Goal: Task Accomplishment & Management: Manage account settings

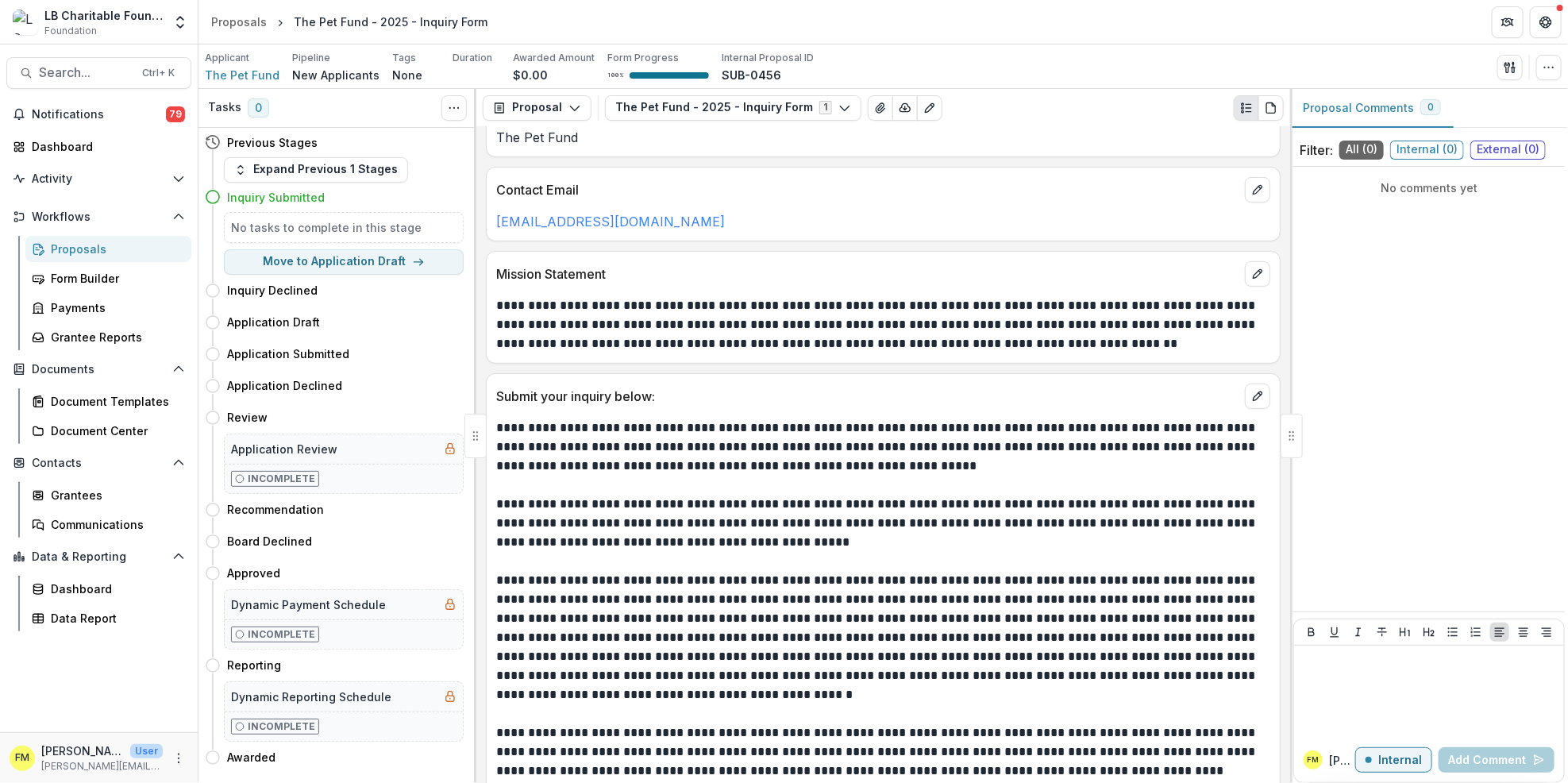
scroll to position [319, 0]
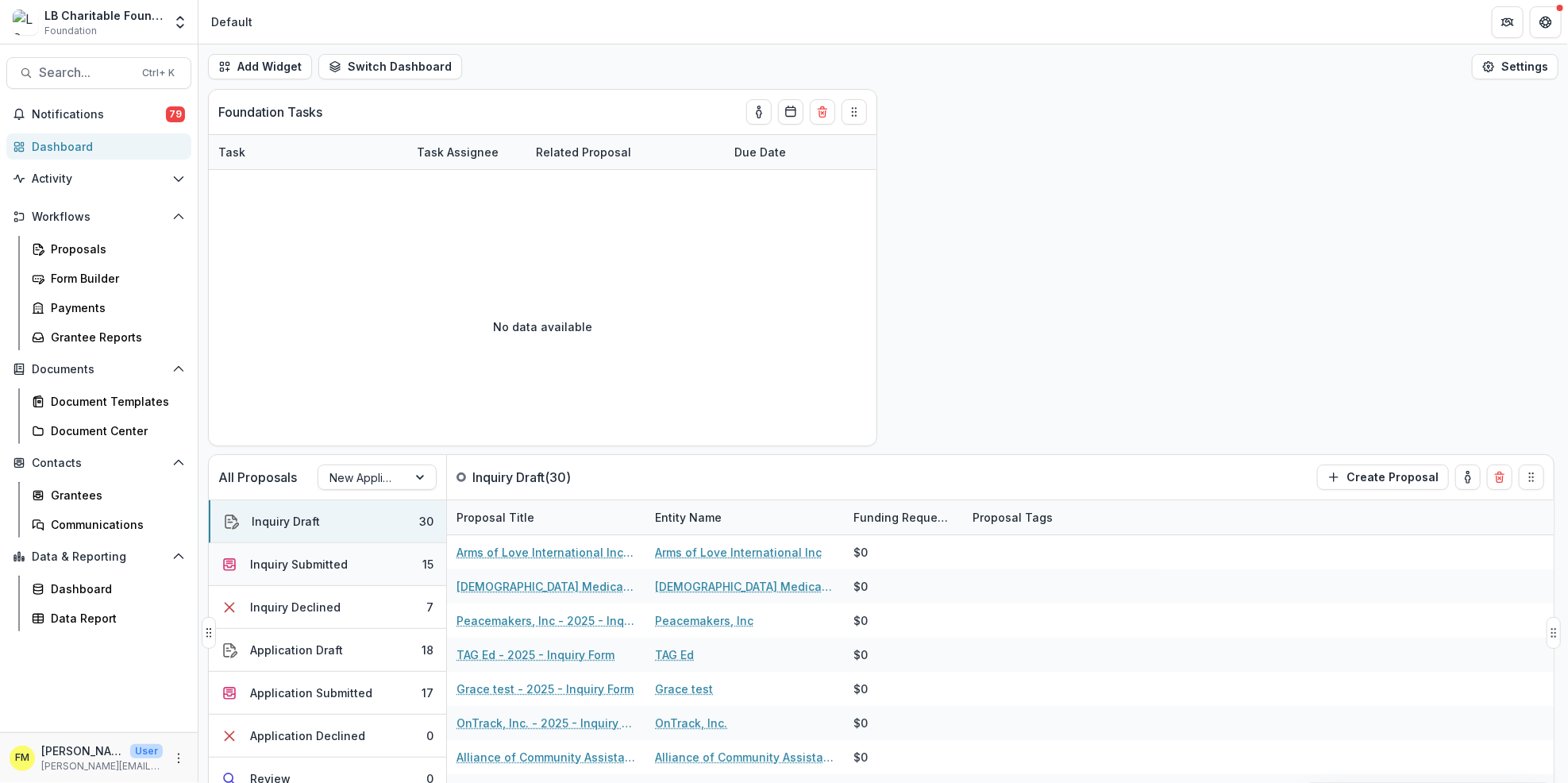
click at [359, 568] on button "Inquiry Submitted 15" at bounding box center [328, 564] width 238 height 43
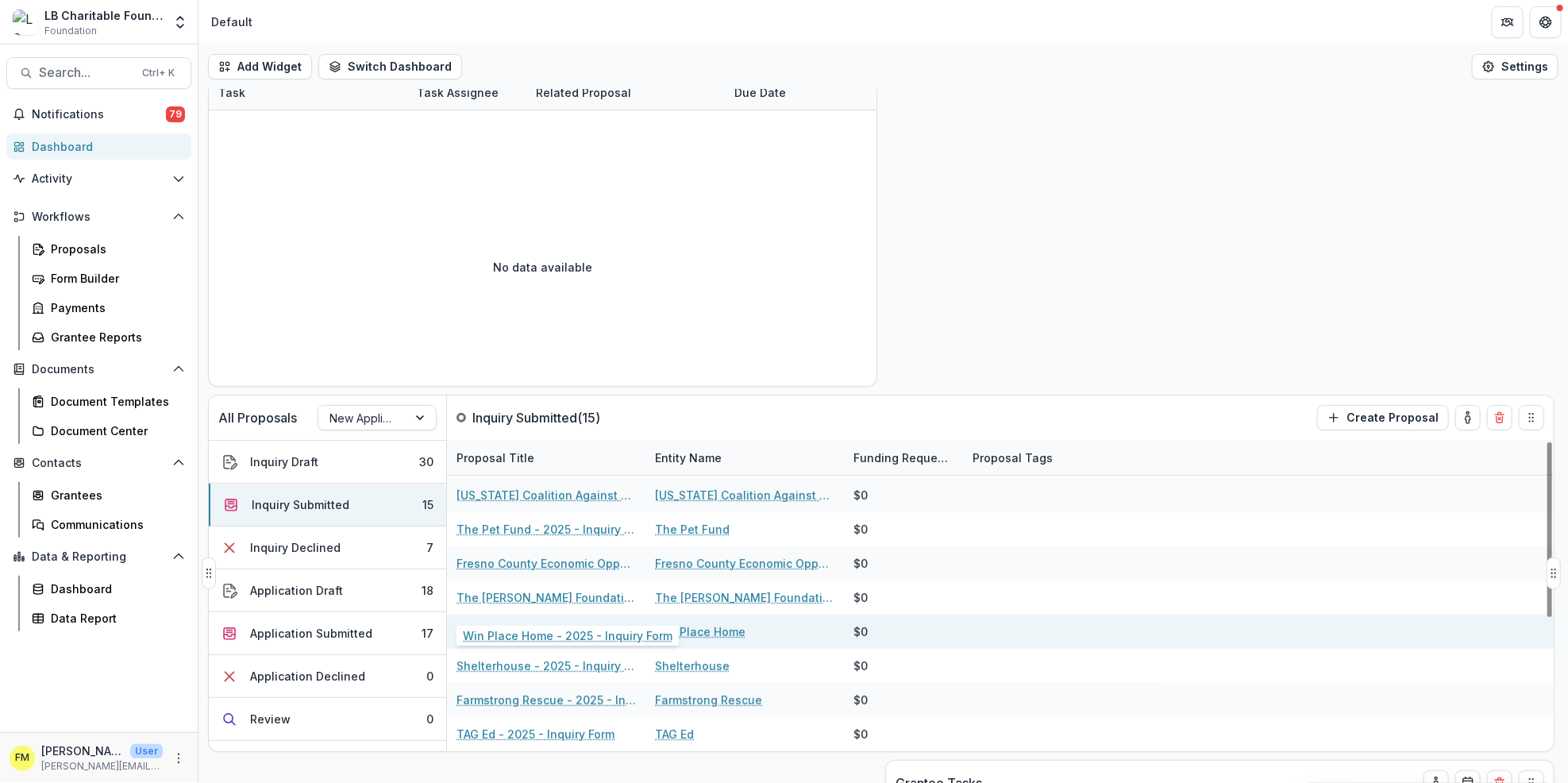
scroll to position [106, 0]
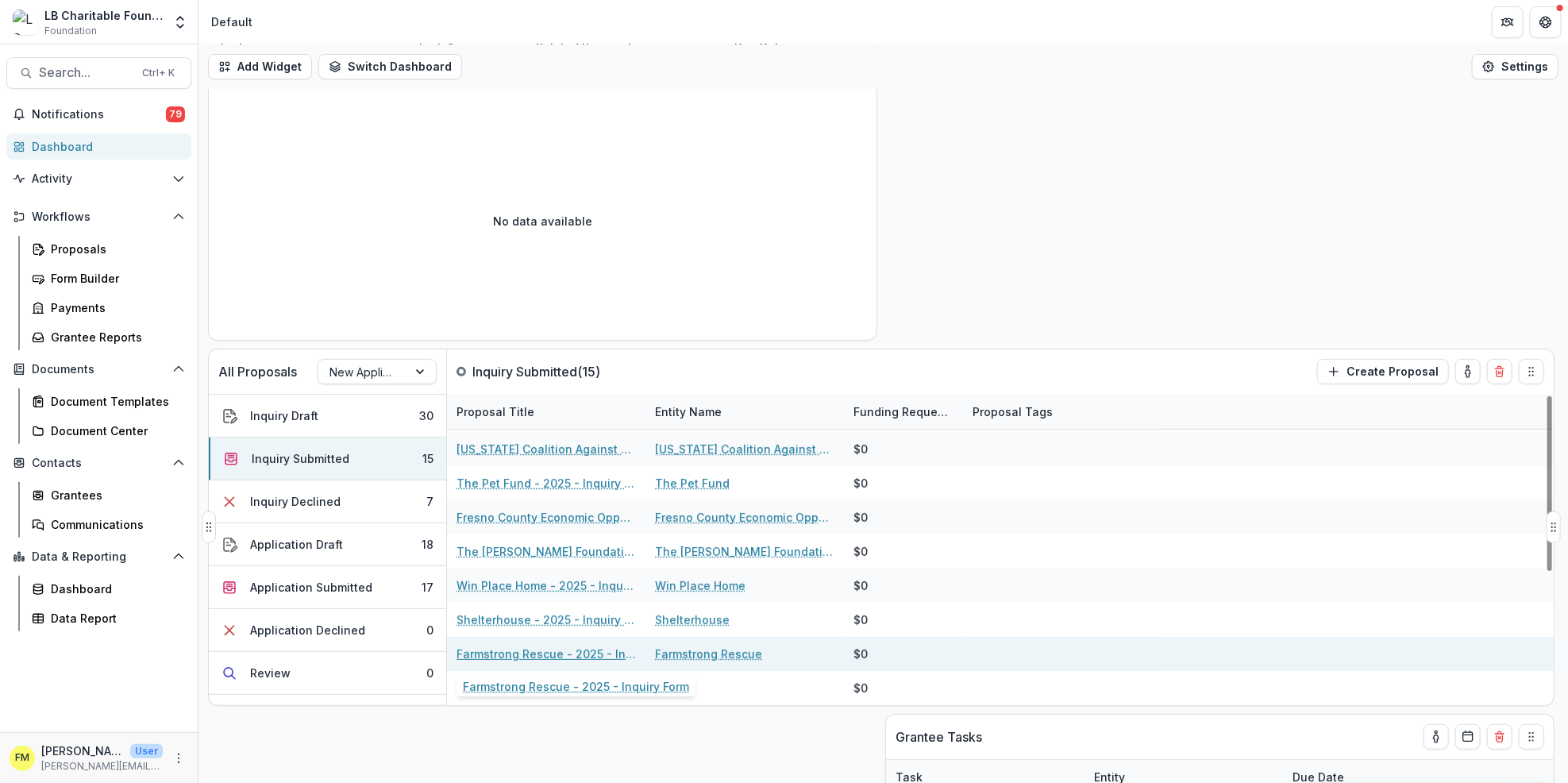
click at [526, 643] on div "Farmstrong Rescue - 2025 - Inquiry Form" at bounding box center [546, 654] width 179 height 34
click at [523, 656] on link "Farmstrong Rescue - 2025 - Inquiry Form" at bounding box center [546, 654] width 179 height 17
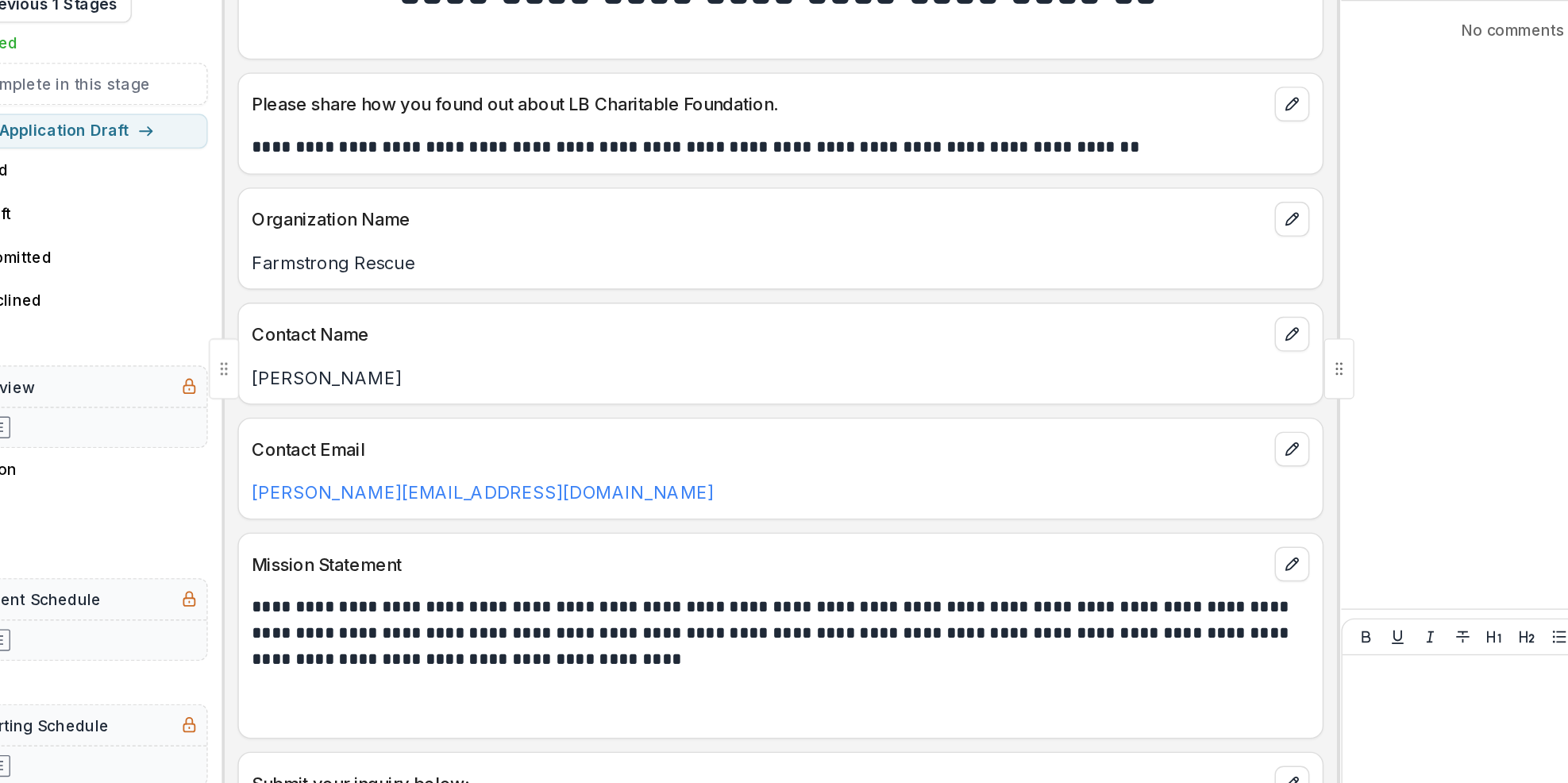
scroll to position [62, 0]
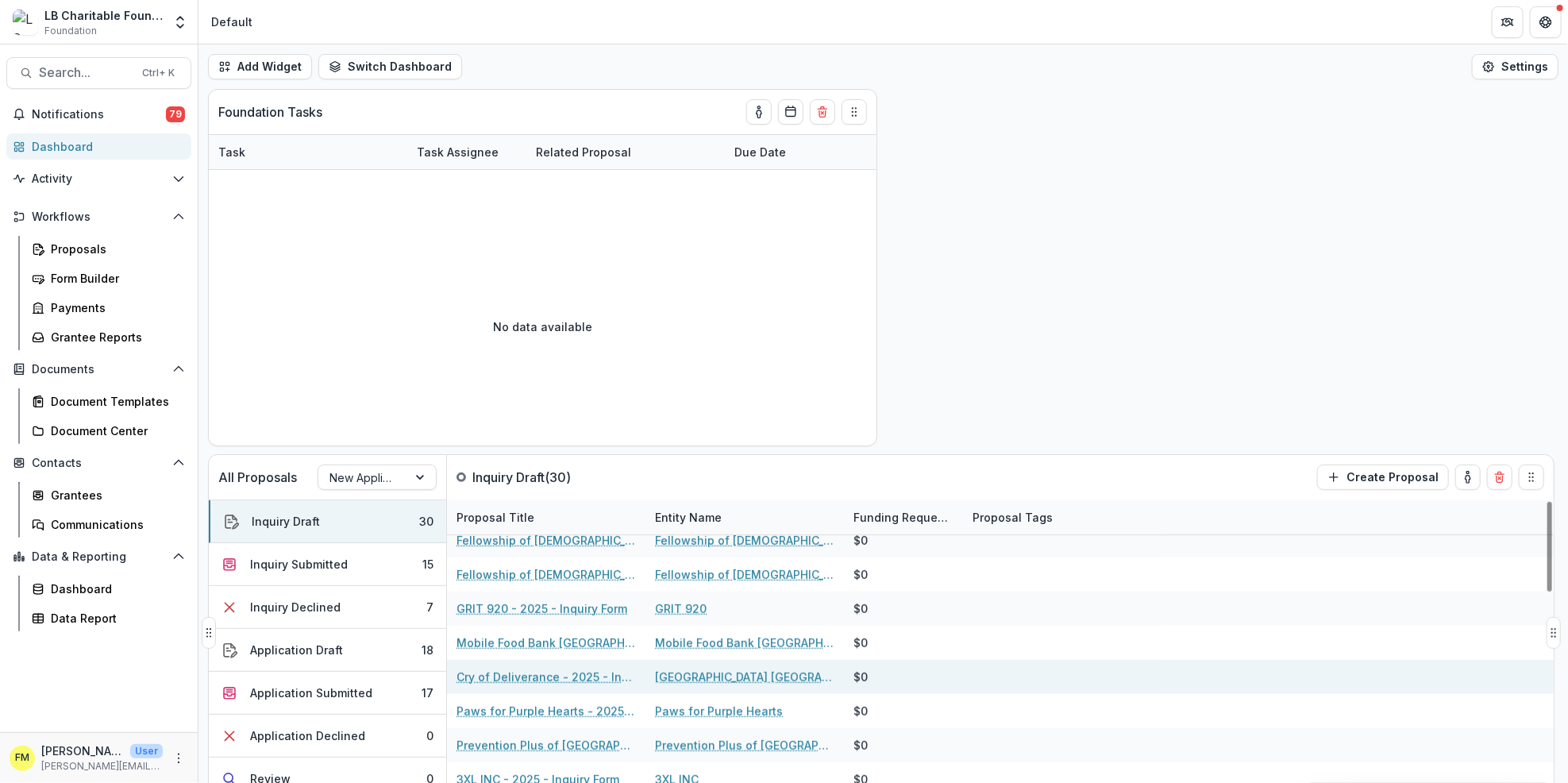
scroll to position [529, 0]
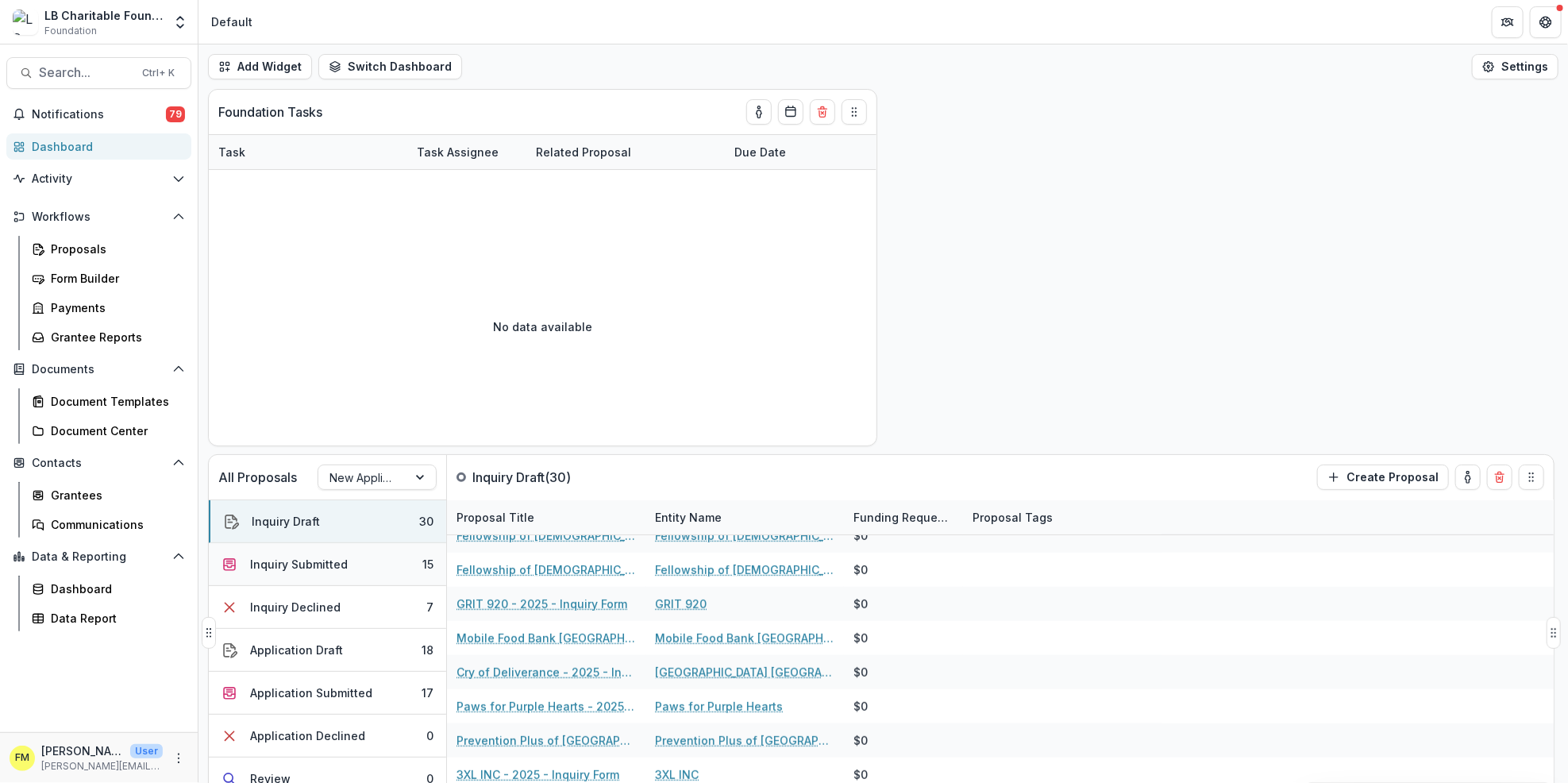
click at [337, 573] on div "Inquiry Submitted" at bounding box center [299, 564] width 98 height 17
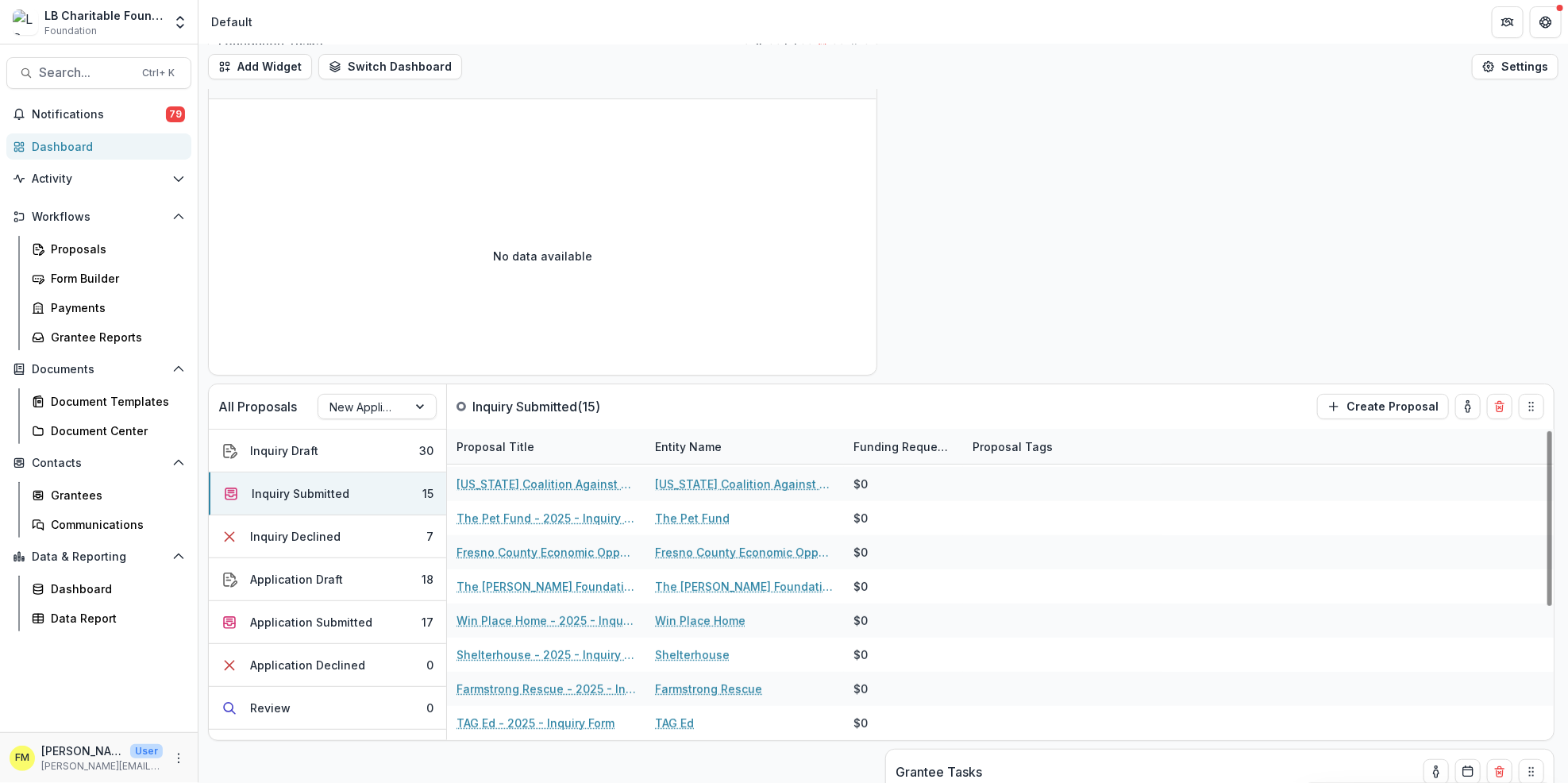
scroll to position [211, 0]
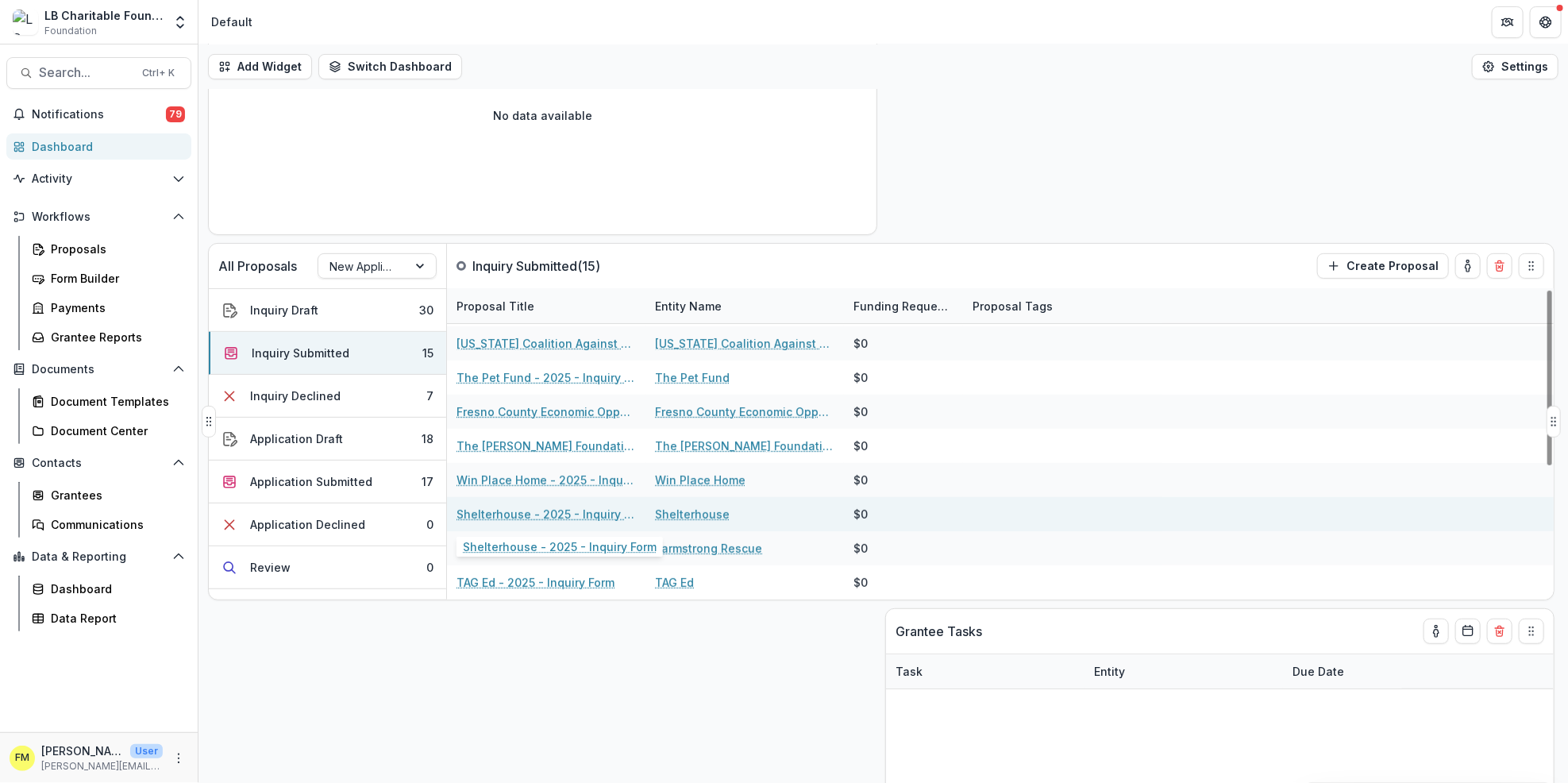
click at [536, 514] on link "Shelterhouse - 2025 - Inquiry Form" at bounding box center [546, 514] width 179 height 17
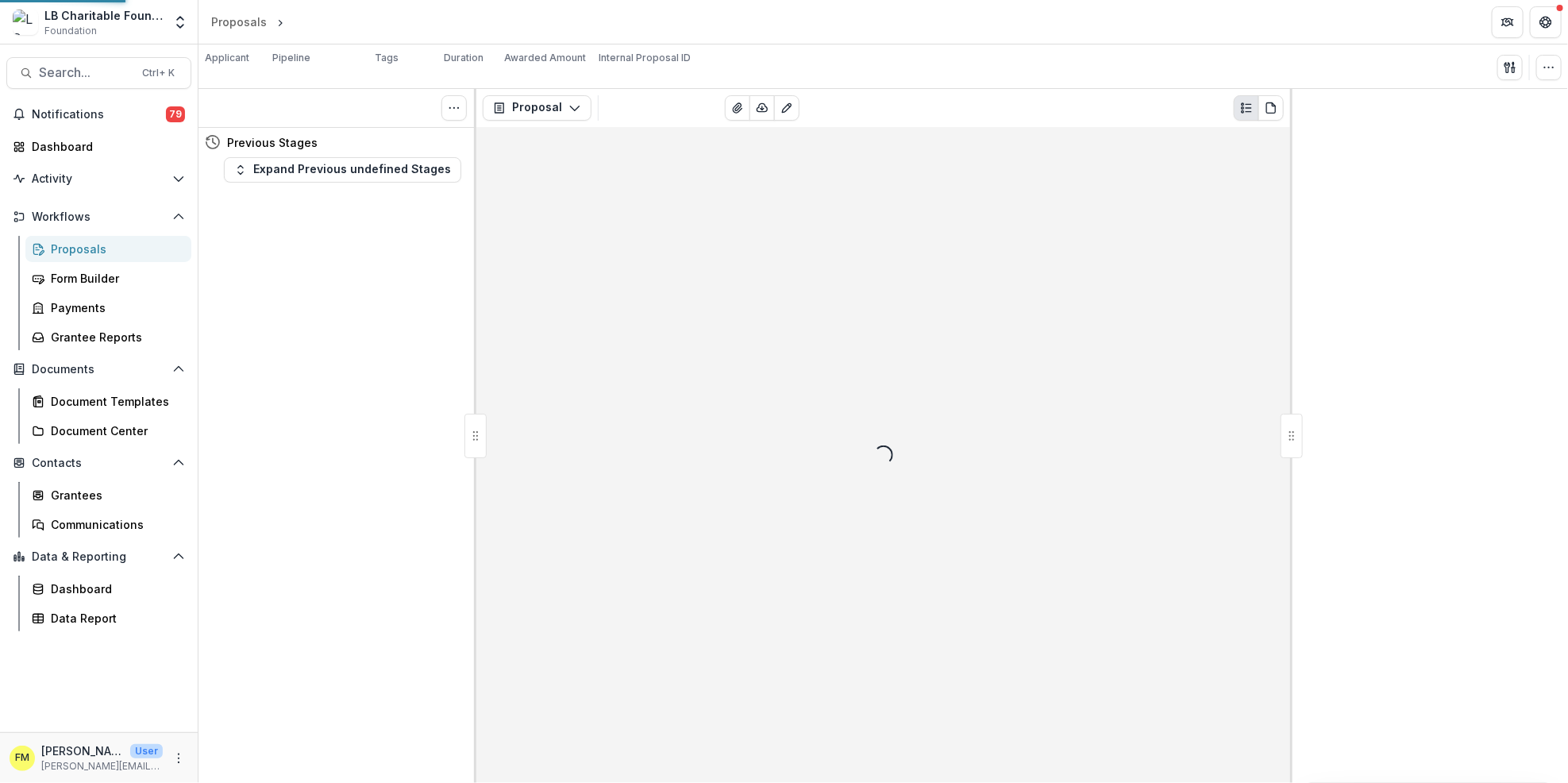
click at [536, 513] on div "Loading..." at bounding box center [884, 455] width 814 height 656
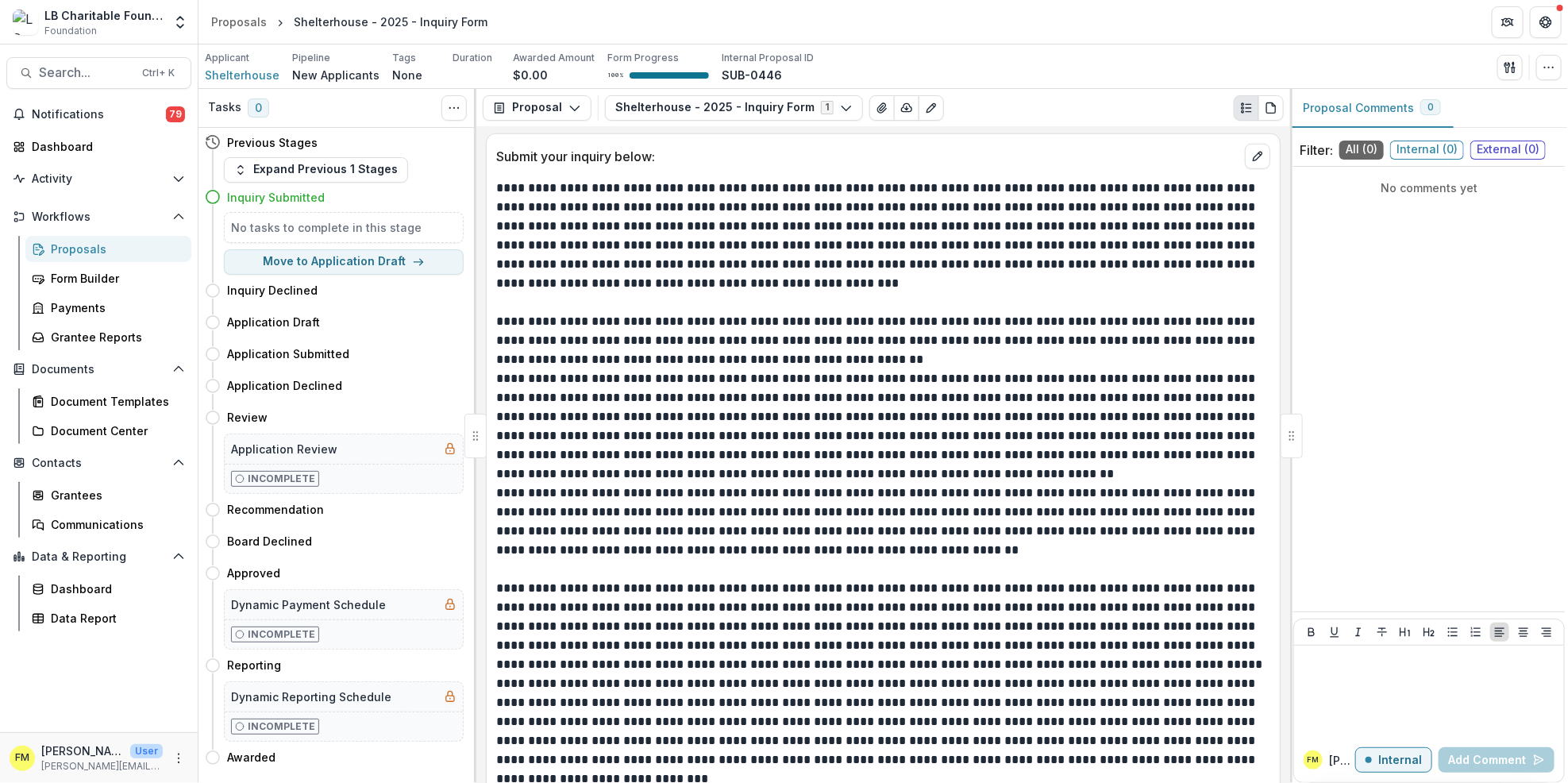
scroll to position [608, 0]
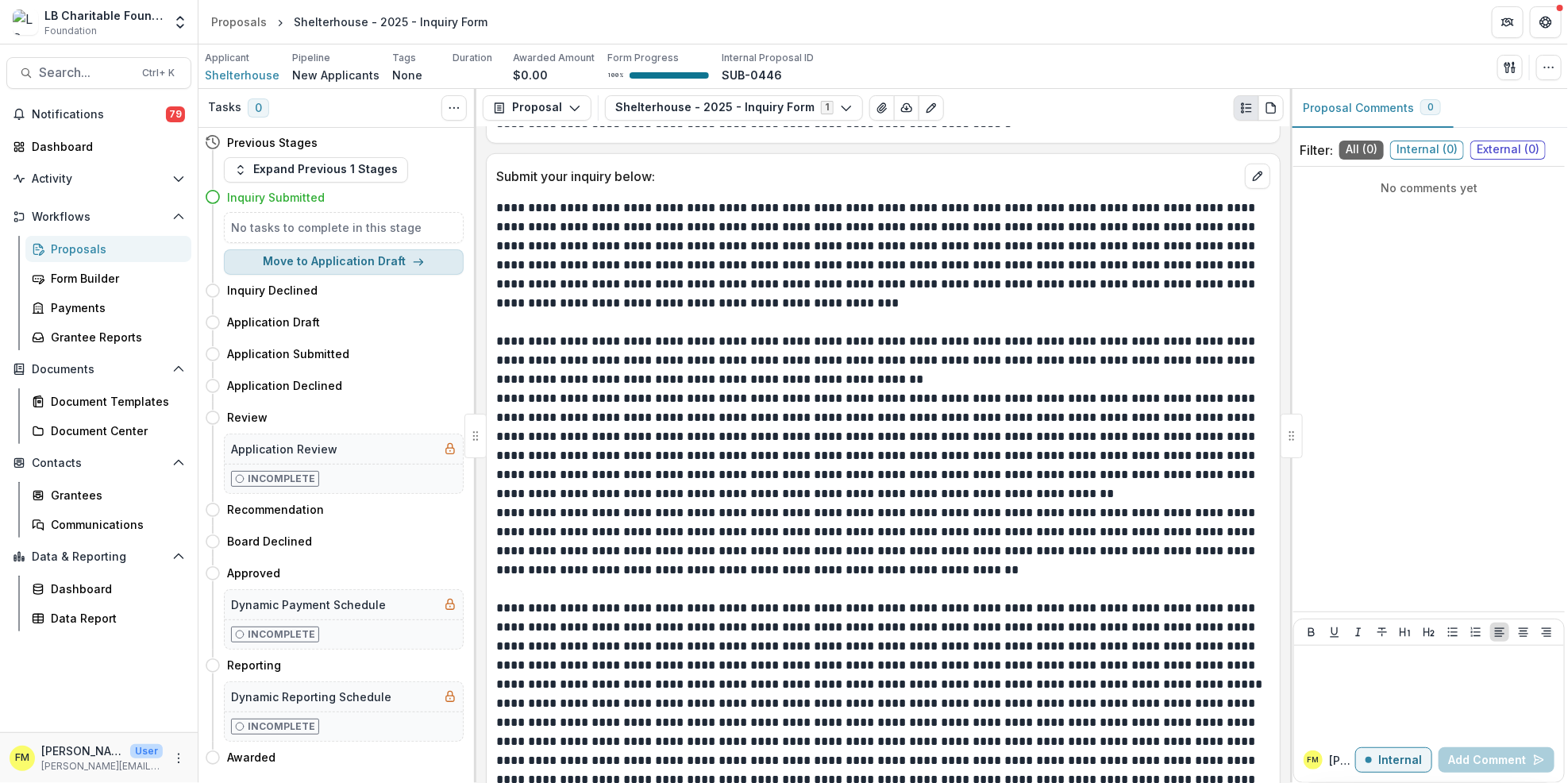
click at [412, 265] on icon "button" at bounding box center [418, 263] width 13 height 13
select select "**********"
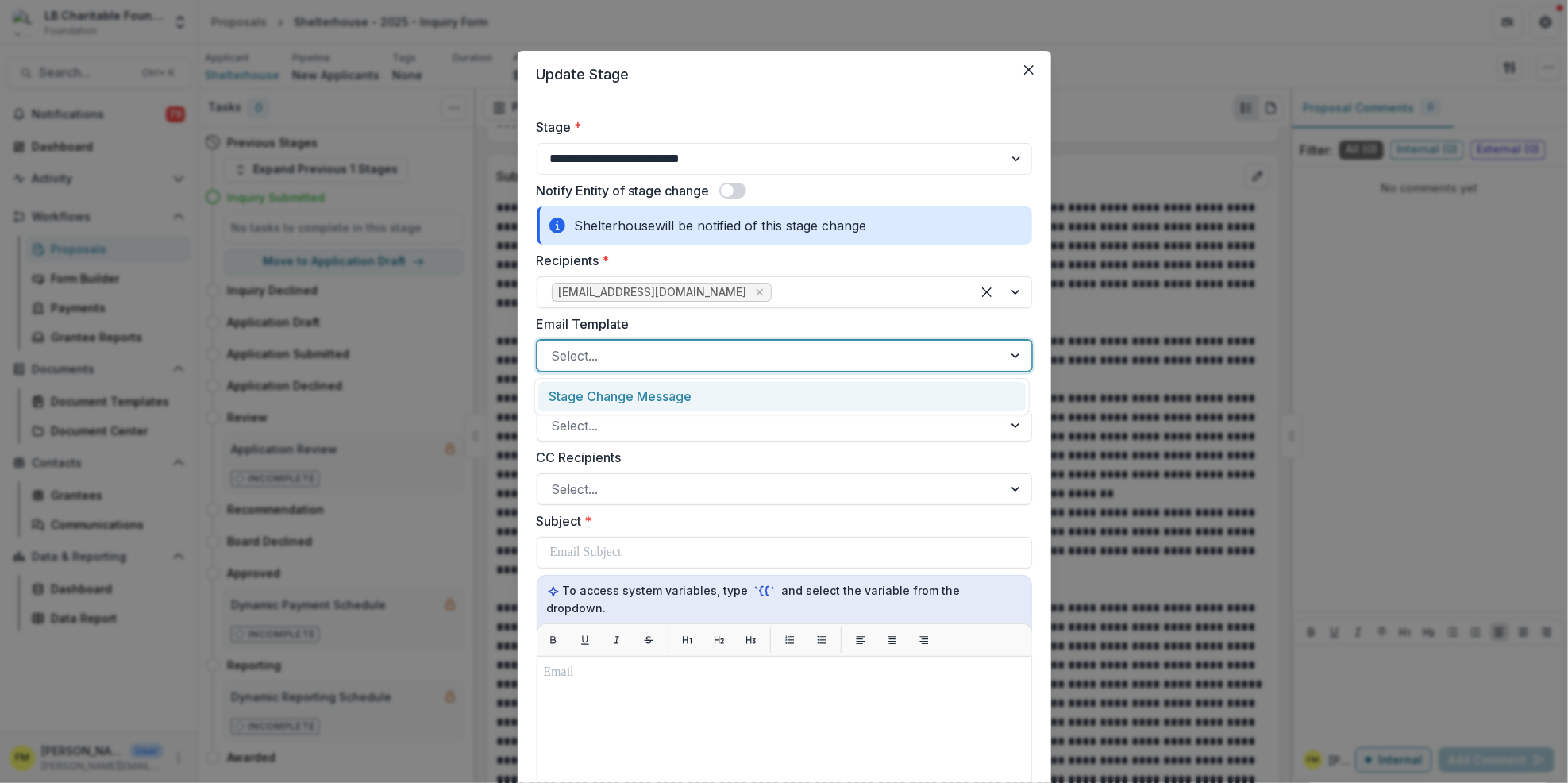
click at [1011, 368] on div at bounding box center [1017, 356] width 28 height 30
click at [1006, 490] on div at bounding box center [1017, 489] width 28 height 30
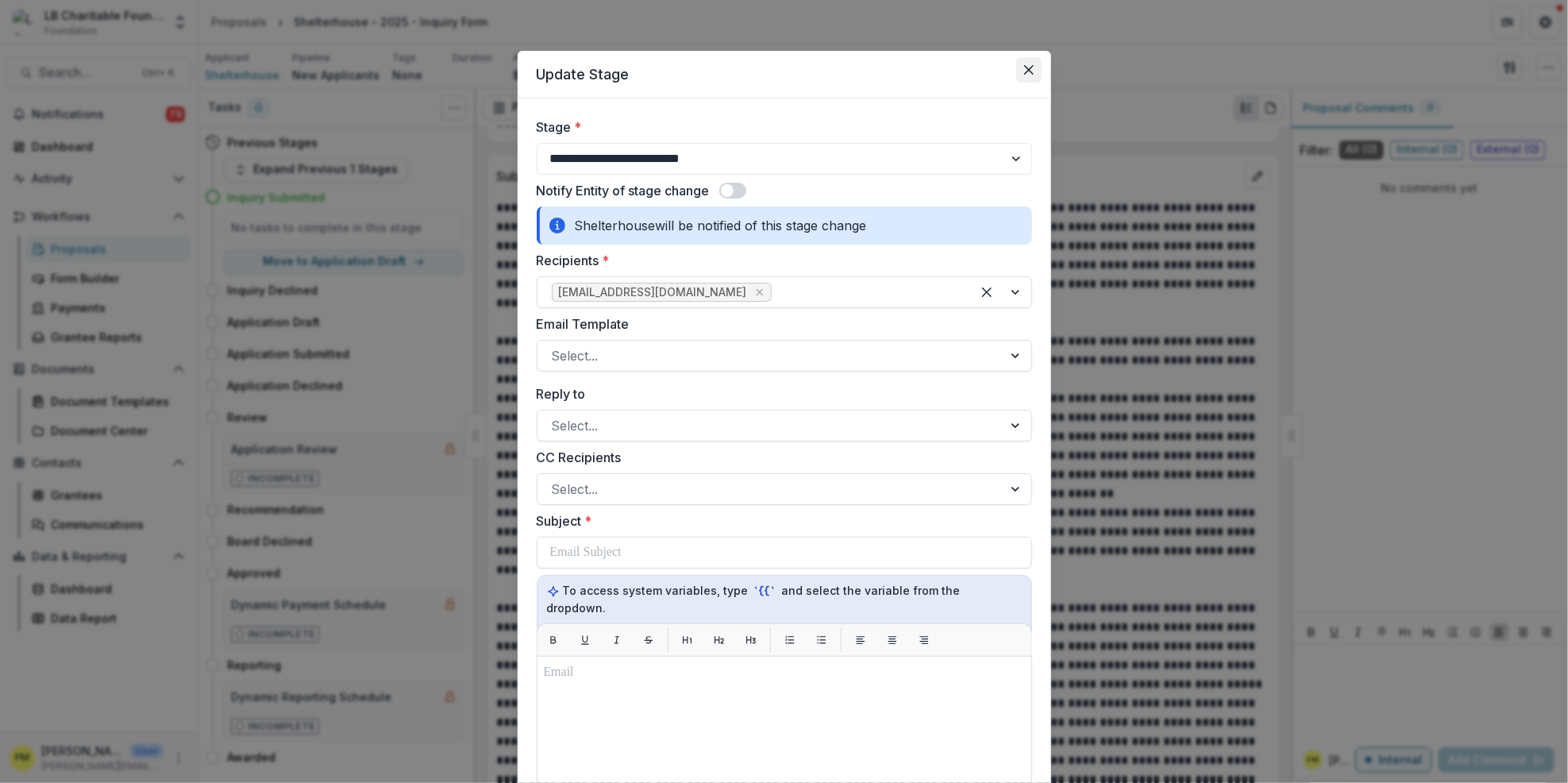
click at [1019, 64] on button "Close" at bounding box center [1028, 69] width 25 height 25
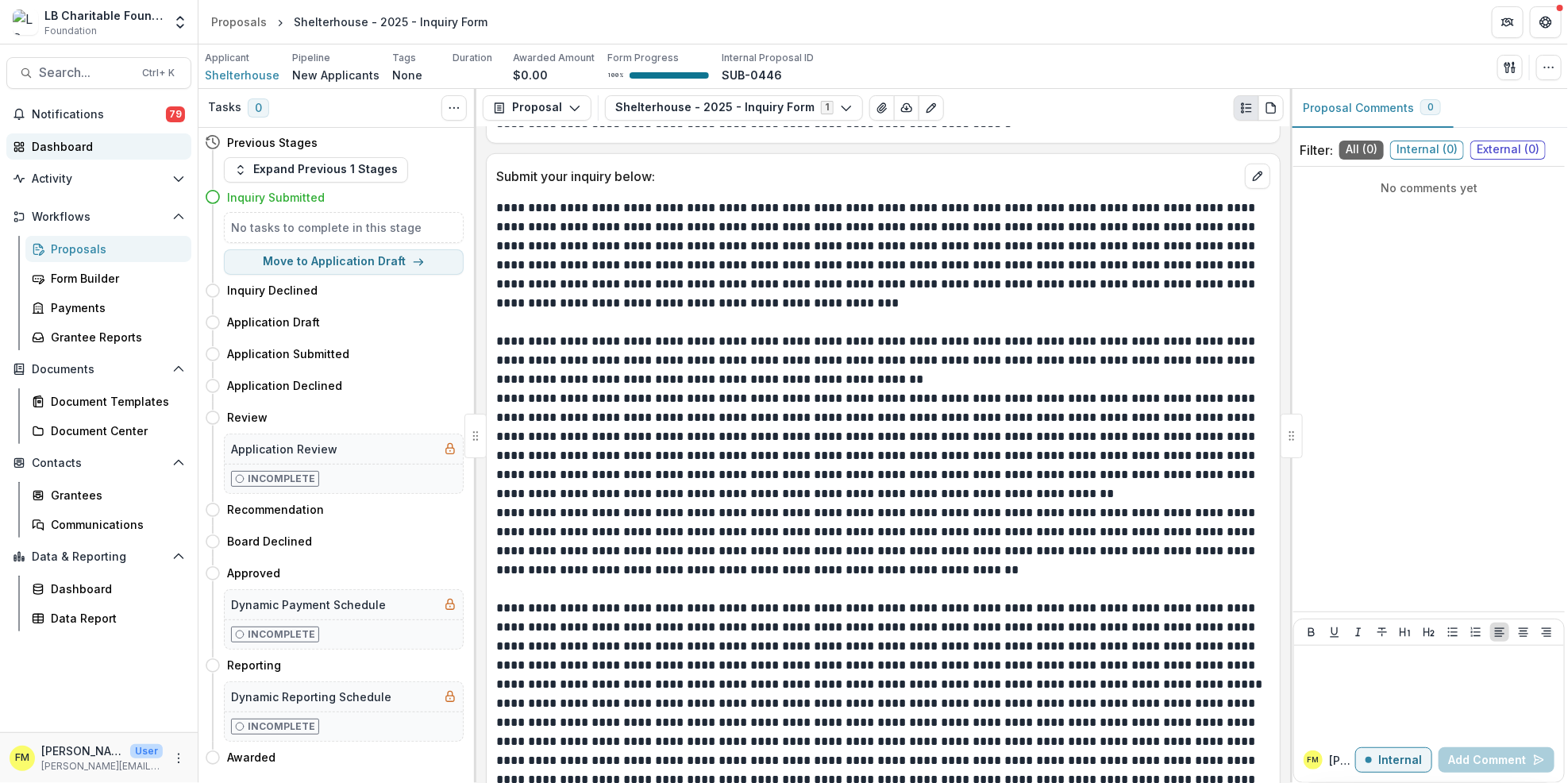
click at [79, 138] on div "Dashboard" at bounding box center [105, 146] width 147 height 17
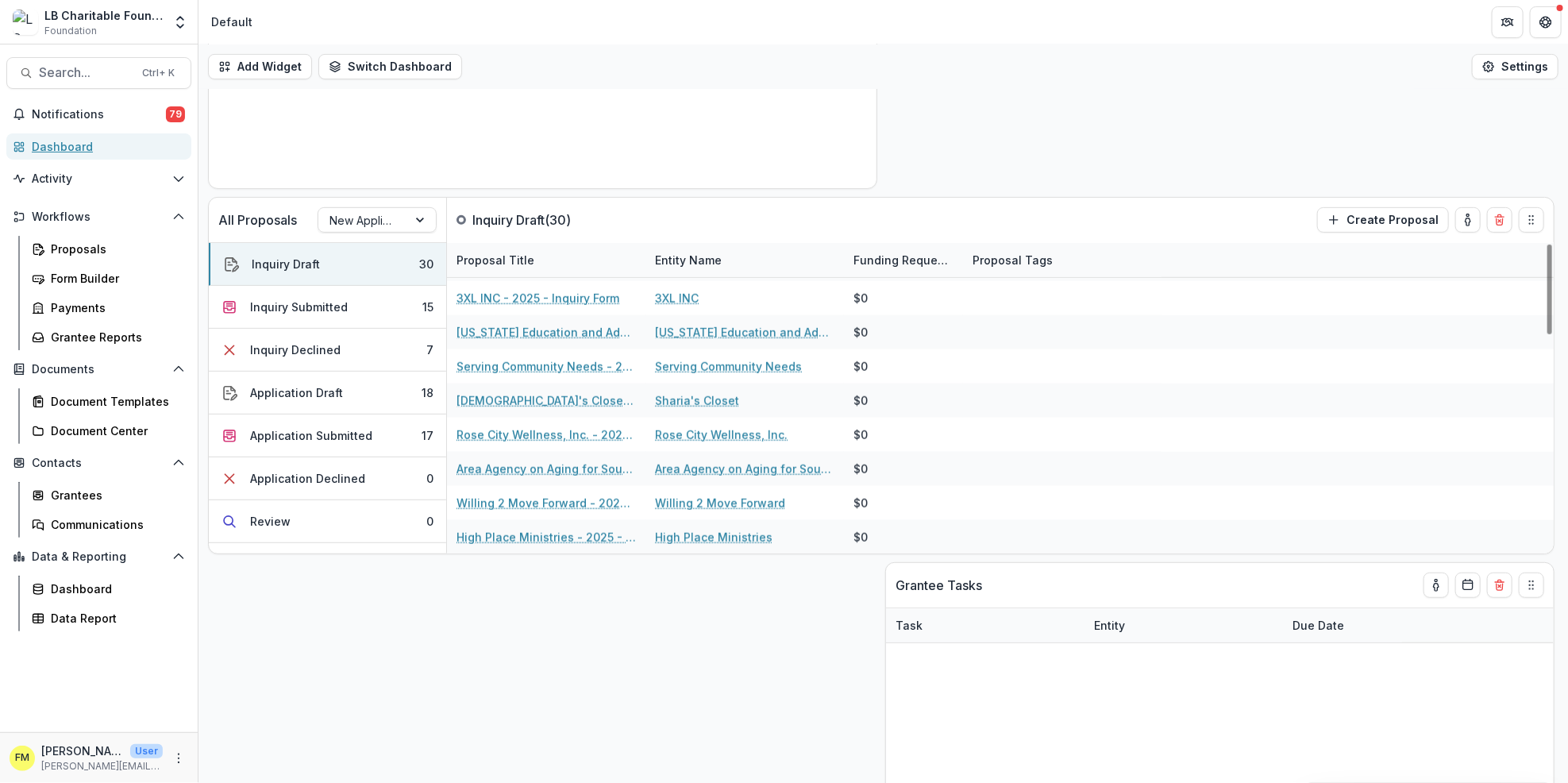
scroll to position [318, 0]
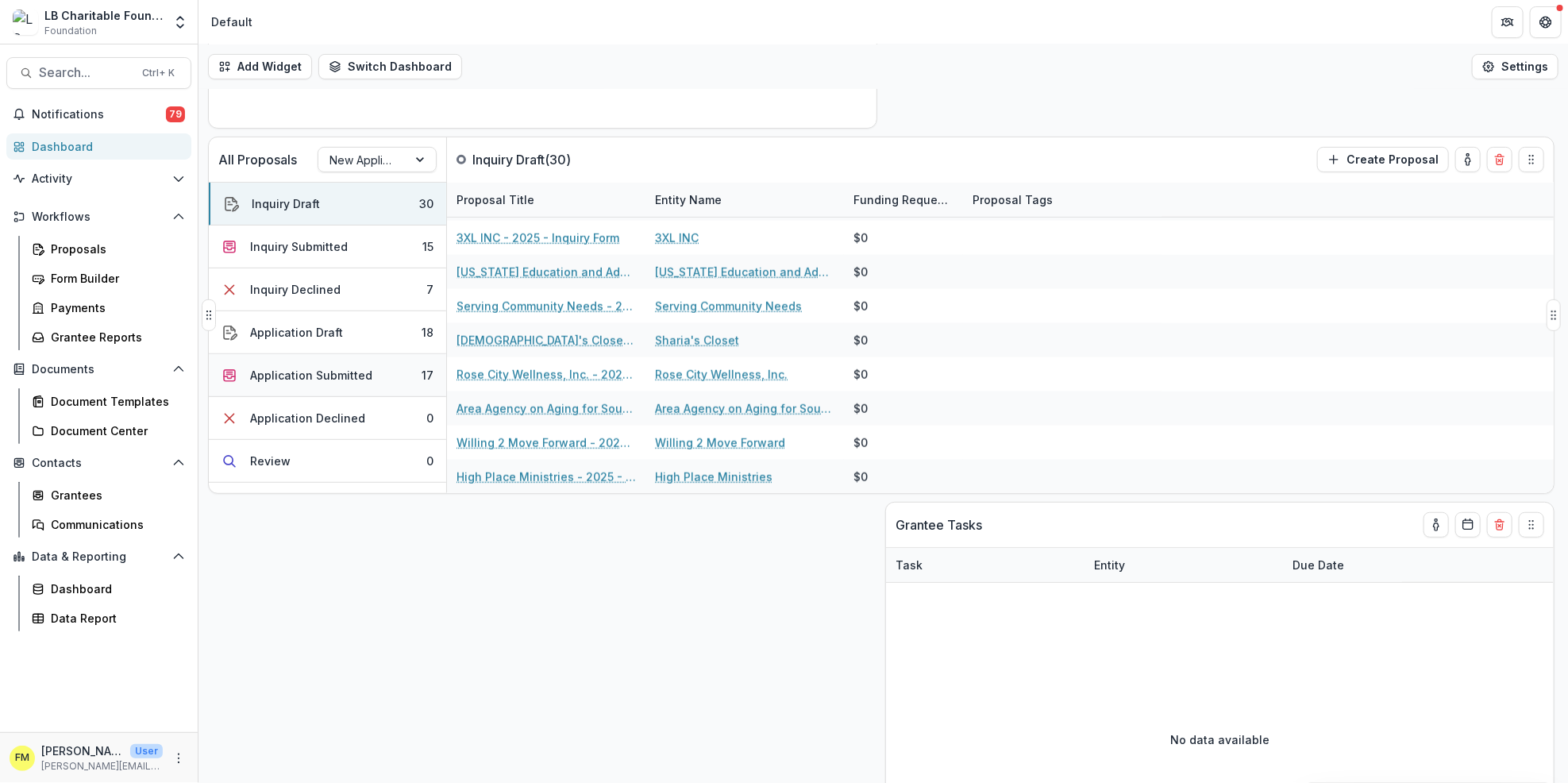
click at [366, 381] on div "Application Submitted" at bounding box center [311, 375] width 122 height 17
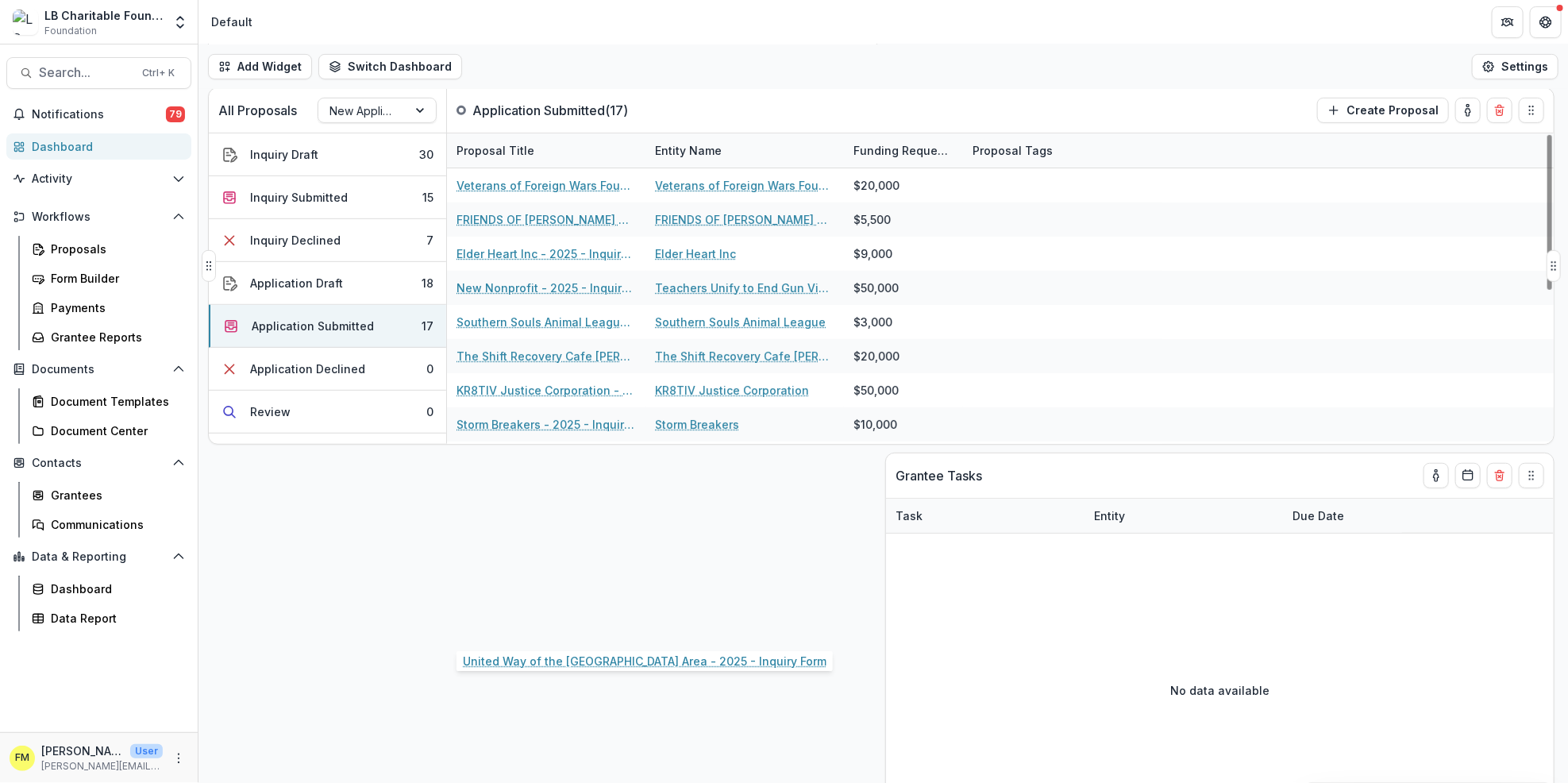
scroll to position [370, 0]
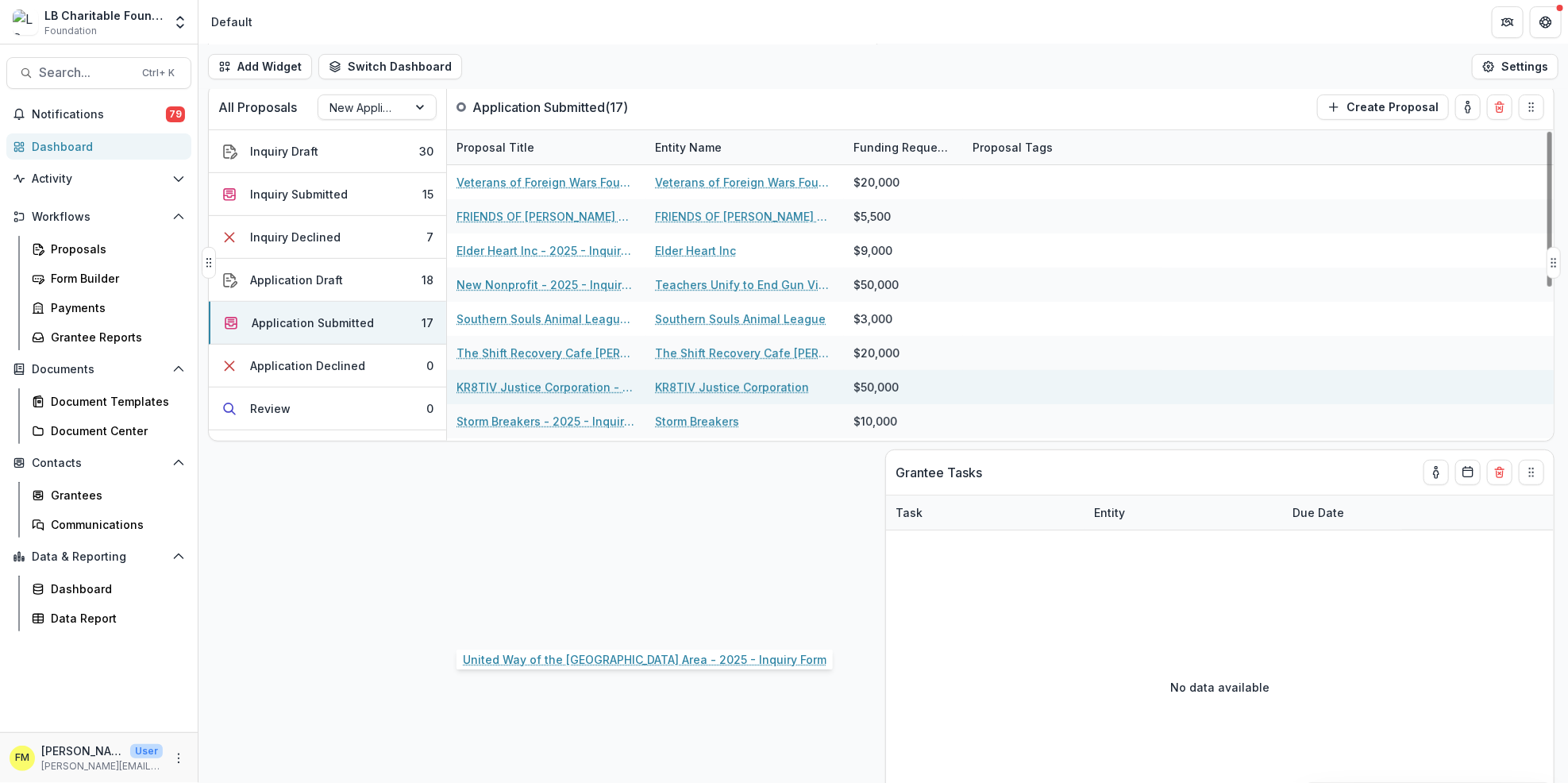
click at [793, 385] on link "KR8TIV Justice Corporation" at bounding box center [732, 387] width 154 height 17
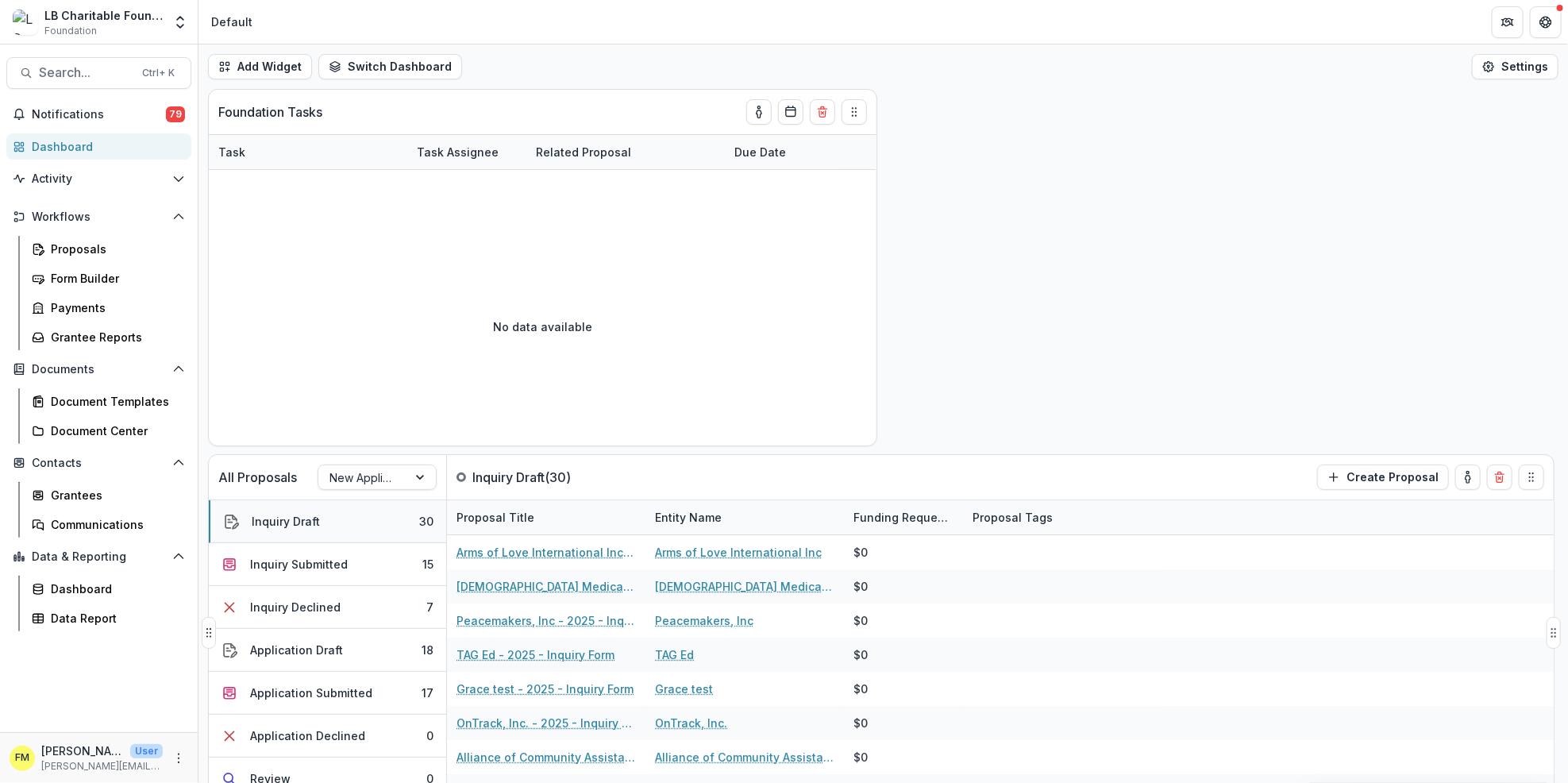
click at [356, 520] on button "Inquiry Draft 30" at bounding box center [328, 521] width 238 height 43
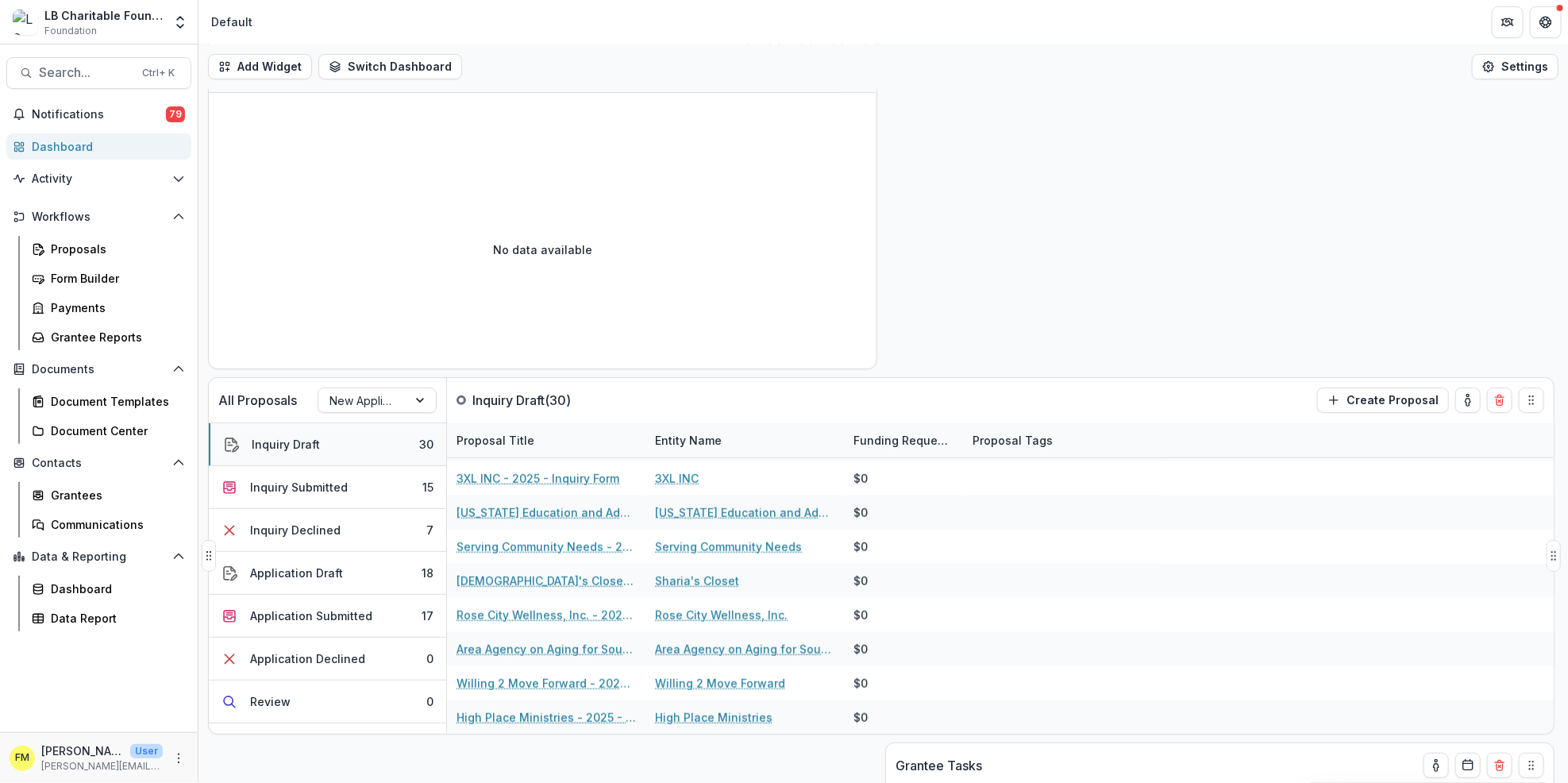
scroll to position [70, 0]
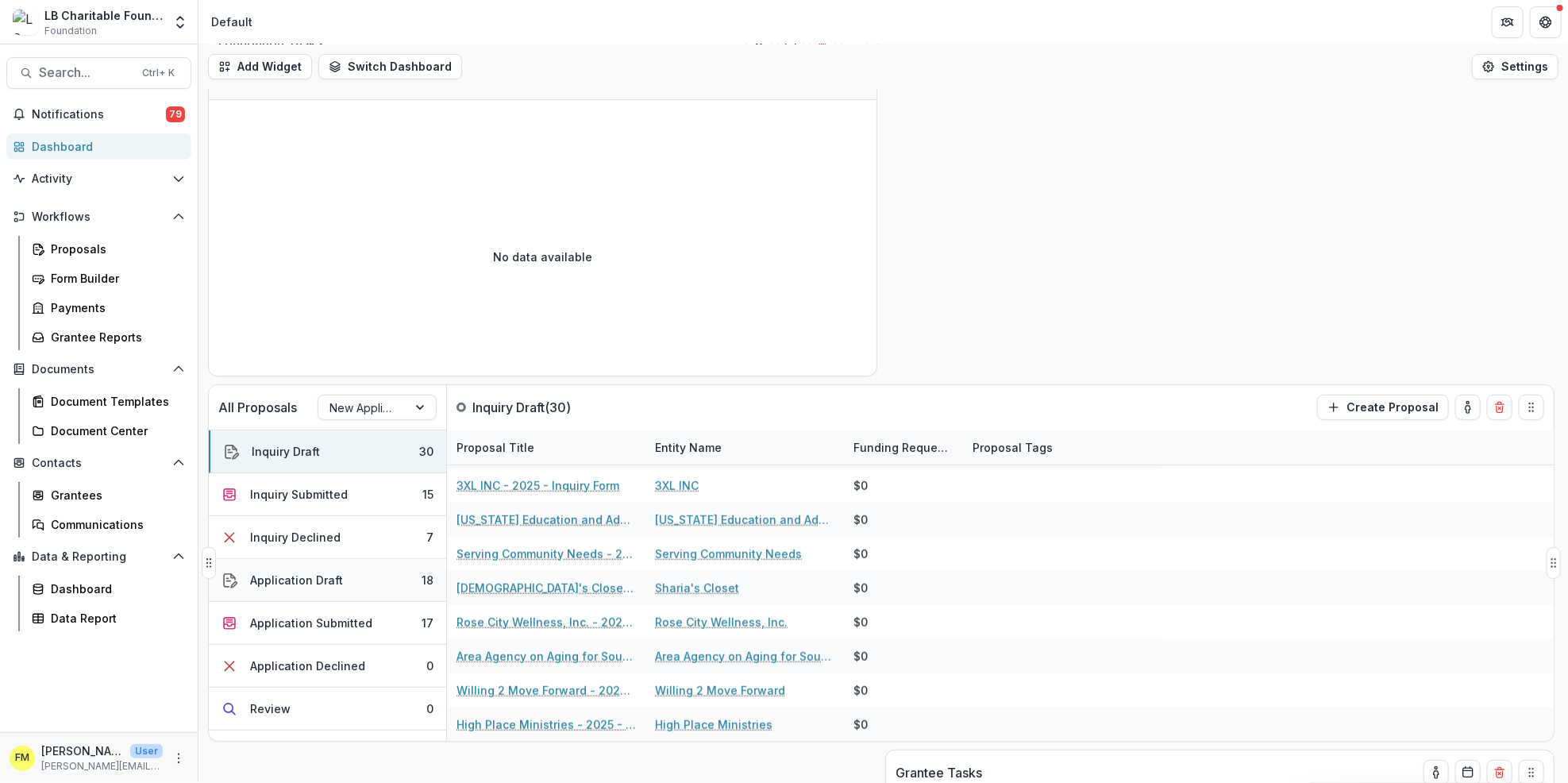
click at [384, 591] on button "Application Draft 18" at bounding box center [328, 580] width 238 height 43
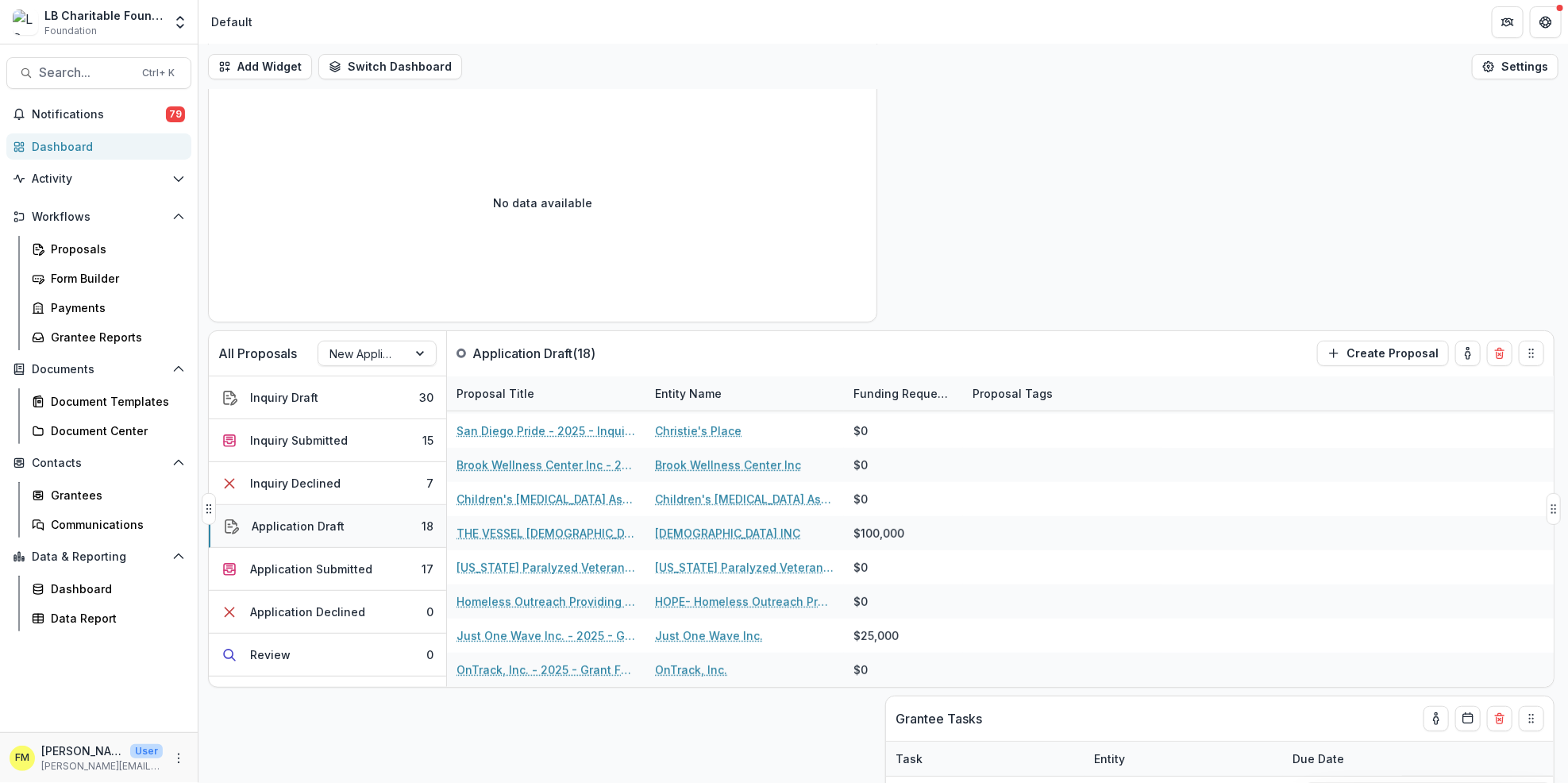
scroll to position [120, 0]
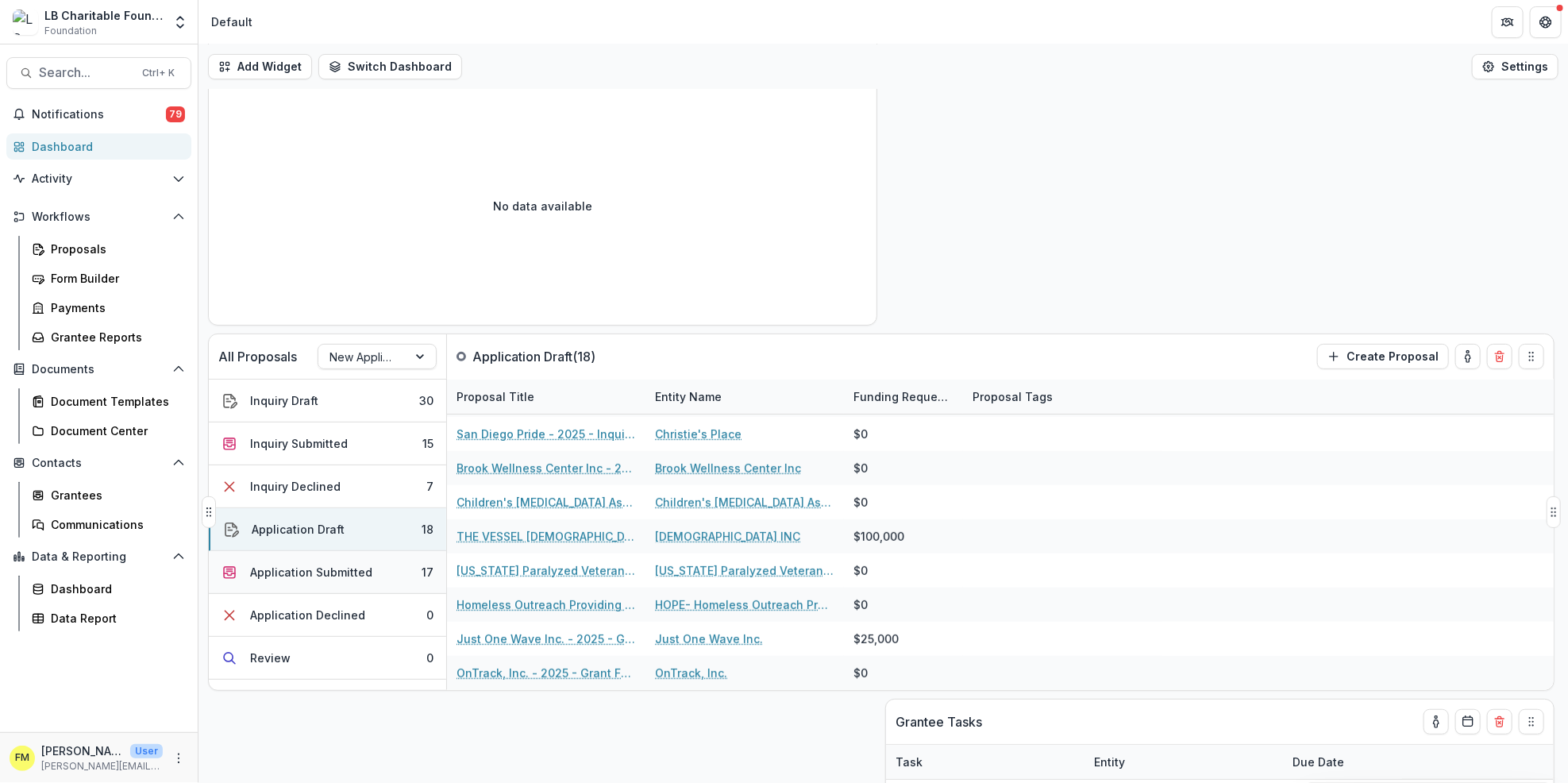
click at [389, 558] on button "Application Submitted 17" at bounding box center [328, 572] width 238 height 43
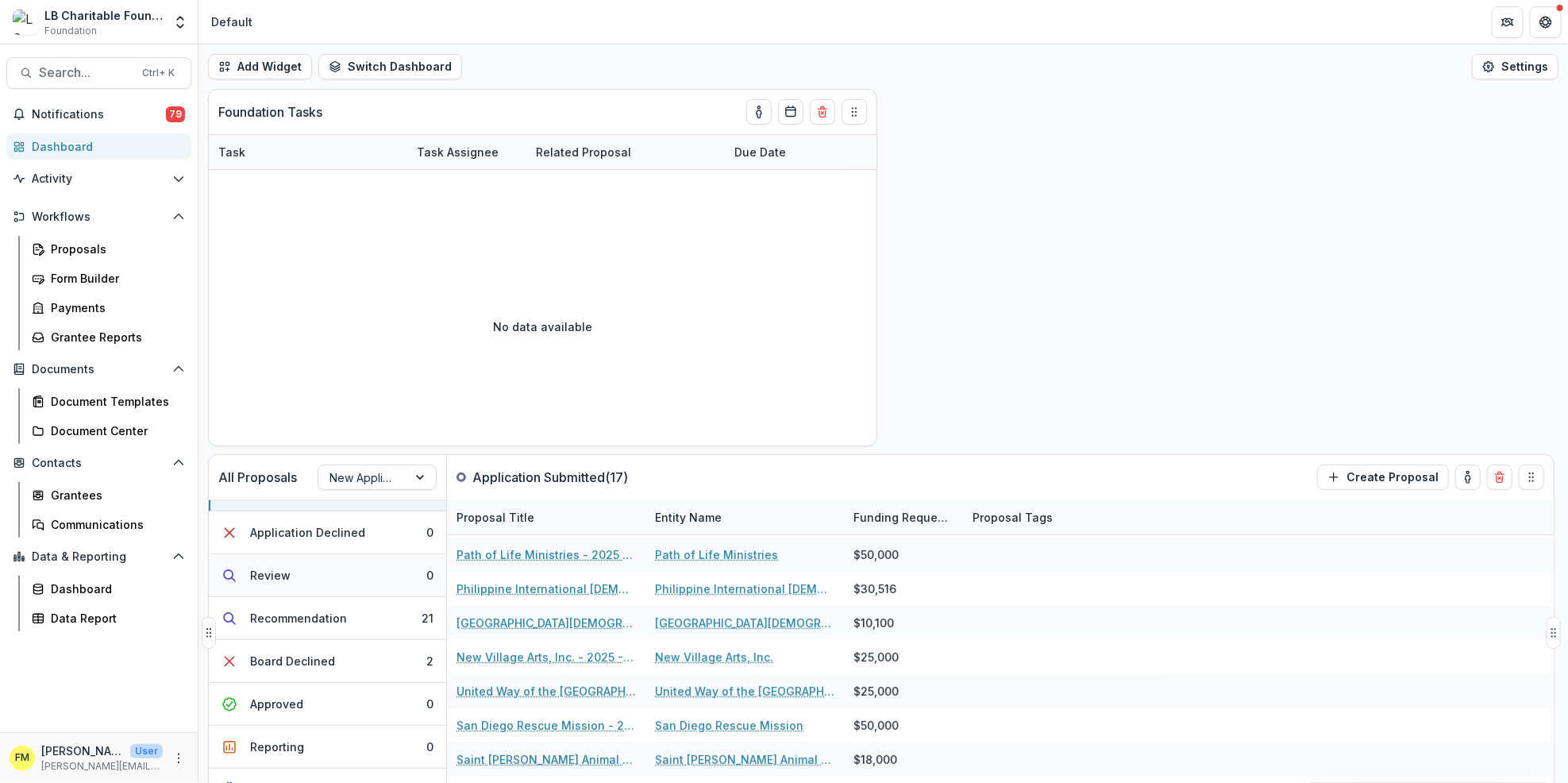
scroll to position [0, 0]
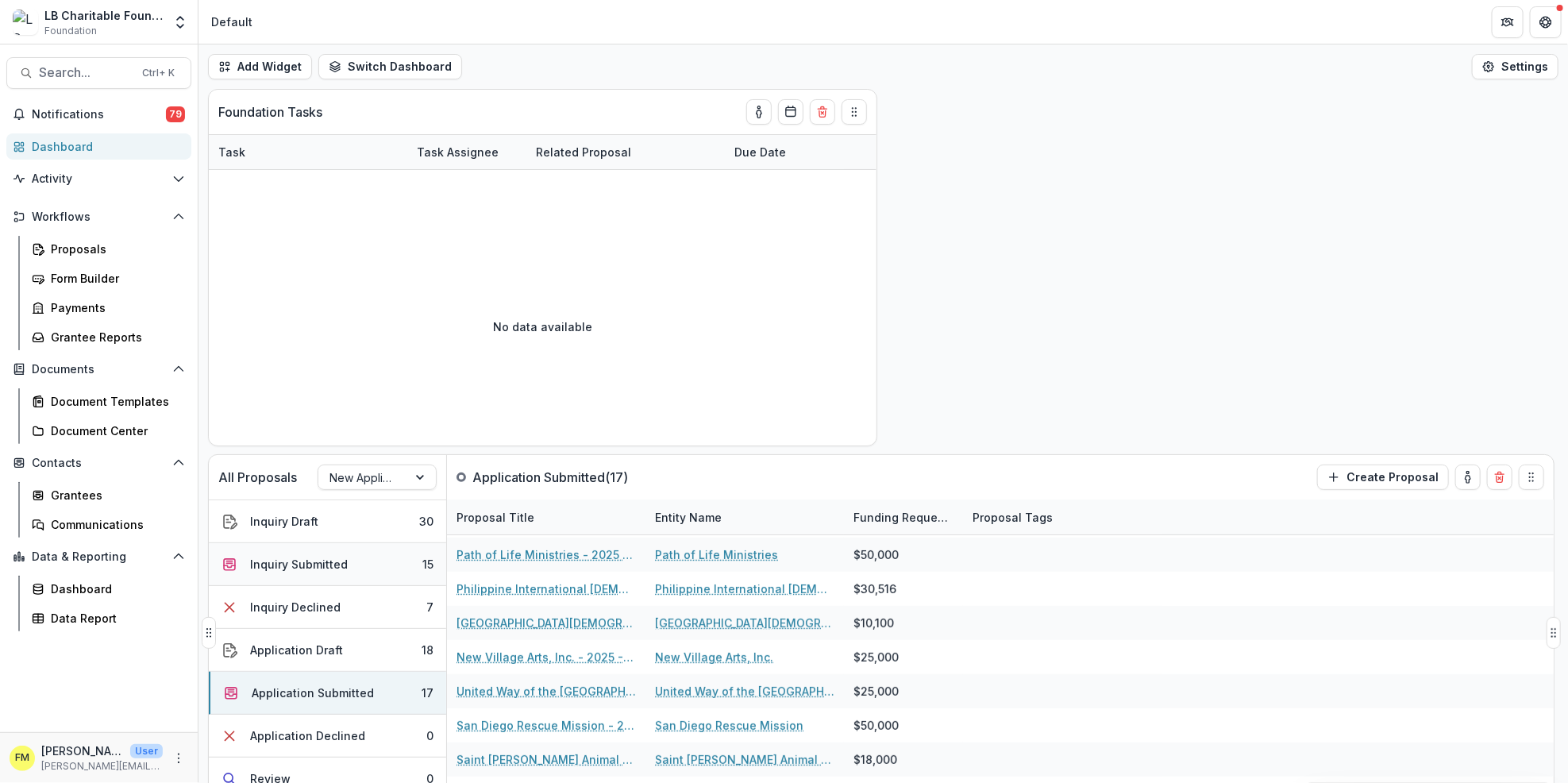
click at [361, 570] on button "Inquiry Submitted 15" at bounding box center [328, 564] width 238 height 43
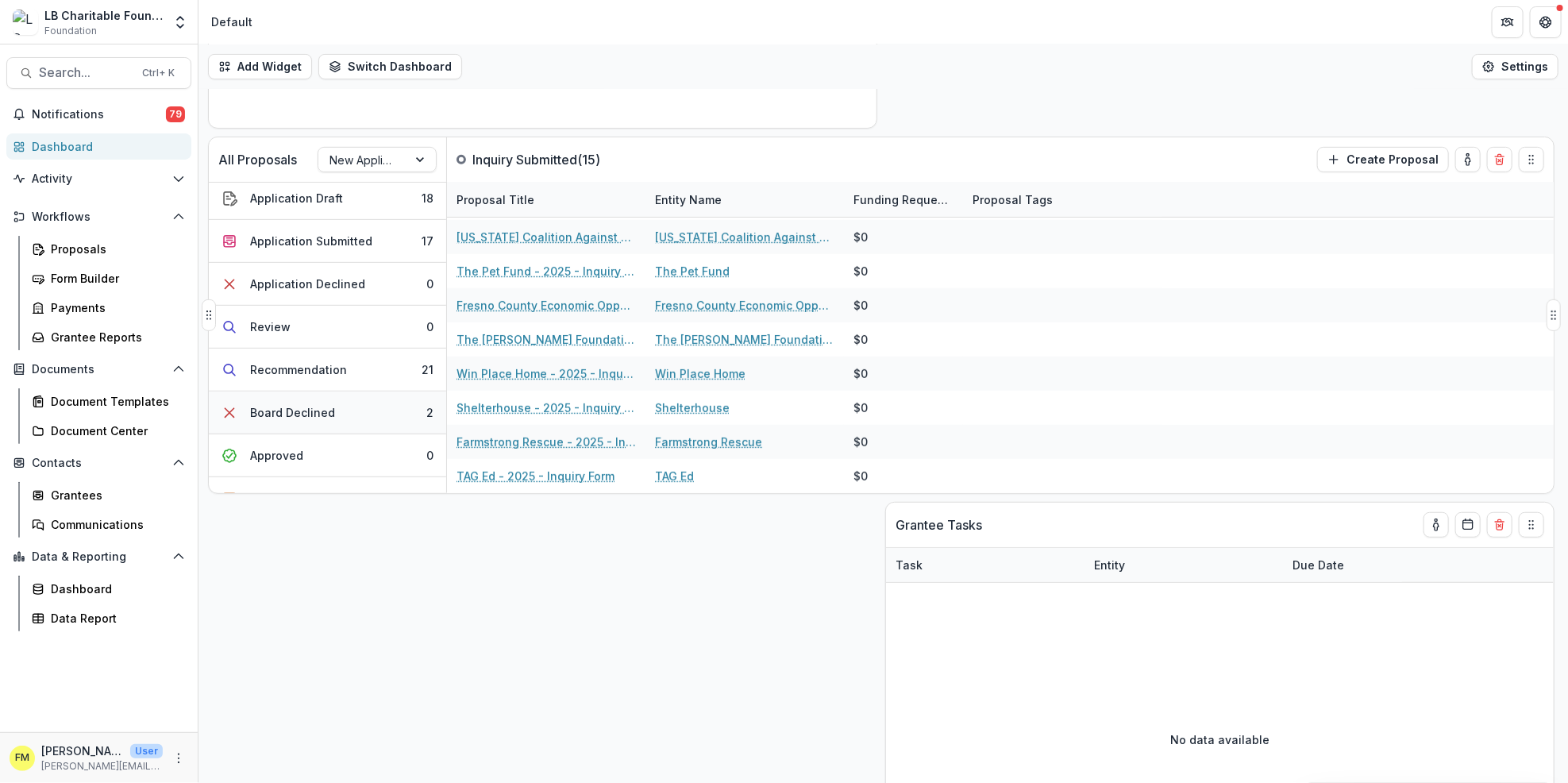
scroll to position [98, 0]
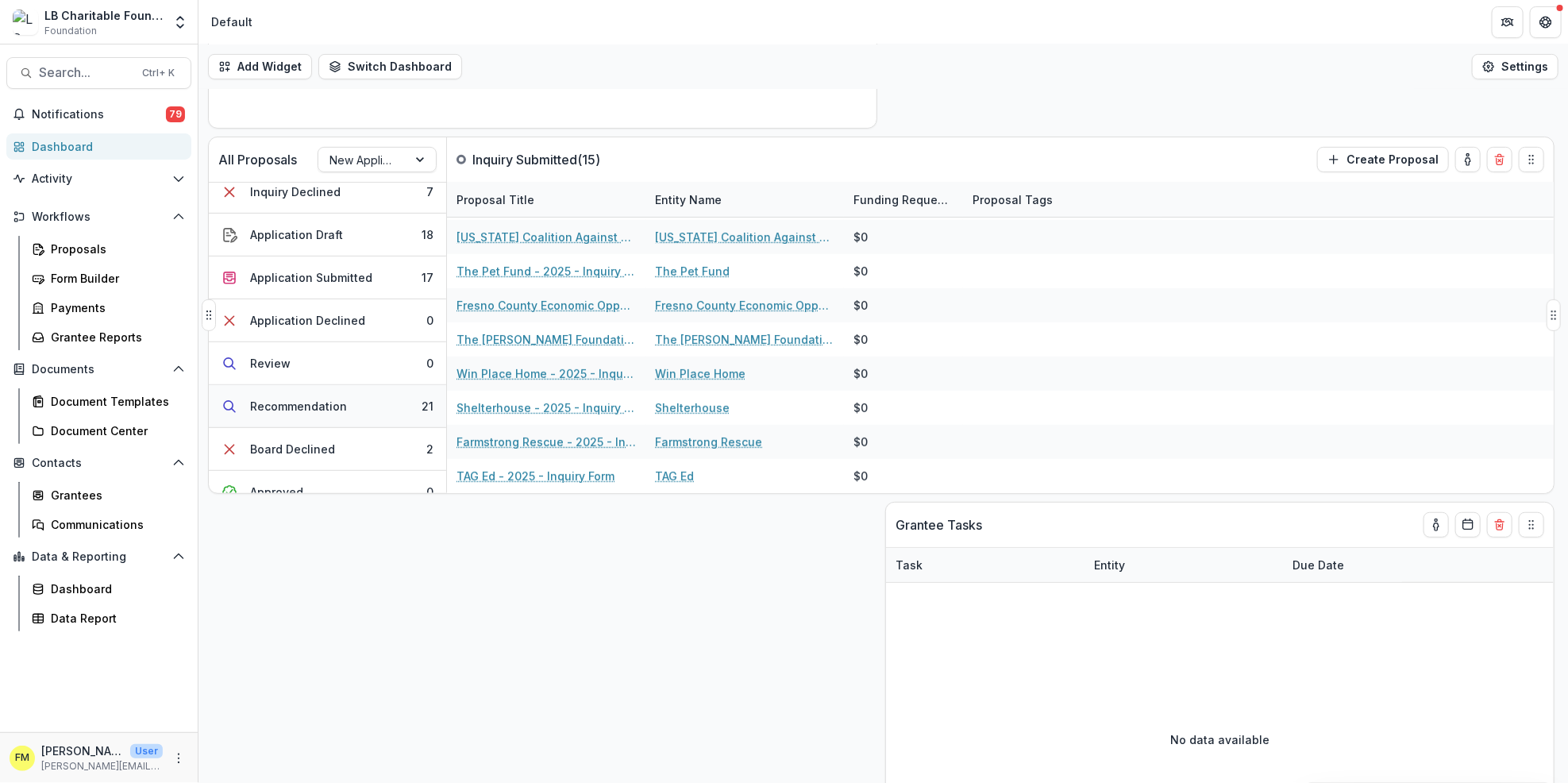
click at [385, 399] on button "Recommendation 21" at bounding box center [328, 406] width 238 height 43
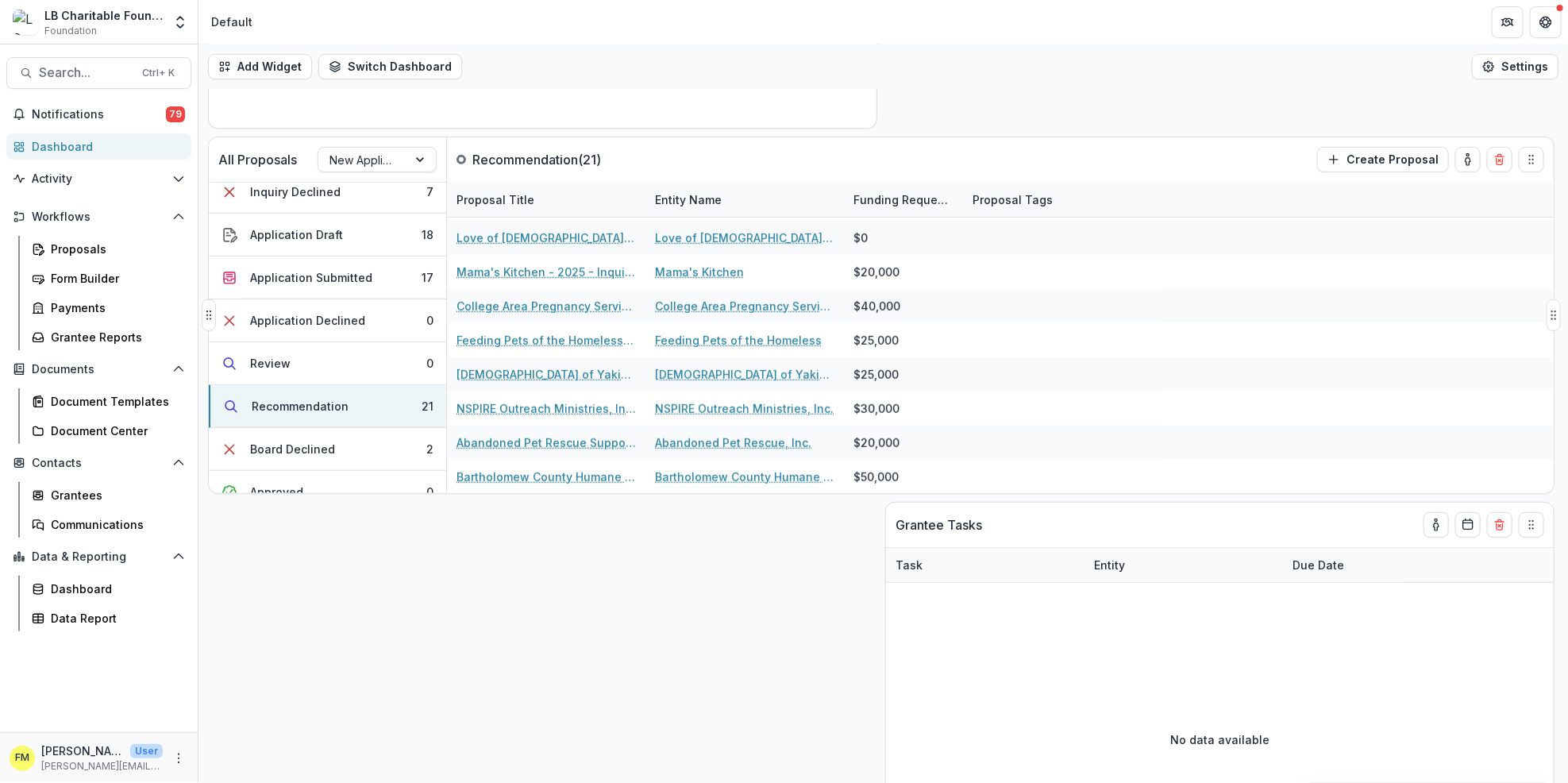
scroll to position [0, 0]
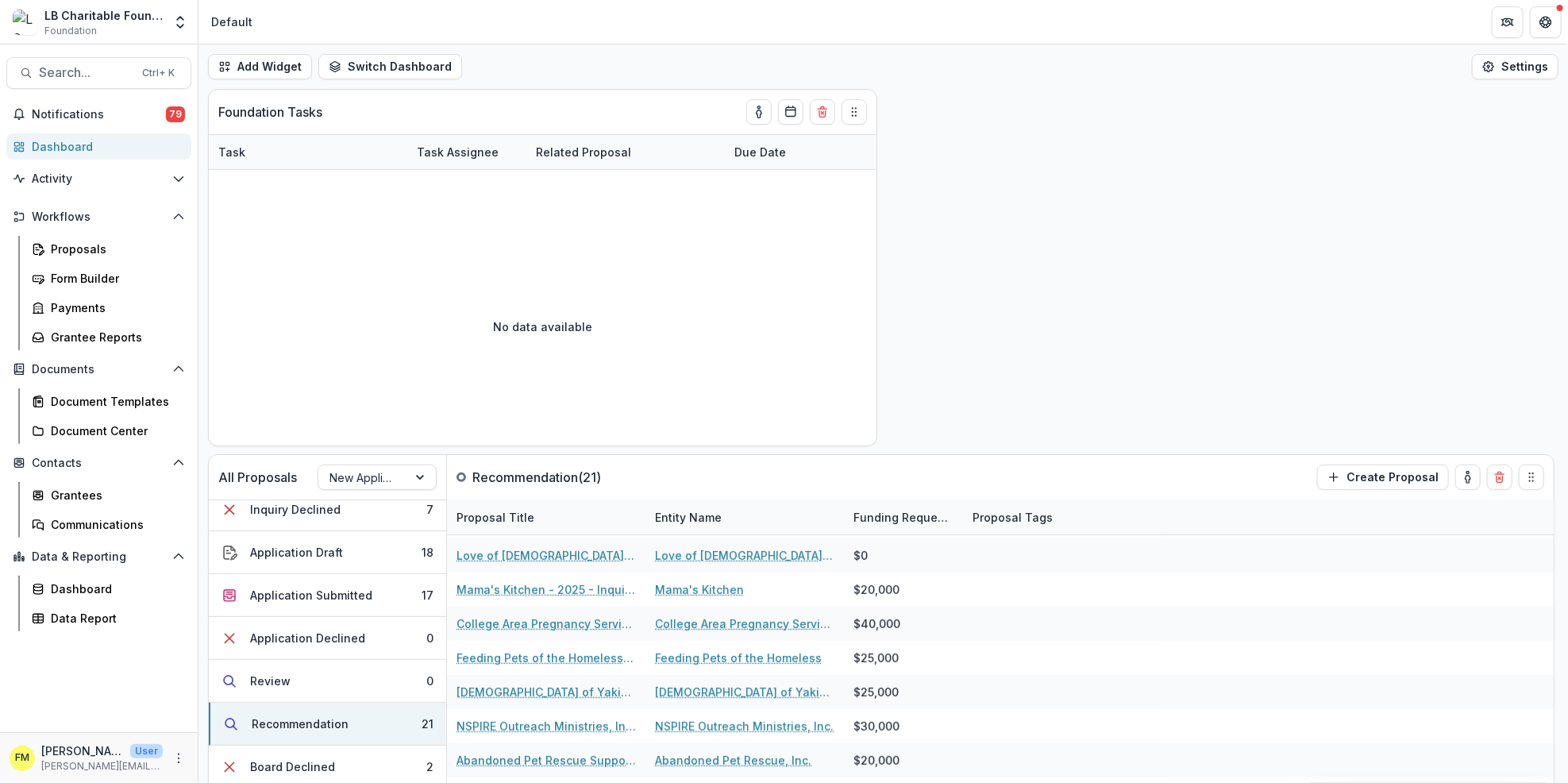
click at [90, 149] on div "Dashboard" at bounding box center [105, 146] width 147 height 17
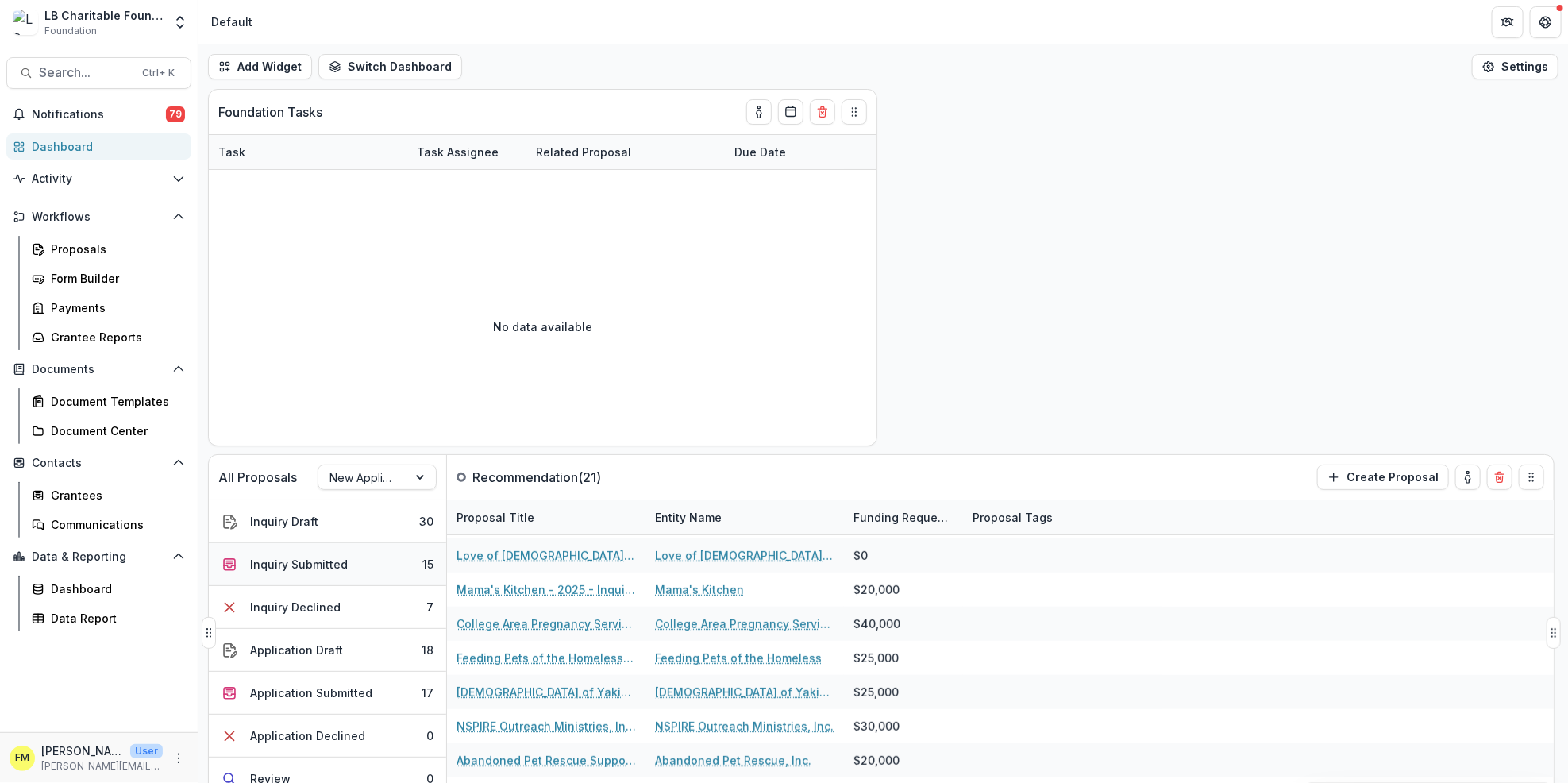
click at [405, 566] on button "Inquiry Submitted 15" at bounding box center [328, 564] width 238 height 43
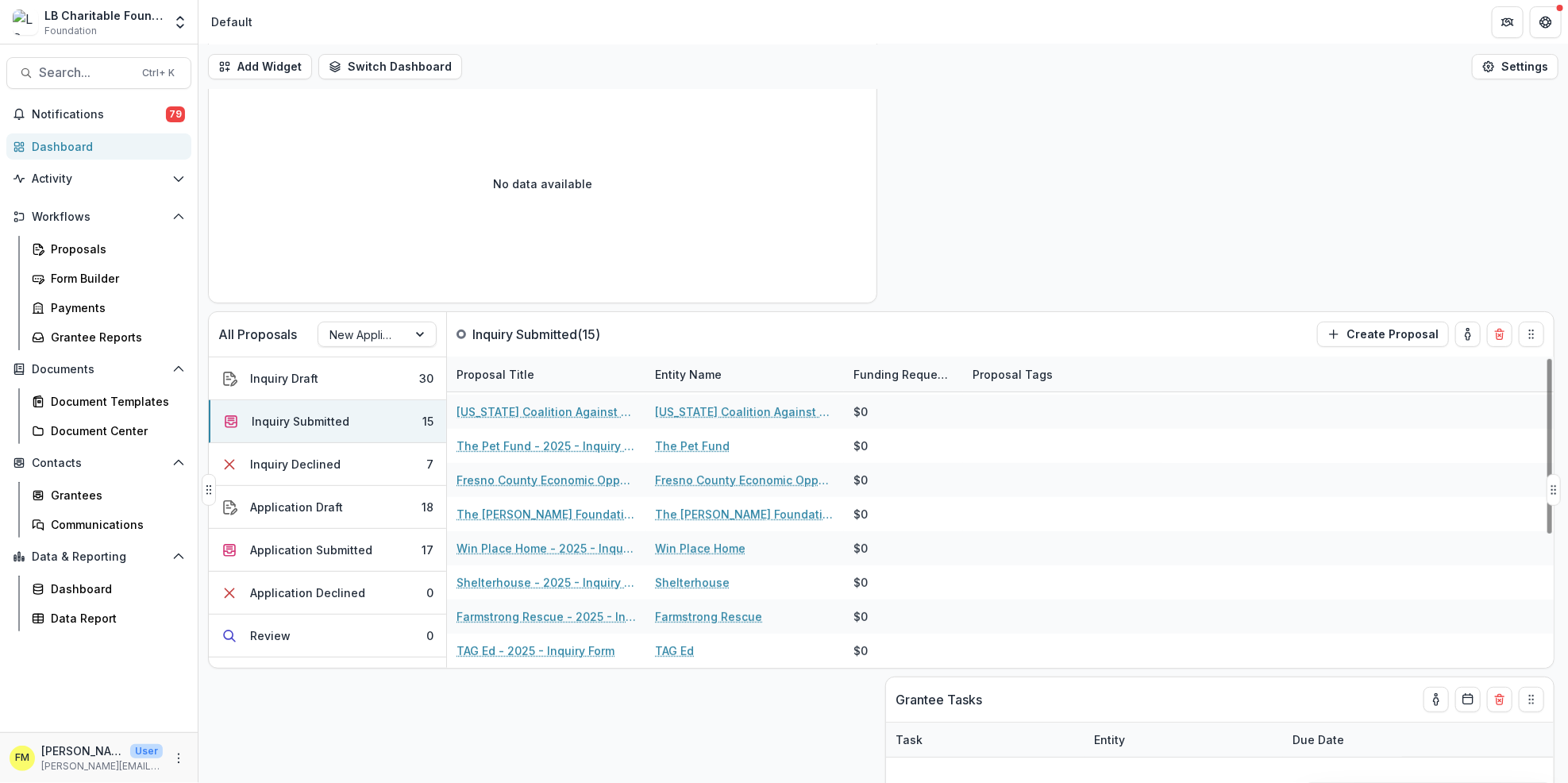
scroll to position [106, 0]
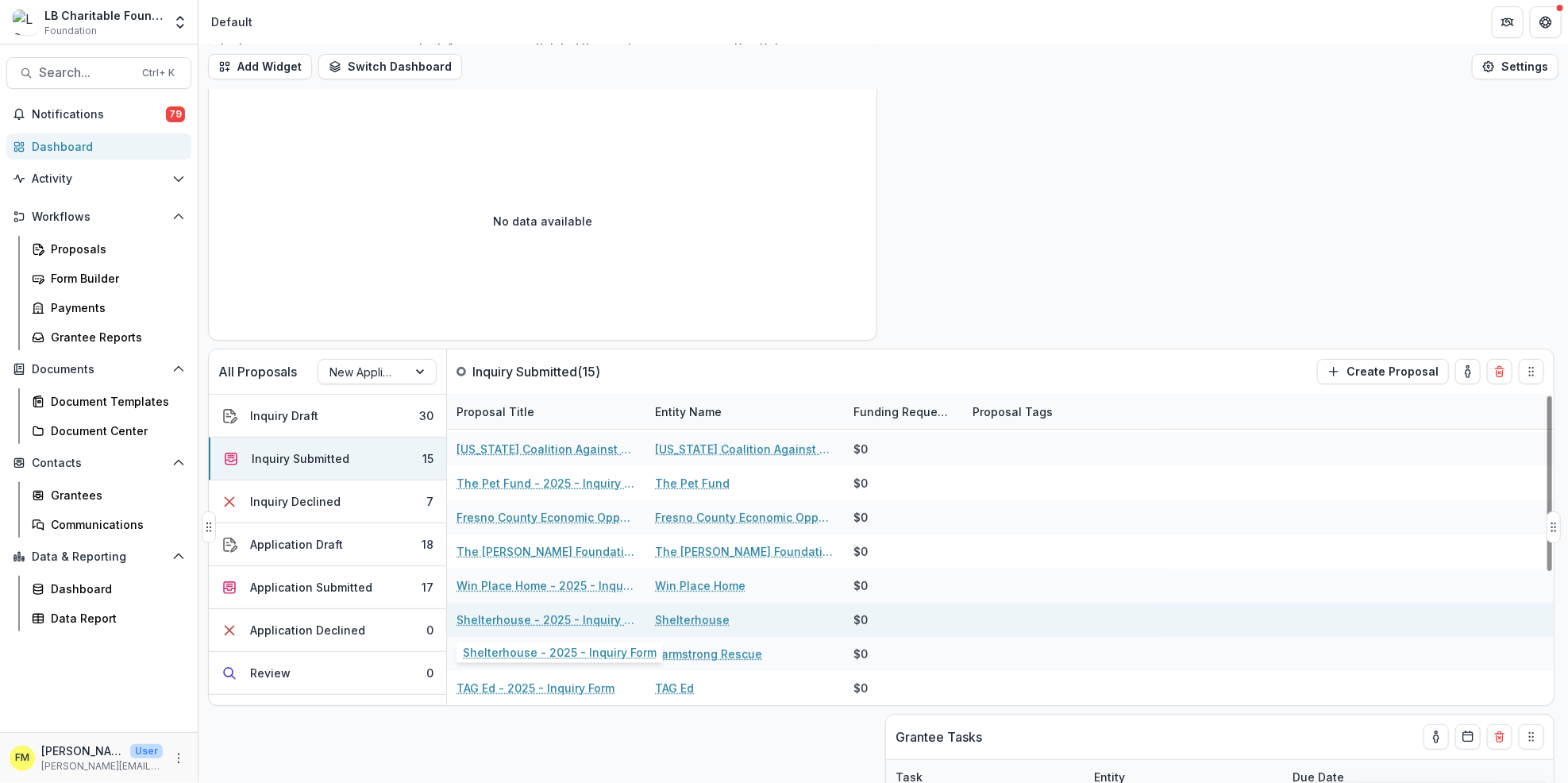
click at [503, 618] on link "Shelterhouse - 2025 - Inquiry Form" at bounding box center [546, 620] width 179 height 17
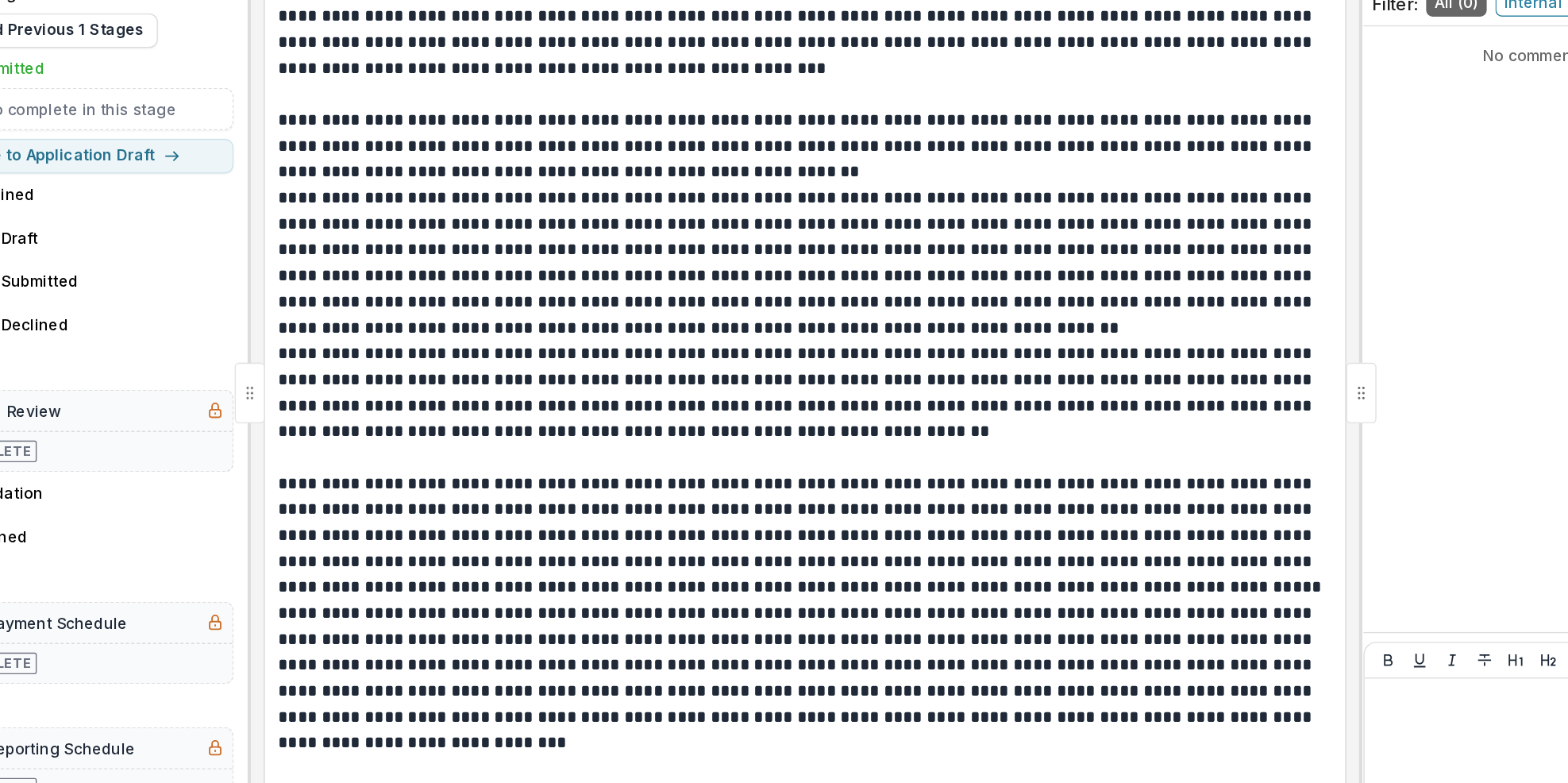
scroll to position [743, 0]
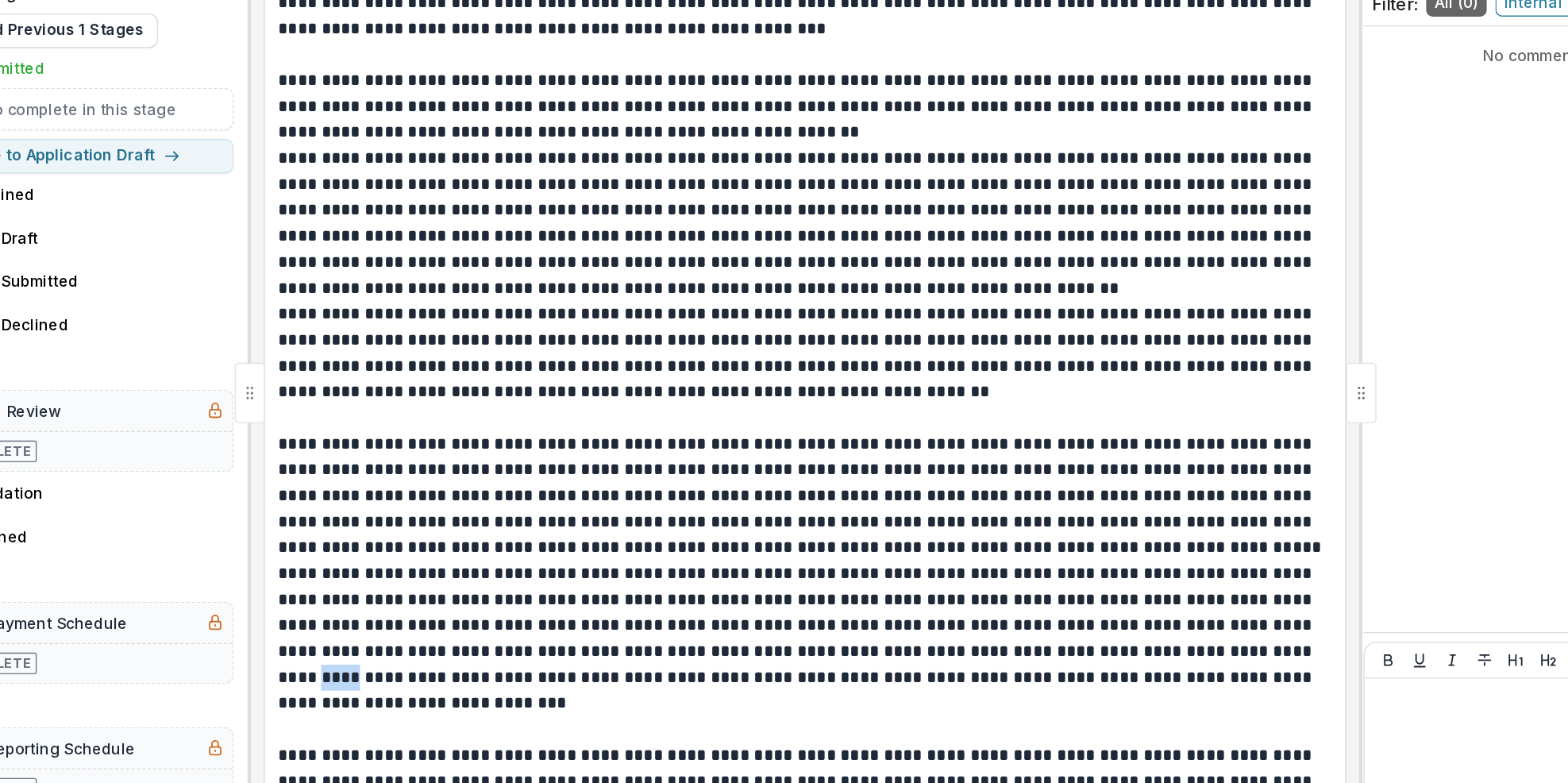
click at [1252, 654] on p "**********" at bounding box center [881, 617] width 771 height 115
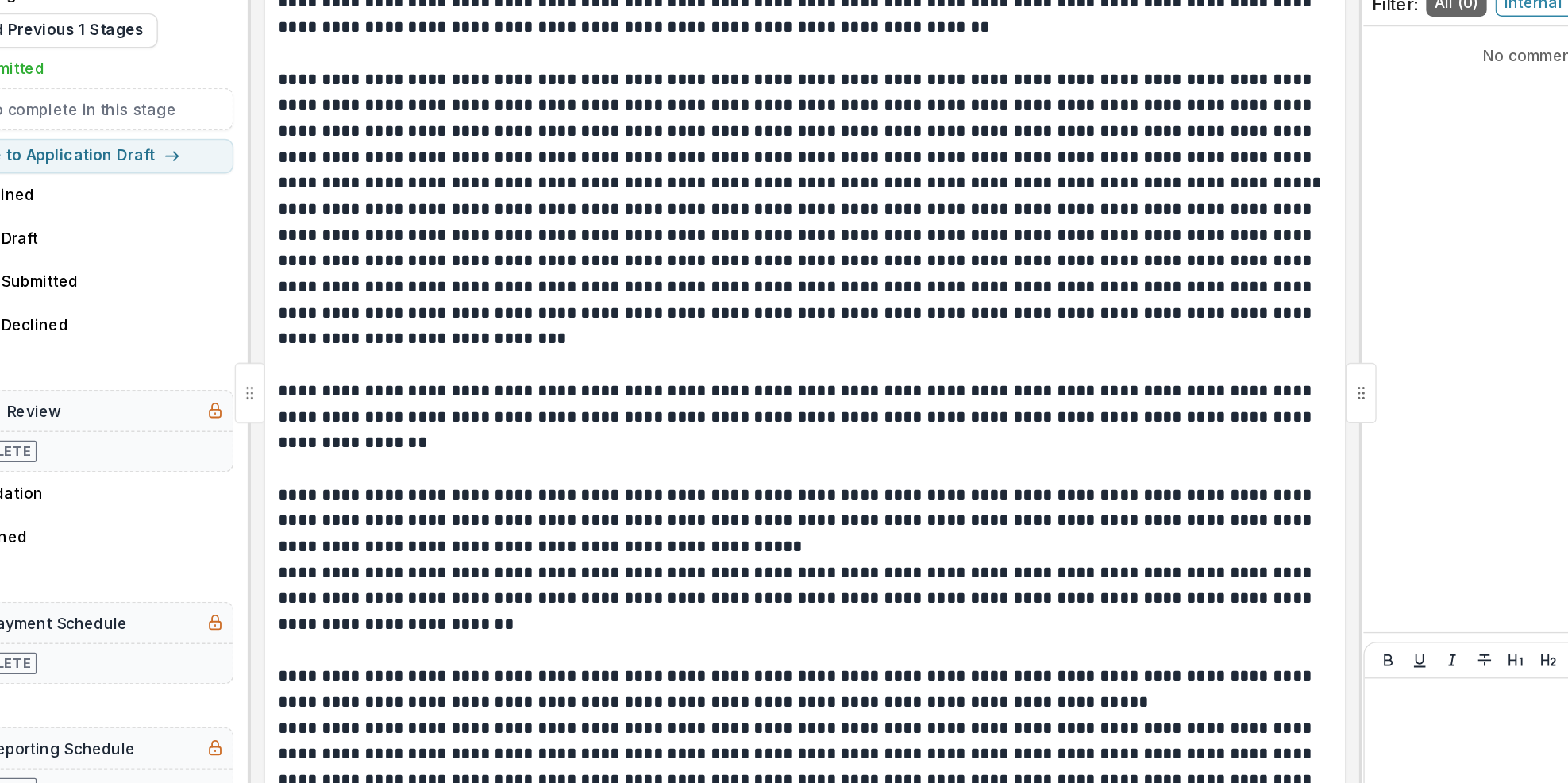
scroll to position [1015, 0]
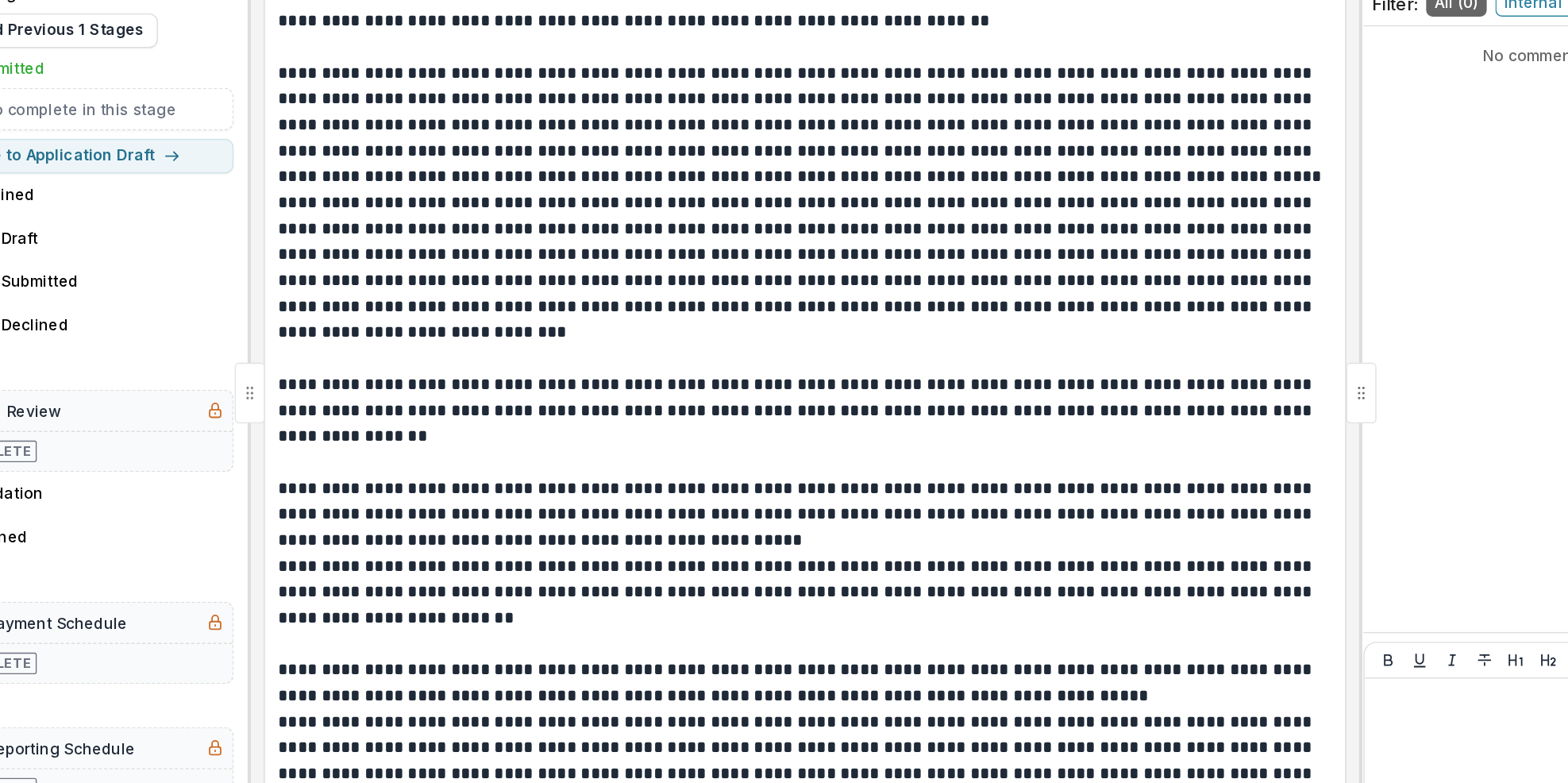
click at [1252, 646] on p "**********" at bounding box center [881, 649] width 771 height 38
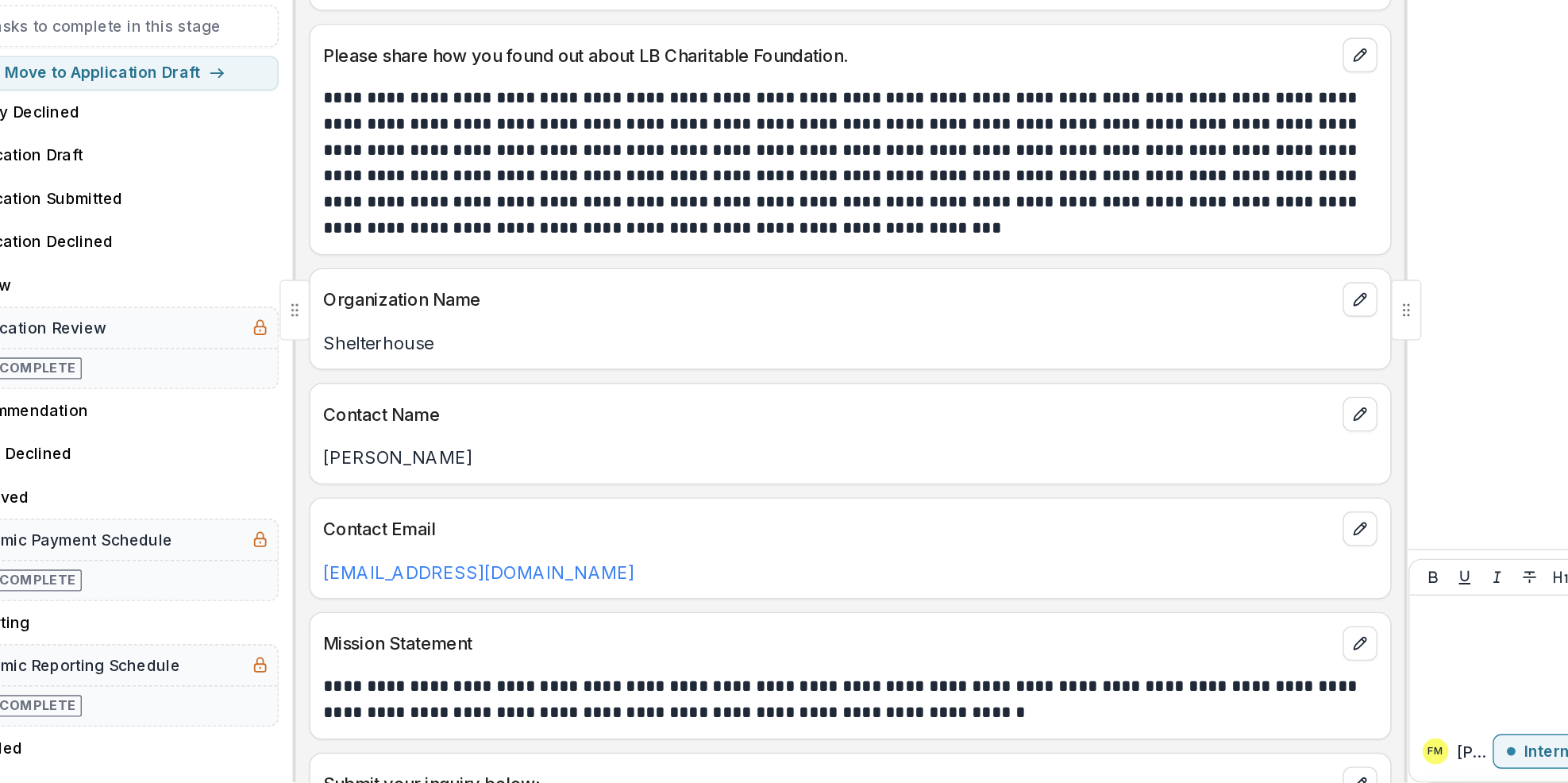
scroll to position [0, 0]
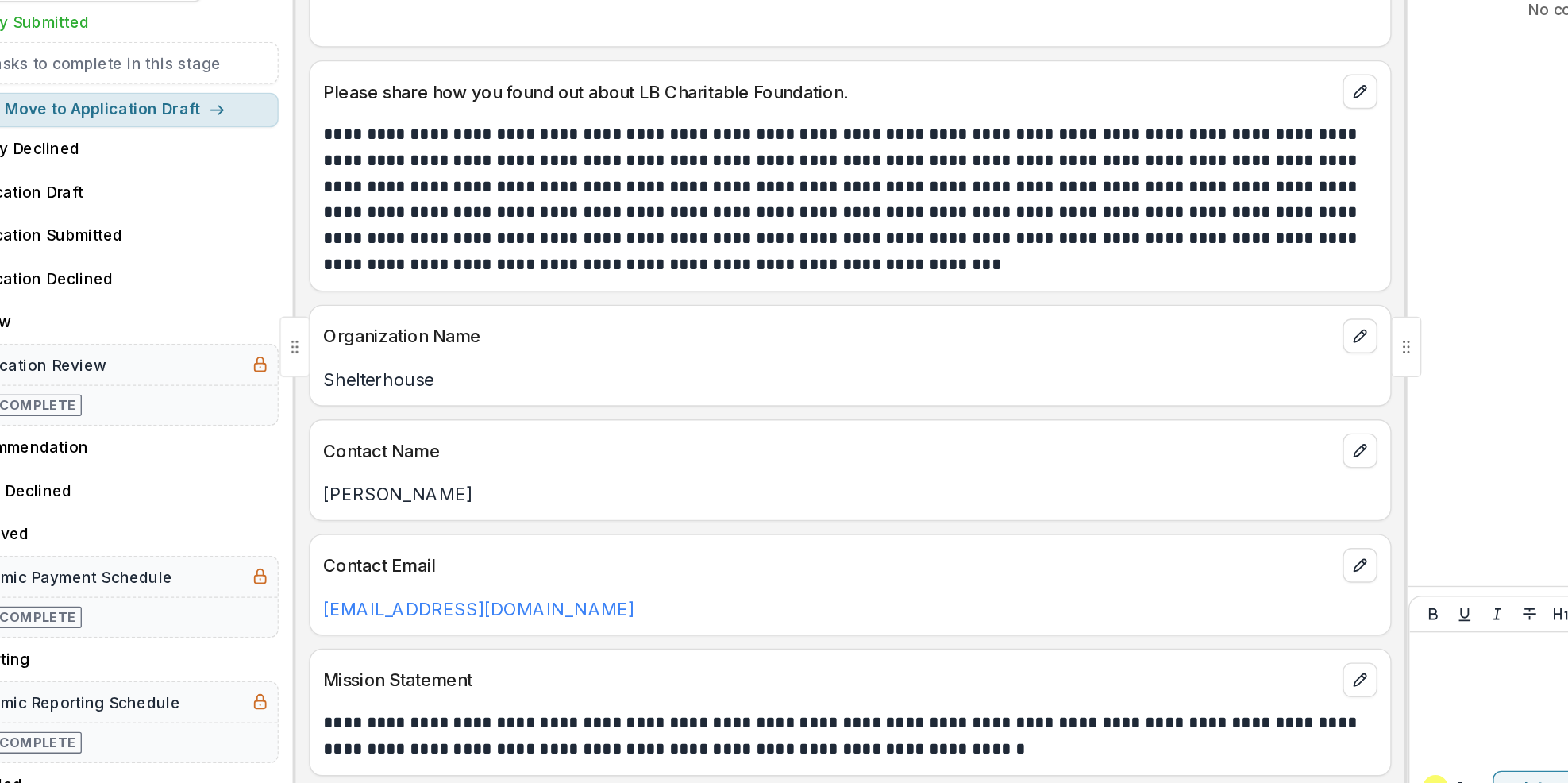
click at [448, 264] on button "Move to Application Draft" at bounding box center [343, 262] width 240 height 25
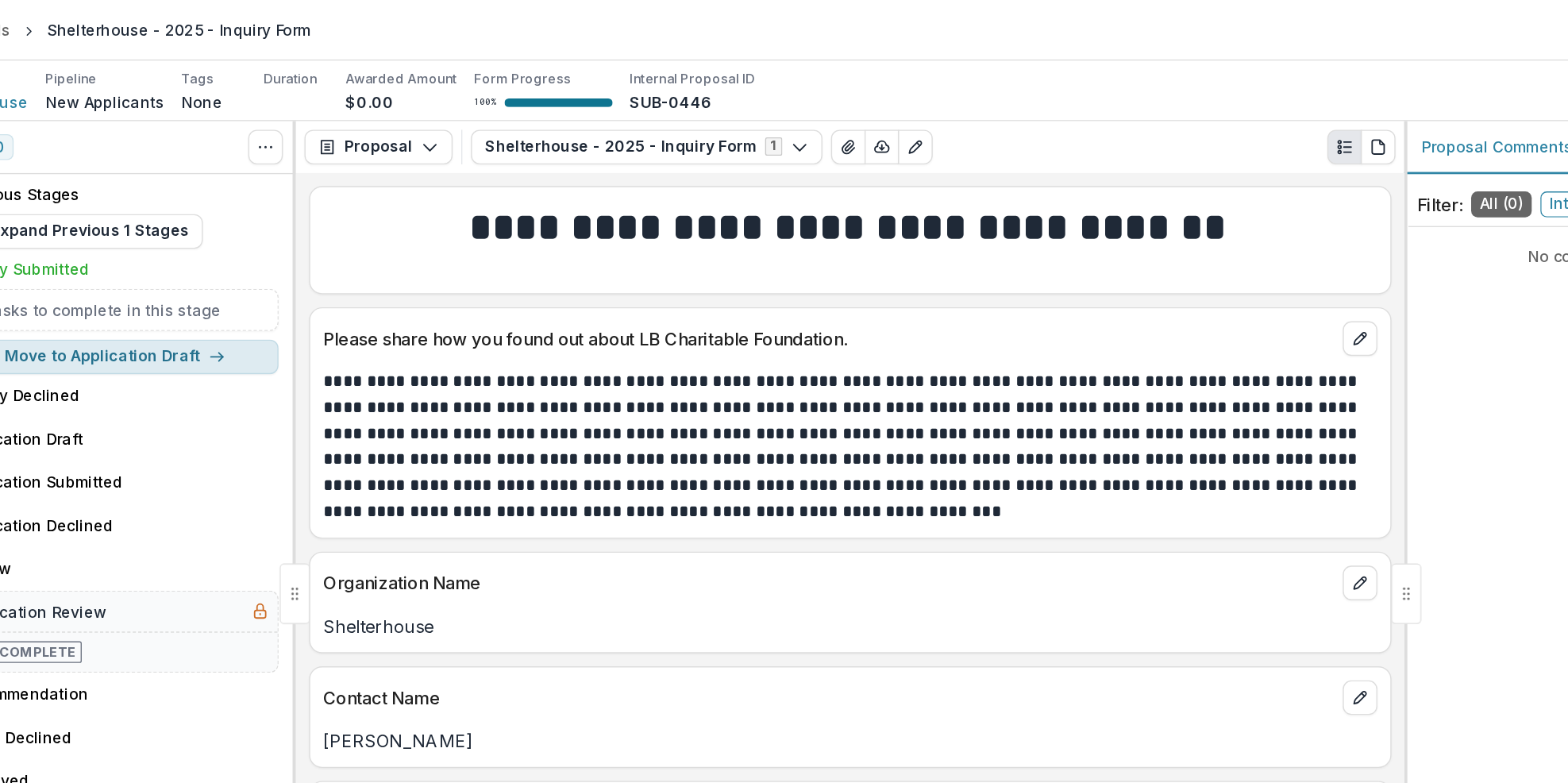
select select "**********"
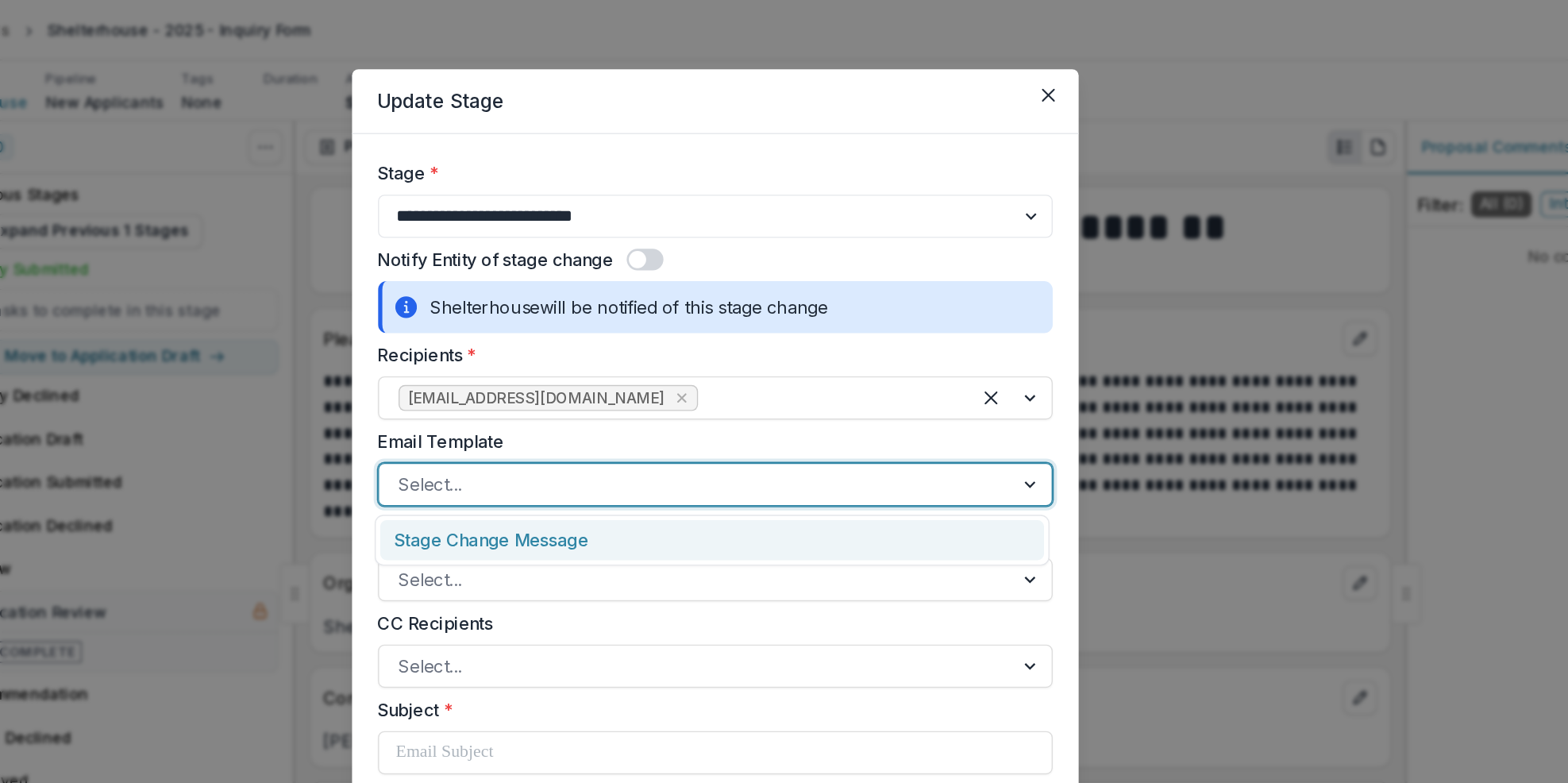
click at [997, 400] on div "Stage Change Message" at bounding box center [782, 397] width 488 height 29
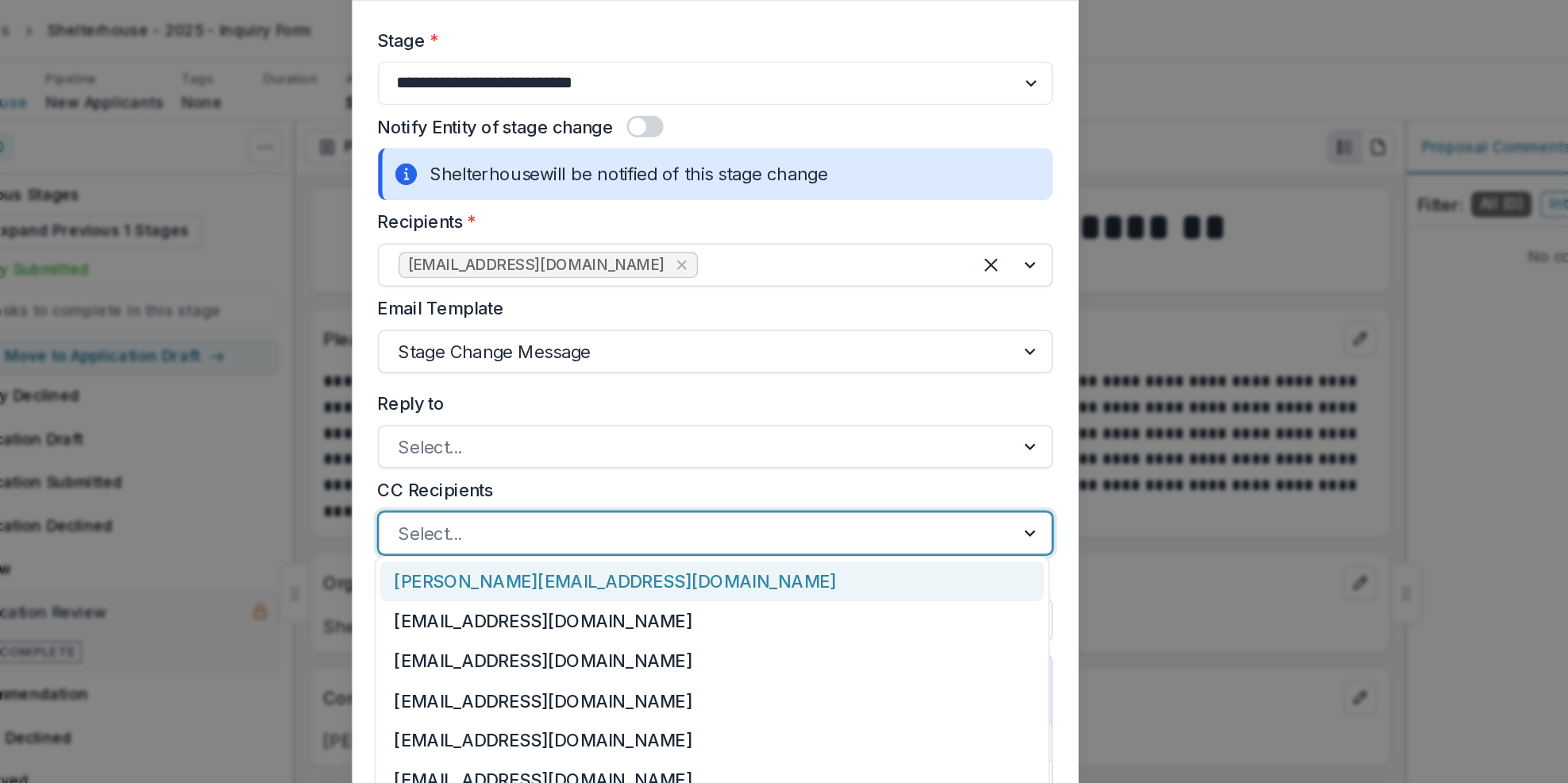
scroll to position [115, 0]
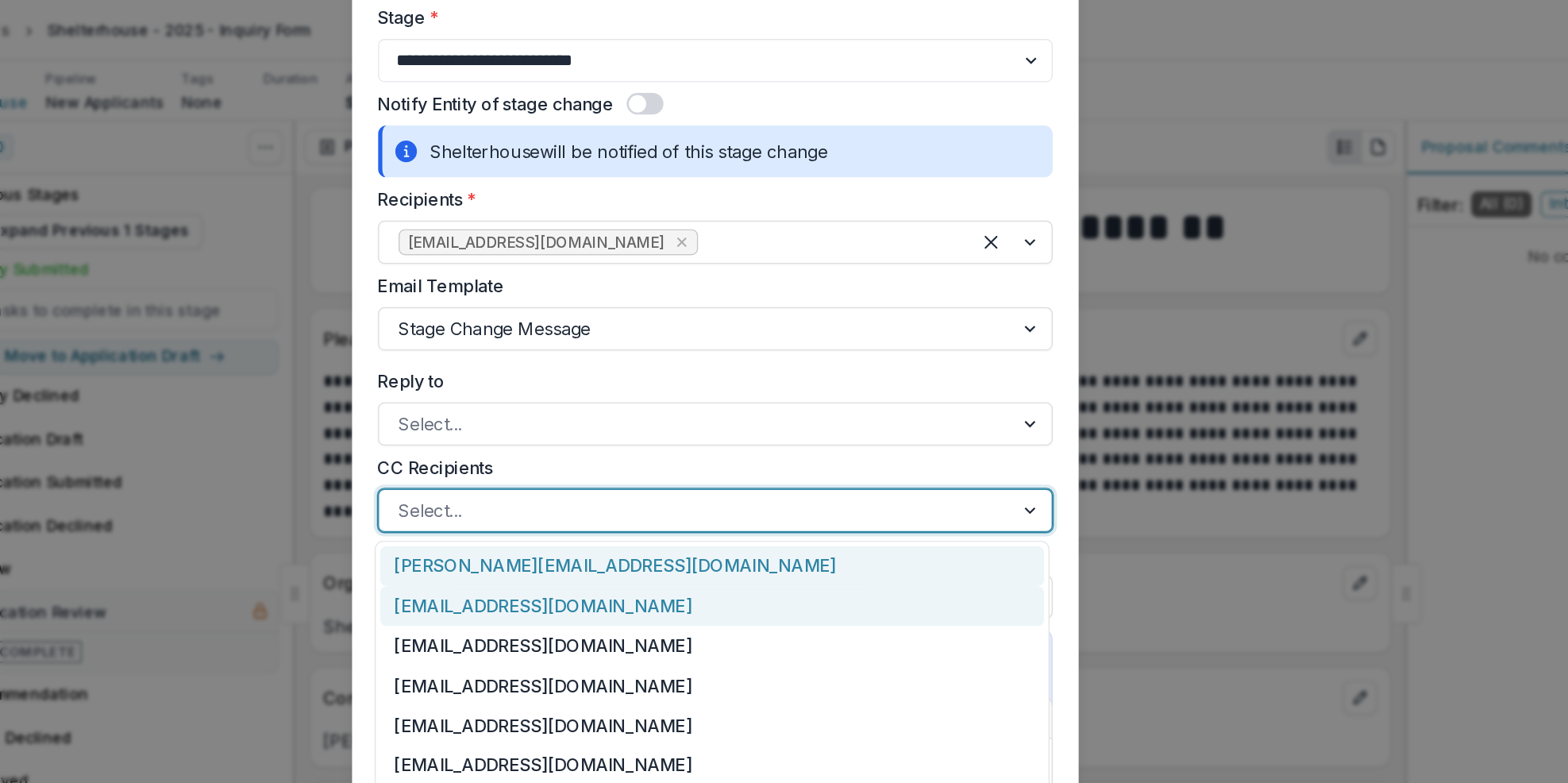
click at [717, 457] on div "[EMAIL_ADDRESS][DOMAIN_NAME]" at bounding box center [782, 445] width 488 height 29
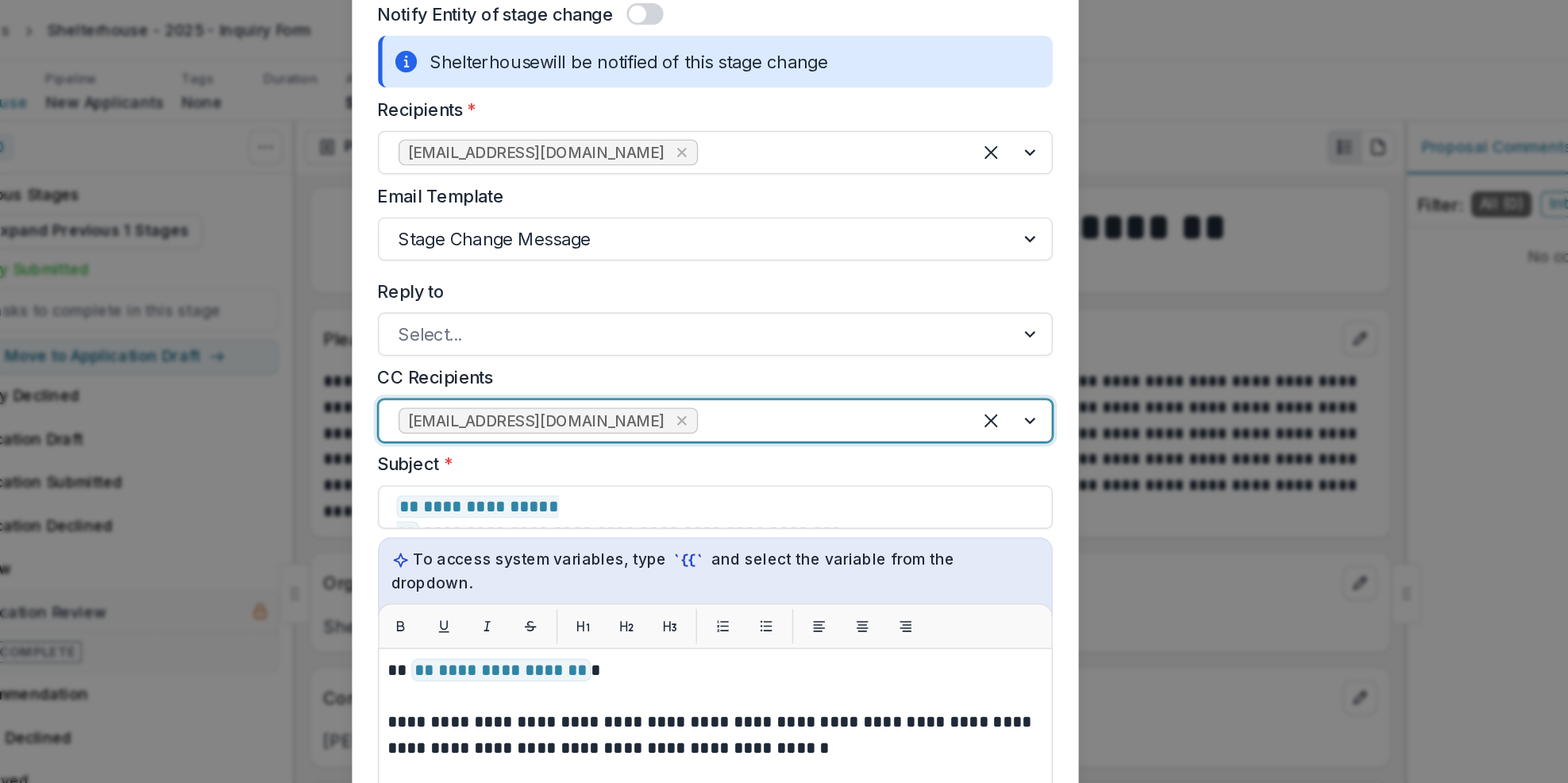
scroll to position [199, 0]
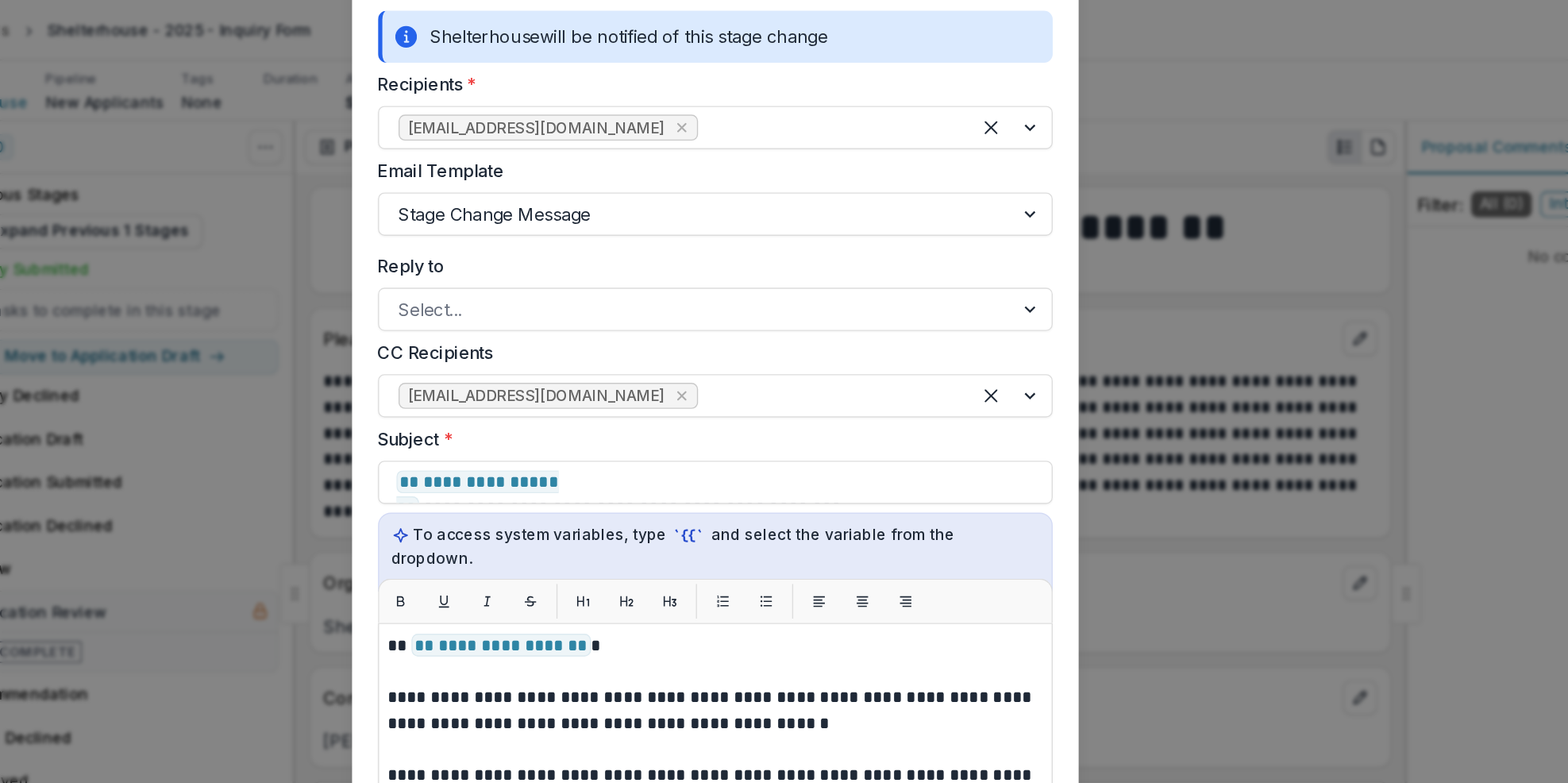
click at [1320, 379] on div "**********" at bounding box center [784, 391] width 1568 height 783
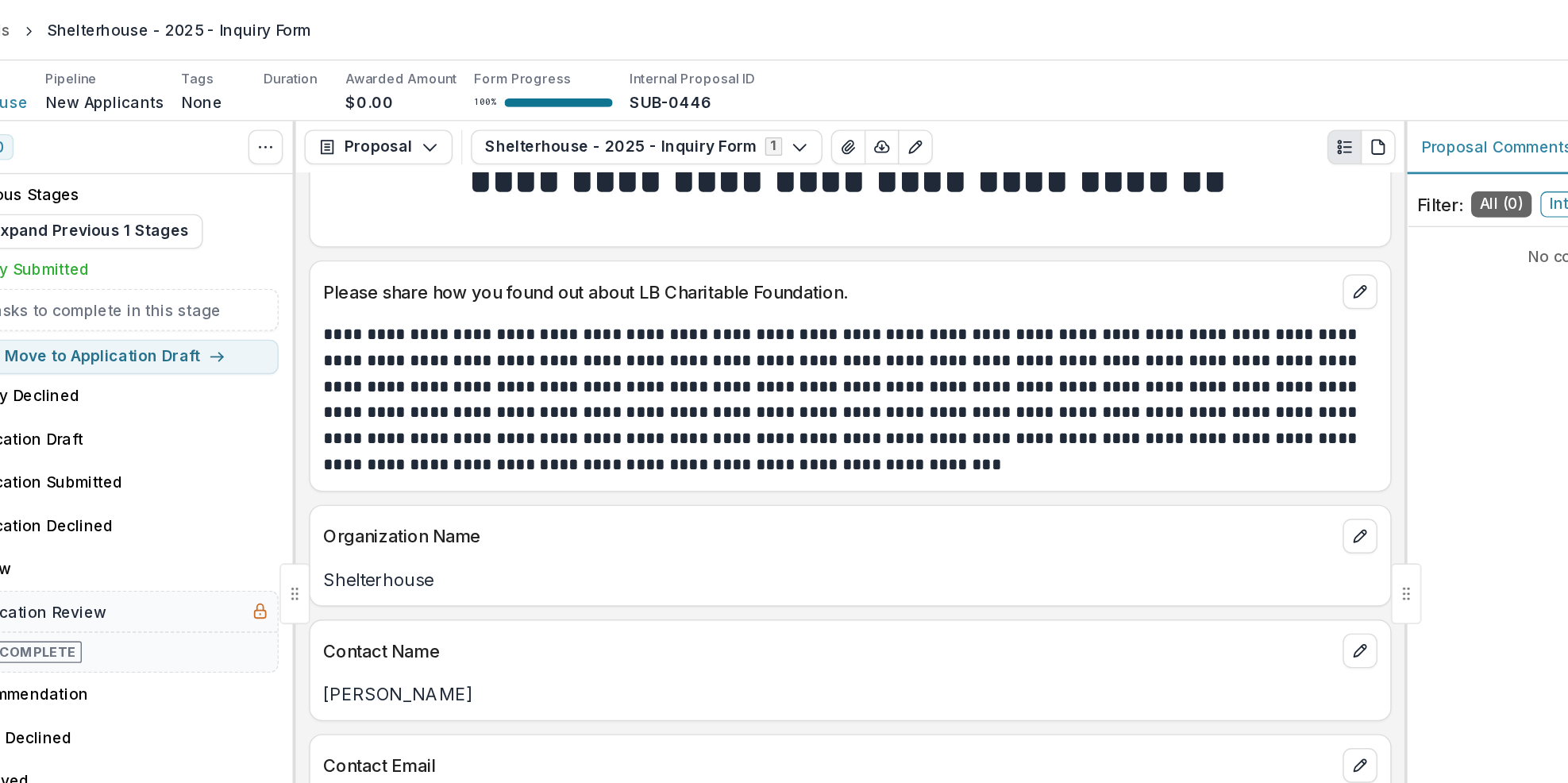
scroll to position [32, 0]
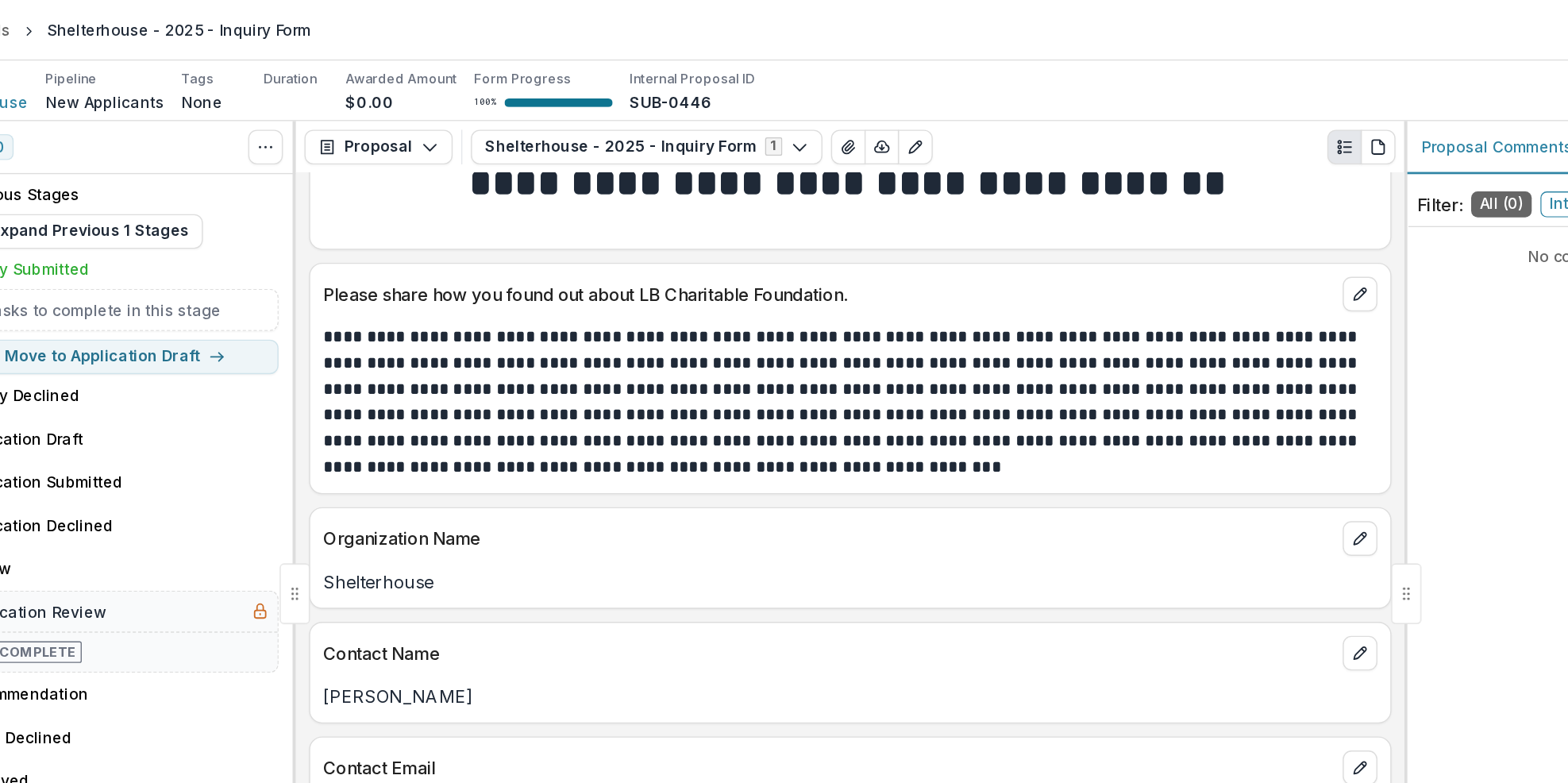
click at [450, 267] on button "Move to Application Draft" at bounding box center [343, 262] width 240 height 25
select select "**********"
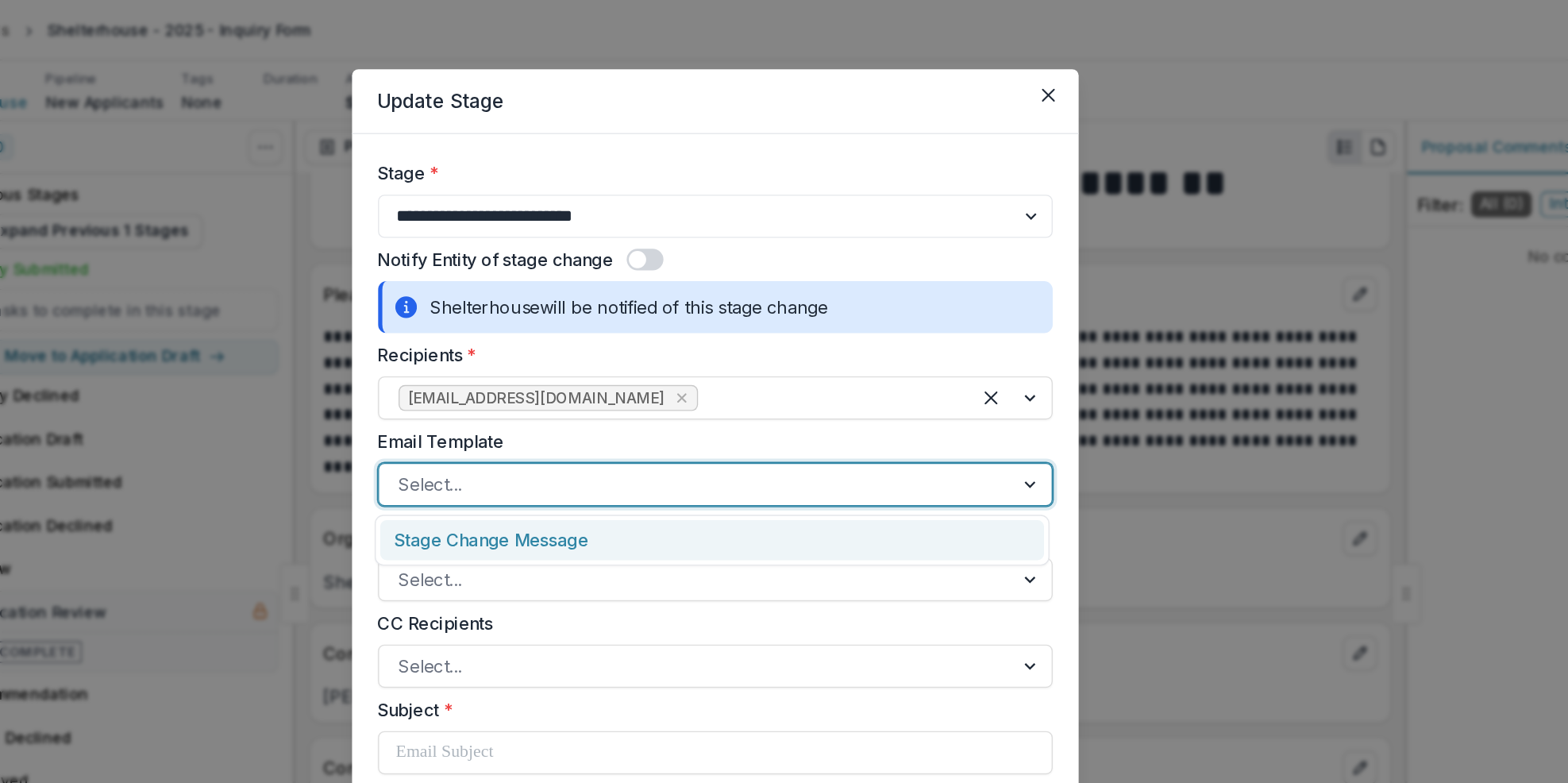
click at [977, 409] on div "Stage Change Message" at bounding box center [782, 397] width 488 height 29
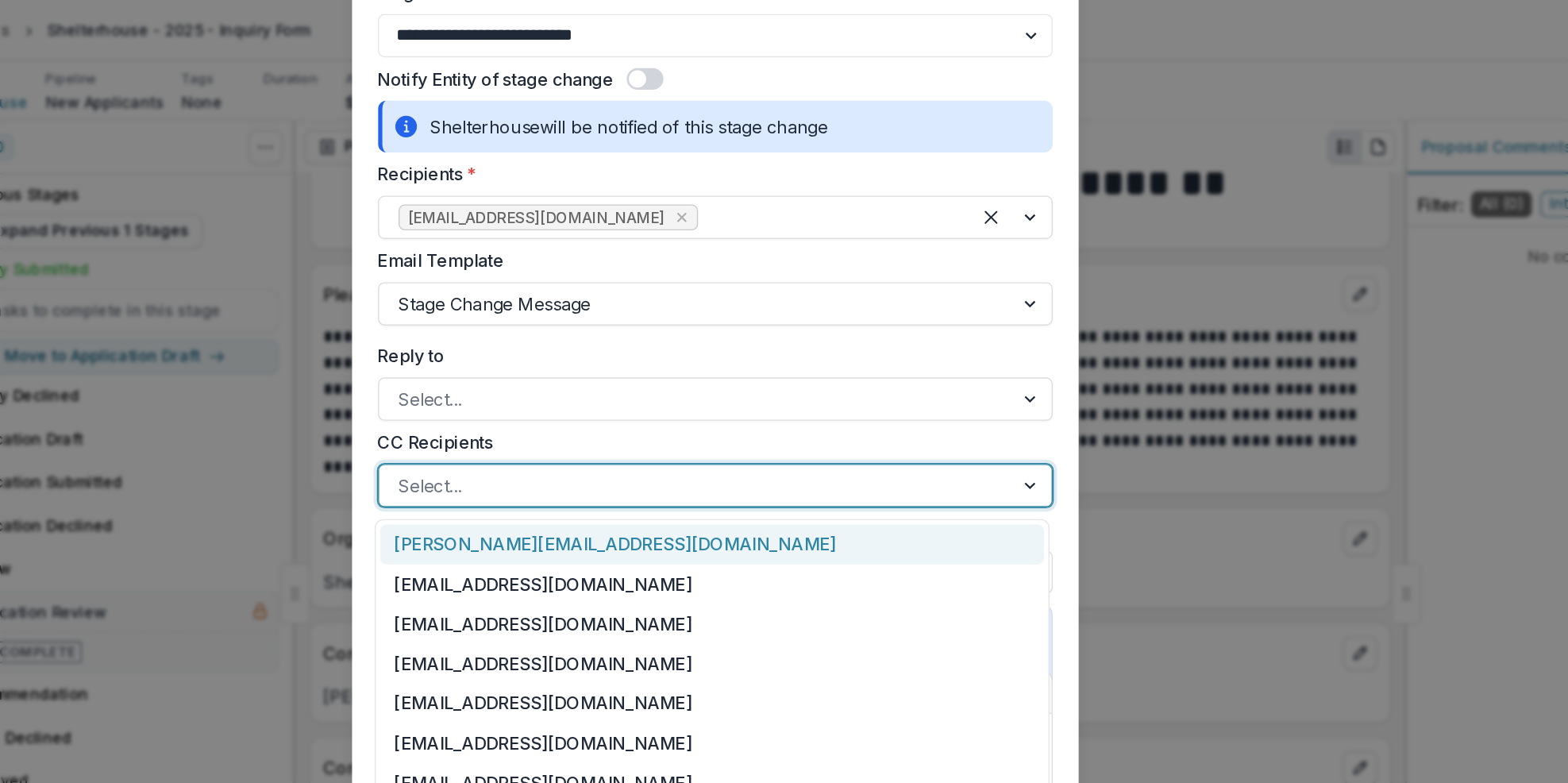
scroll to position [130, 0]
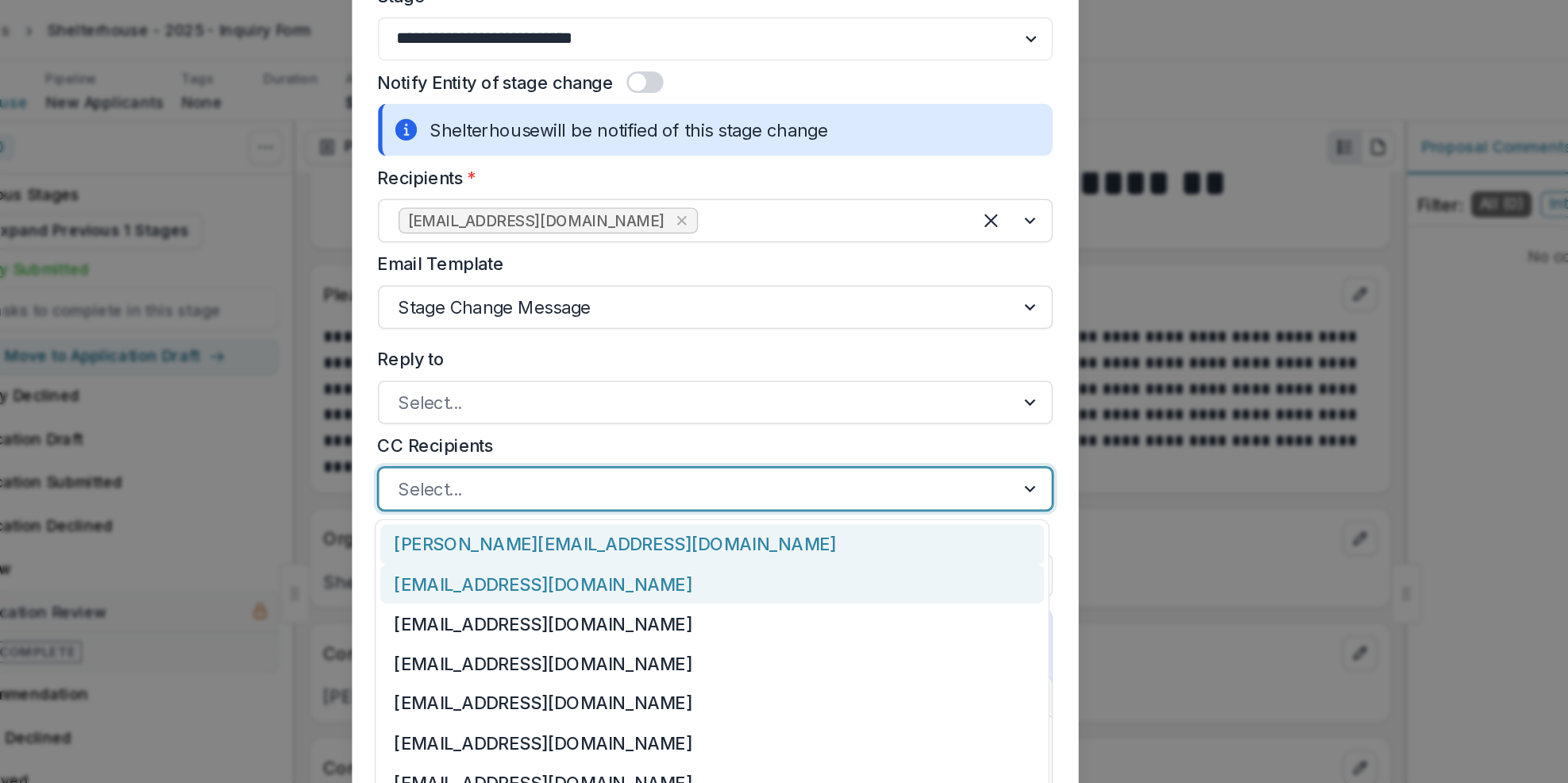
click at [765, 431] on div "[EMAIL_ADDRESS][DOMAIN_NAME]" at bounding box center [782, 429] width 488 height 29
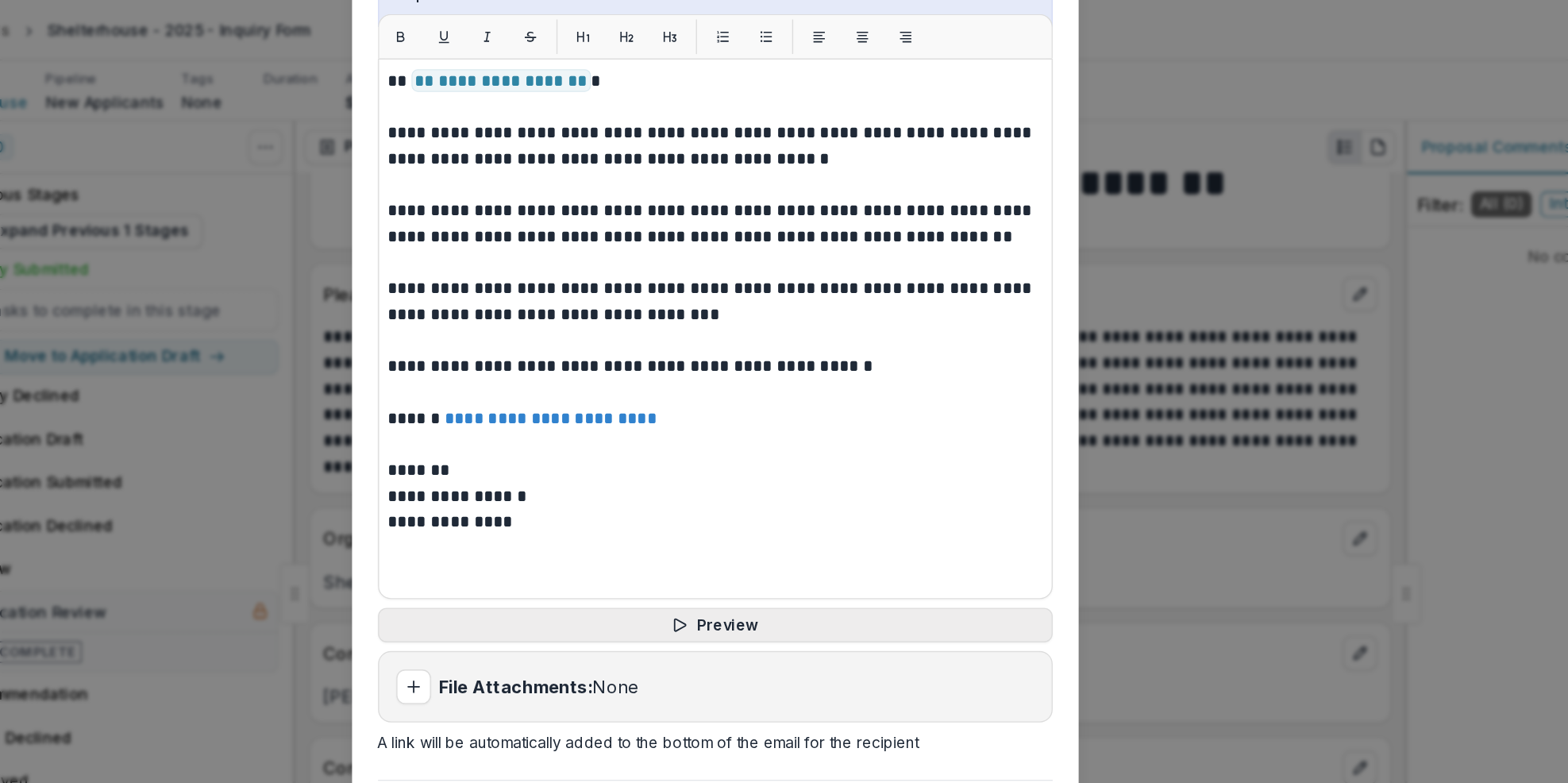
scroll to position [637, 0]
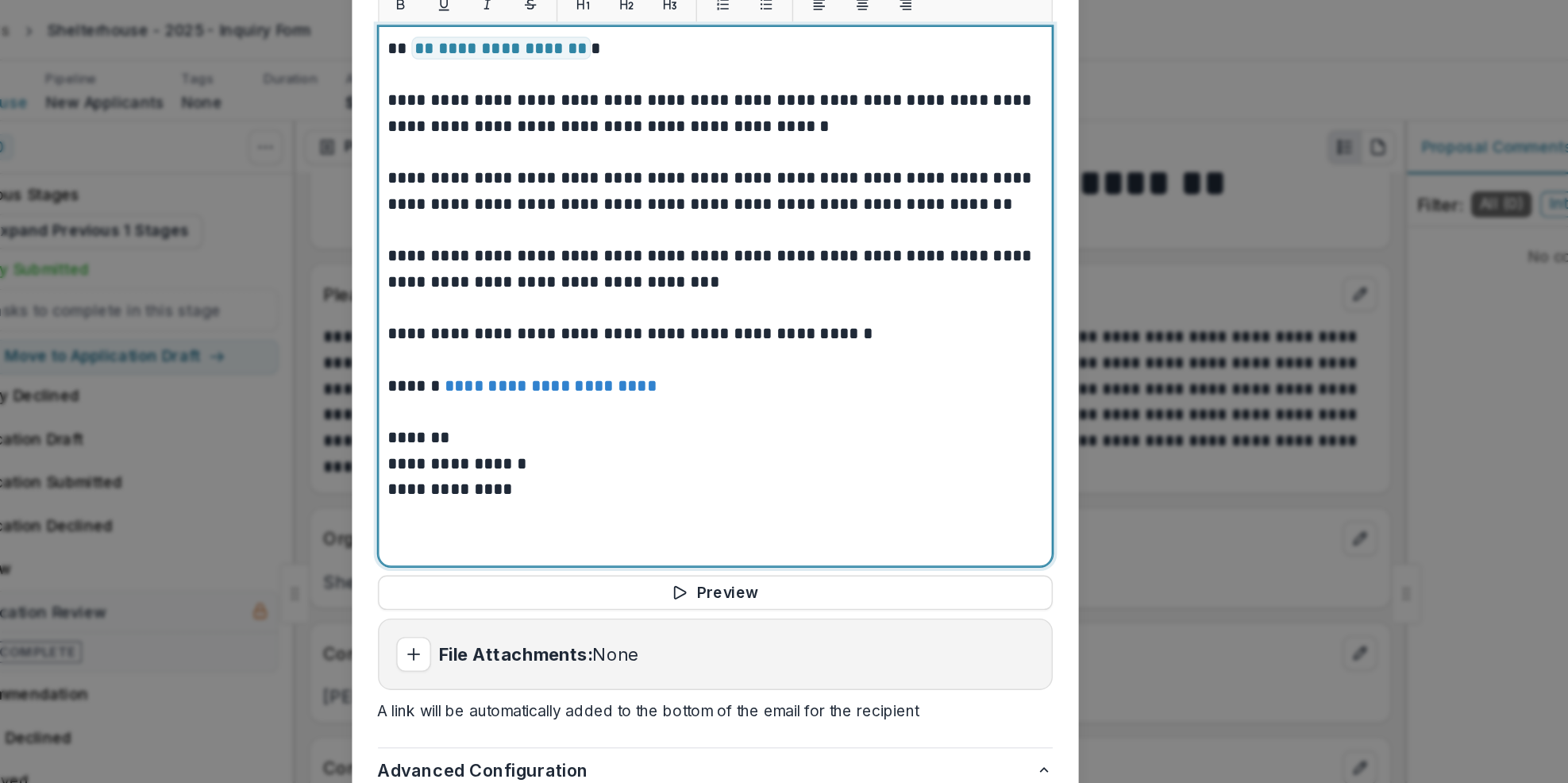
click at [590, 331] on p "**********" at bounding box center [784, 341] width 481 height 19
click at [778, 331] on p "**********" at bounding box center [784, 341] width 481 height 19
click at [693, 360] on div "**********" at bounding box center [784, 217] width 481 height 383
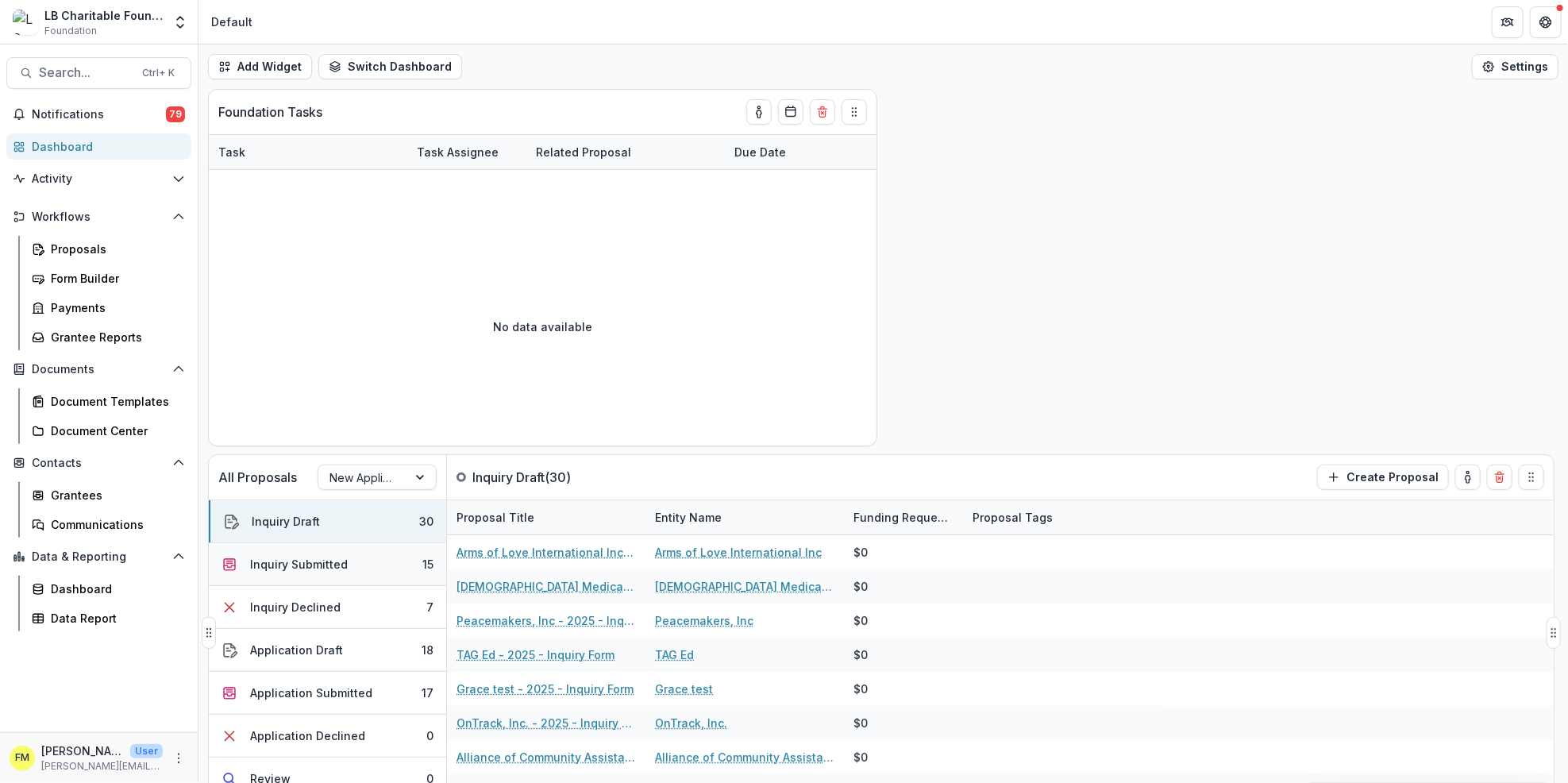
click at [401, 578] on button "Inquiry Submitted 15" at bounding box center [328, 564] width 238 height 43
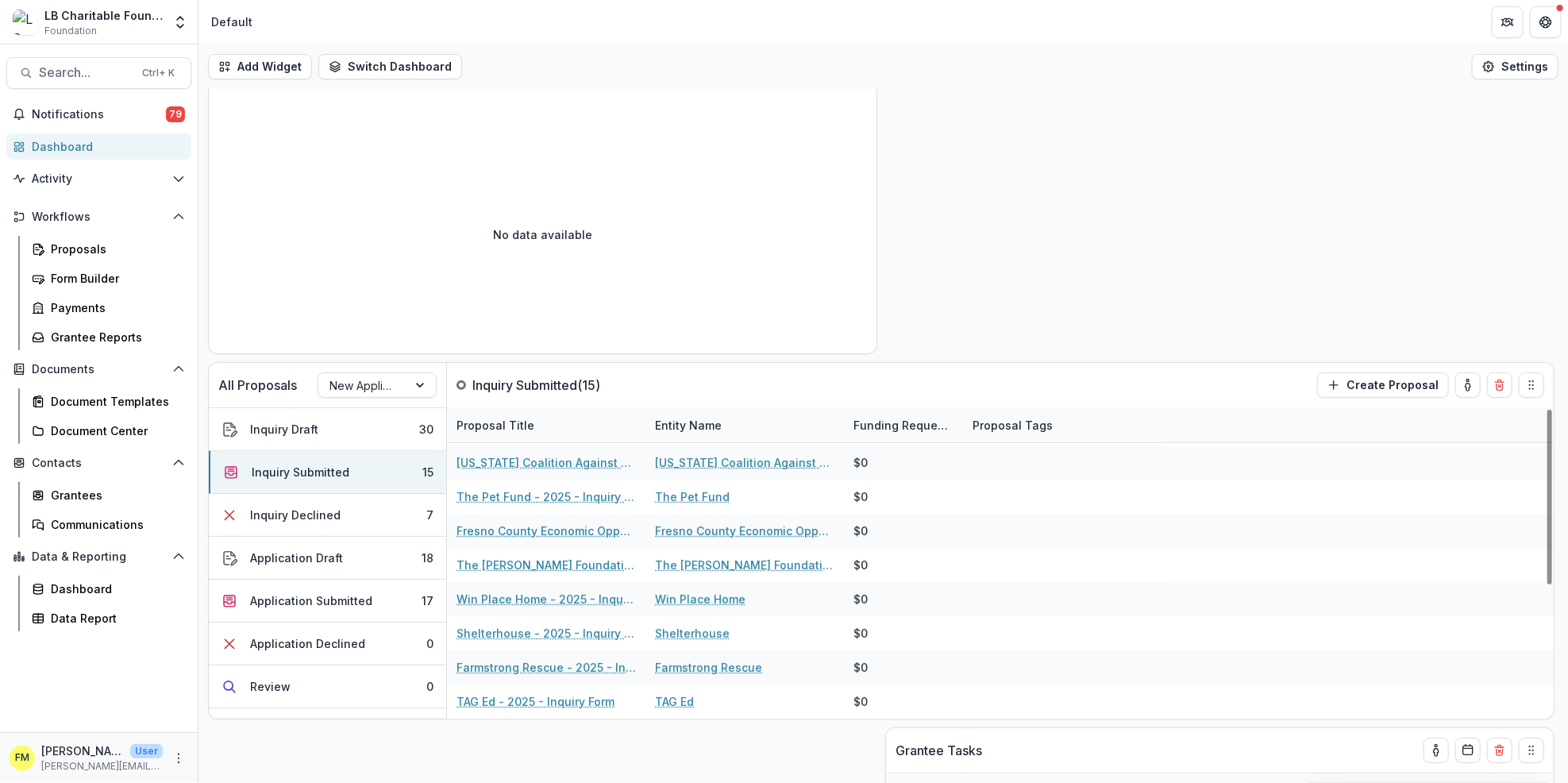
scroll to position [211, 0]
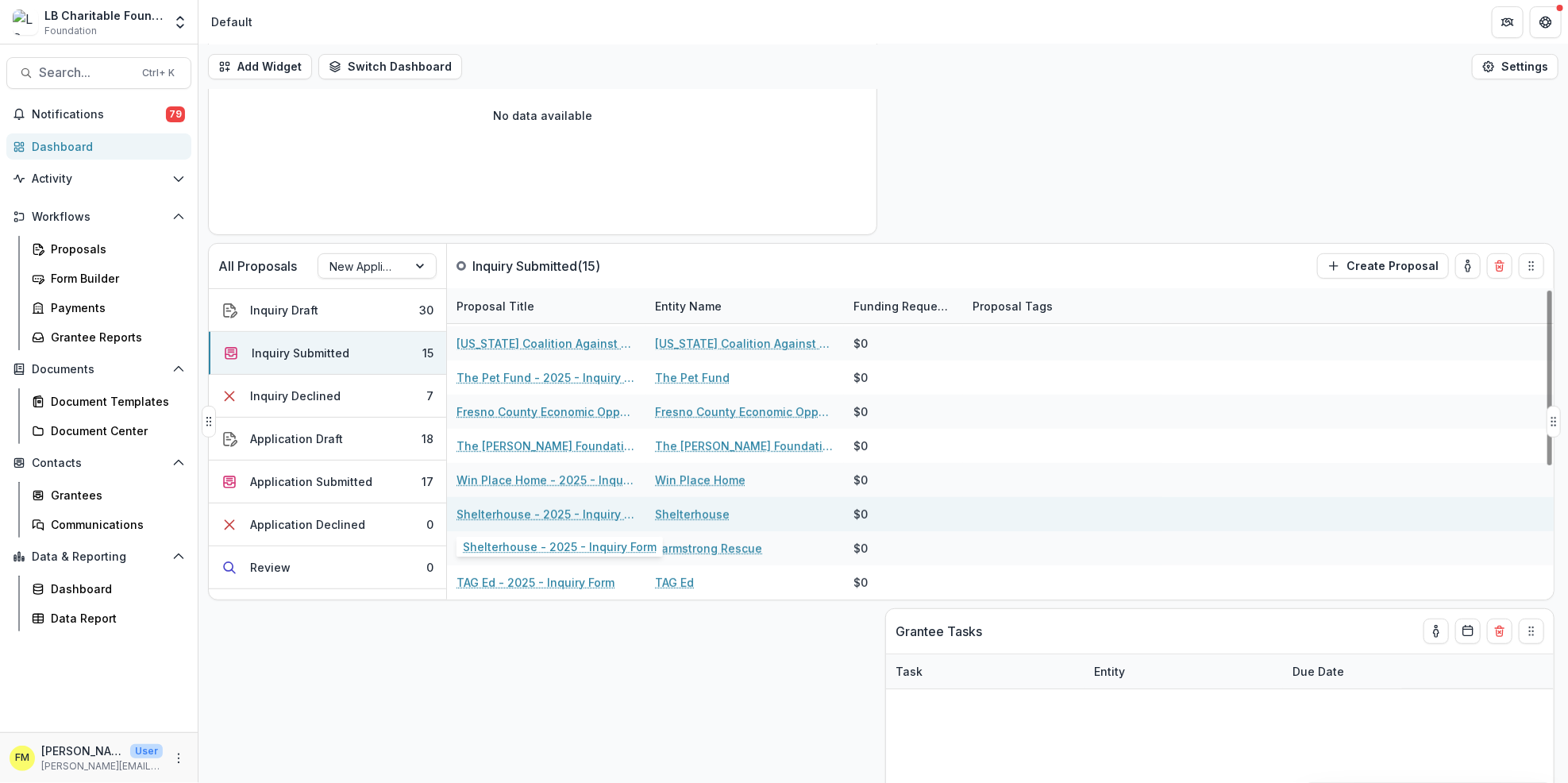
click at [533, 515] on link "Shelterhouse - 2025 - Inquiry Form" at bounding box center [546, 514] width 179 height 17
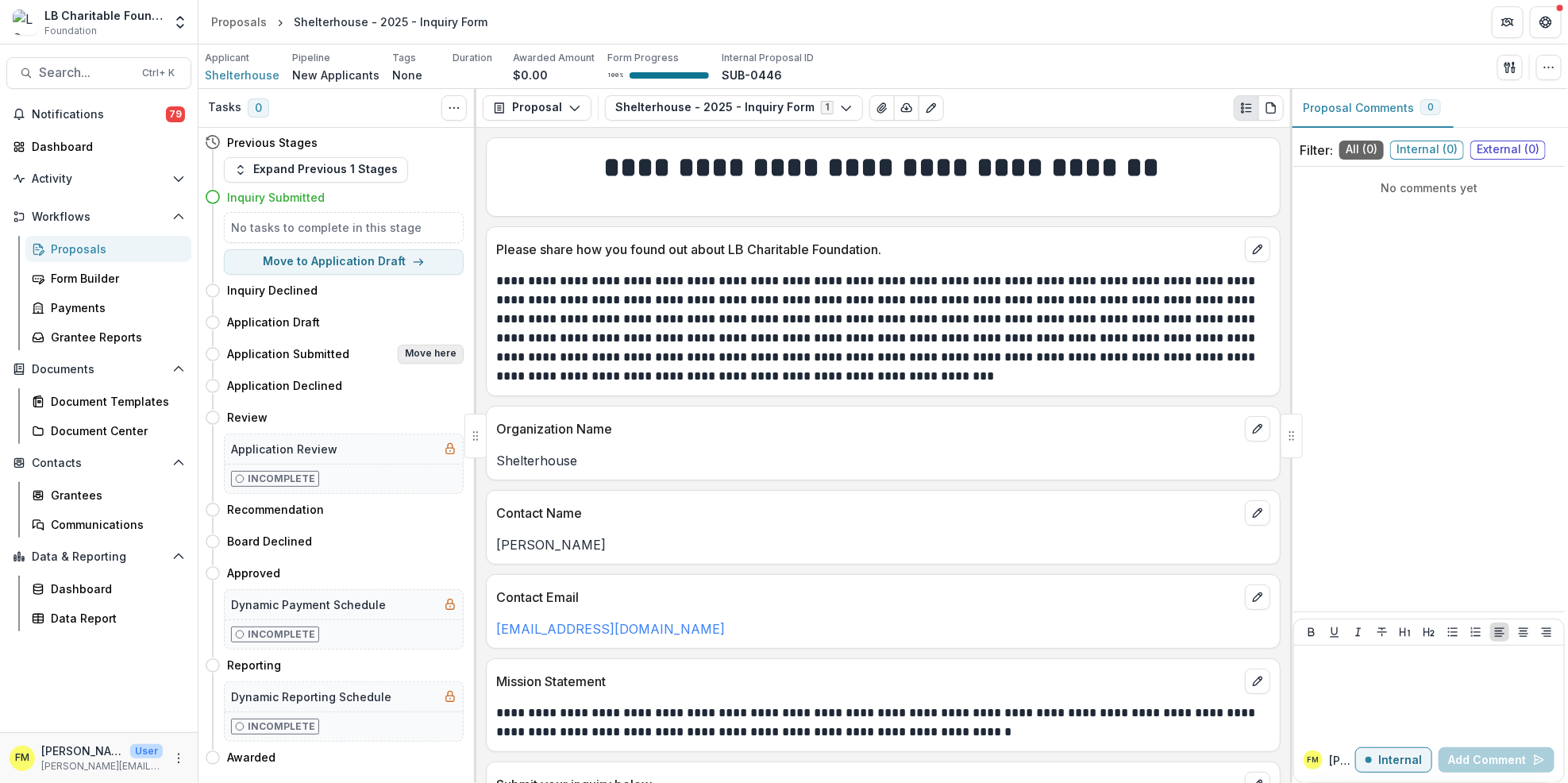
click at [431, 356] on button "Move here" at bounding box center [431, 355] width 66 height 19
select select "**********"
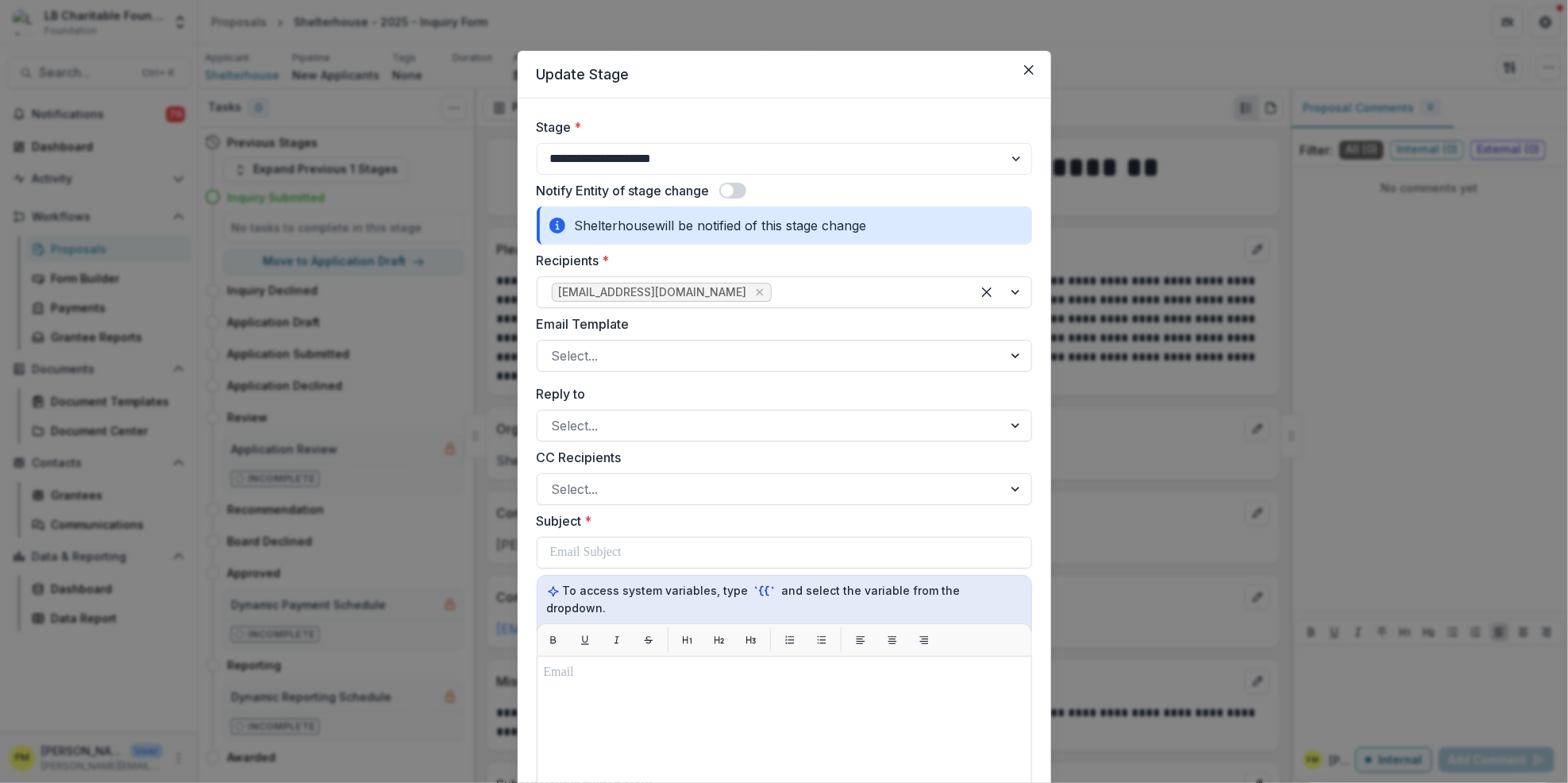
click at [372, 322] on div "**********" at bounding box center [784, 391] width 1568 height 783
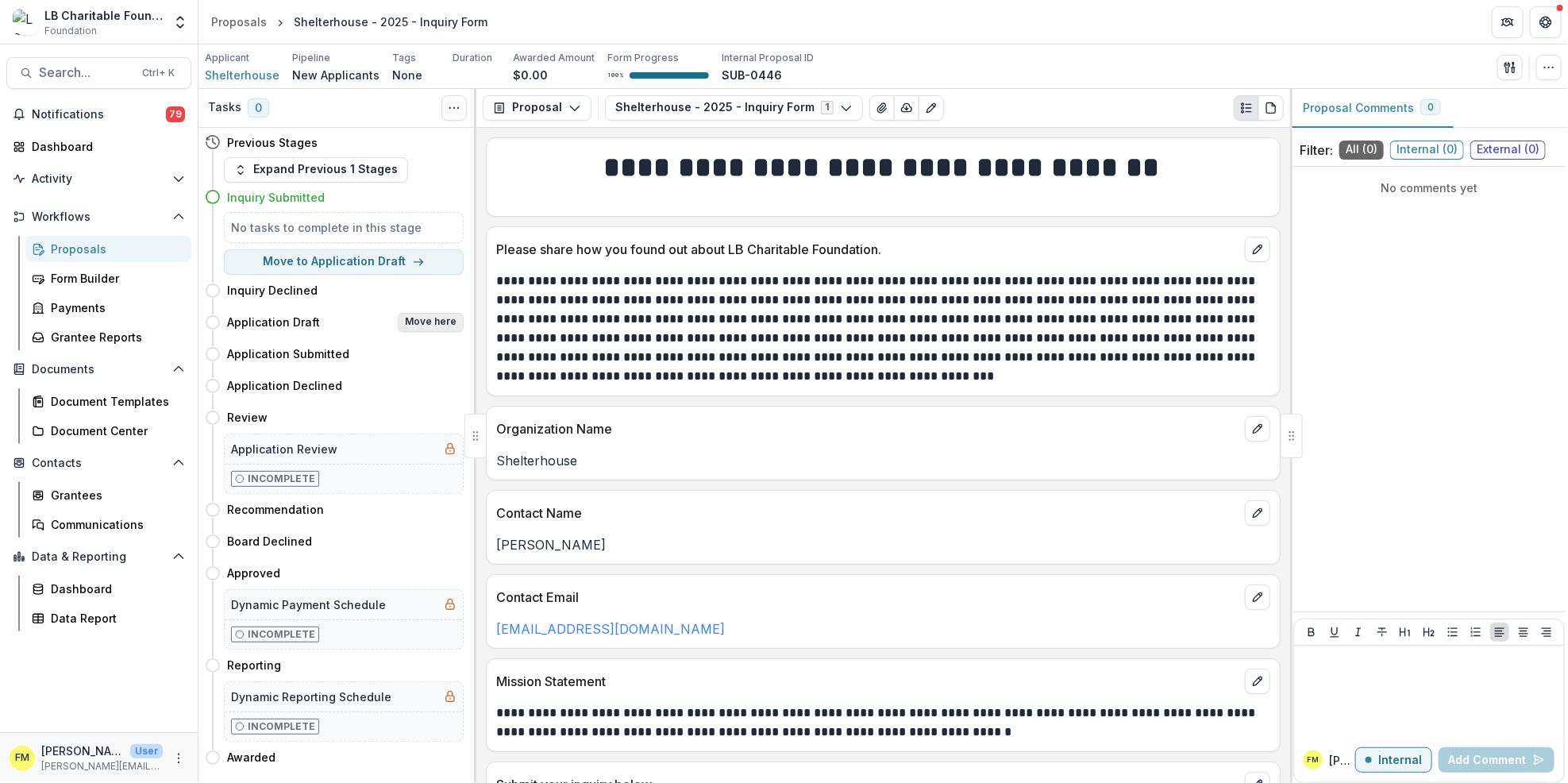
click at [425, 325] on button "Move here" at bounding box center [431, 322] width 66 height 19
select select "**********"
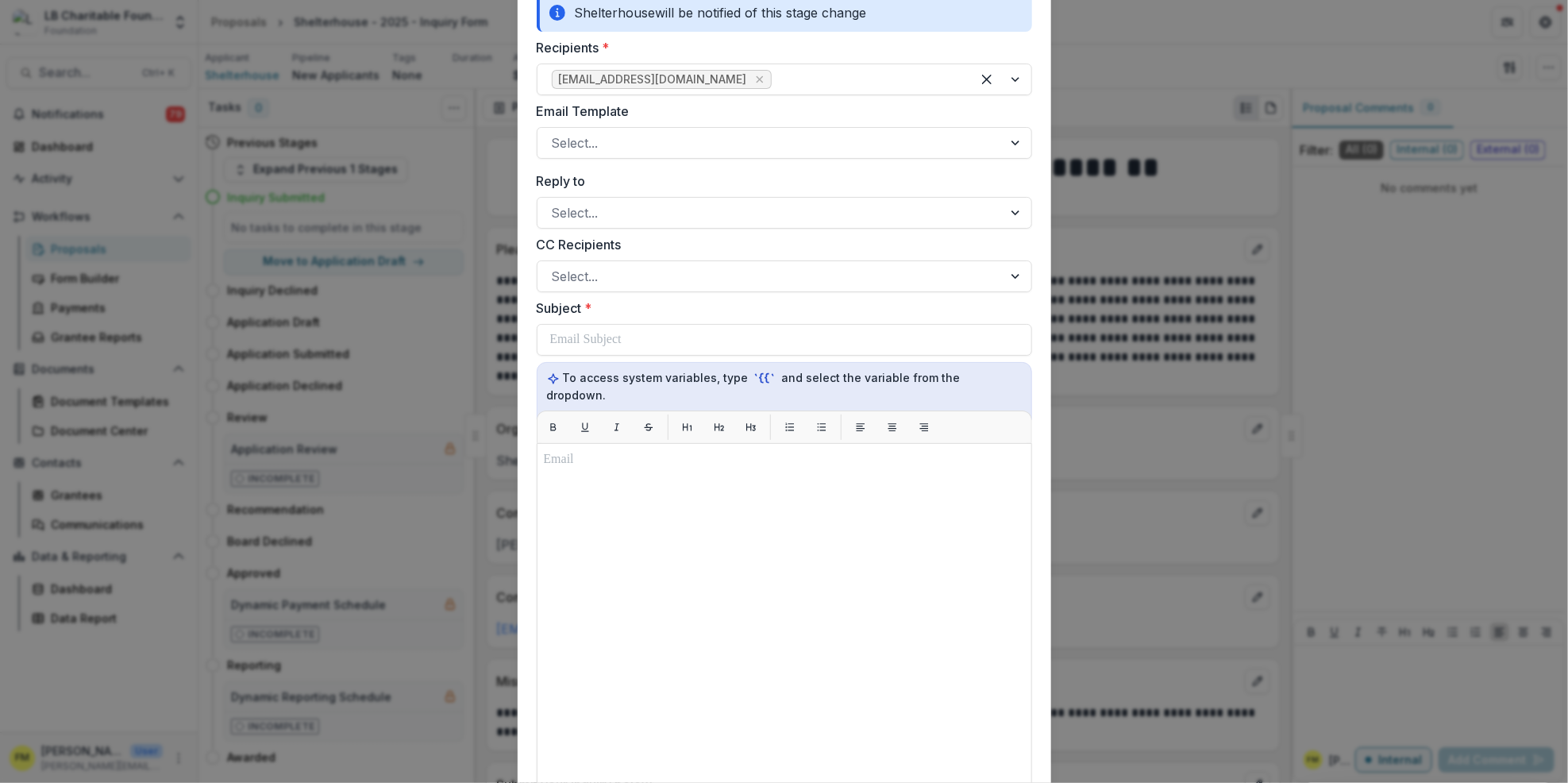
scroll to position [2, 0]
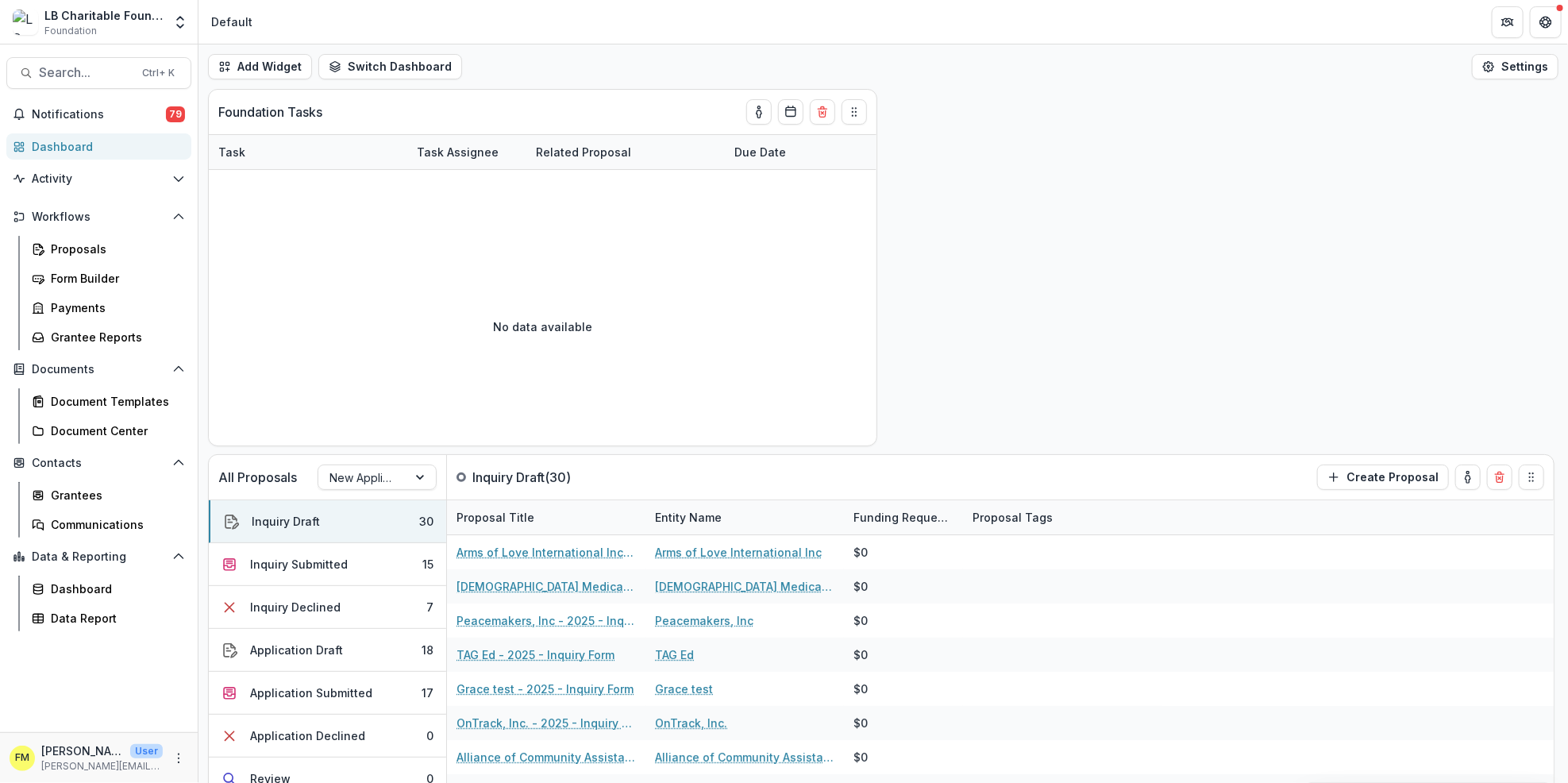
click at [105, 145] on div "Dashboard" at bounding box center [105, 146] width 147 height 17
click at [120, 150] on div "Dashboard" at bounding box center [105, 146] width 147 height 17
click at [399, 570] on button "Inquiry Submitted 15" at bounding box center [328, 564] width 238 height 43
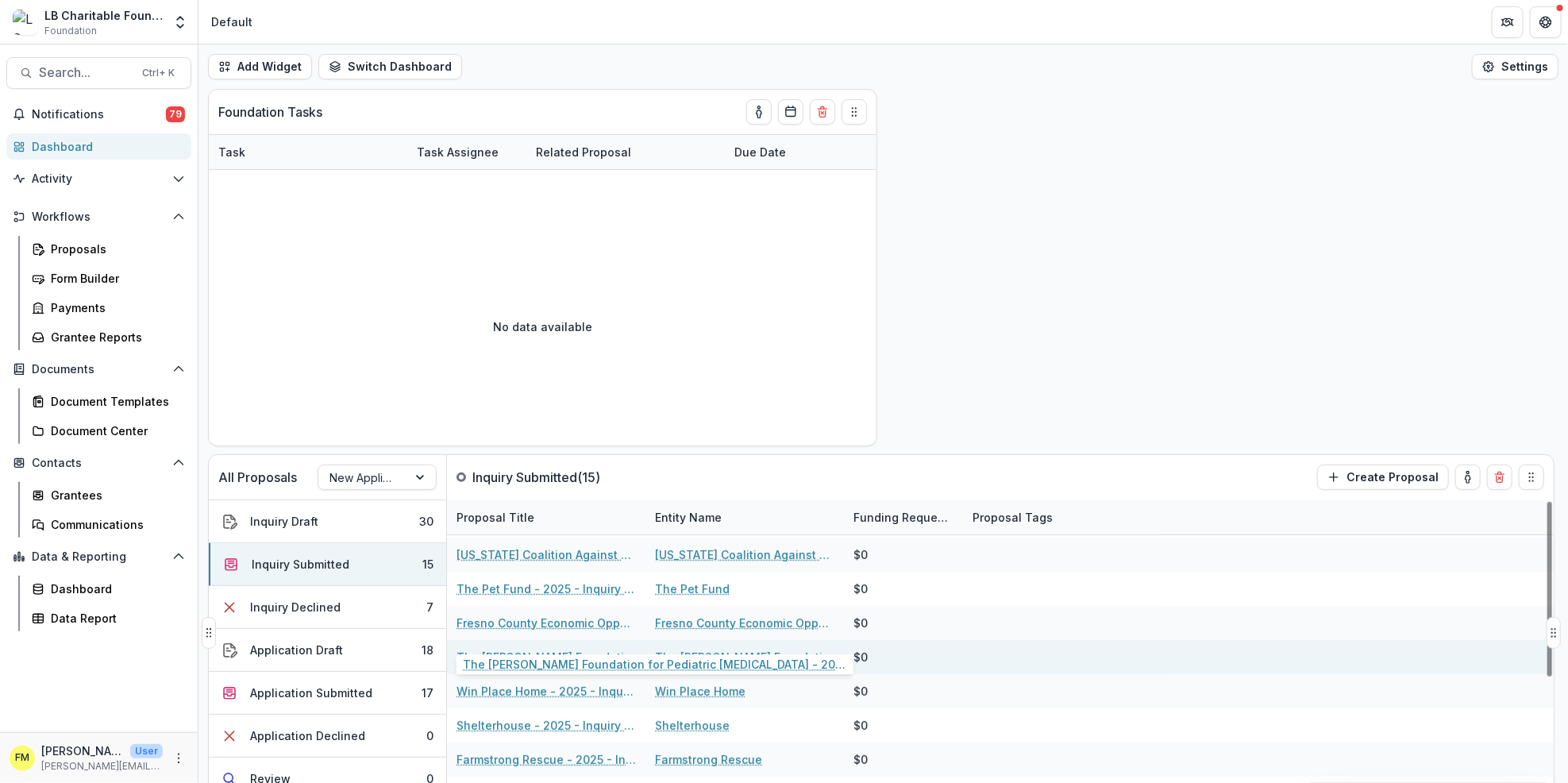
scroll to position [106, 0]
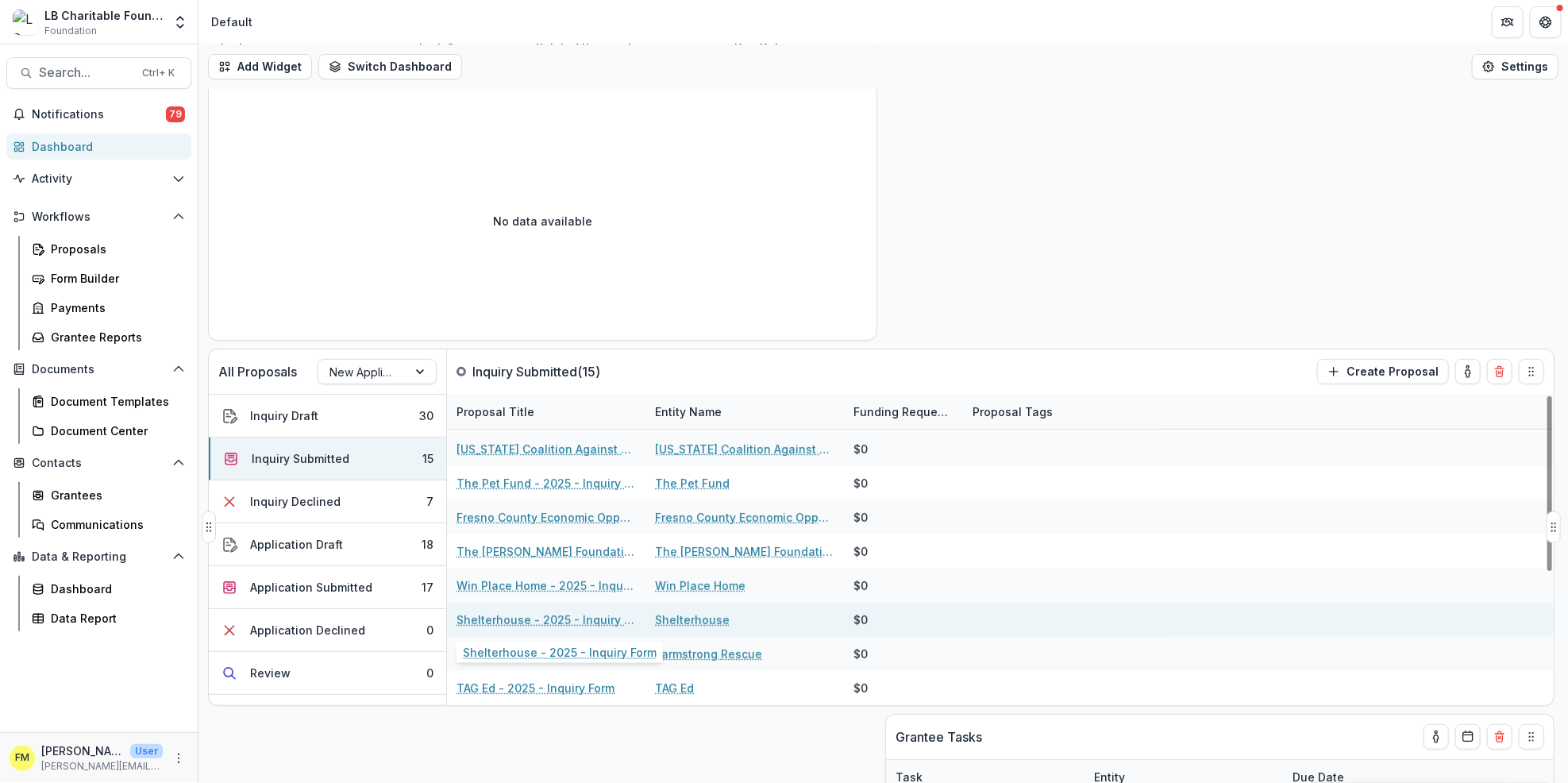
click at [552, 624] on link "Shelterhouse - 2025 - Inquiry Form" at bounding box center [546, 620] width 179 height 17
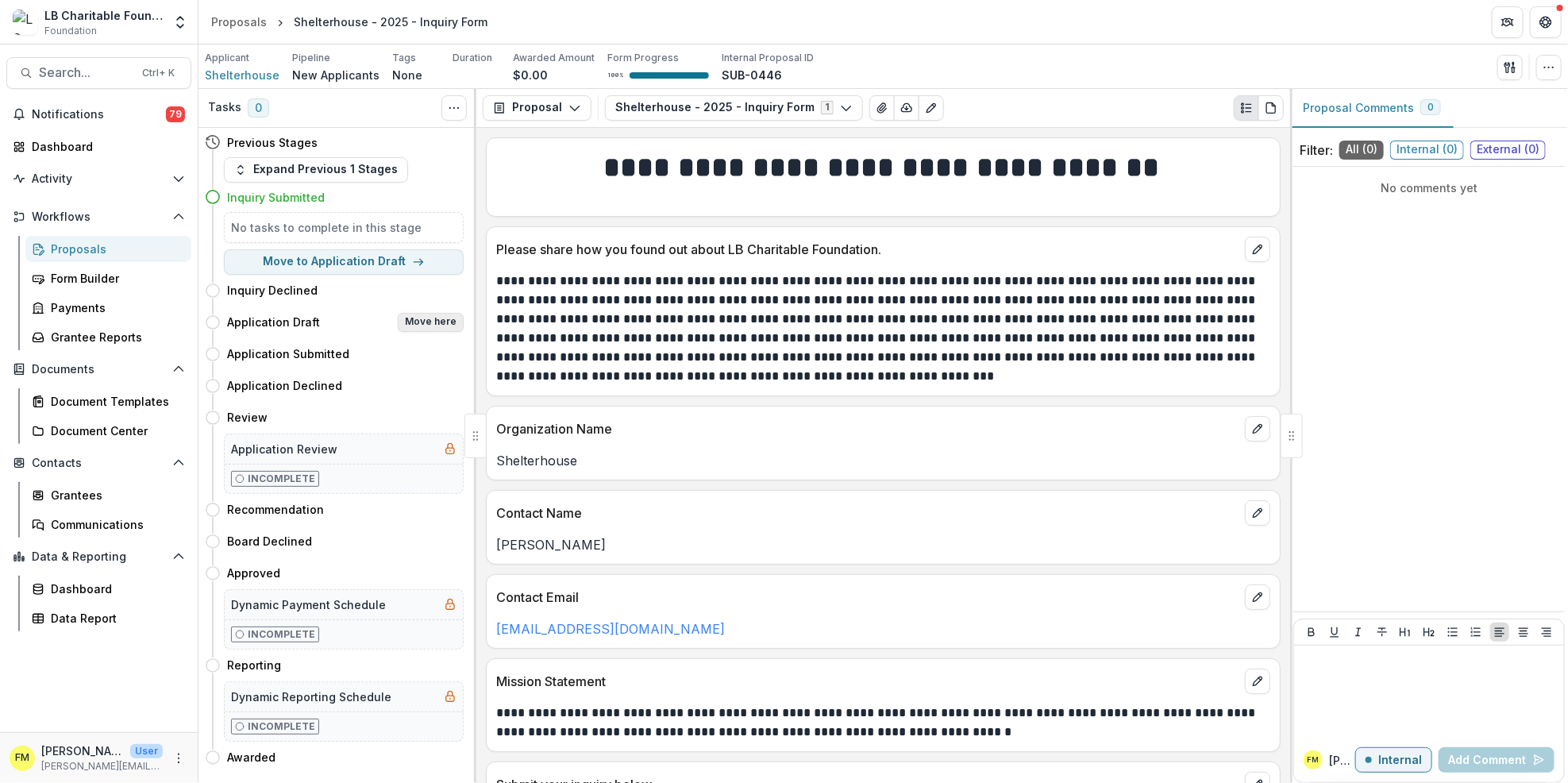
click at [427, 322] on button "Move here" at bounding box center [431, 322] width 66 height 19
select select "**********"
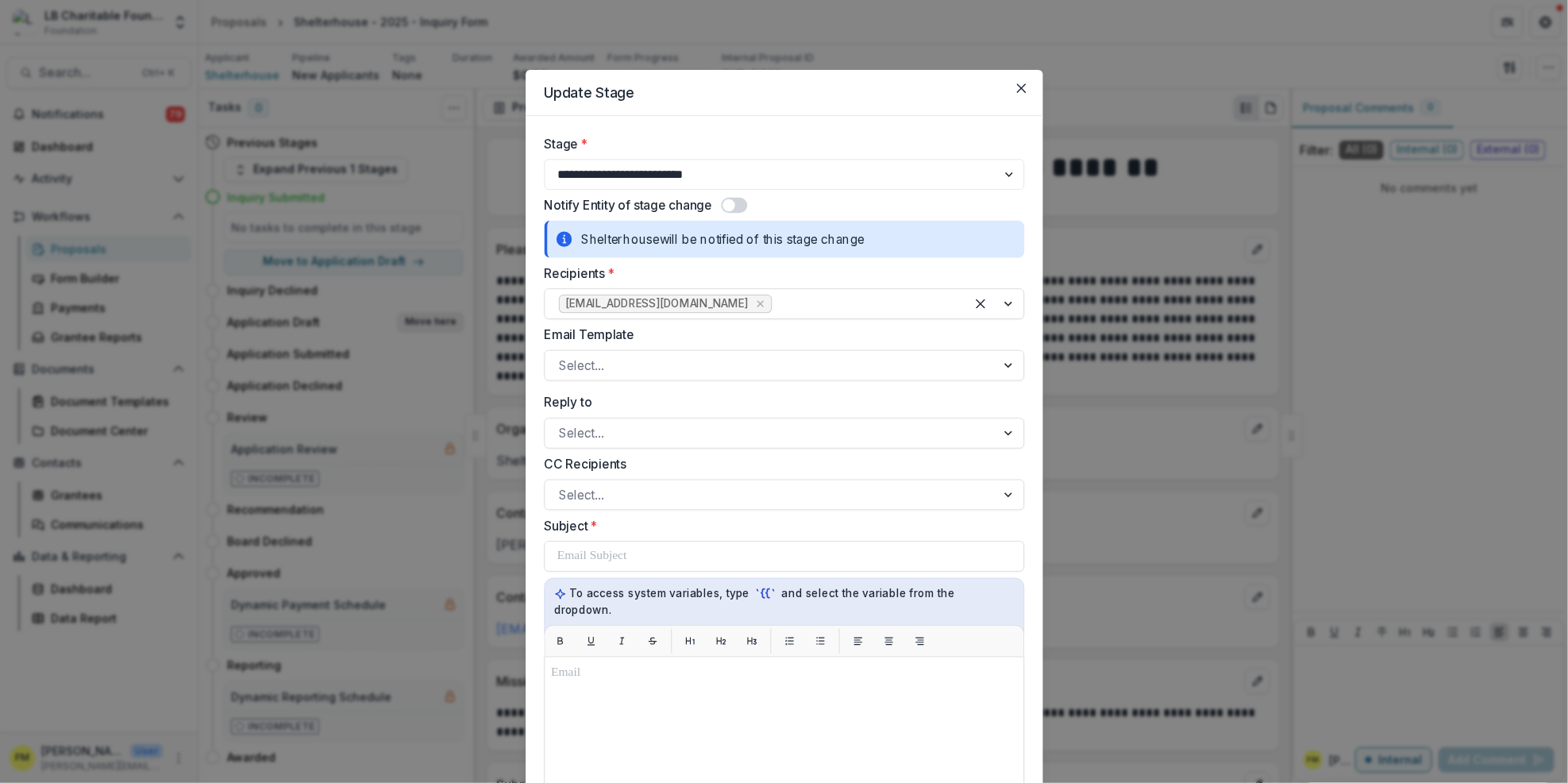
select select "**********"
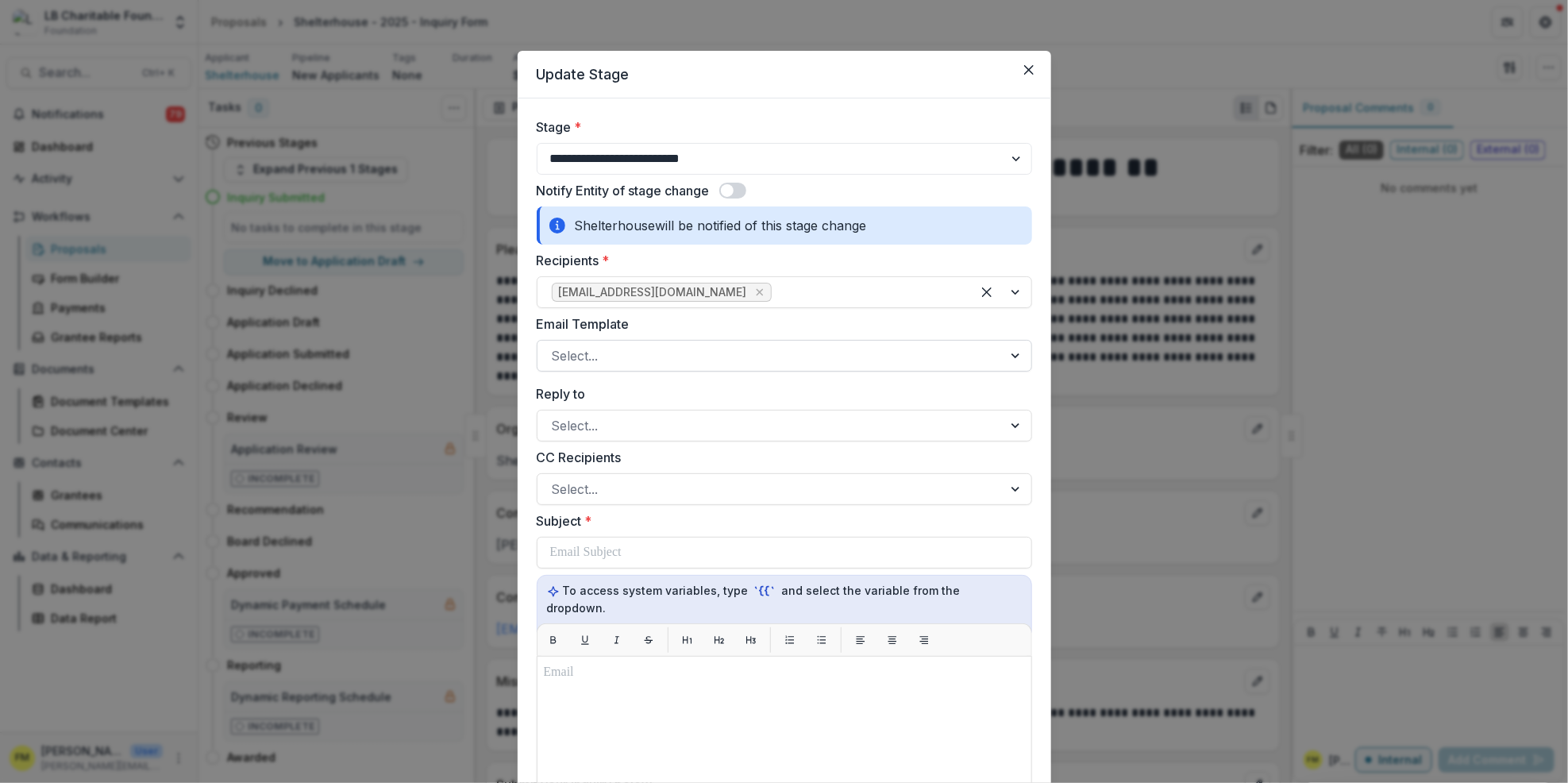
click at [1009, 356] on div at bounding box center [1017, 356] width 28 height 30
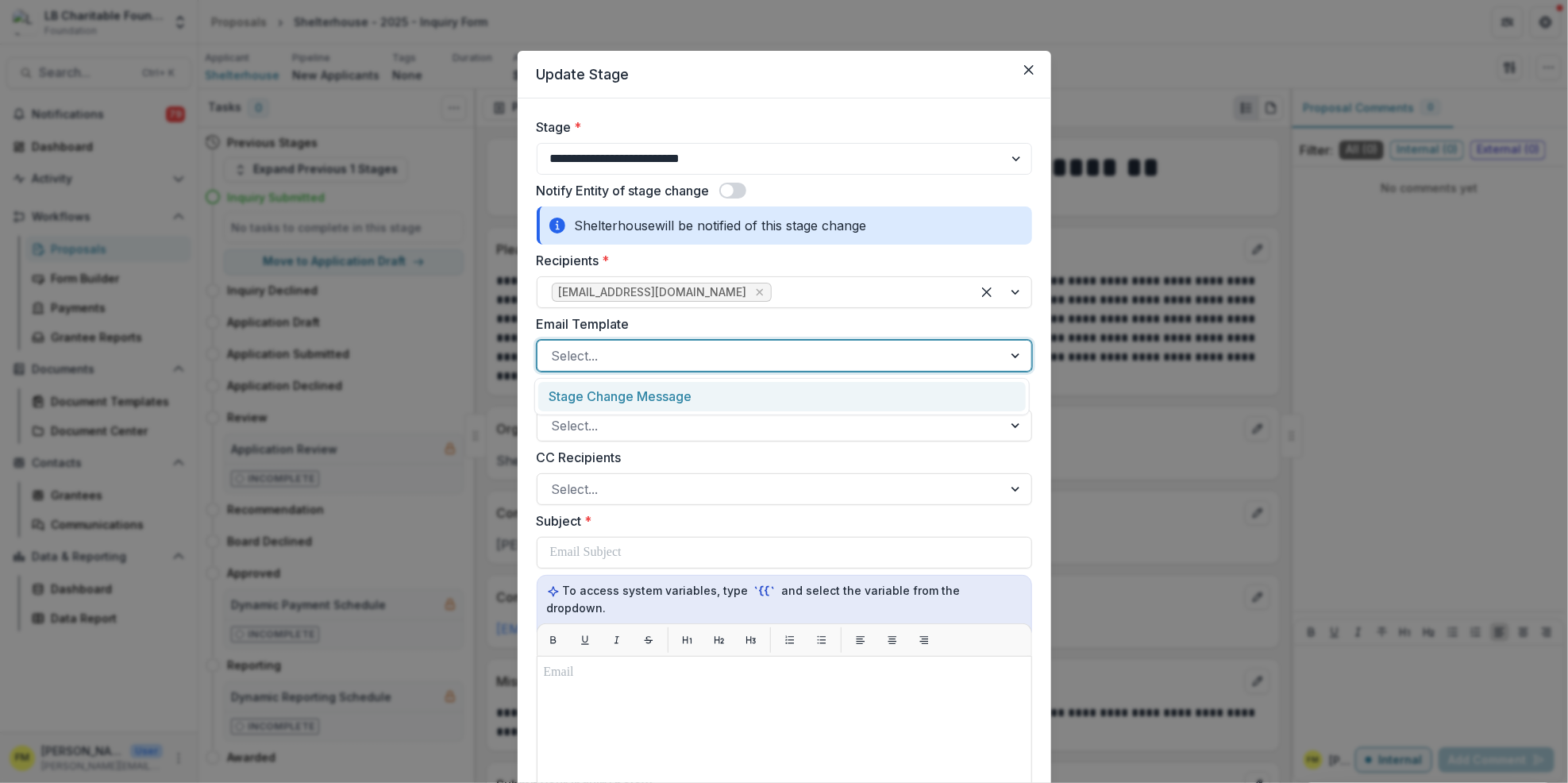
click at [864, 398] on div "Stage Change Message" at bounding box center [782, 397] width 488 height 29
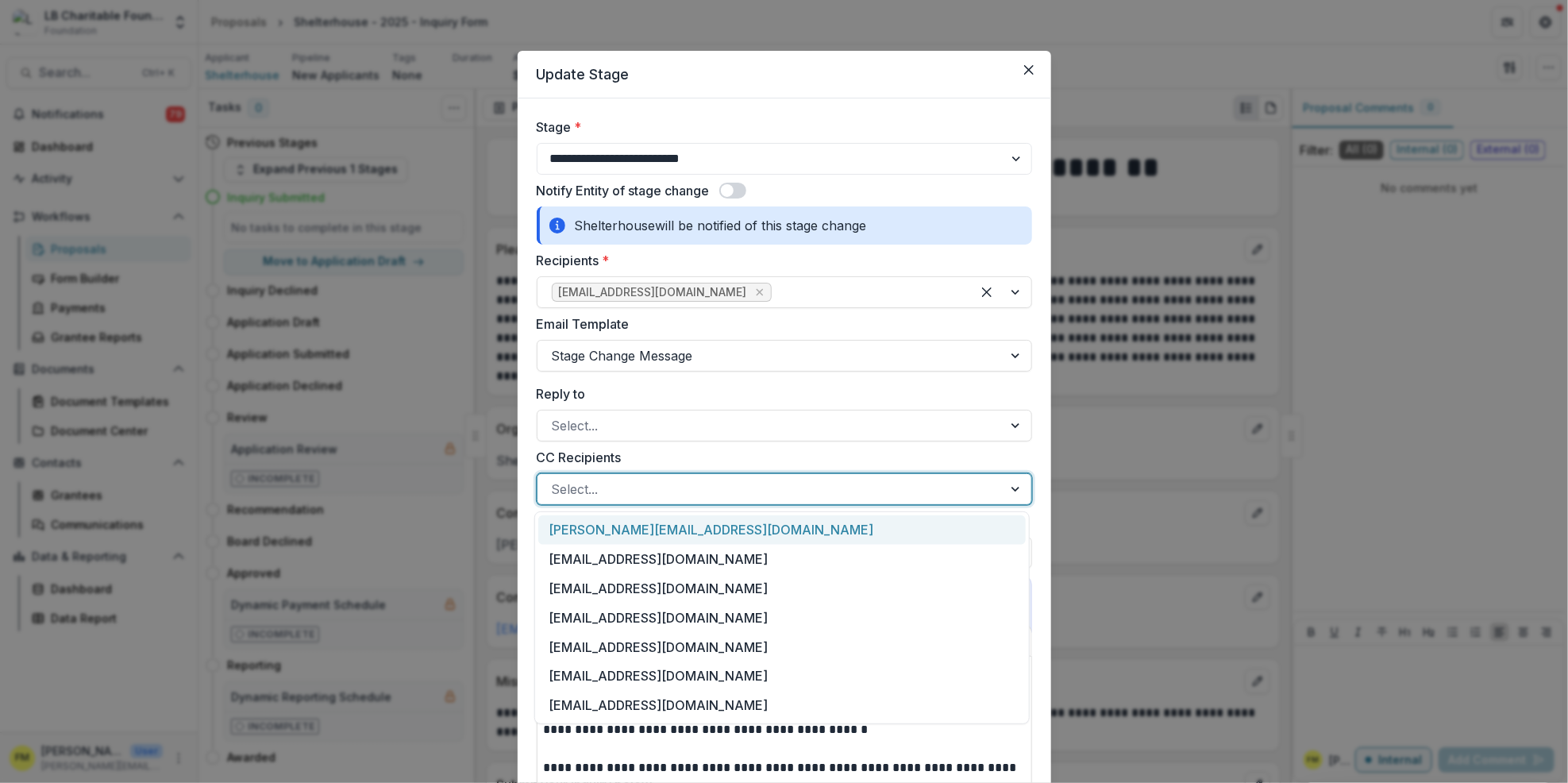
click at [1008, 490] on div at bounding box center [1017, 489] width 28 height 30
click at [674, 558] on div "[EMAIL_ADDRESS][DOMAIN_NAME]" at bounding box center [782, 559] width 488 height 29
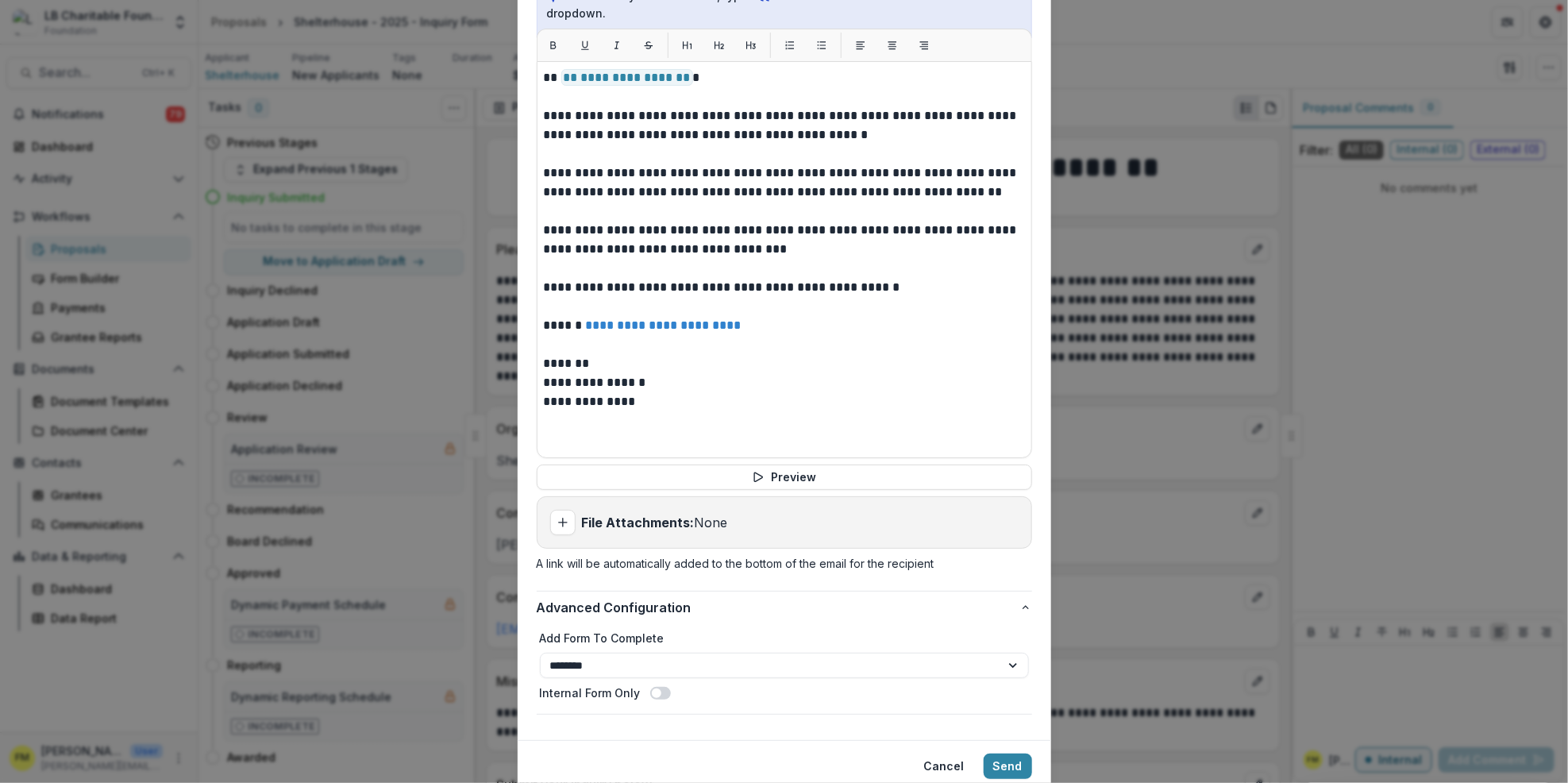
scroll to position [637, 0]
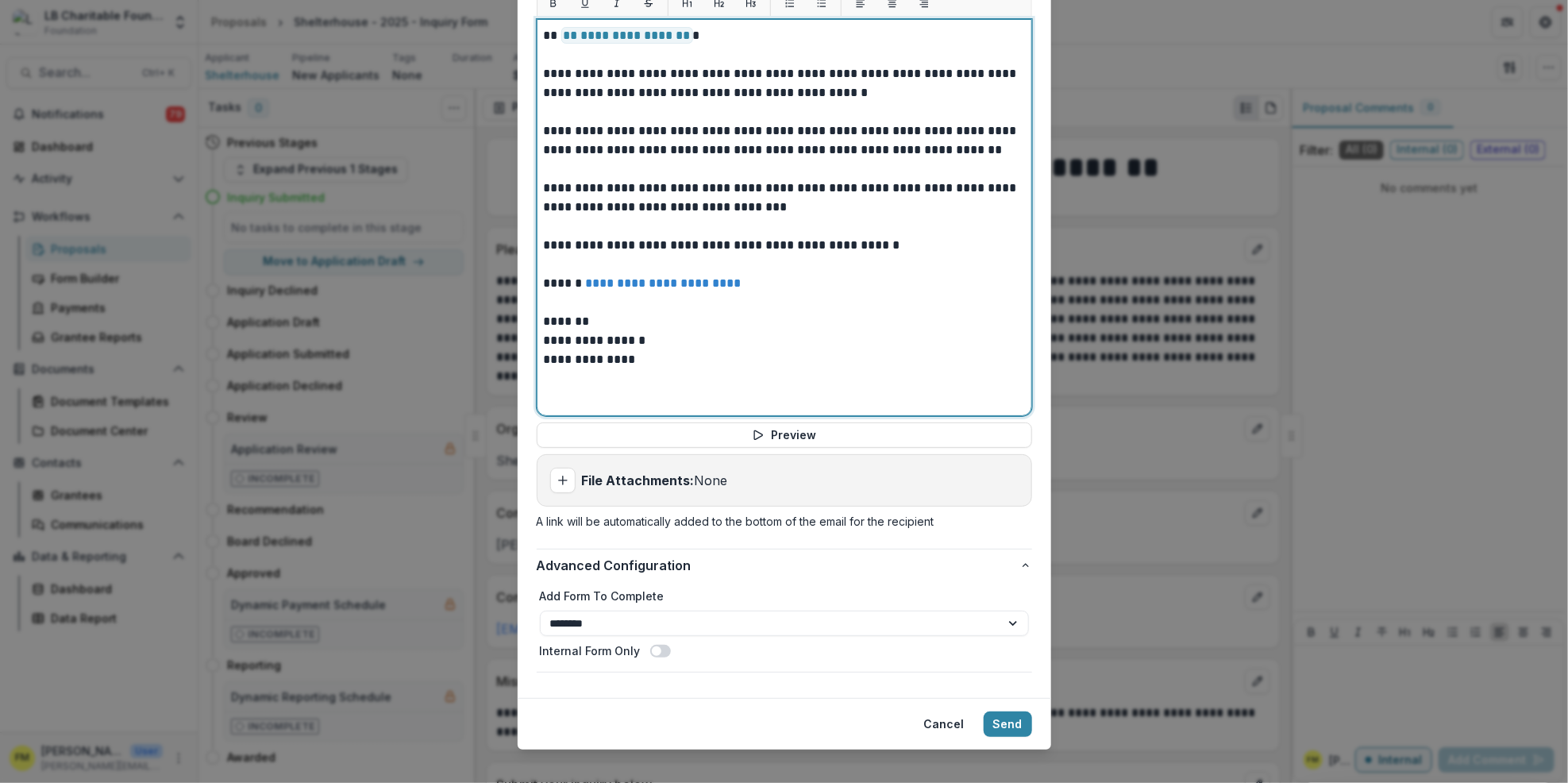
click at [591, 331] on p "**********" at bounding box center [784, 341] width 481 height 19
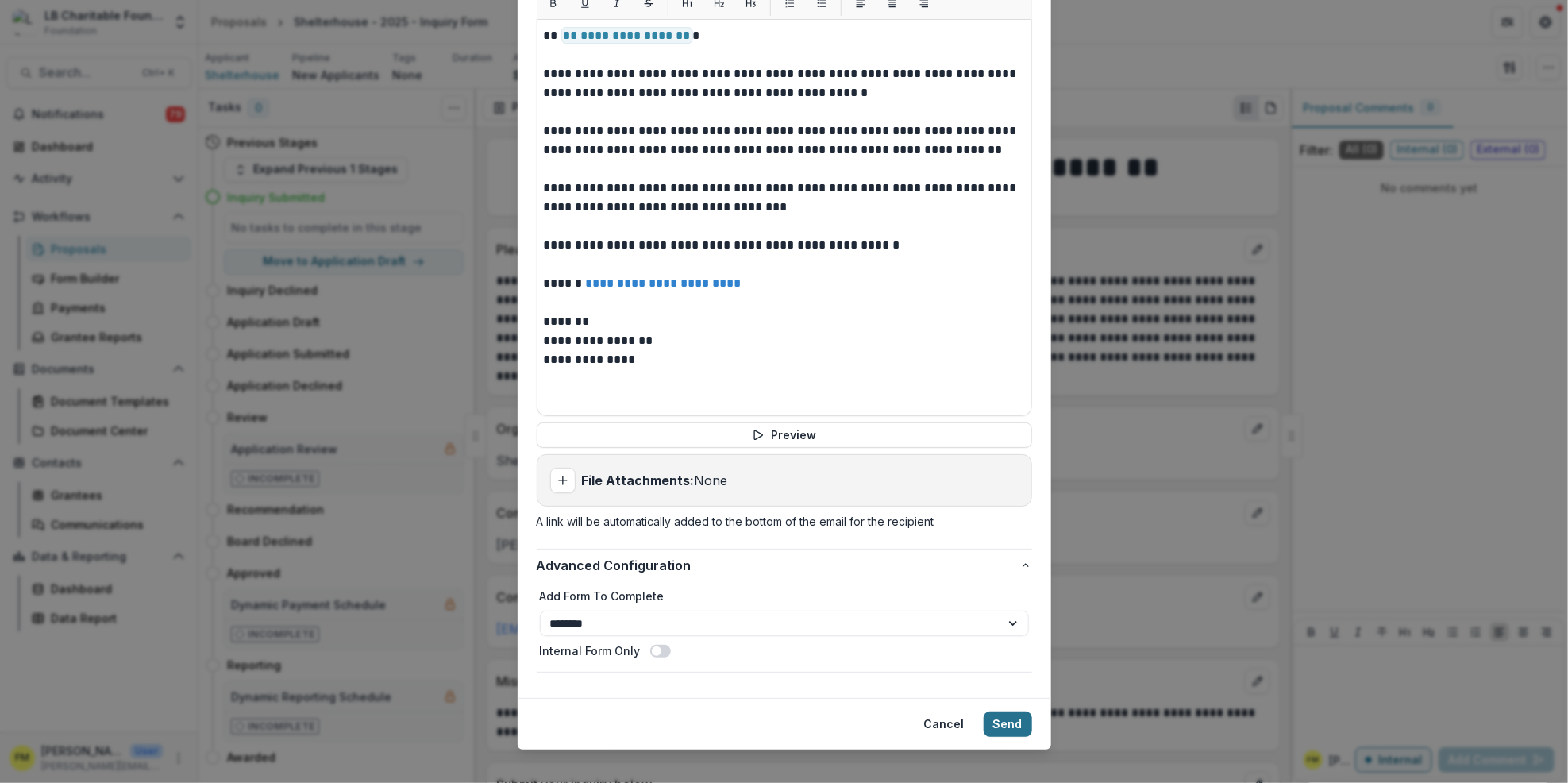
click at [1007, 712] on button "Send" at bounding box center [1008, 724] width 48 height 25
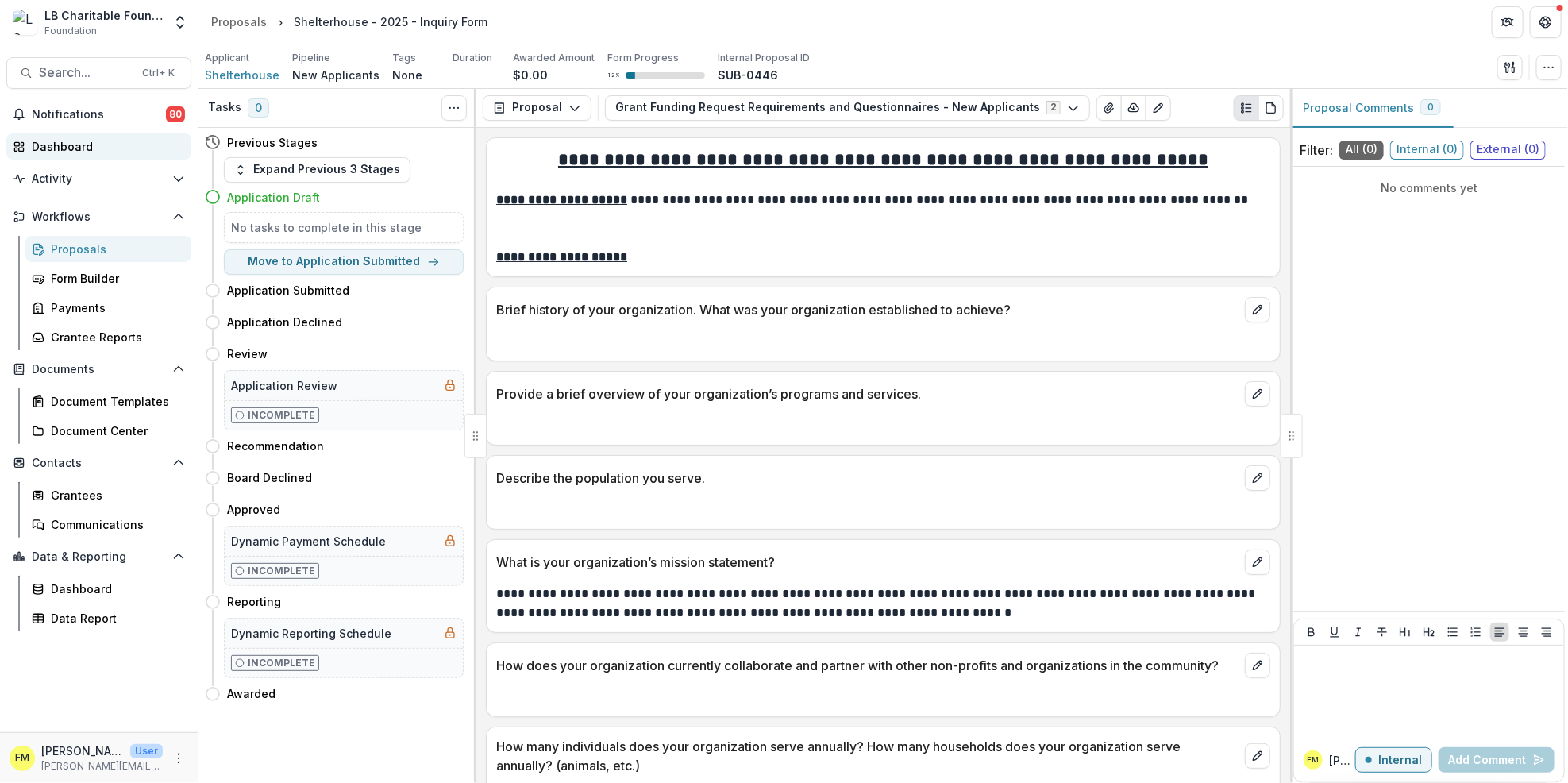
click at [108, 148] on div "Dashboard" at bounding box center [105, 146] width 147 height 17
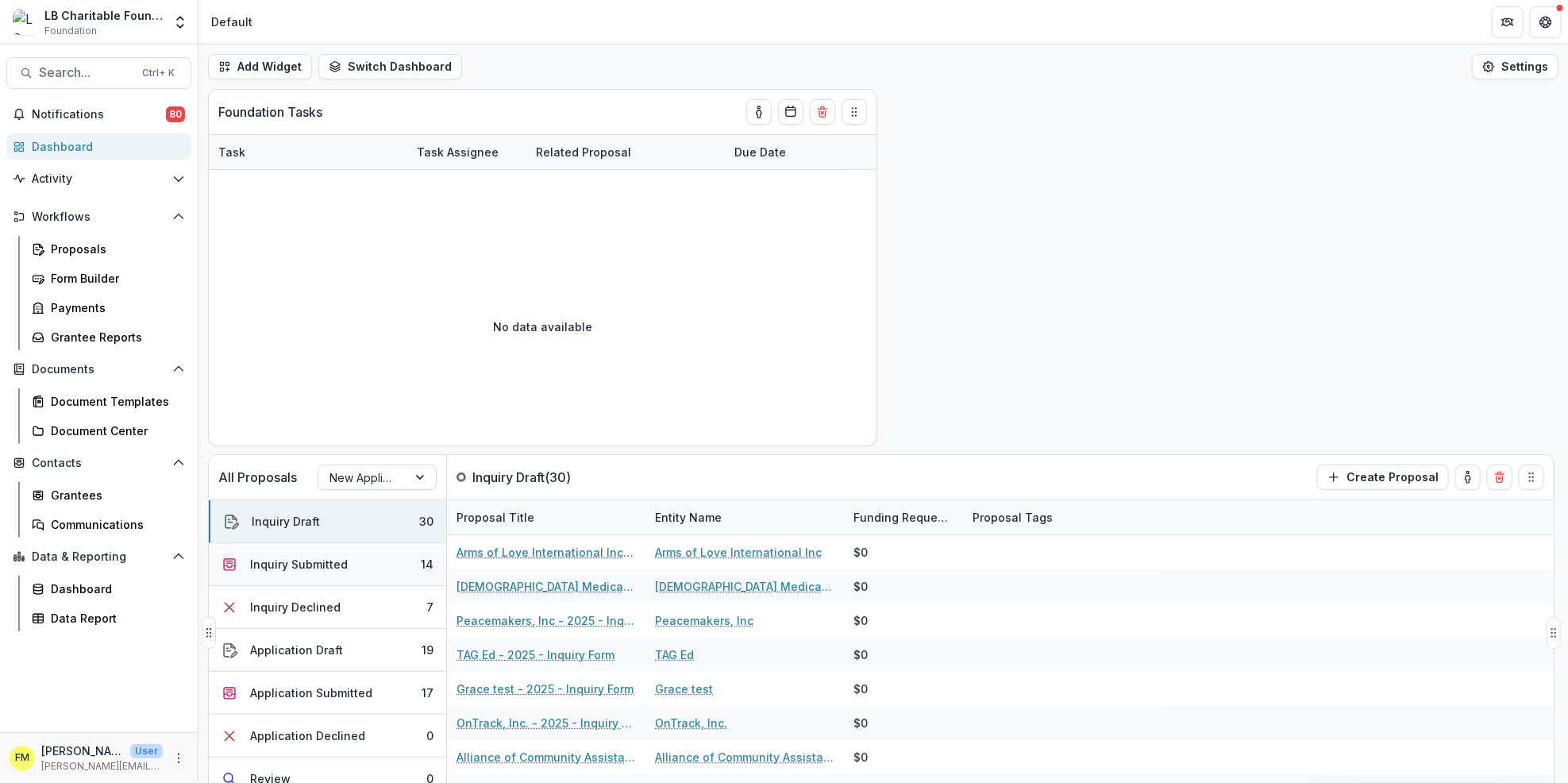
click at [427, 561] on div "14" at bounding box center [427, 564] width 13 height 17
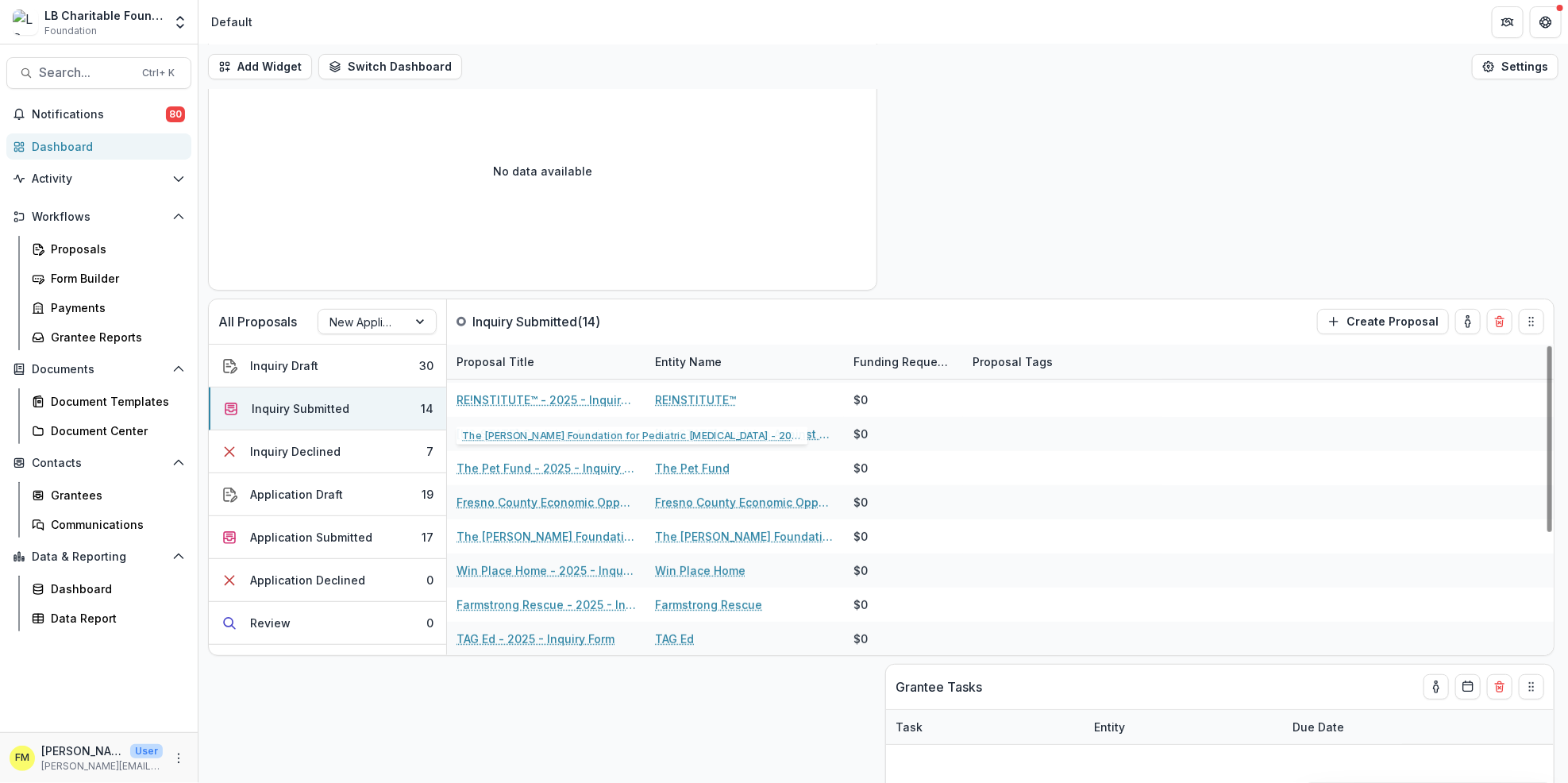
scroll to position [318, 0]
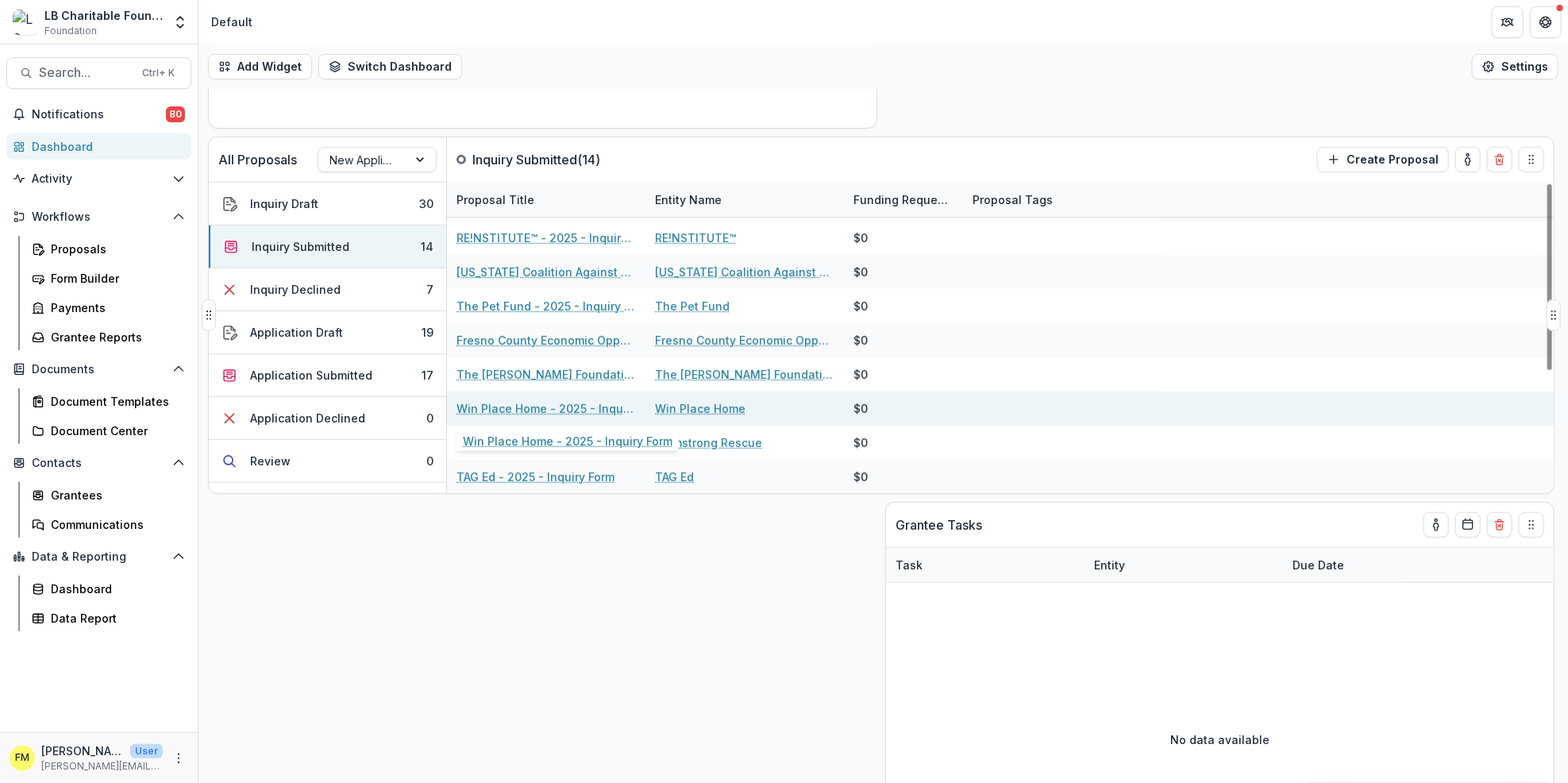
click at [532, 409] on link "Win Place Home - 2025 - Inquiry Form" at bounding box center [546, 408] width 179 height 17
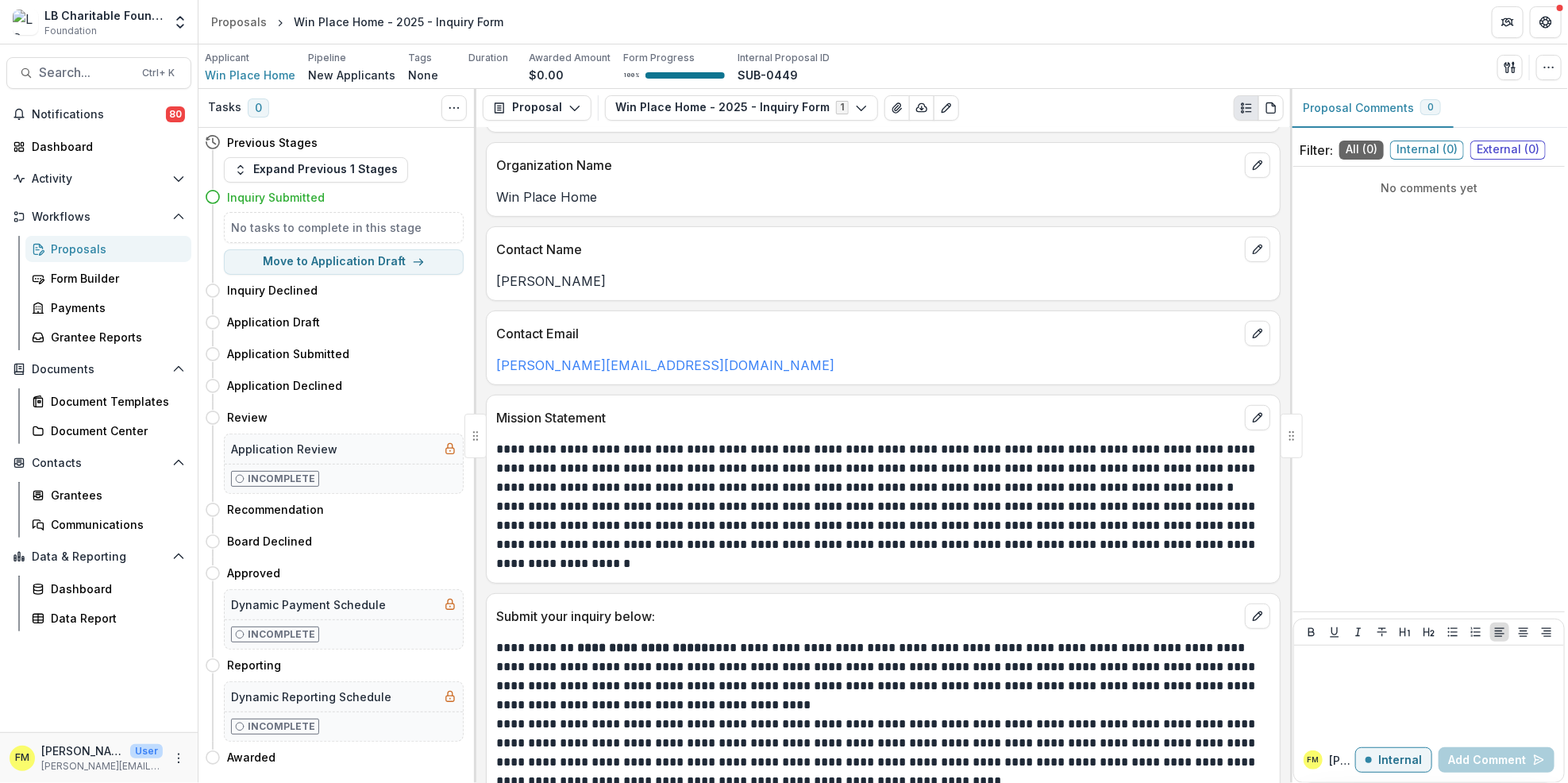
scroll to position [246, 0]
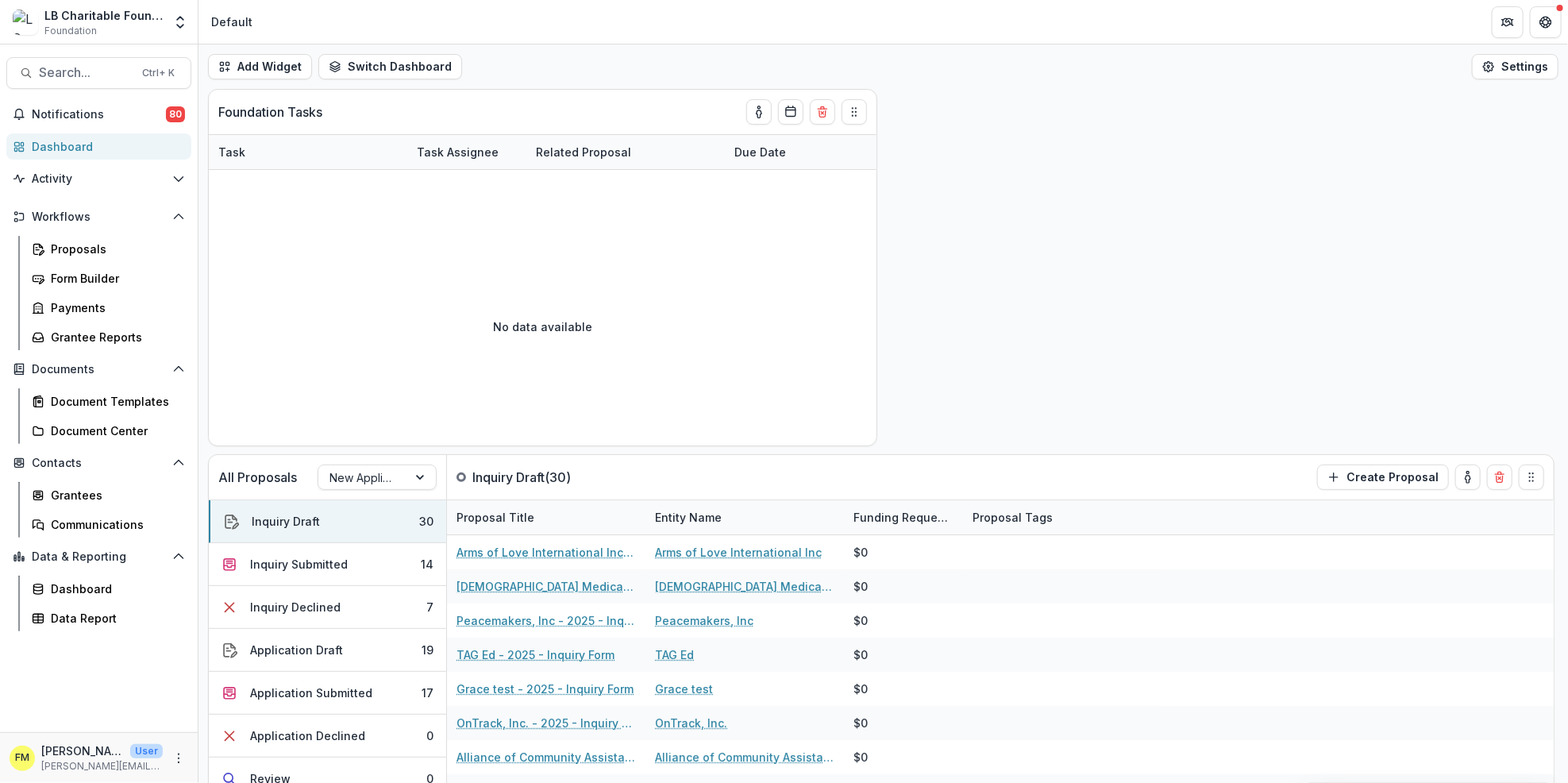
click at [141, 149] on div "Dashboard" at bounding box center [105, 146] width 147 height 17
click at [141, 153] on div "Dashboard" at bounding box center [105, 146] width 147 height 17
click at [401, 568] on button "Inquiry Submitted 14" at bounding box center [328, 564] width 238 height 43
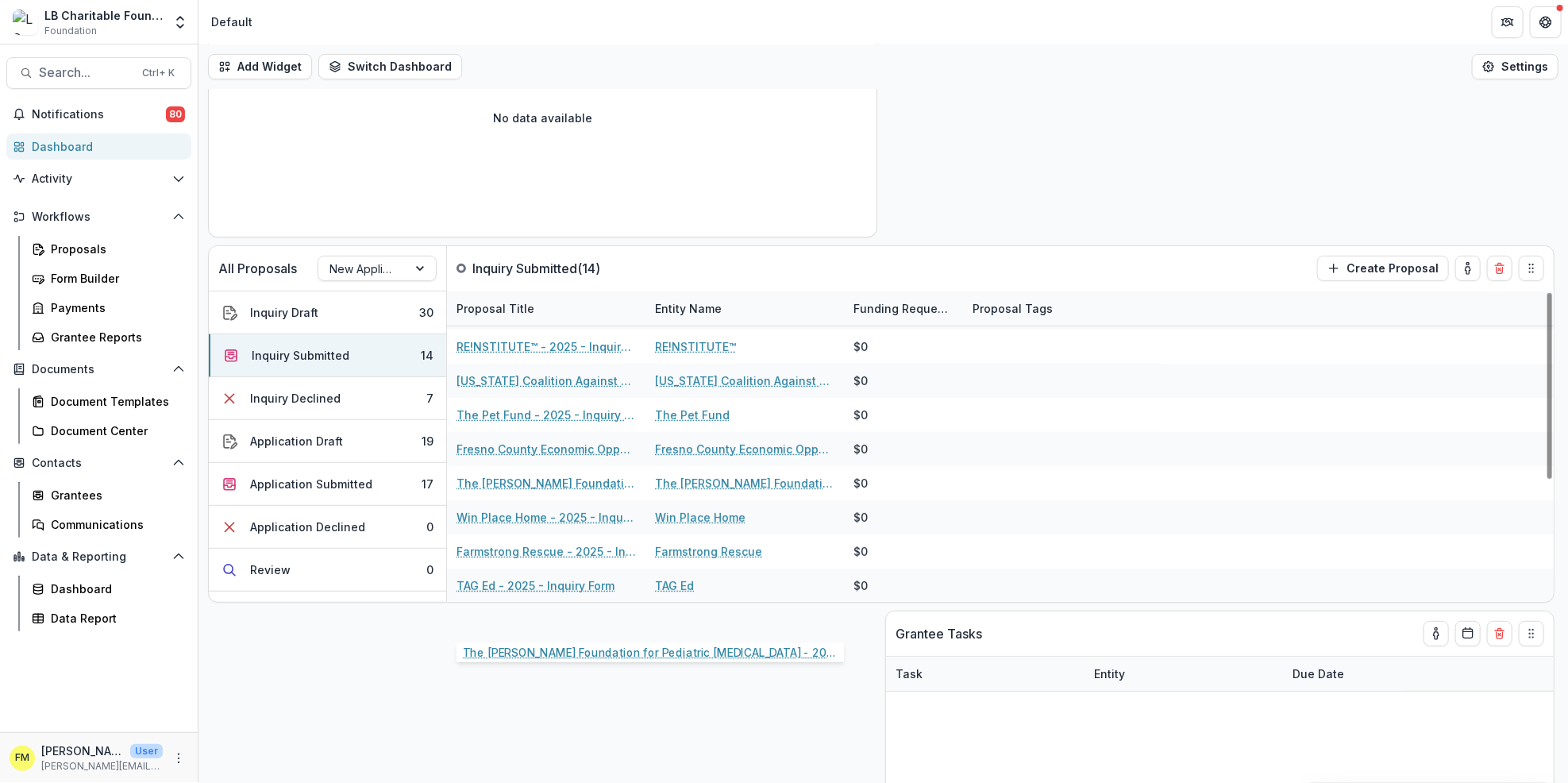
scroll to position [211, 0]
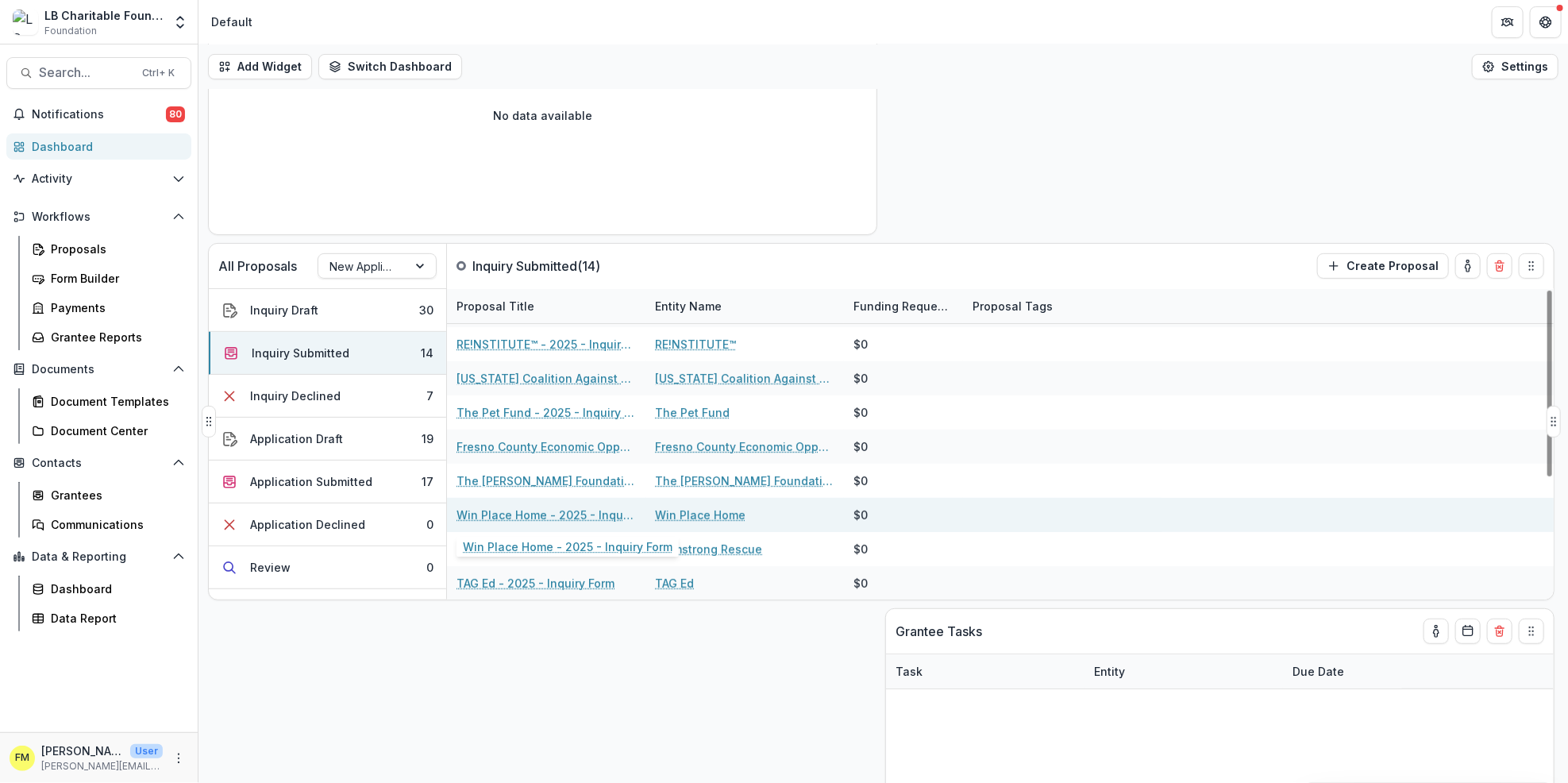
click at [525, 512] on link "Win Place Home - 2025 - Inquiry Form" at bounding box center [546, 515] width 179 height 17
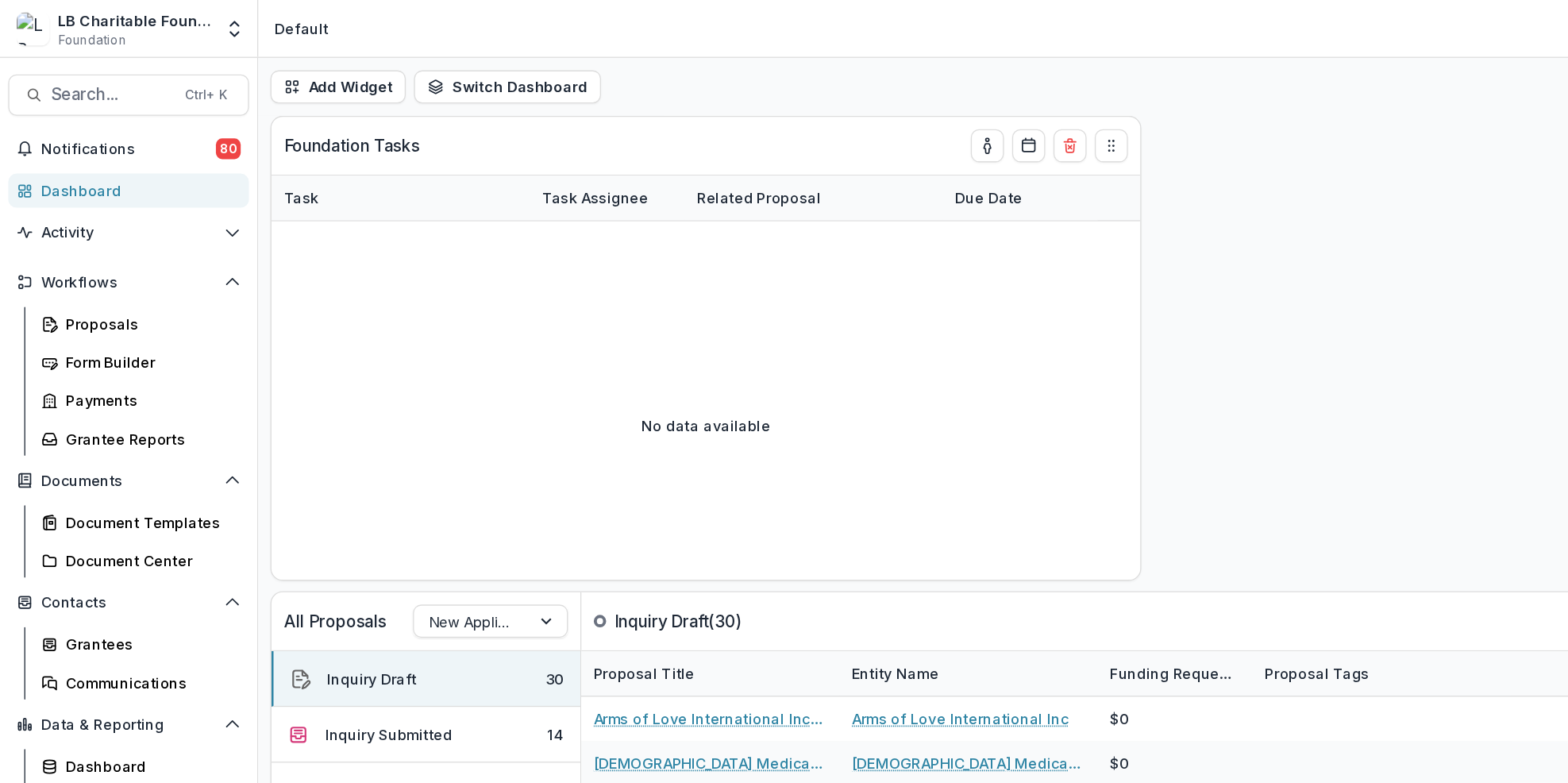
click at [63, 148] on div "Dashboard" at bounding box center [105, 146] width 147 height 17
click at [126, 154] on div "Dashboard" at bounding box center [105, 146] width 147 height 17
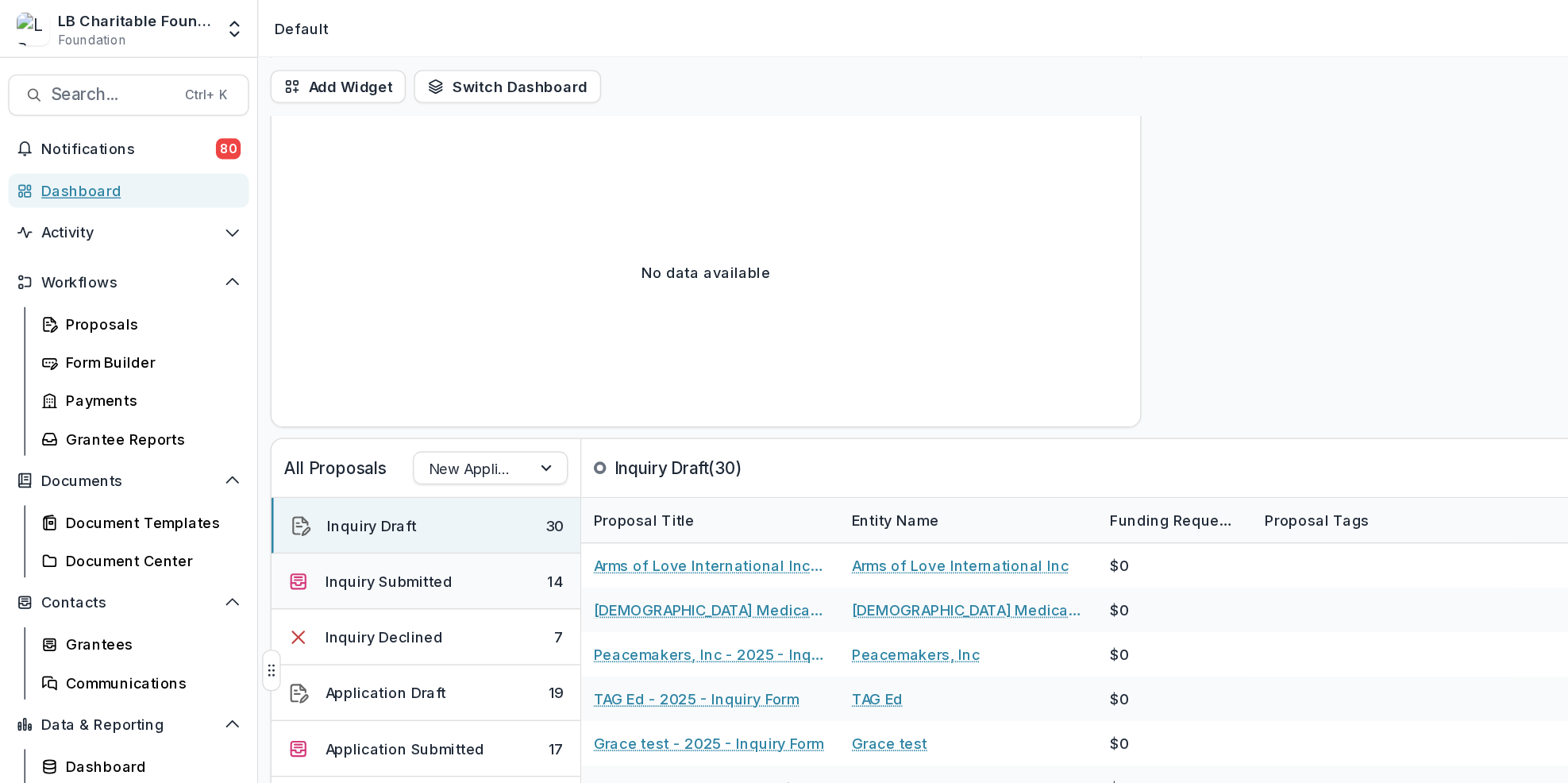
scroll to position [244, 0]
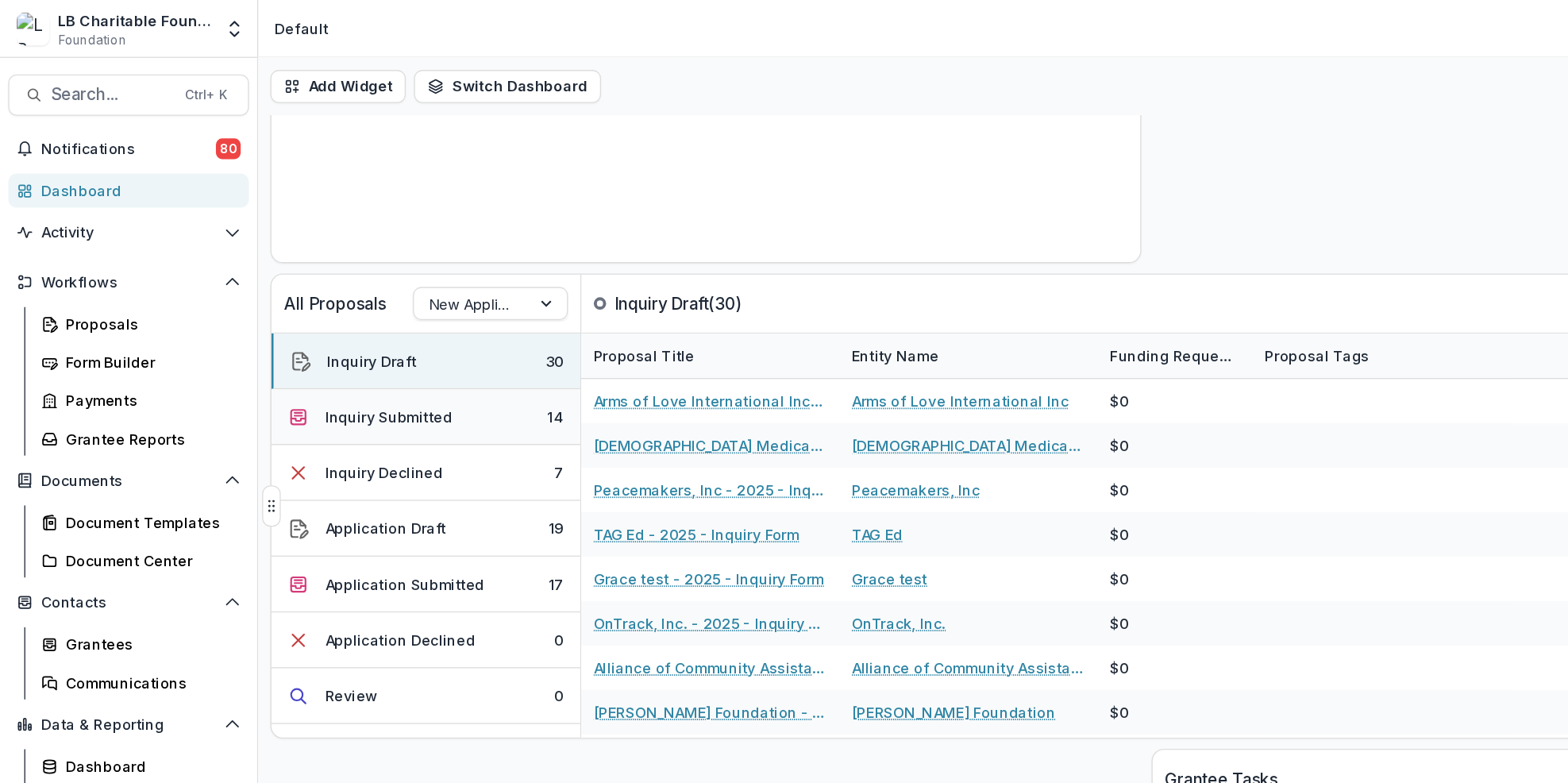
click at [389, 315] on button "Inquiry Submitted 14" at bounding box center [328, 321] width 238 height 43
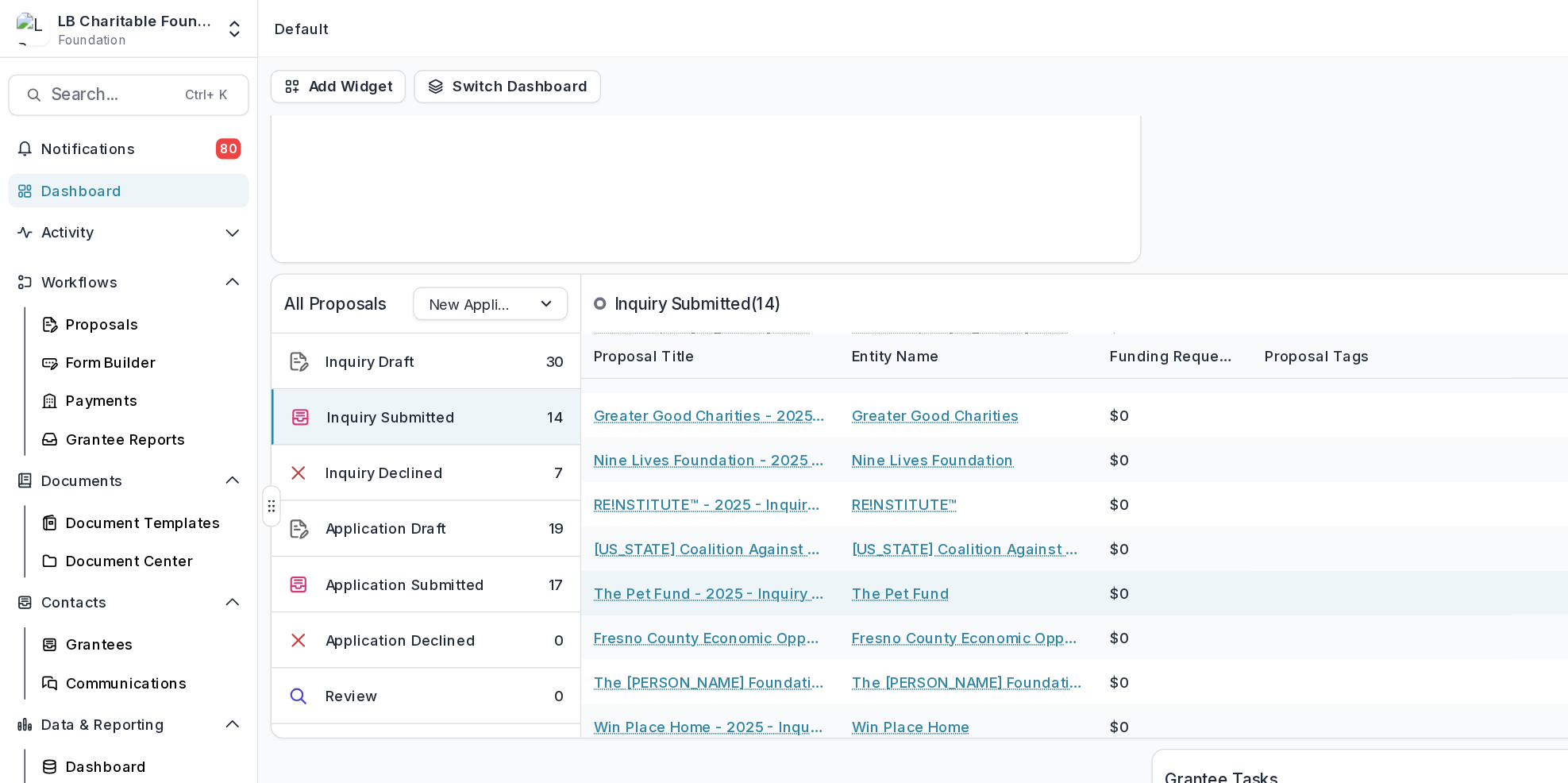
scroll to position [162, 0]
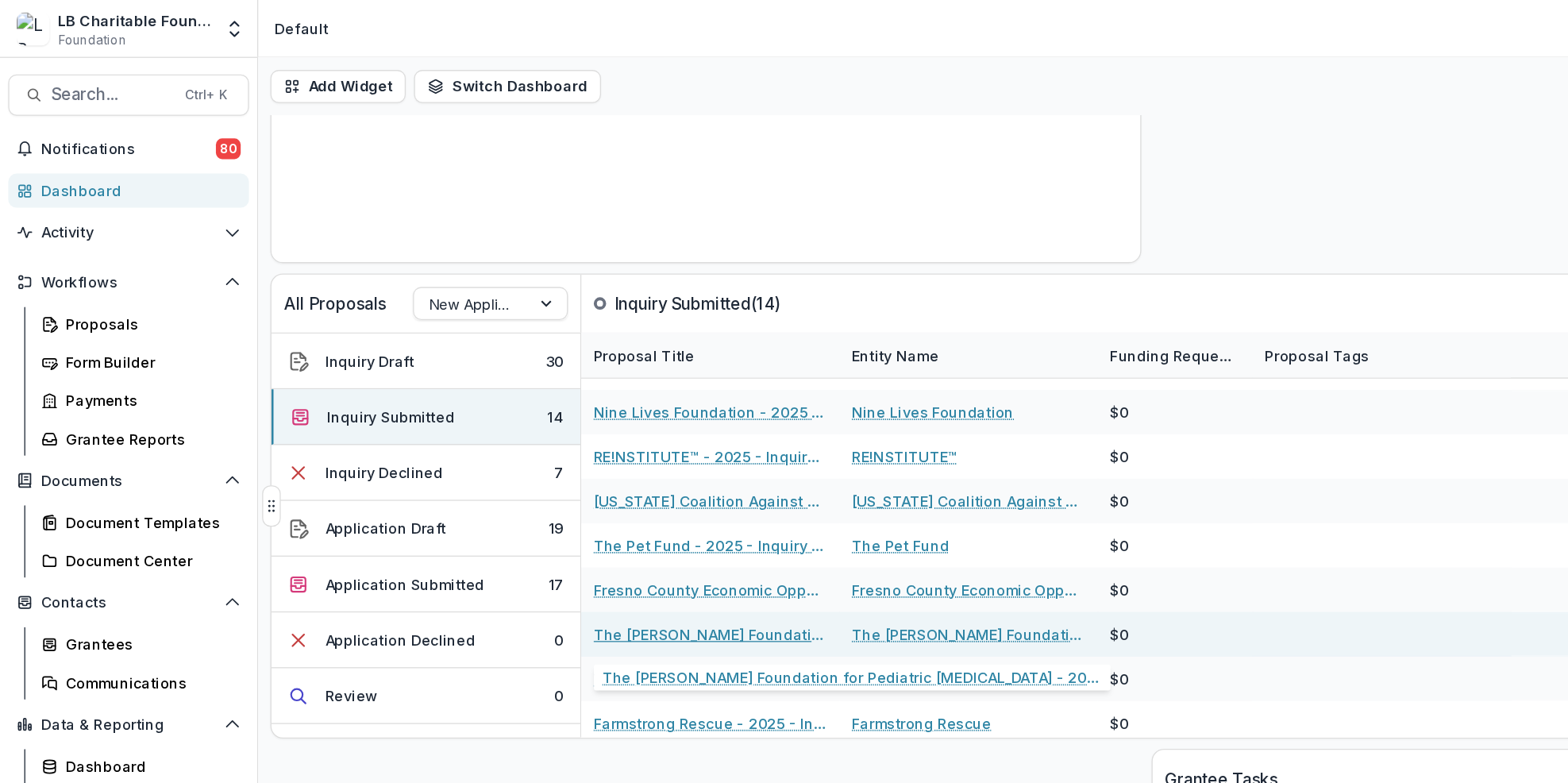
click at [531, 480] on link "The [PERSON_NAME] Foundation for Pediatric [MEDICAL_DATA] - 2025 - Inquiry Form" at bounding box center [546, 488] width 179 height 17
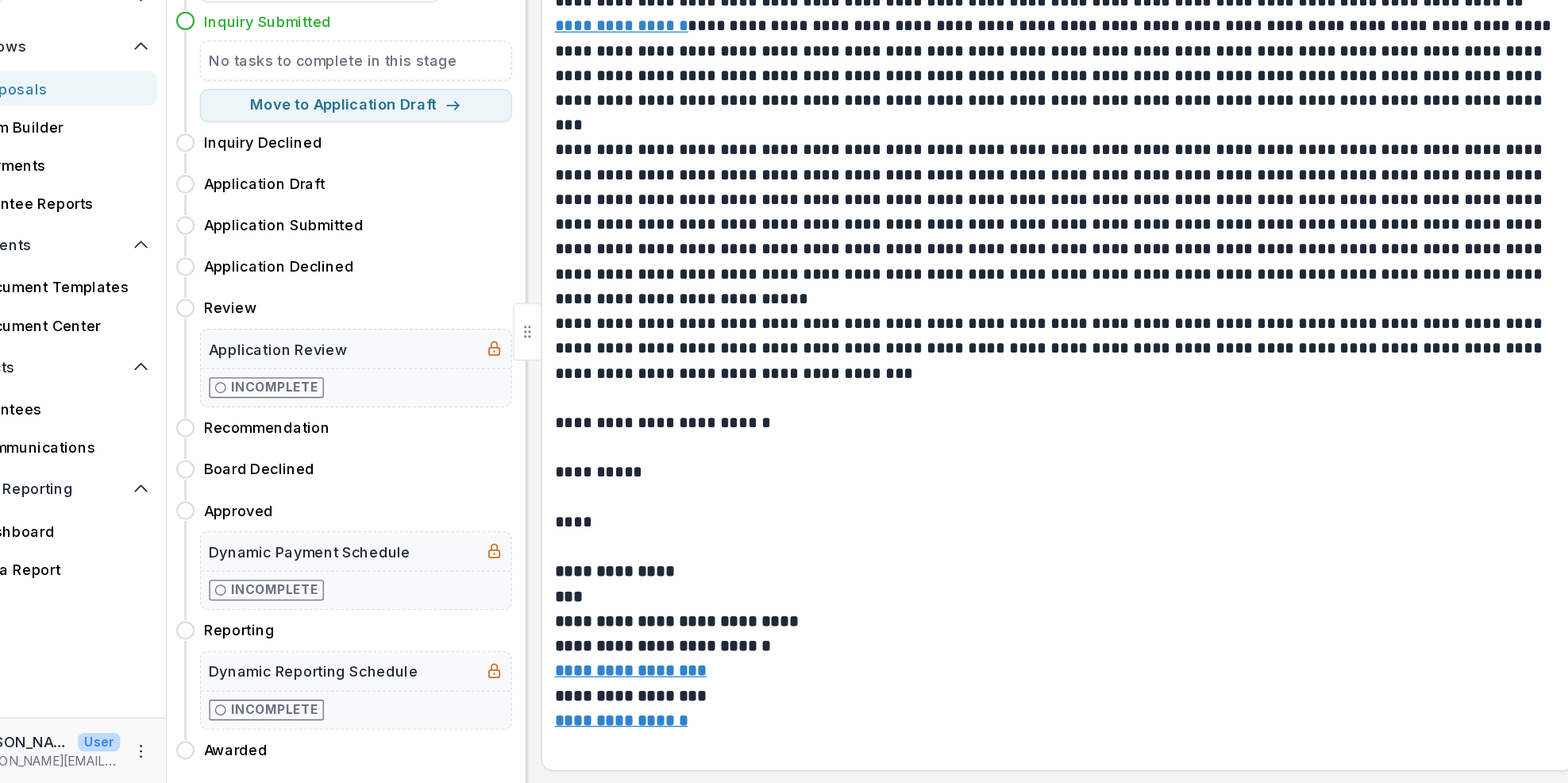
click at [1215, 706] on p "**********" at bounding box center [883, 716] width 774 height 19
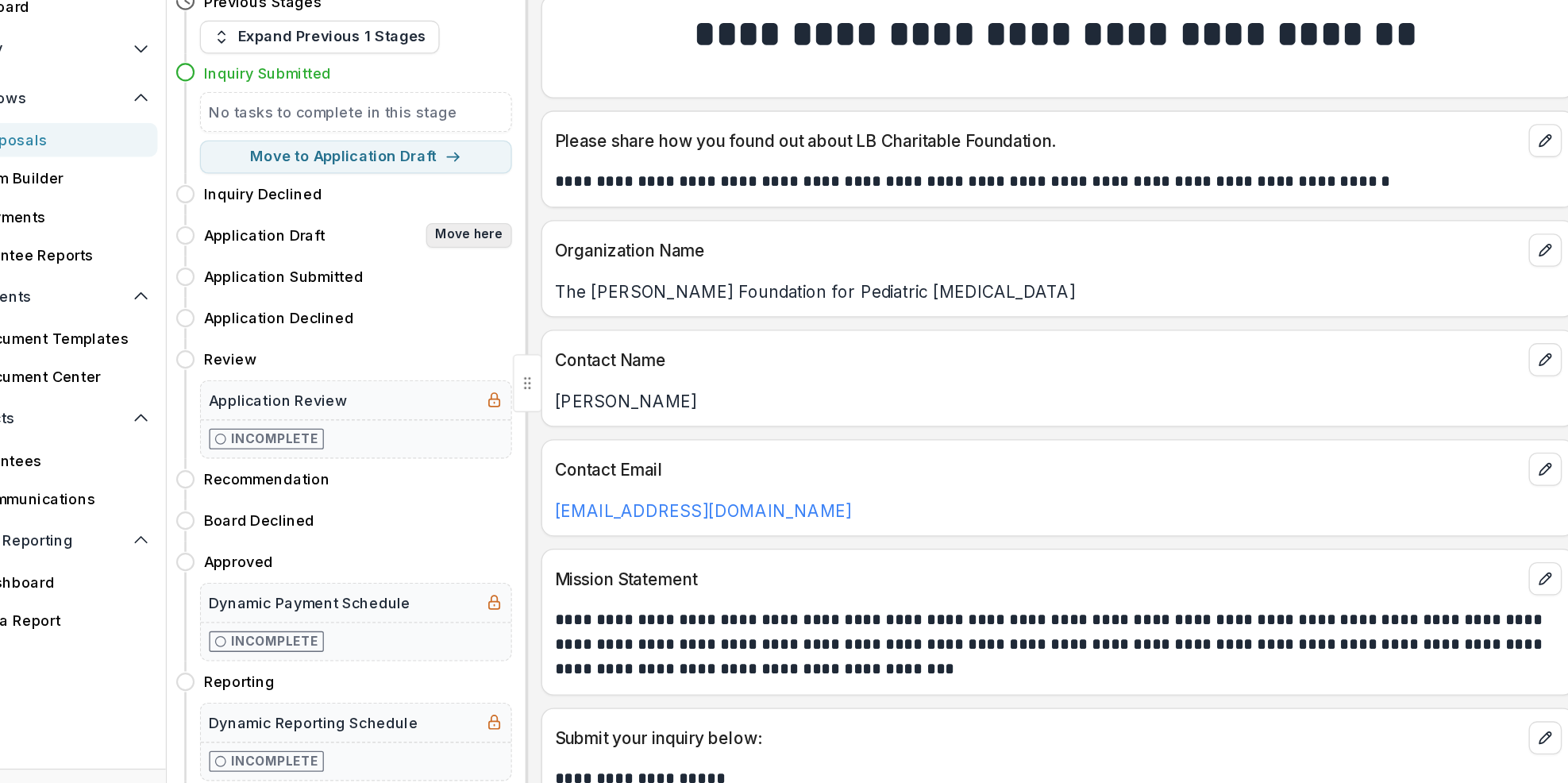
click at [430, 321] on button "Move here" at bounding box center [431, 322] width 66 height 19
select select "**********"
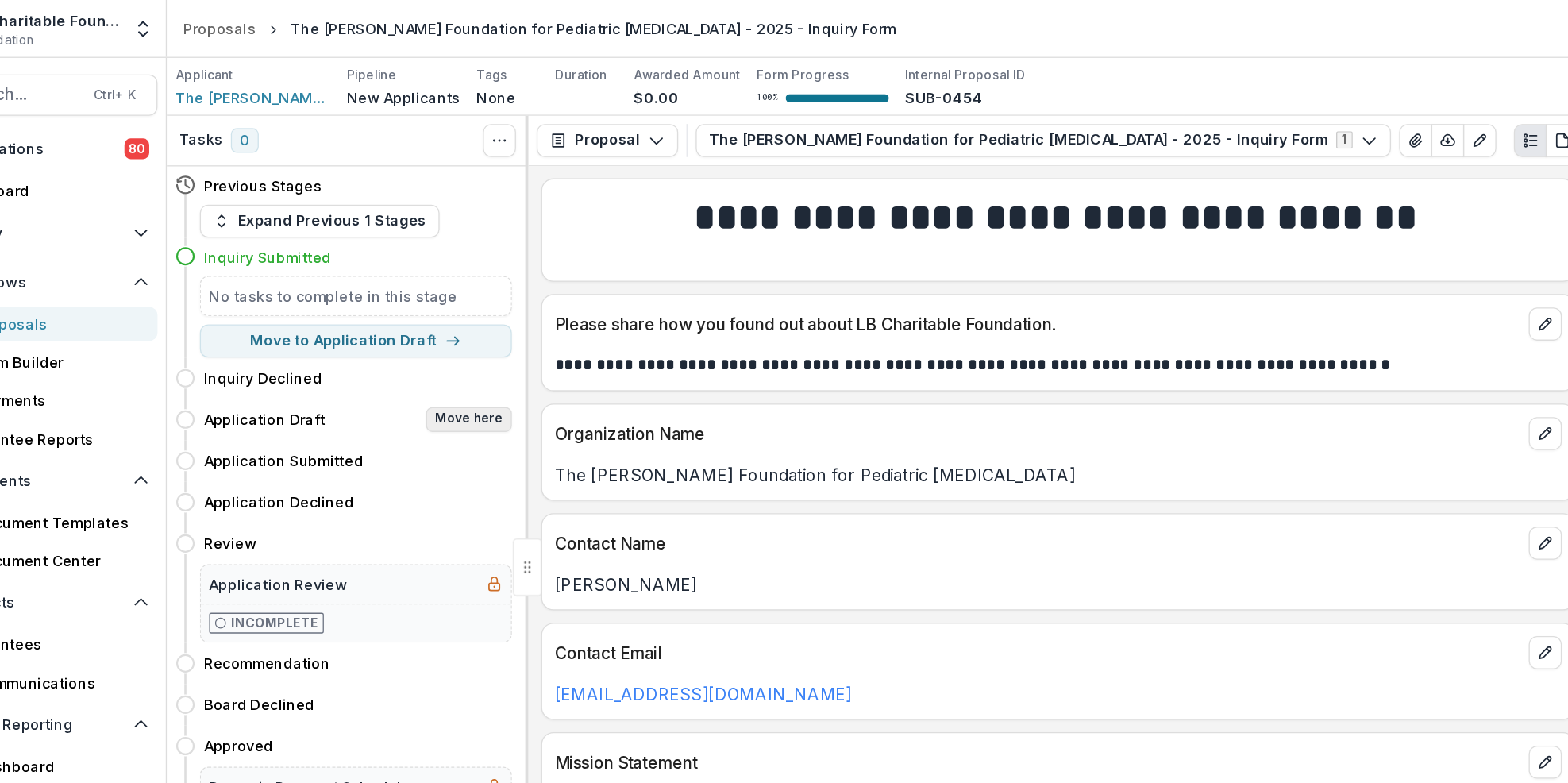
select select "**********"
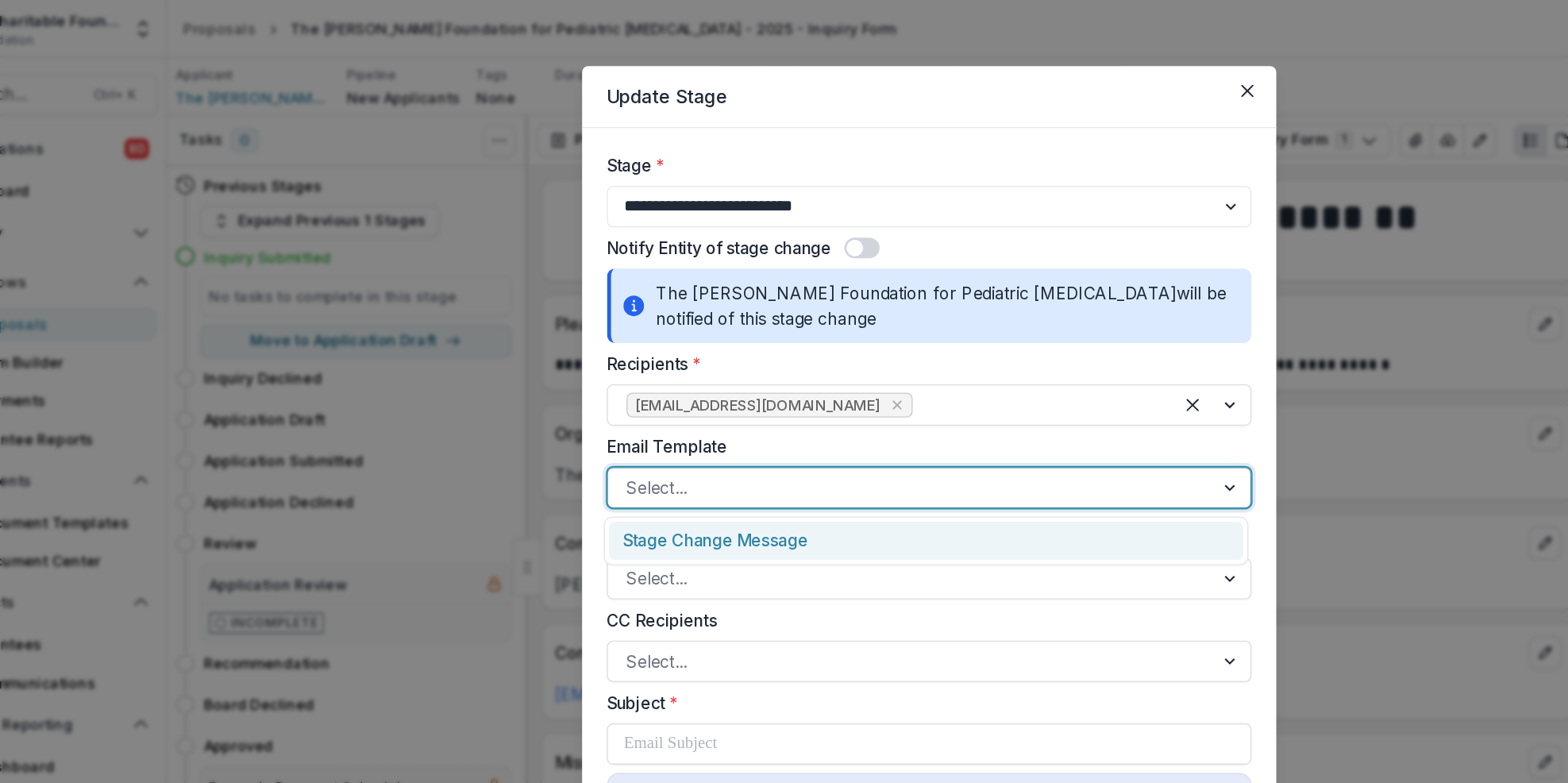
click at [1013, 374] on div at bounding box center [1017, 374] width 28 height 30
click at [709, 420] on div "Stage Change Message" at bounding box center [782, 415] width 488 height 29
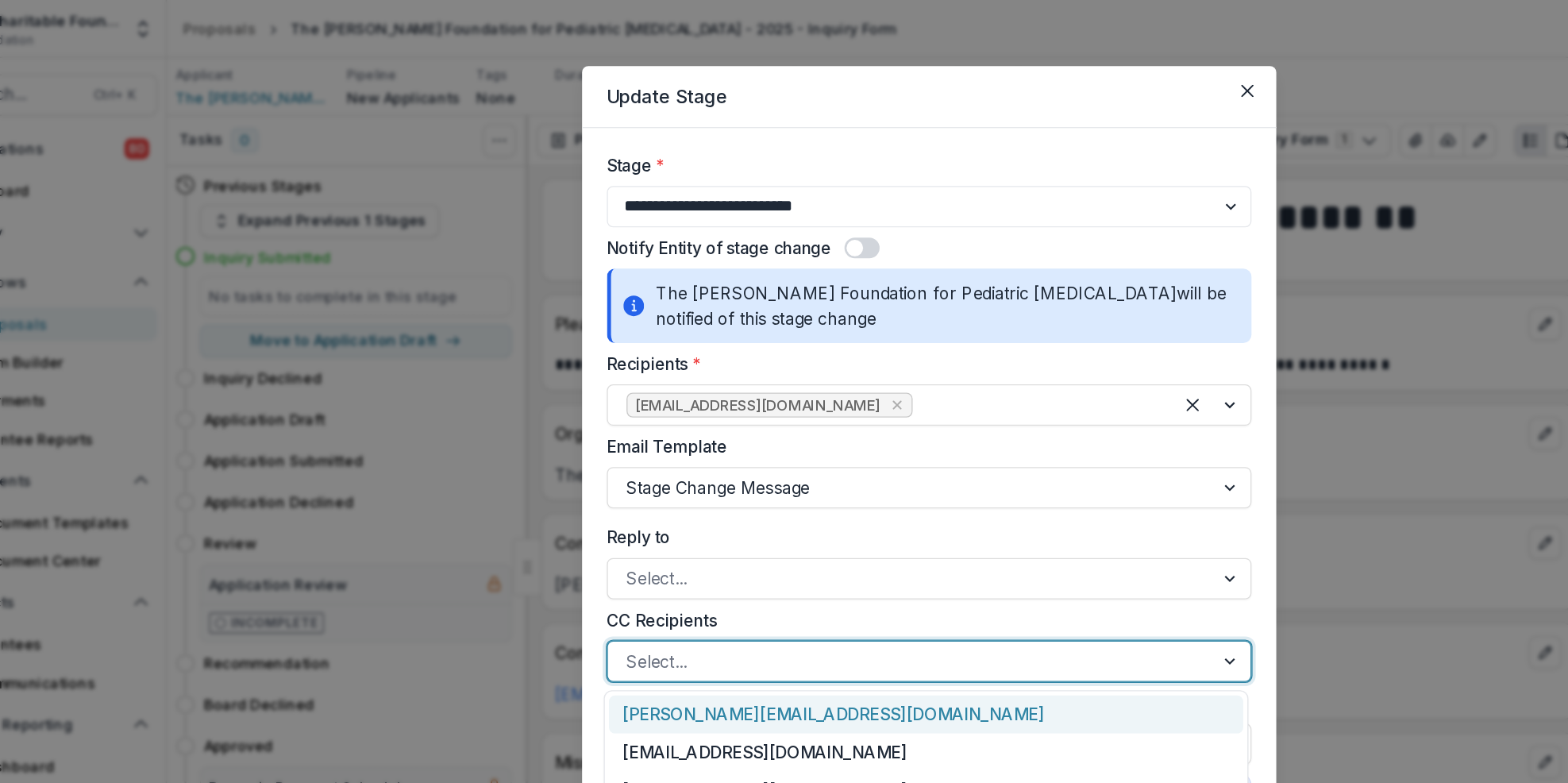
click at [1007, 509] on div at bounding box center [1017, 507] width 28 height 30
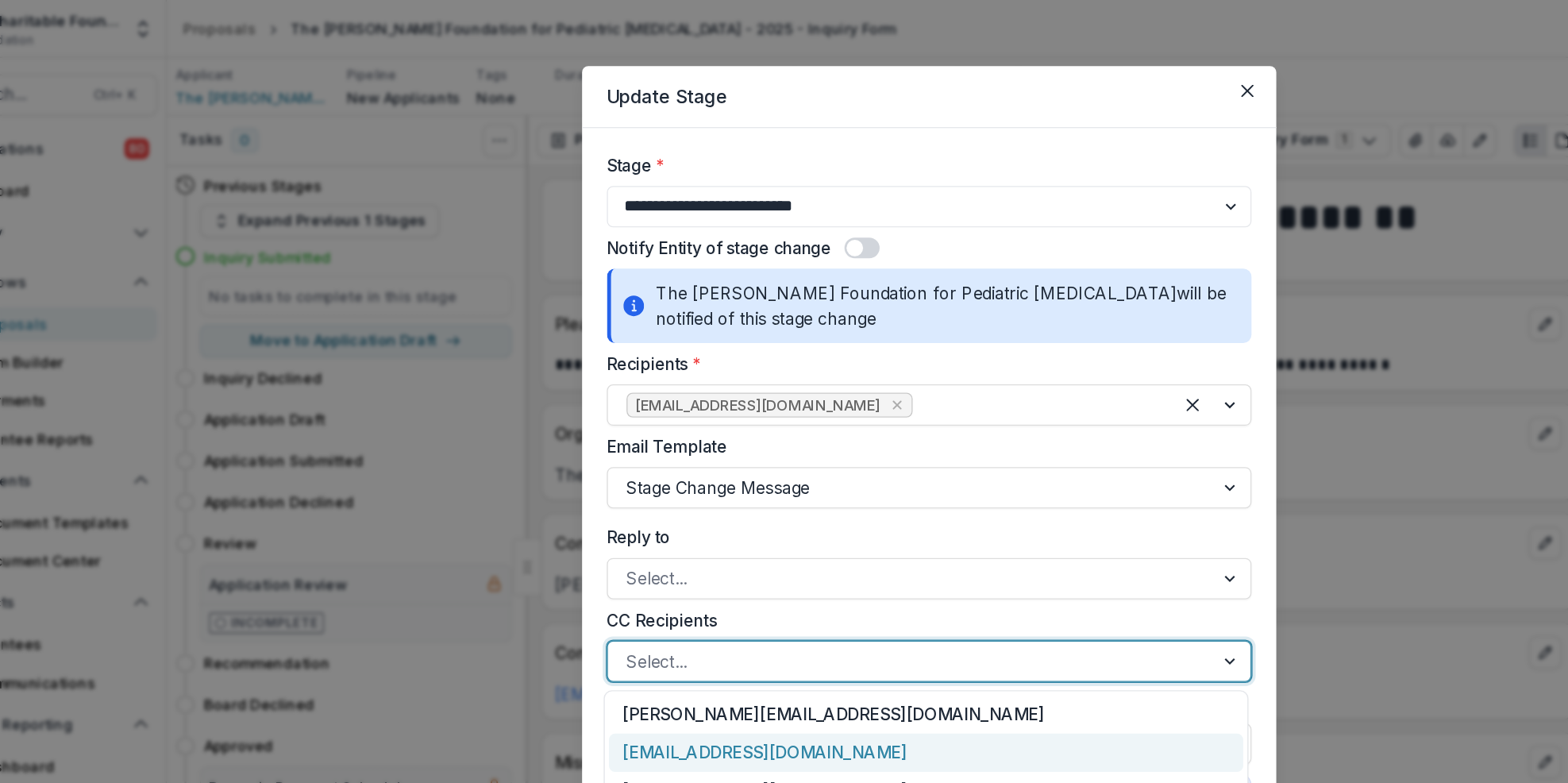
click at [720, 576] on div "[EMAIL_ADDRESS][DOMAIN_NAME]" at bounding box center [782, 579] width 488 height 29
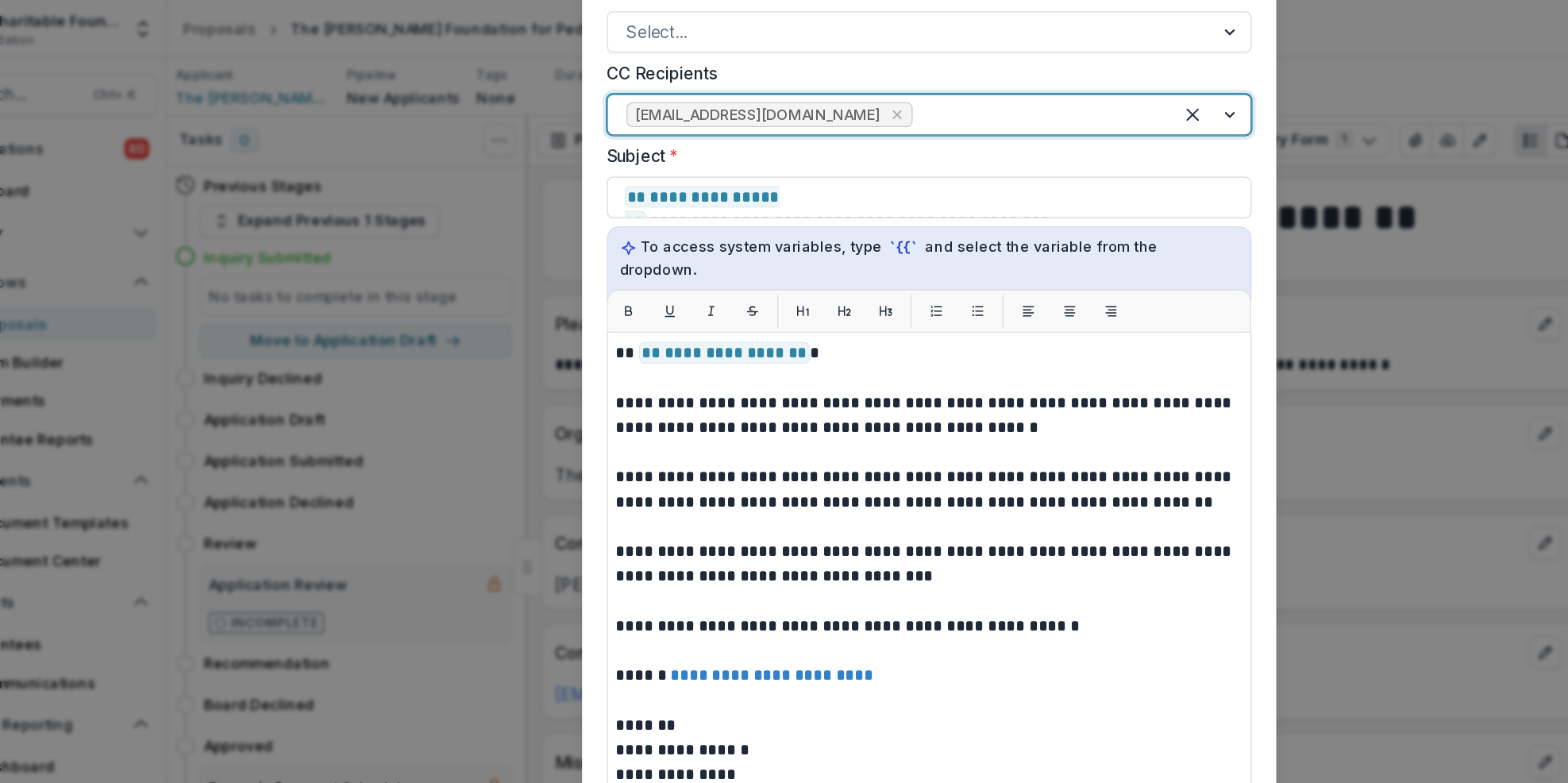
scroll to position [488, 0]
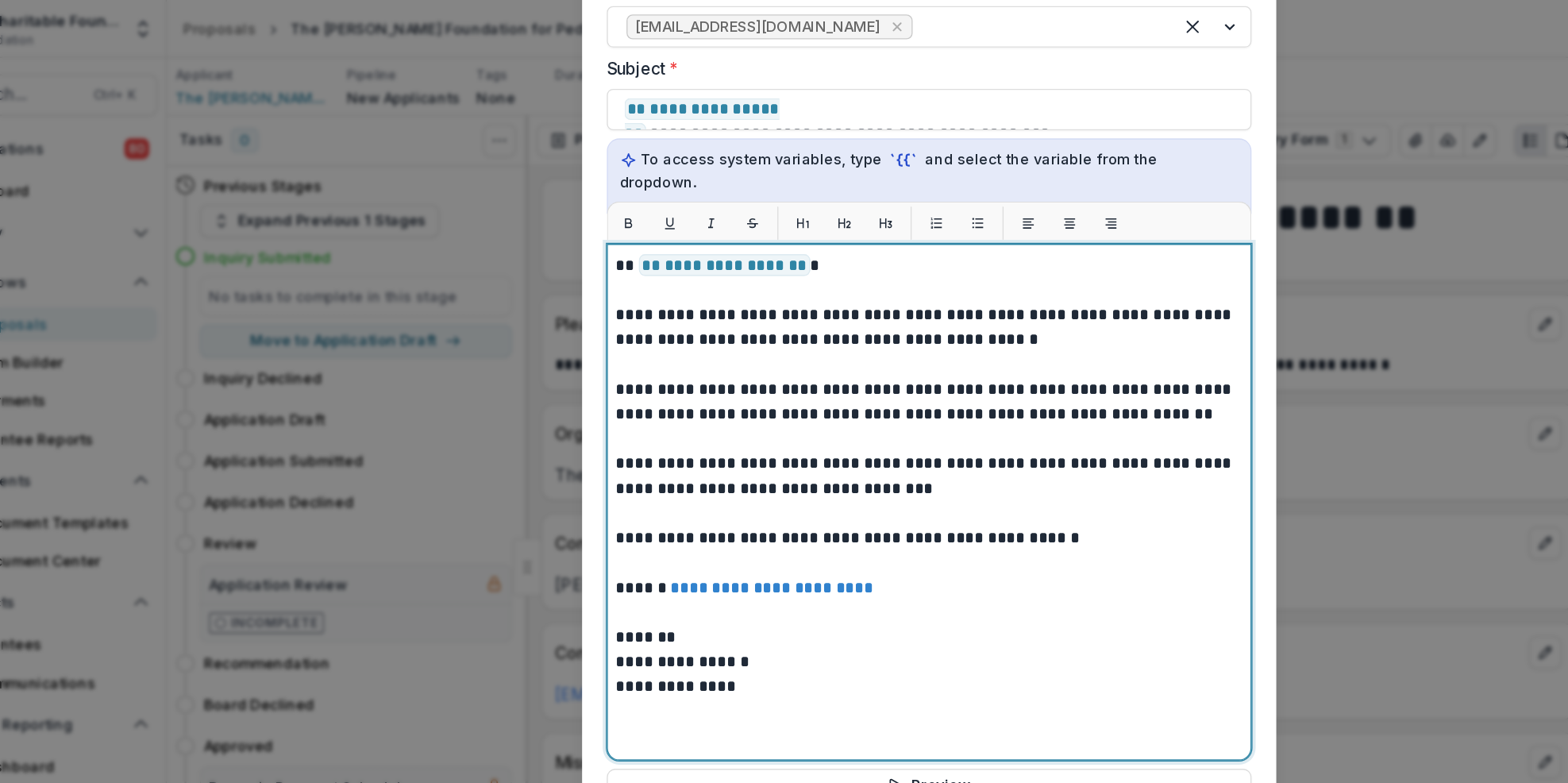
click at [583, 481] on p "*******" at bounding box center [784, 490] width 481 height 19
click at [590, 499] on p "**********" at bounding box center [784, 509] width 481 height 19
click at [695, 519] on p "**********" at bounding box center [784, 528] width 481 height 19
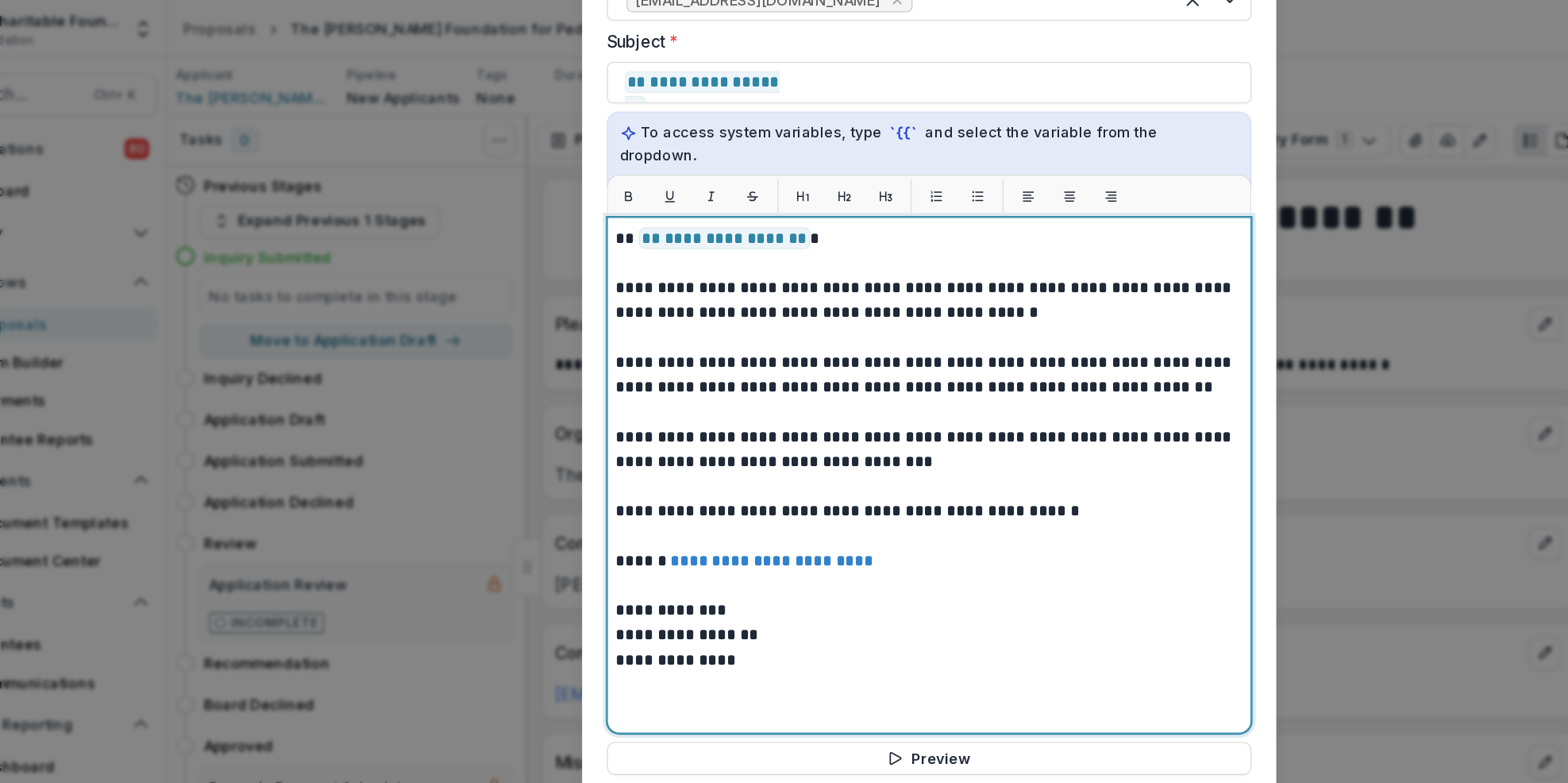
scroll to position [506, 0]
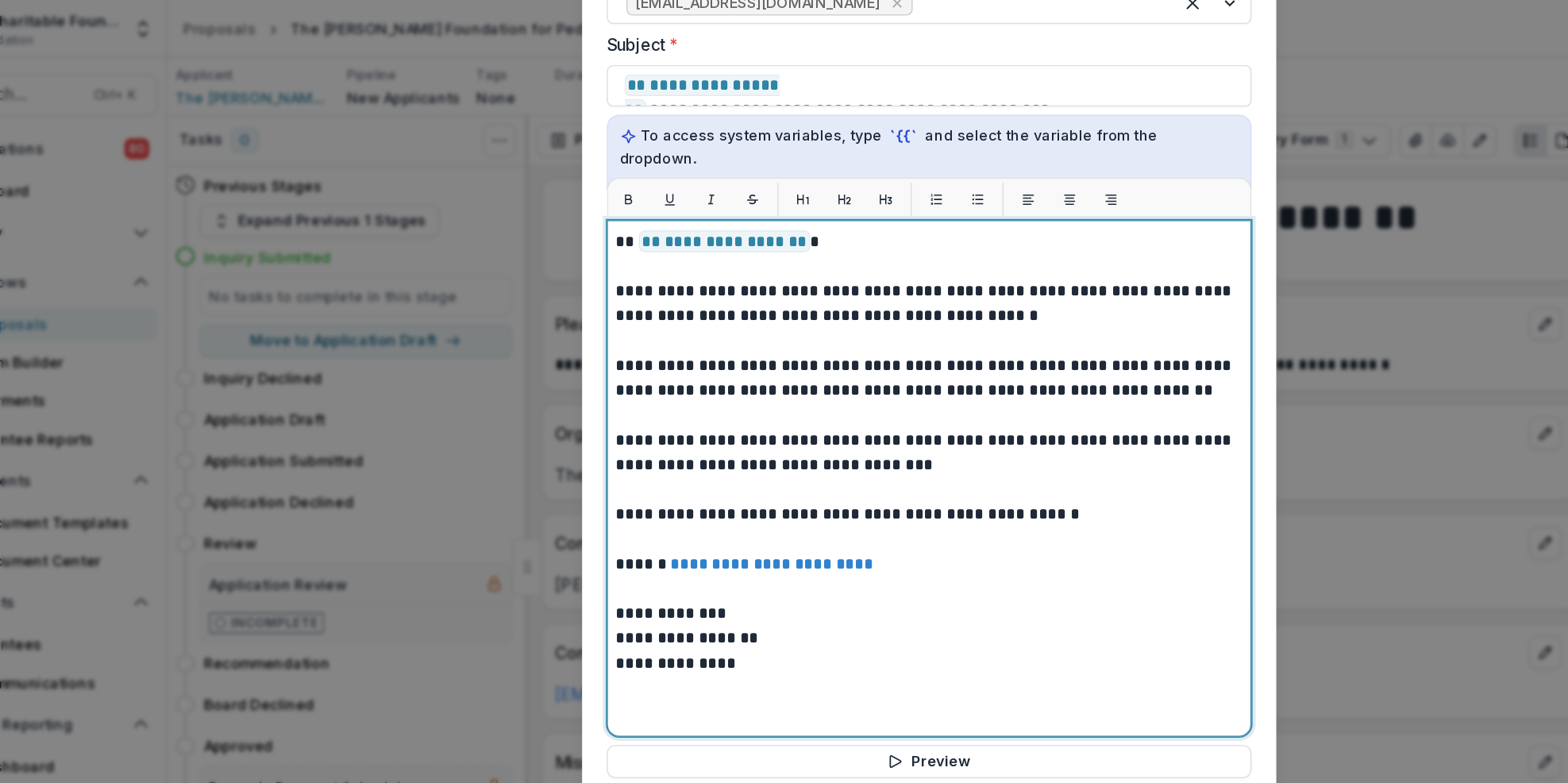
click at [887, 508] on div "**********" at bounding box center [784, 368] width 481 height 383
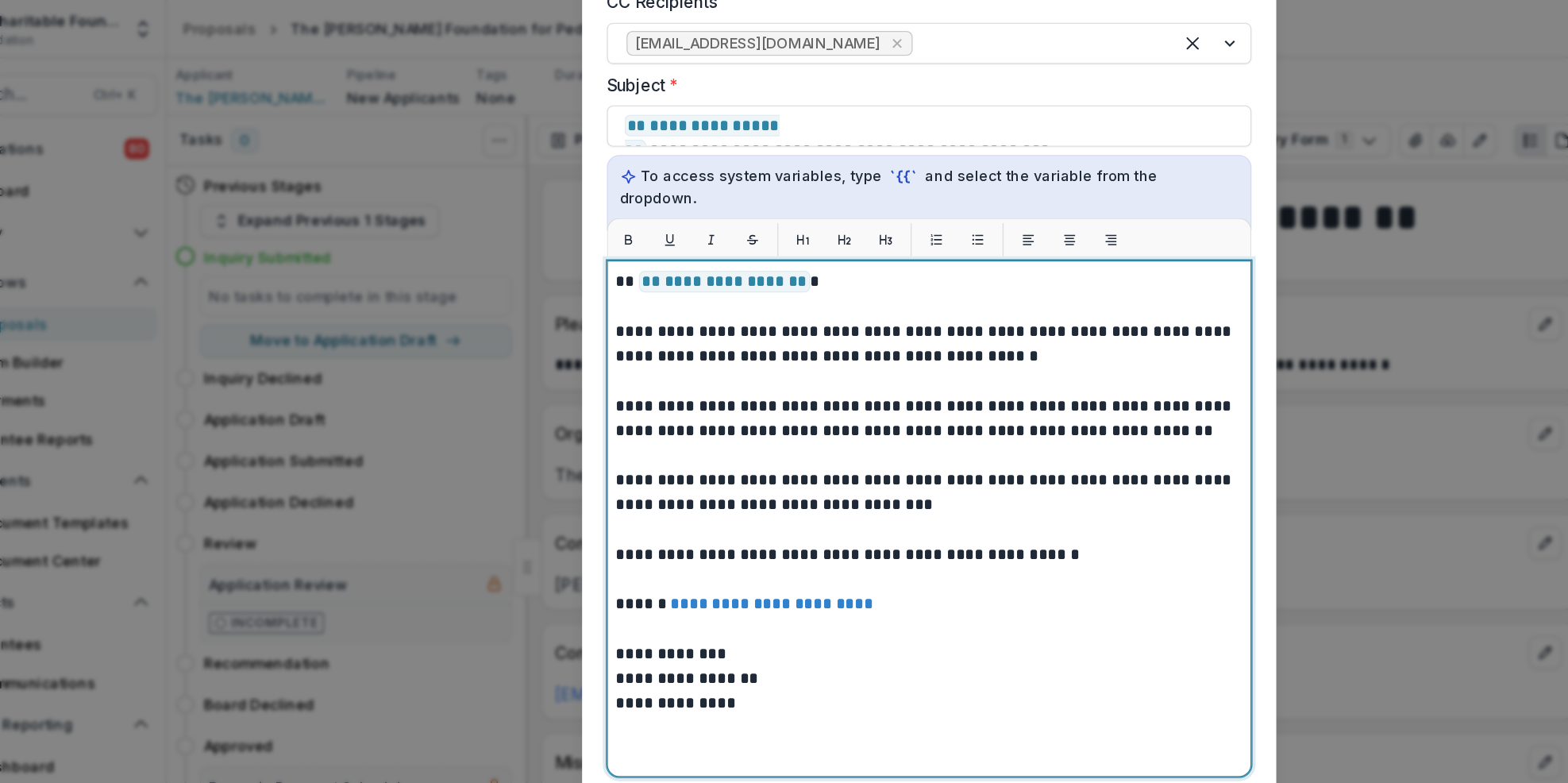
scroll to position [655, 0]
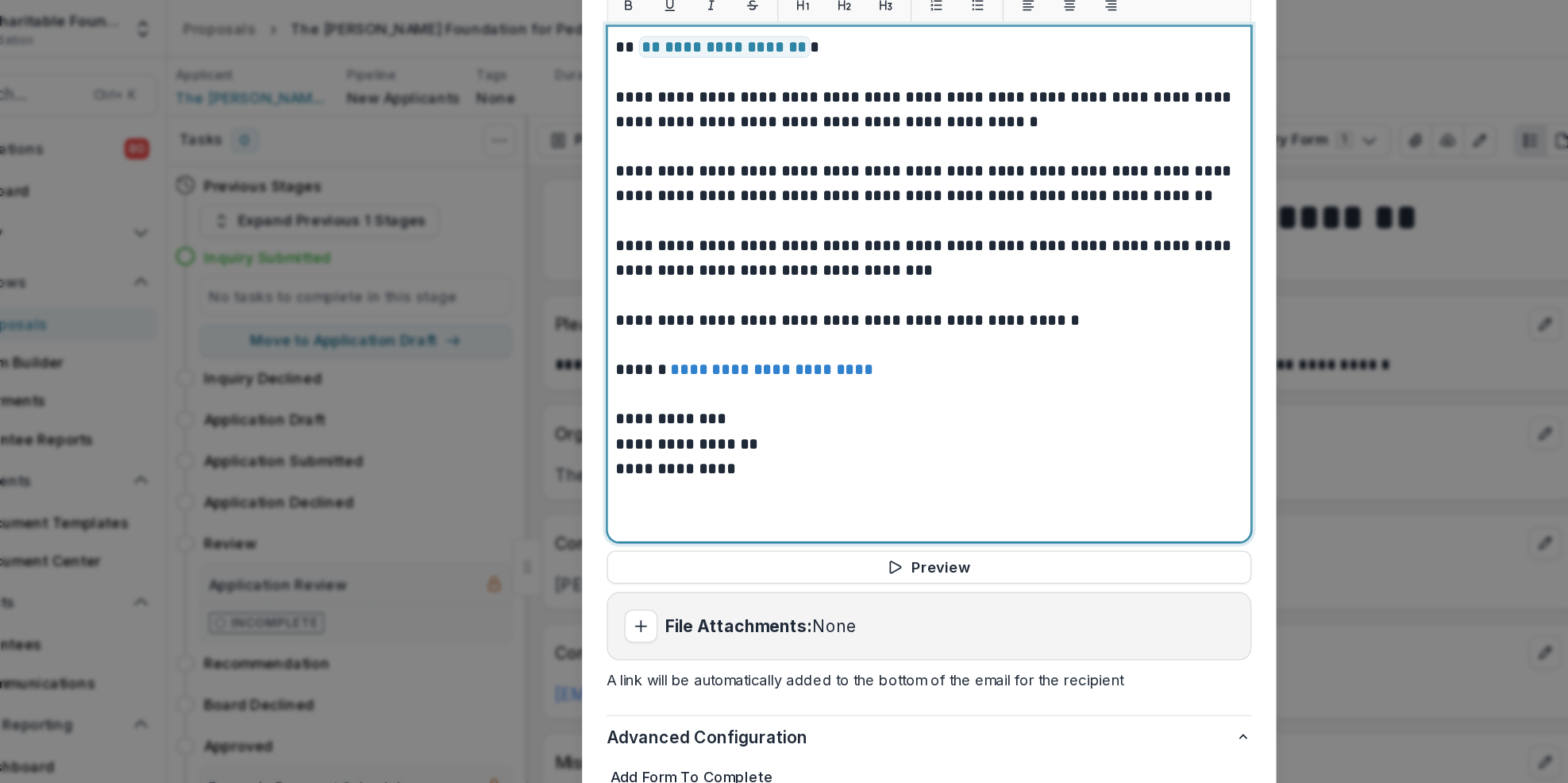
click at [648, 351] on p "**********" at bounding box center [784, 360] width 481 height 19
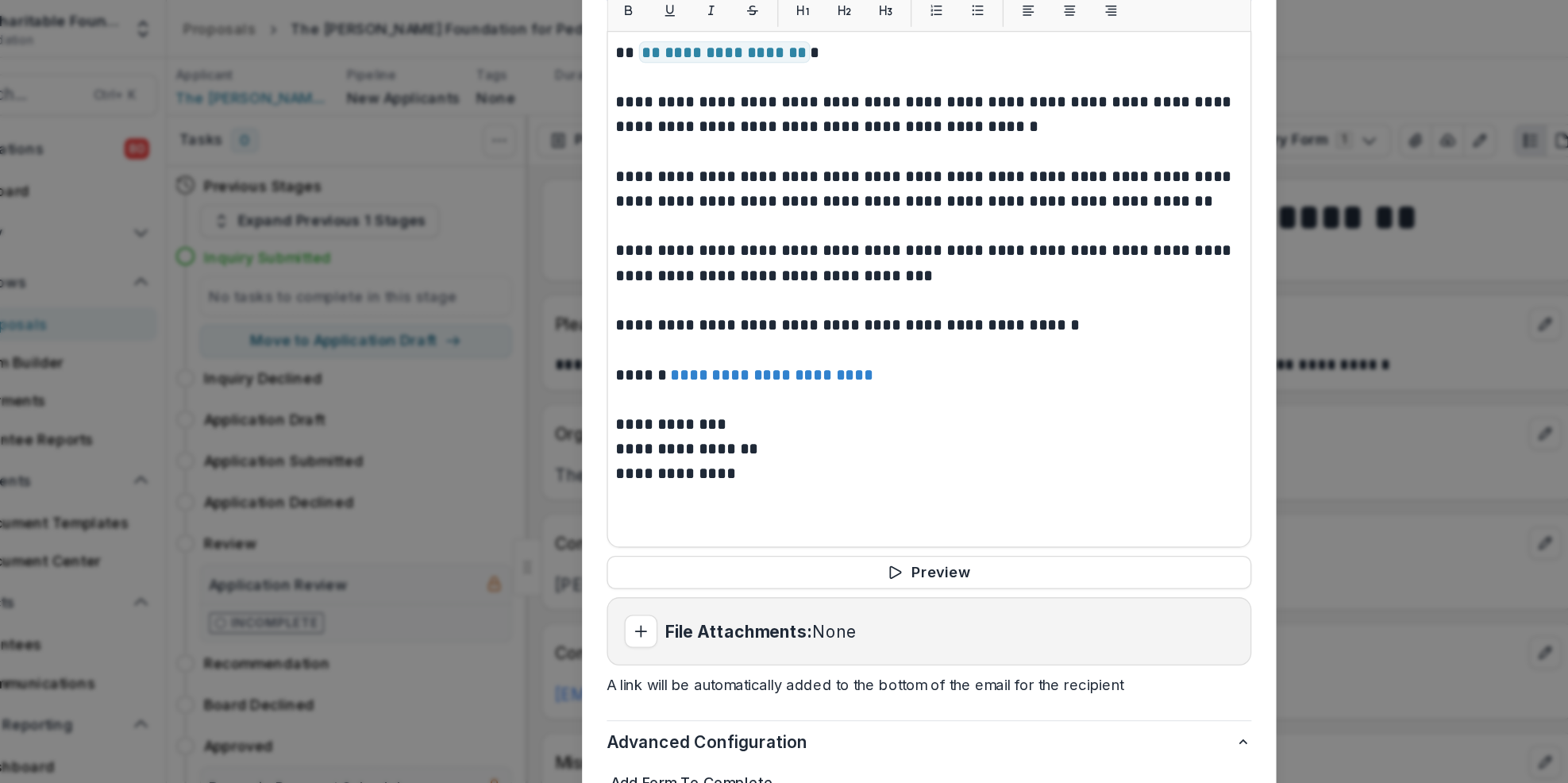
scroll to position [654, 0]
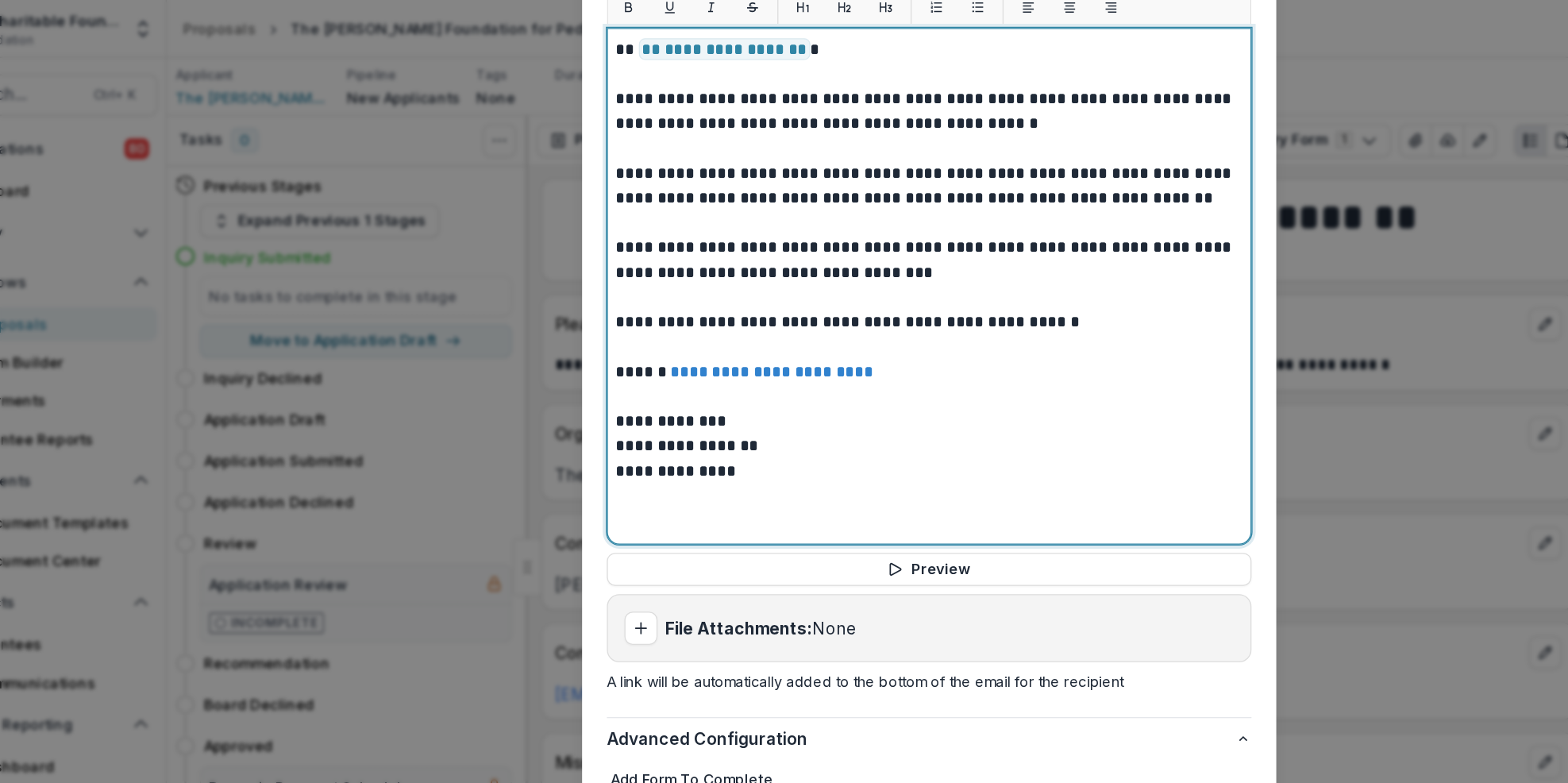
click at [683, 352] on p "**********" at bounding box center [784, 362] width 481 height 19
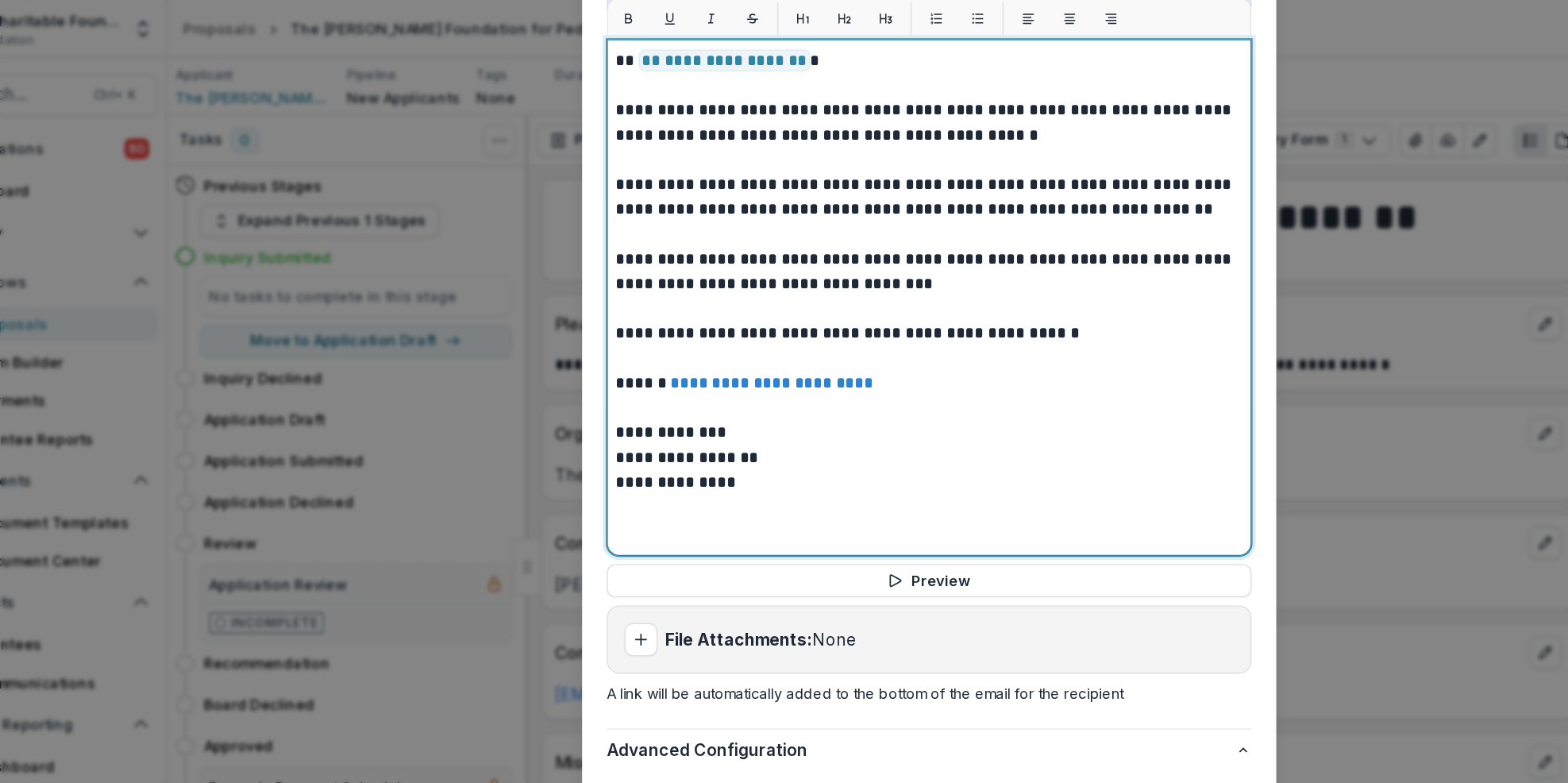
scroll to position [655, 0]
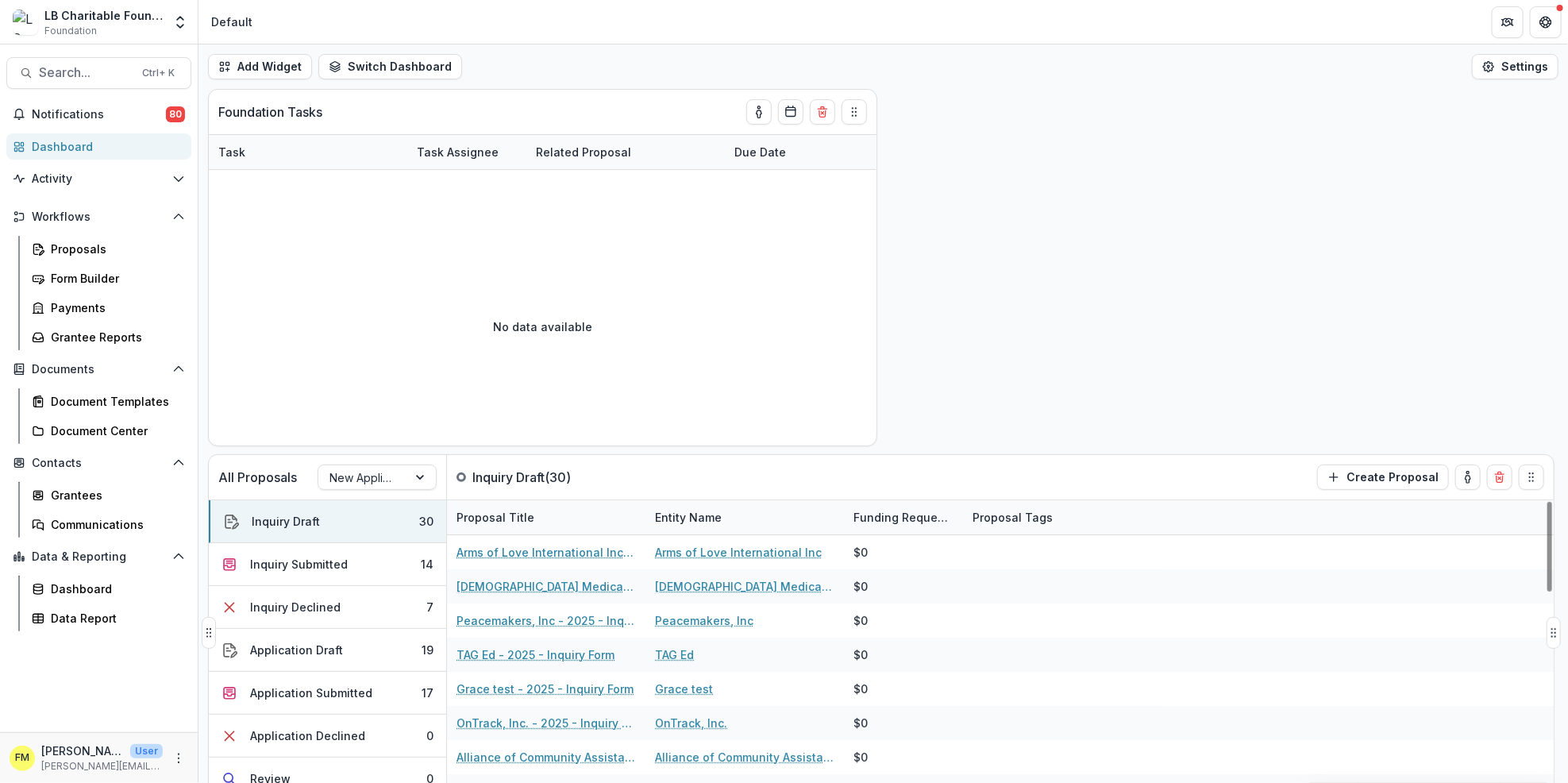
scroll to position [318, 0]
click at [130, 149] on div "Dashboard" at bounding box center [105, 146] width 147 height 17
click at [385, 554] on button "Inquiry Submitted 14" at bounding box center [328, 564] width 238 height 43
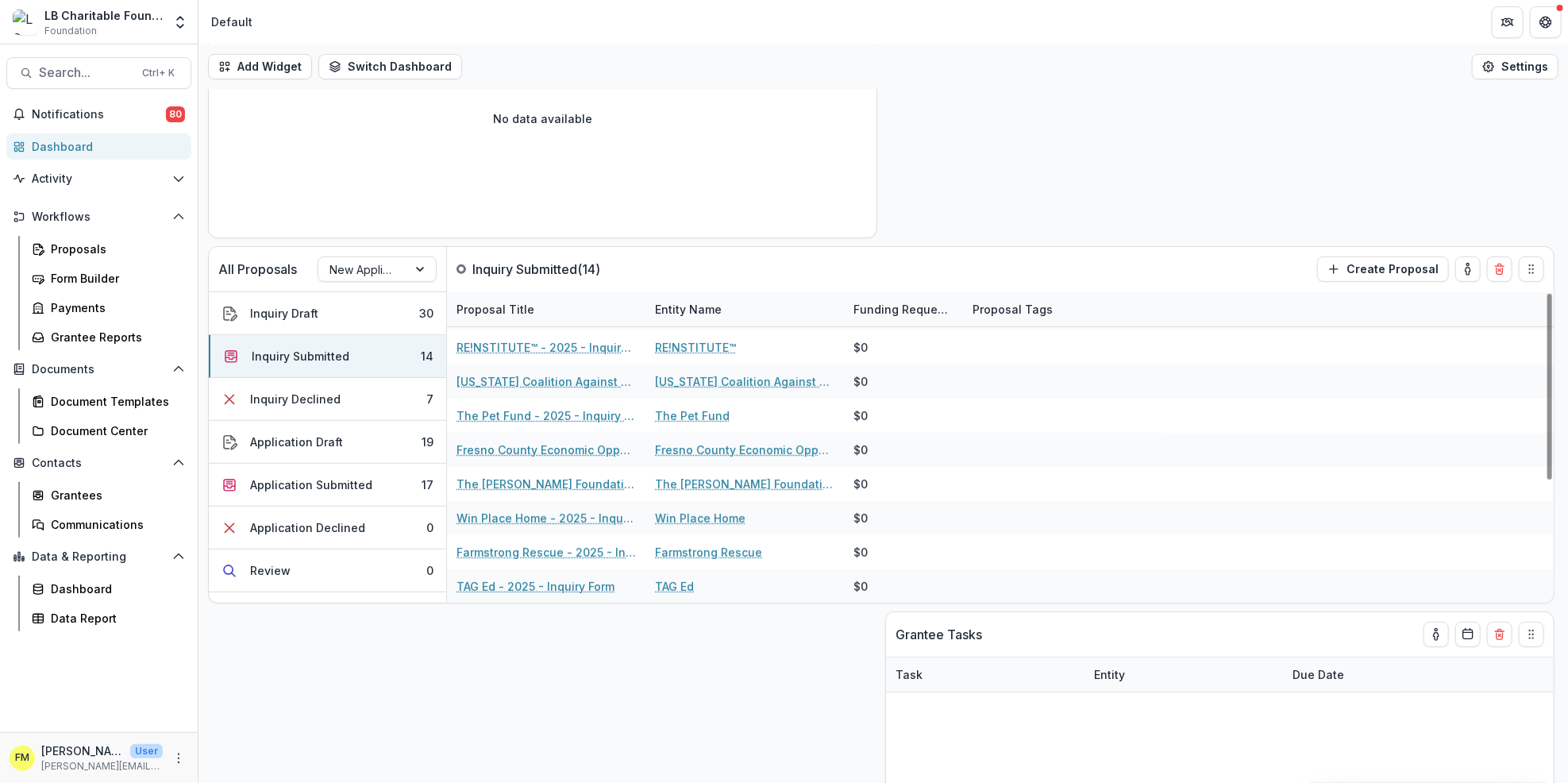
scroll to position [211, 0]
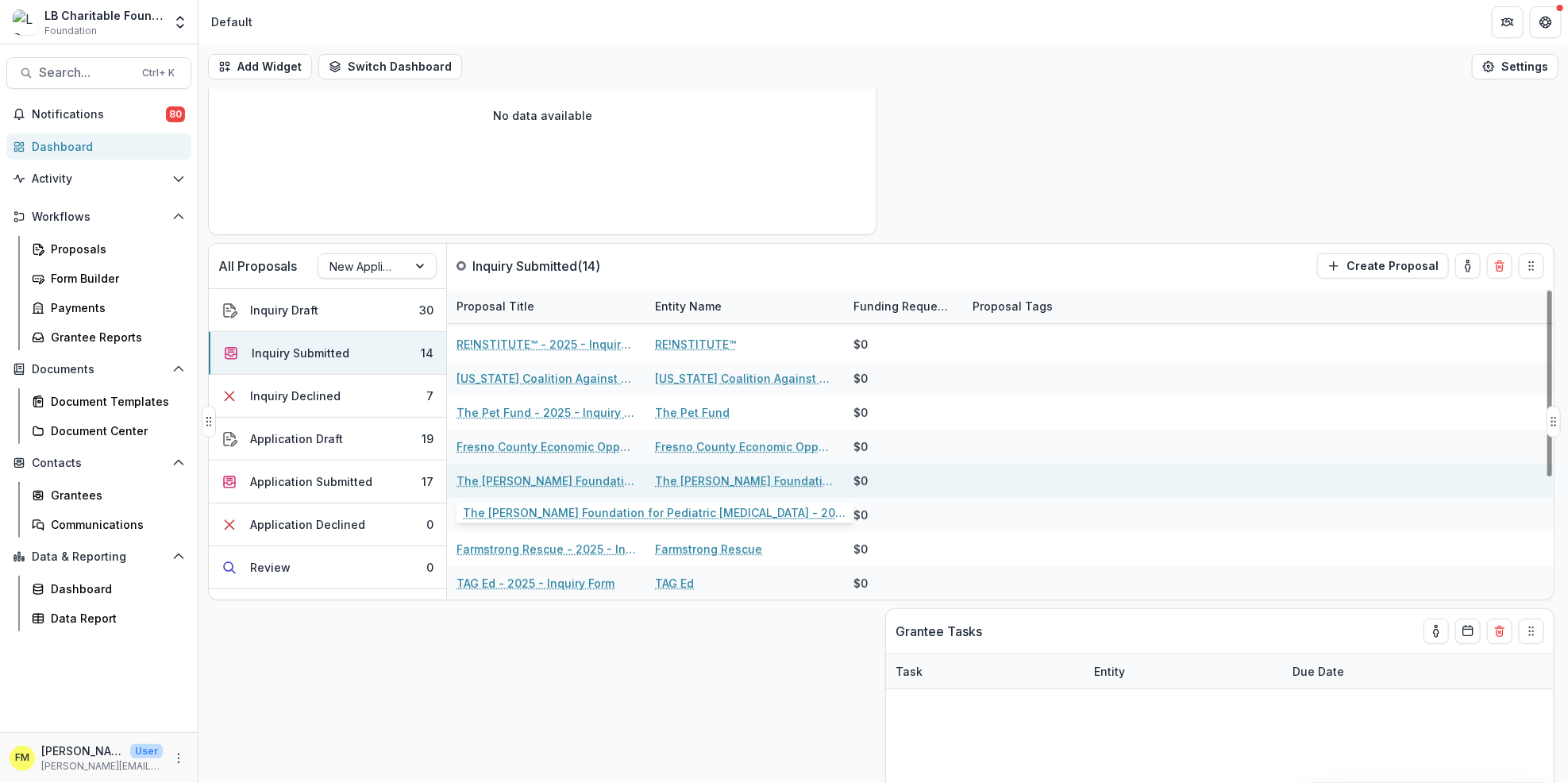
click at [534, 477] on link "The [PERSON_NAME] Foundation for Pediatric [MEDICAL_DATA] - 2025 - Inquiry Form" at bounding box center [546, 481] width 179 height 17
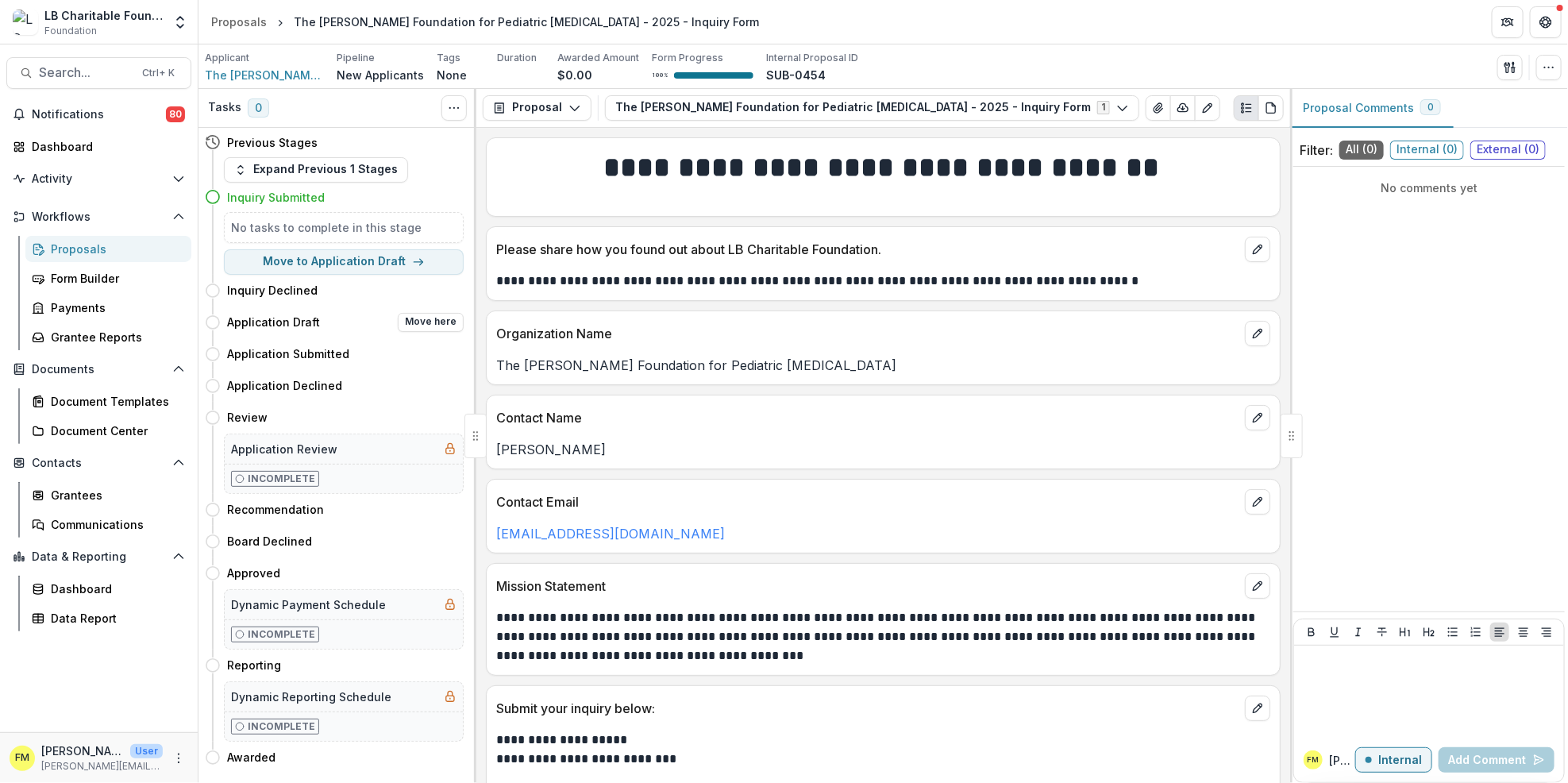
click at [392, 326] on div "Application Draft Move here" at bounding box center [345, 322] width 237 height 19
click at [443, 322] on button "Move here" at bounding box center [431, 322] width 66 height 19
select select "**********"
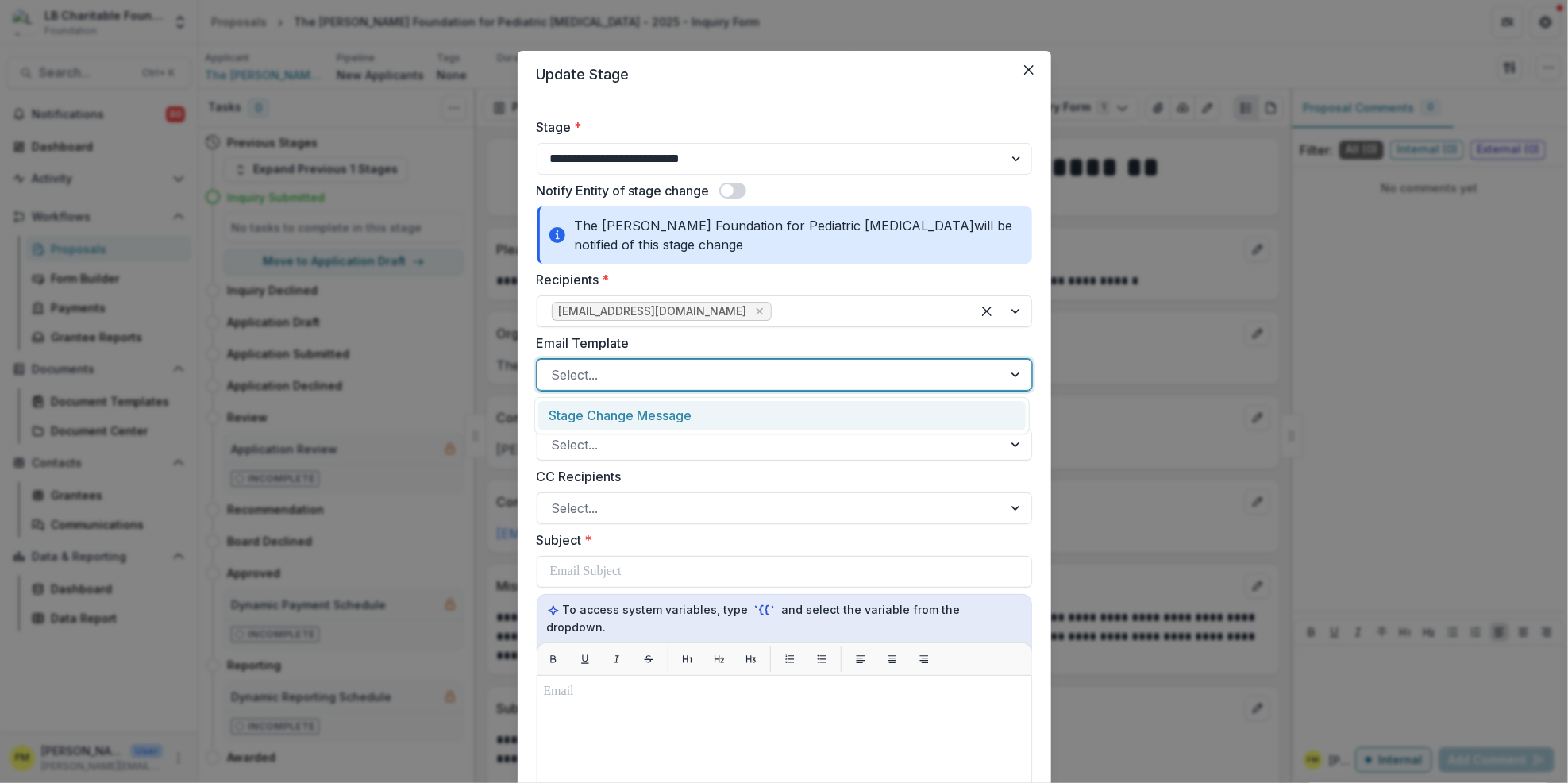
click at [1008, 369] on div at bounding box center [1017, 374] width 28 height 30
click at [787, 432] on div "Stage Change Message" at bounding box center [782, 416] width 495 height 37
click at [790, 415] on div "Stage Change Message" at bounding box center [782, 415] width 488 height 29
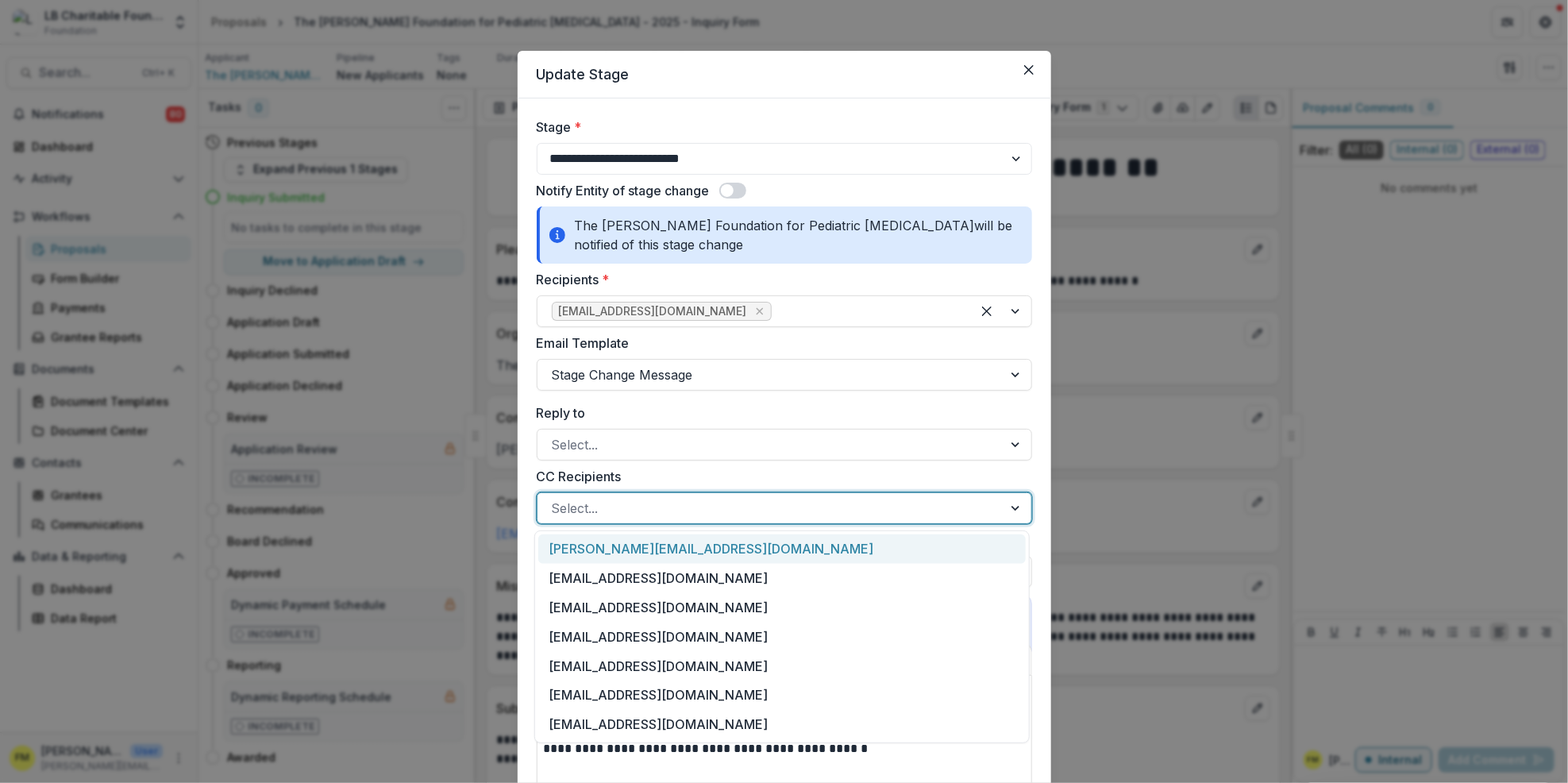
click at [1004, 511] on div at bounding box center [1017, 507] width 28 height 30
click at [650, 581] on div "[EMAIL_ADDRESS][DOMAIN_NAME]" at bounding box center [782, 579] width 488 height 29
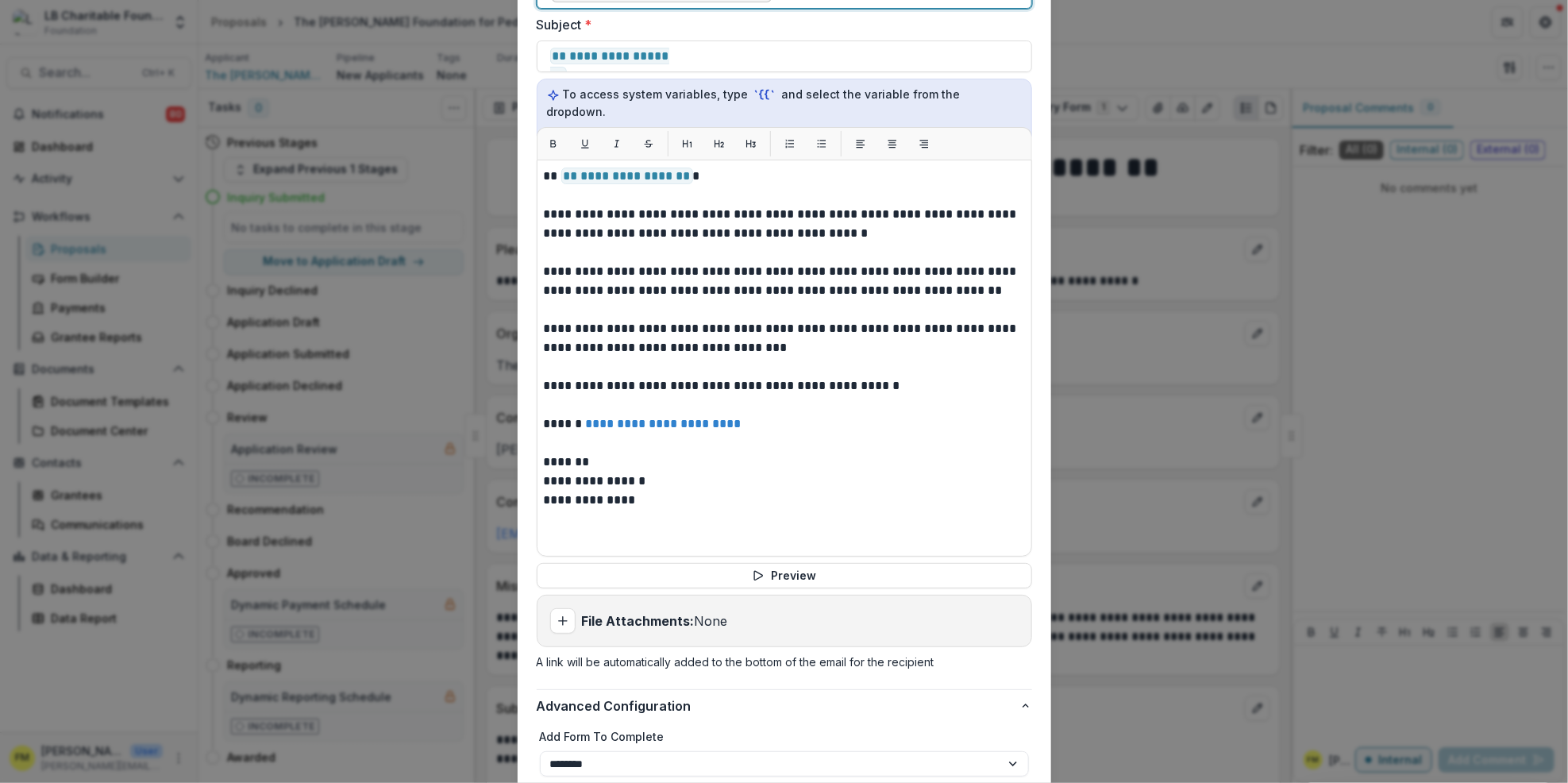
scroll to position [549, 0]
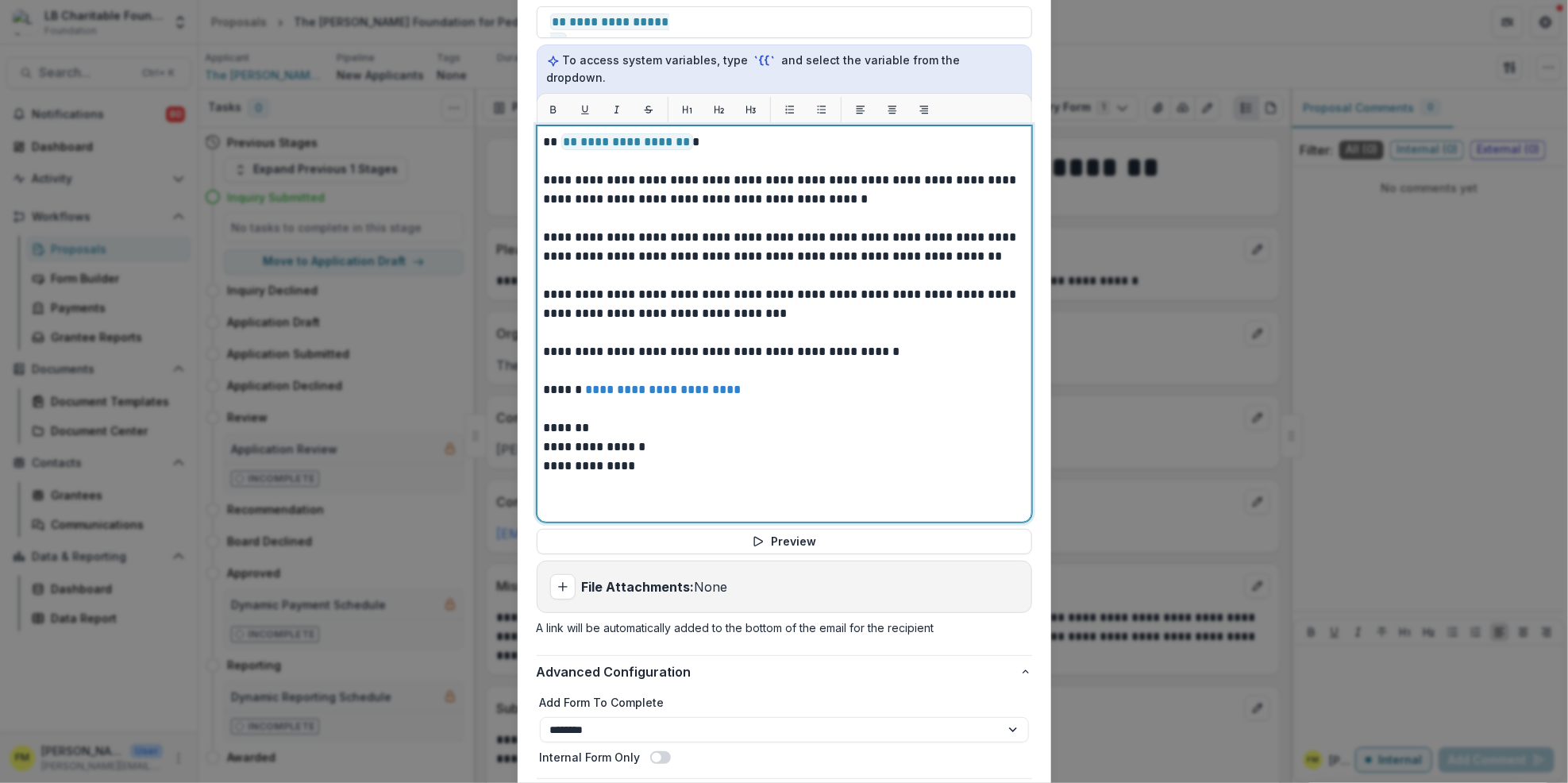
click at [591, 438] on p "**********" at bounding box center [784, 448] width 481 height 19
click at [589, 438] on p "**********" at bounding box center [784, 448] width 481 height 19
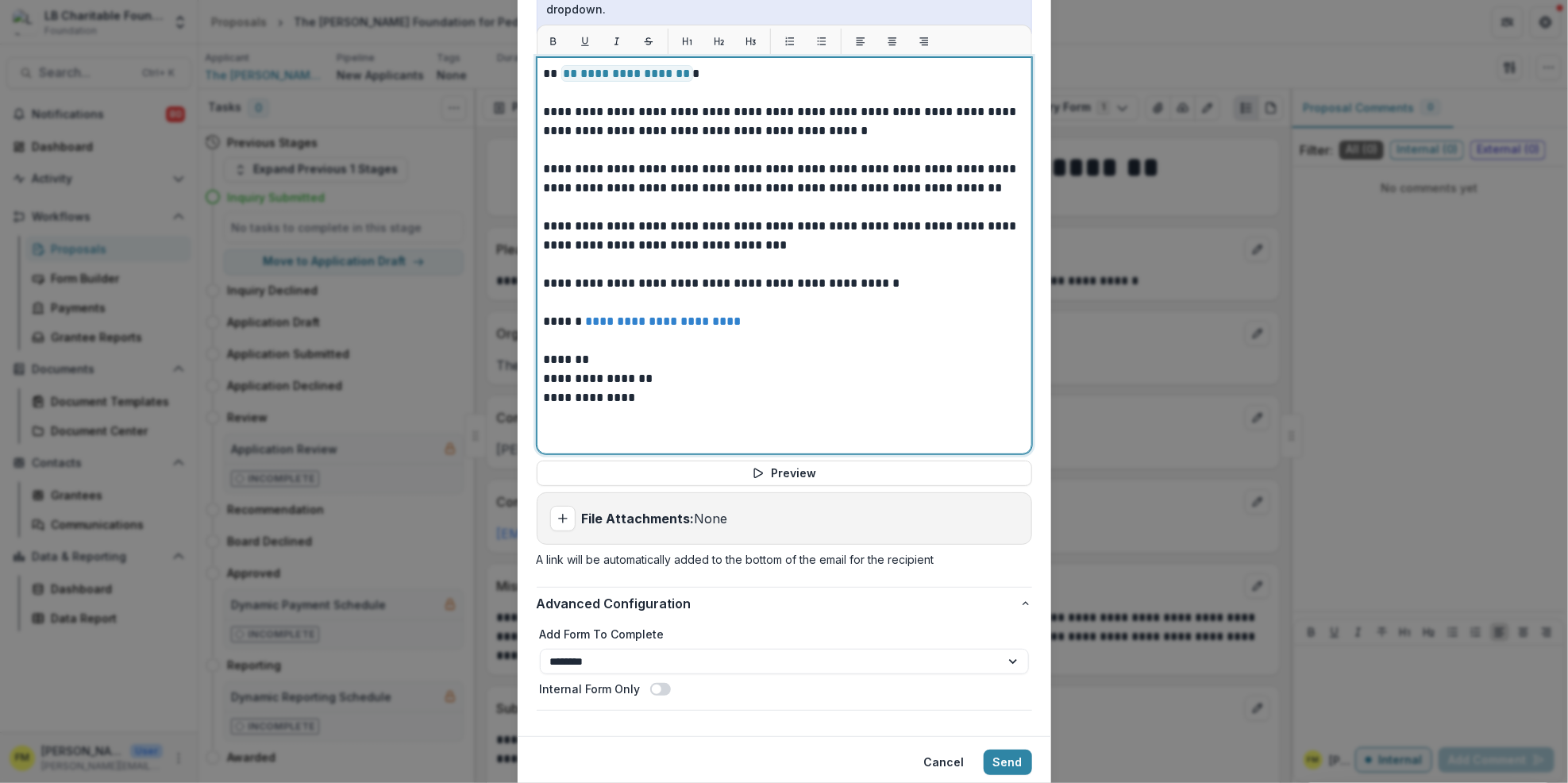
scroll to position [655, 0]
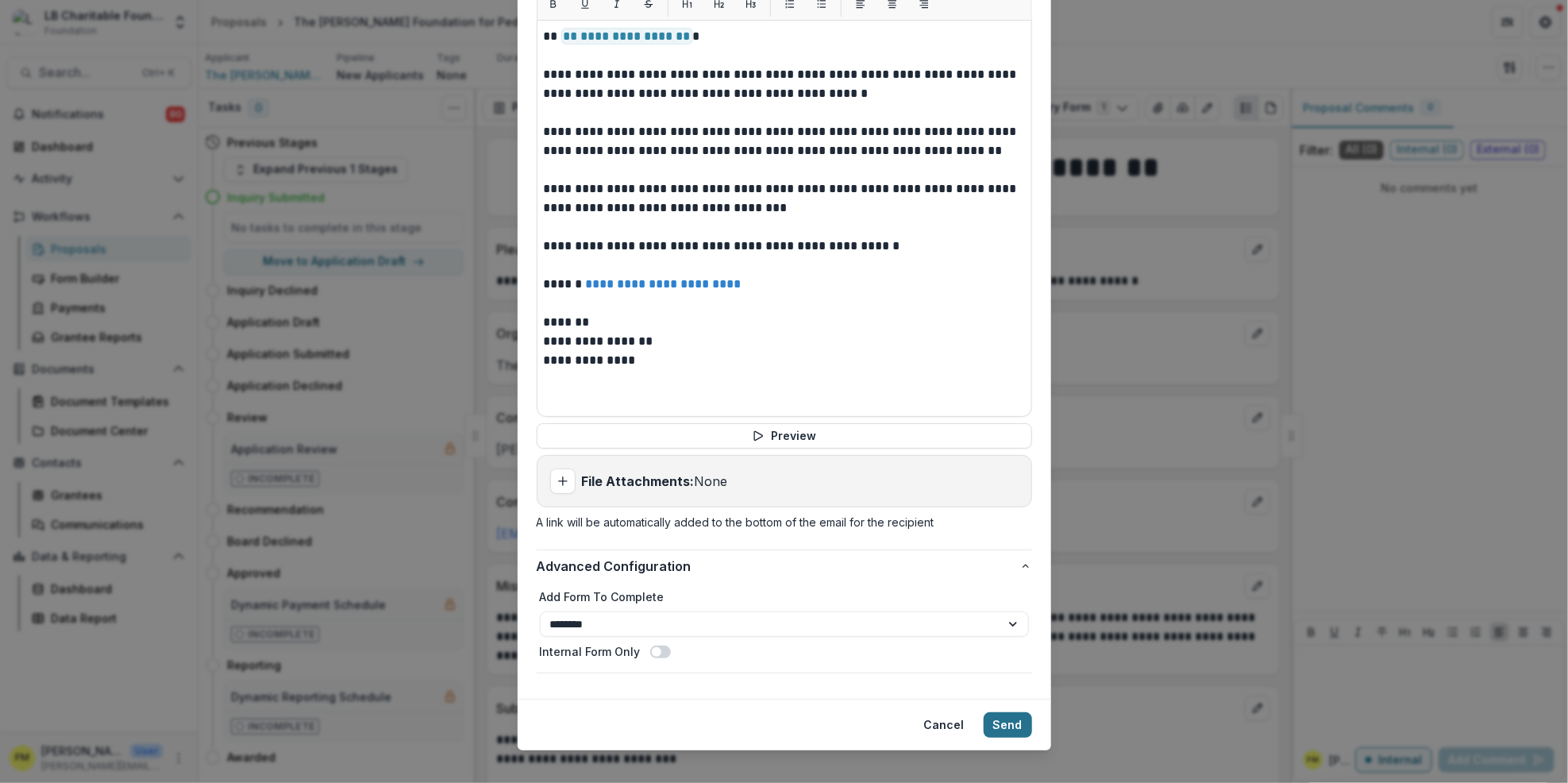
click at [1003, 713] on button "Send" at bounding box center [1008, 725] width 48 height 25
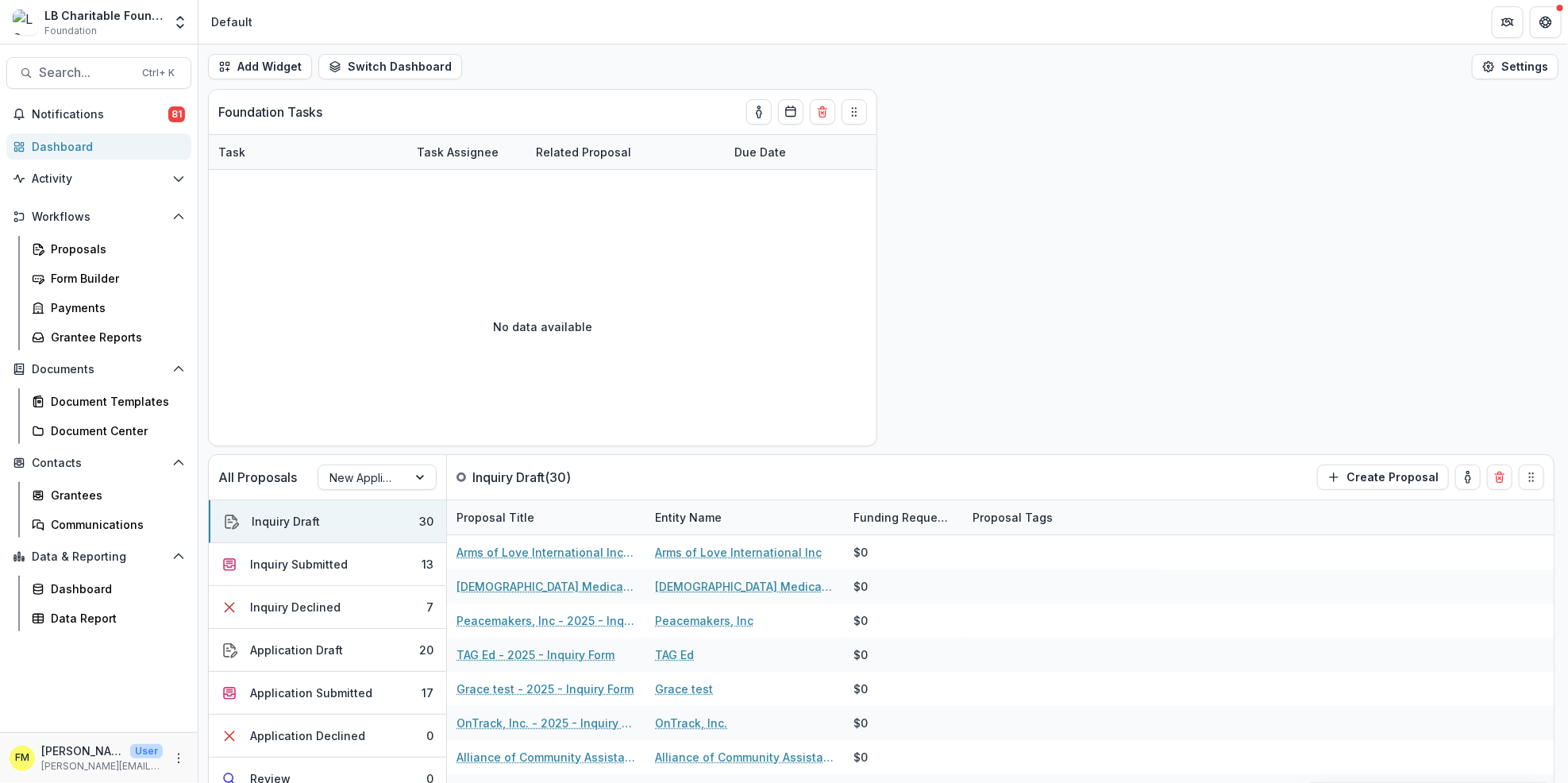
click at [102, 141] on div "Dashboard" at bounding box center [105, 146] width 147 height 17
click at [412, 566] on button "Inquiry Submitted 13" at bounding box center [328, 564] width 238 height 43
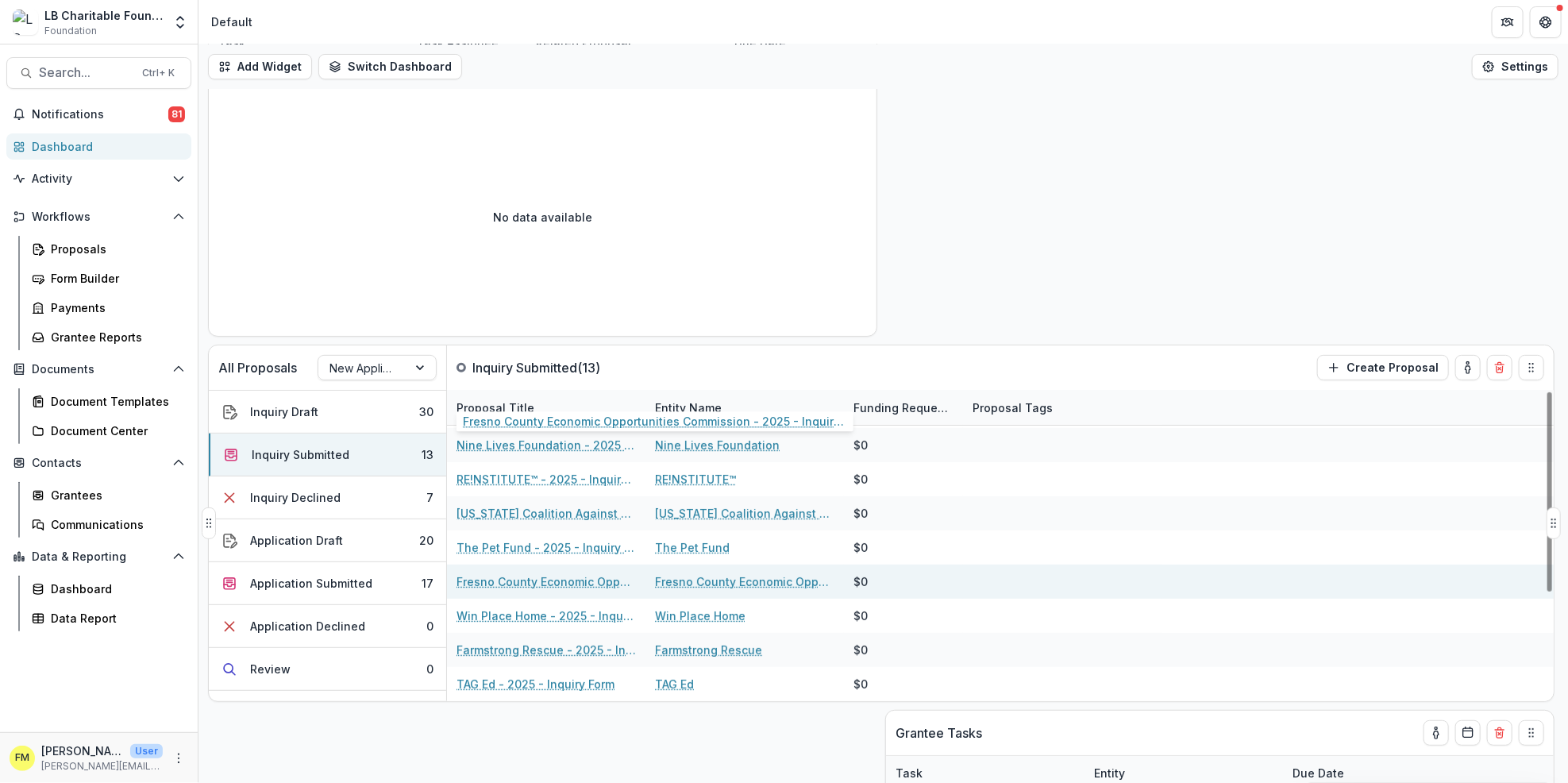
scroll to position [318, 0]
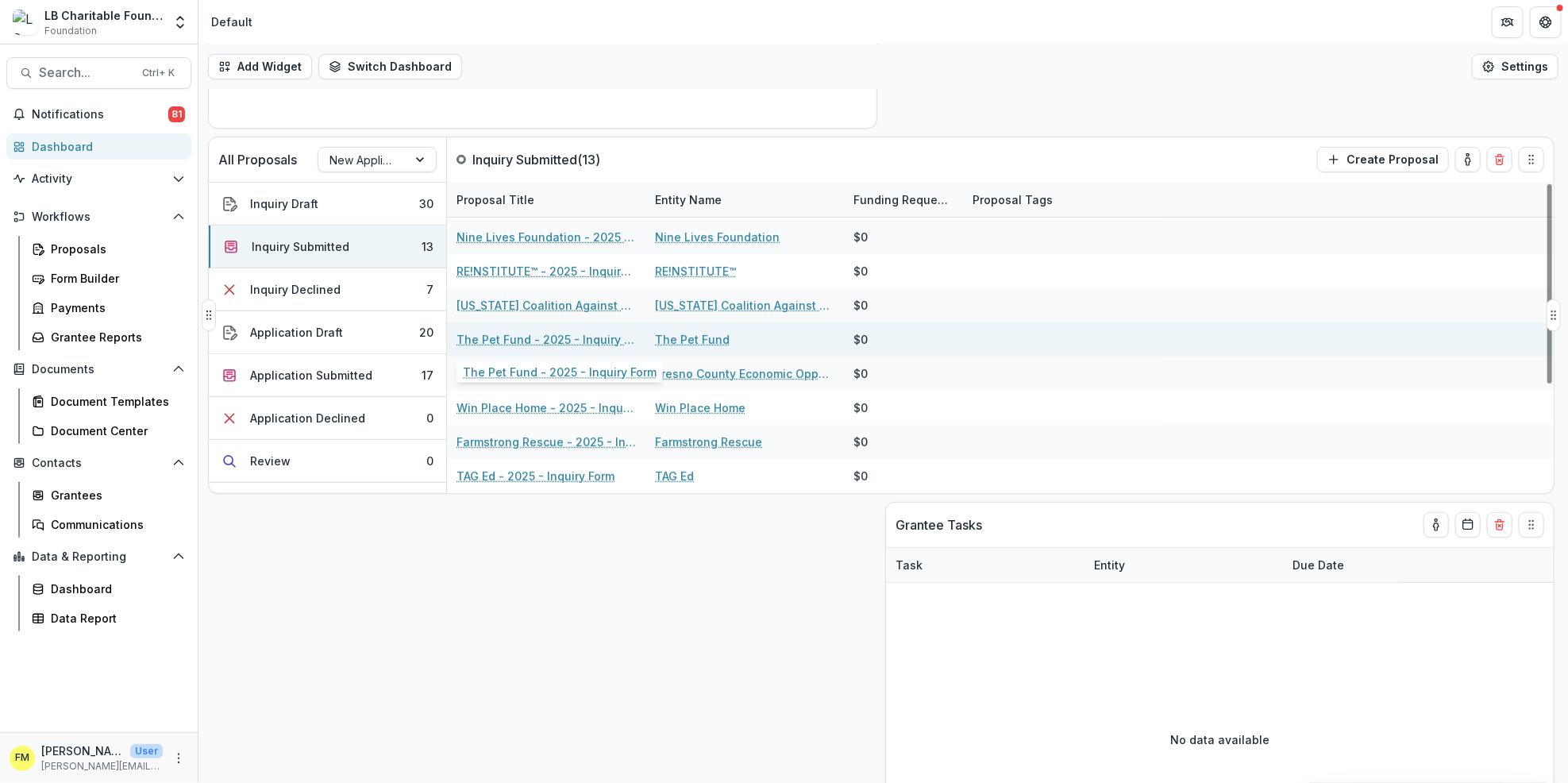
click at [508, 341] on link "The Pet Fund - 2025 - Inquiry Form" at bounding box center [546, 339] width 179 height 17
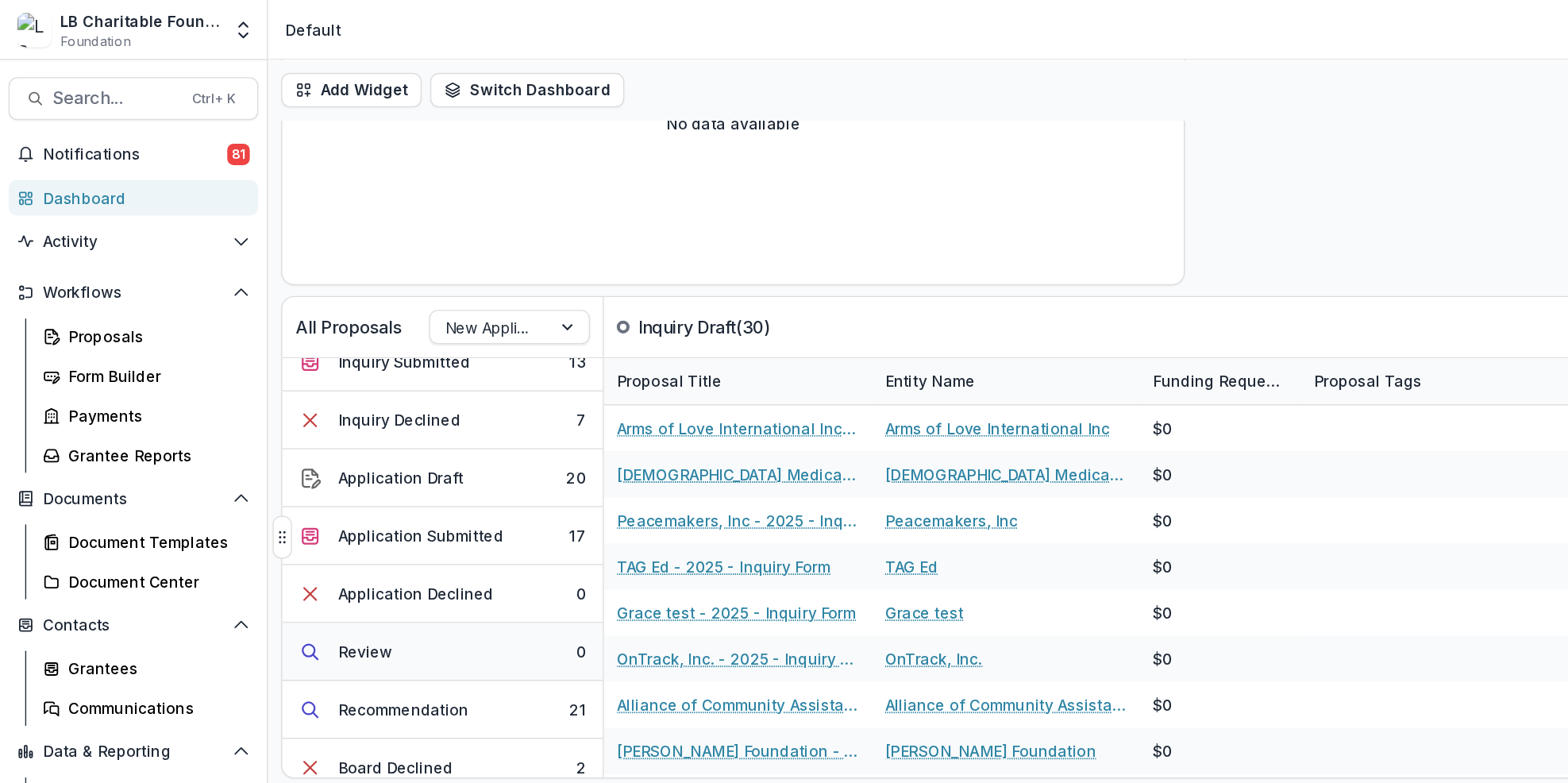
scroll to position [157, 0]
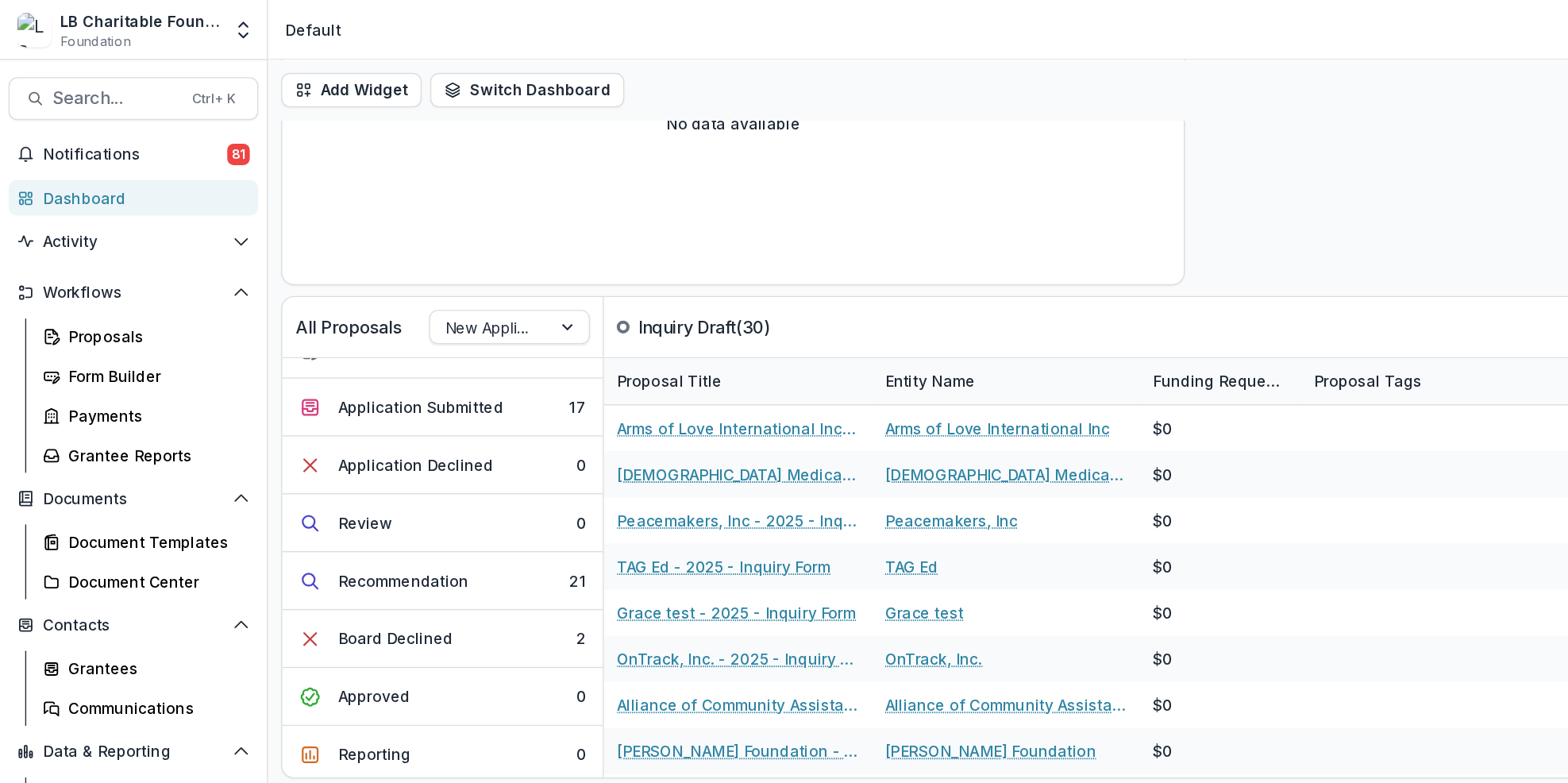
click at [94, 149] on div "Dashboard" at bounding box center [105, 146] width 147 height 17
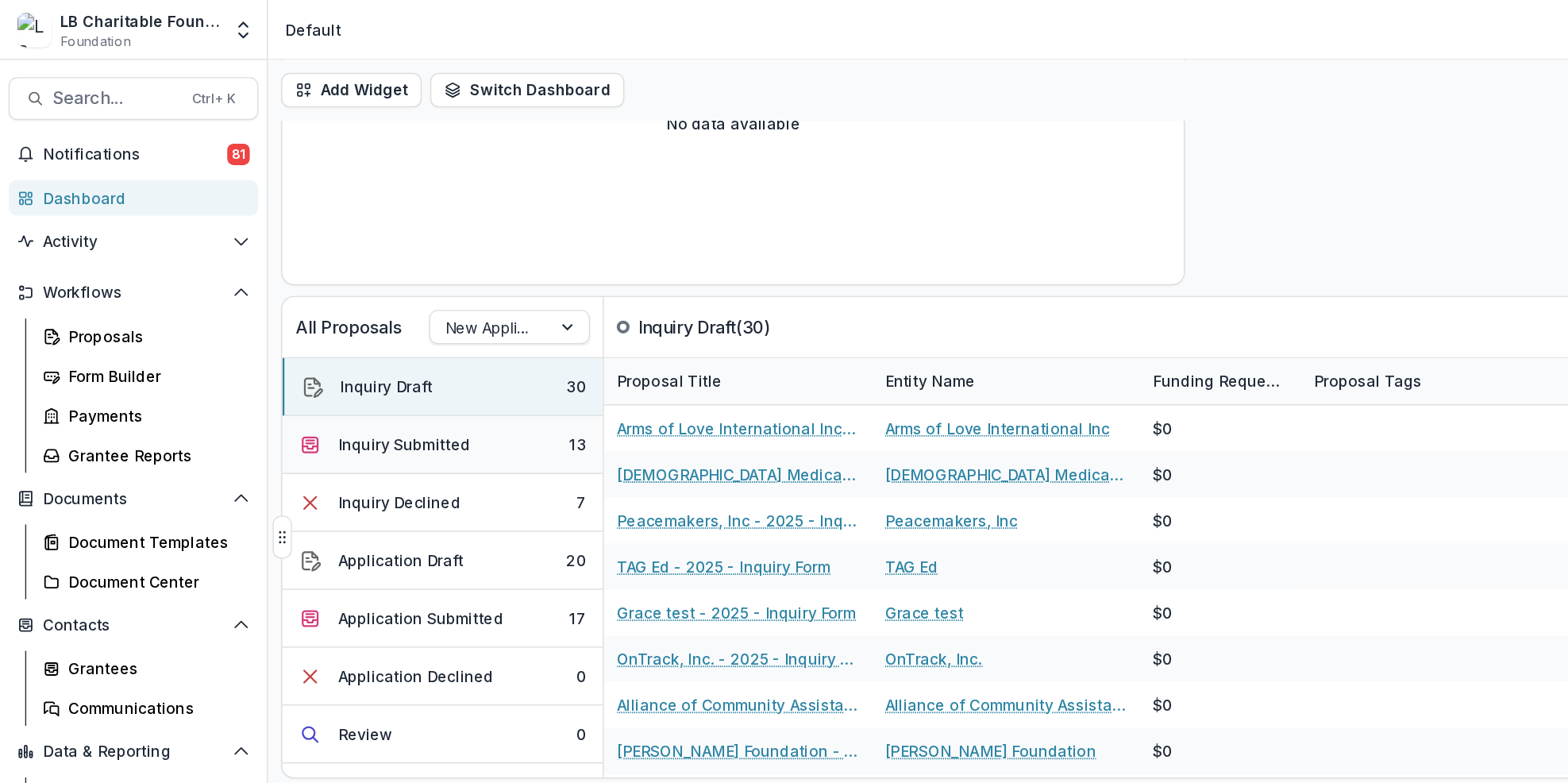
click at [397, 334] on button "Inquiry Submitted 13" at bounding box center [328, 329] width 238 height 43
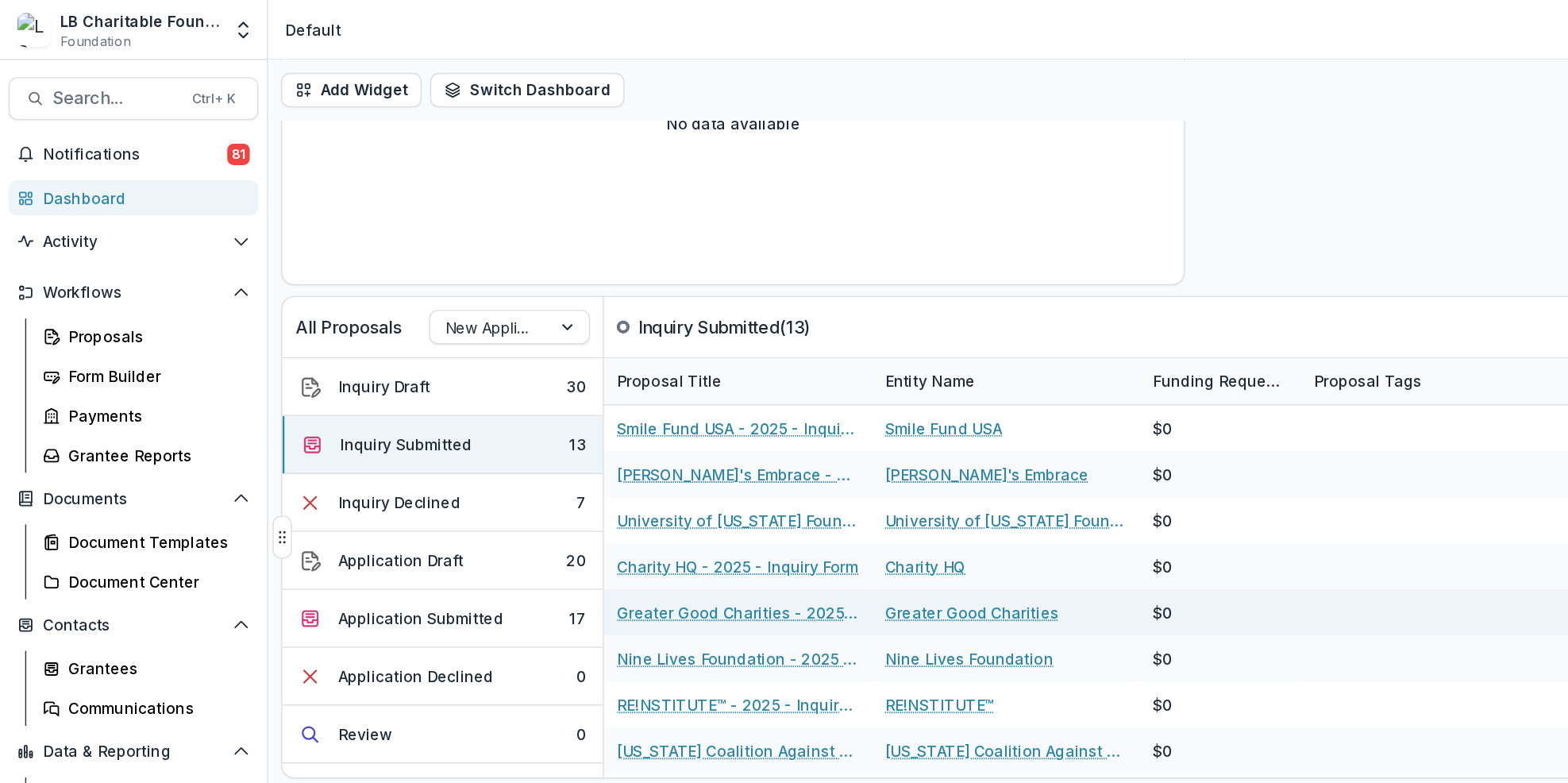
scroll to position [168, 0]
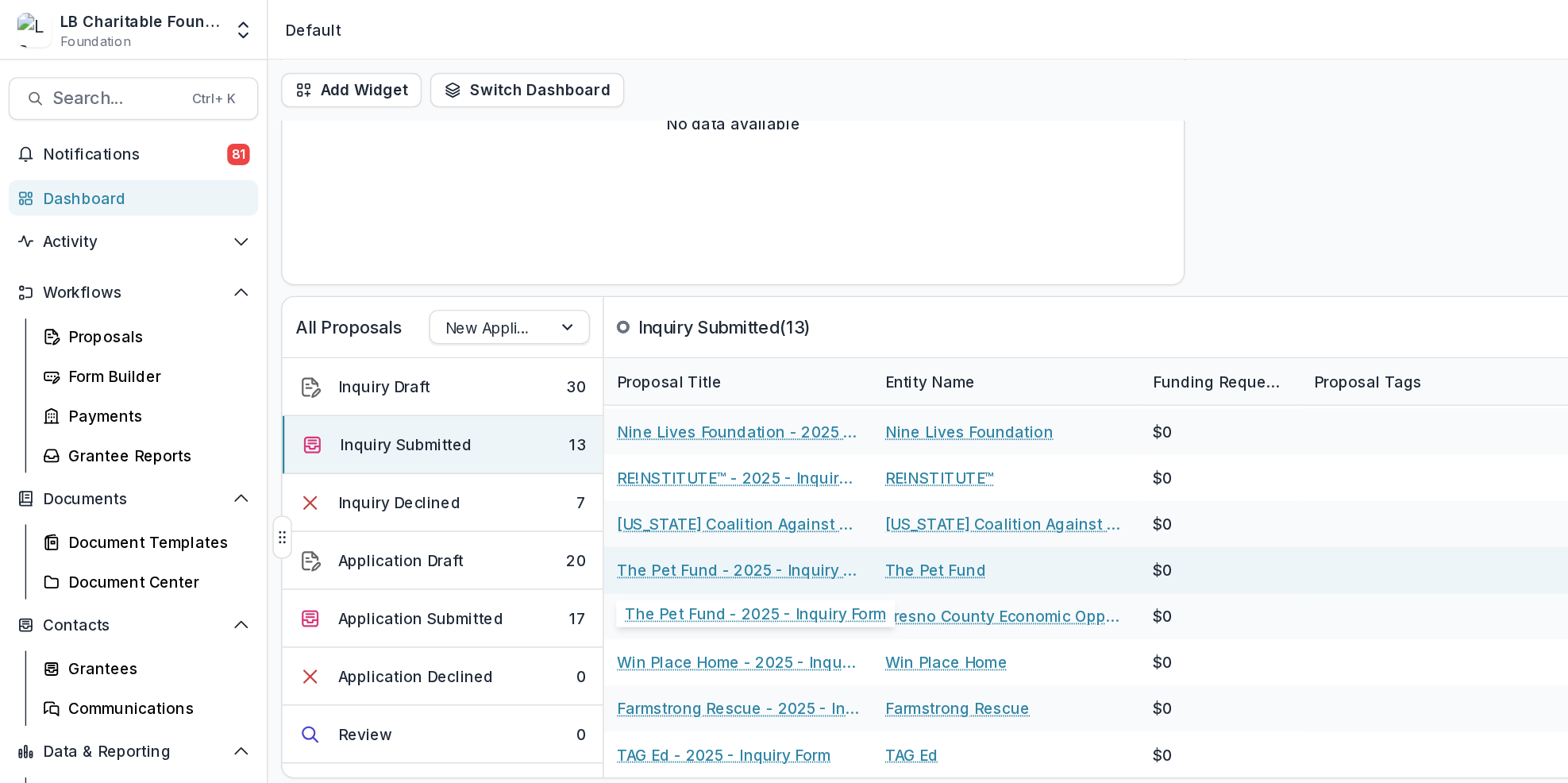
click at [517, 420] on link "The Pet Fund - 2025 - Inquiry Form" at bounding box center [546, 422] width 179 height 17
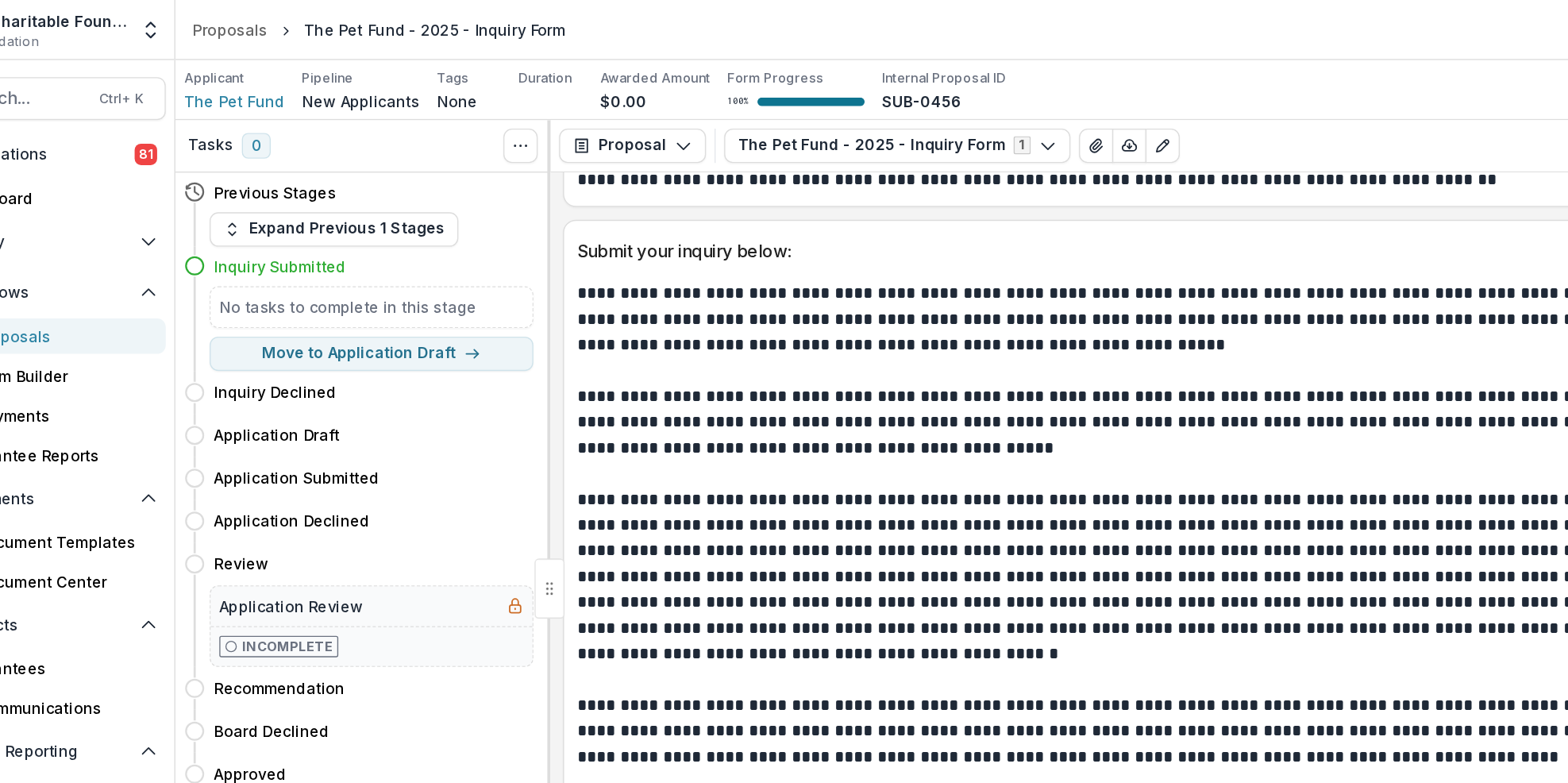
scroll to position [524, 0]
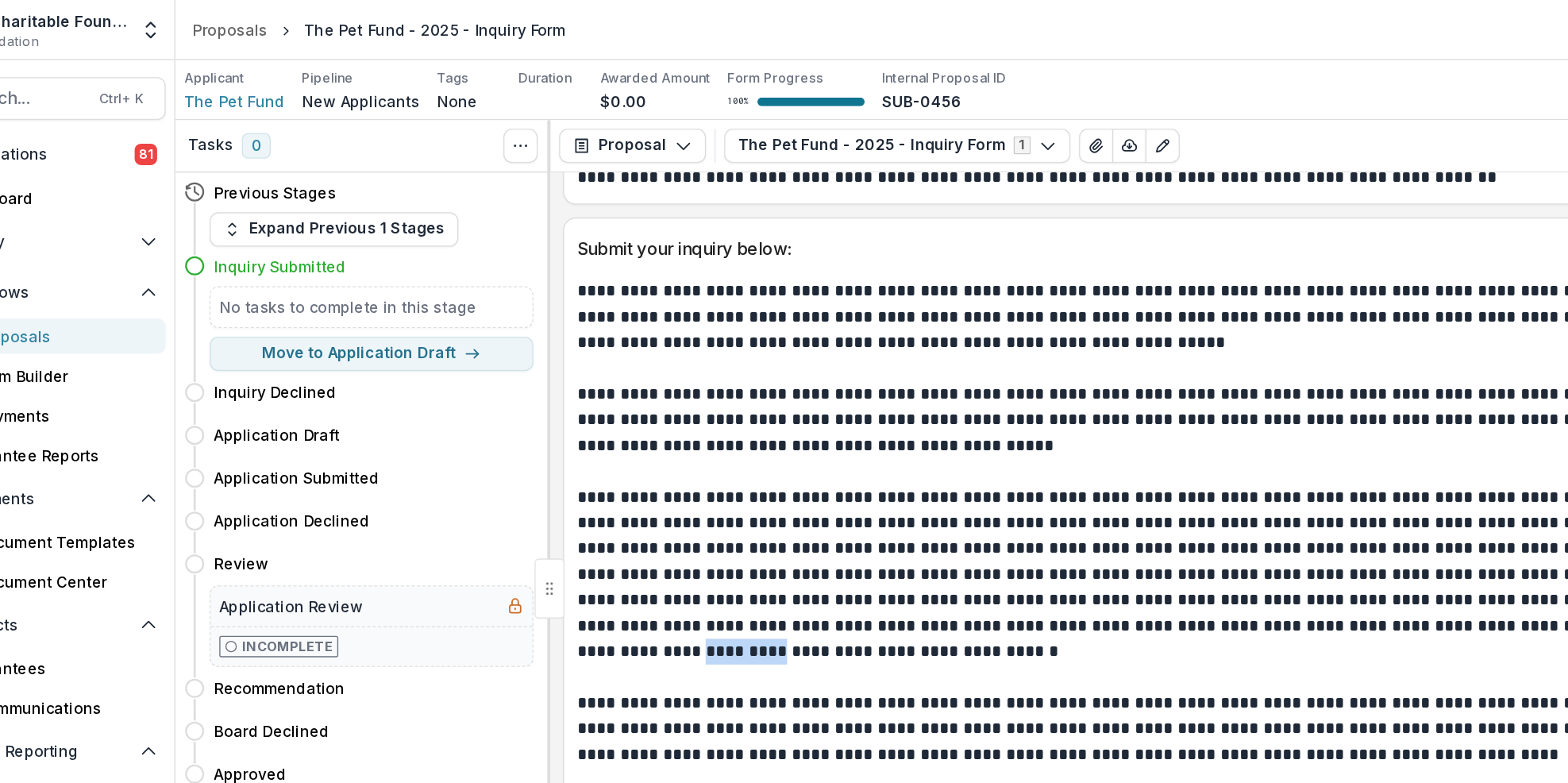
click at [1114, 478] on p "**********" at bounding box center [881, 425] width 771 height 133
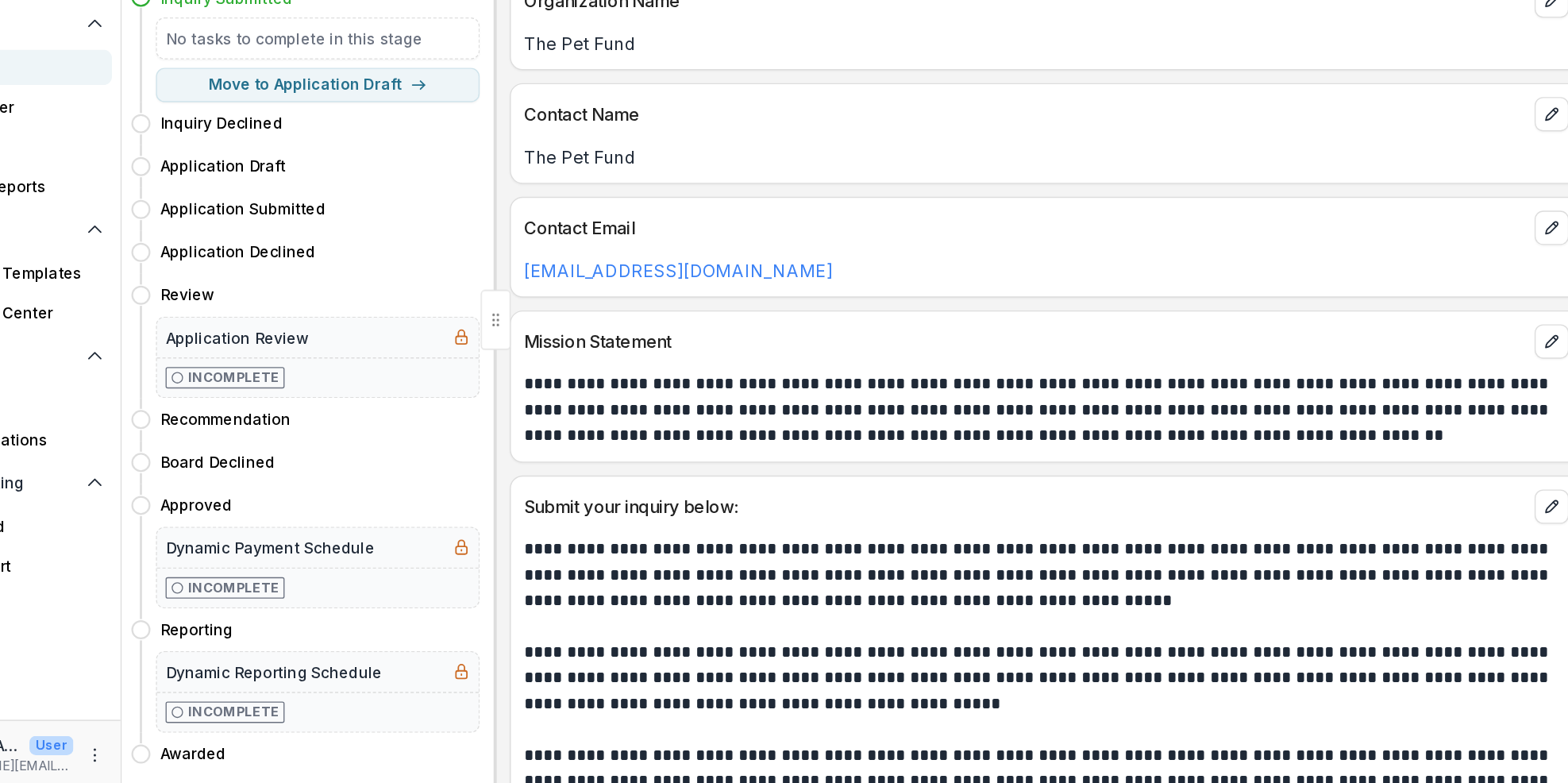
scroll to position [133, 0]
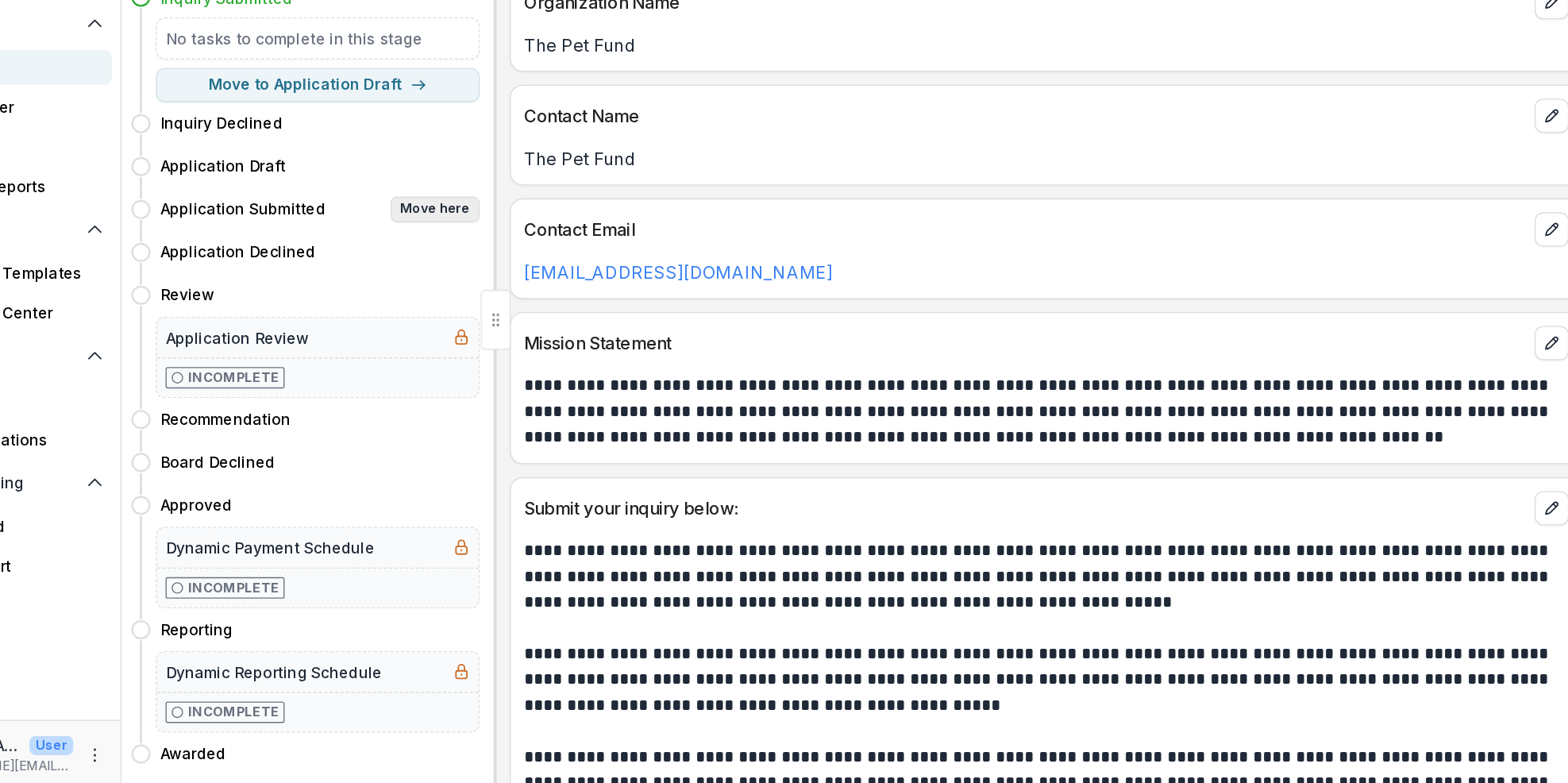
click at [411, 357] on button "Move here" at bounding box center [431, 355] width 66 height 19
select select "**********"
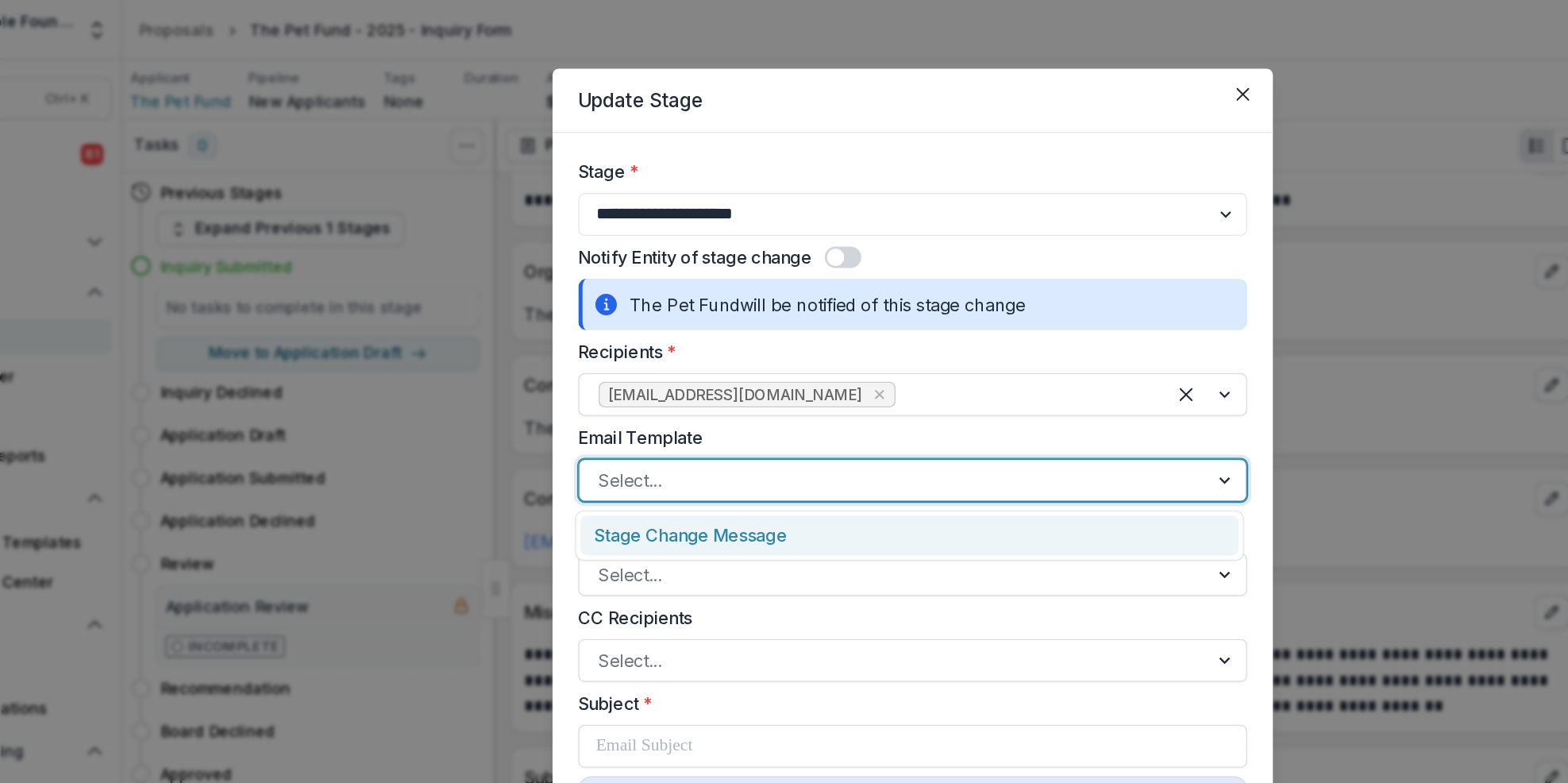
click at [1010, 352] on div at bounding box center [1017, 356] width 28 height 30
click at [765, 402] on div "Stage Change Message" at bounding box center [782, 397] width 488 height 29
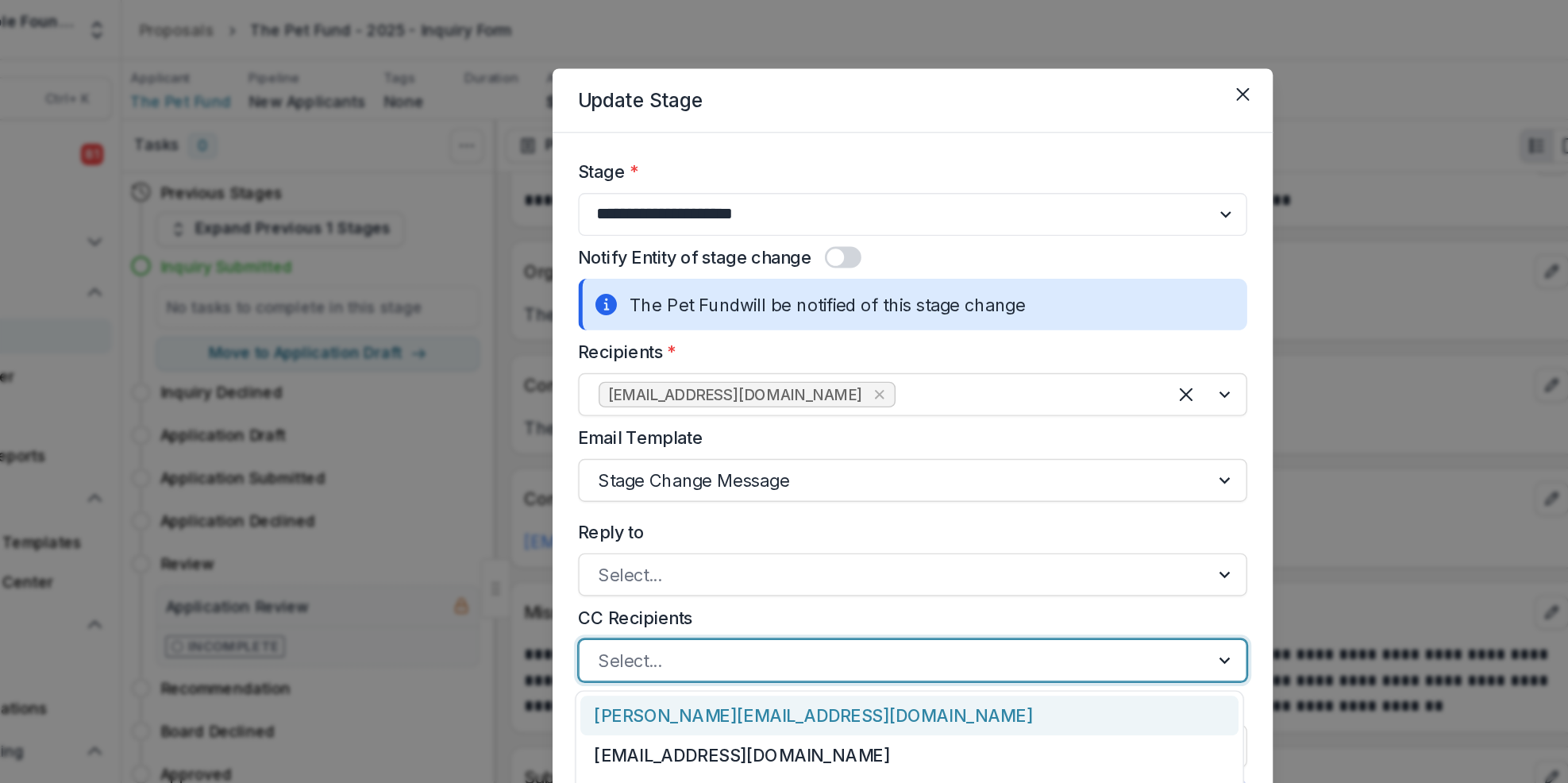
click at [1015, 490] on div at bounding box center [1017, 489] width 28 height 30
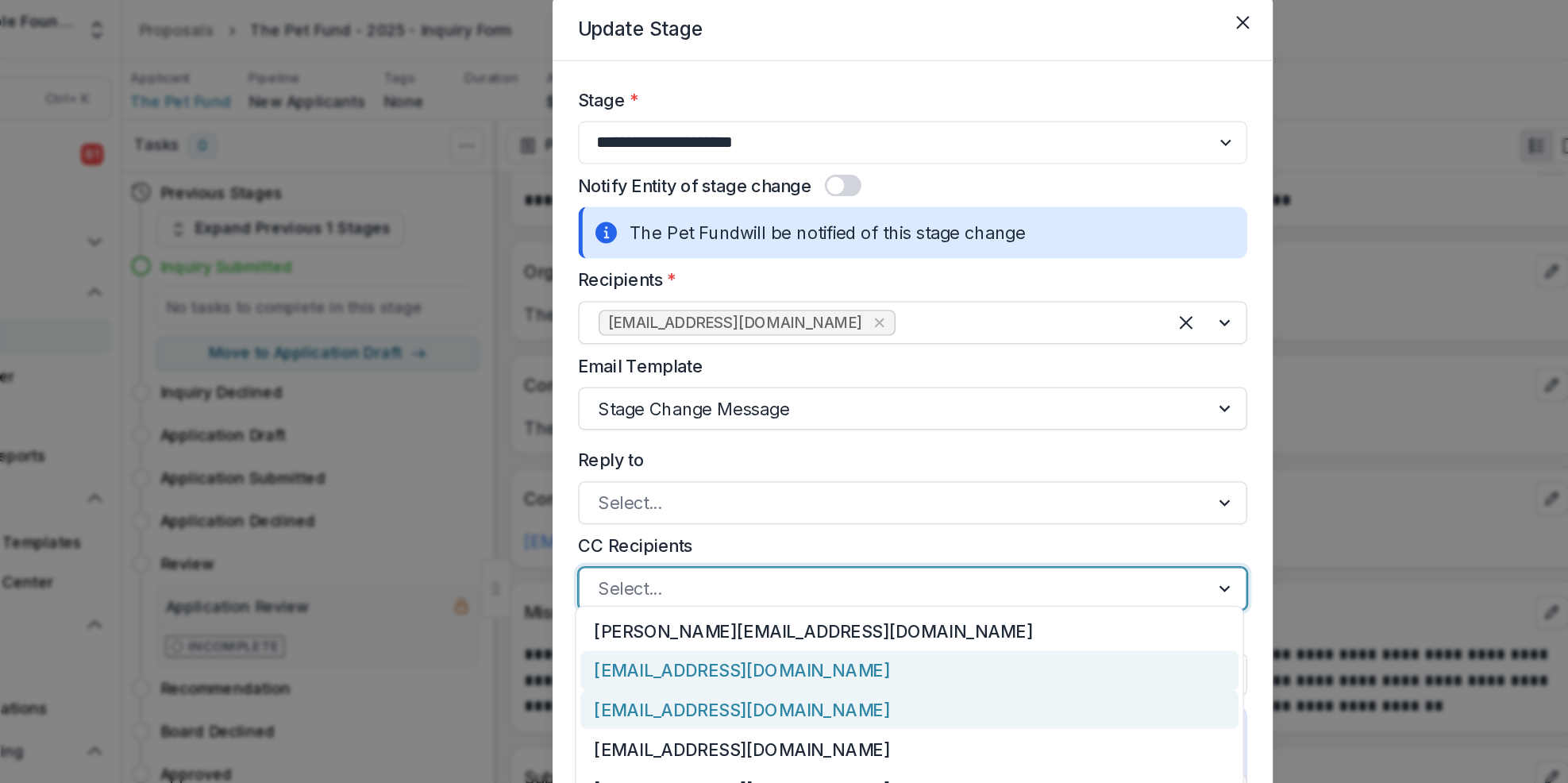
scroll to position [78, 0]
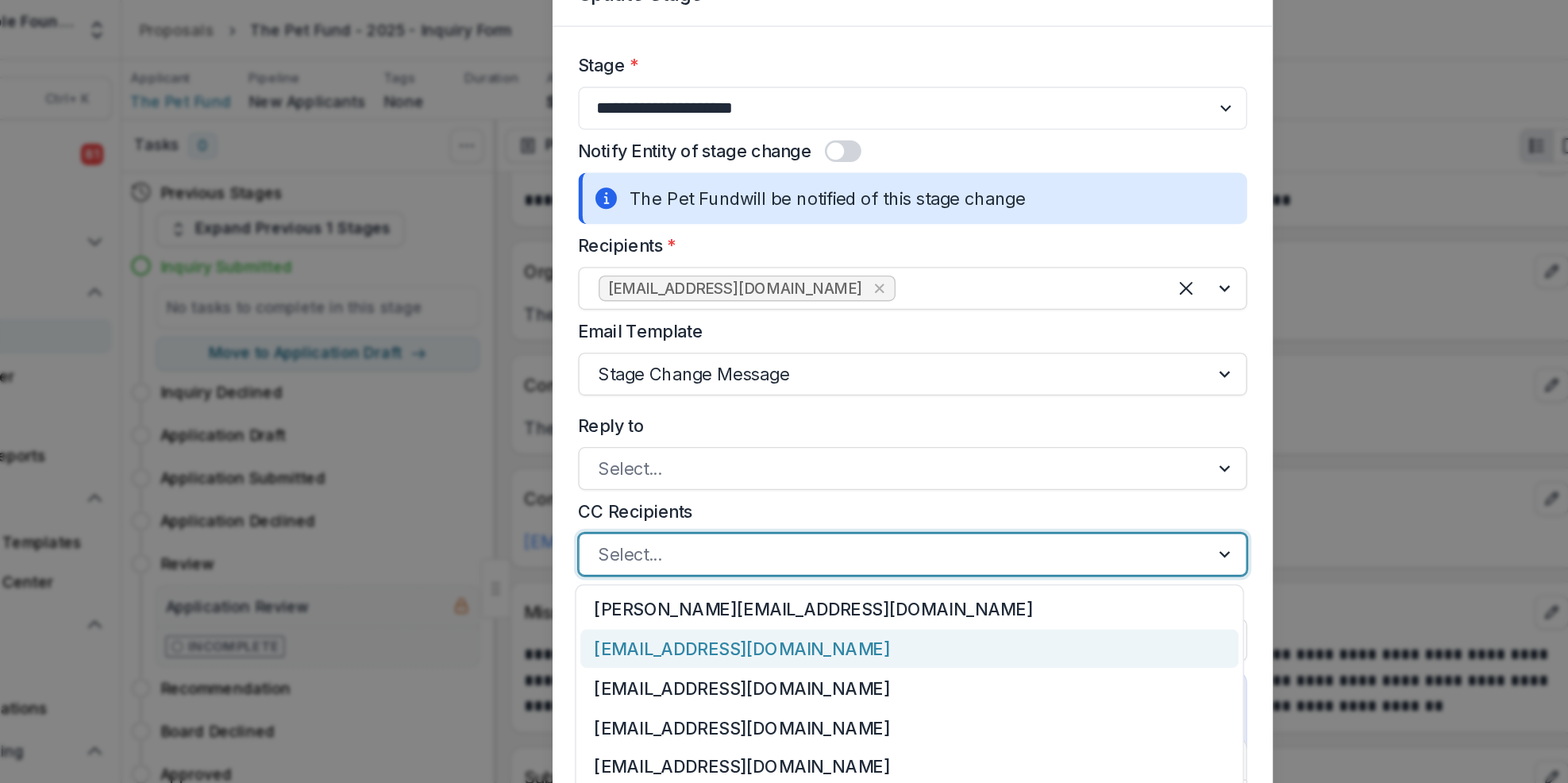
click at [734, 483] on div "[EMAIL_ADDRESS][DOMAIN_NAME]" at bounding box center [782, 481] width 488 height 29
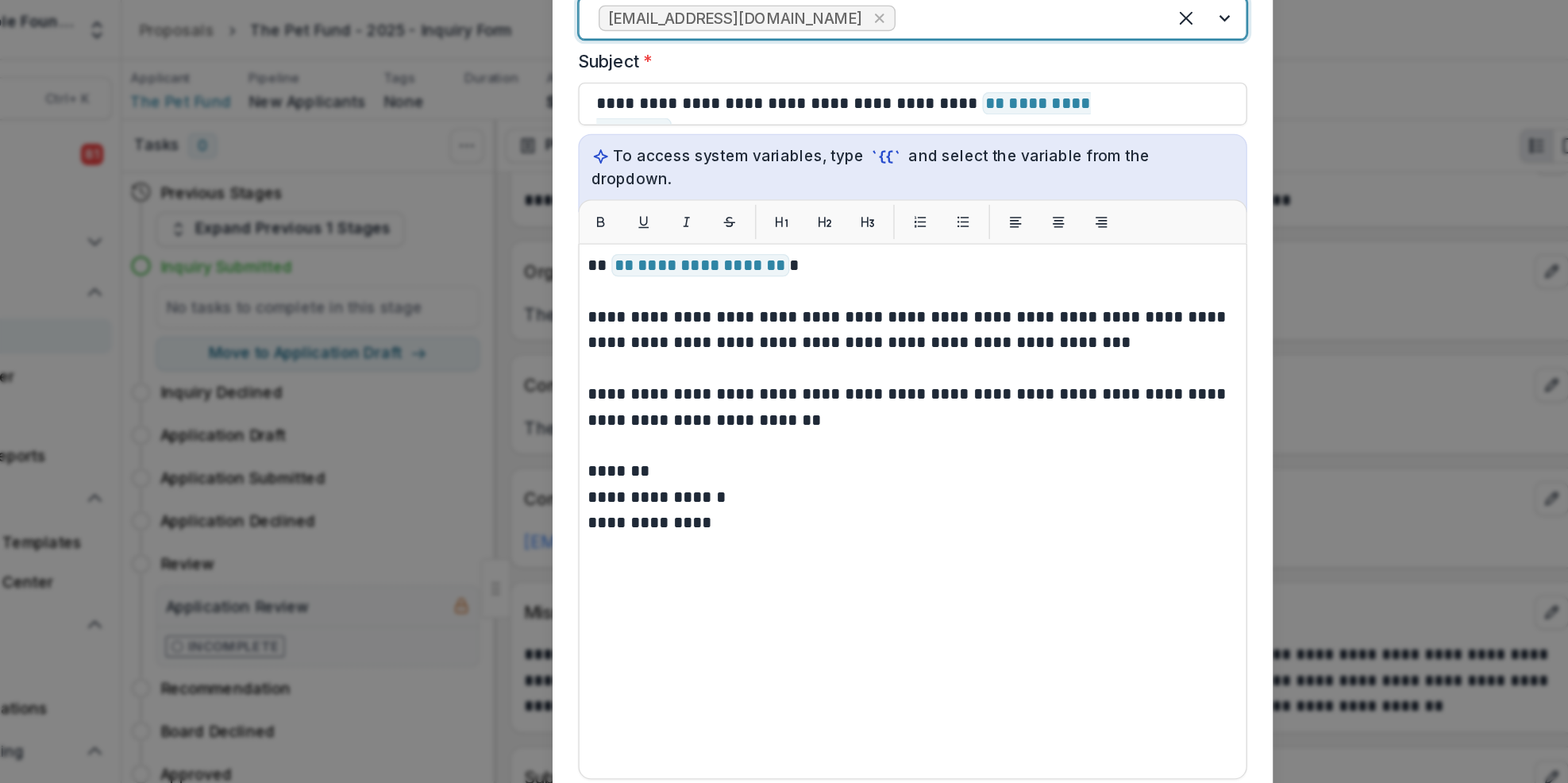
scroll to position [546, 0]
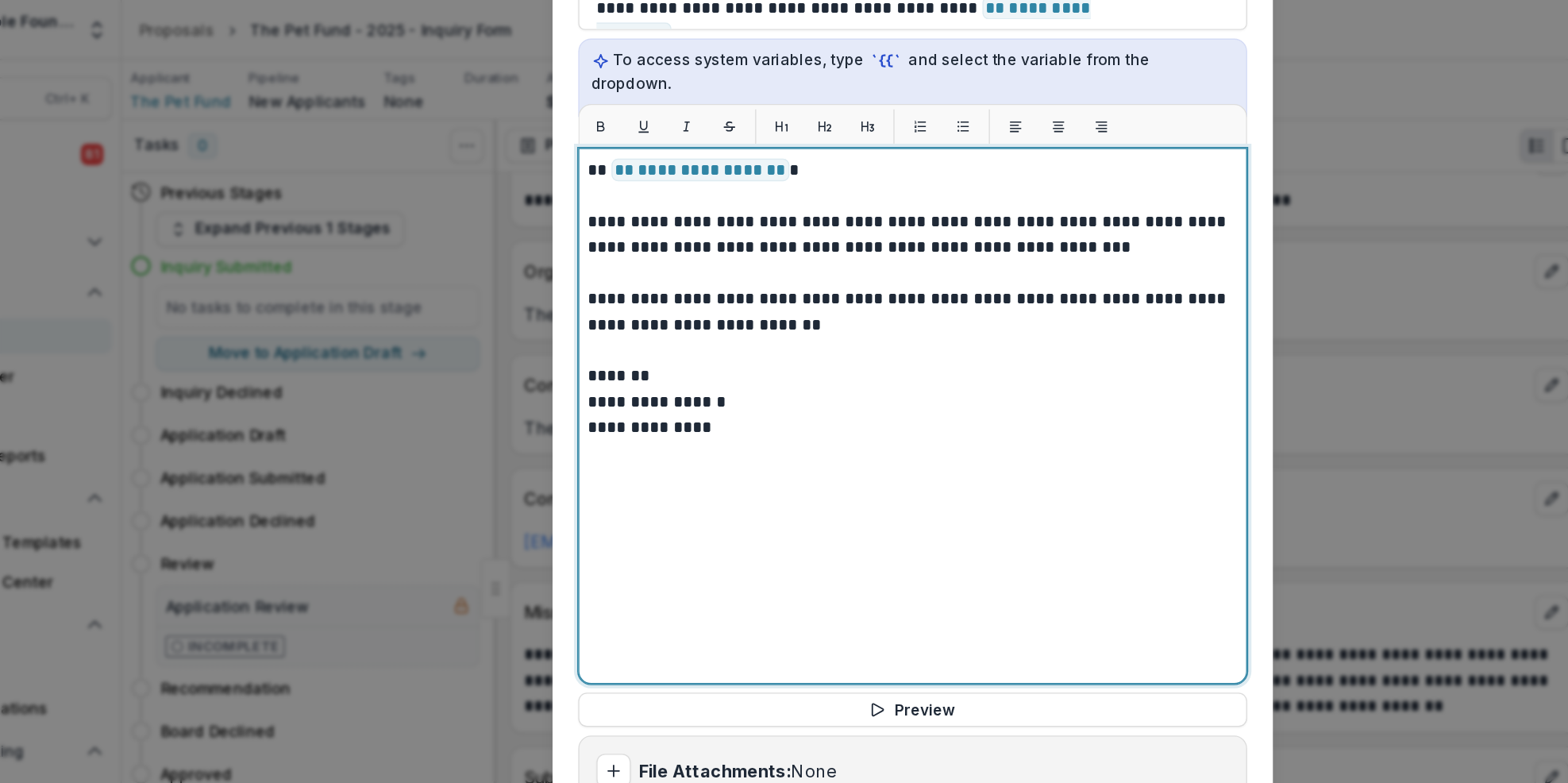
drag, startPoint x: 874, startPoint y: 469, endPoint x: 872, endPoint y: 477, distance: 8.2
drag, startPoint x: 875, startPoint y: 453, endPoint x: 870, endPoint y: 462, distance: 10.3
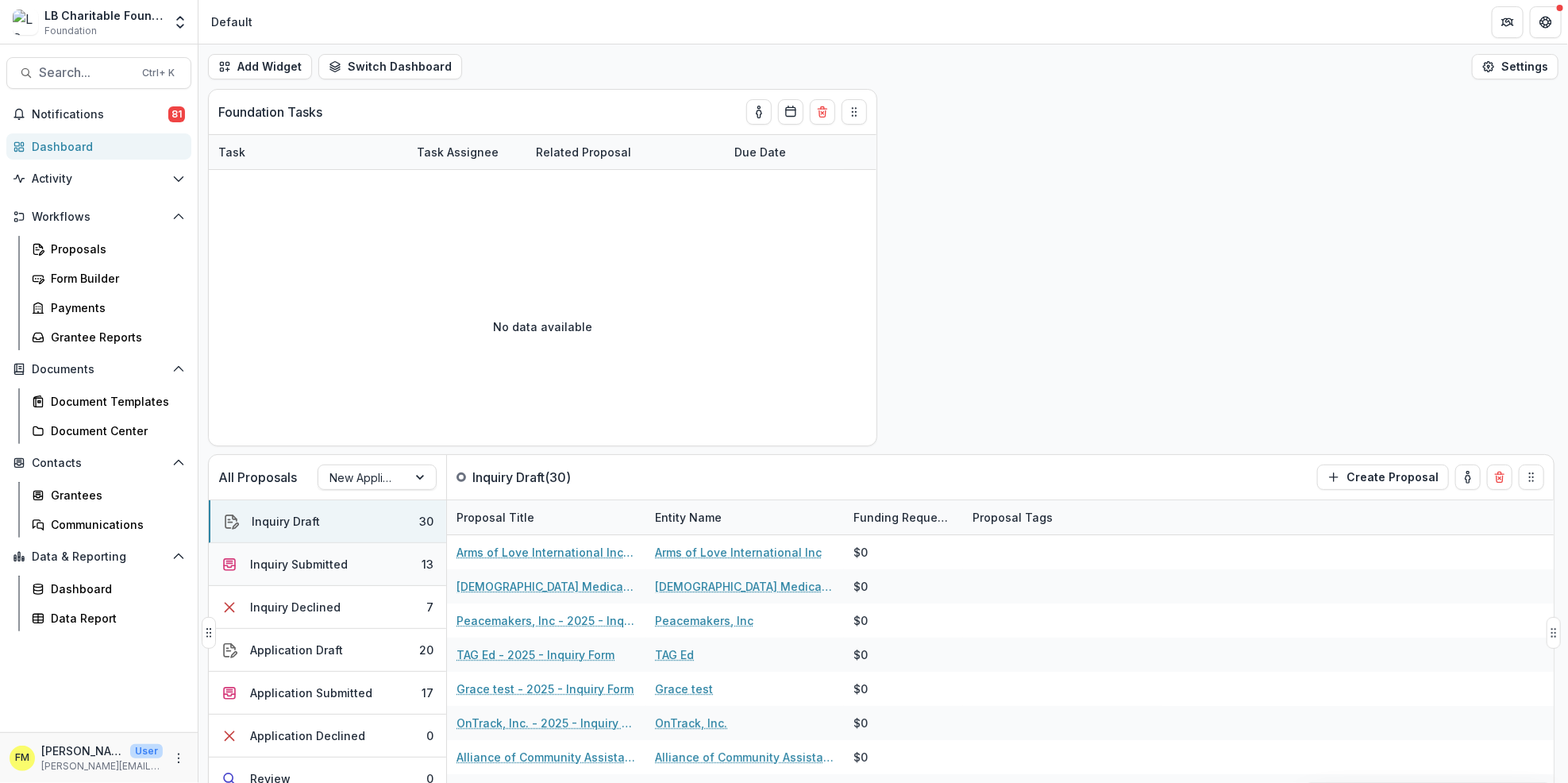
click at [347, 561] on button "Inquiry Submitted 13" at bounding box center [328, 564] width 238 height 43
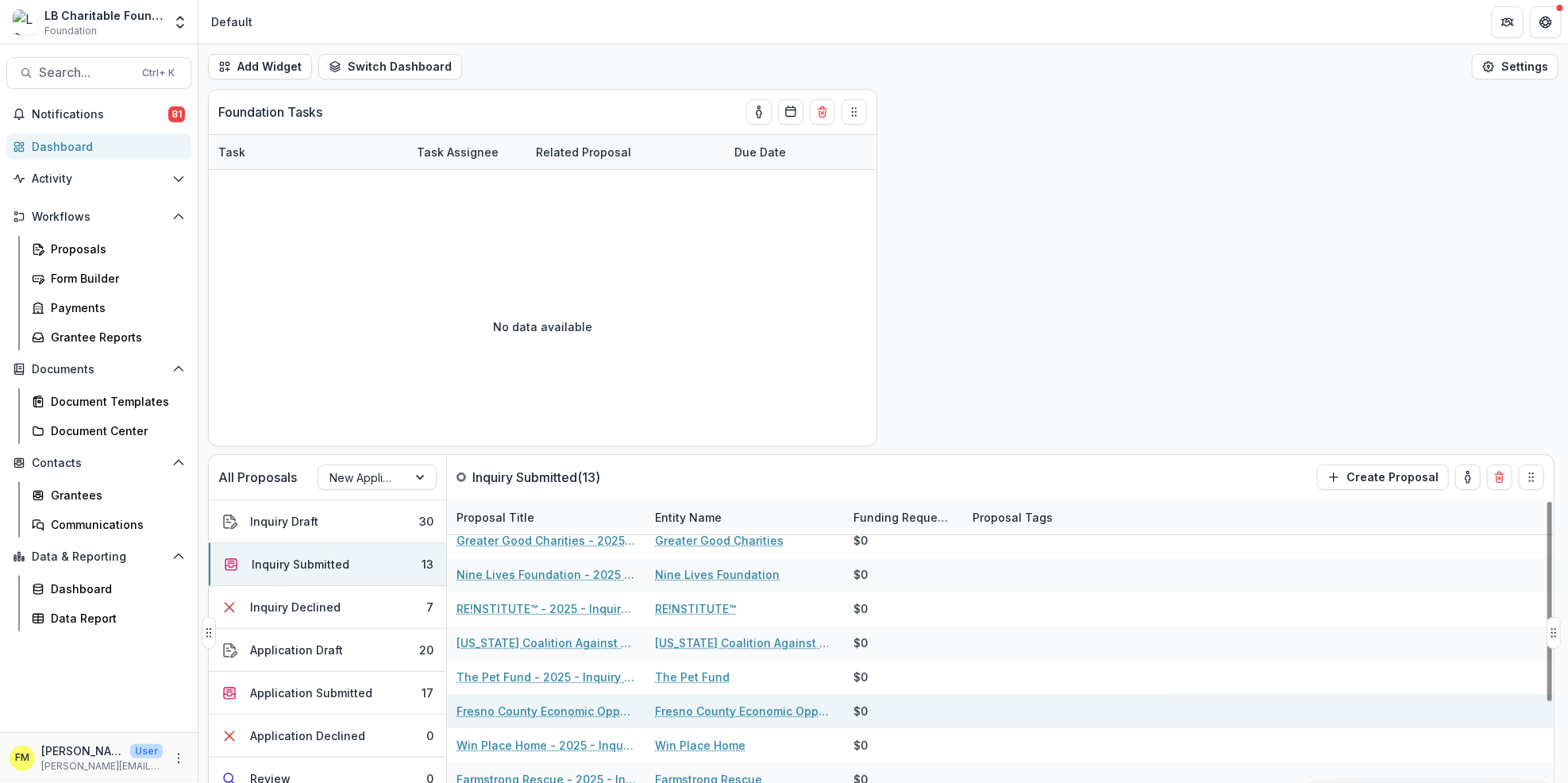
scroll to position [168, 0]
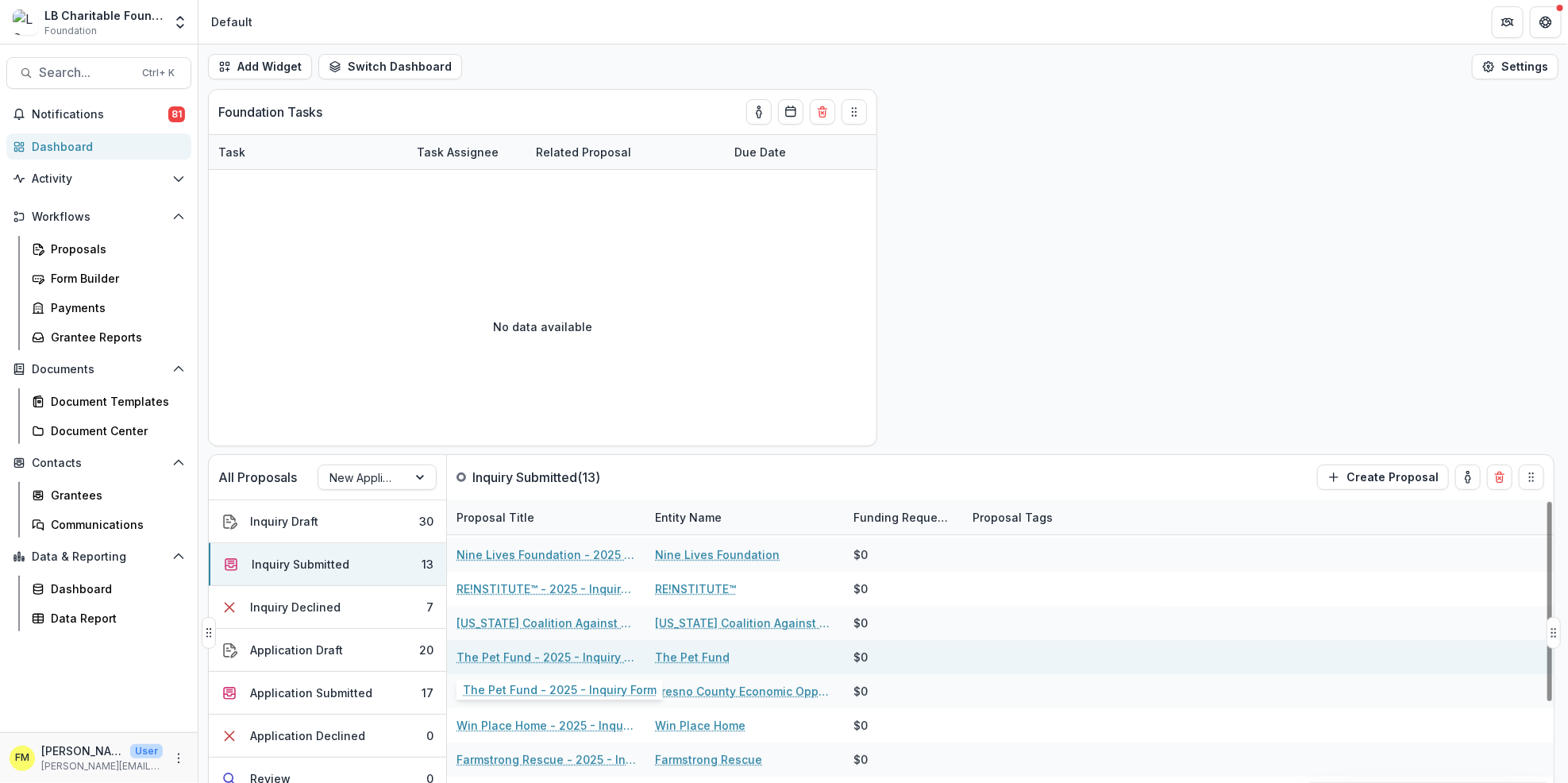
click at [529, 665] on link "The Pet Fund - 2025 - Inquiry Form" at bounding box center [546, 657] width 179 height 17
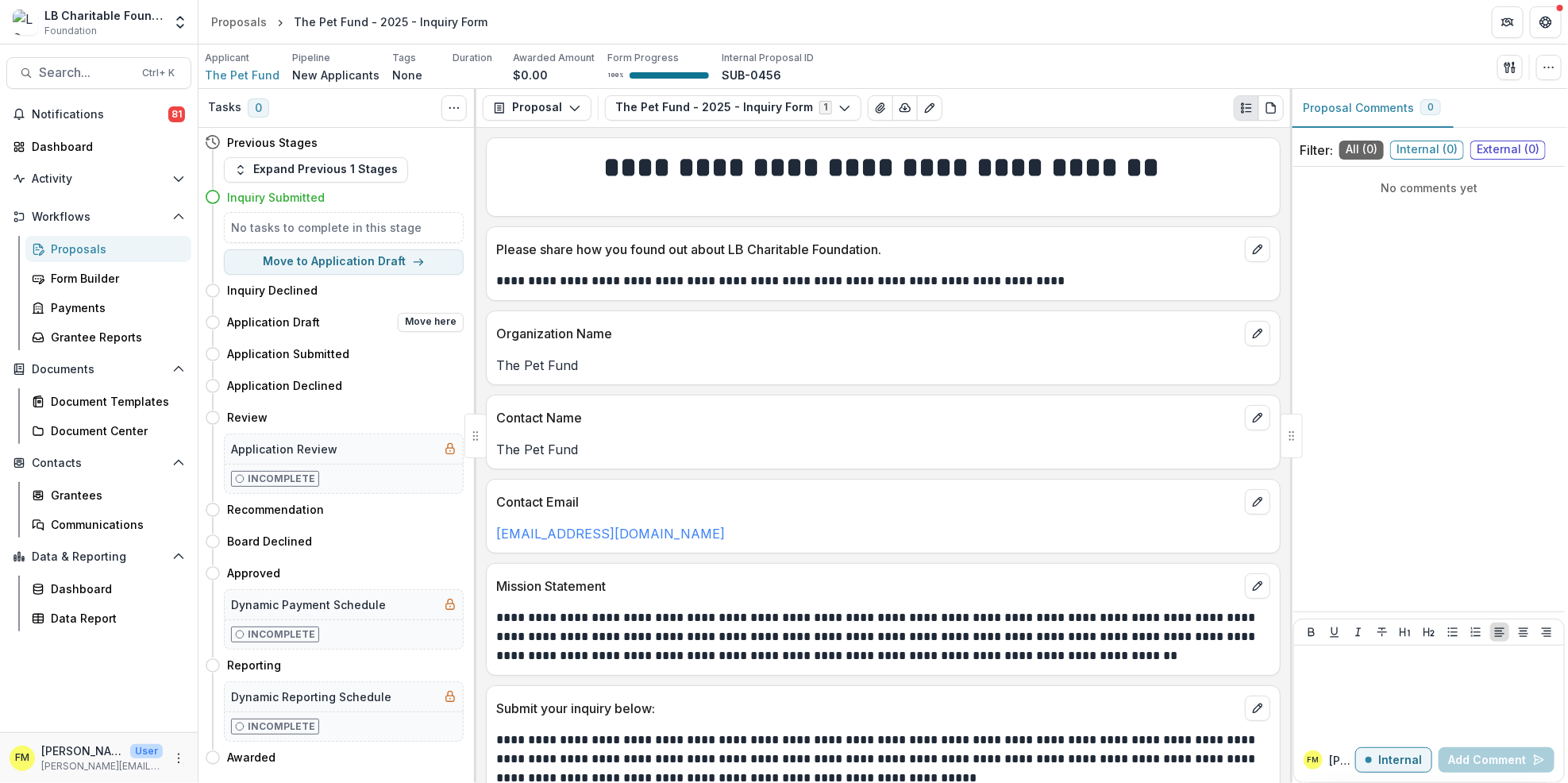
click at [355, 329] on div "Application Draft Move here" at bounding box center [345, 322] width 237 height 19
click at [429, 328] on button "Move here" at bounding box center [431, 322] width 66 height 19
select select "**********"
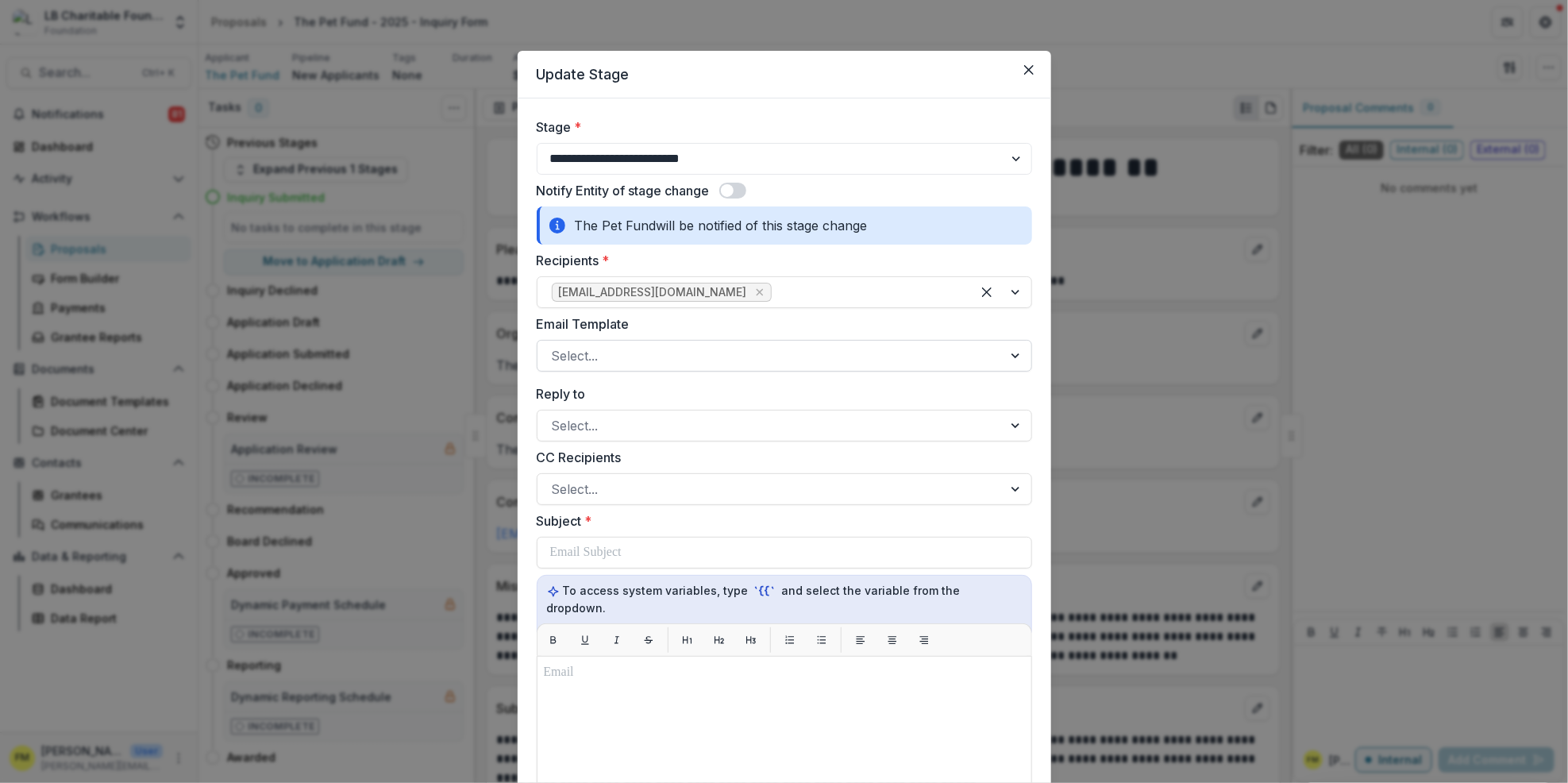
click at [1007, 359] on div at bounding box center [1017, 356] width 28 height 30
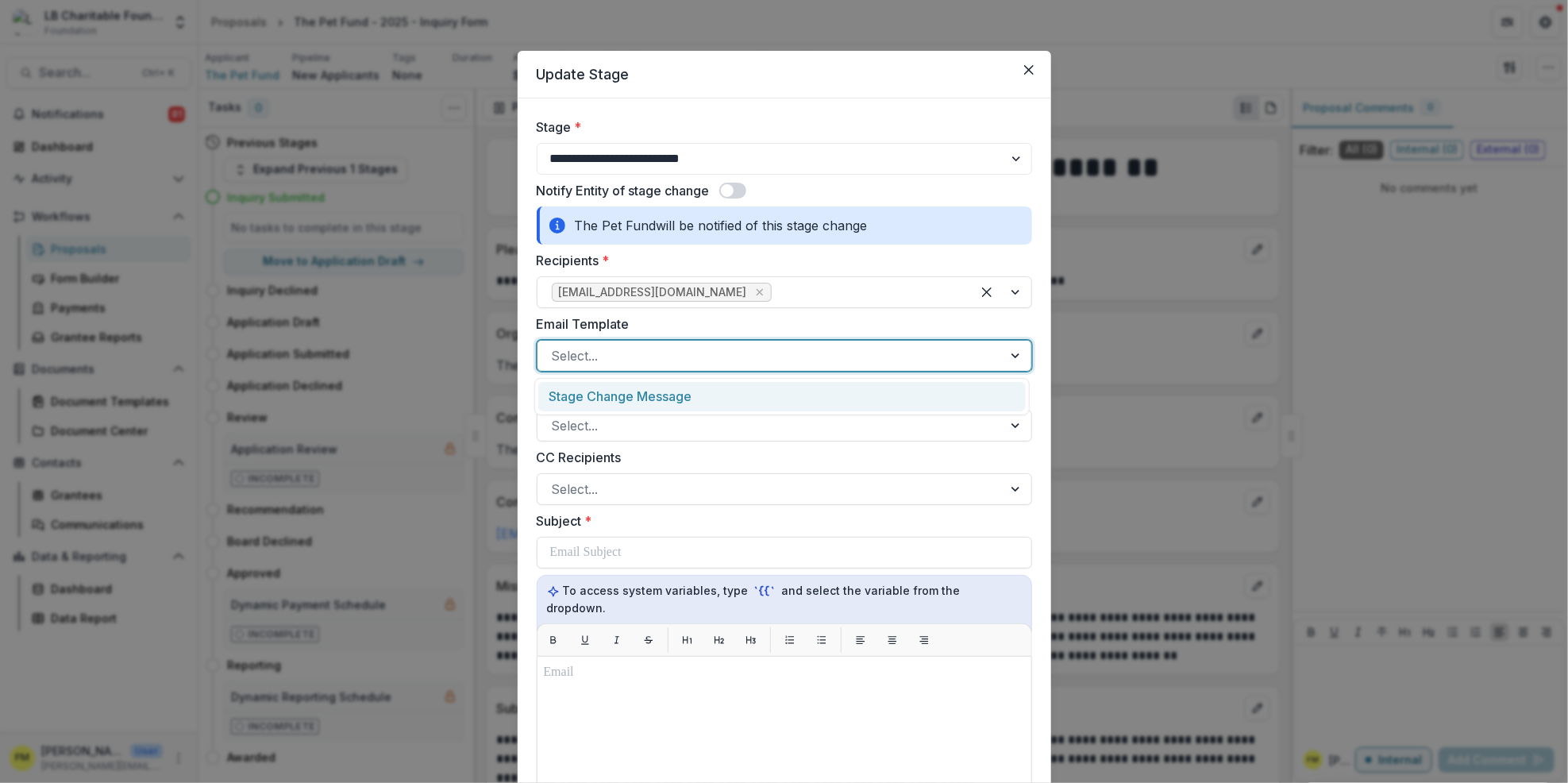
click at [823, 408] on div "Stage Change Message" at bounding box center [782, 397] width 488 height 29
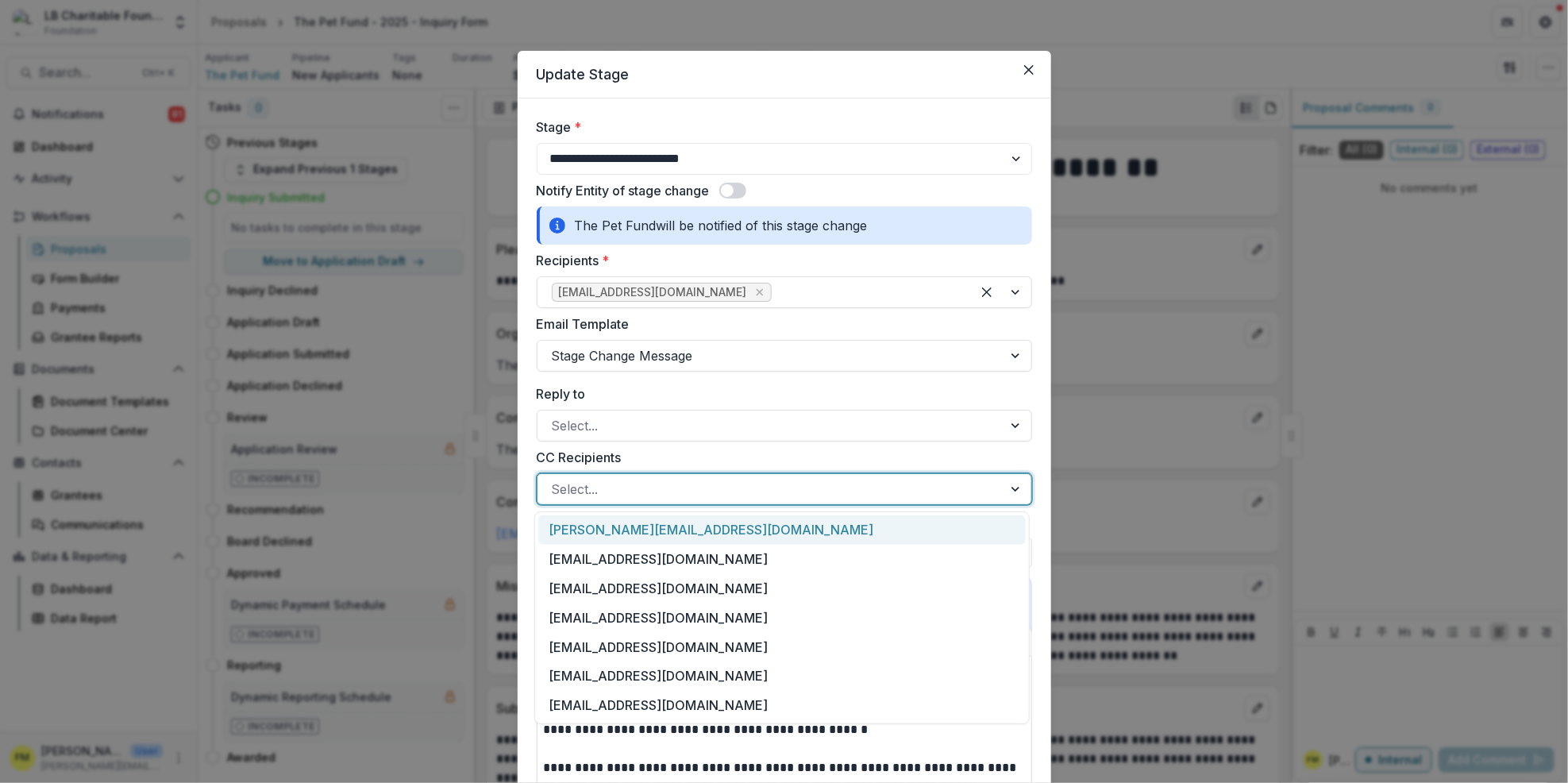
click at [1005, 486] on div at bounding box center [1017, 489] width 28 height 30
click at [725, 560] on div "[EMAIL_ADDRESS][DOMAIN_NAME]" at bounding box center [782, 559] width 488 height 29
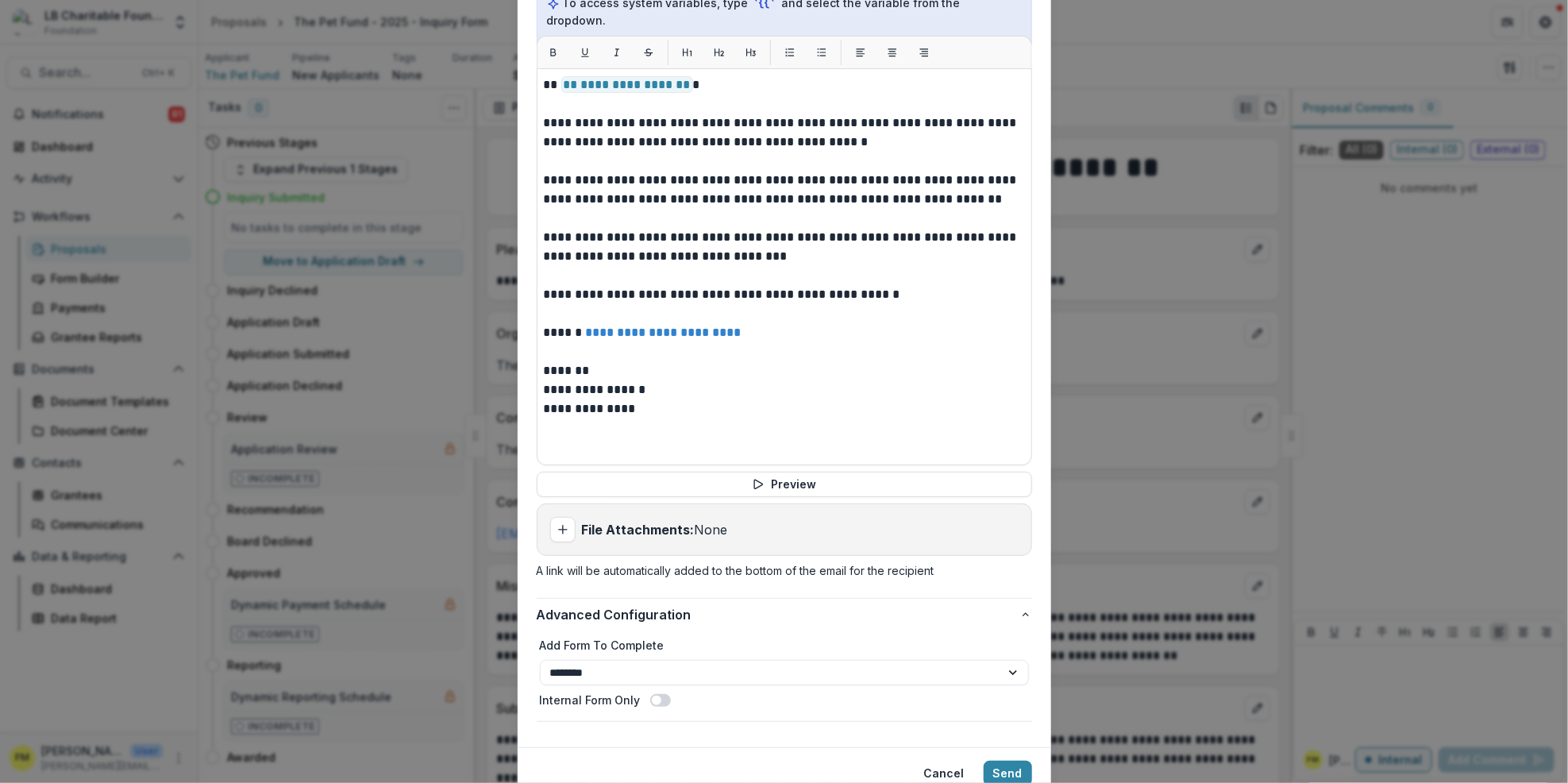
scroll to position [637, 0]
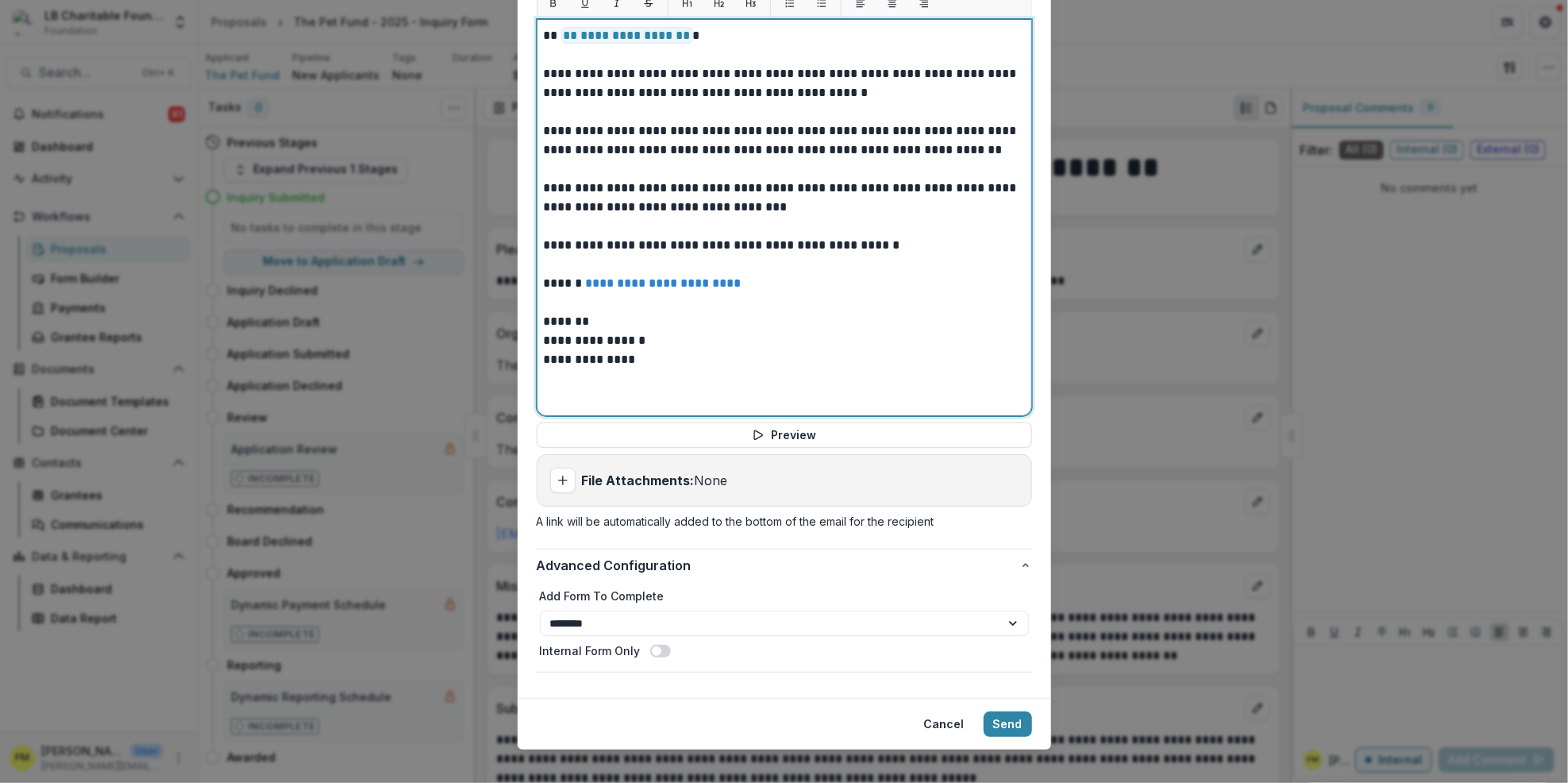
click at [583, 312] on p "*******" at bounding box center [784, 322] width 481 height 19
click at [588, 331] on p "**********" at bounding box center [784, 341] width 481 height 19
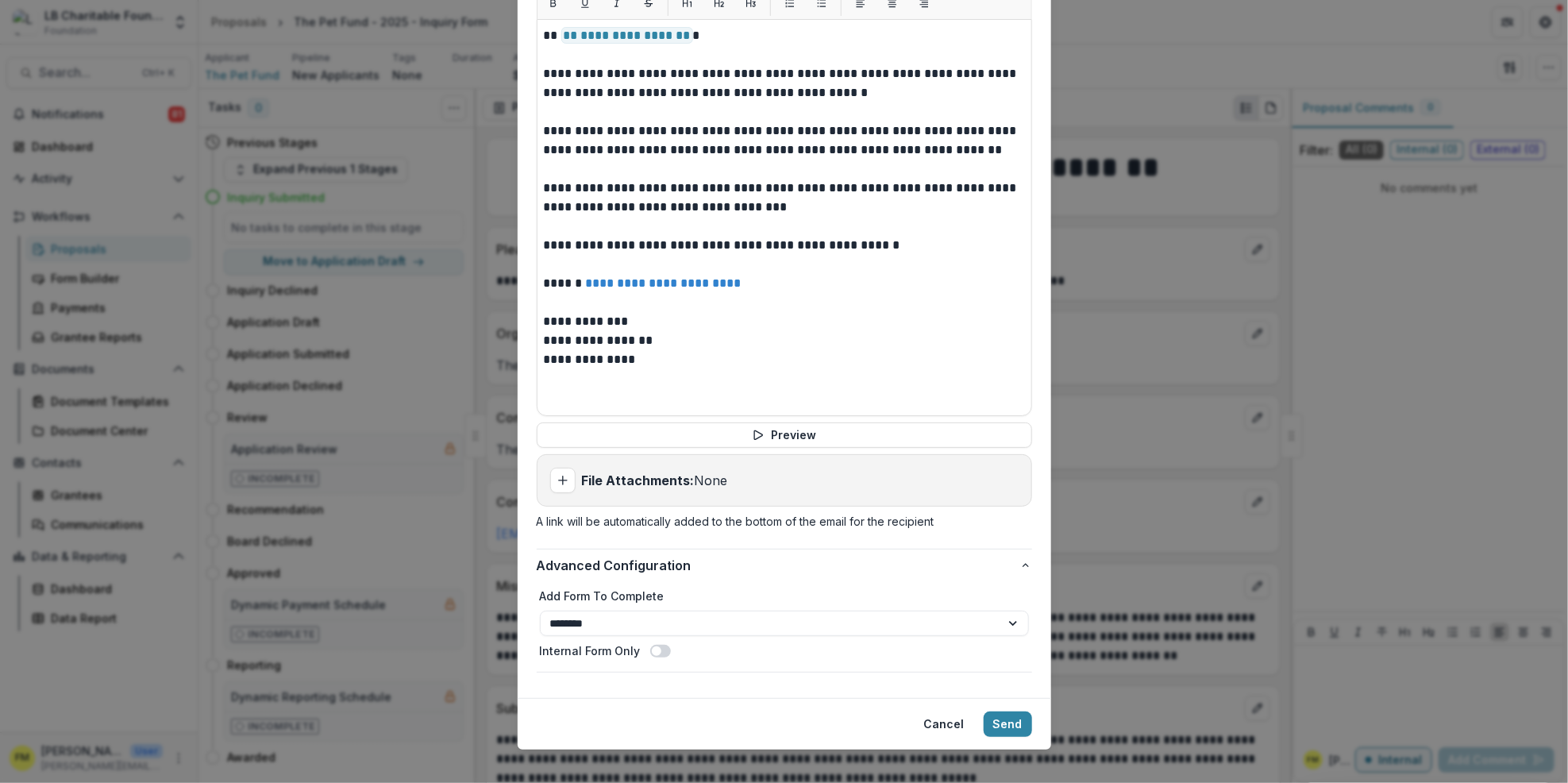
click at [898, 455] on div "File Attachments: None" at bounding box center [784, 480] width 494 height 51
click at [1010, 712] on button "Send" at bounding box center [1008, 724] width 48 height 25
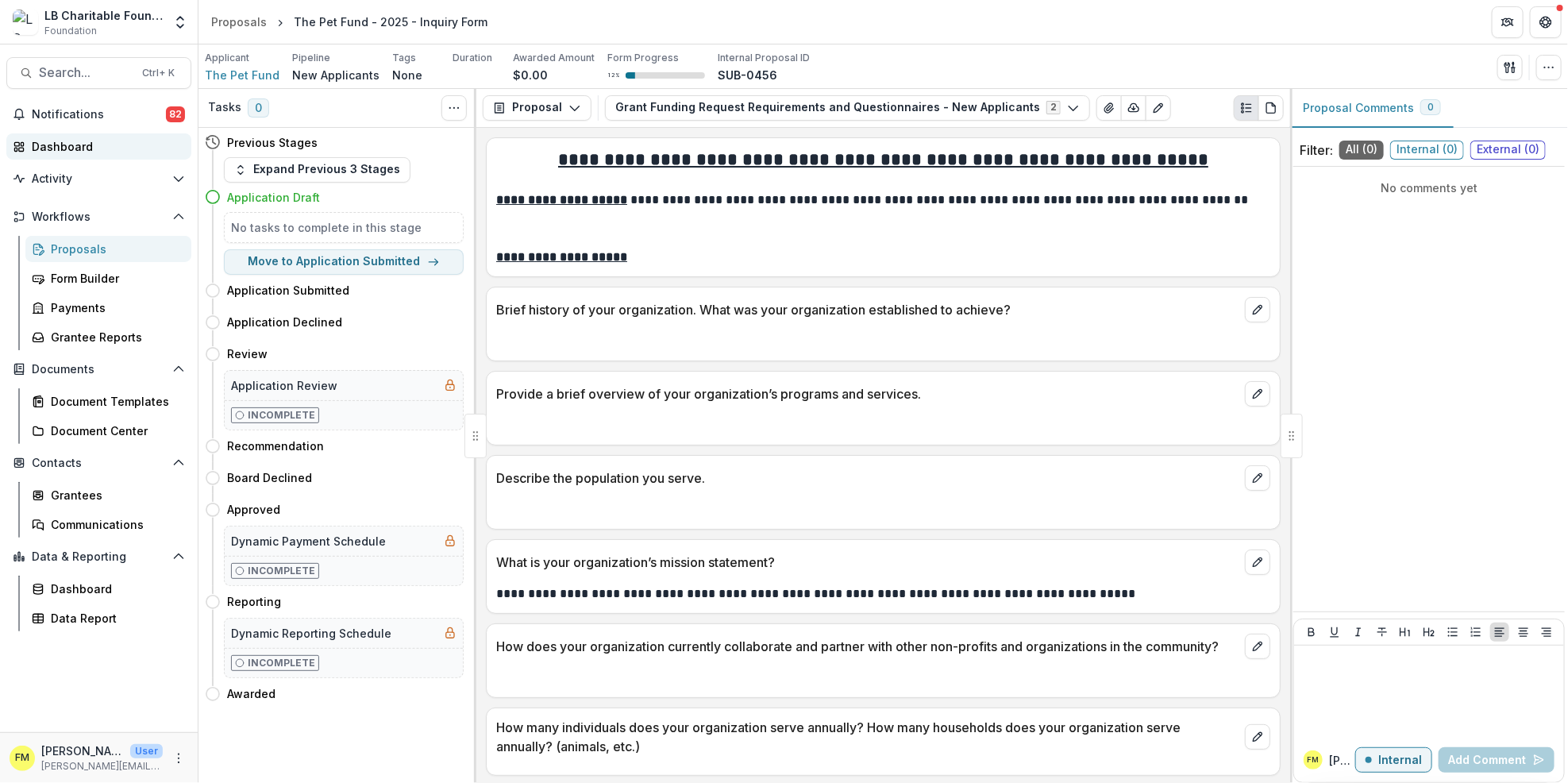
click at [117, 143] on div "Dashboard" at bounding box center [105, 146] width 147 height 17
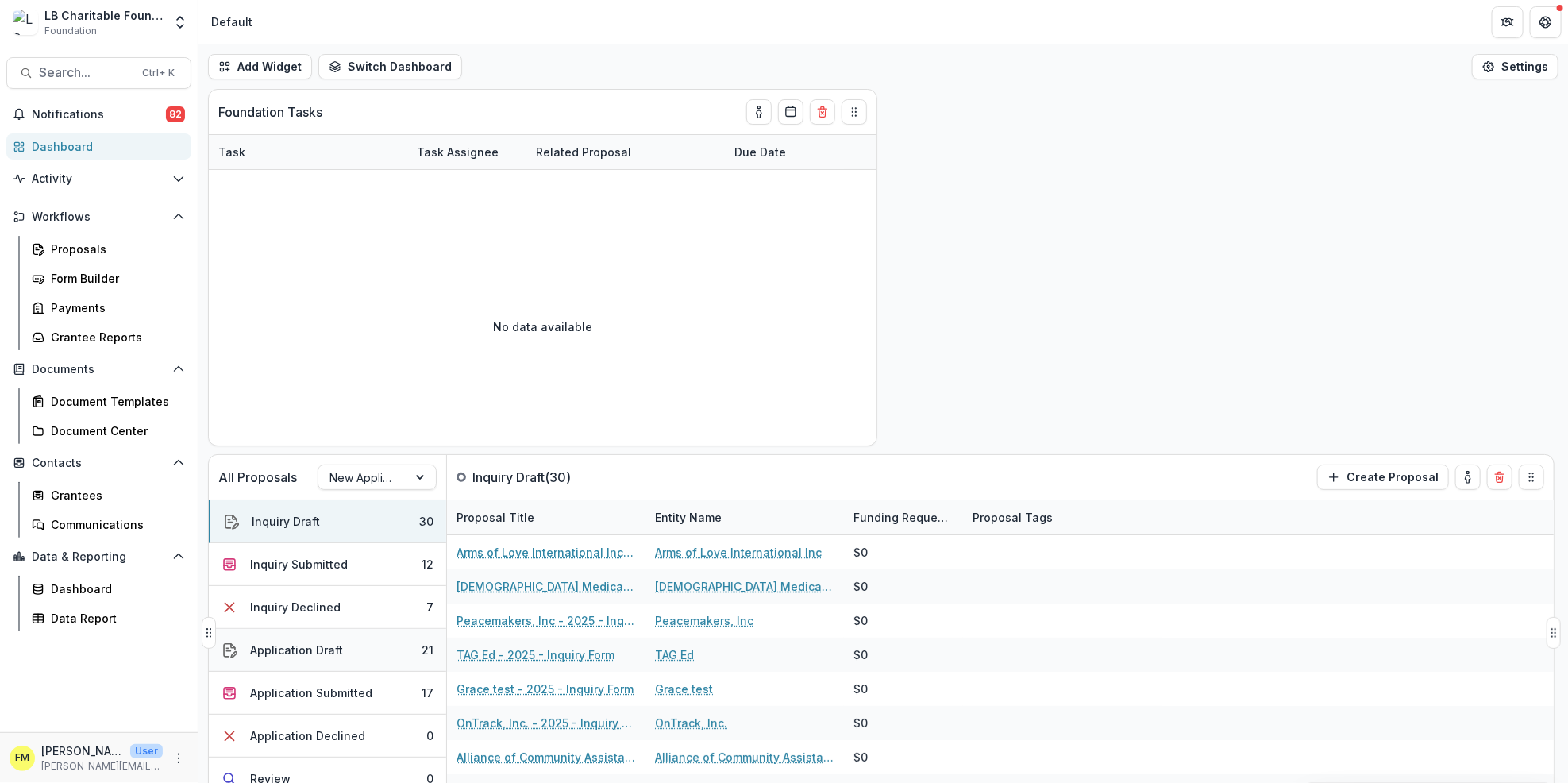
click at [385, 651] on button "Application Draft 21" at bounding box center [328, 650] width 238 height 43
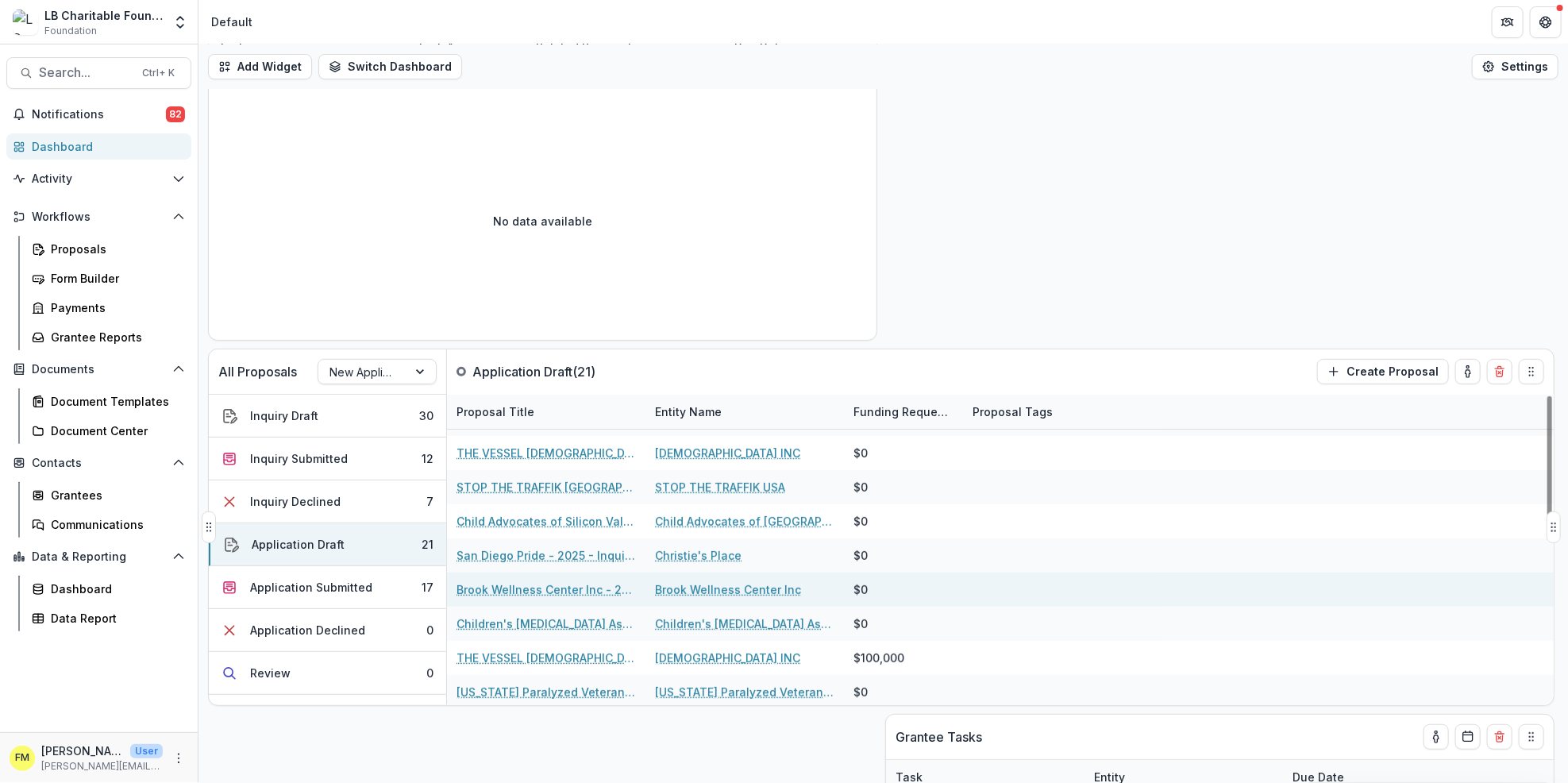
scroll to position [229, 0]
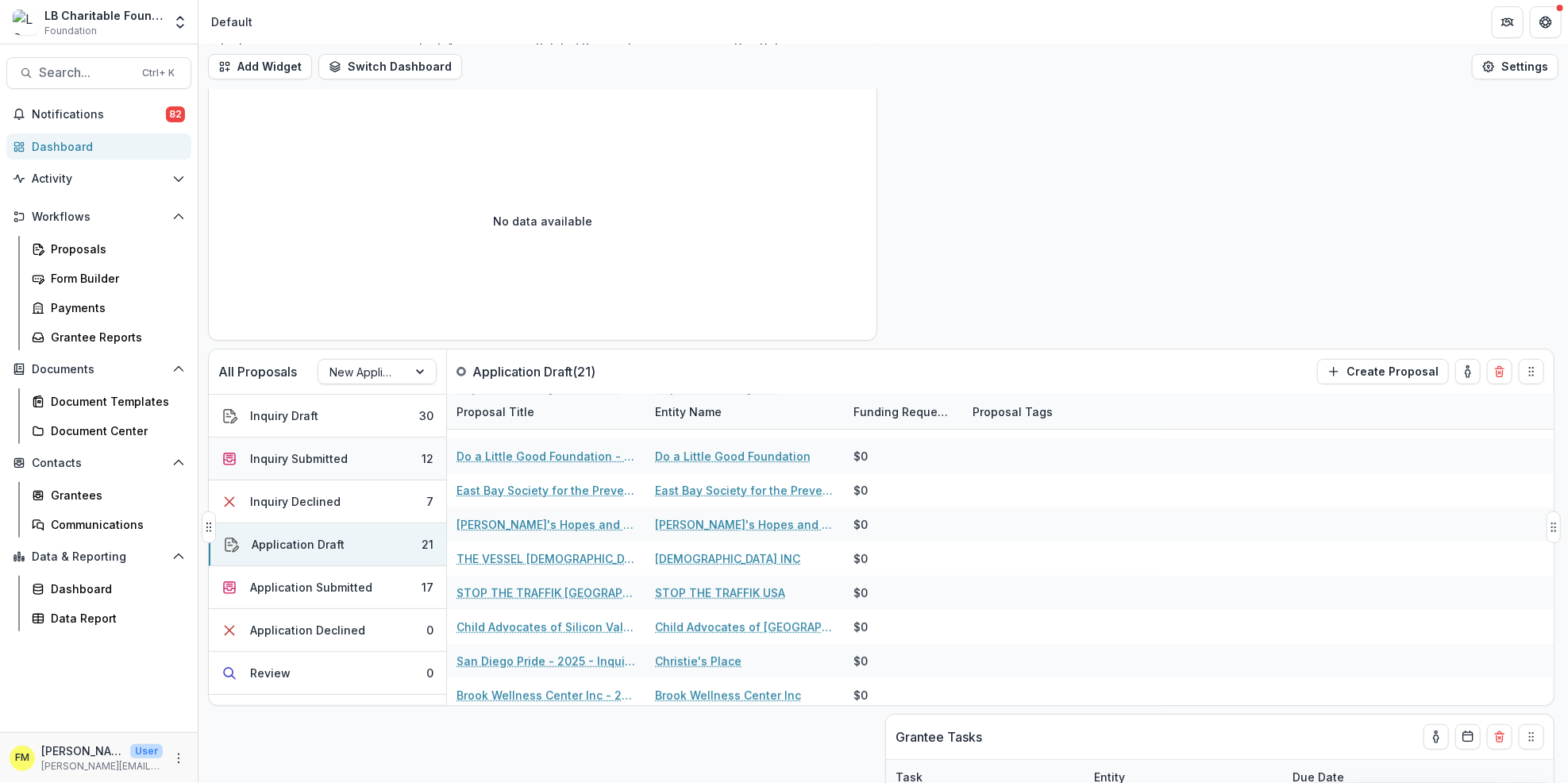
click at [398, 458] on button "Inquiry Submitted 12" at bounding box center [328, 459] width 238 height 43
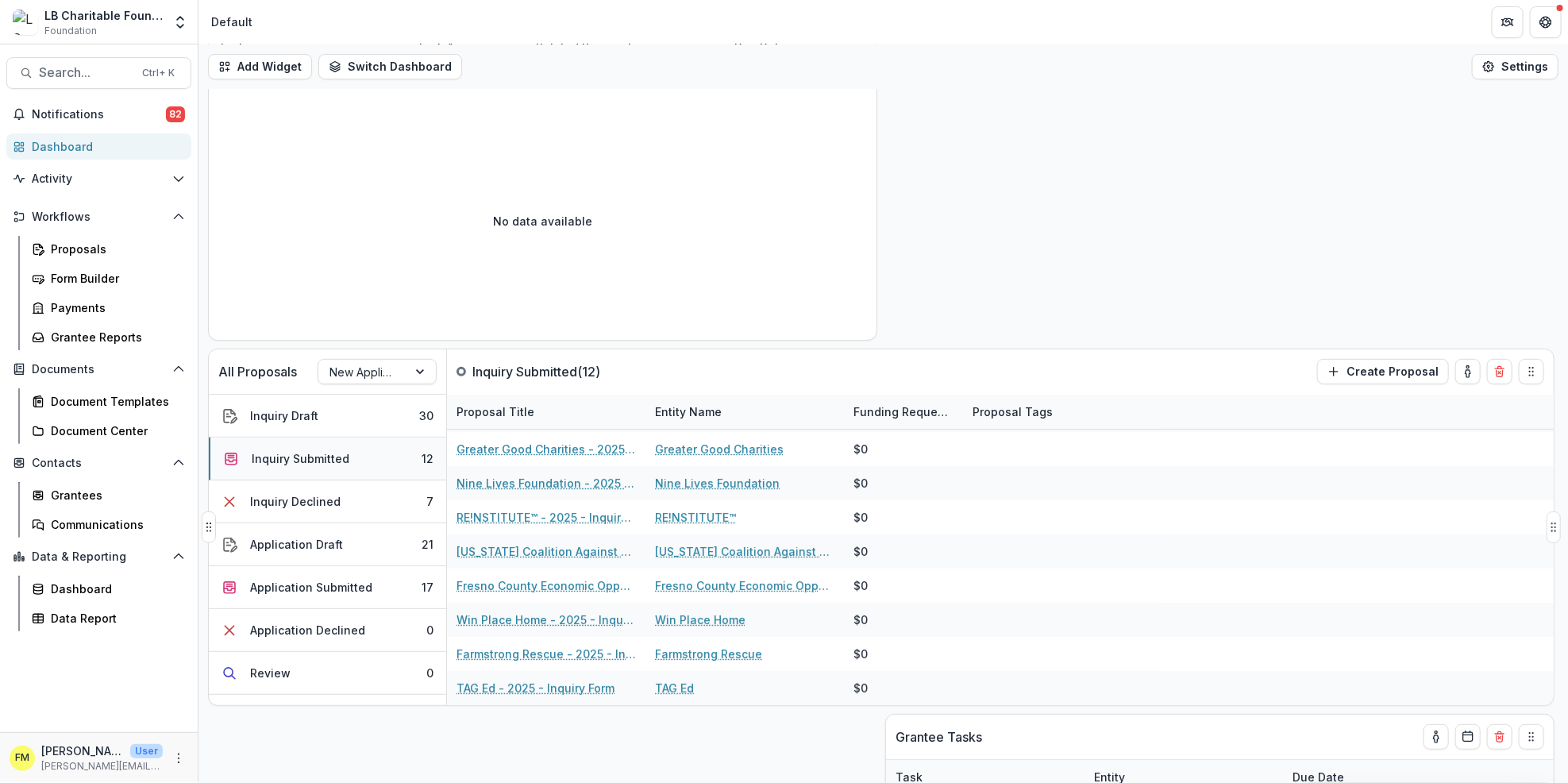
click at [399, 458] on button "Inquiry Submitted 12" at bounding box center [328, 459] width 238 height 43
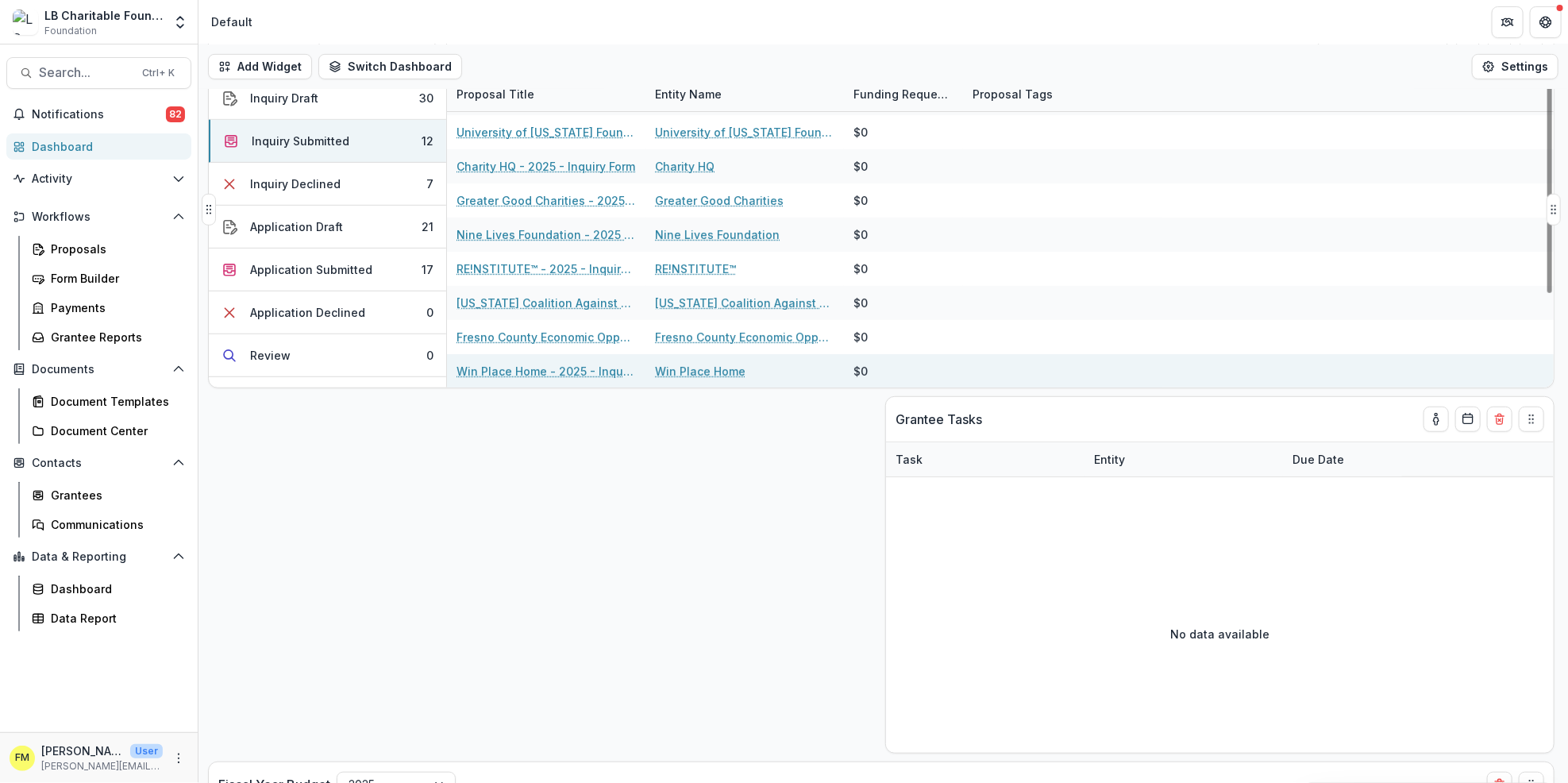
scroll to position [0, 0]
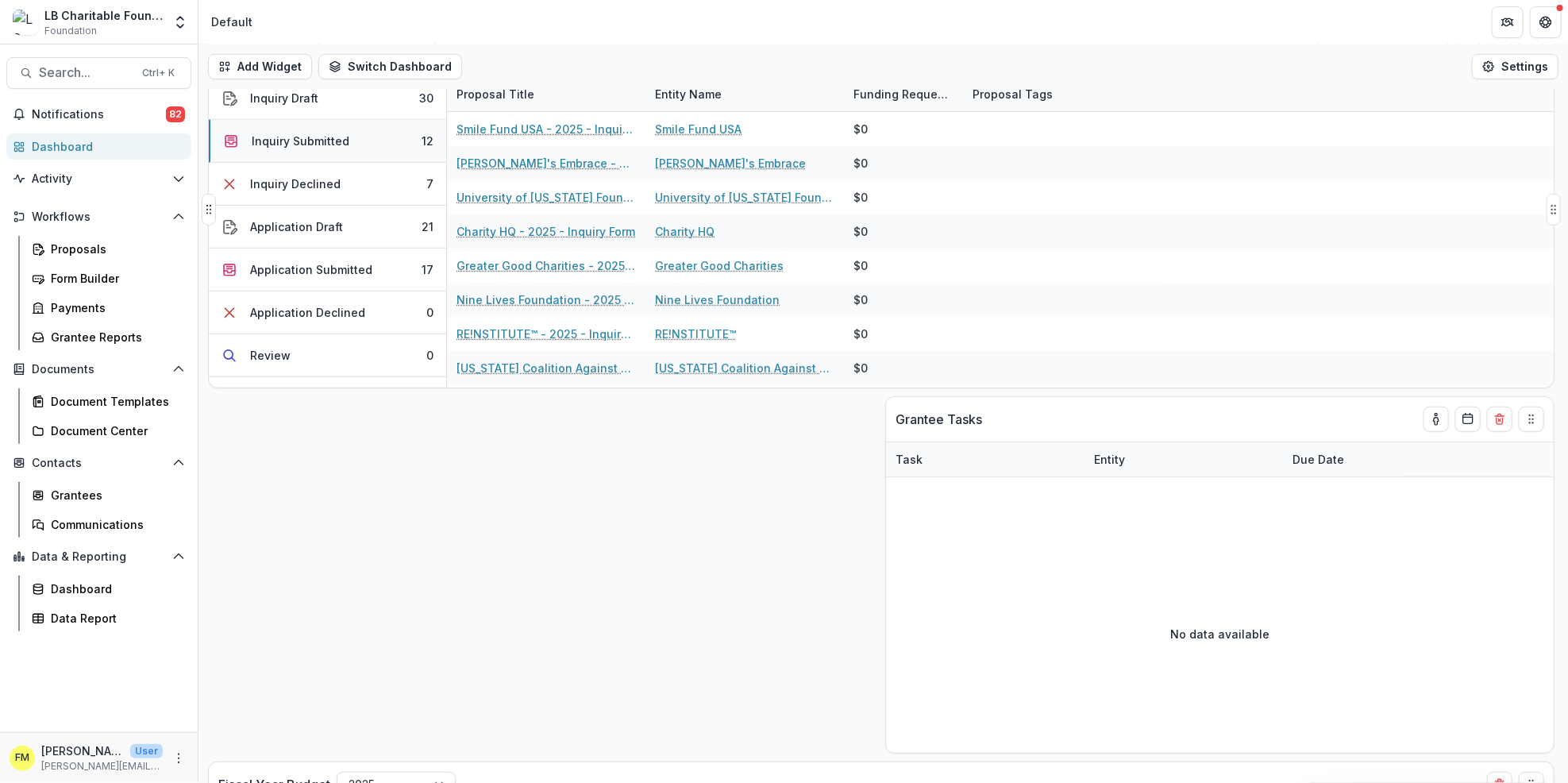
click at [401, 146] on button "Inquiry Submitted 12" at bounding box center [328, 141] width 238 height 43
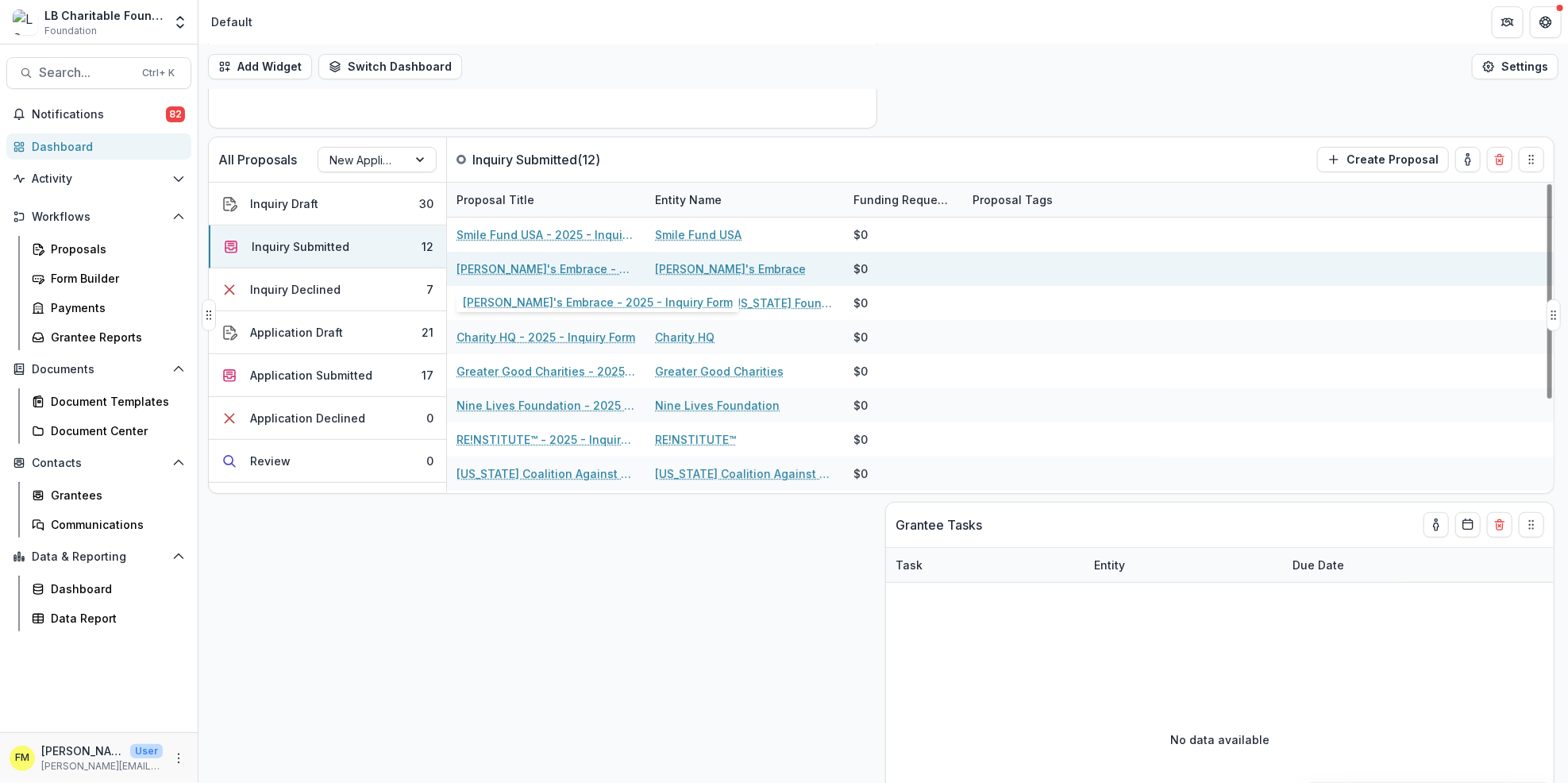
click at [543, 262] on link "[PERSON_NAME]'s Embrace - 2025 - Inquiry Form" at bounding box center [546, 268] width 179 height 17
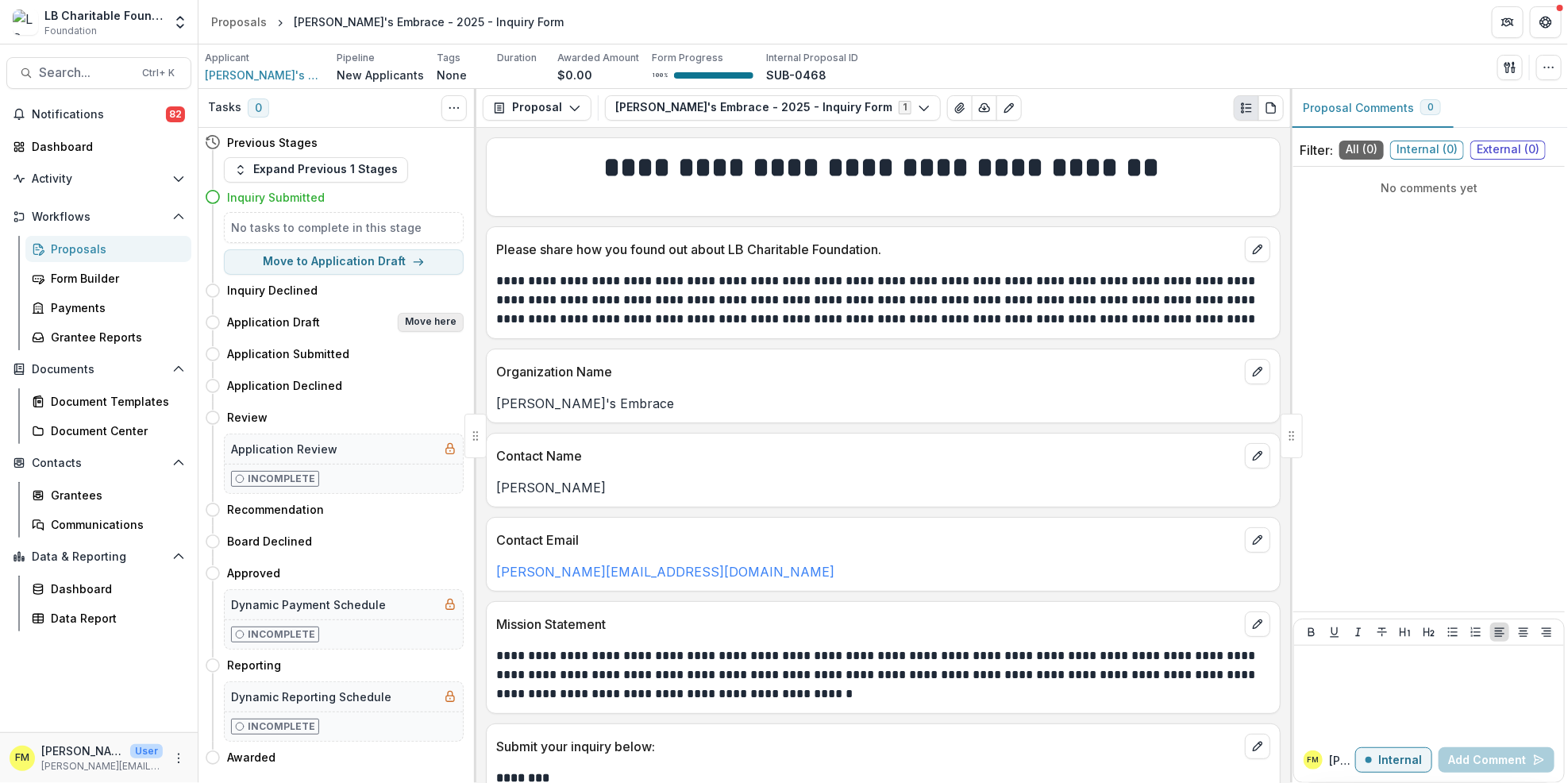
click at [417, 318] on button "Move here" at bounding box center [431, 322] width 66 height 19
select select "**********"
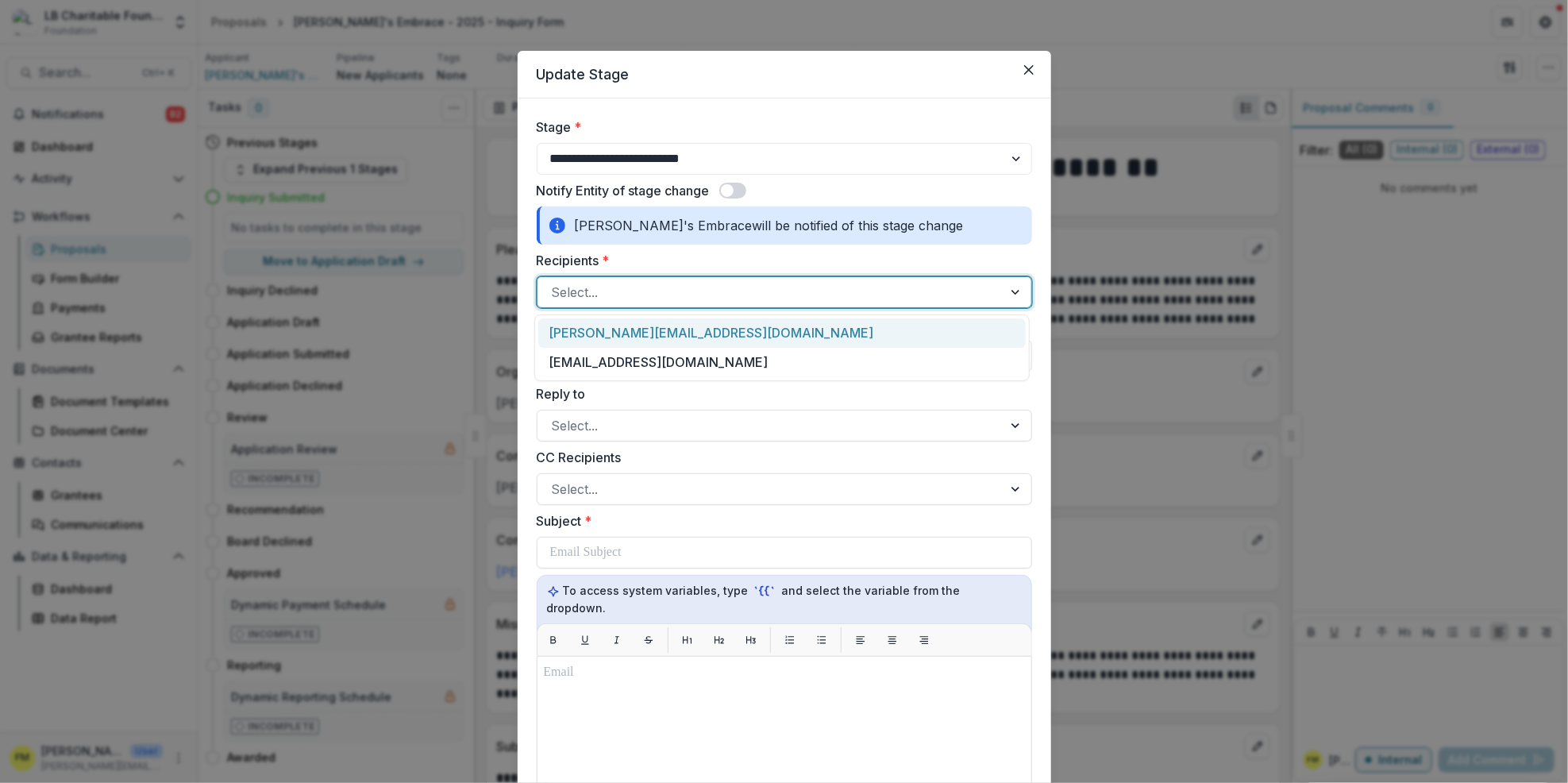
click at [1011, 293] on div at bounding box center [1017, 292] width 28 height 30
click at [1082, 352] on div "**********" at bounding box center [784, 391] width 1568 height 783
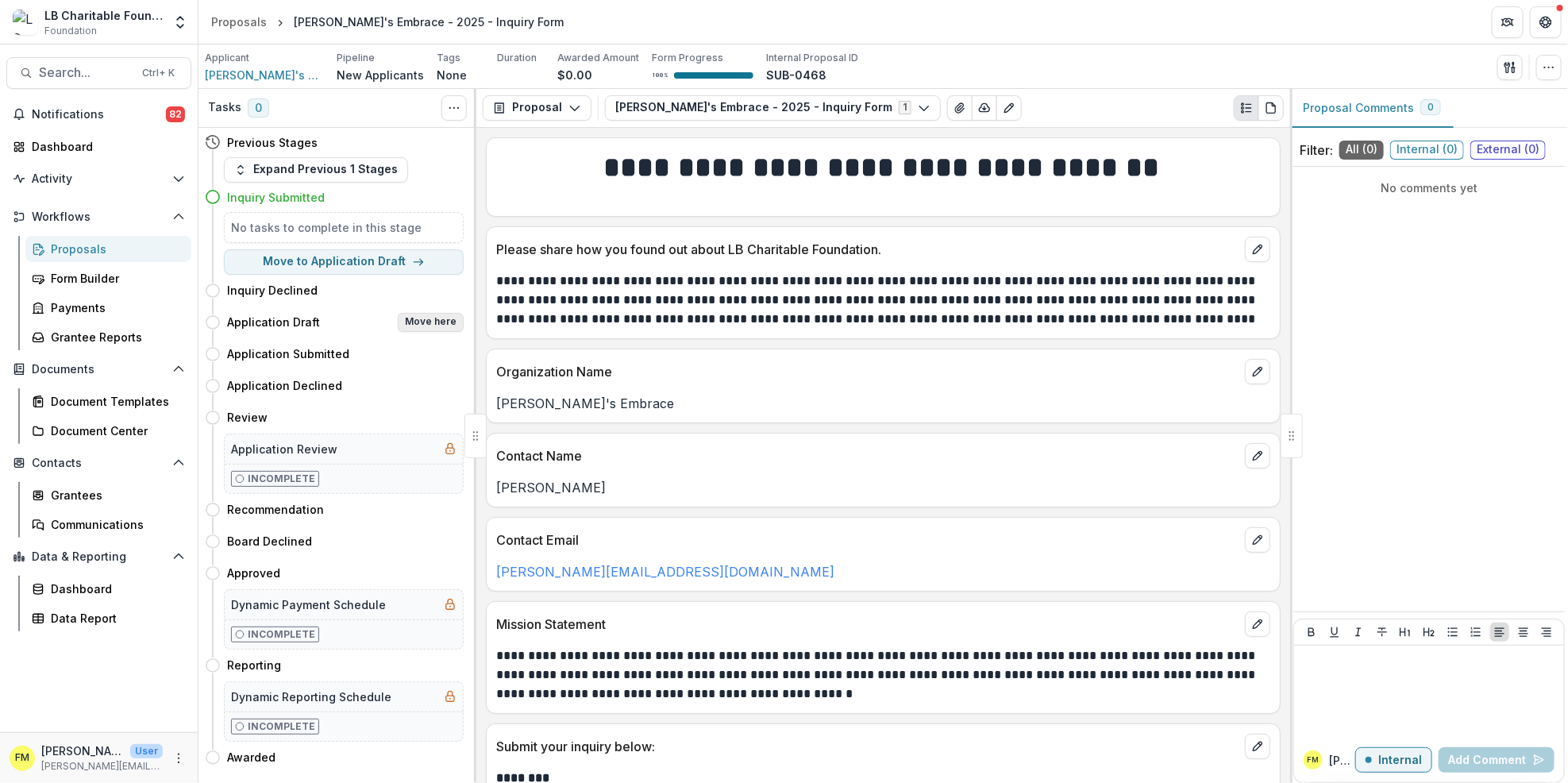
click at [423, 320] on button "Move here" at bounding box center [431, 322] width 66 height 19
select select "**********"
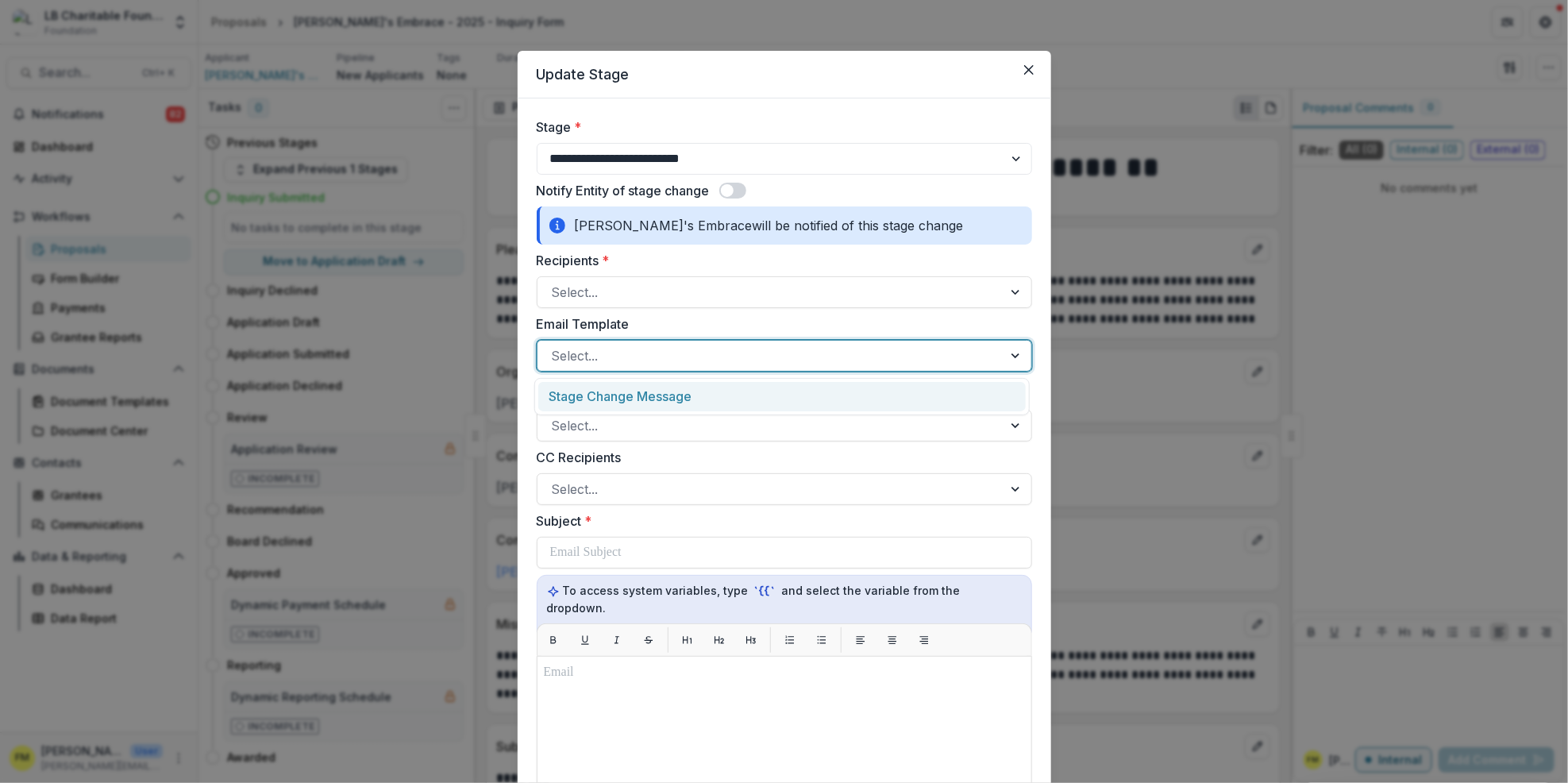
click at [1013, 357] on div at bounding box center [1017, 356] width 28 height 30
click at [772, 395] on div "Stage Change Message" at bounding box center [782, 397] width 488 height 29
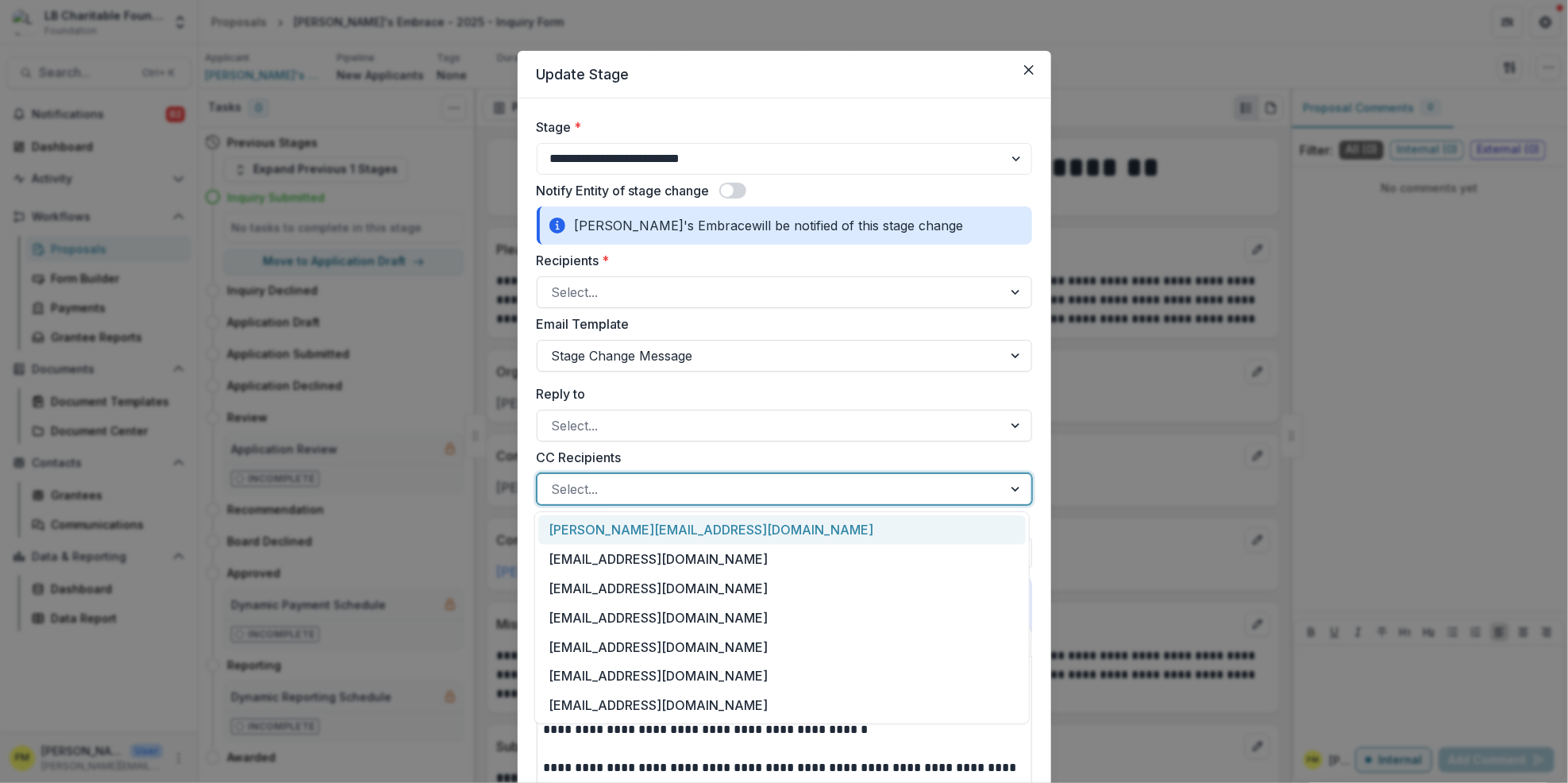
click at [1015, 490] on div at bounding box center [1017, 489] width 28 height 30
click at [738, 554] on div "[EMAIL_ADDRESS][DOMAIN_NAME]" at bounding box center [782, 559] width 488 height 29
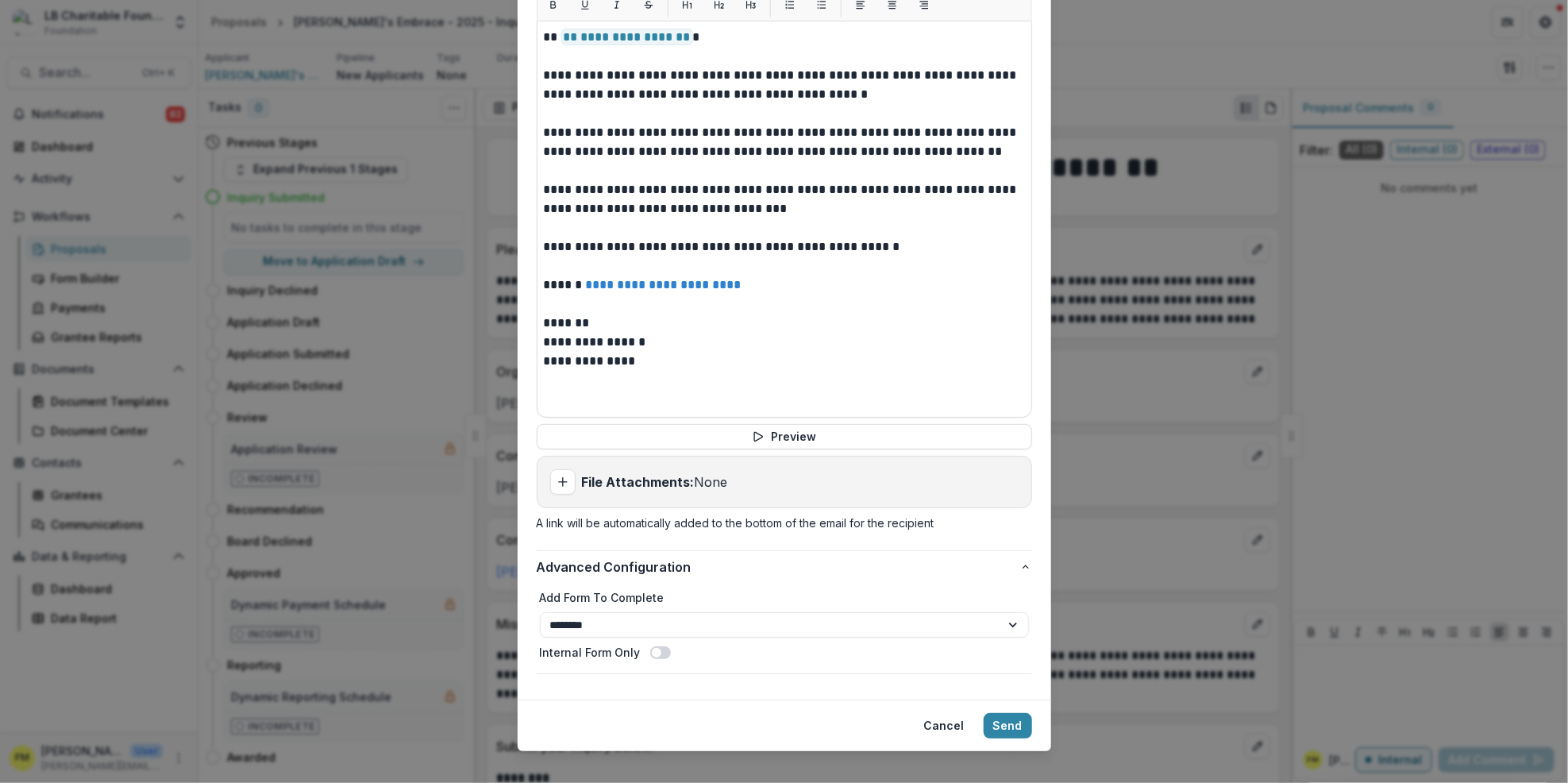
scroll to position [637, 0]
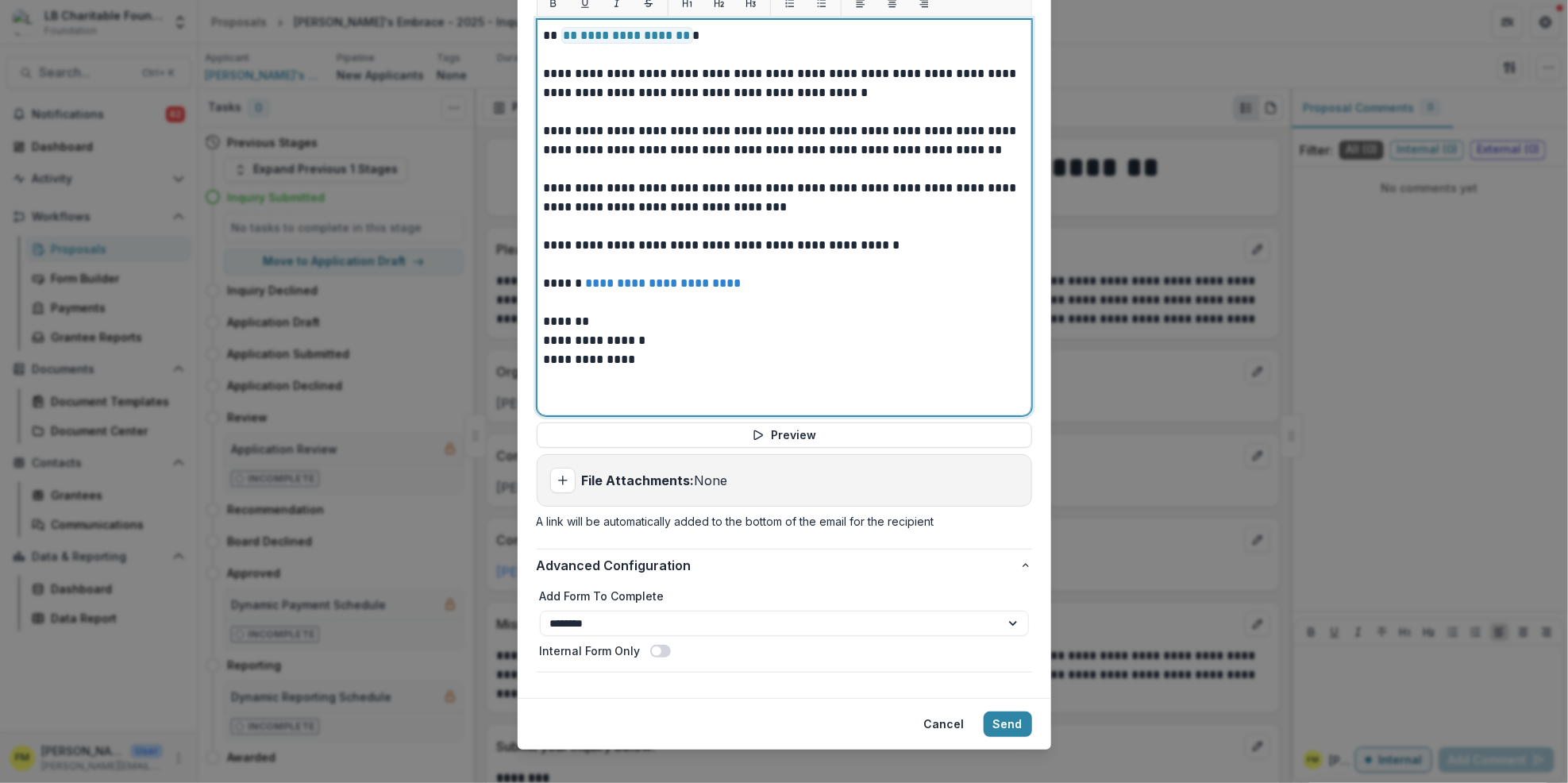
click at [590, 331] on p "**********" at bounding box center [784, 341] width 481 height 19
click at [718, 351] on p "**********" at bounding box center [784, 360] width 481 height 19
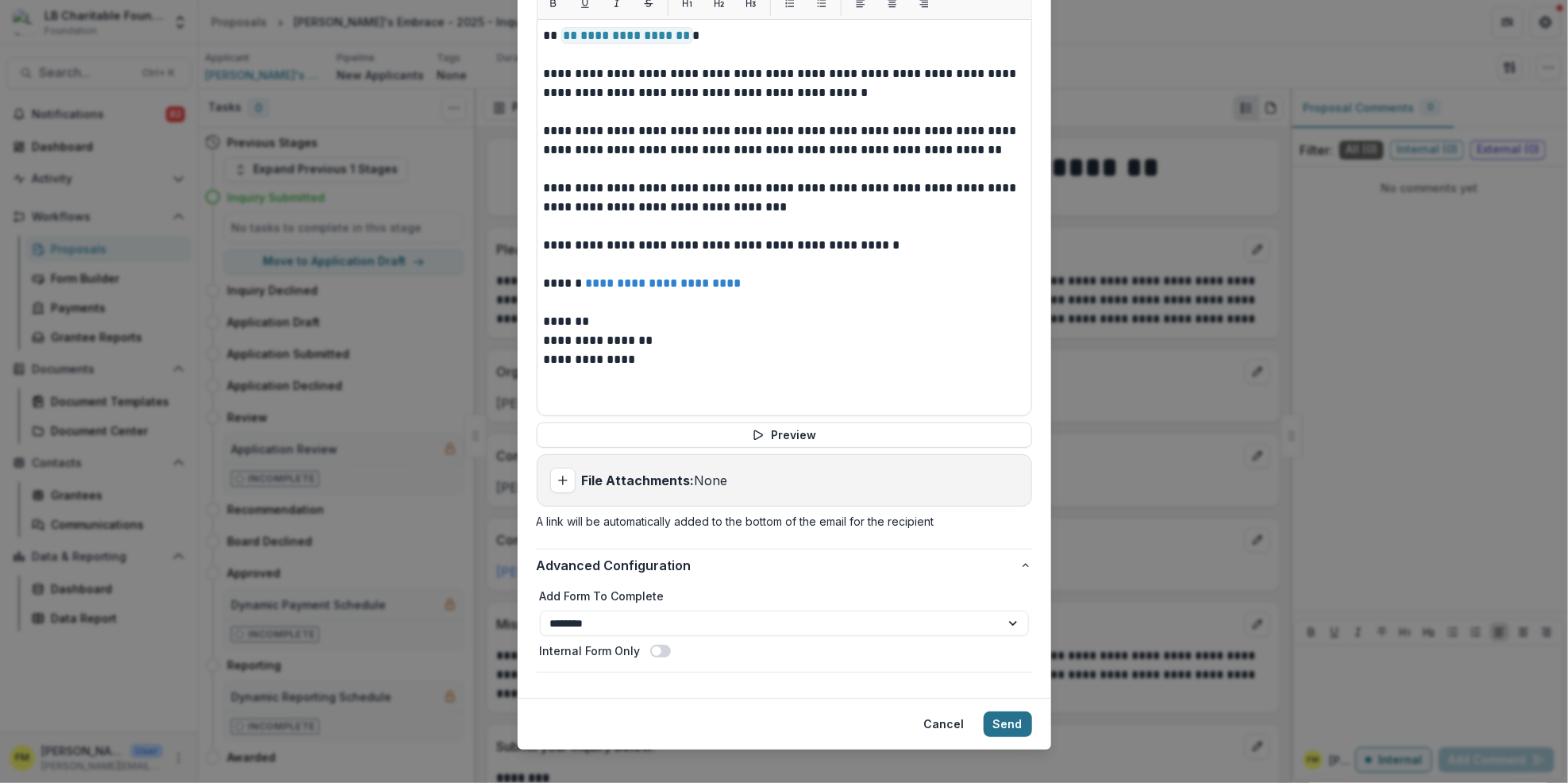
click at [1004, 712] on button "Send" at bounding box center [1008, 724] width 48 height 25
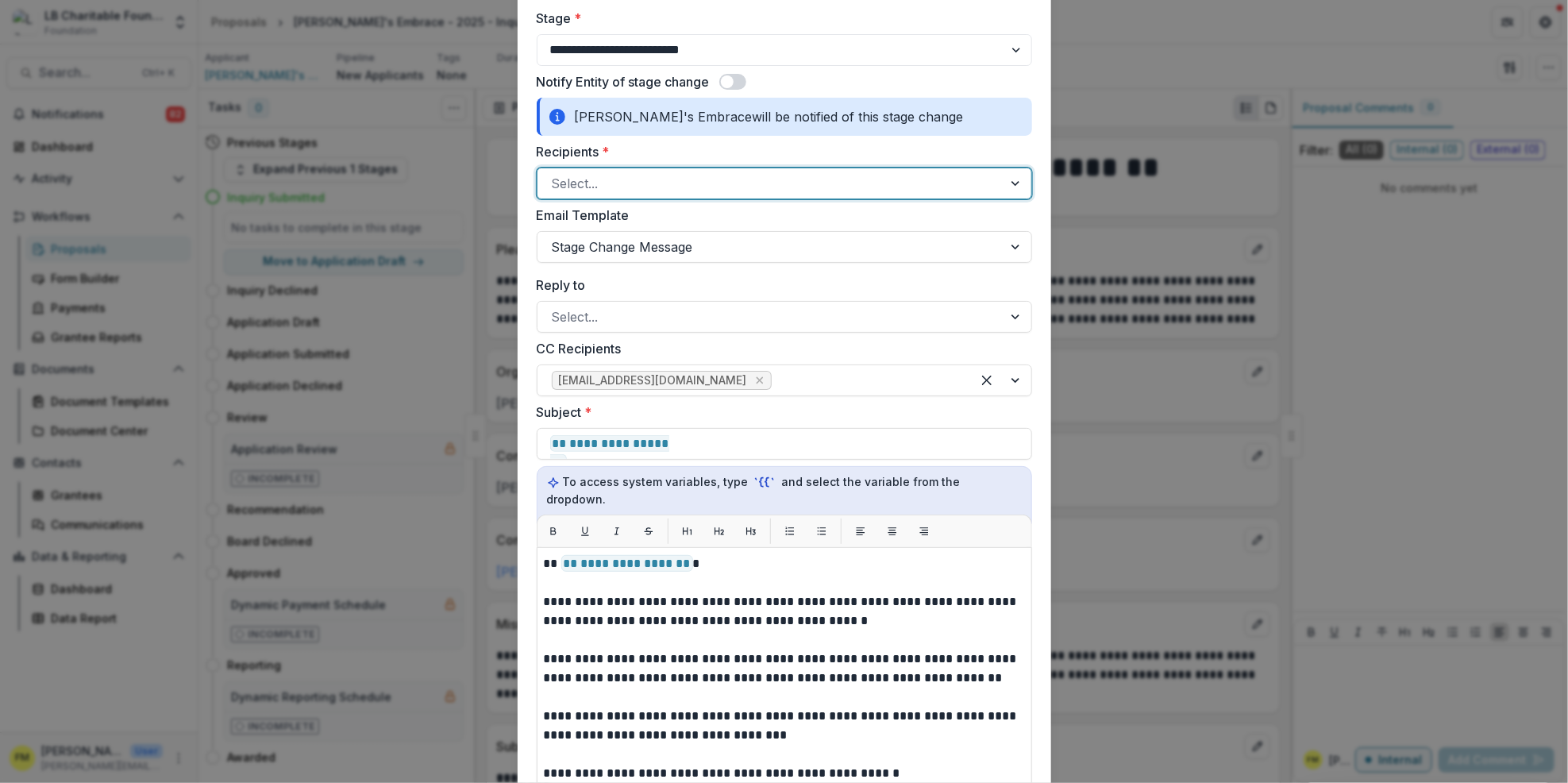
scroll to position [0, 0]
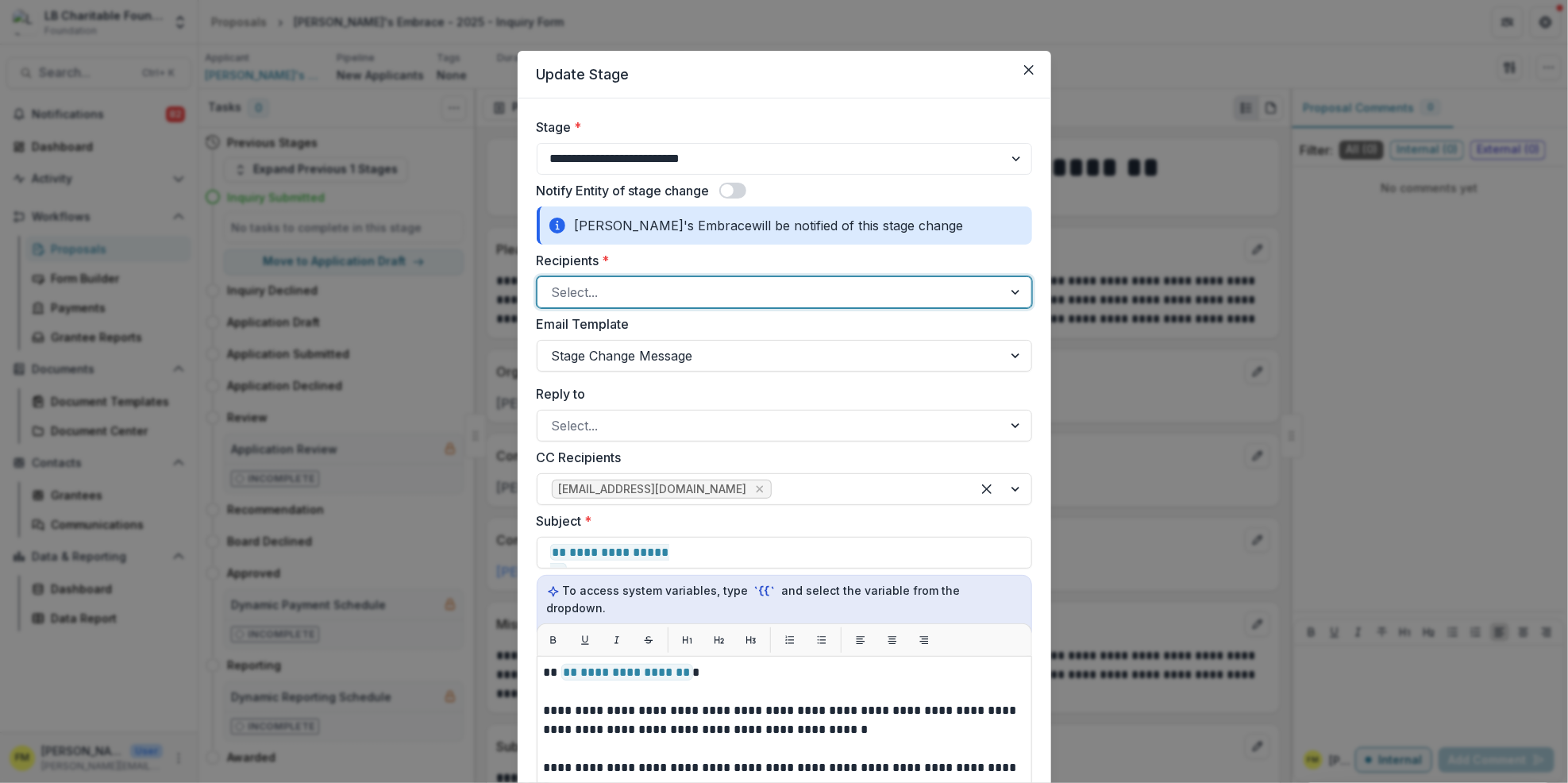
click at [1007, 293] on div at bounding box center [1017, 292] width 28 height 30
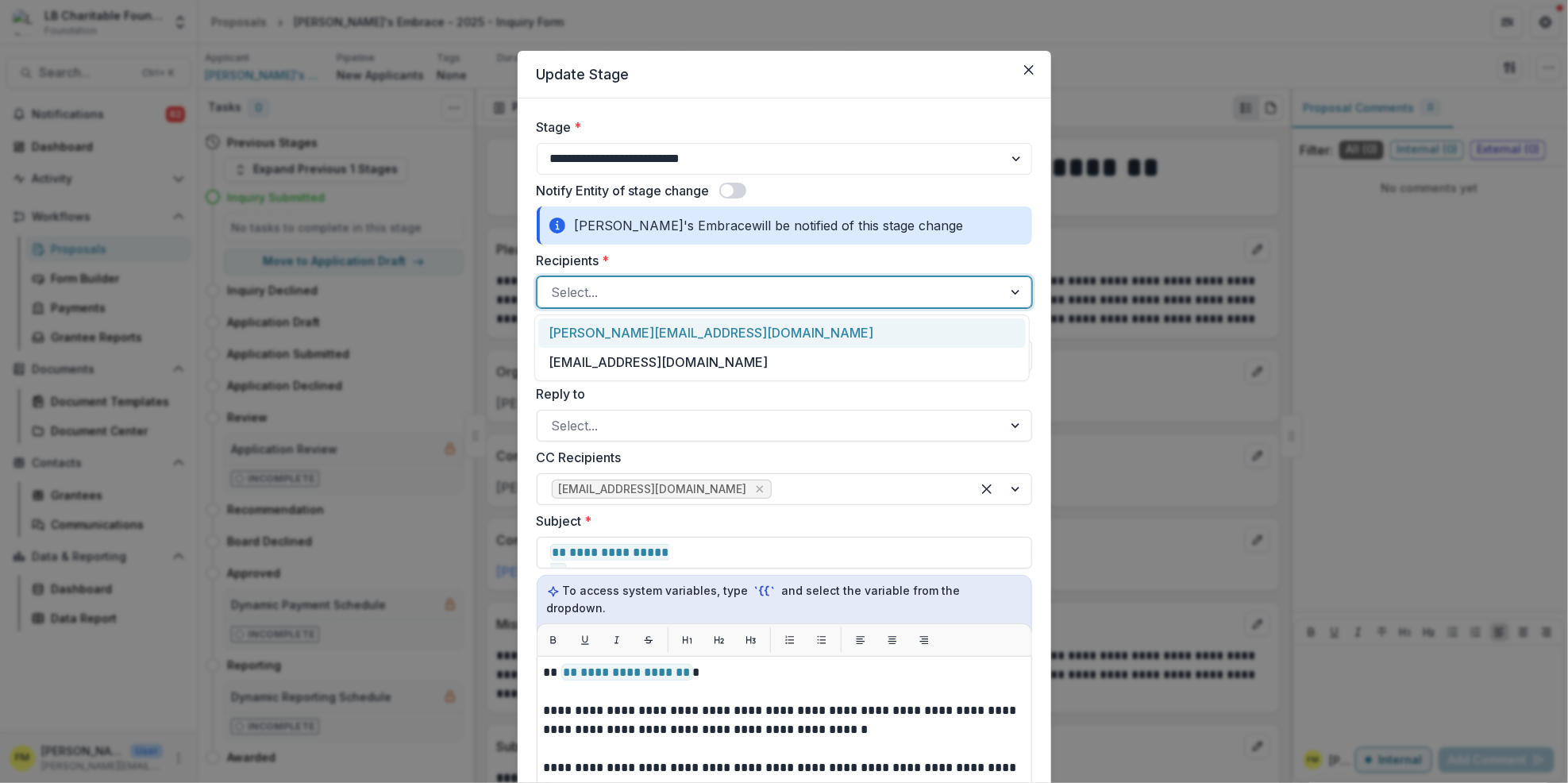
click at [697, 331] on div "[PERSON_NAME][EMAIL_ADDRESS][DOMAIN_NAME]" at bounding box center [782, 333] width 488 height 29
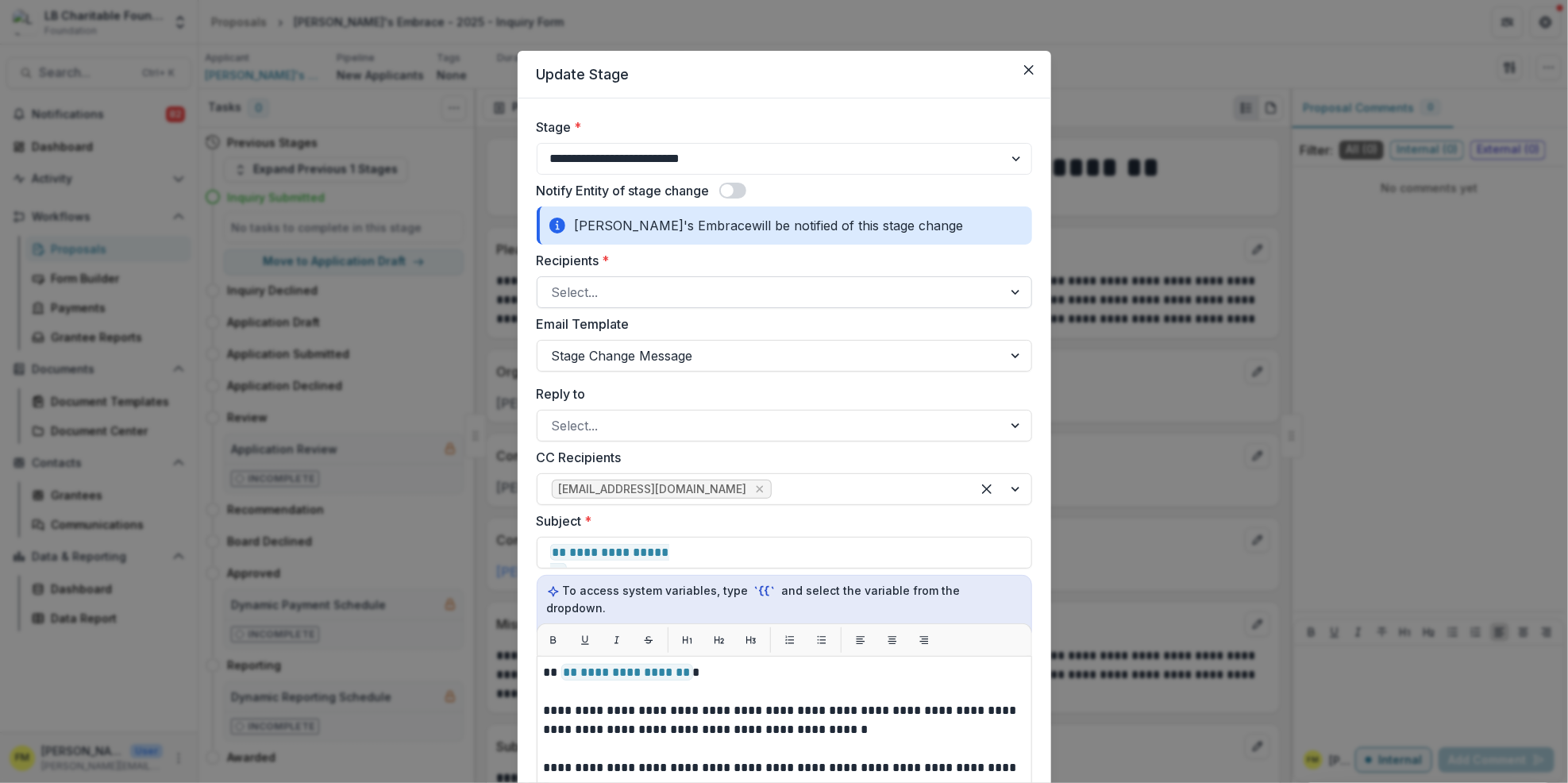
click at [1164, 372] on div "**********" at bounding box center [784, 391] width 1568 height 783
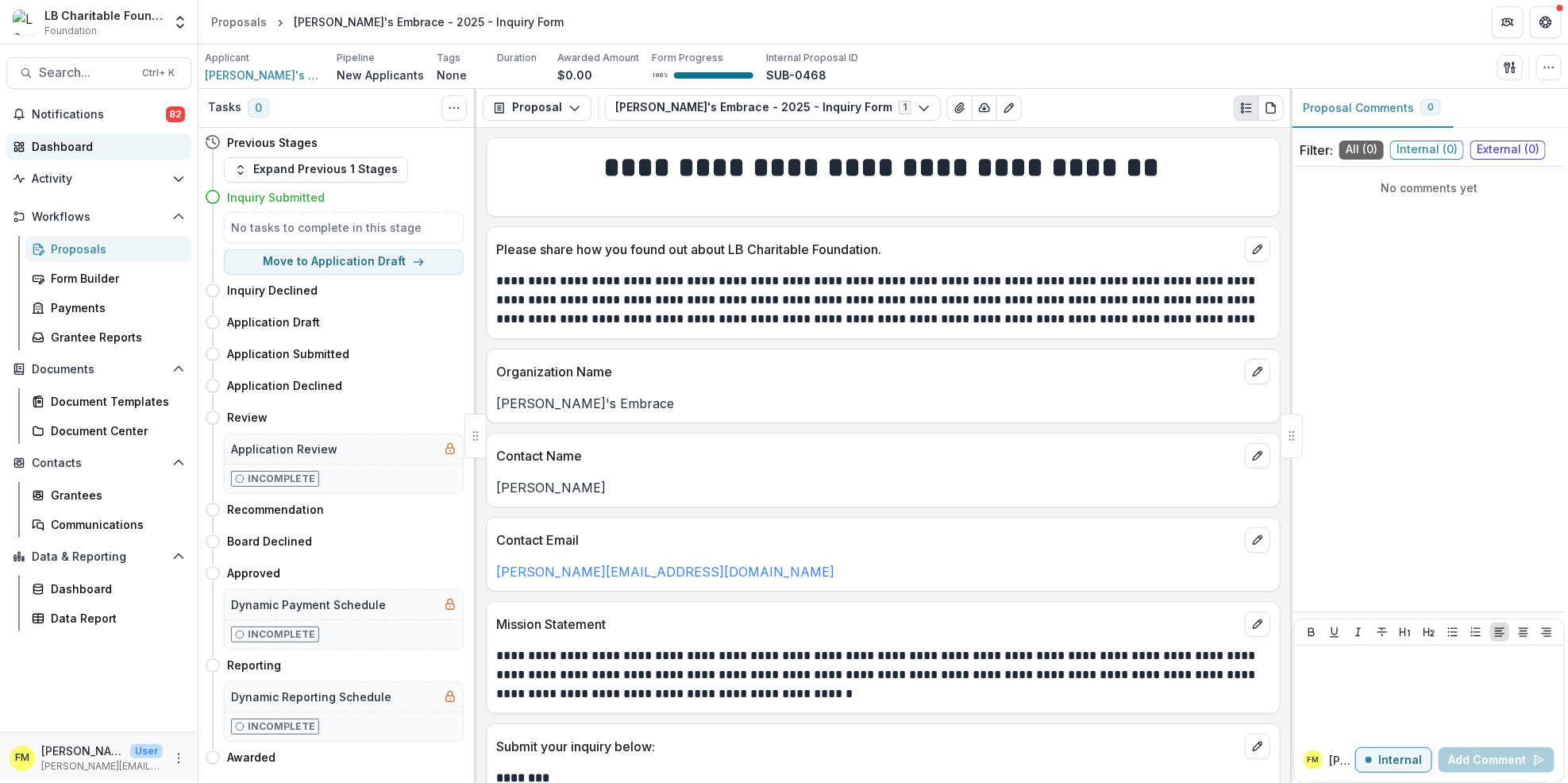
click at [97, 156] on link "Dashboard" at bounding box center [99, 146] width 185 height 26
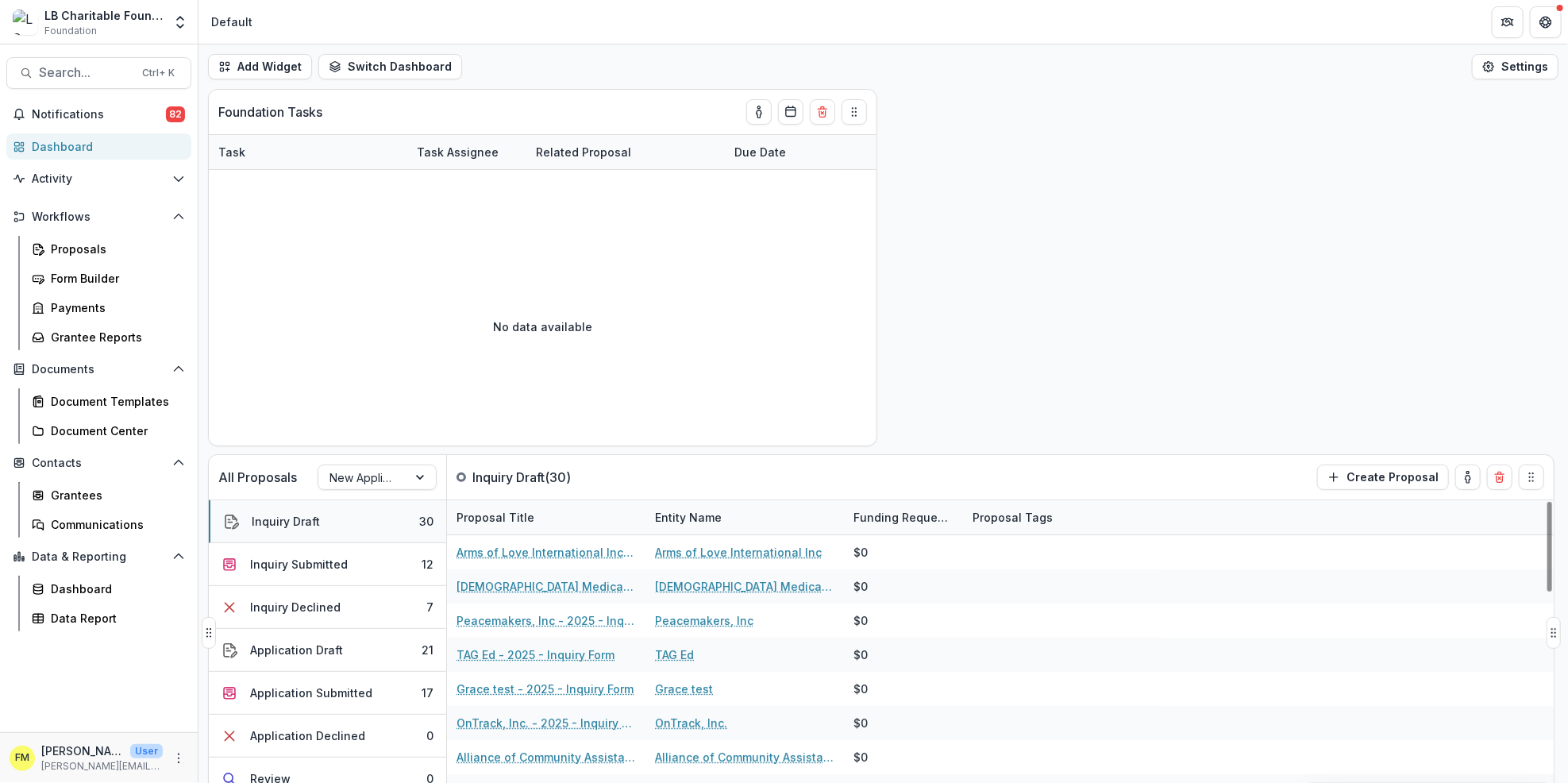
click at [395, 527] on button "Inquiry Draft 30" at bounding box center [328, 521] width 238 height 43
click at [397, 522] on button "Inquiry Draft 30" at bounding box center [328, 521] width 238 height 43
click at [397, 644] on button "Application Draft 21" at bounding box center [328, 650] width 238 height 43
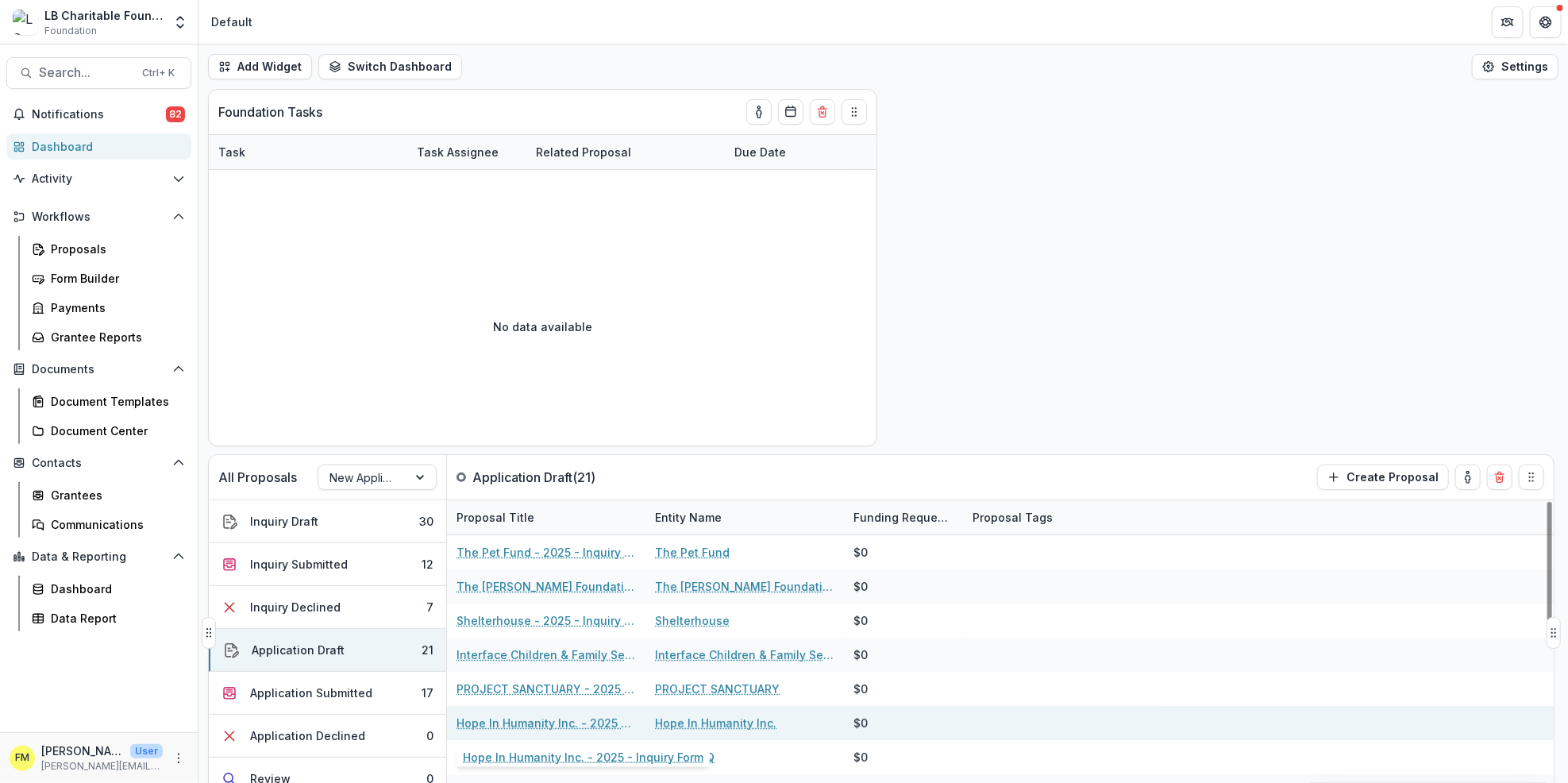
click at [552, 723] on link "Hope In Humanity Inc. - 2025 - Inquiry Form" at bounding box center [546, 723] width 179 height 17
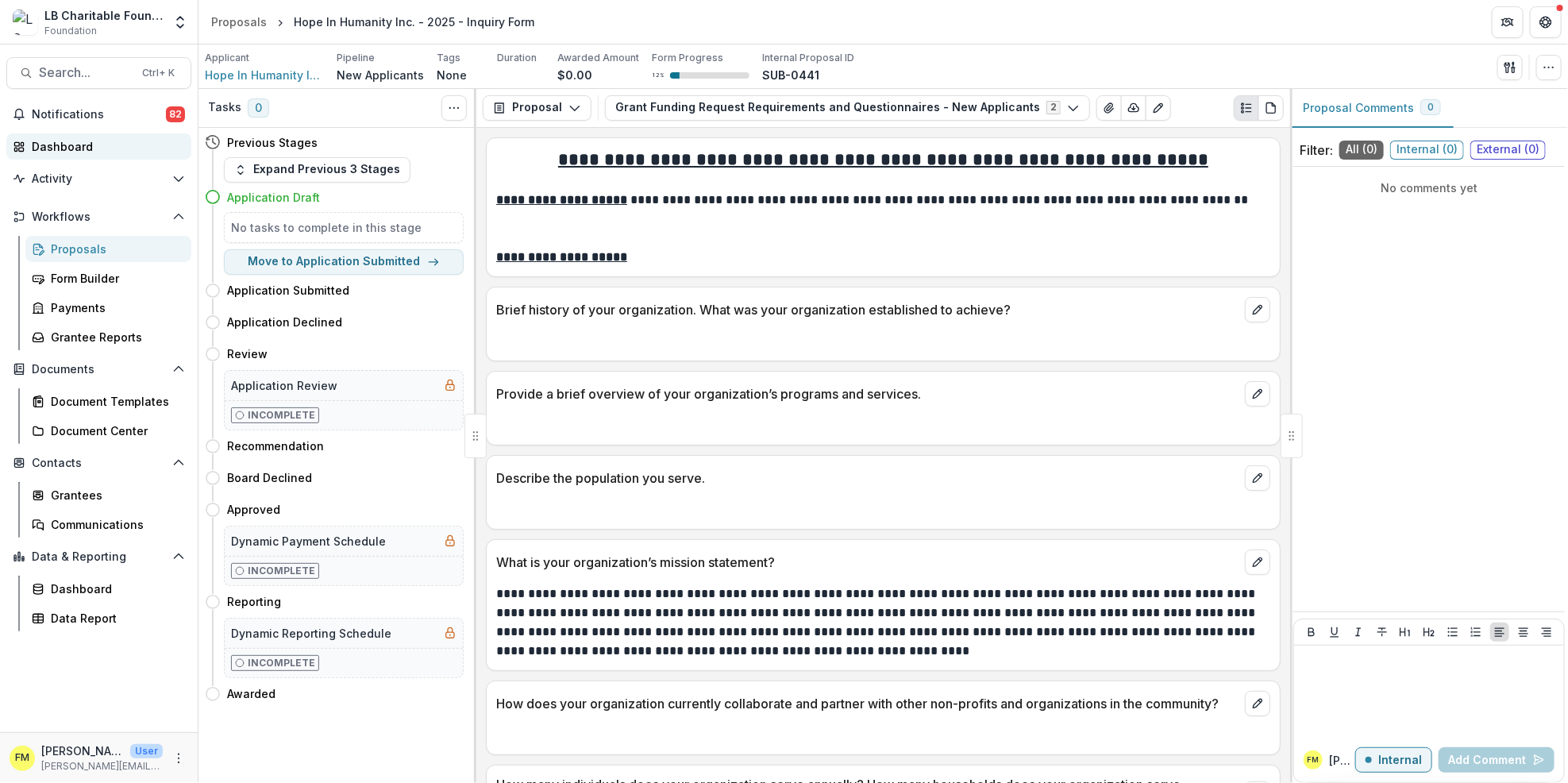
click at [127, 154] on div "Dashboard" at bounding box center [105, 146] width 147 height 17
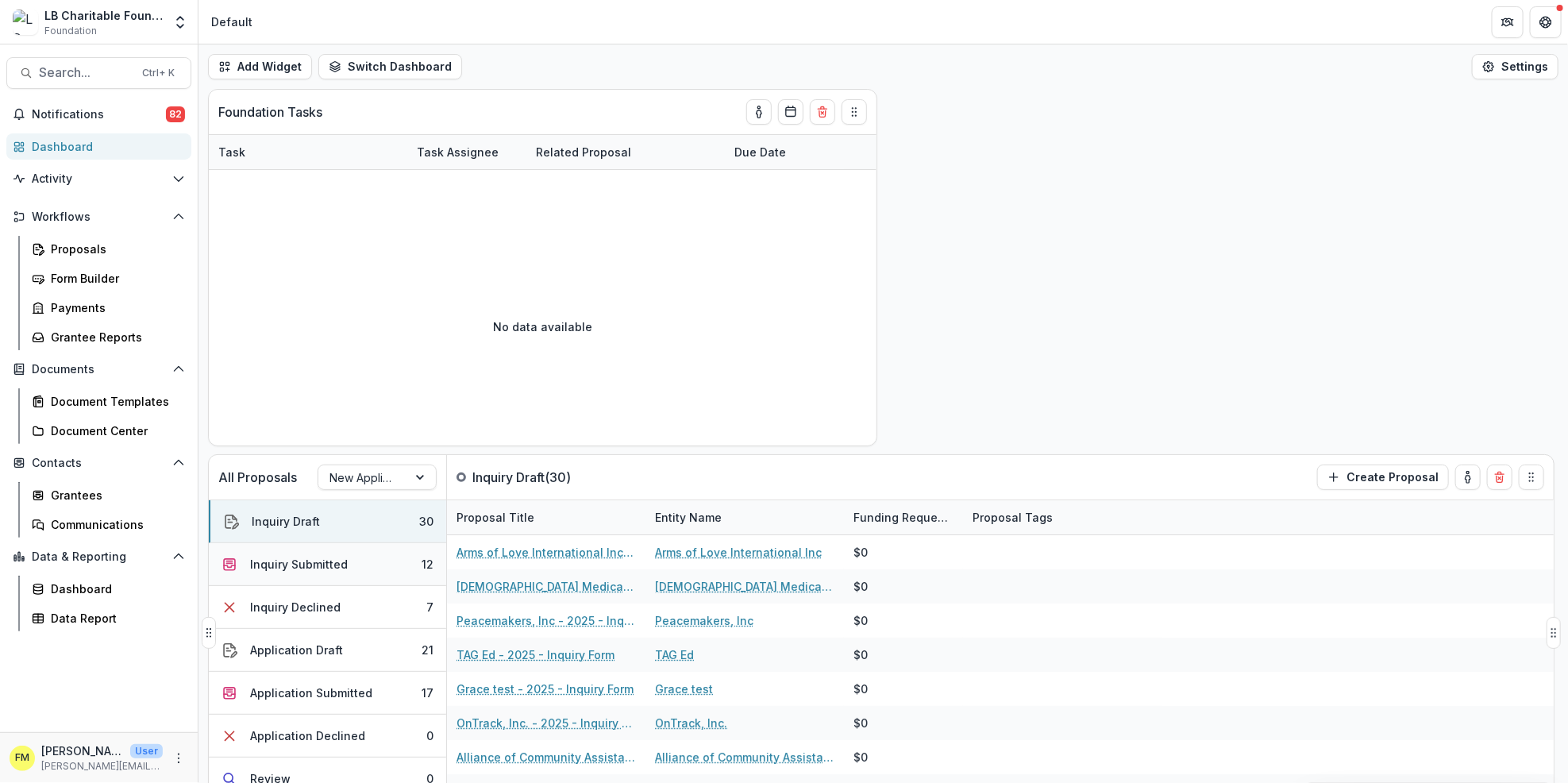
click at [399, 575] on button "Inquiry Submitted 12" at bounding box center [328, 564] width 238 height 43
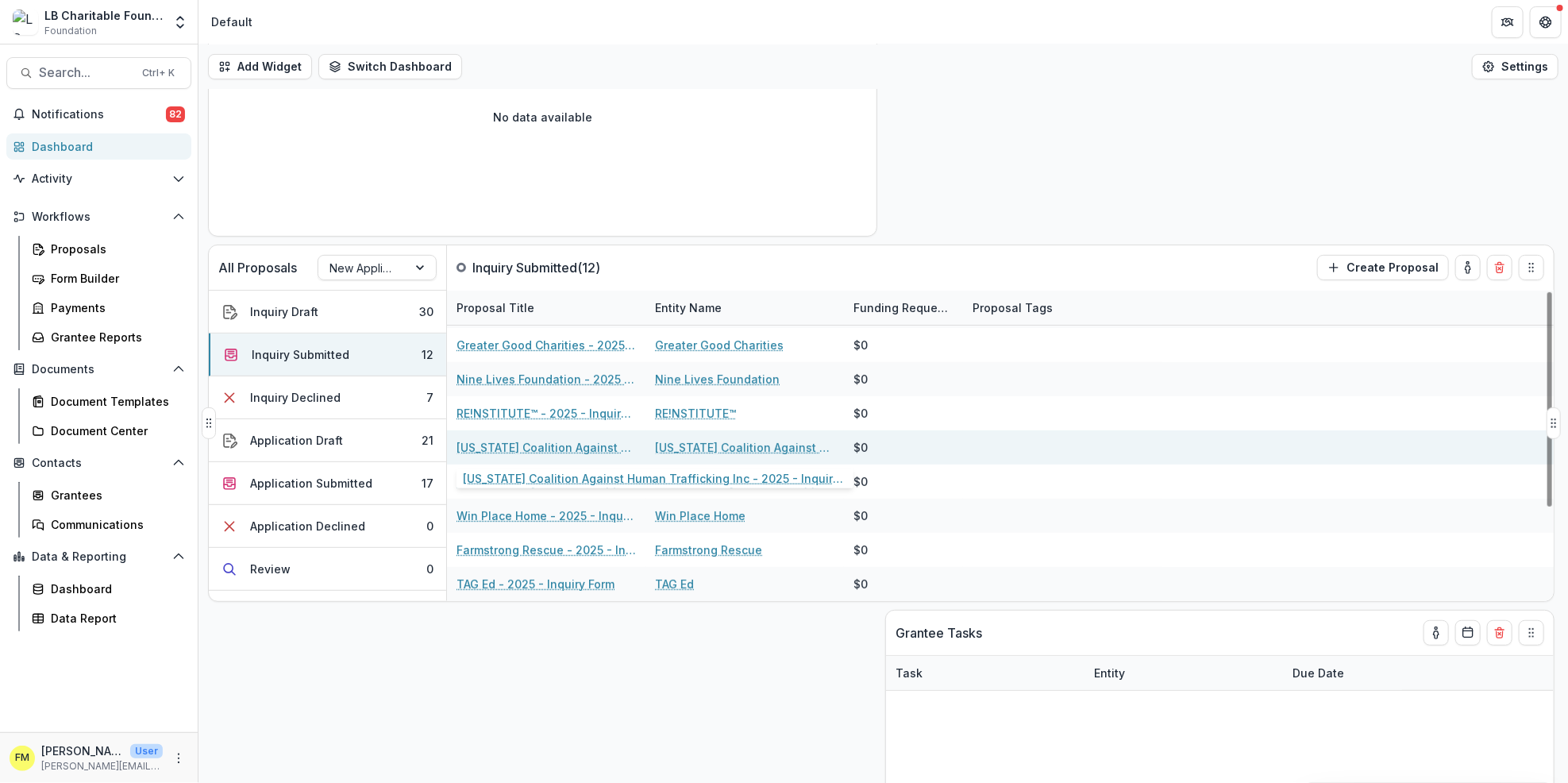
scroll to position [211, 0]
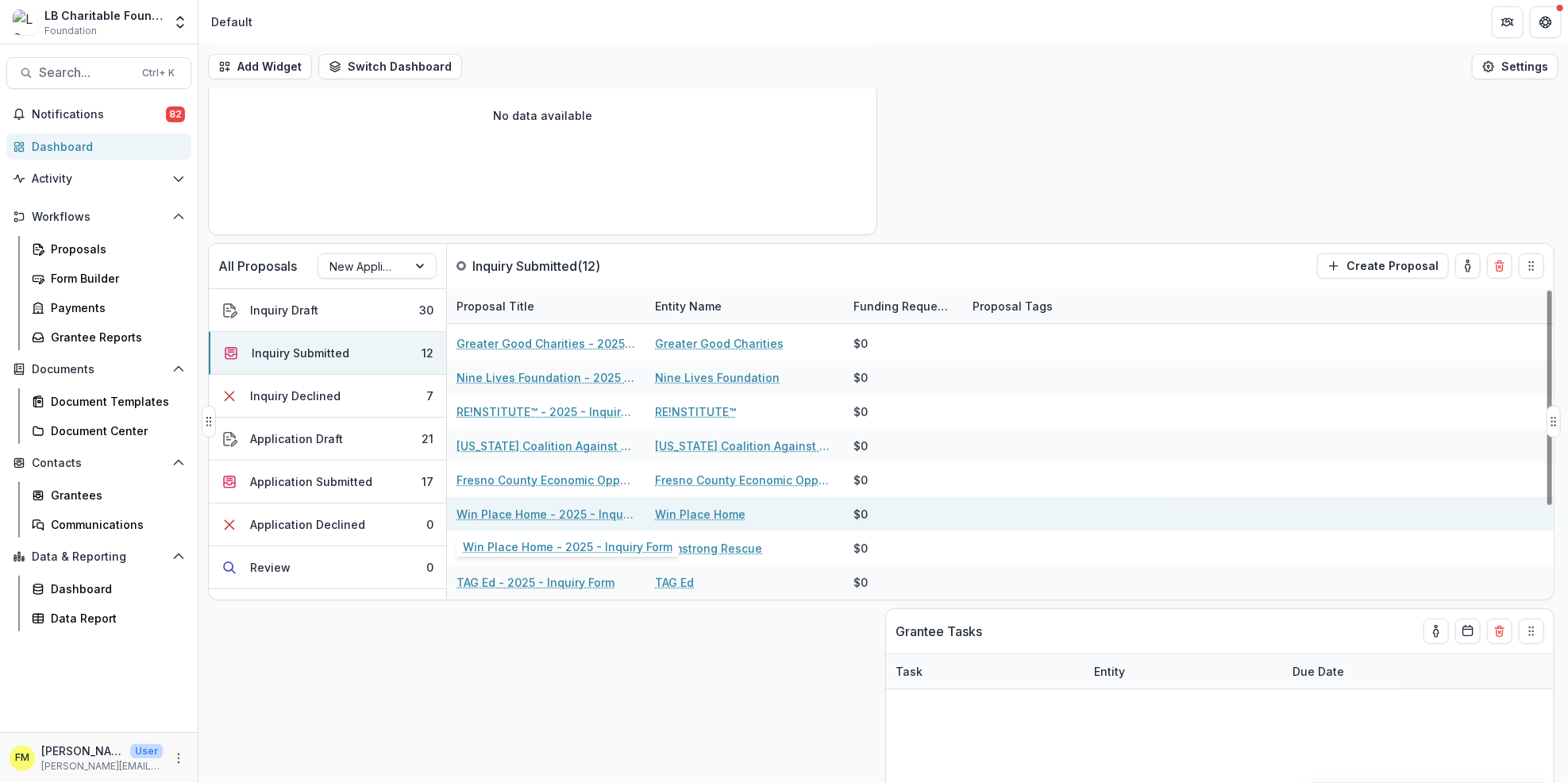
click at [532, 514] on link "Win Place Home - 2025 - Inquiry Form" at bounding box center [546, 514] width 179 height 17
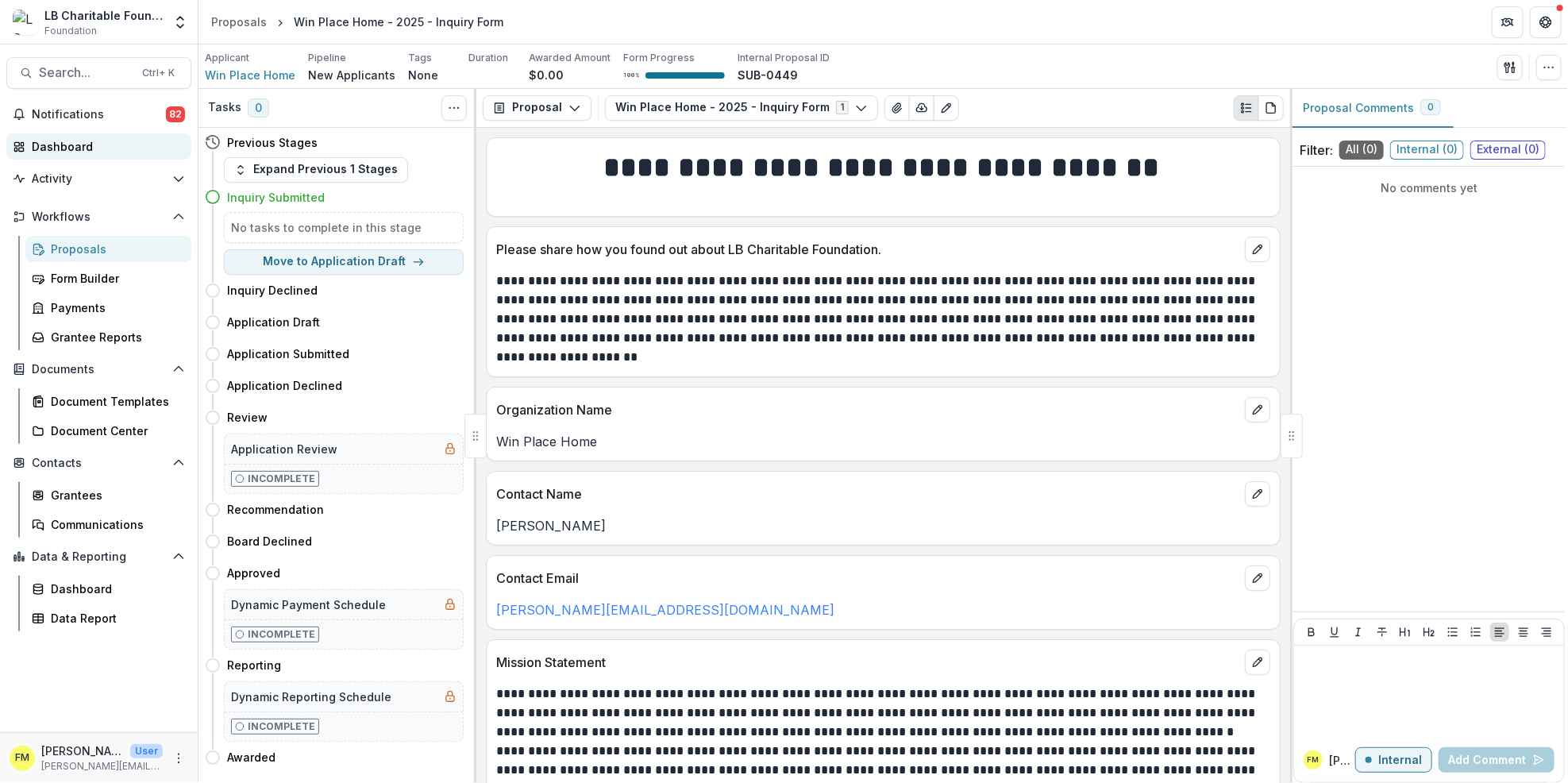
click at [70, 146] on div "Dashboard" at bounding box center [105, 146] width 147 height 17
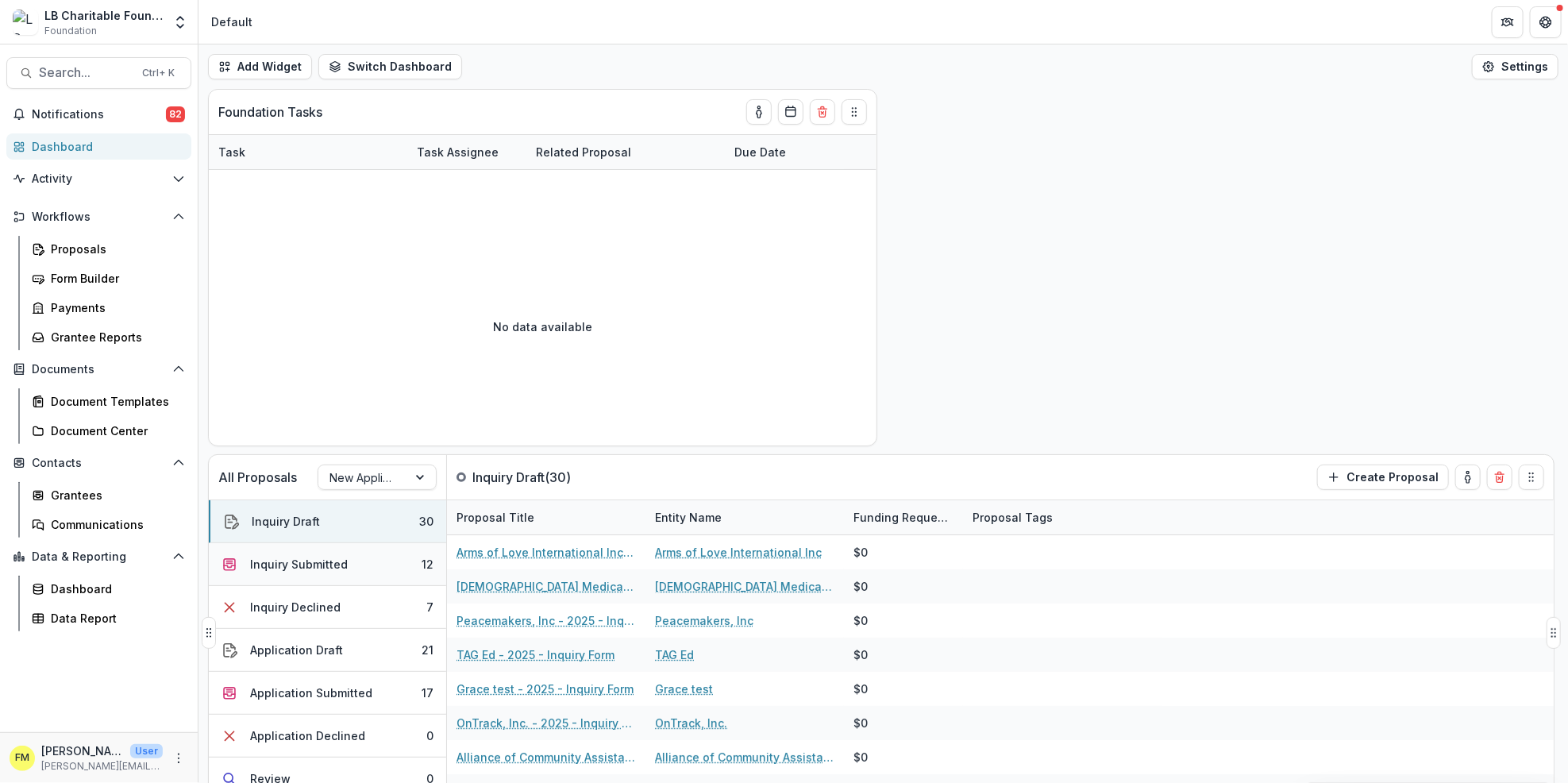
click at [345, 568] on button "Inquiry Submitted 12" at bounding box center [328, 564] width 238 height 43
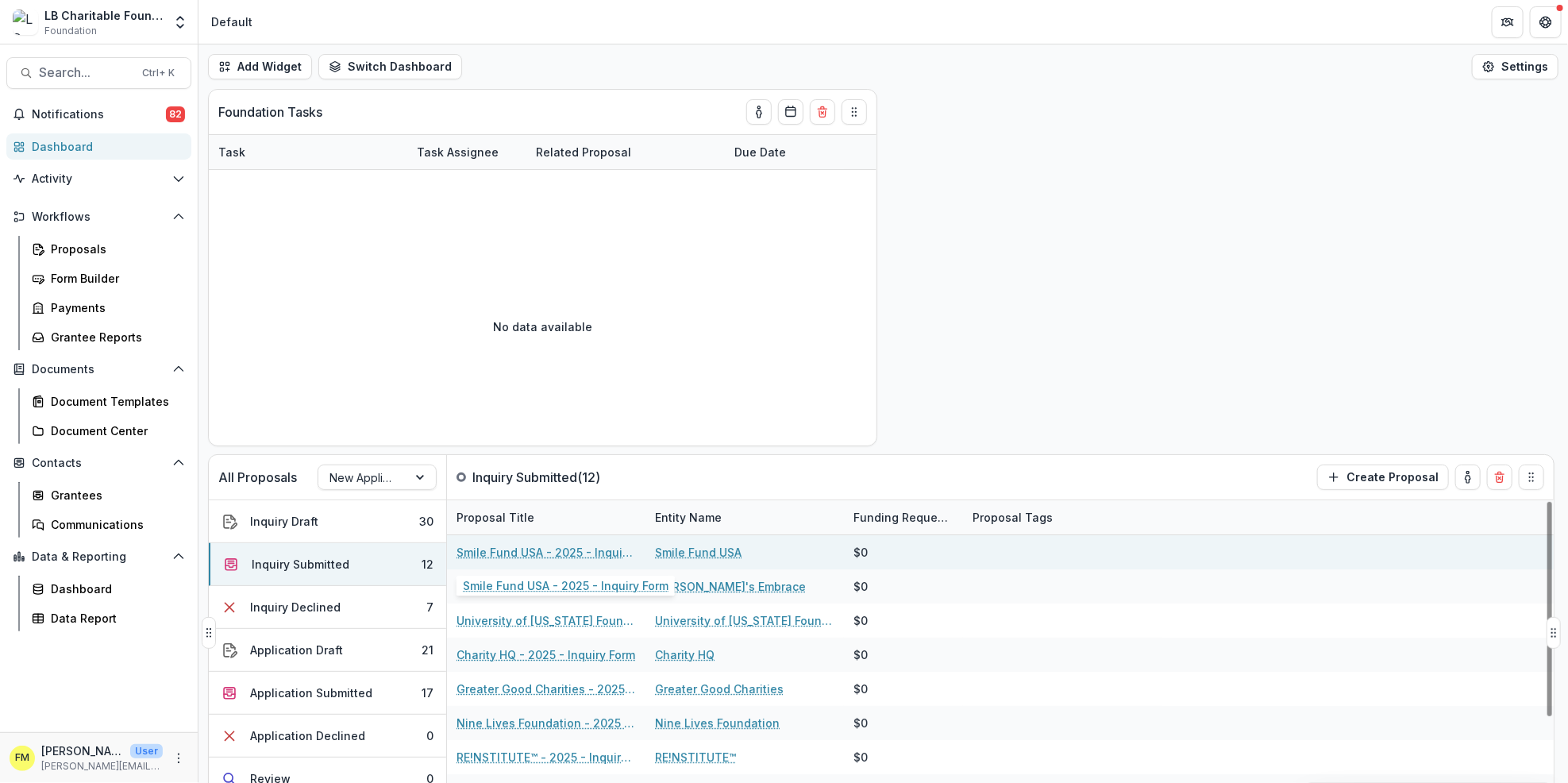
click at [528, 551] on link "Smile Fund USA - 2025 - Inquiry Form" at bounding box center [546, 552] width 179 height 17
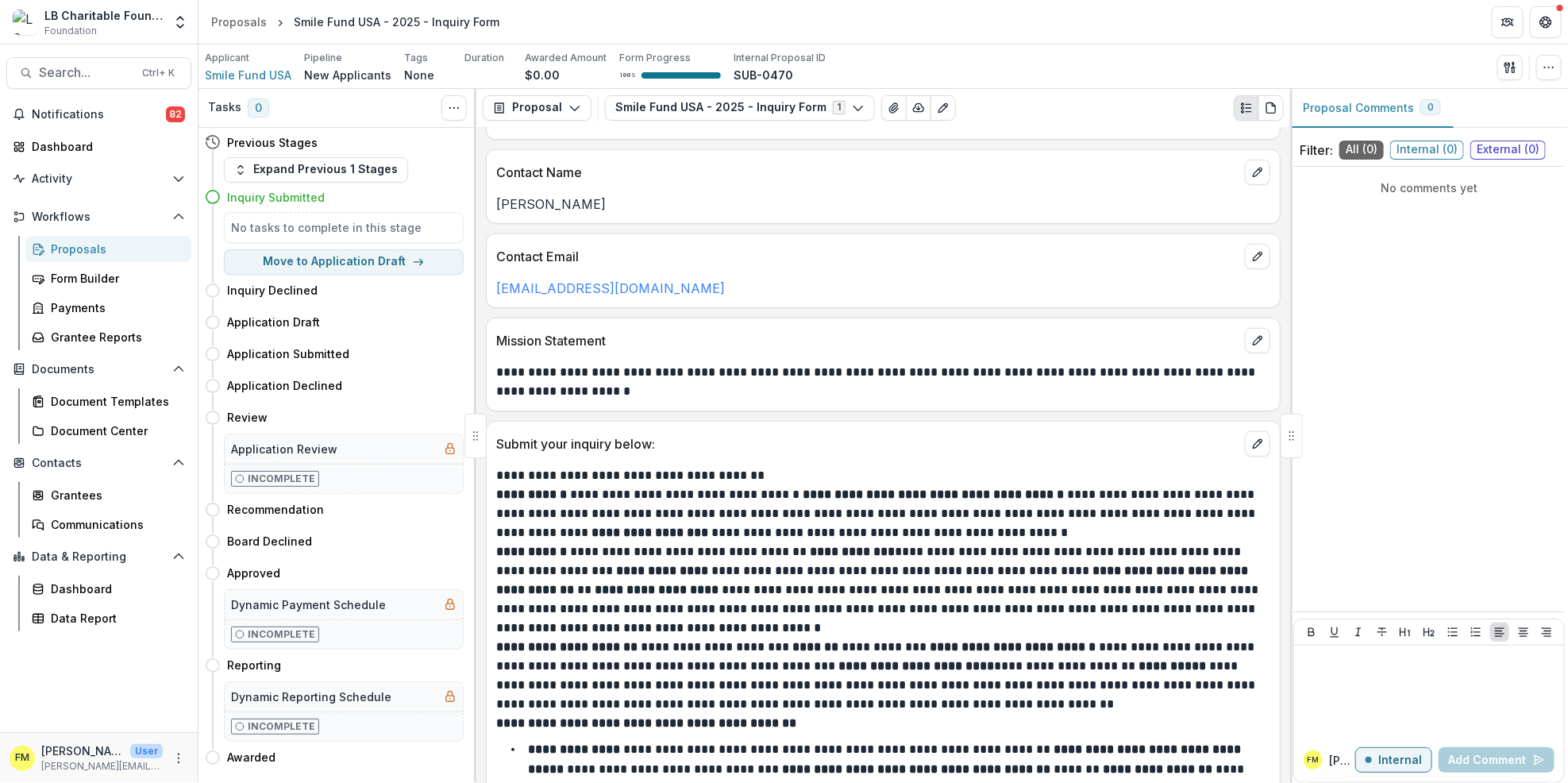
scroll to position [423, 0]
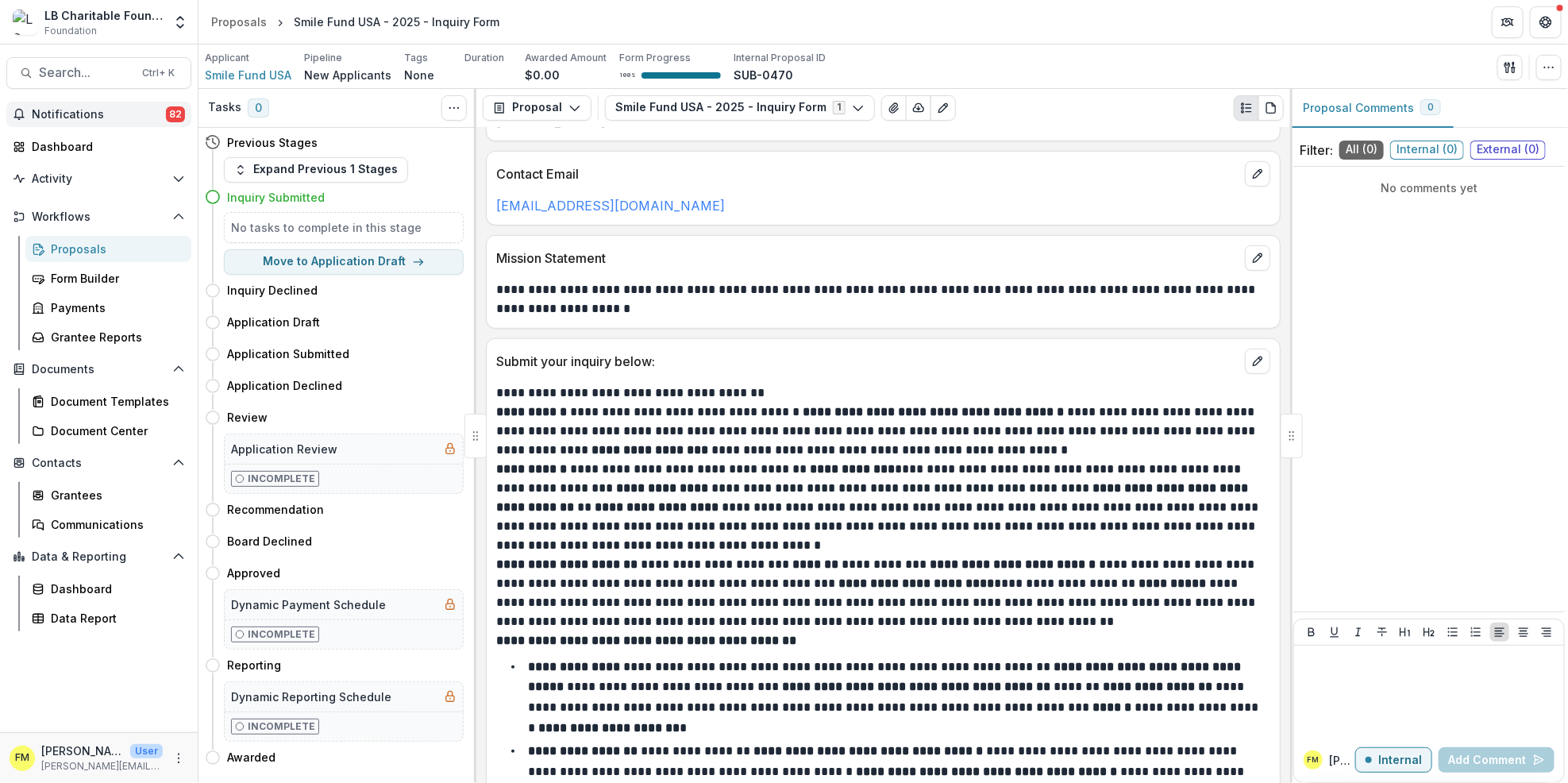
click at [141, 124] on button "Notifications 82" at bounding box center [99, 114] width 185 height 25
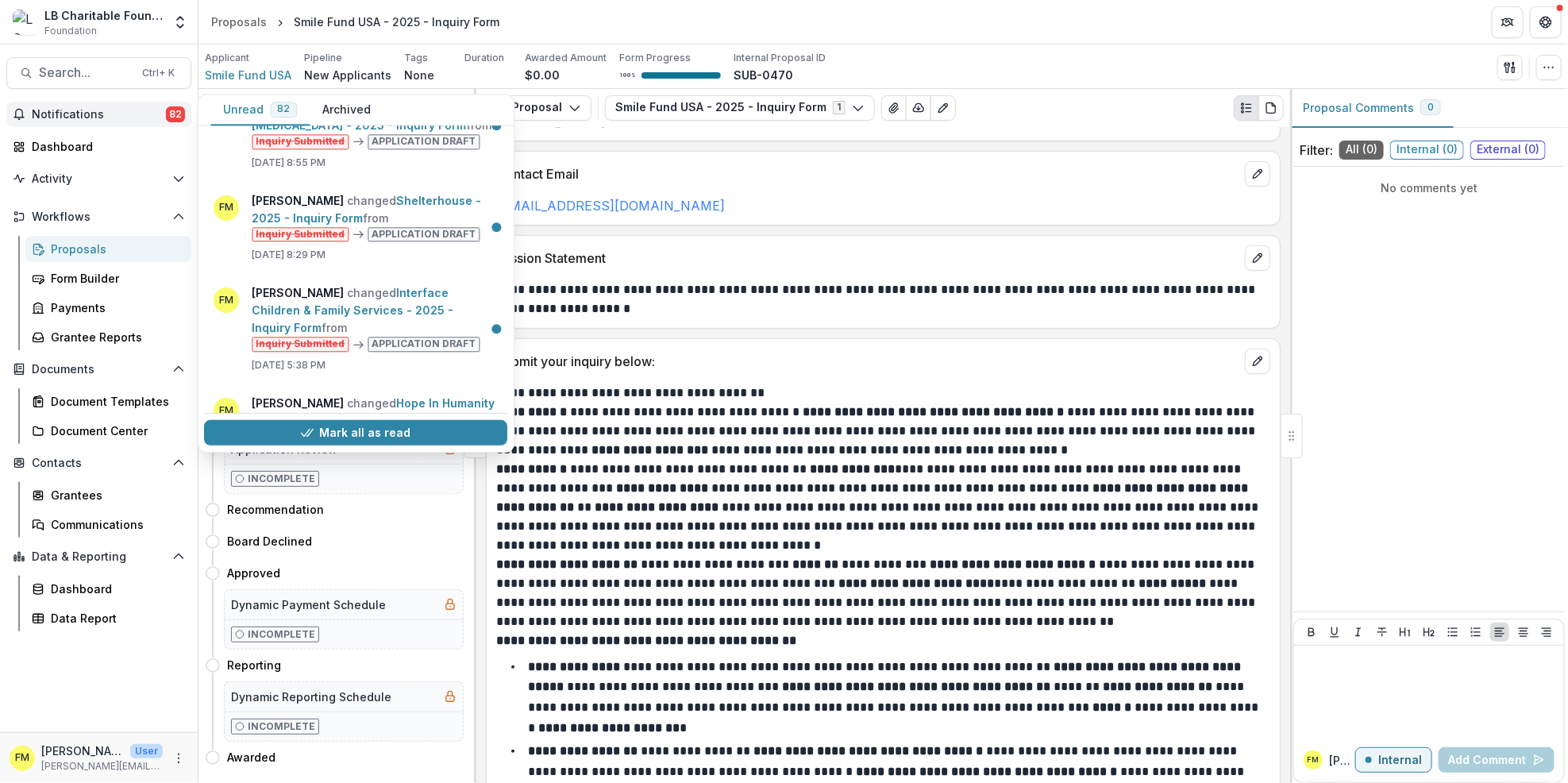
scroll to position [142, 0]
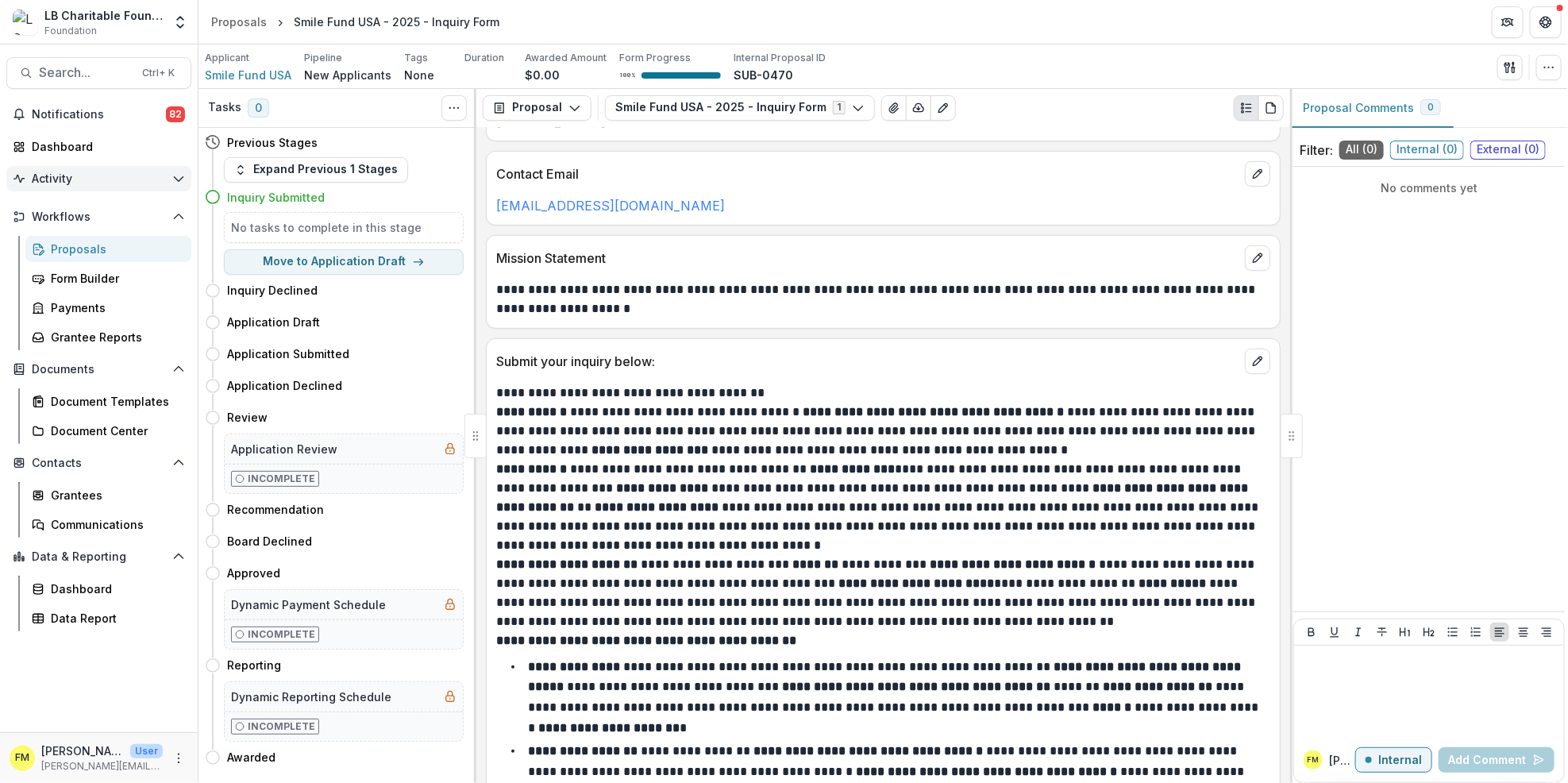
click at [117, 186] on button "Activity" at bounding box center [99, 178] width 185 height 25
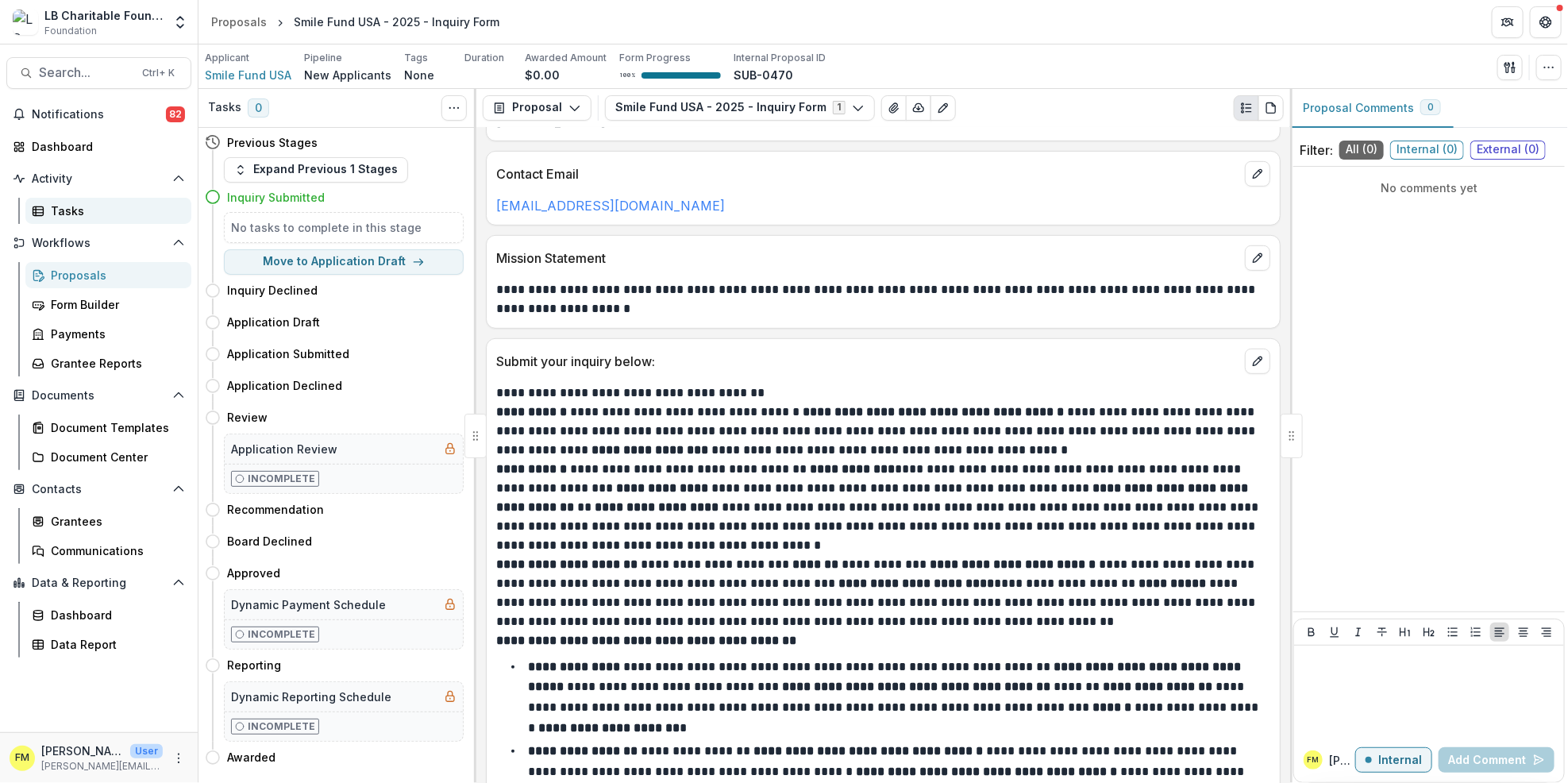
click at [119, 201] on link "Tasks" at bounding box center [107, 211] width 166 height 26
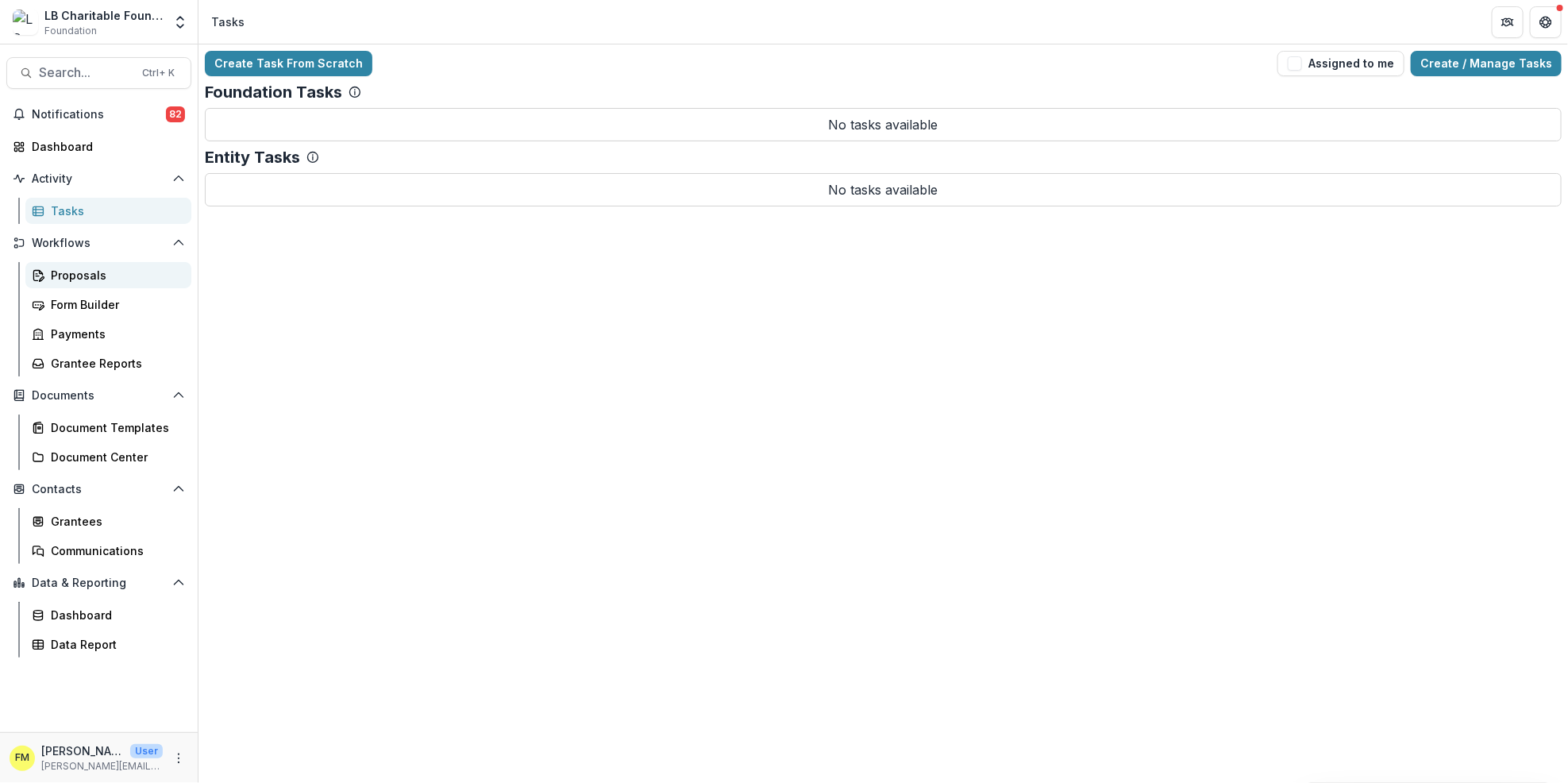
click at [143, 269] on div "Proposals" at bounding box center [115, 275] width 128 height 17
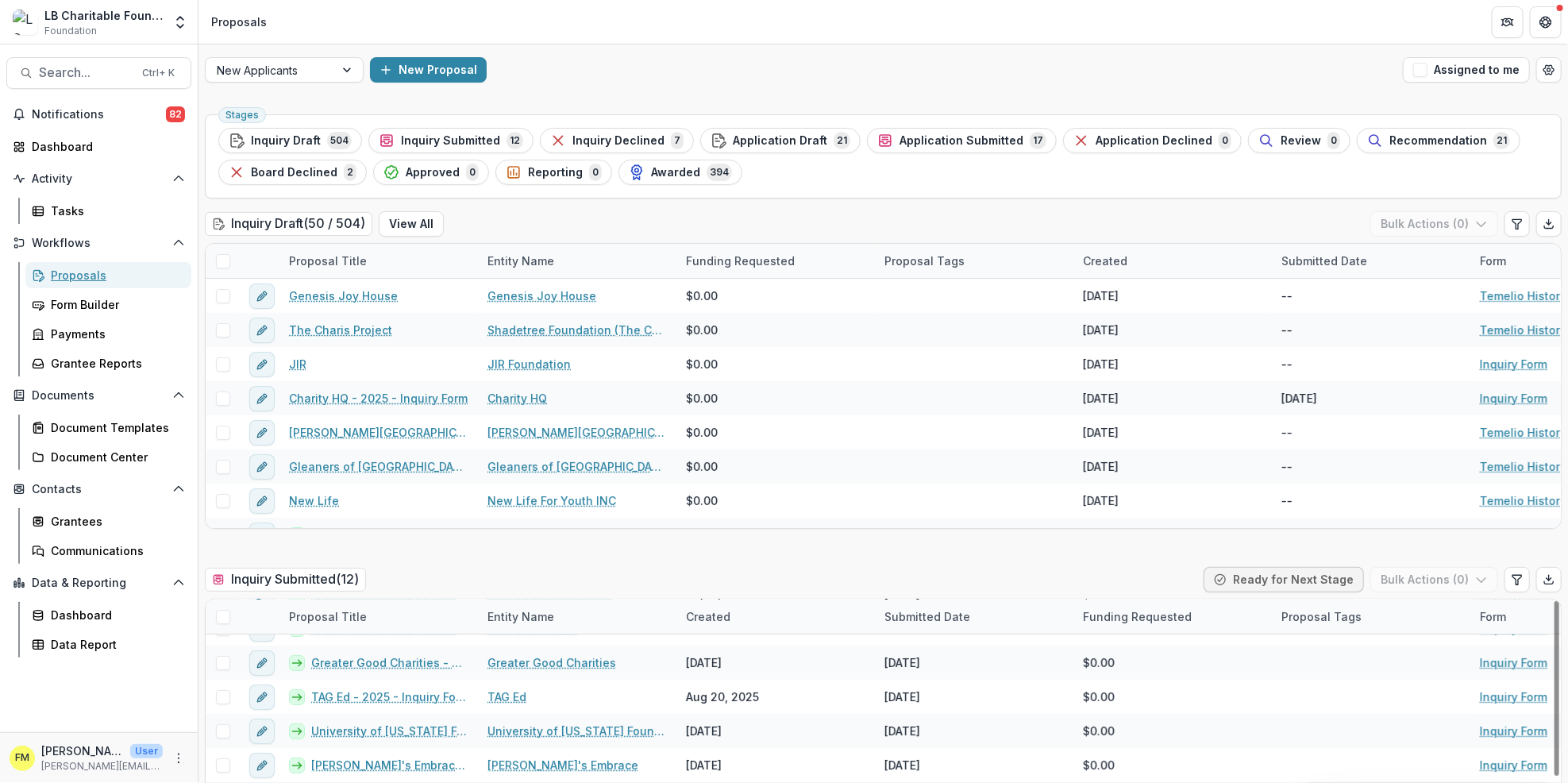
scroll to position [106, 0]
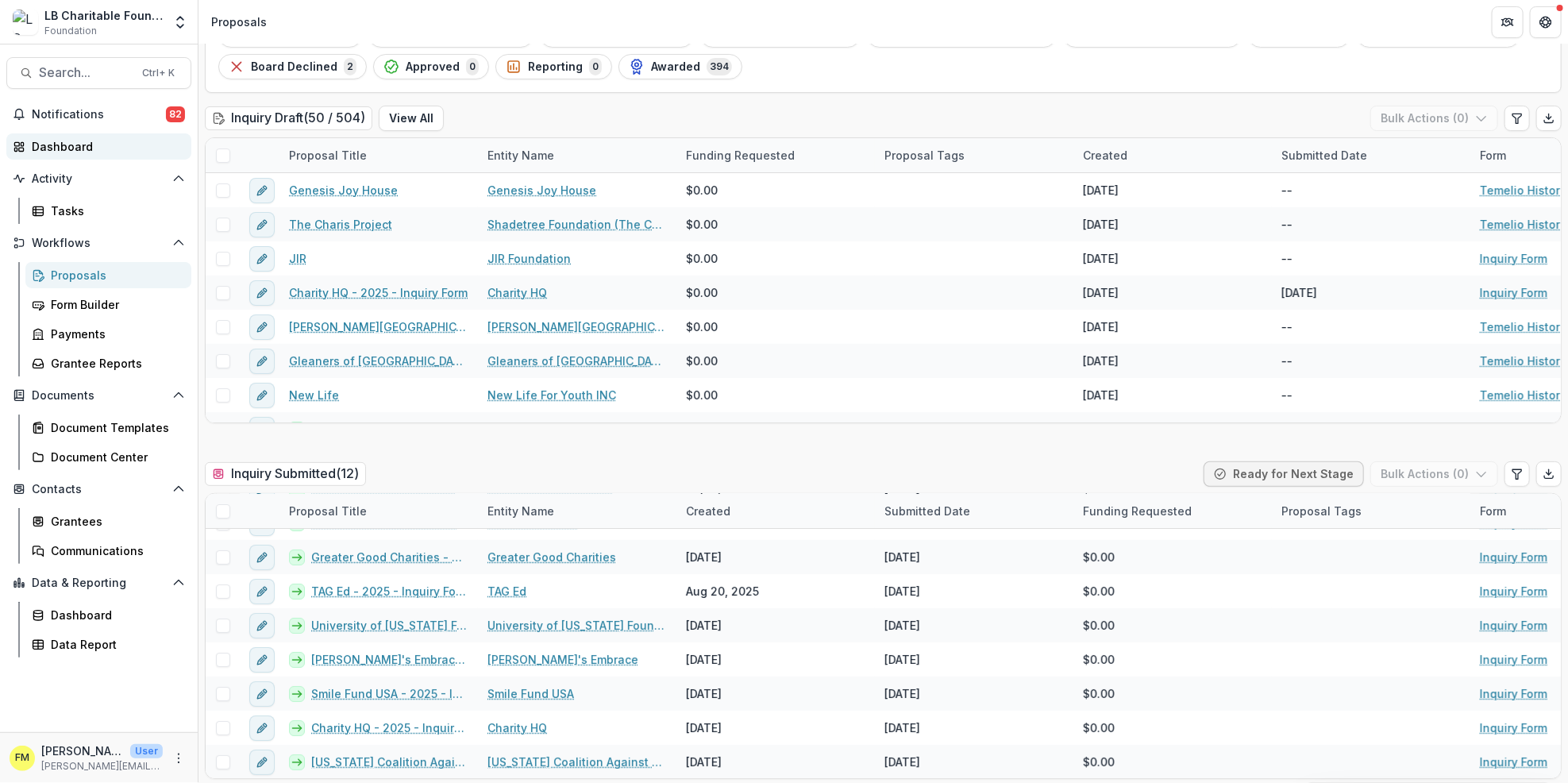
click at [107, 149] on div "Dashboard" at bounding box center [105, 146] width 147 height 17
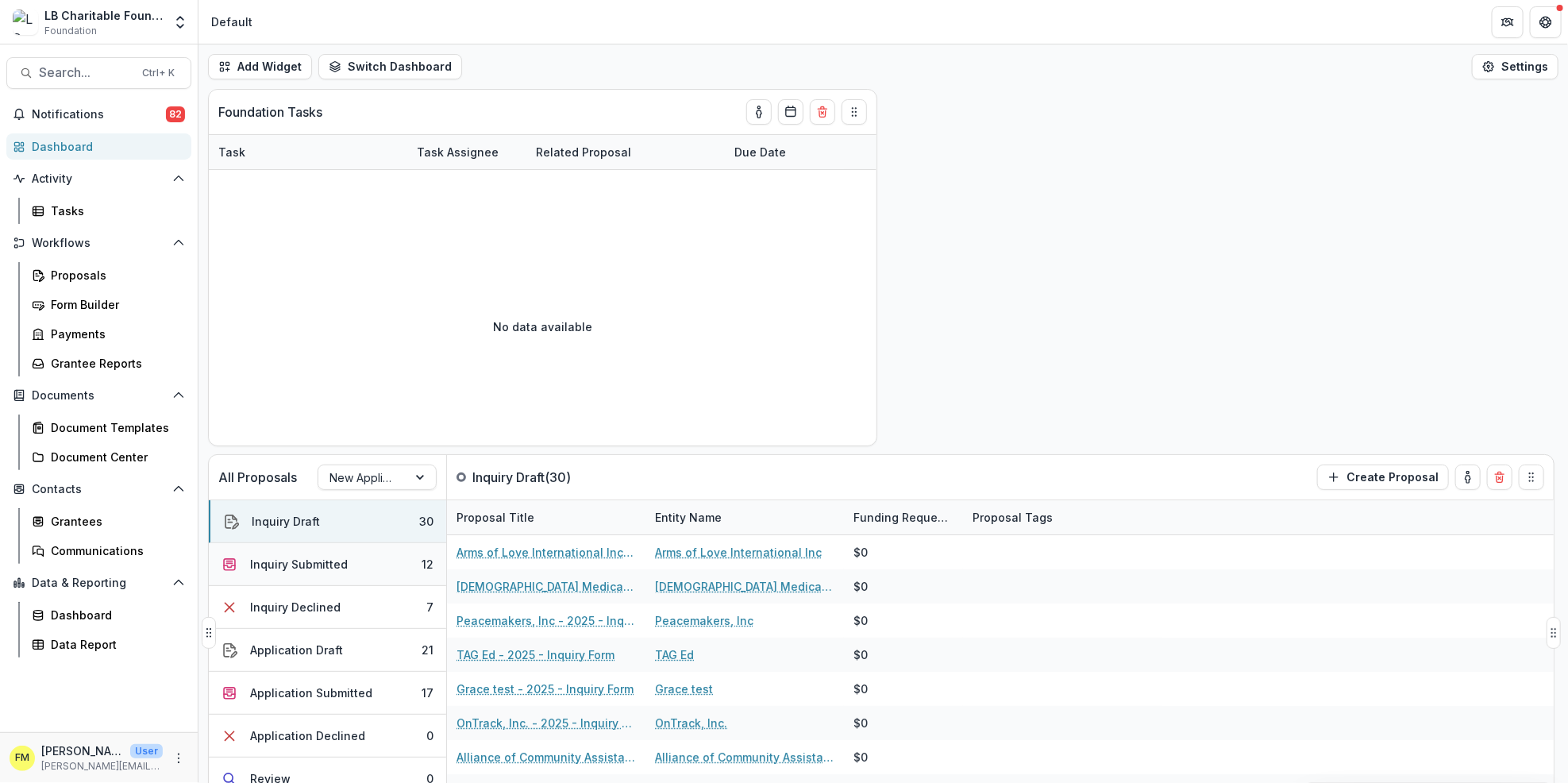
click at [400, 567] on button "Inquiry Submitted 12" at bounding box center [328, 564] width 238 height 43
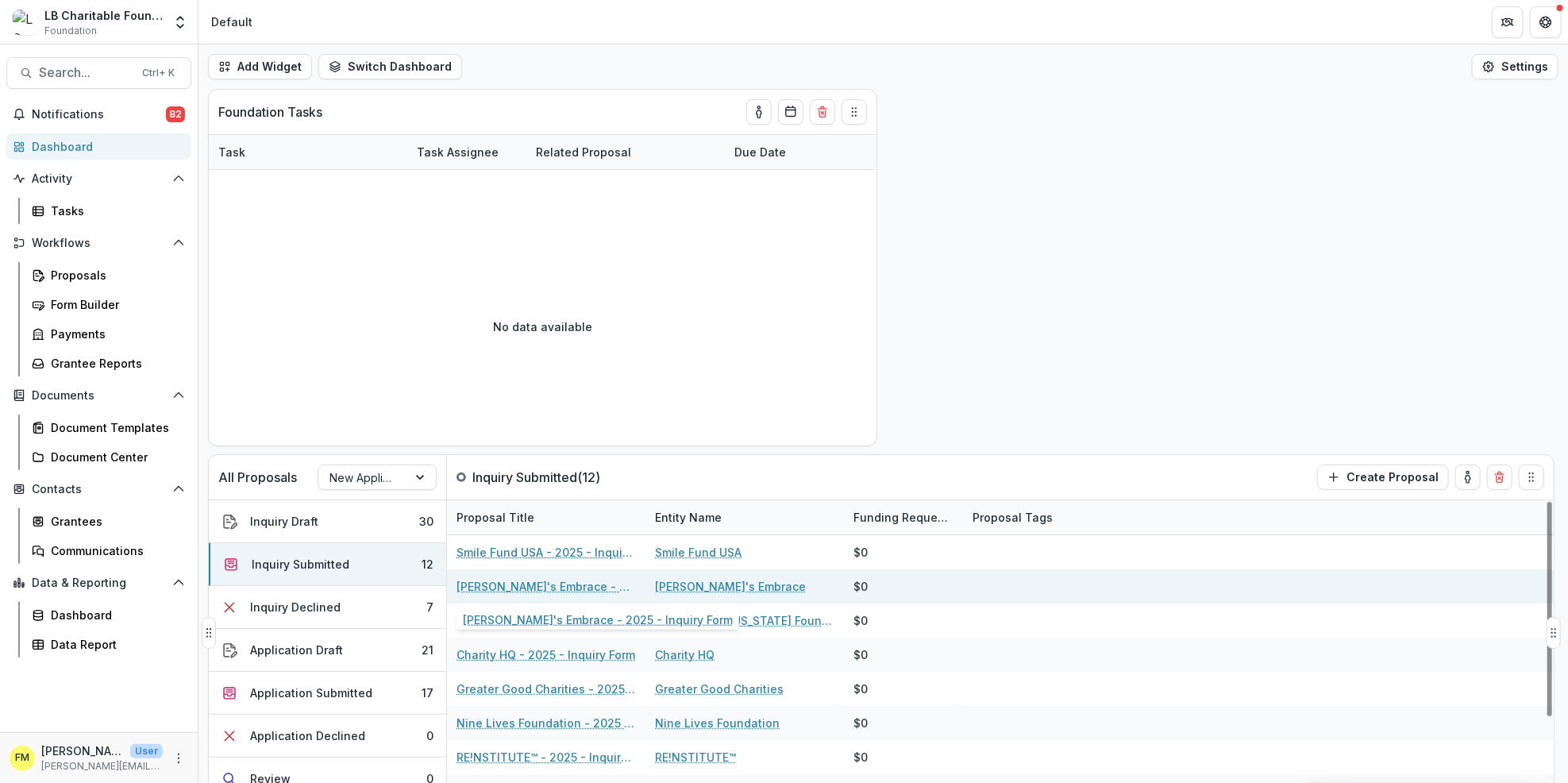
click at [539, 587] on link "[PERSON_NAME]'s Embrace - 2025 - Inquiry Form" at bounding box center [546, 587] width 179 height 17
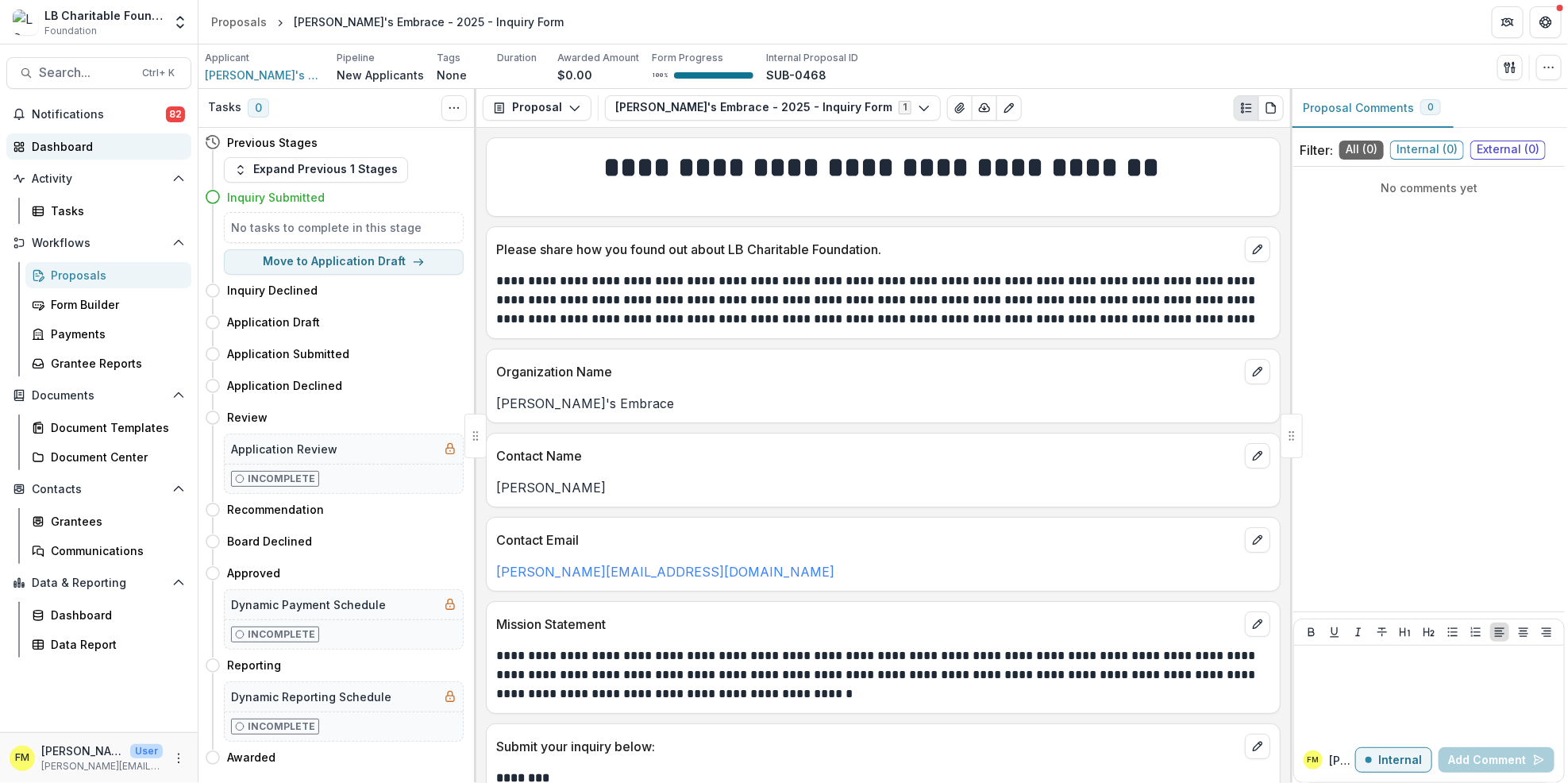
click at [77, 153] on div "Dashboard" at bounding box center [105, 146] width 147 height 17
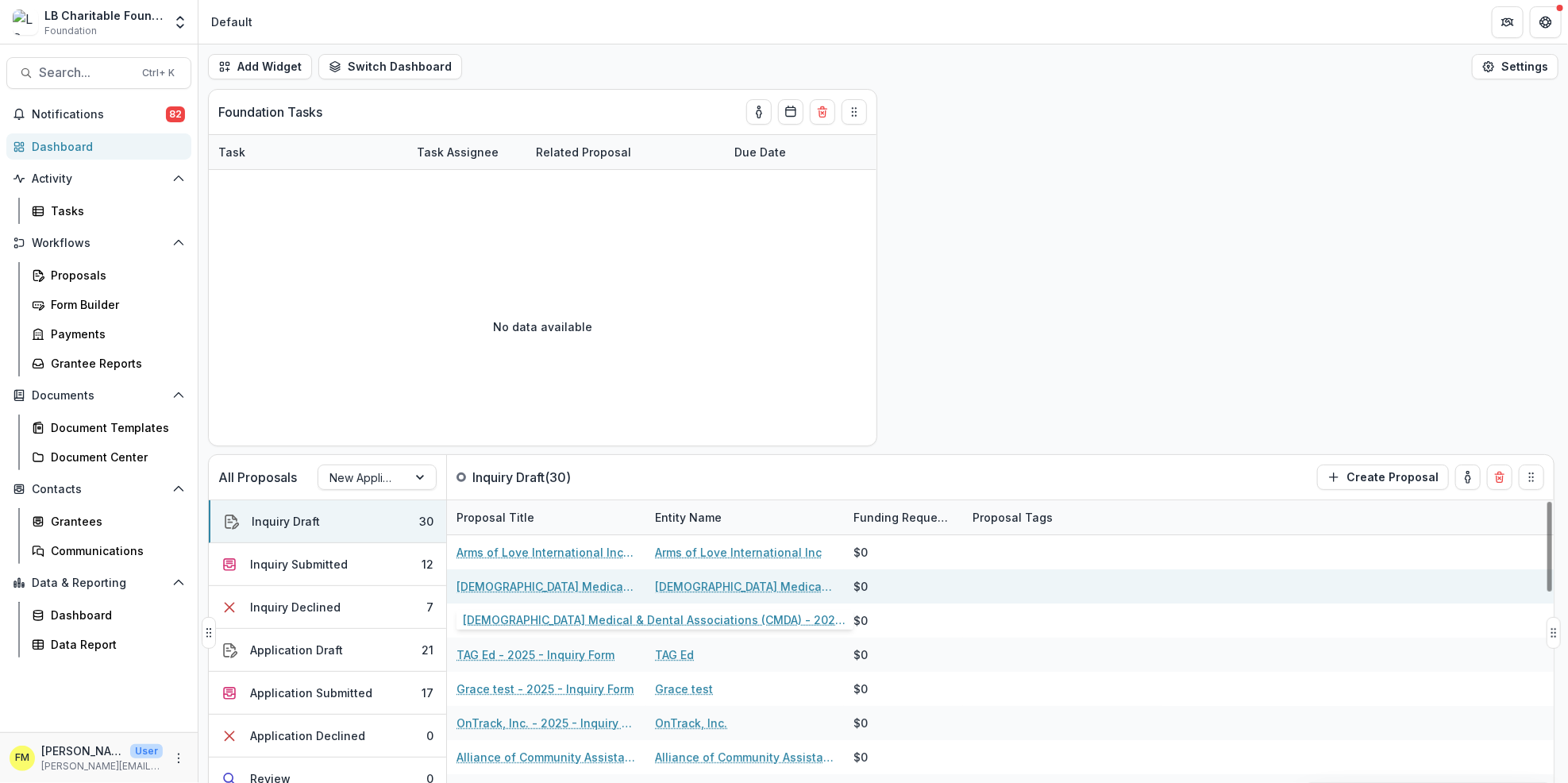
click at [535, 588] on link "[DEMOGRAPHIC_DATA] Medical & Dental Associations (CMDA) - 2025 - Inquiry Form" at bounding box center [546, 587] width 179 height 17
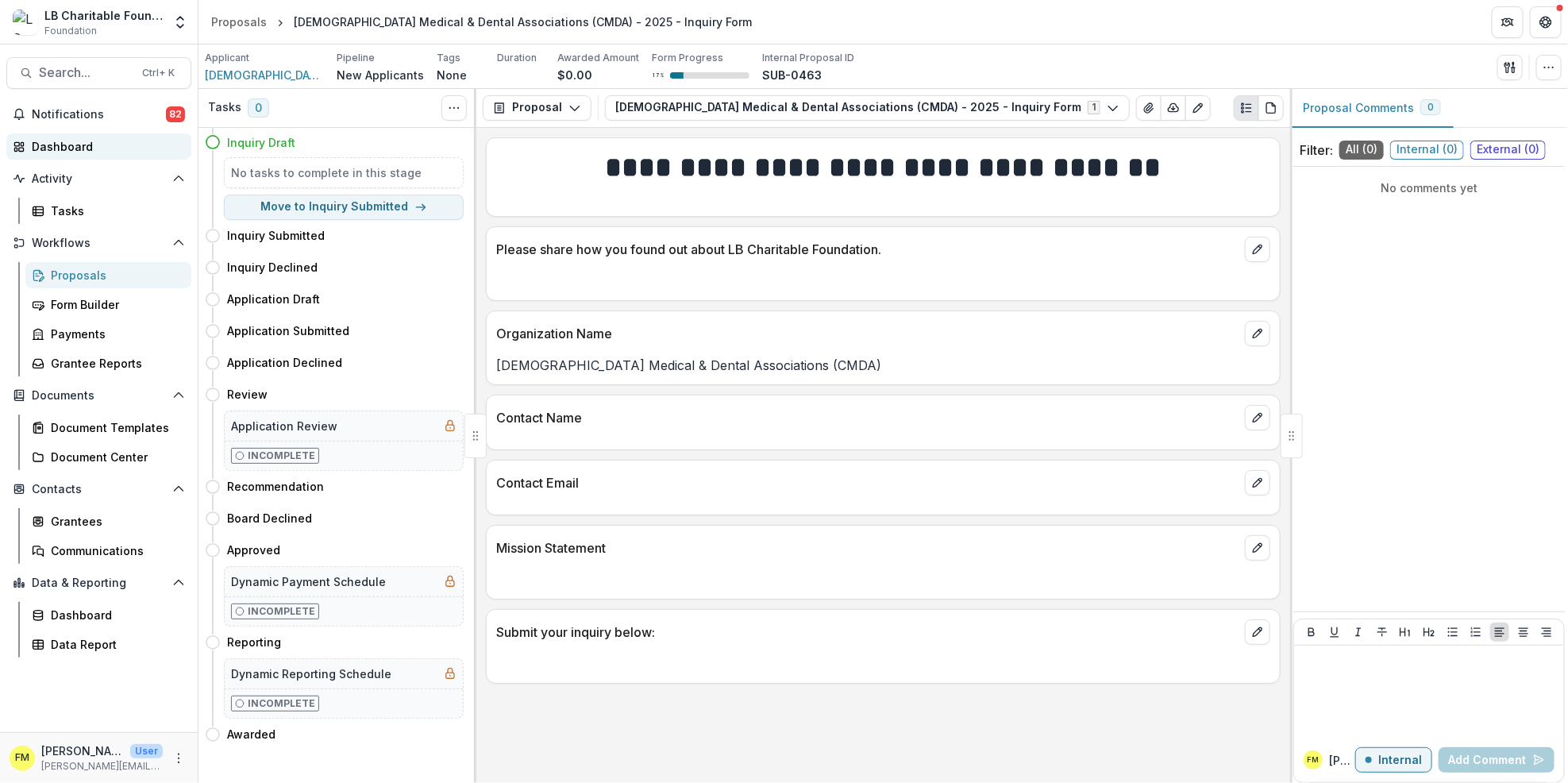
click at [88, 142] on div "Dashboard" at bounding box center [105, 146] width 147 height 17
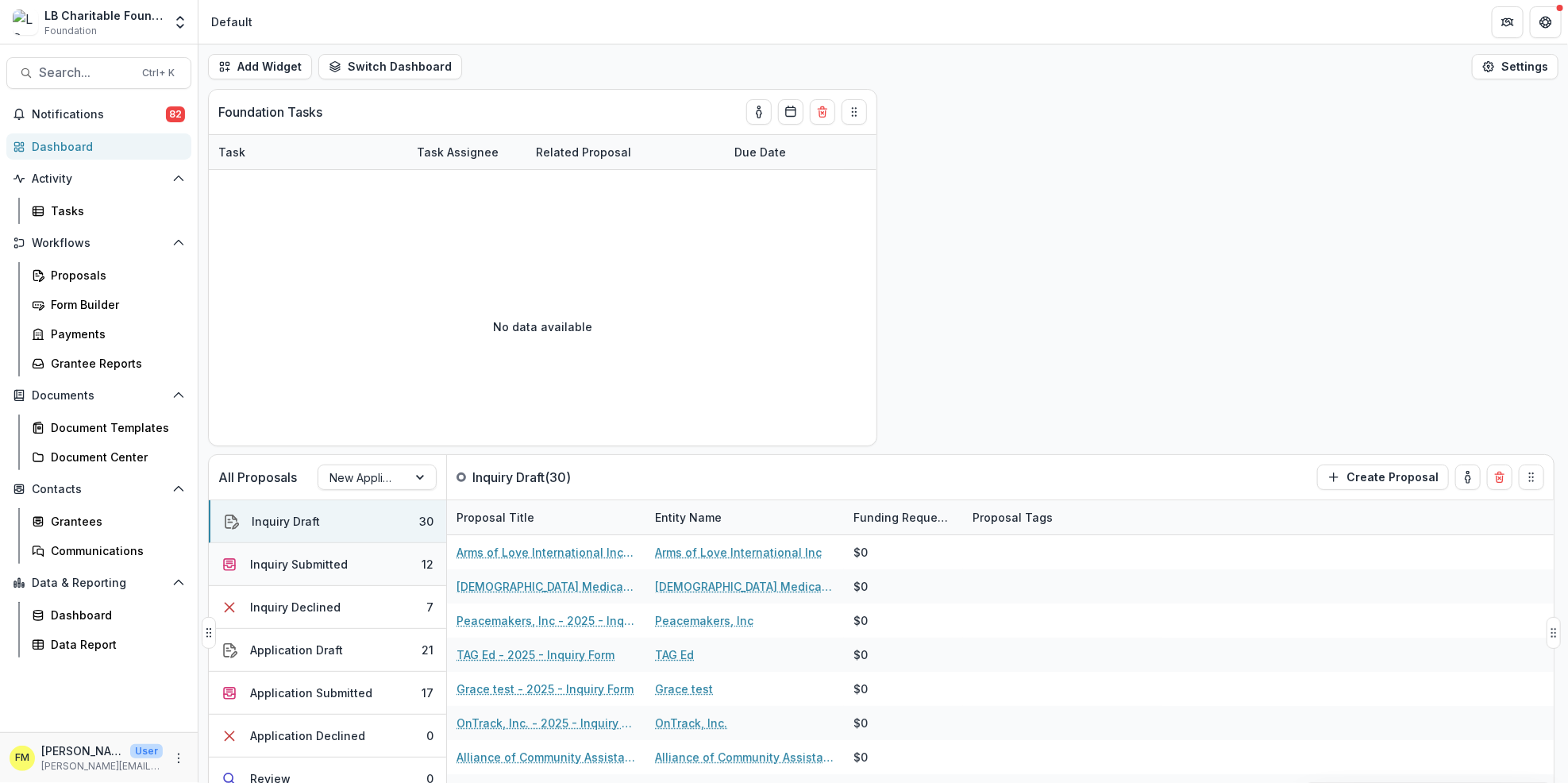
click at [382, 569] on button "Inquiry Submitted 12" at bounding box center [328, 564] width 238 height 43
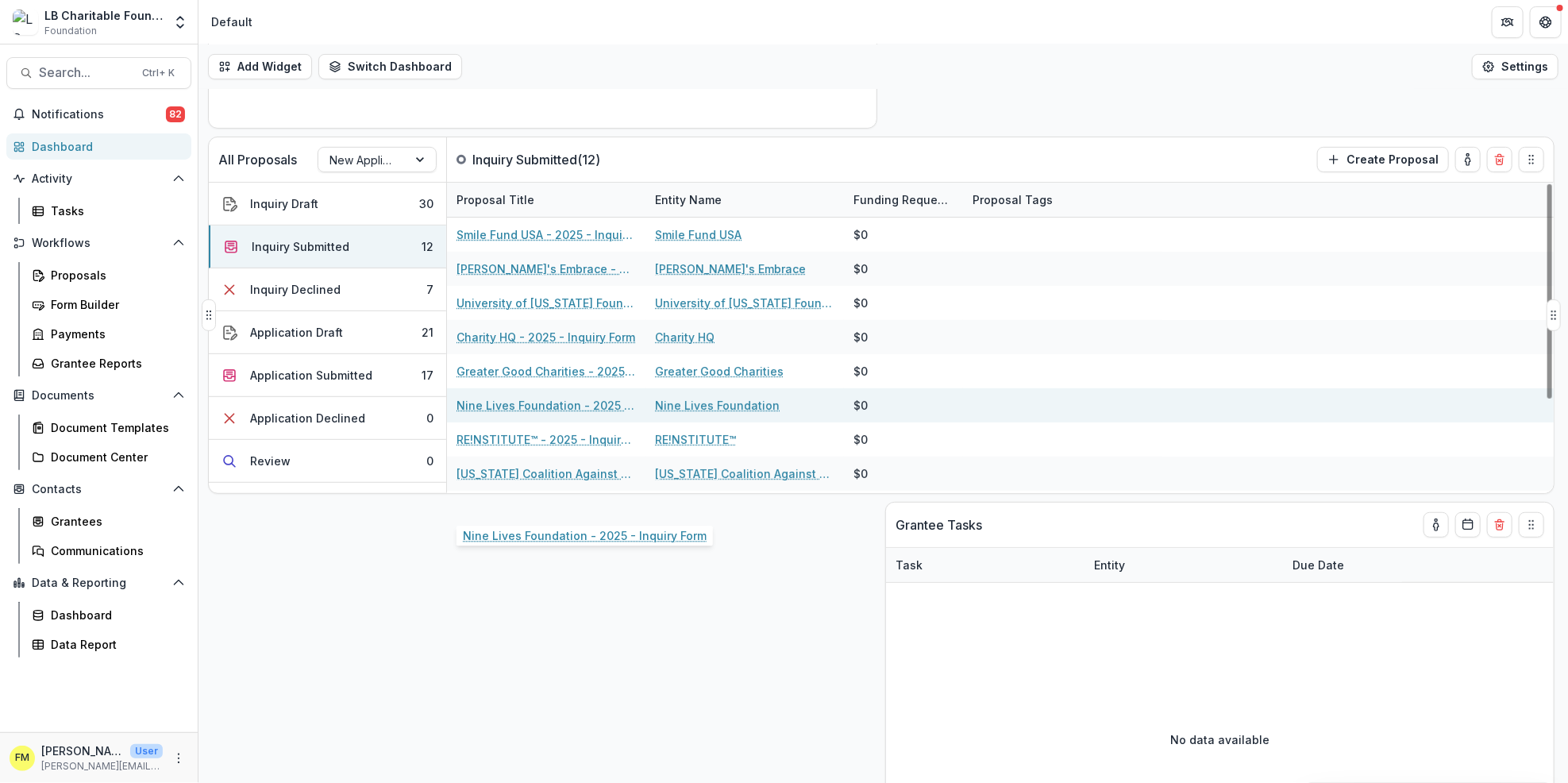
scroll to position [211, 0]
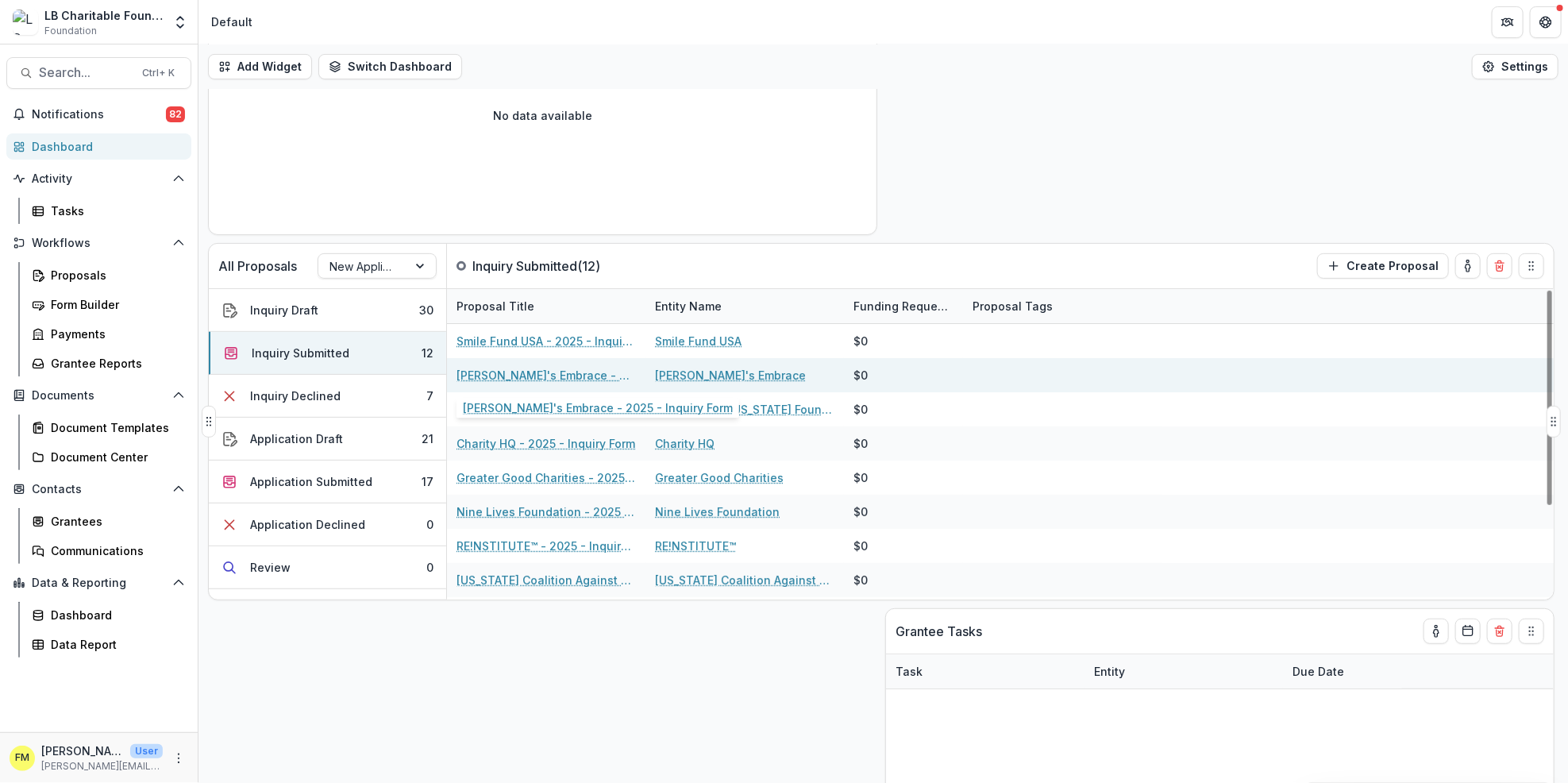
click at [523, 378] on link "[PERSON_NAME]'s Embrace - 2025 - Inquiry Form" at bounding box center [546, 375] width 179 height 17
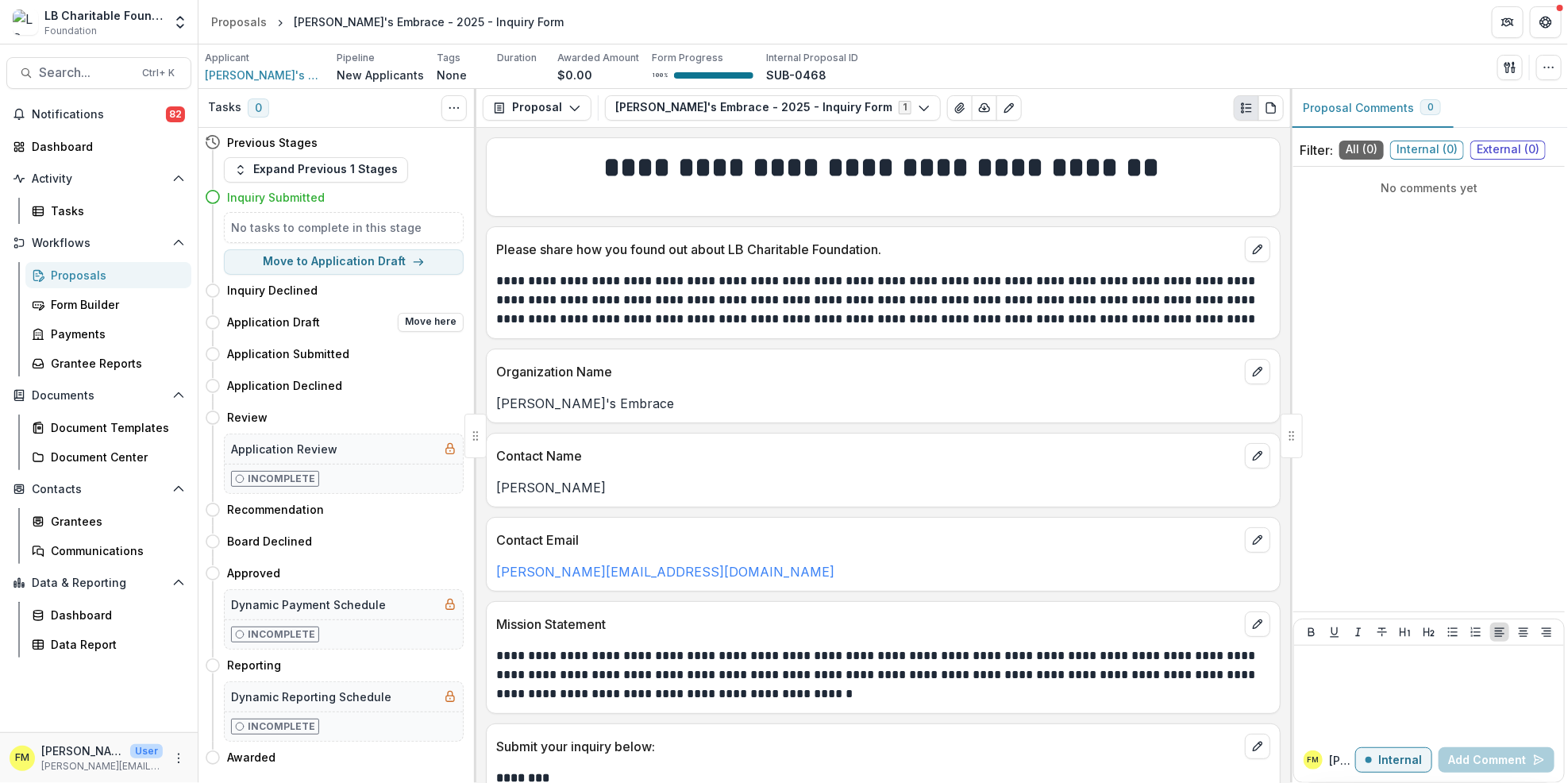
click at [324, 330] on div "Application Draft Move here" at bounding box center [345, 322] width 237 height 19
click at [115, 156] on link "Dashboard" at bounding box center [99, 146] width 185 height 26
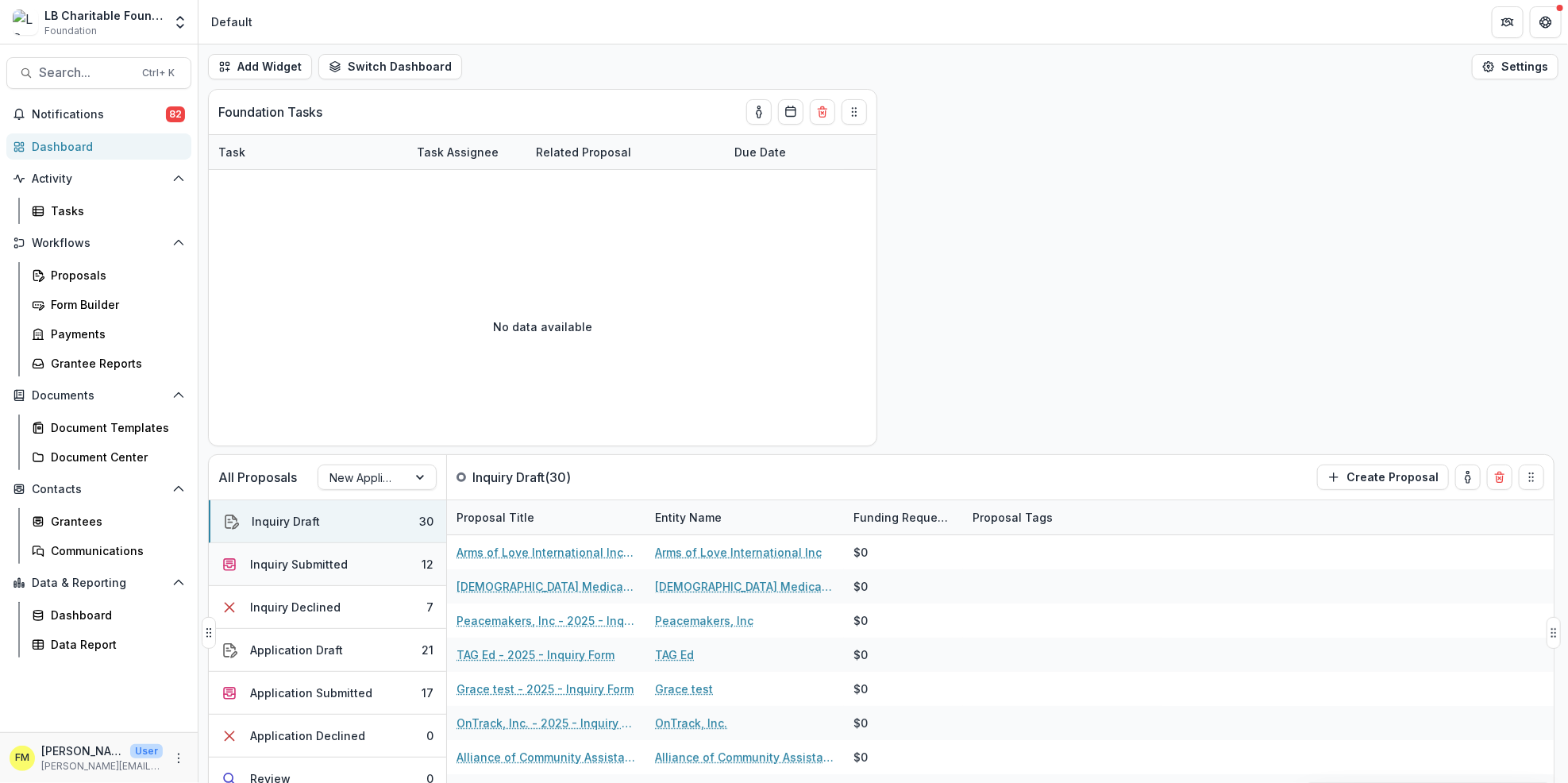
click at [378, 568] on button "Inquiry Submitted 12" at bounding box center [328, 564] width 238 height 43
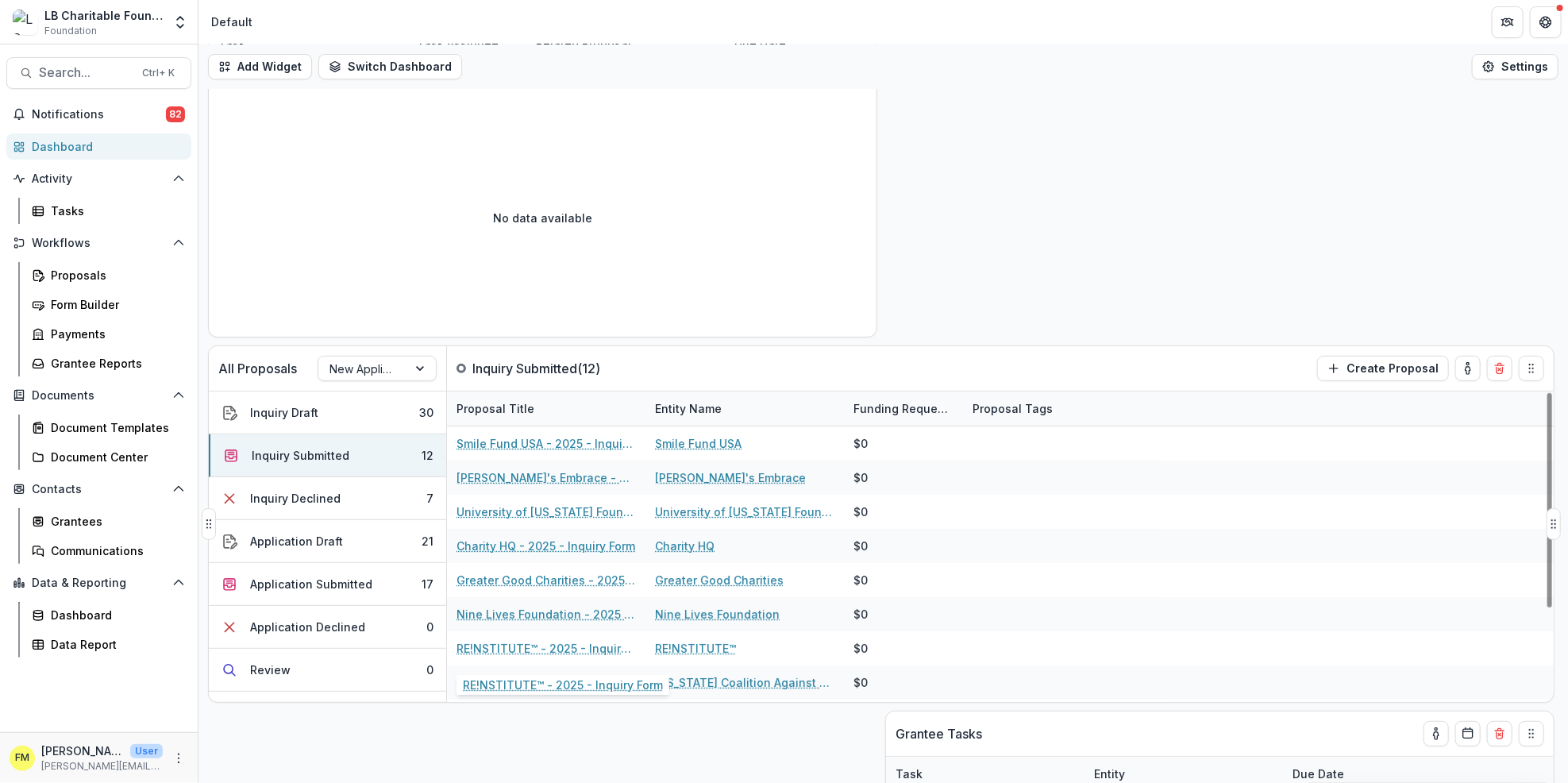
scroll to position [106, 0]
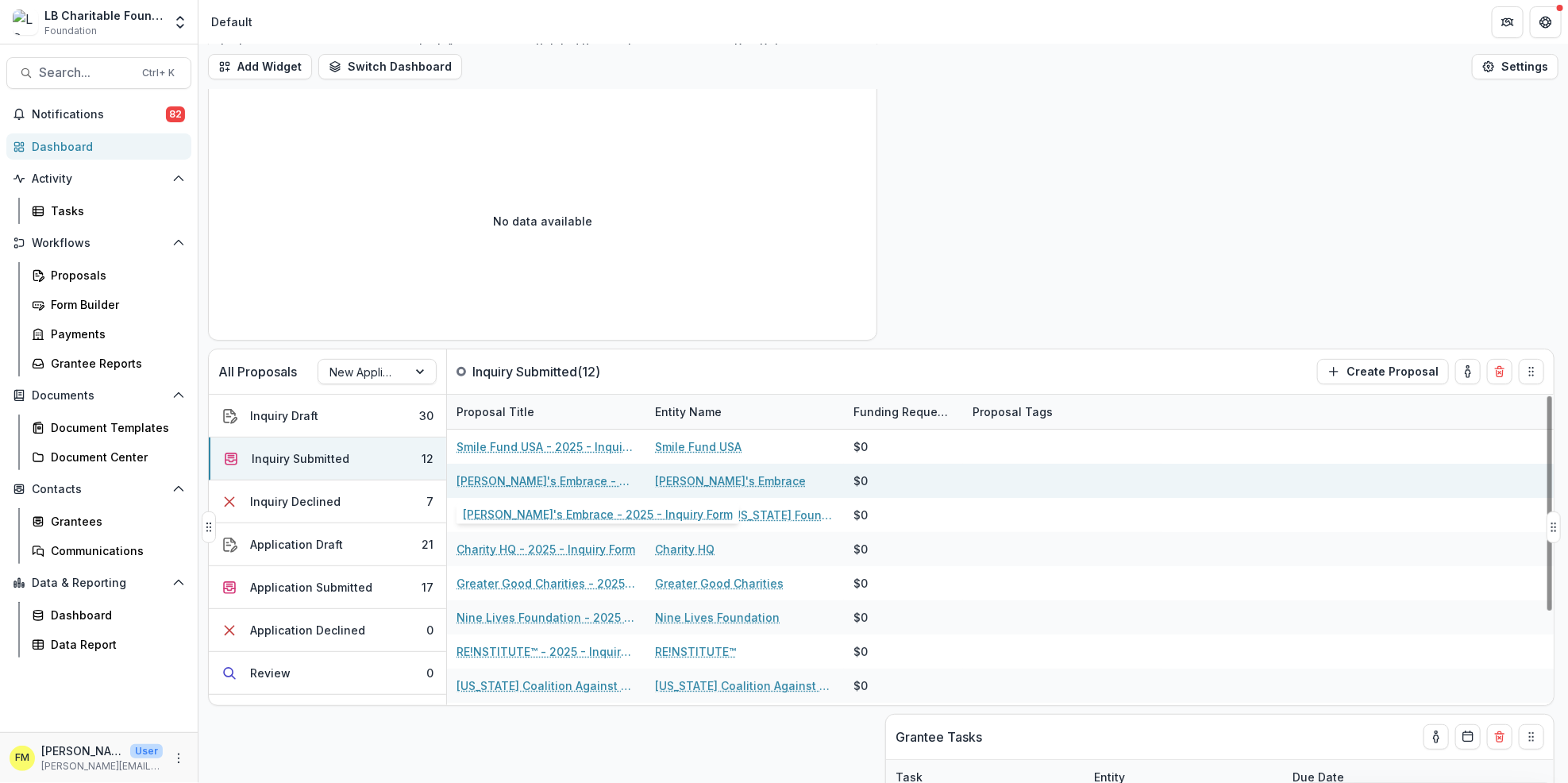
click at [523, 485] on link "[PERSON_NAME]'s Embrace - 2025 - Inquiry Form" at bounding box center [546, 481] width 179 height 17
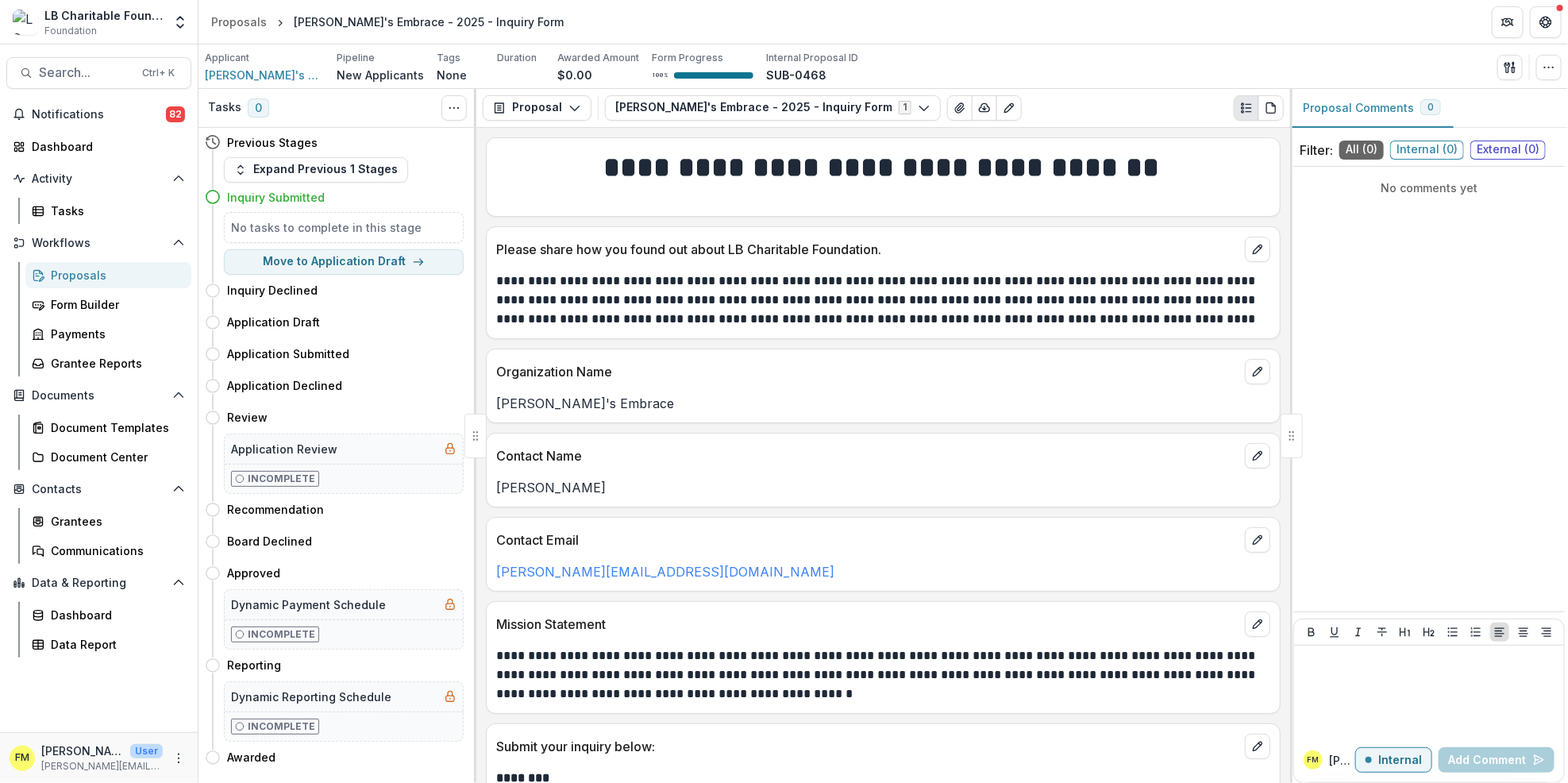
scroll to position [318, 0]
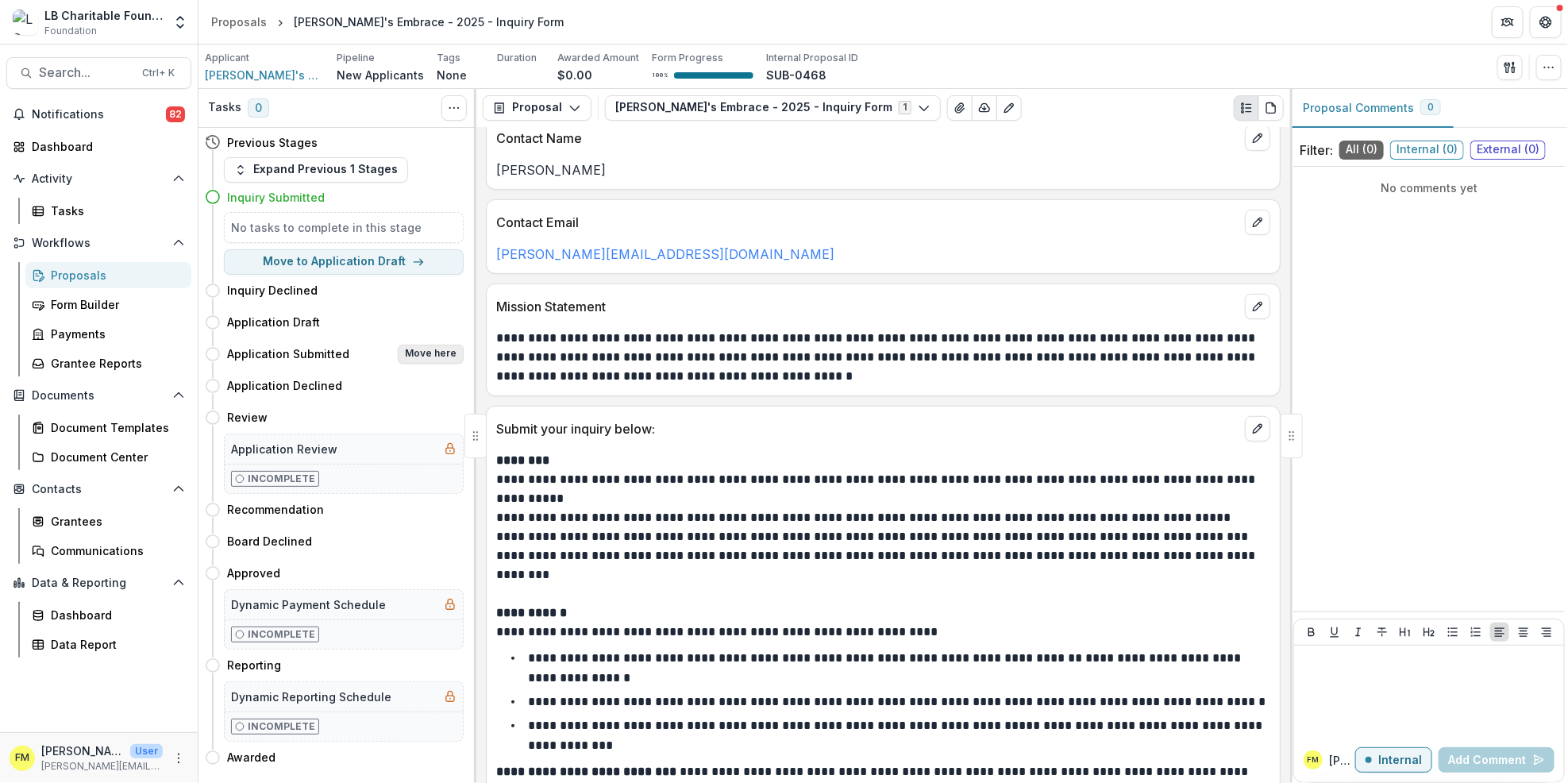
click at [429, 351] on button "Move here" at bounding box center [431, 355] width 66 height 19
select select "**********"
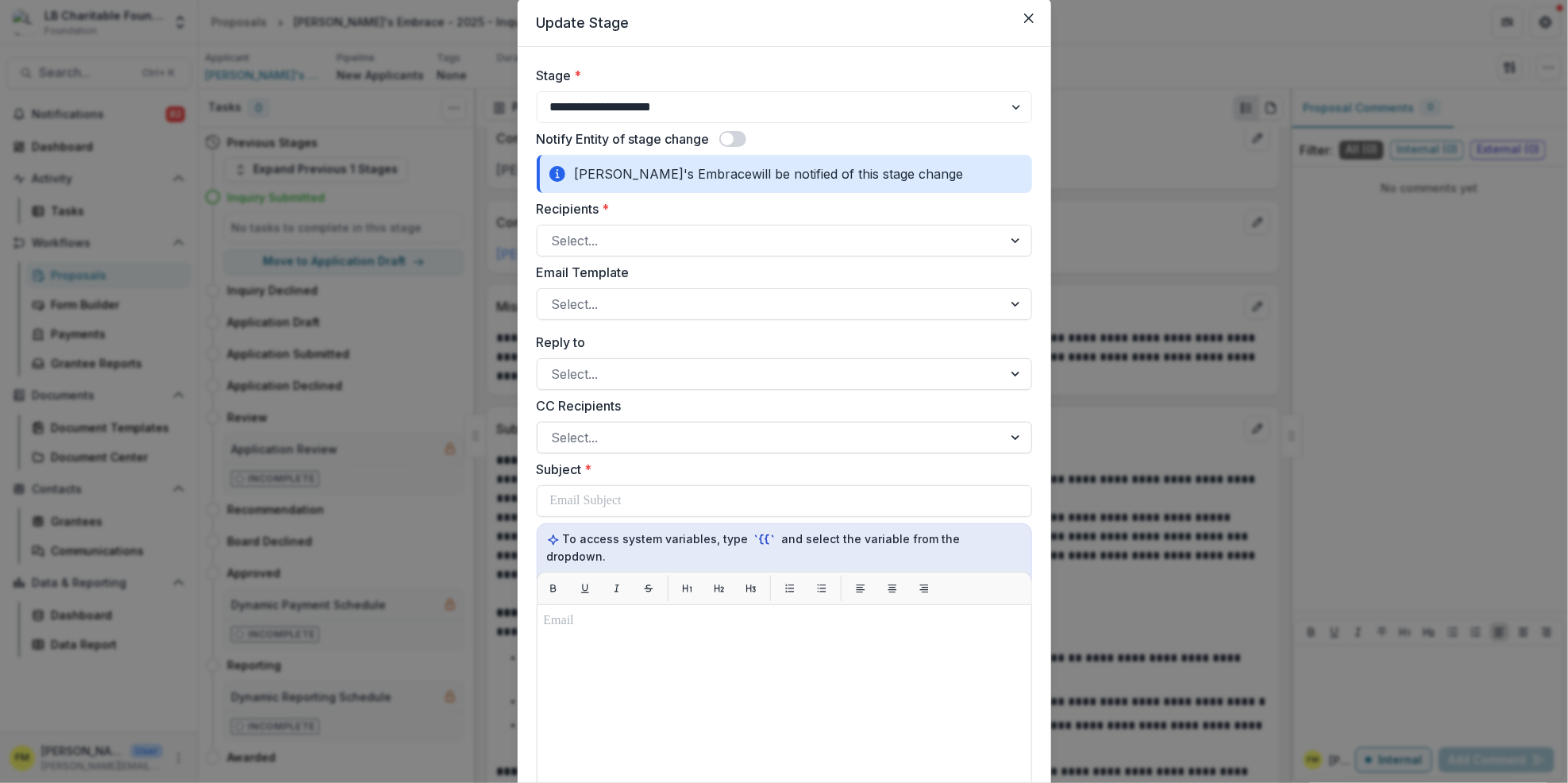
scroll to position [0, 0]
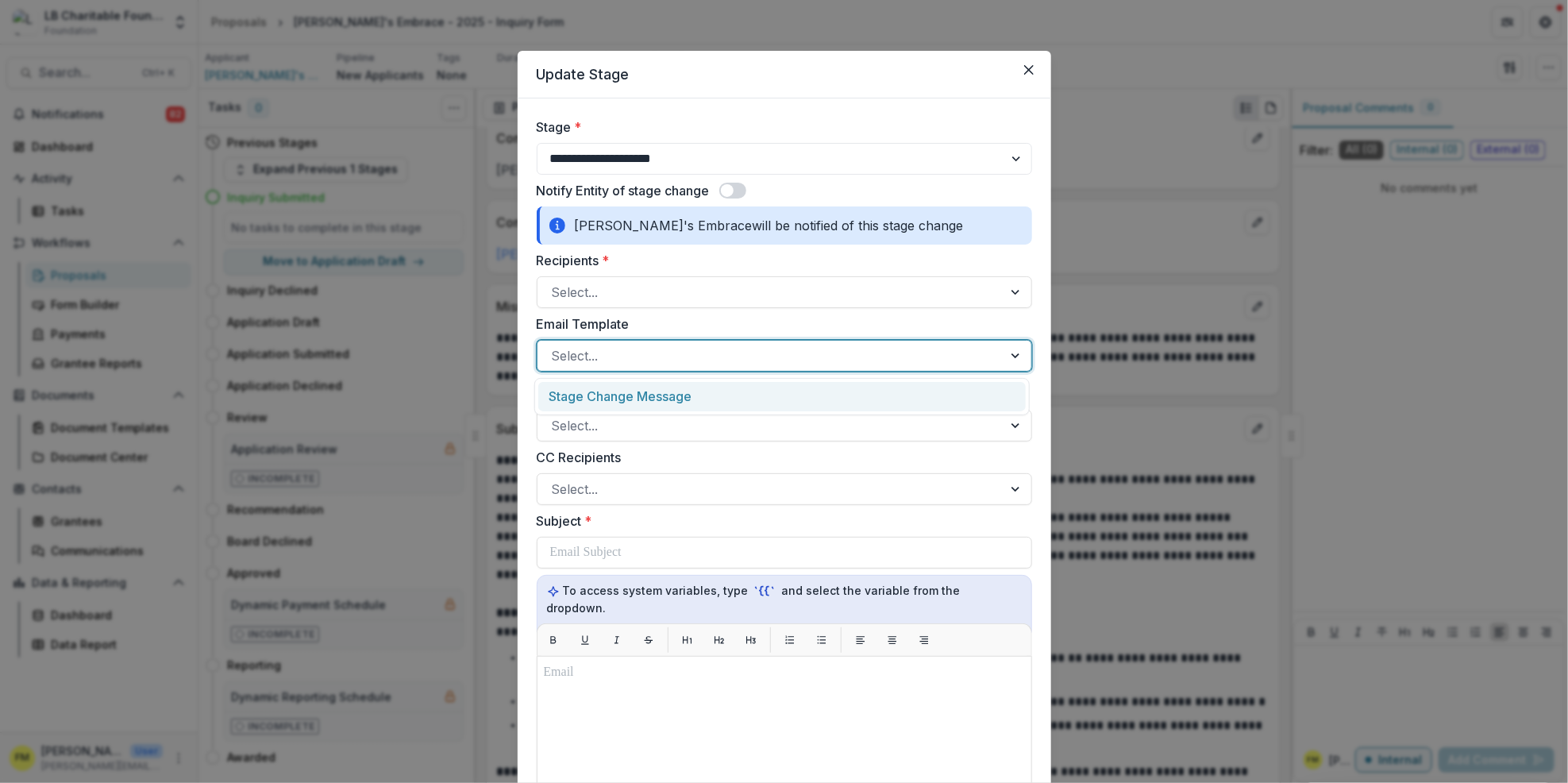
click at [1008, 356] on div at bounding box center [1017, 356] width 28 height 30
click at [854, 403] on div "Stage Change Message" at bounding box center [782, 397] width 488 height 29
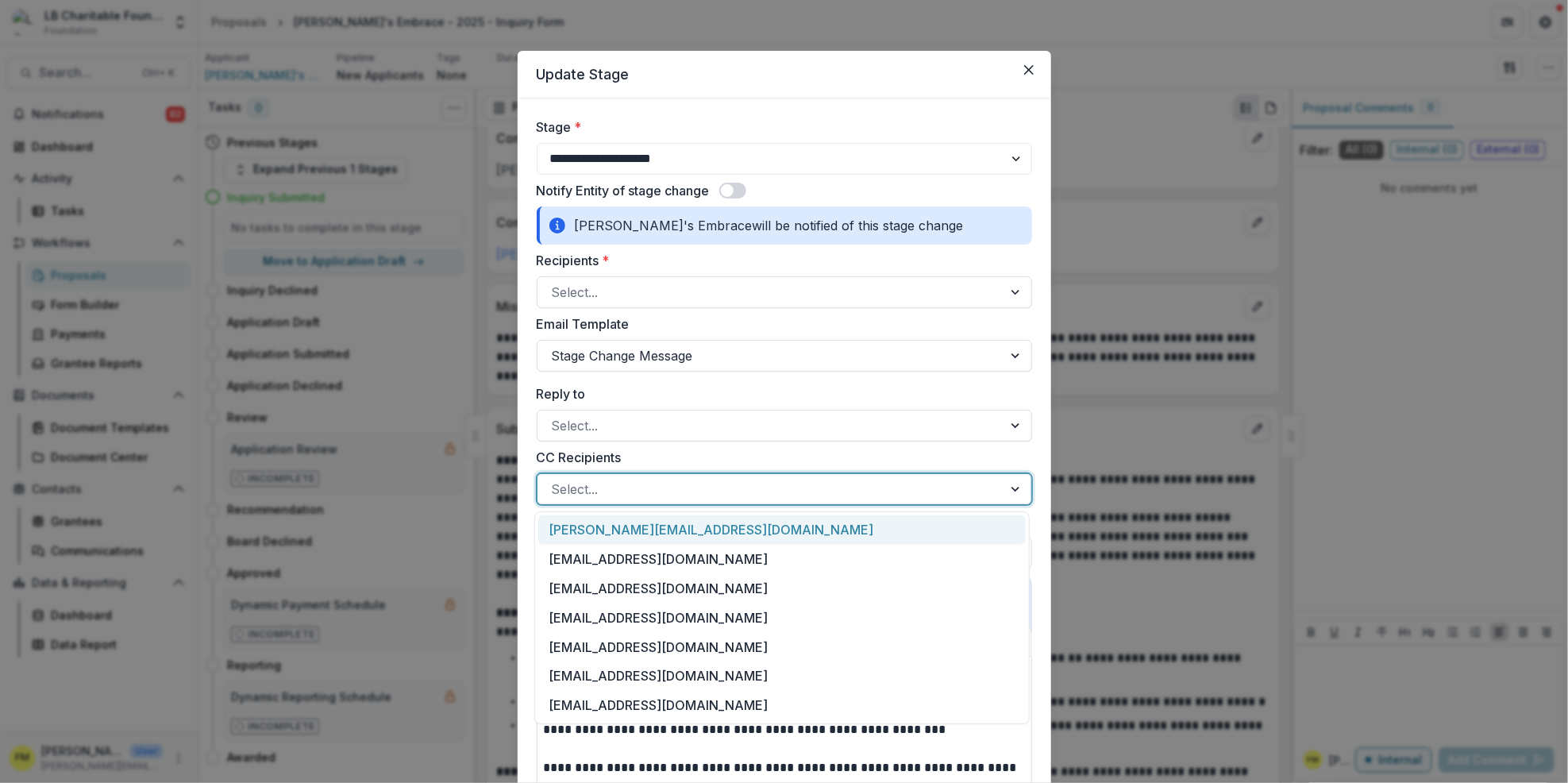
click at [1013, 489] on div at bounding box center [1017, 489] width 28 height 30
click at [736, 562] on div "[EMAIL_ADDRESS][DOMAIN_NAME]" at bounding box center [782, 559] width 488 height 29
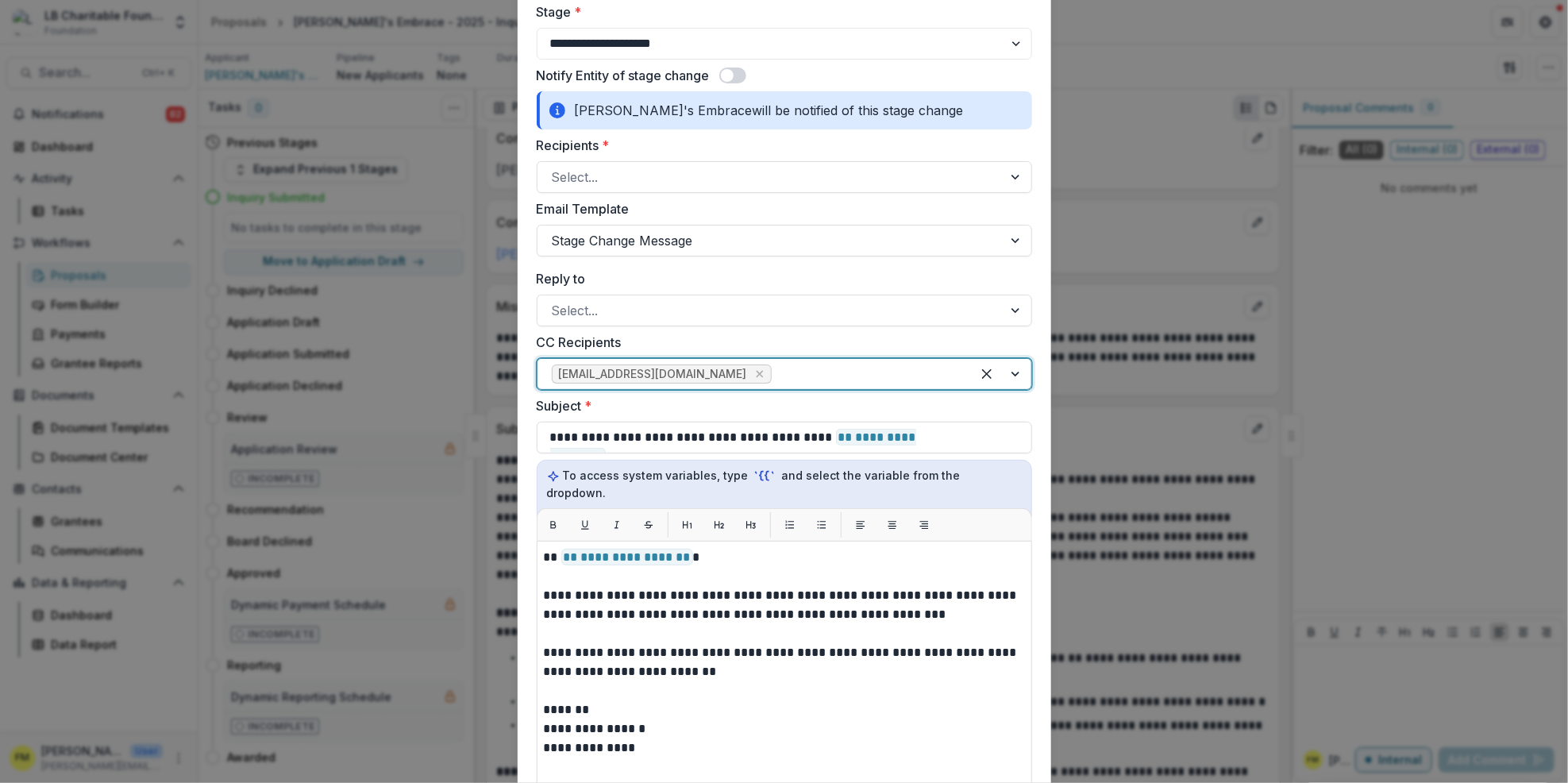
scroll to position [529, 0]
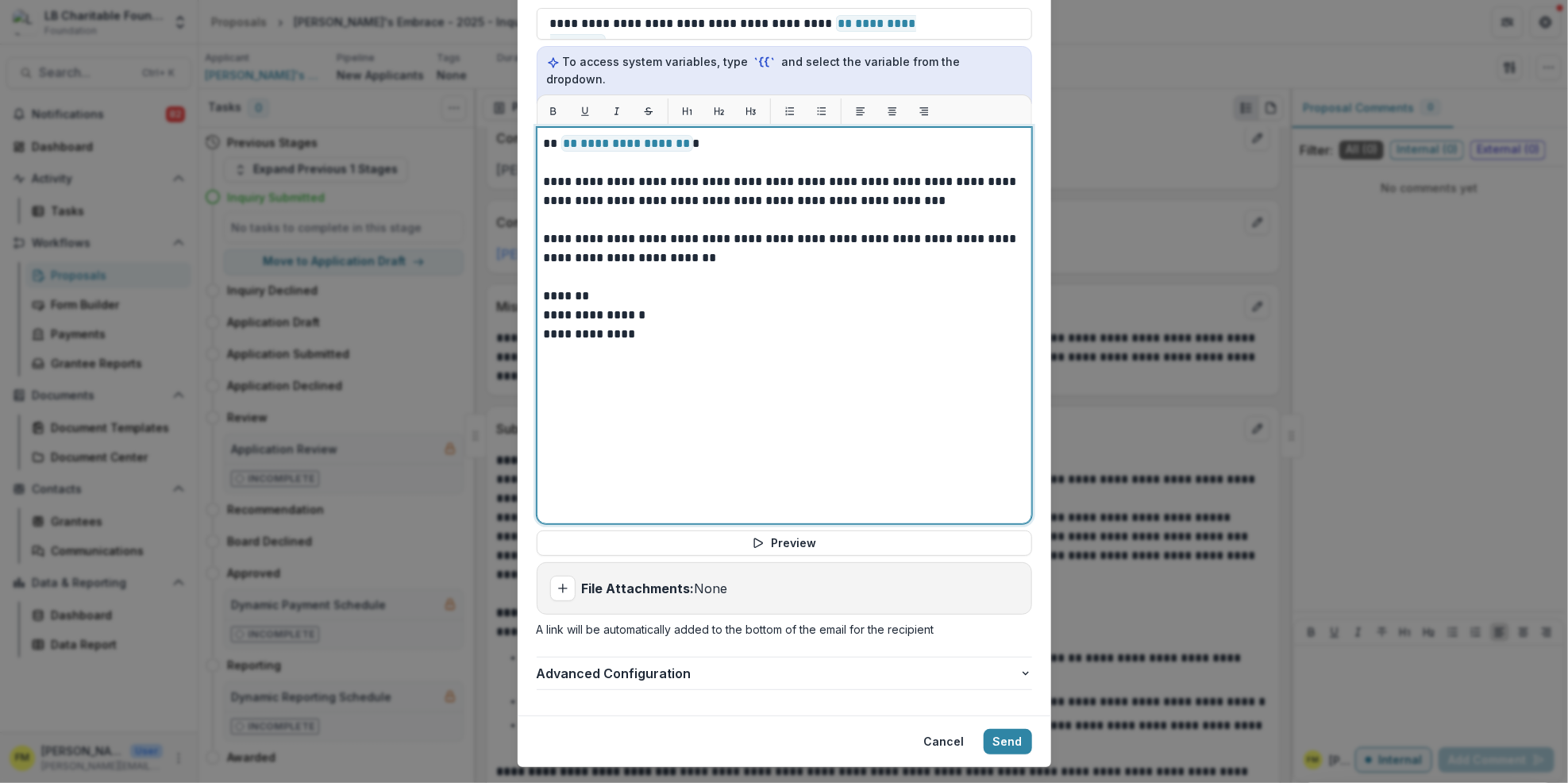
click at [582, 287] on p "*******" at bounding box center [784, 297] width 481 height 19
click at [591, 305] on p "**********" at bounding box center [784, 315] width 481 height 19
click at [775, 410] on div "**********" at bounding box center [784, 326] width 481 height 383
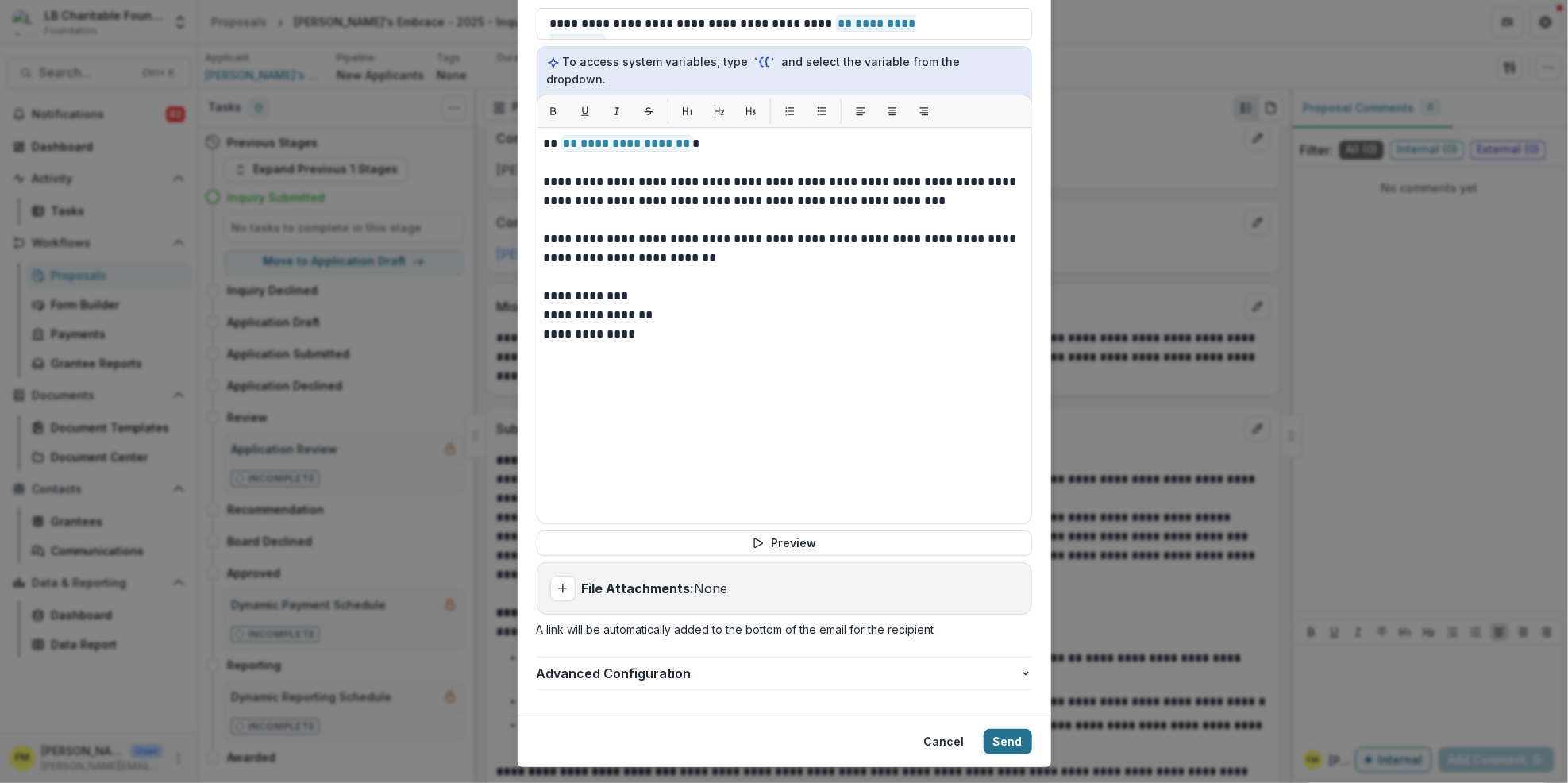
click at [1011, 729] on button "Send" at bounding box center [1008, 741] width 48 height 25
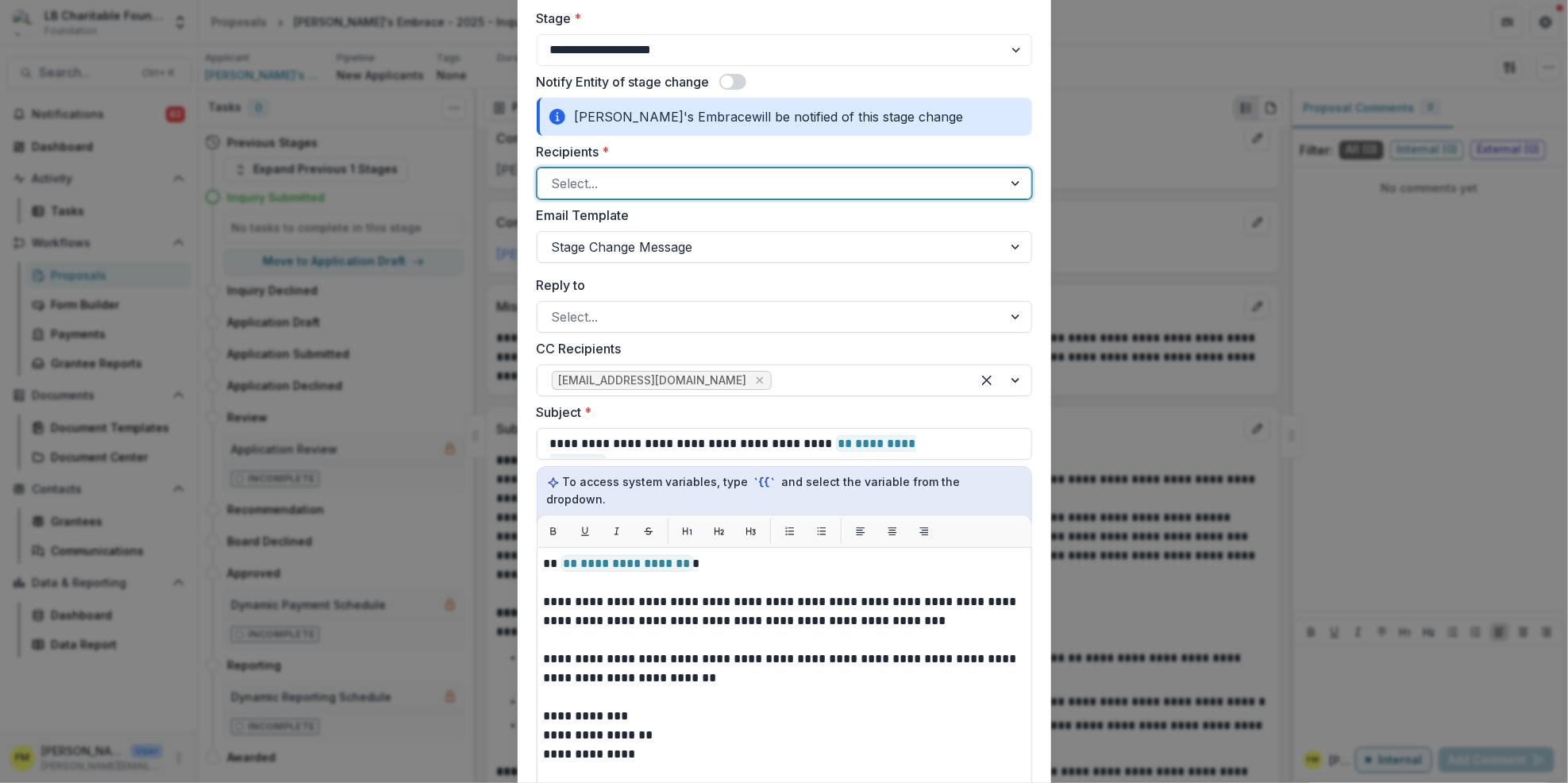
scroll to position [0, 0]
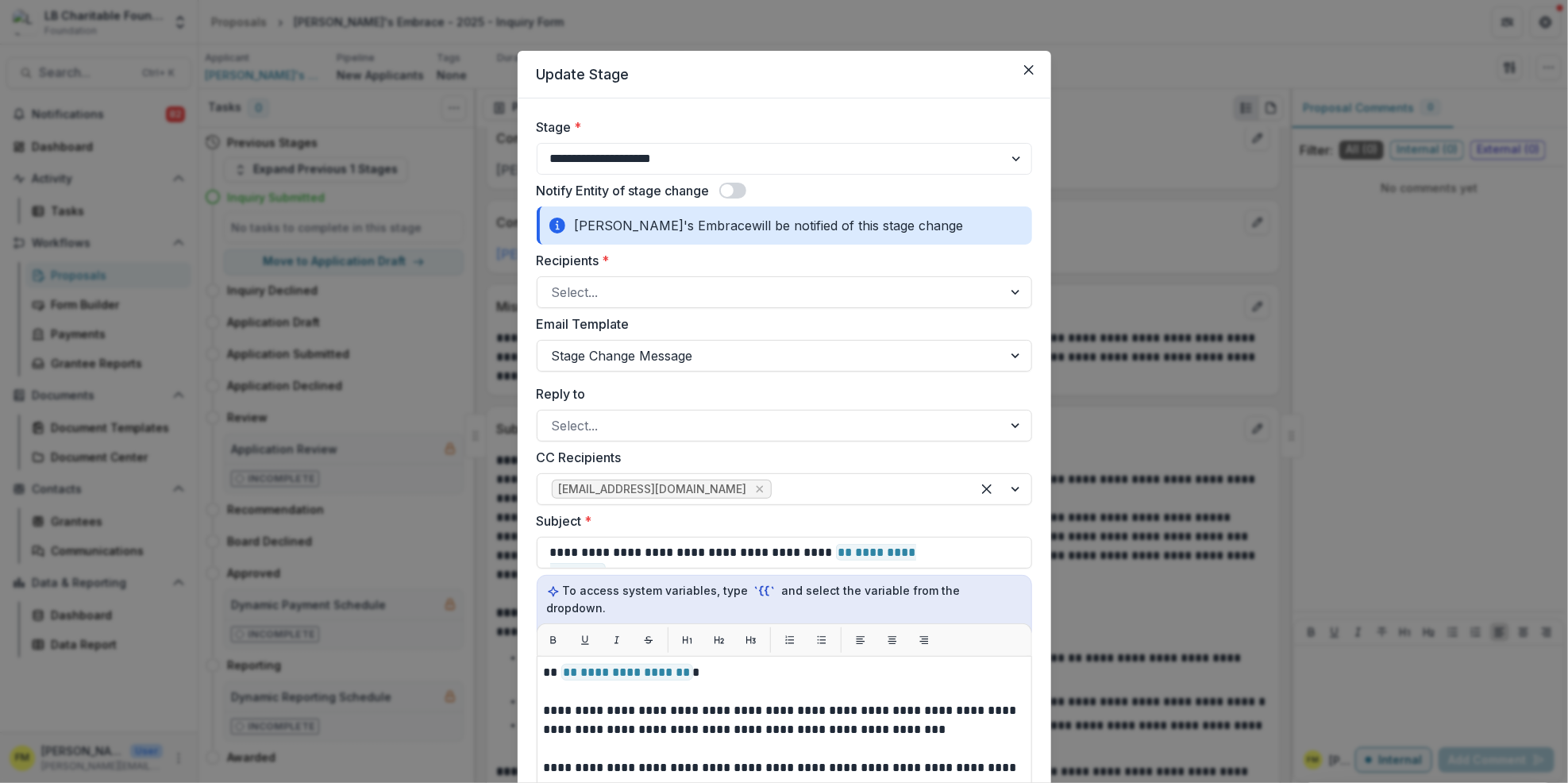
click at [1146, 415] on div "**********" at bounding box center [784, 391] width 1568 height 783
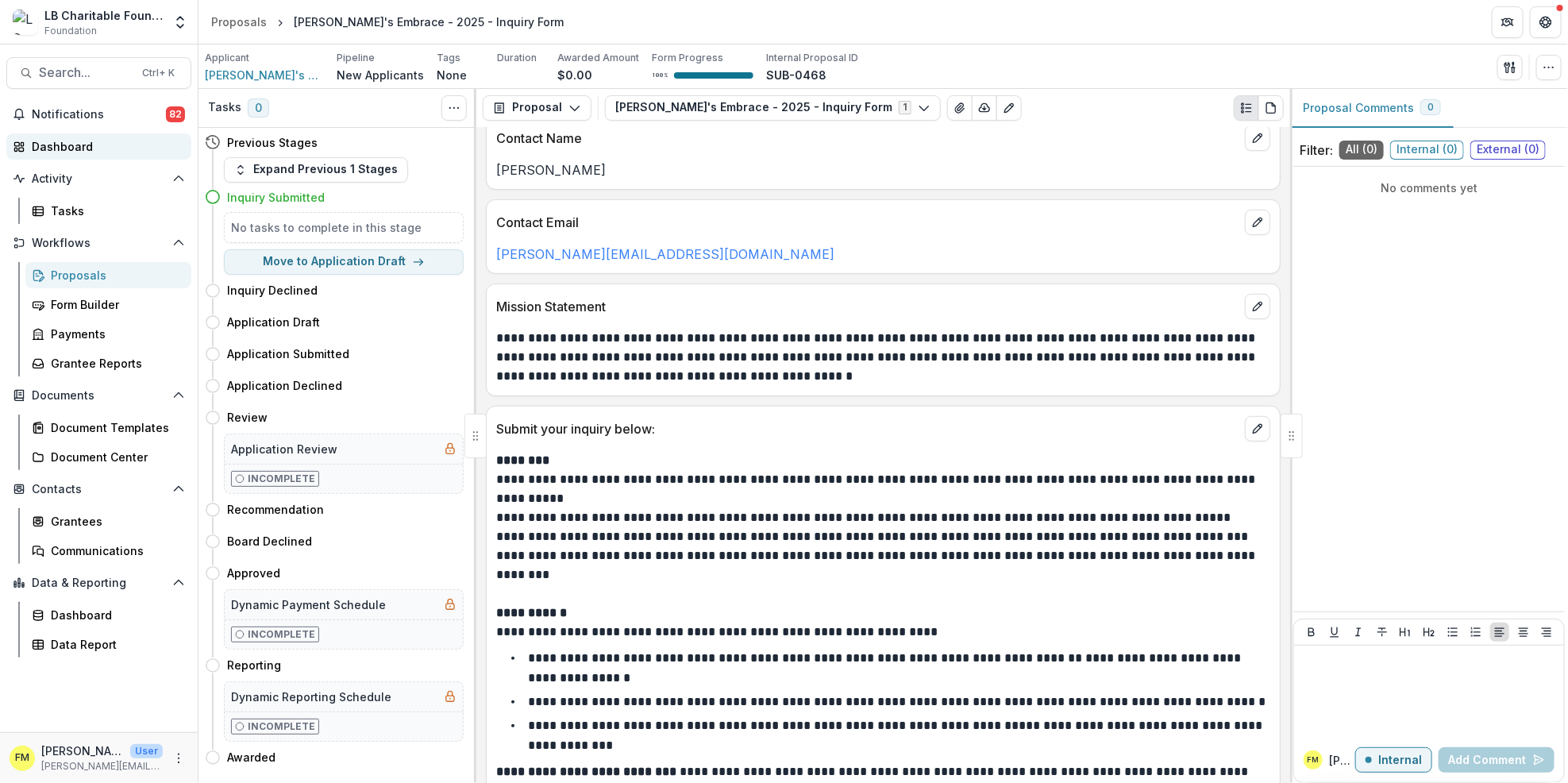
click at [115, 141] on div "Dashboard" at bounding box center [105, 146] width 147 height 17
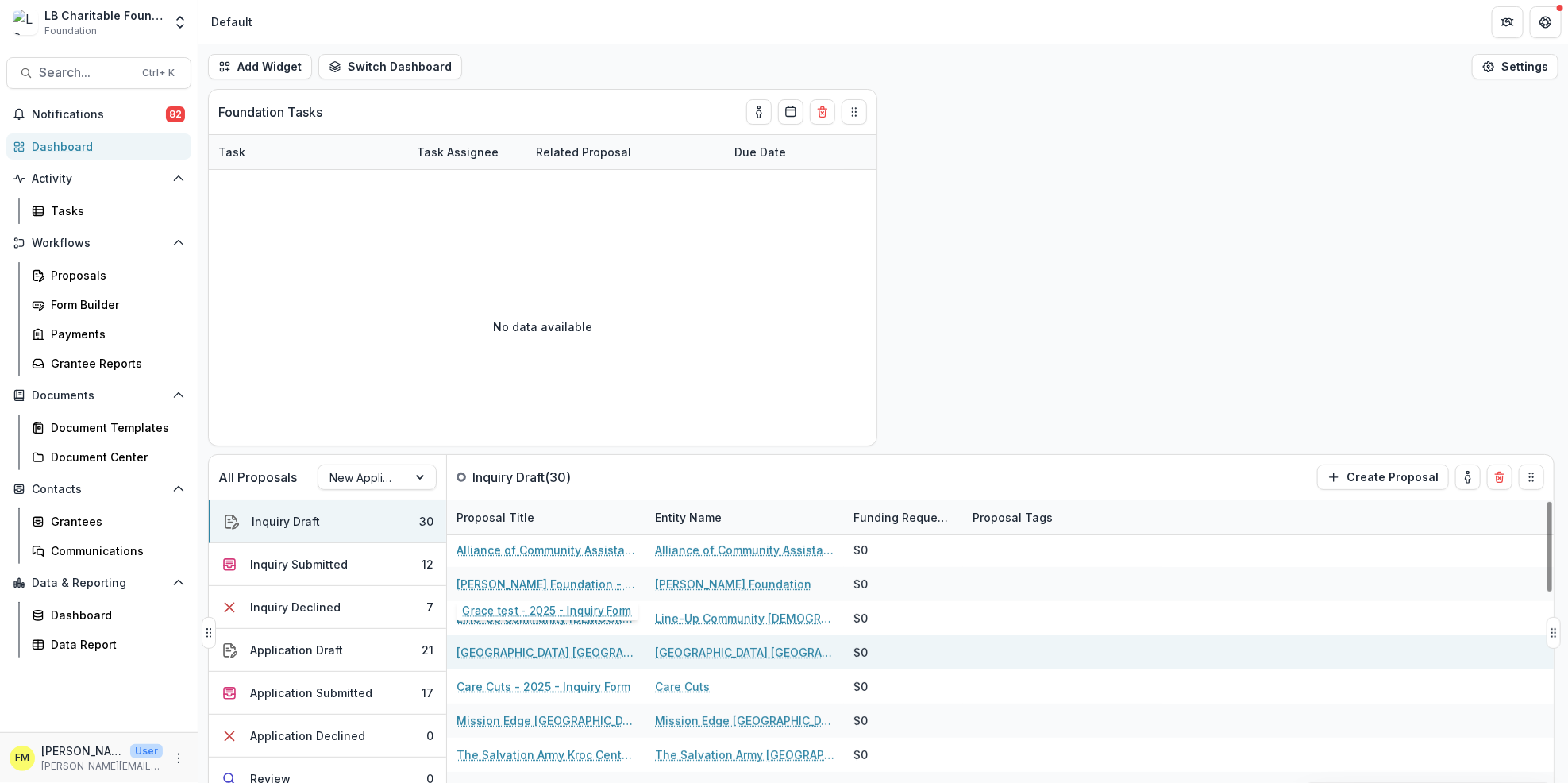
scroll to position [211, 0]
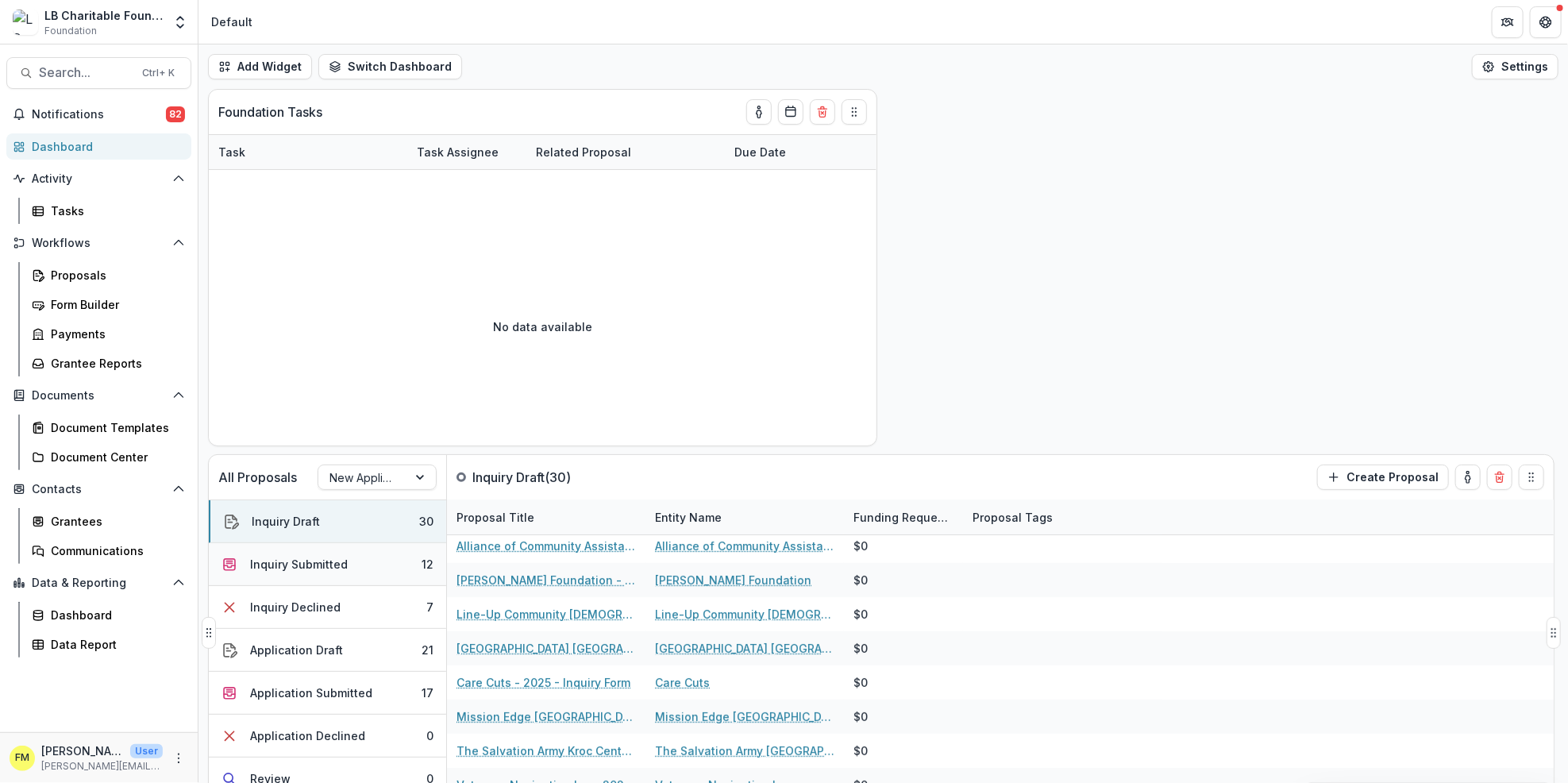
click at [330, 570] on div "Inquiry Submitted" at bounding box center [299, 564] width 98 height 17
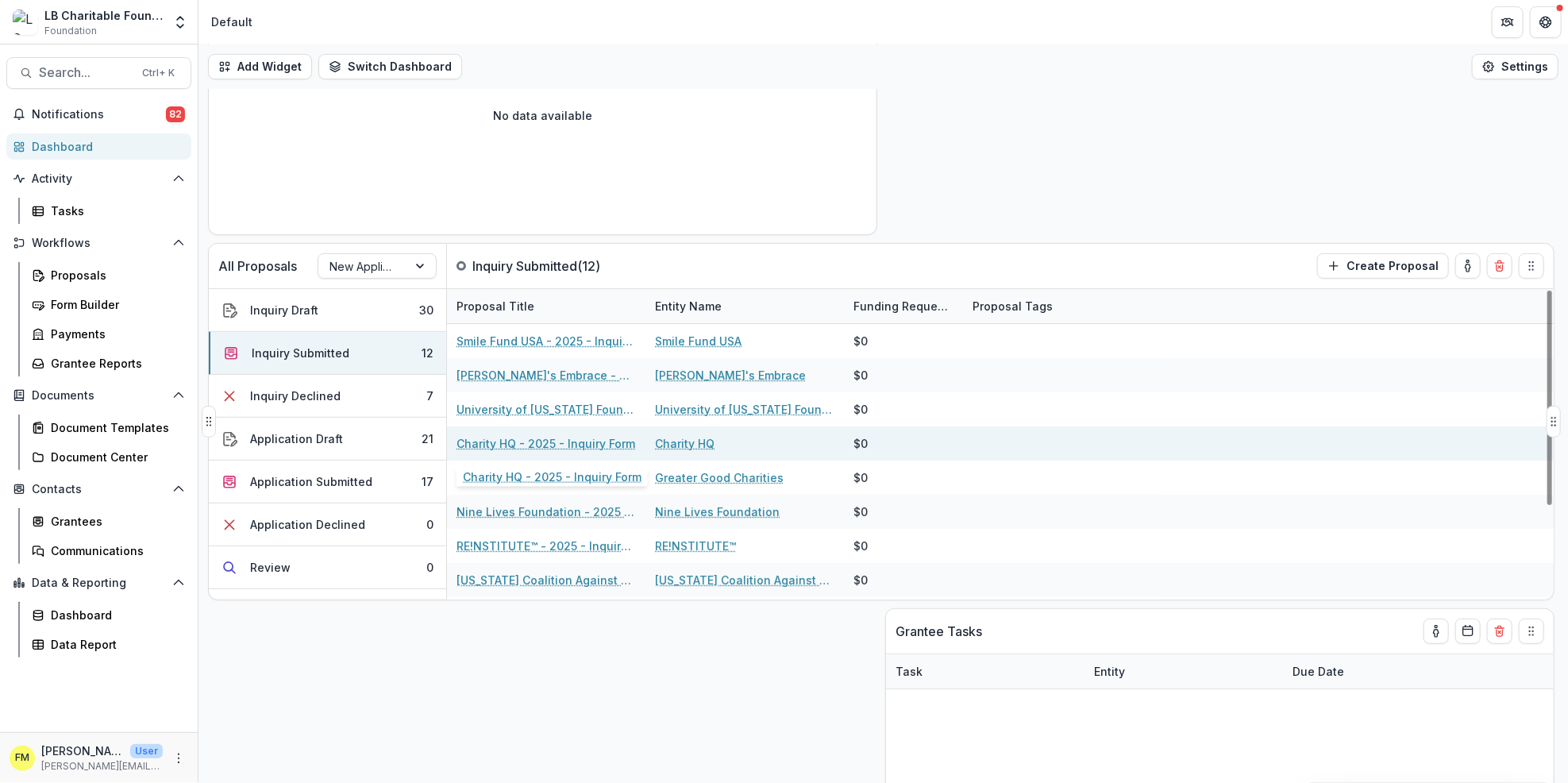
click at [510, 444] on link "Charity HQ - 2025 - Inquiry Form" at bounding box center [545, 444] width 179 height 17
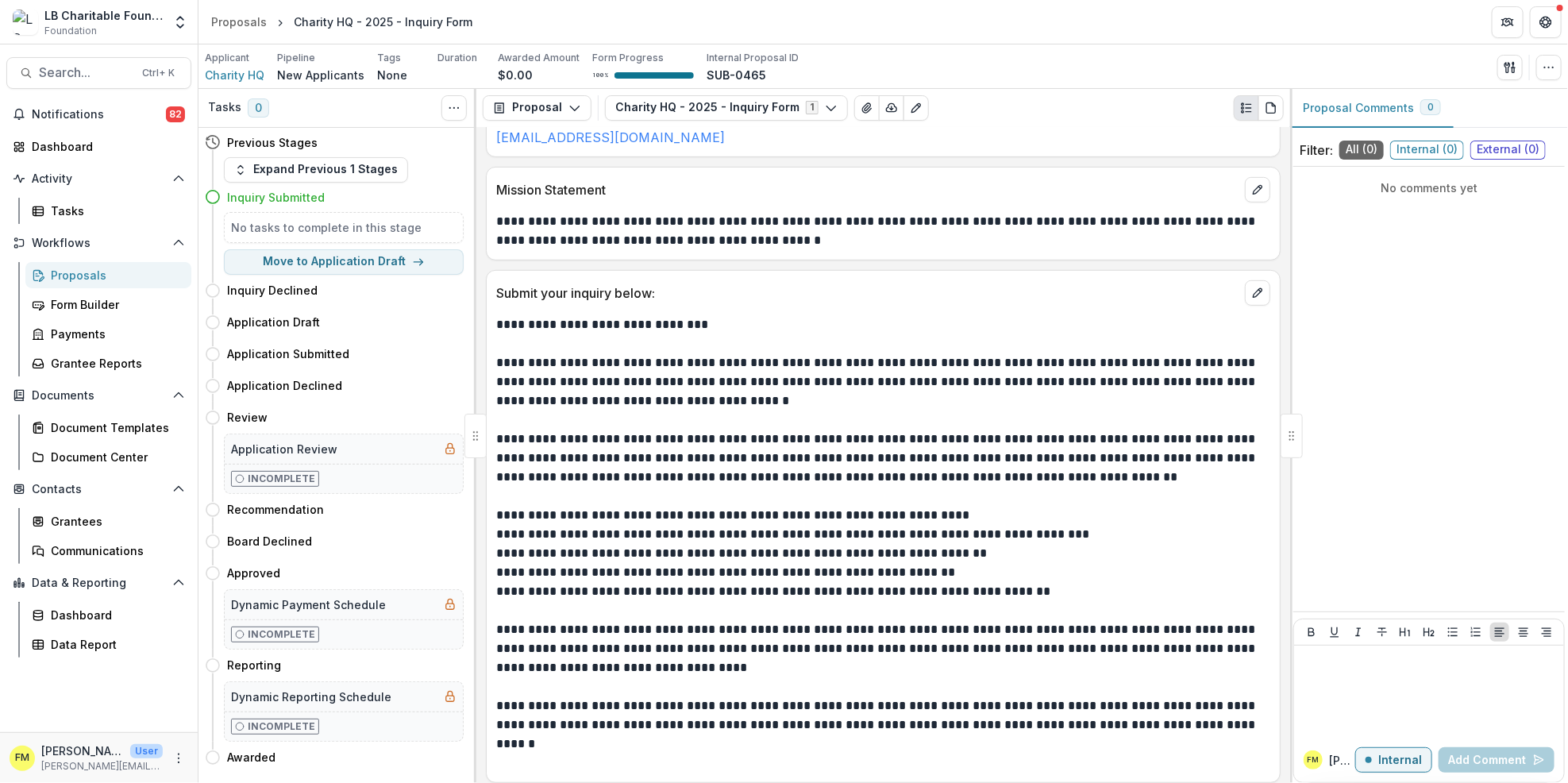
scroll to position [405, 0]
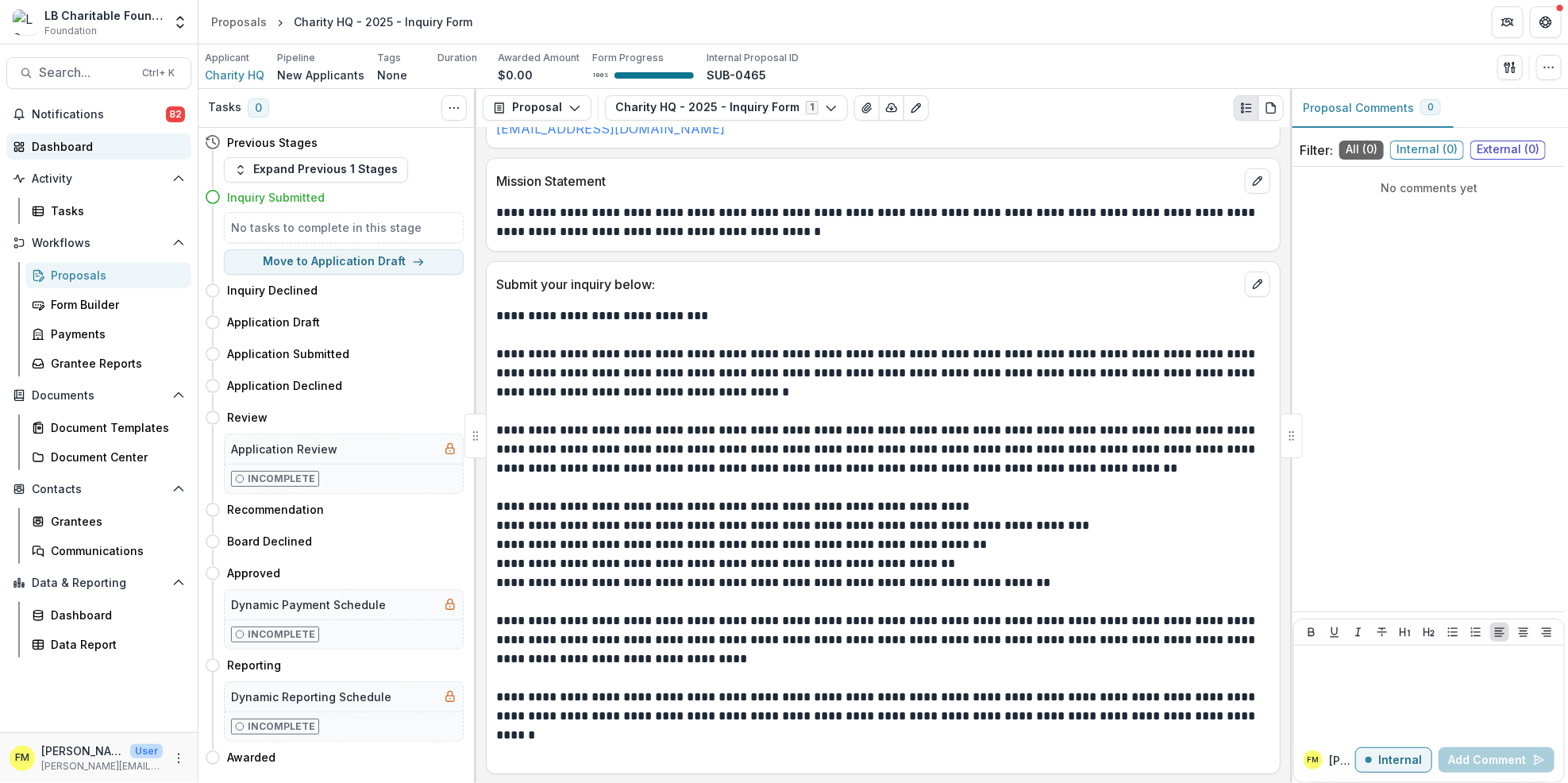
click at [116, 148] on div "Dashboard" at bounding box center [105, 146] width 147 height 17
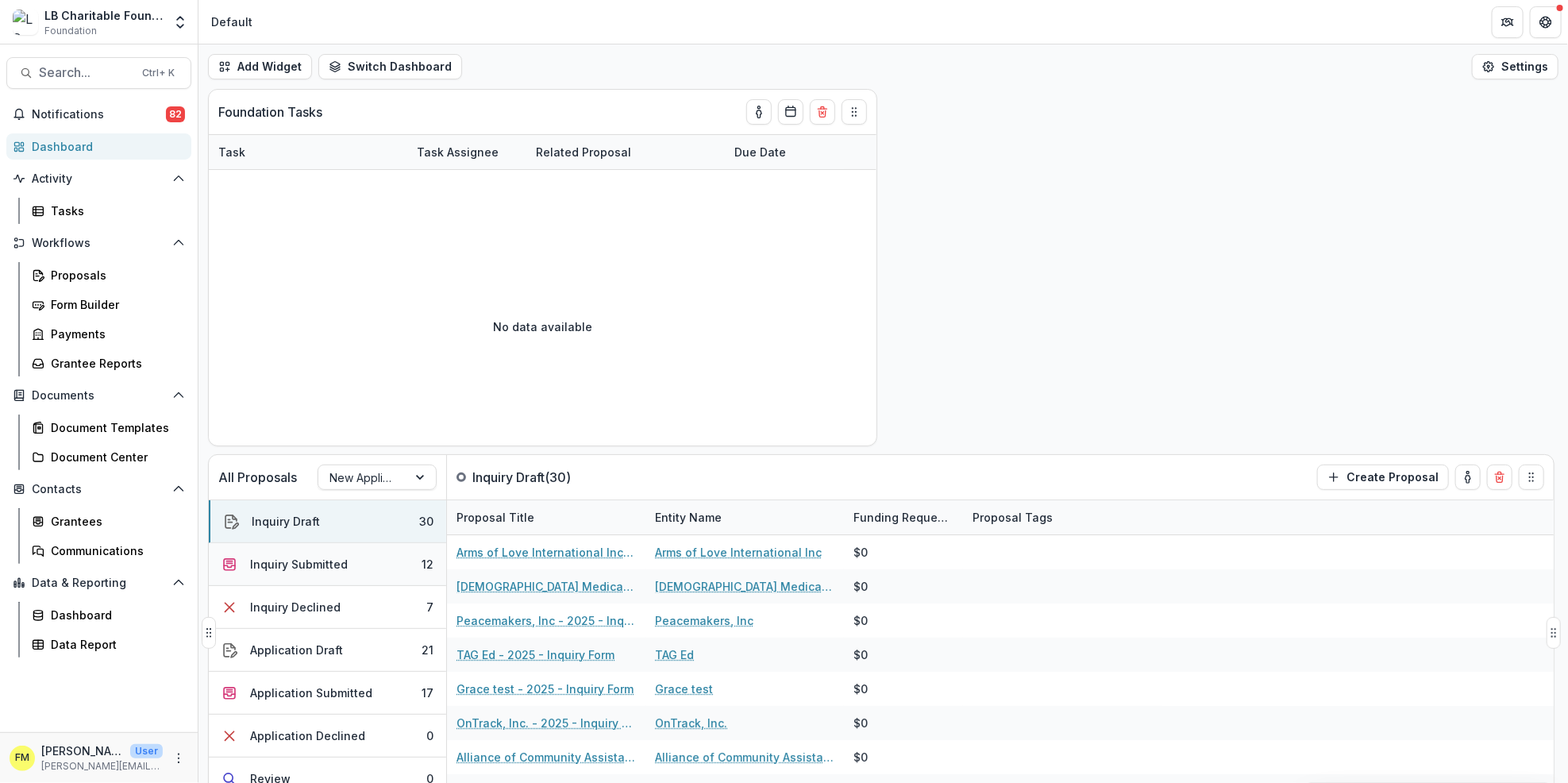
click at [406, 565] on button "Inquiry Submitted 12" at bounding box center [328, 564] width 238 height 43
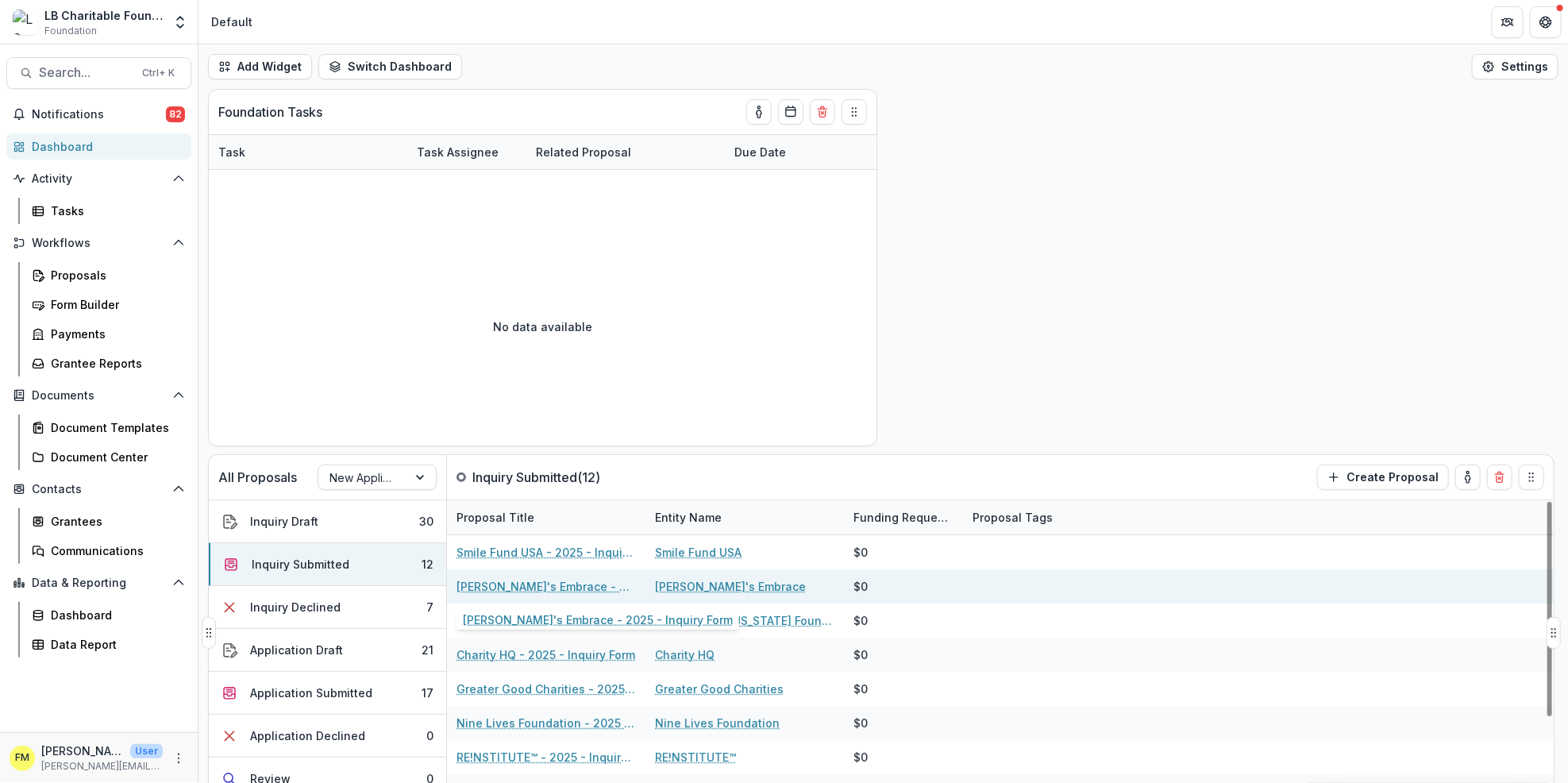
click at [577, 588] on link "[PERSON_NAME]'s Embrace - 2025 - Inquiry Form" at bounding box center [546, 587] width 179 height 17
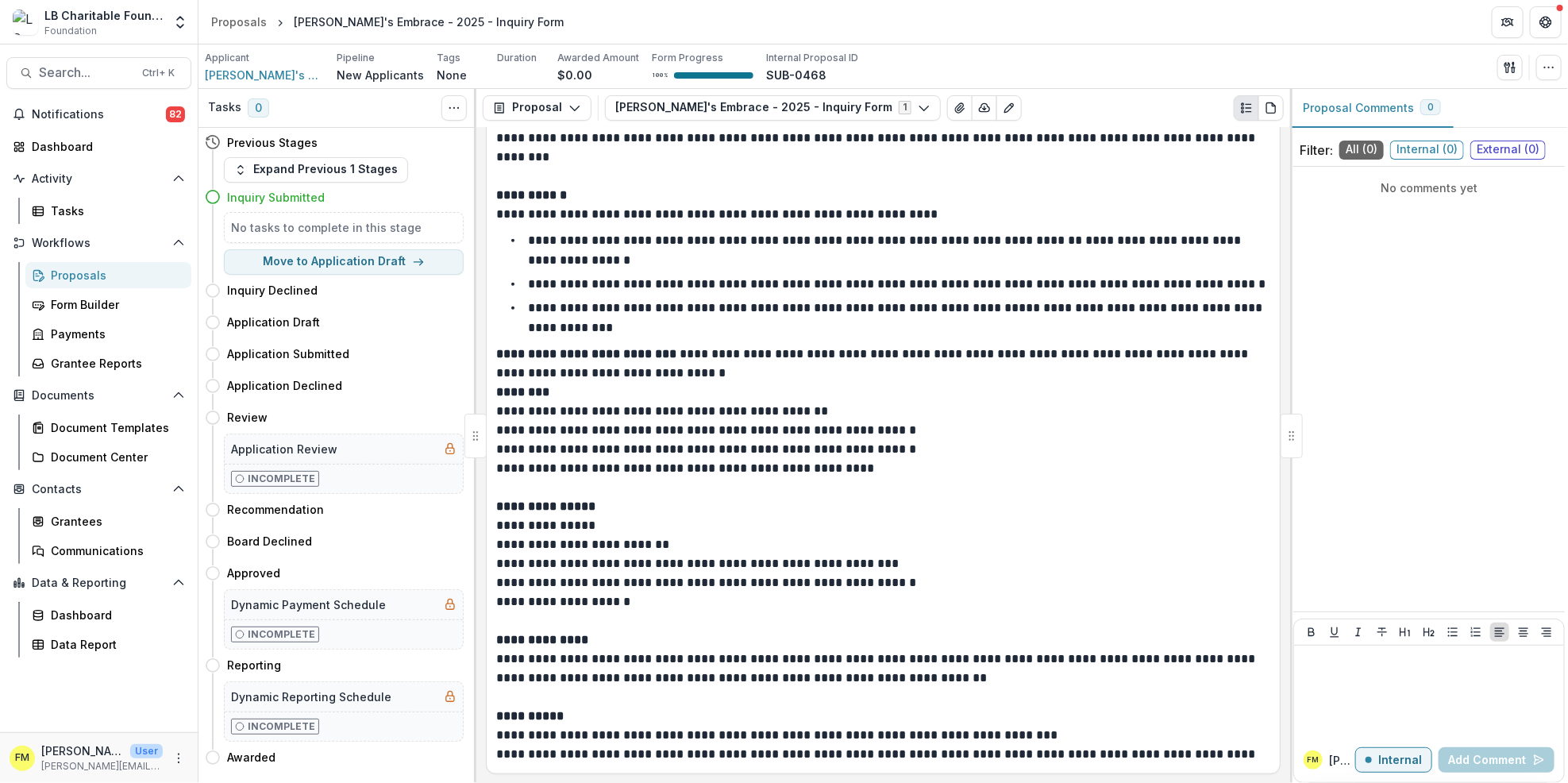
scroll to position [732, 0]
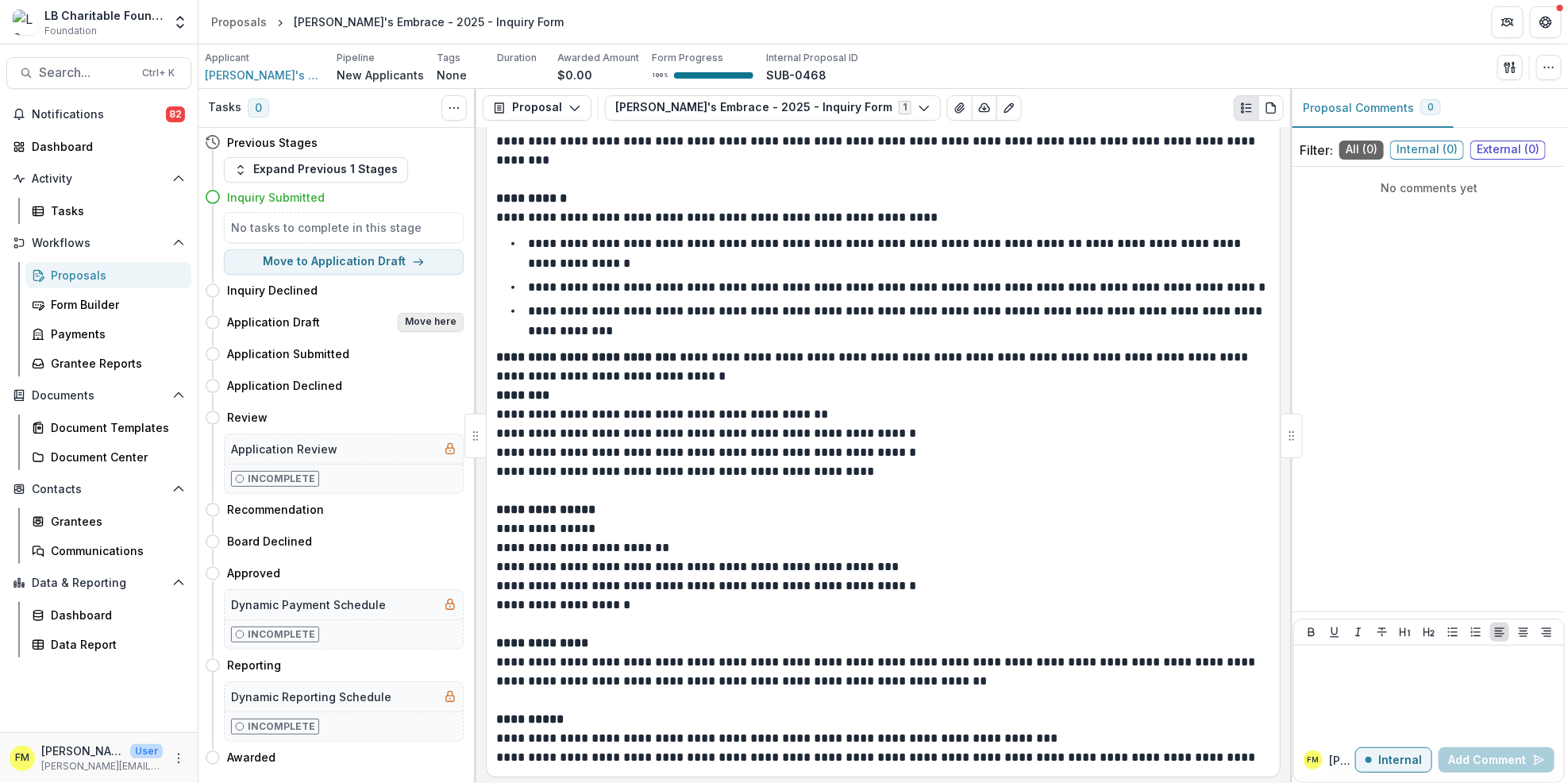
click at [443, 320] on button "Move here" at bounding box center [431, 322] width 66 height 19
select select "**********"
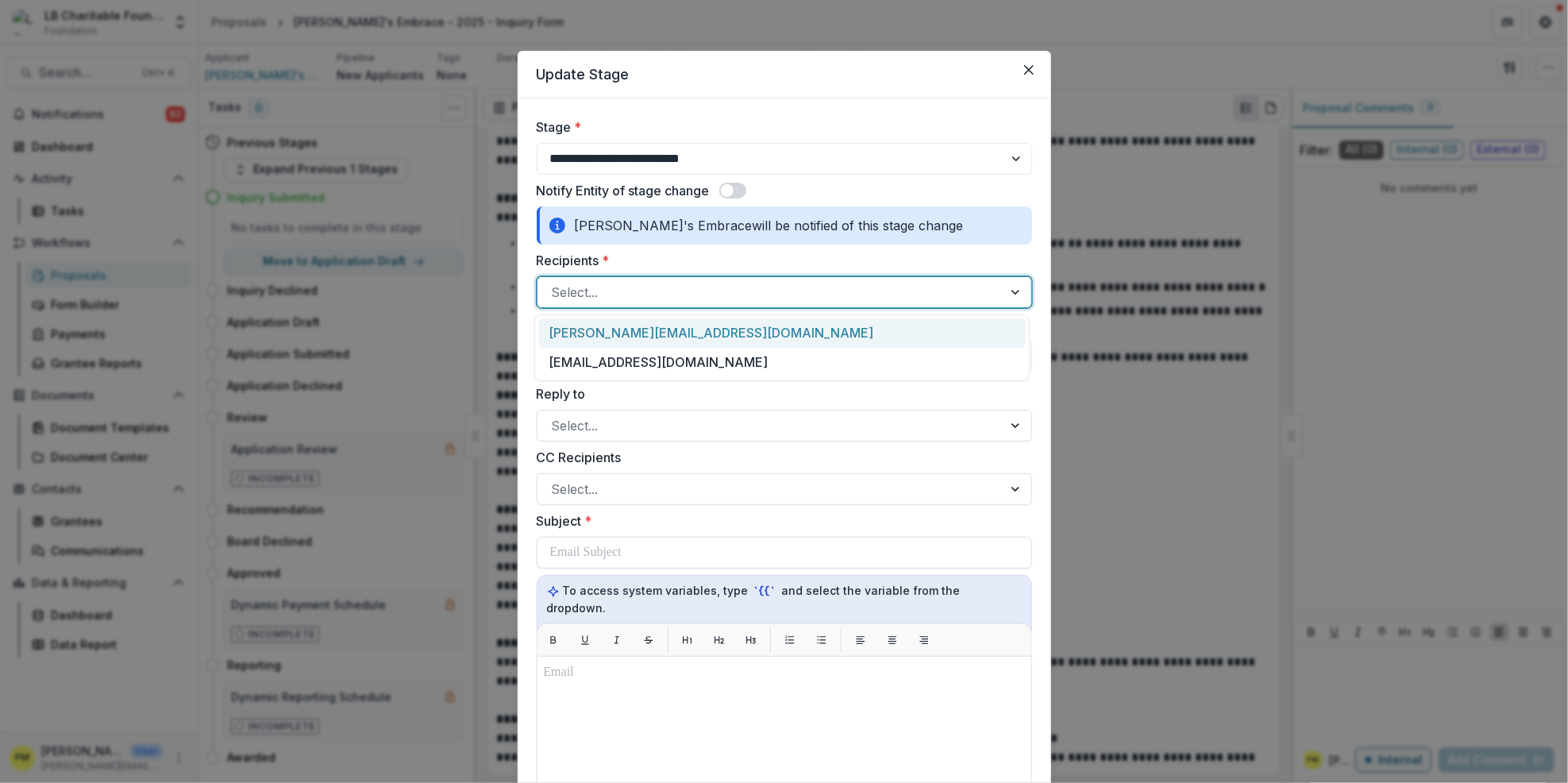
click at [1005, 295] on div at bounding box center [1017, 292] width 28 height 30
click at [809, 330] on div "[PERSON_NAME][EMAIL_ADDRESS][DOMAIN_NAME]" at bounding box center [782, 333] width 488 height 29
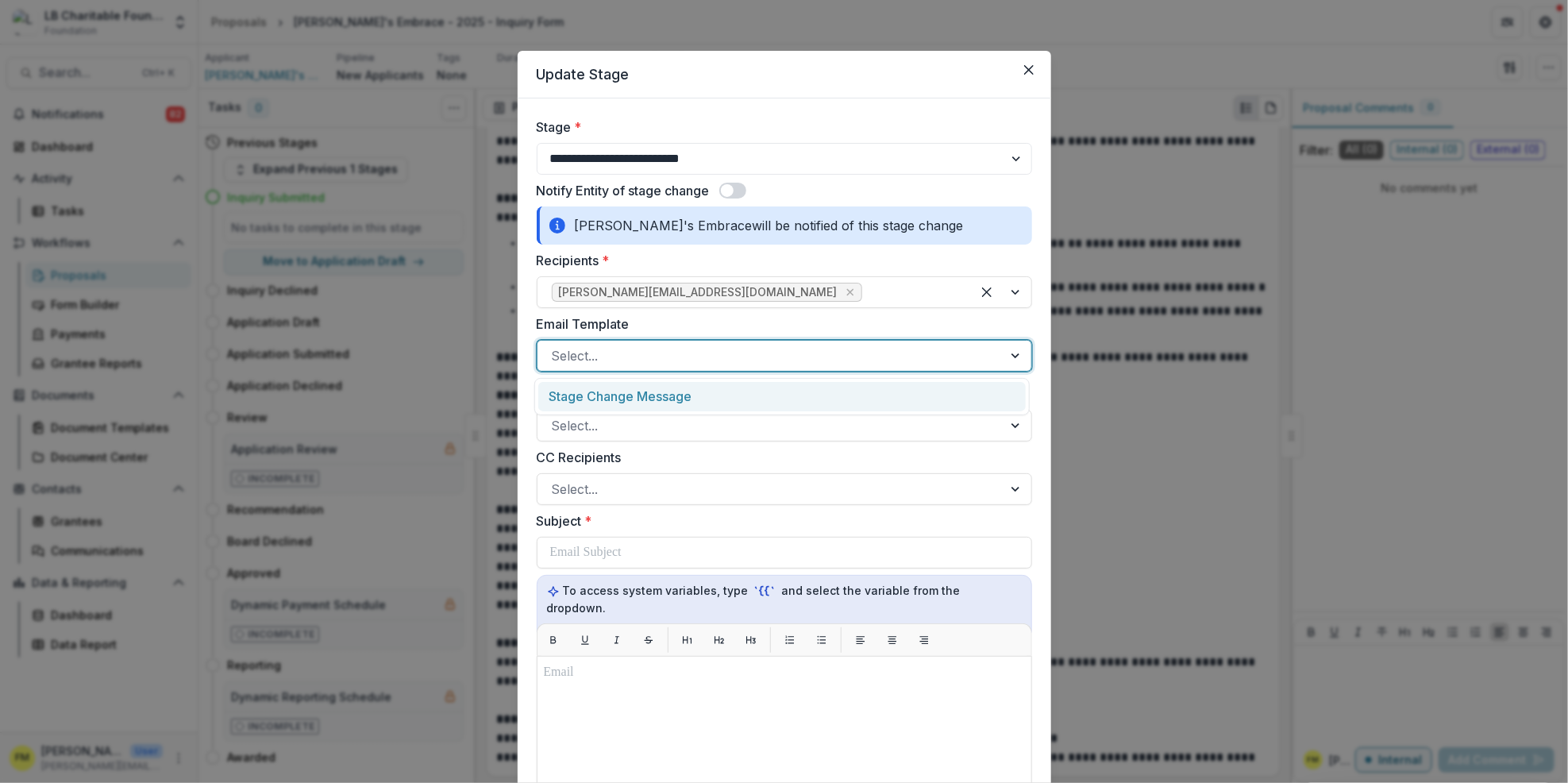
click at [1014, 356] on div at bounding box center [1017, 356] width 28 height 30
click at [789, 408] on div "Stage Change Message" at bounding box center [782, 397] width 488 height 29
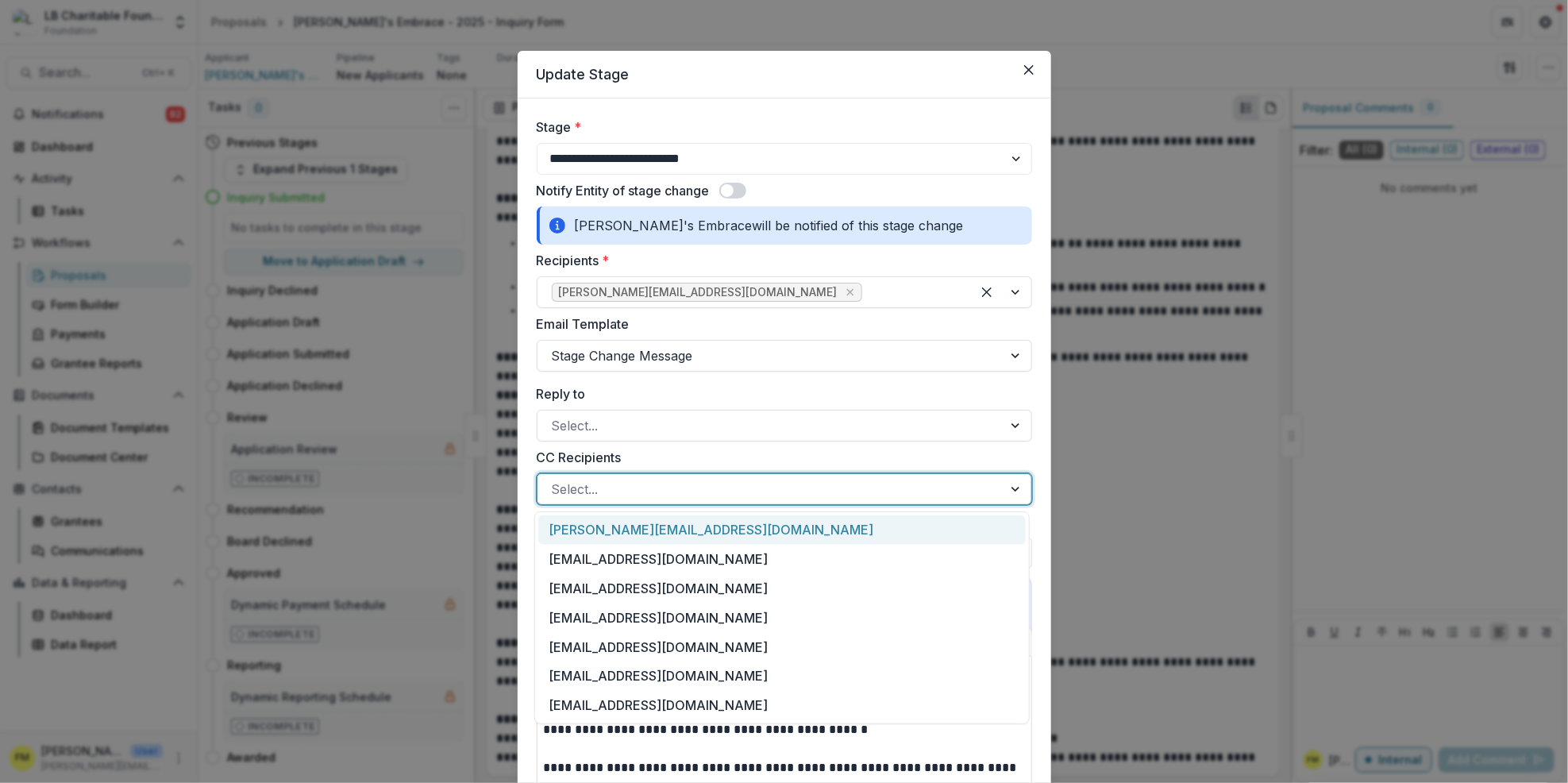
click at [1008, 489] on div at bounding box center [1017, 489] width 28 height 30
click at [752, 569] on div "[EMAIL_ADDRESS][DOMAIN_NAME]" at bounding box center [782, 559] width 488 height 29
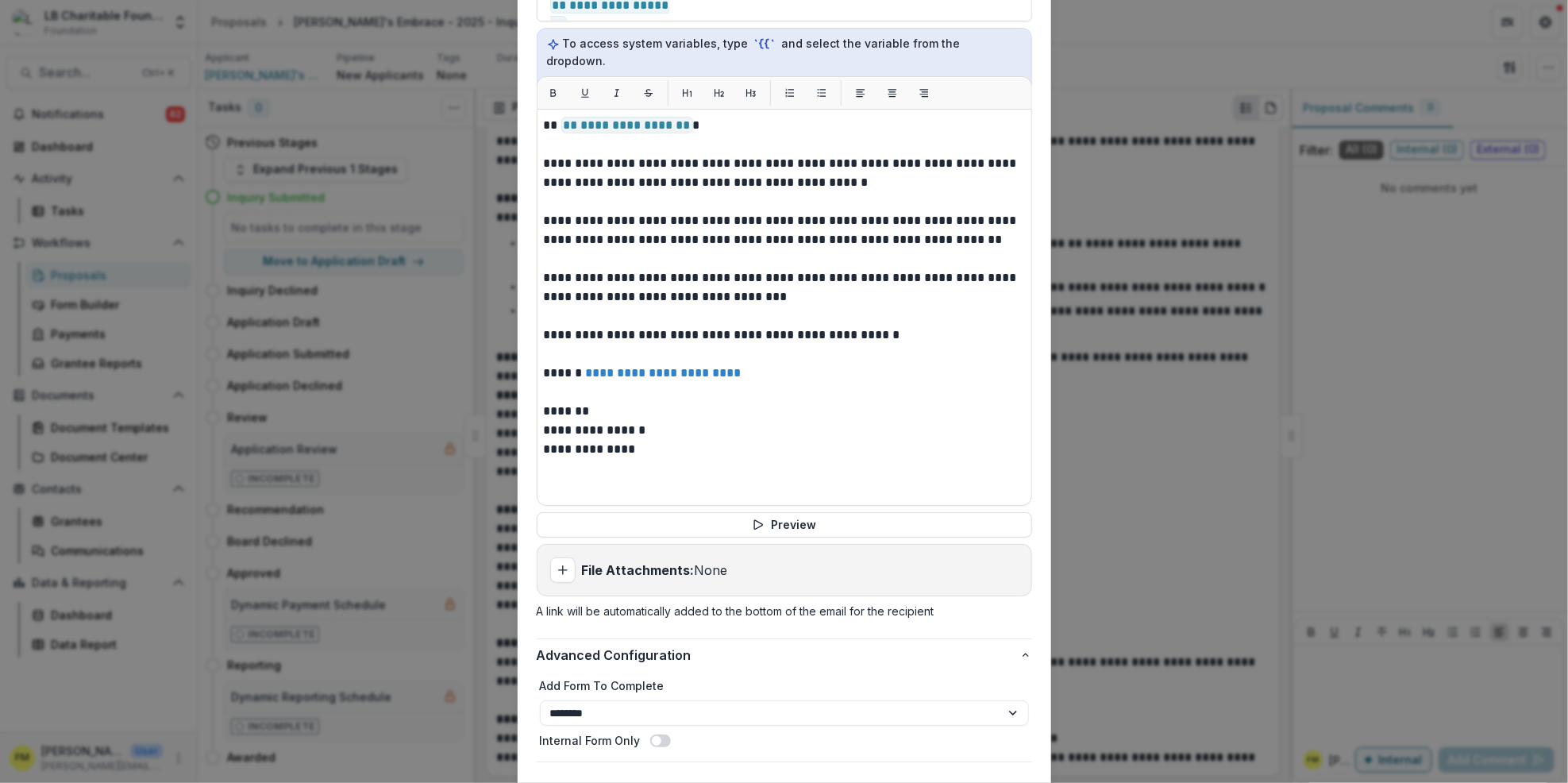
scroll to position [637, 0]
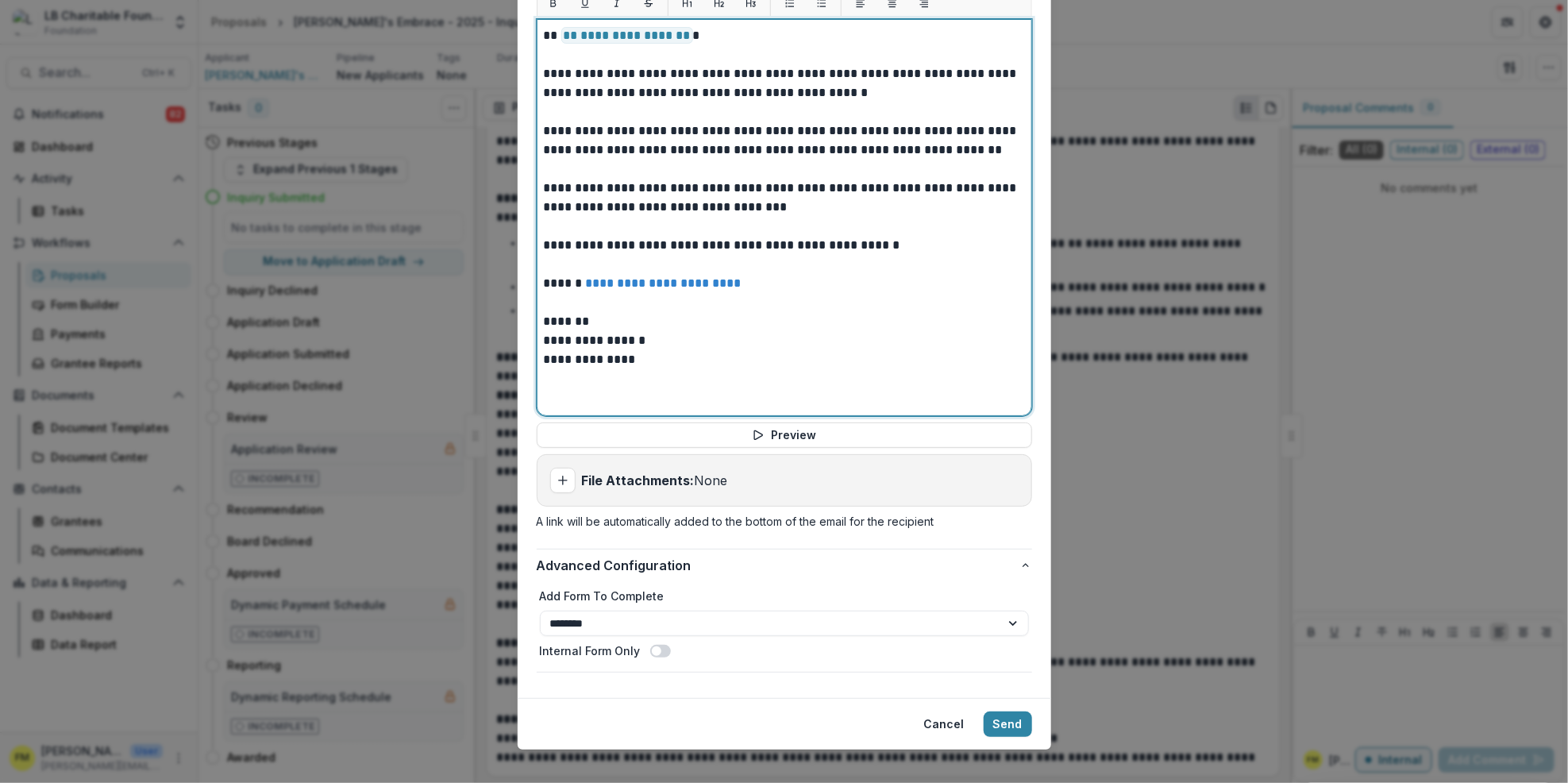
click at [591, 331] on p "**********" at bounding box center [784, 341] width 481 height 19
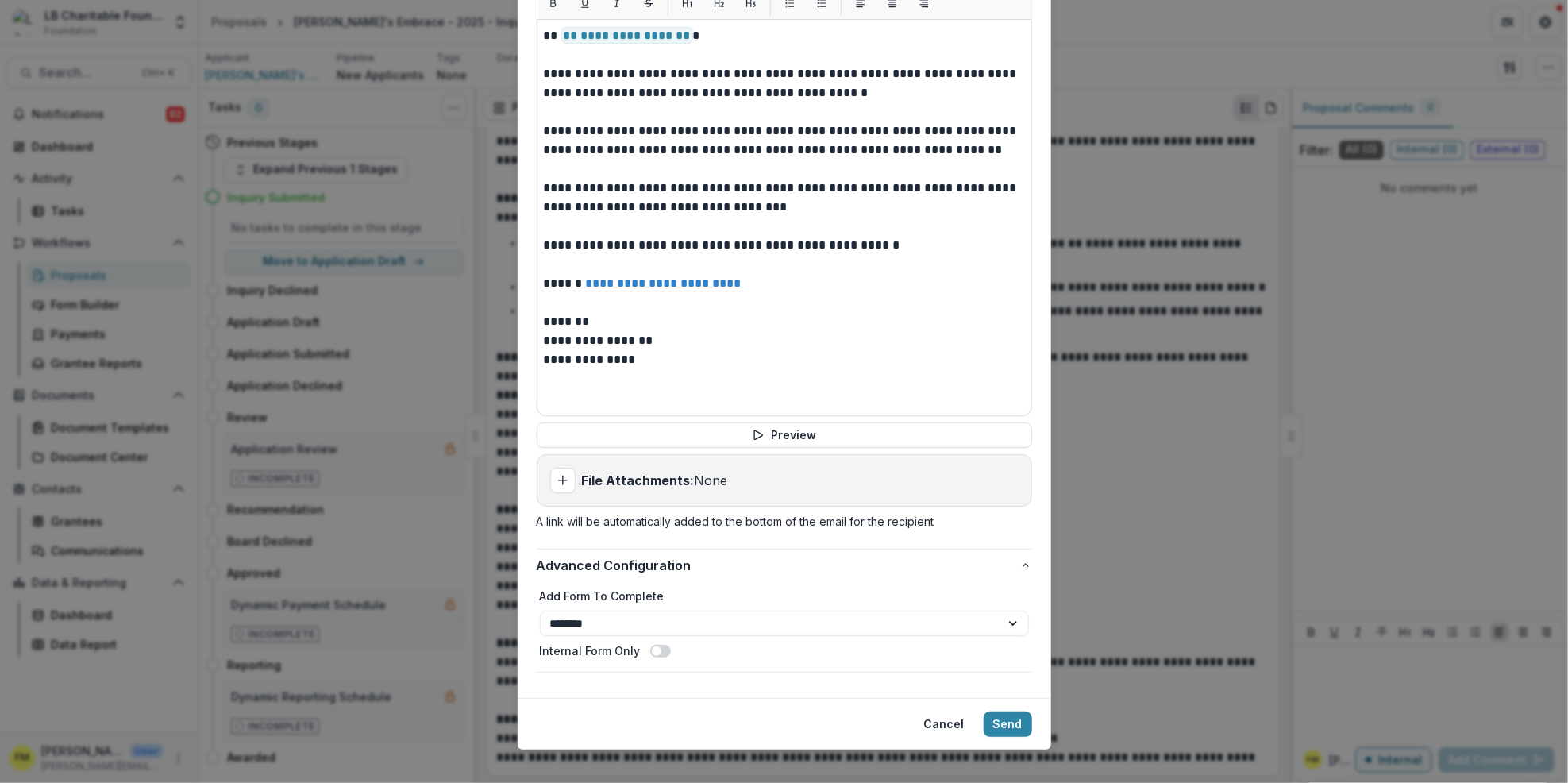
click at [1108, 468] on div "**********" at bounding box center [784, 391] width 1568 height 783
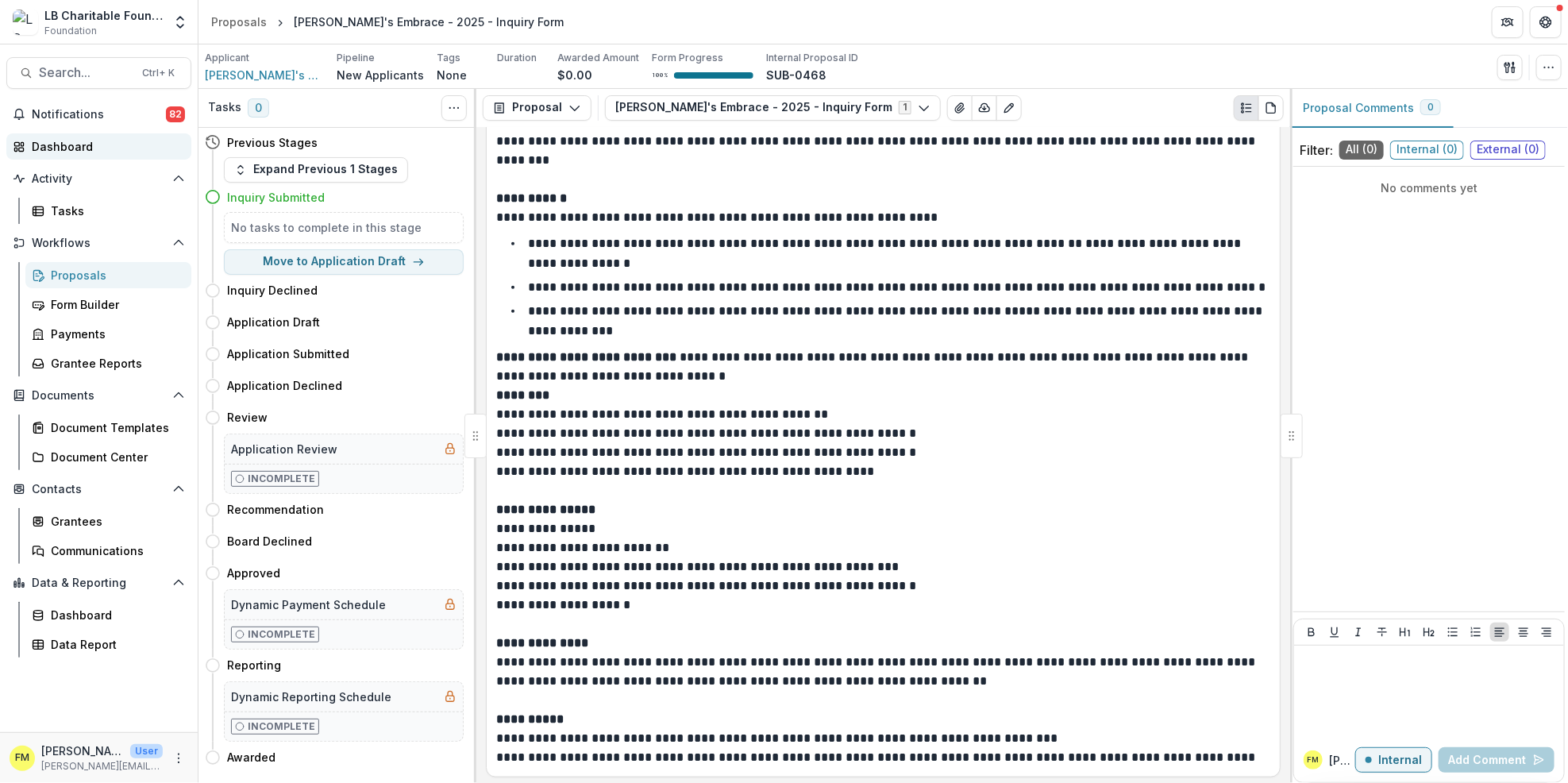
click at [63, 148] on div "Dashboard" at bounding box center [105, 146] width 147 height 17
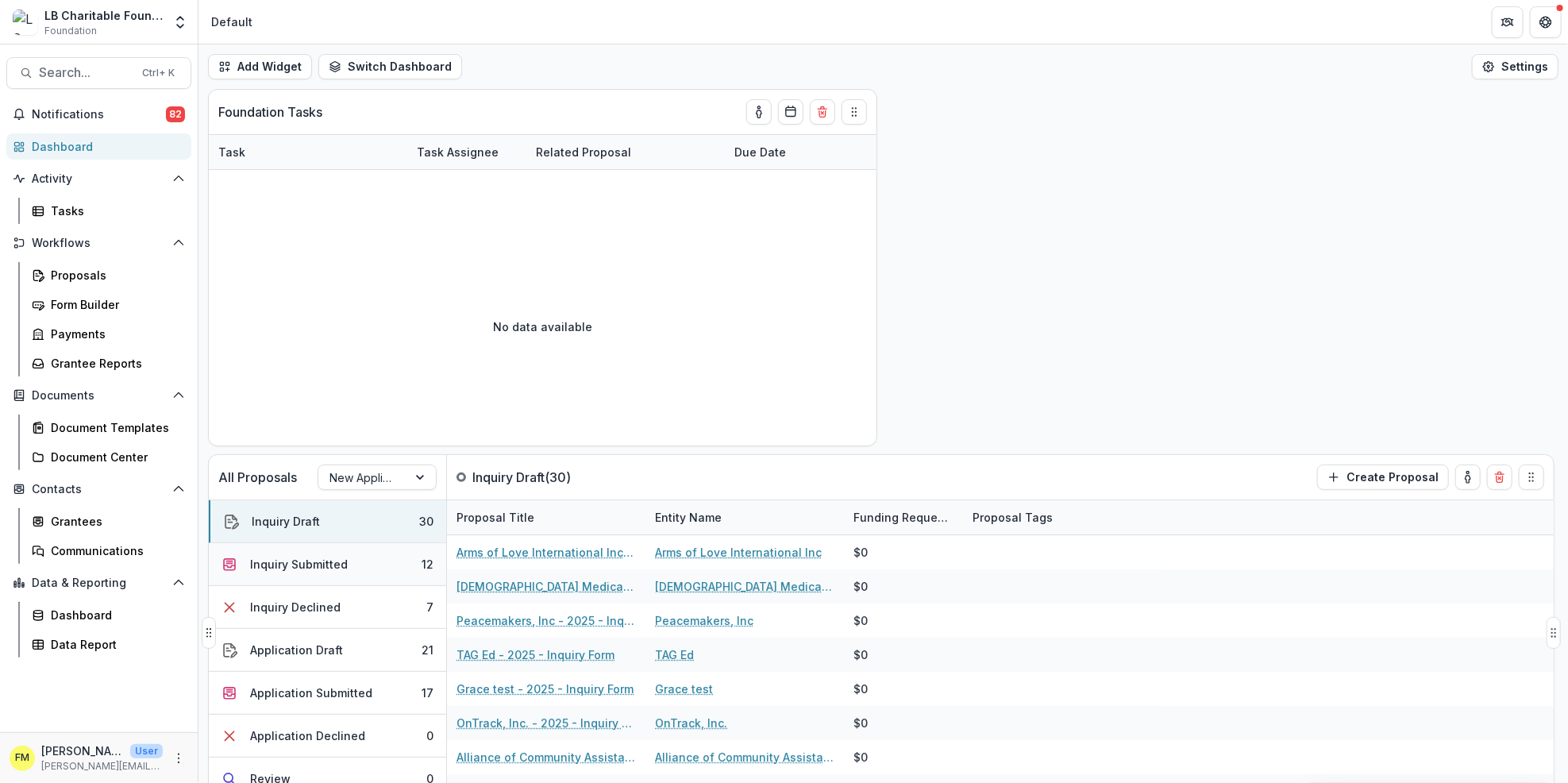
click at [422, 568] on div "12" at bounding box center [427, 564] width 12 height 17
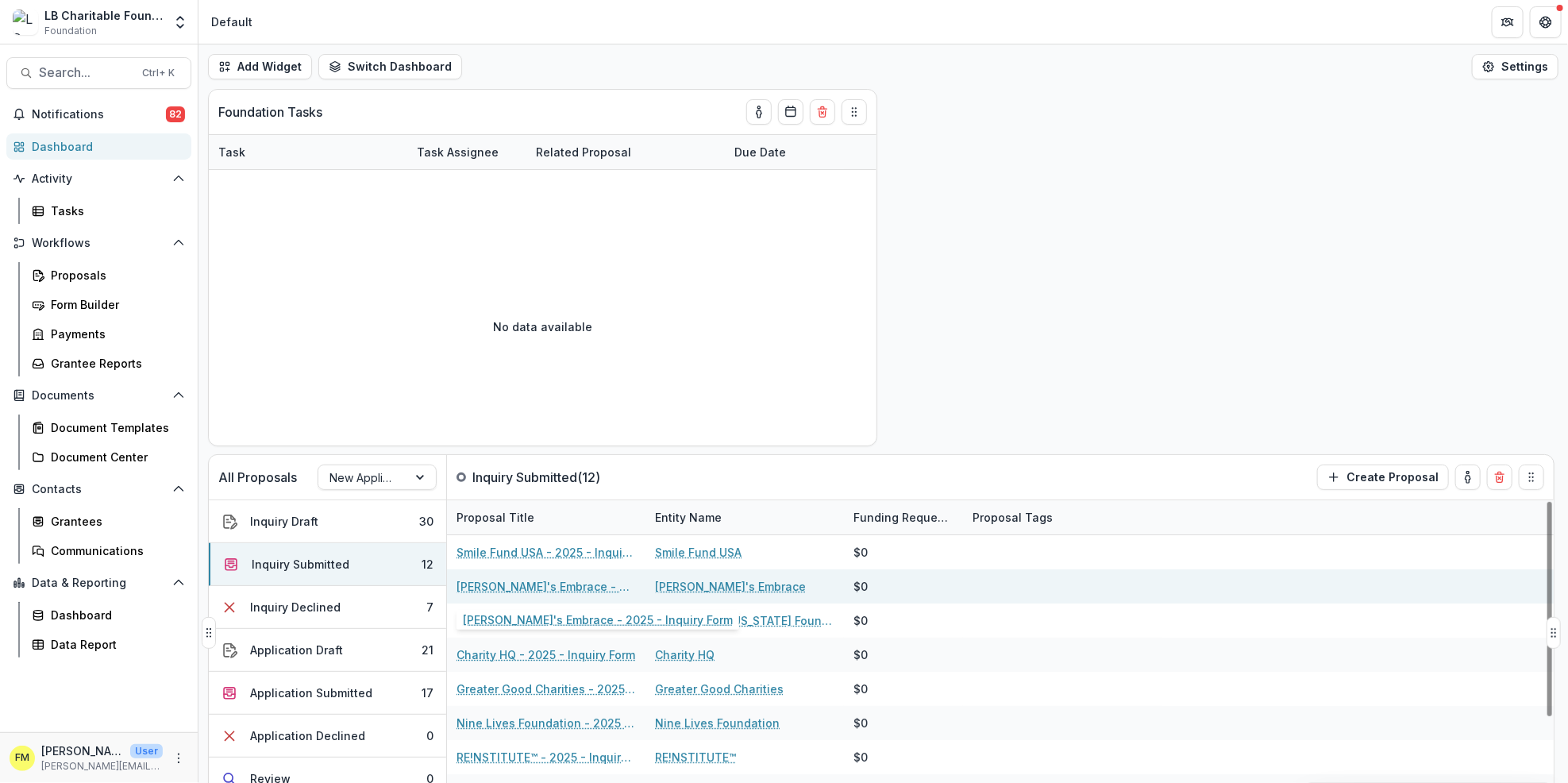
click at [572, 582] on link "[PERSON_NAME]'s Embrace - 2025 - Inquiry Form" at bounding box center [546, 587] width 179 height 17
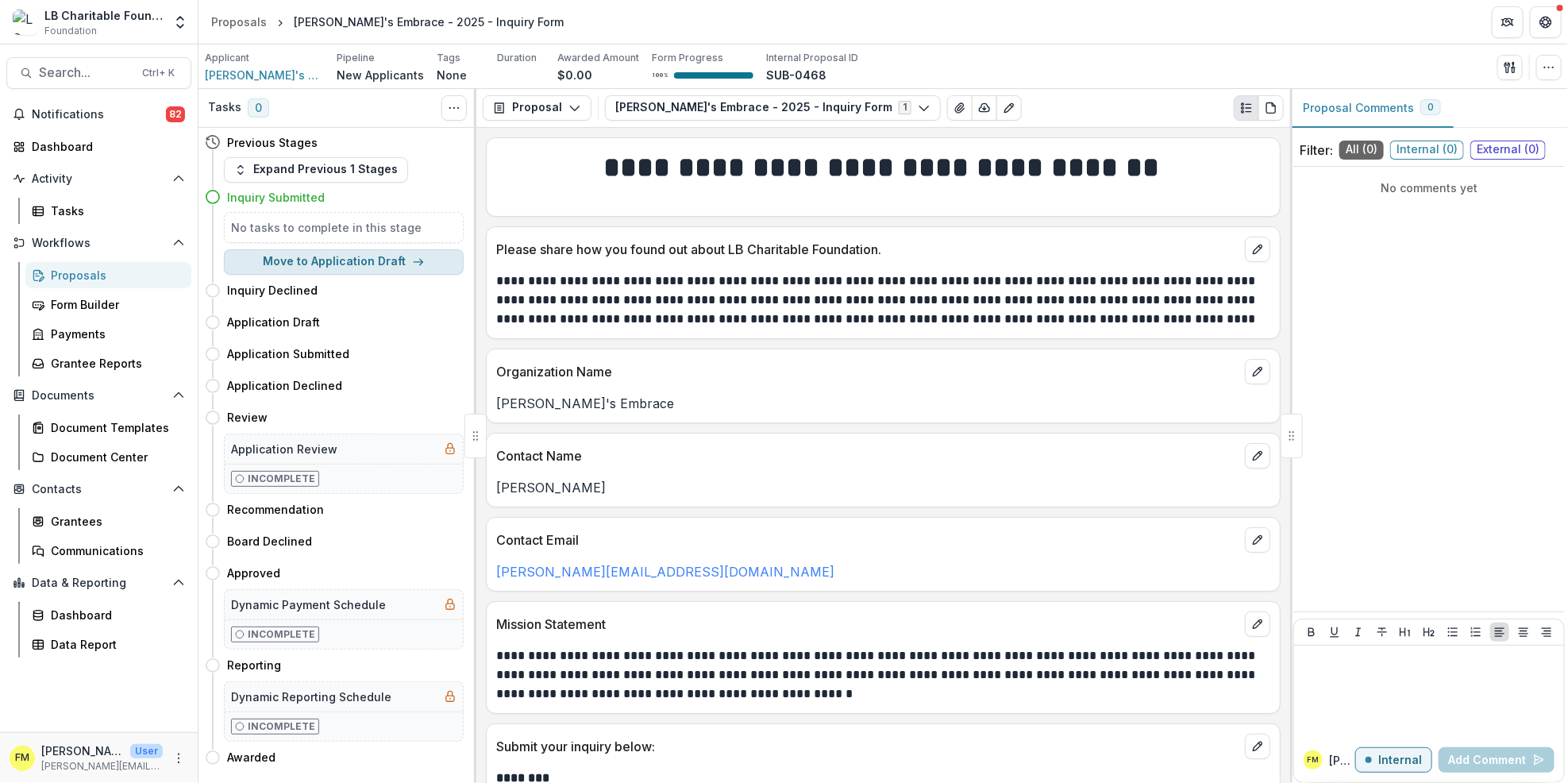
click at [420, 263] on polyline "button" at bounding box center [422, 262] width 3 height 6
select select "**********"
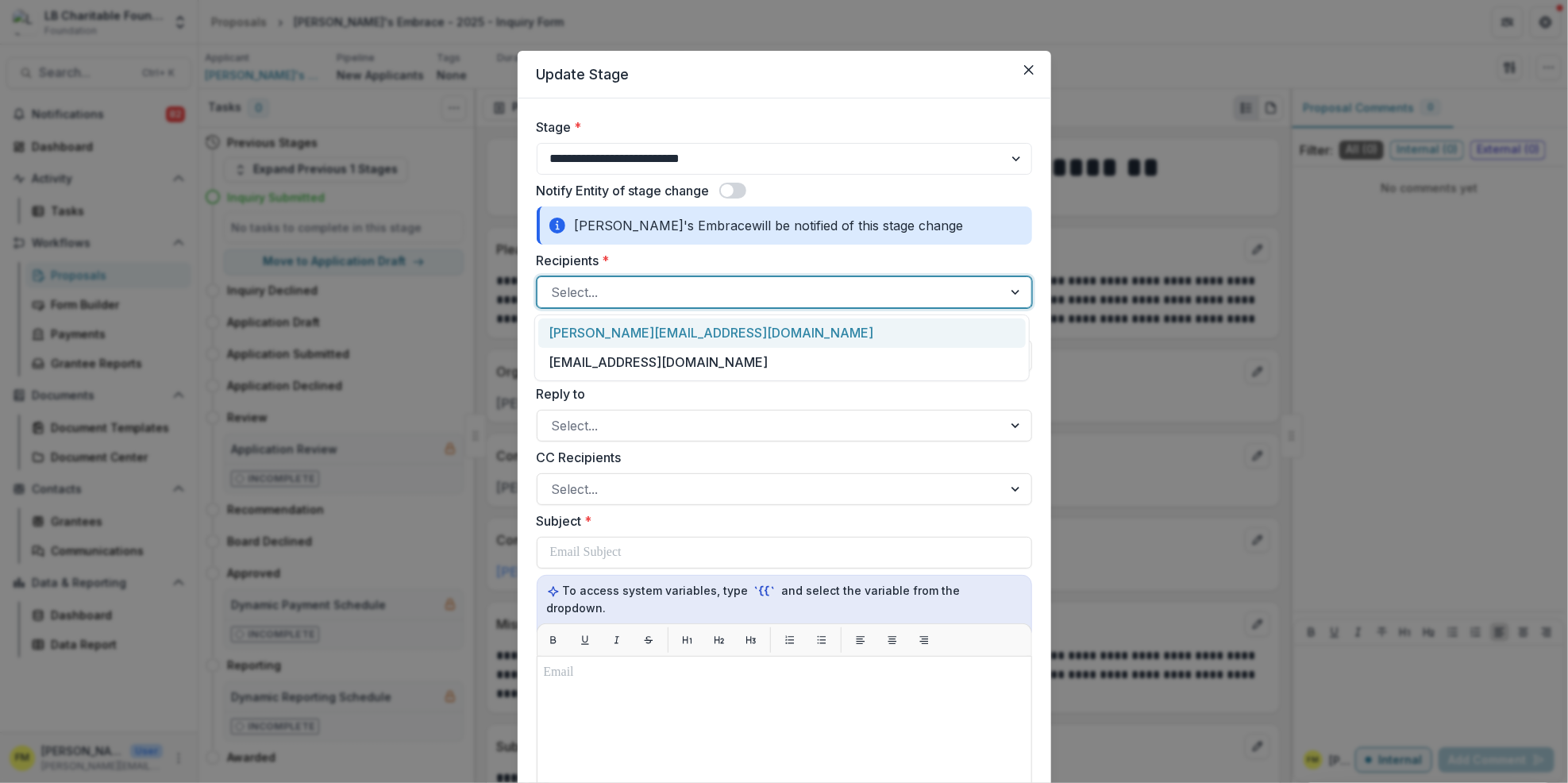
click at [1011, 294] on div at bounding box center [1017, 292] width 28 height 30
click at [697, 332] on div "[PERSON_NAME][EMAIL_ADDRESS][DOMAIN_NAME]" at bounding box center [782, 333] width 488 height 29
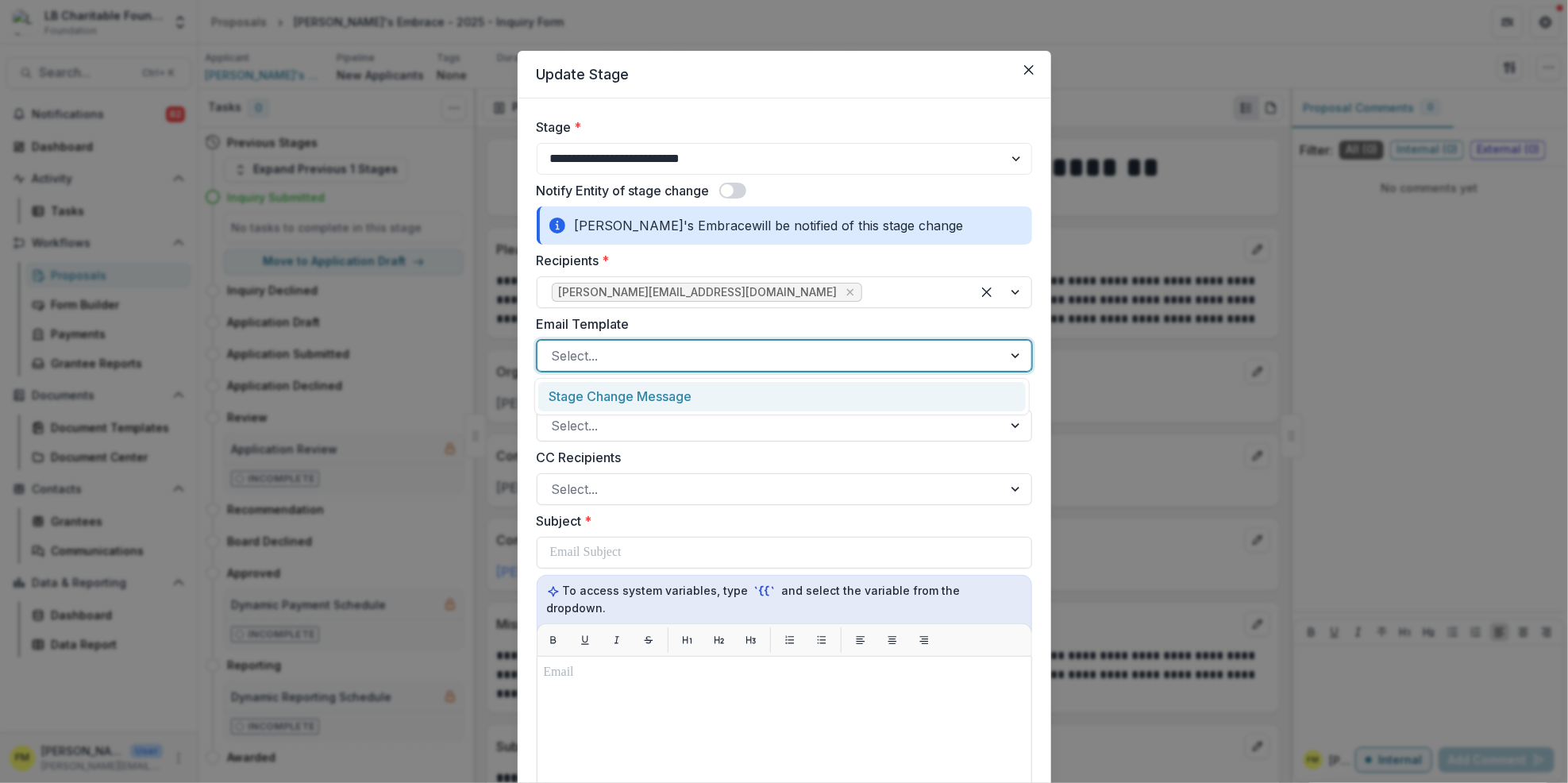
click at [1021, 353] on div at bounding box center [1017, 356] width 28 height 30
click at [708, 398] on div "Stage Change Message" at bounding box center [782, 397] width 488 height 29
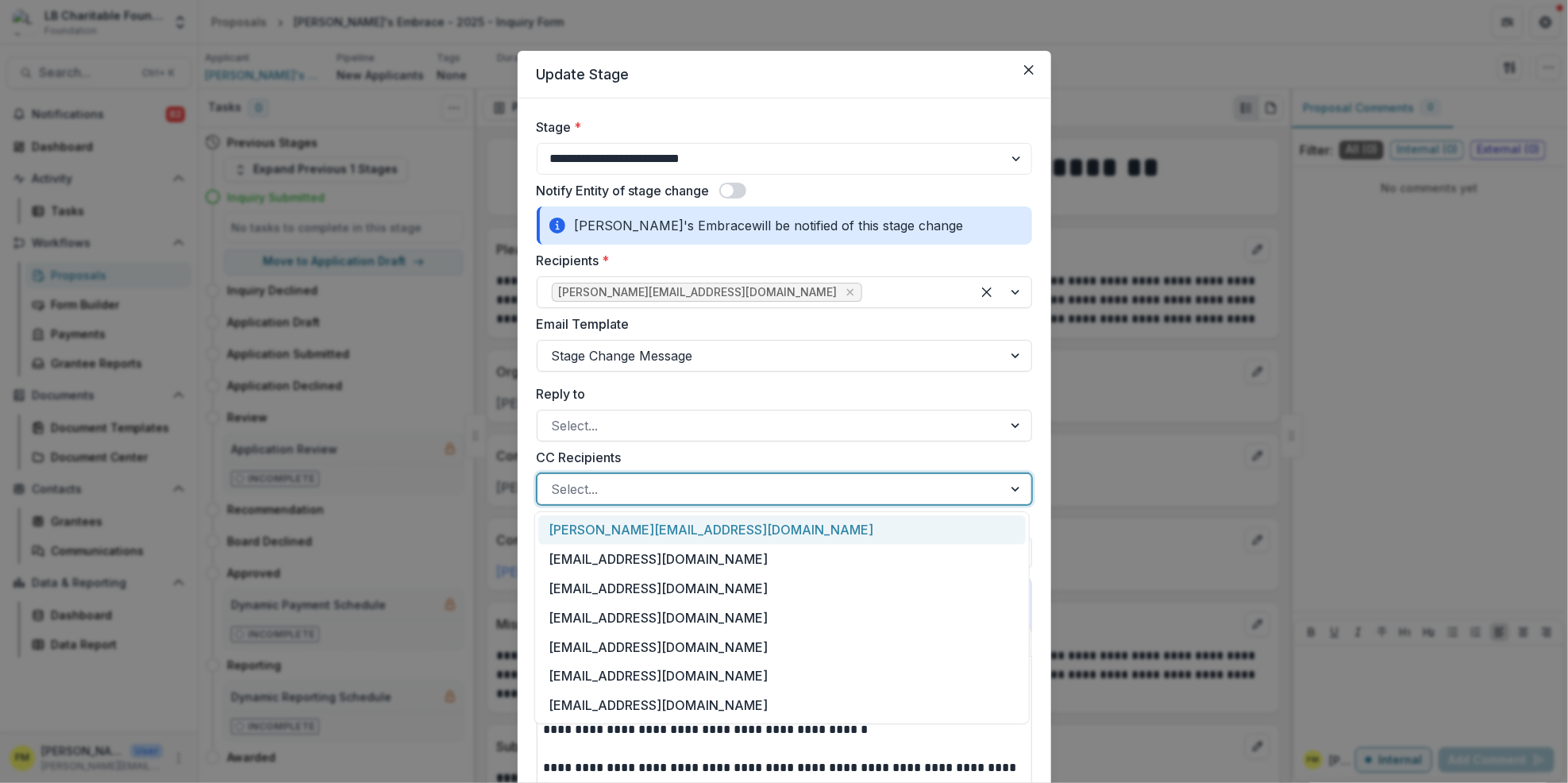
click at [1011, 486] on div at bounding box center [1017, 489] width 28 height 30
click at [641, 565] on div "[EMAIL_ADDRESS][DOMAIN_NAME]" at bounding box center [782, 559] width 488 height 29
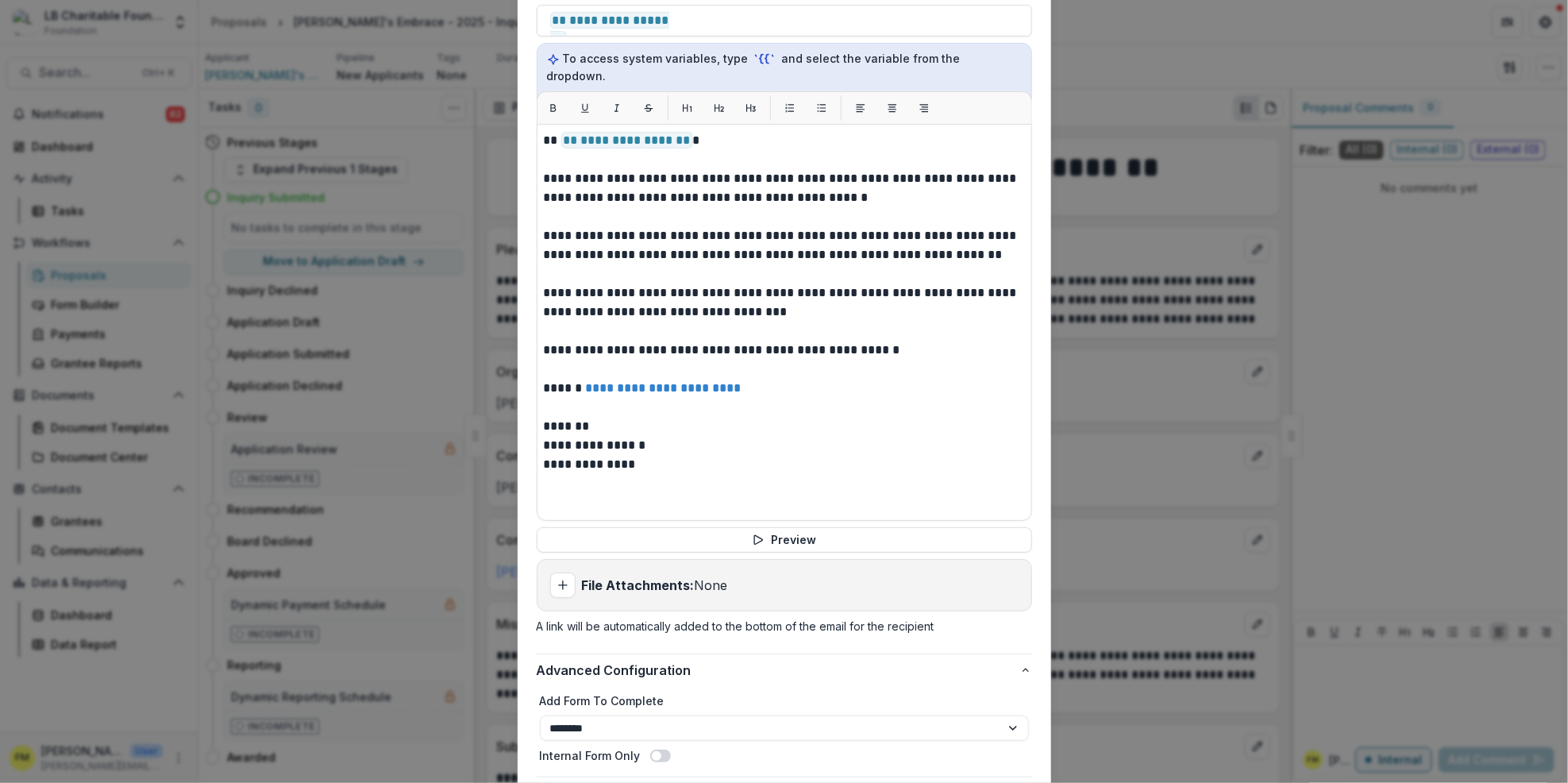
scroll to position [637, 0]
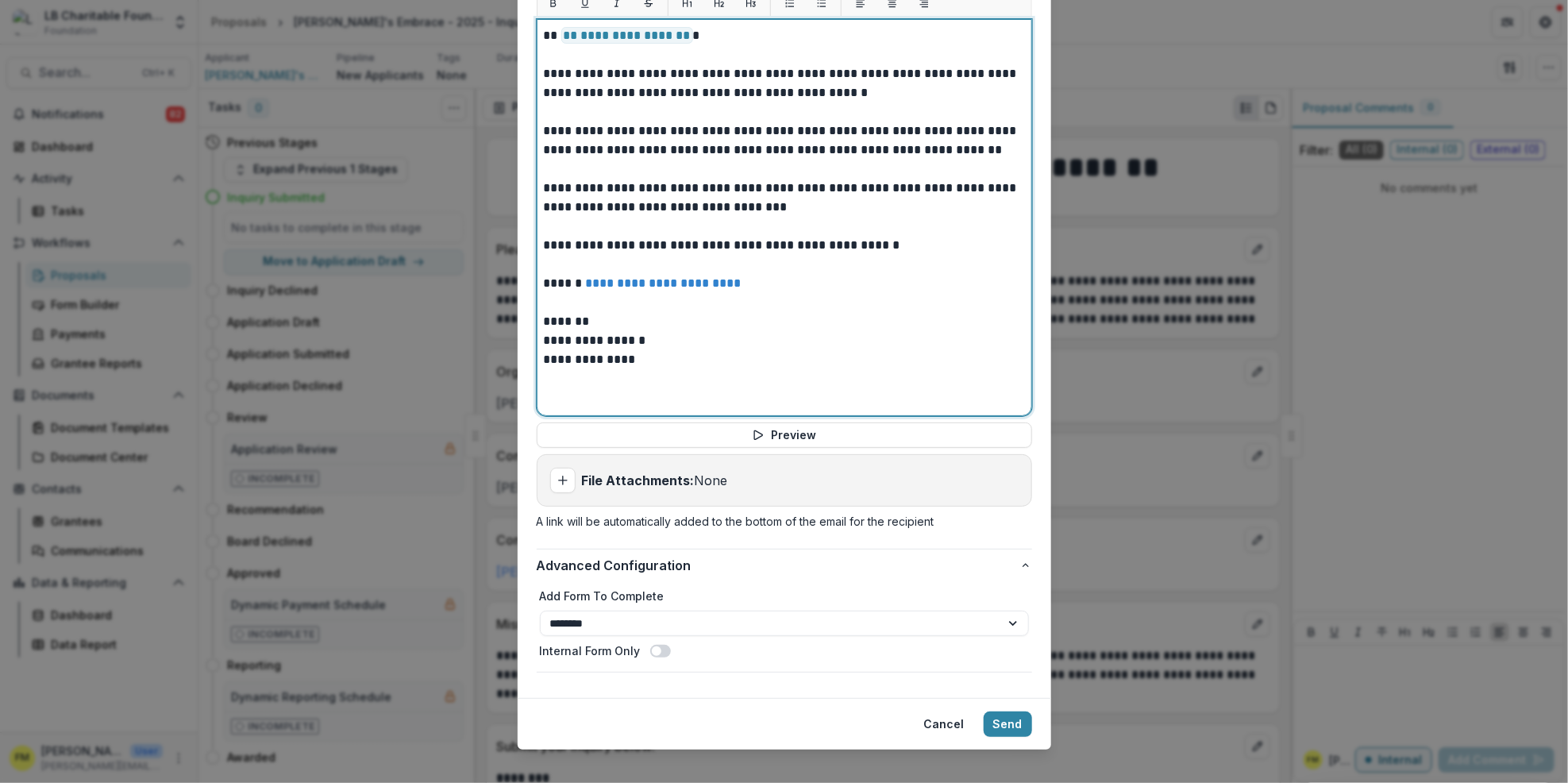
click at [590, 331] on p "**********" at bounding box center [784, 341] width 481 height 19
click at [929, 352] on div "**********" at bounding box center [784, 217] width 481 height 383
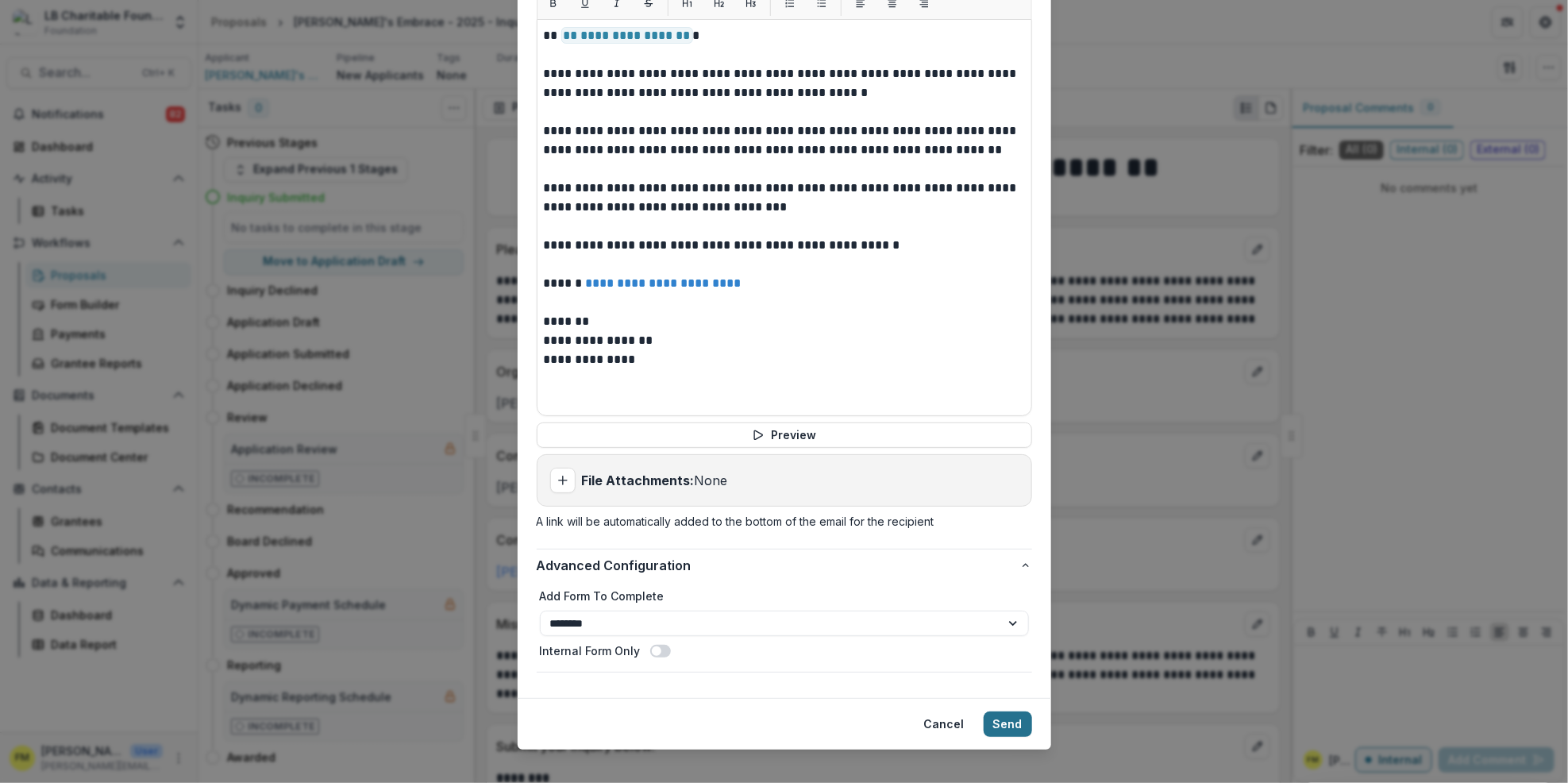
click at [1009, 712] on button "Send" at bounding box center [1008, 724] width 48 height 25
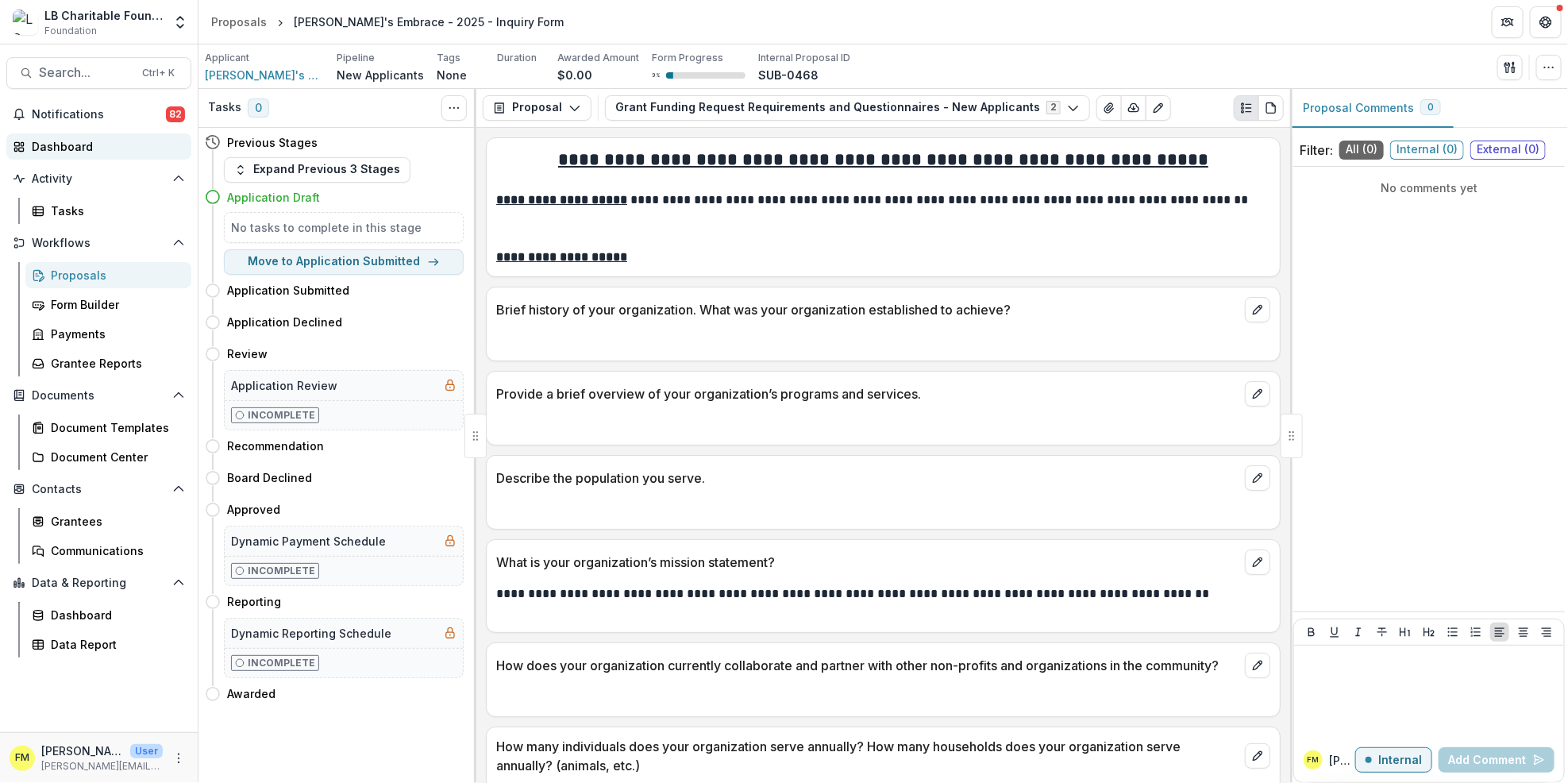
click at [88, 144] on div "Dashboard" at bounding box center [105, 146] width 147 height 17
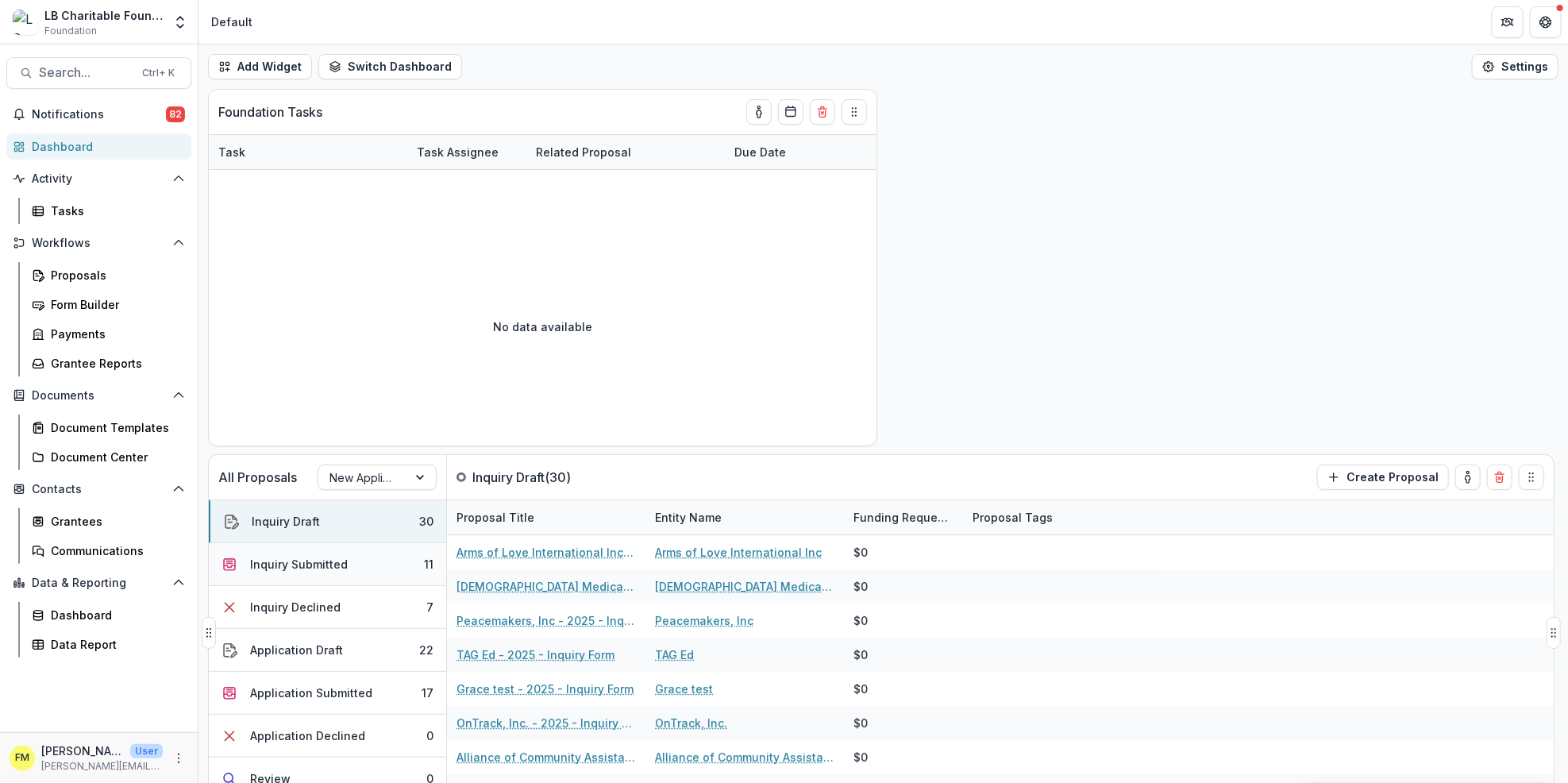
click at [426, 567] on div "11" at bounding box center [429, 564] width 10 height 17
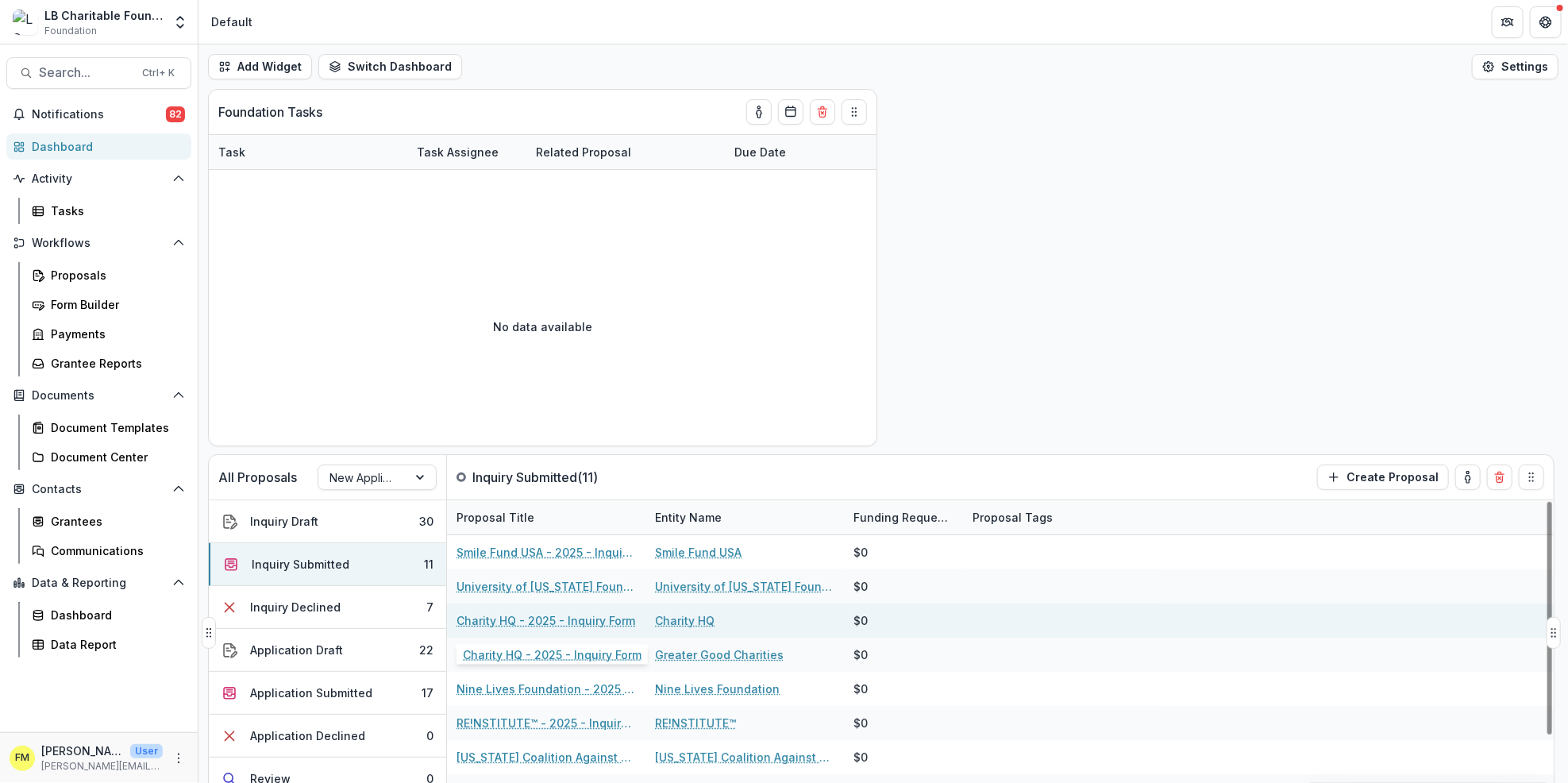
click at [518, 617] on link "Charity HQ - 2025 - Inquiry Form" at bounding box center [545, 621] width 179 height 17
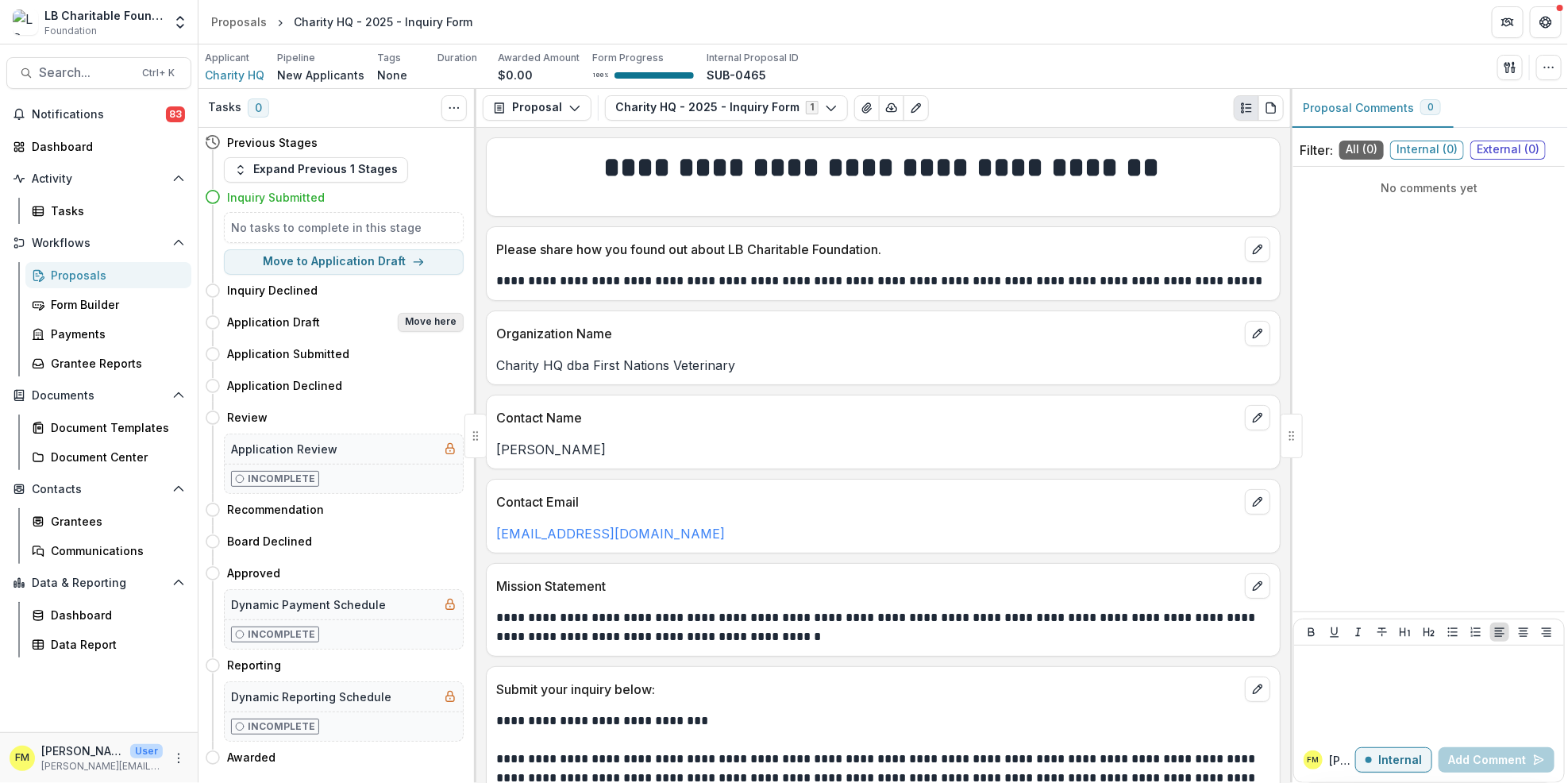
click at [434, 322] on button "Move here" at bounding box center [431, 322] width 66 height 19
select select "**********"
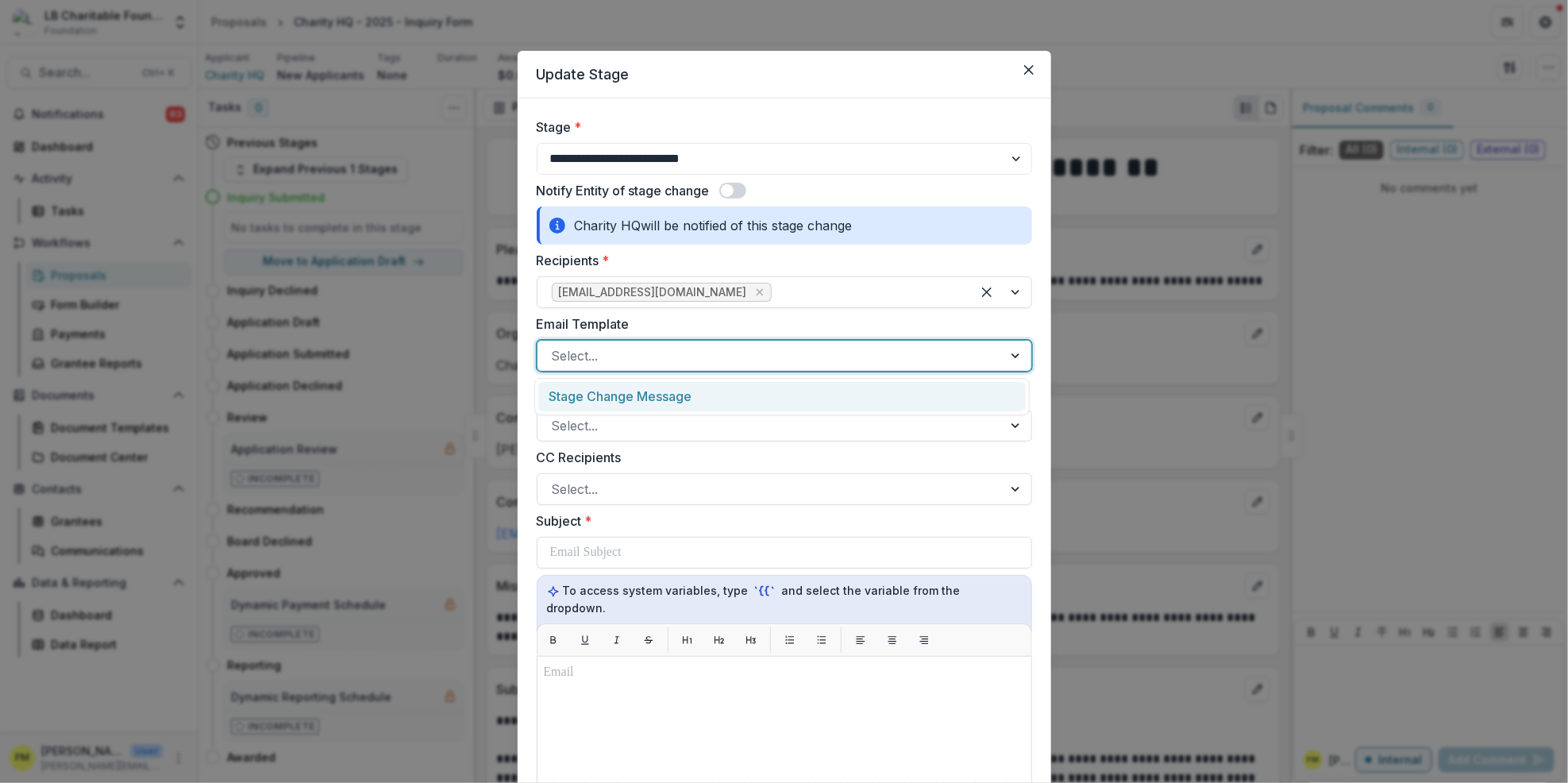
click at [1009, 351] on div at bounding box center [1017, 356] width 28 height 30
click at [839, 400] on div "Stage Change Message" at bounding box center [782, 397] width 488 height 29
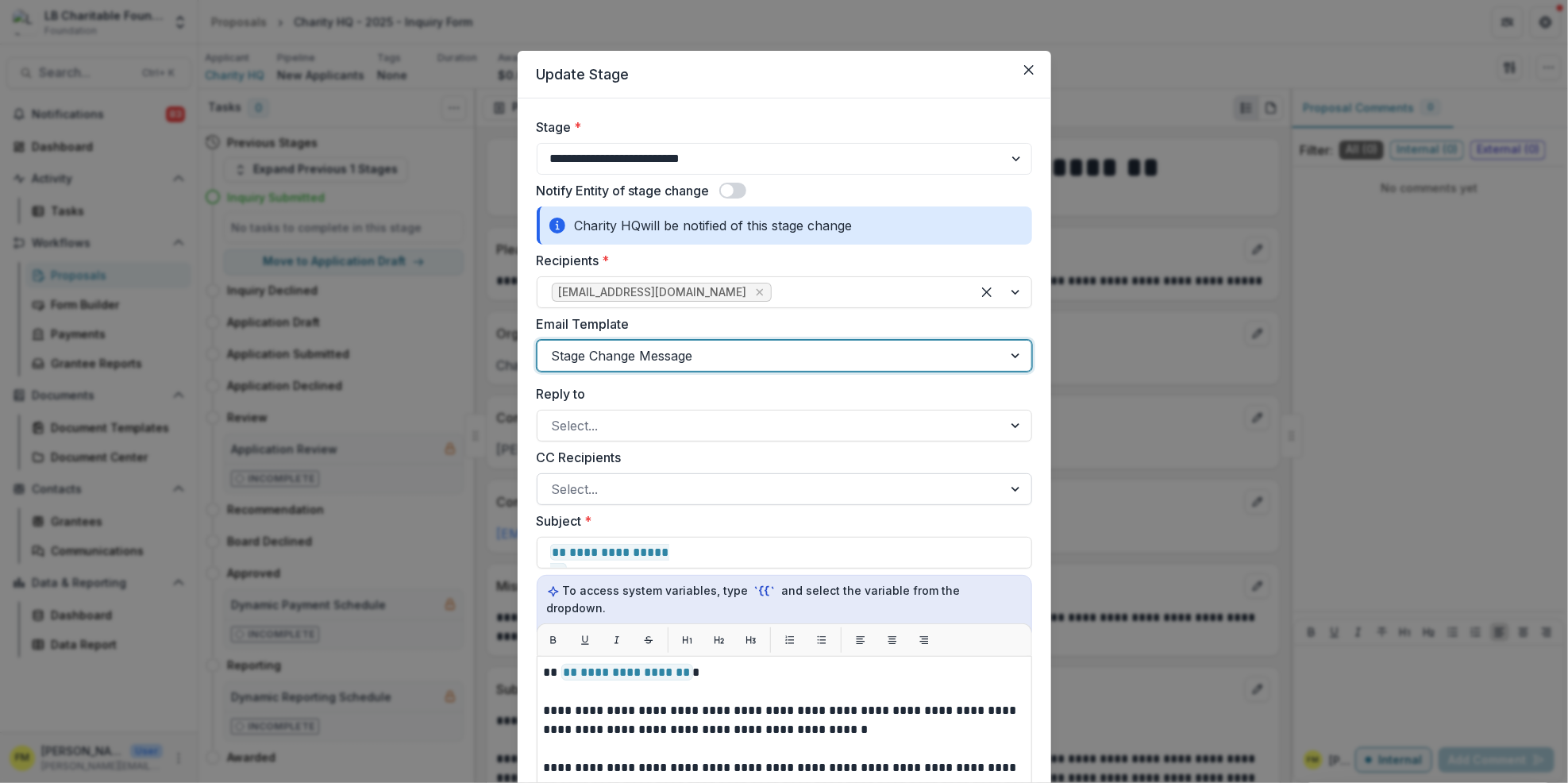
click at [1007, 491] on div at bounding box center [1017, 489] width 28 height 30
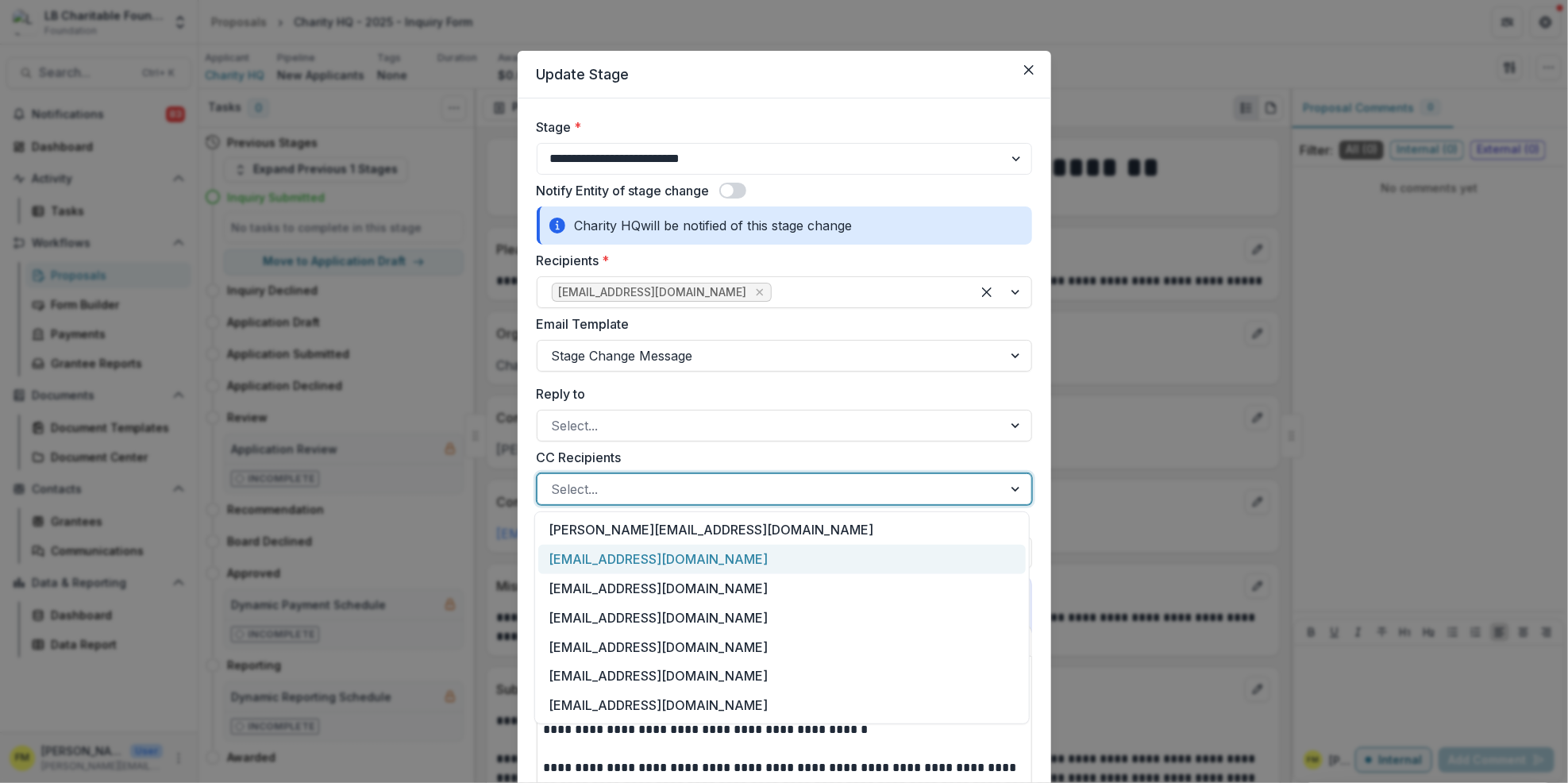
click at [735, 556] on div "[EMAIL_ADDRESS][DOMAIN_NAME]" at bounding box center [782, 559] width 488 height 29
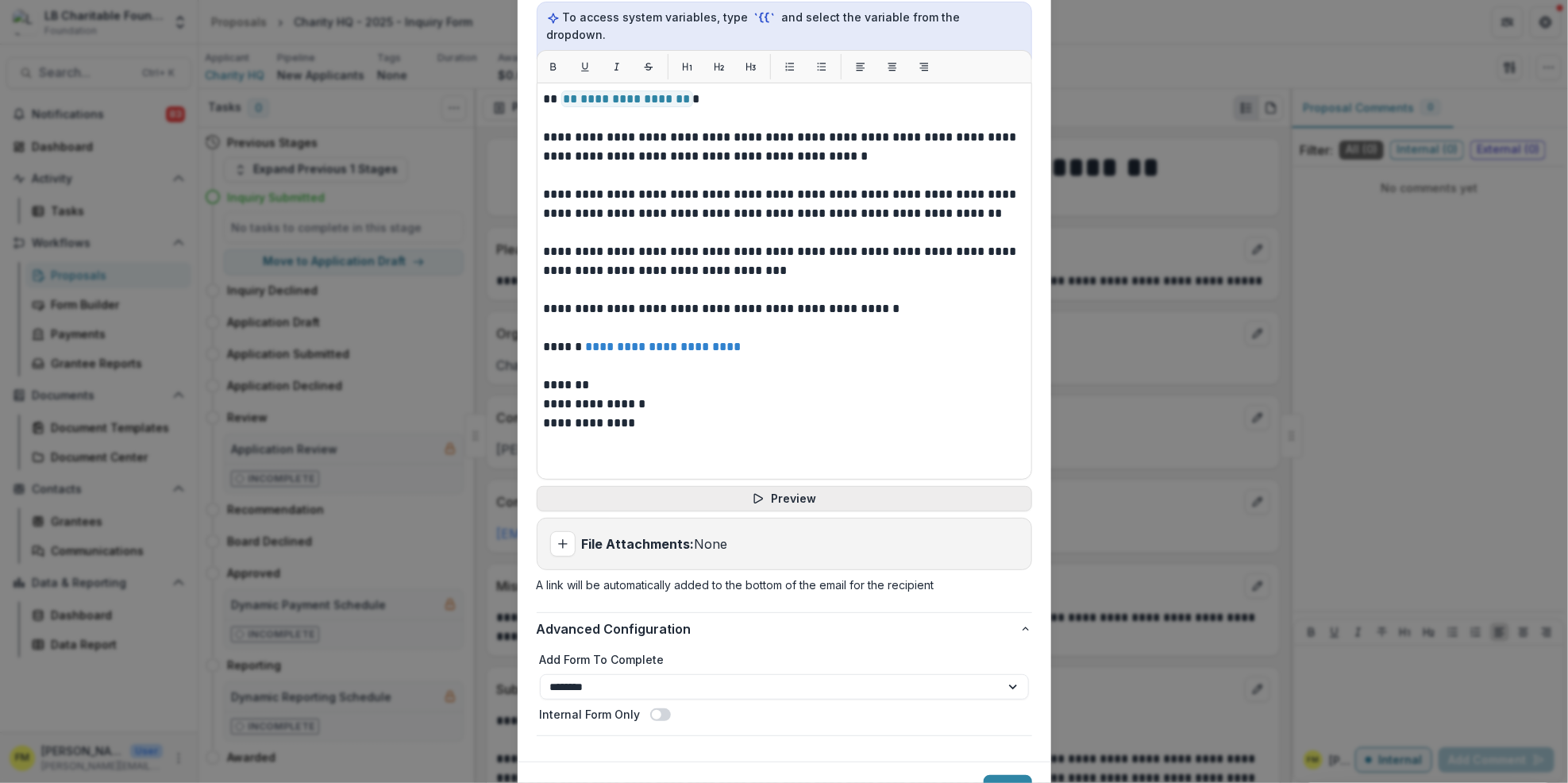
scroll to position [635, 0]
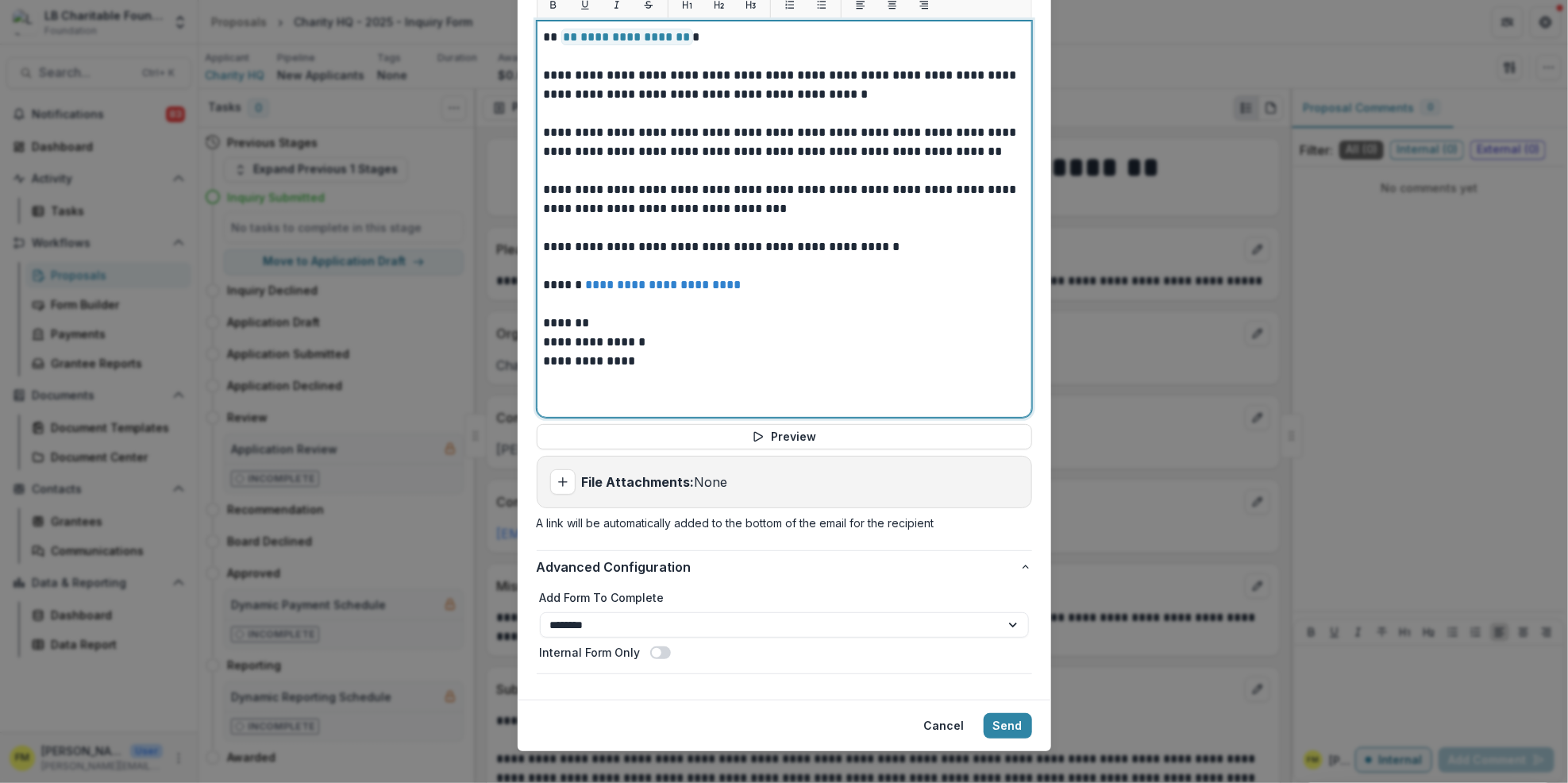
click at [584, 314] on p "*******" at bounding box center [784, 323] width 481 height 19
click at [589, 333] on p "**********" at bounding box center [784, 343] width 481 height 19
click at [729, 352] on p "**********" at bounding box center [784, 361] width 481 height 19
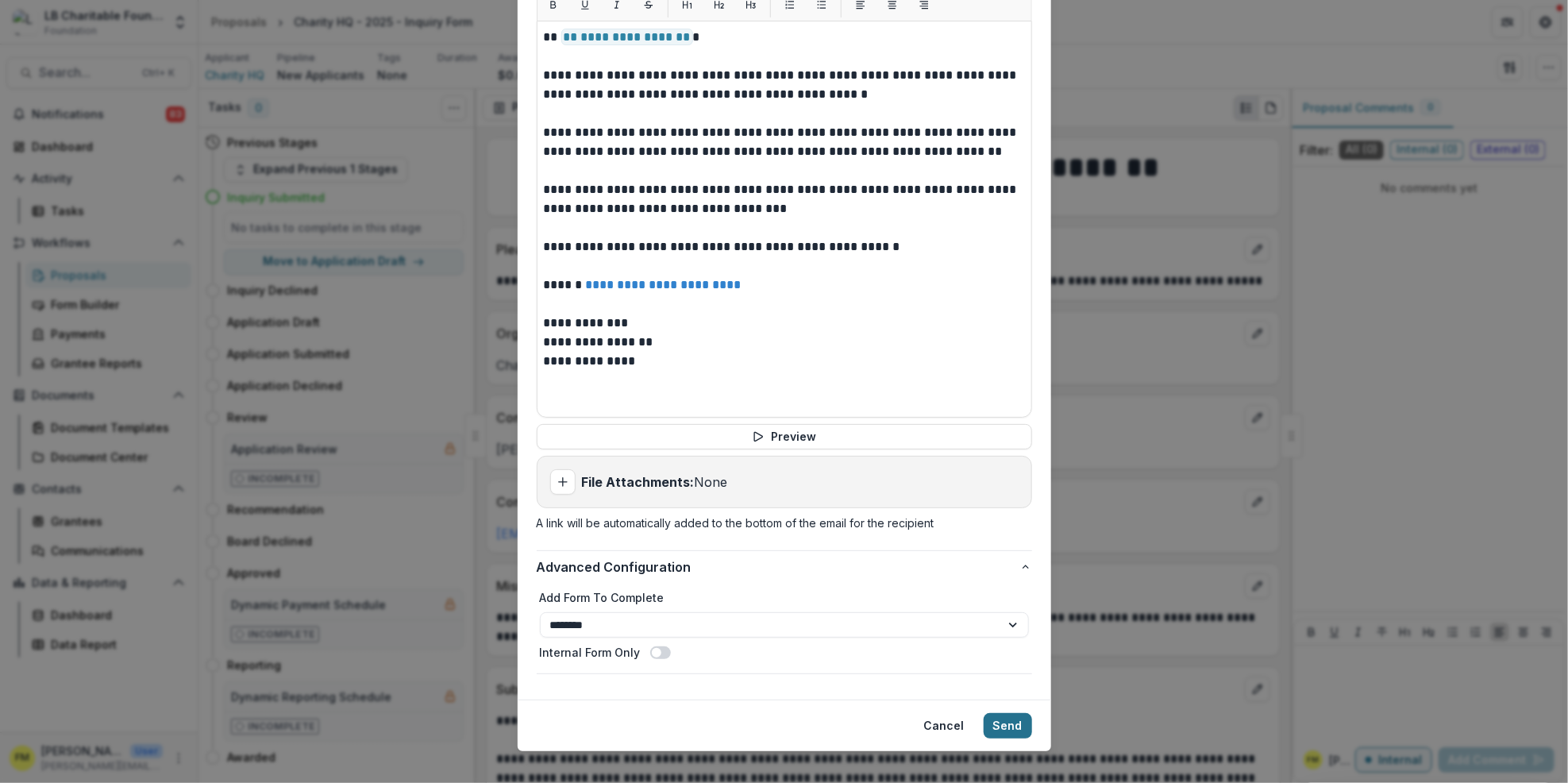
click at [1004, 714] on button "Send" at bounding box center [1008, 726] width 48 height 25
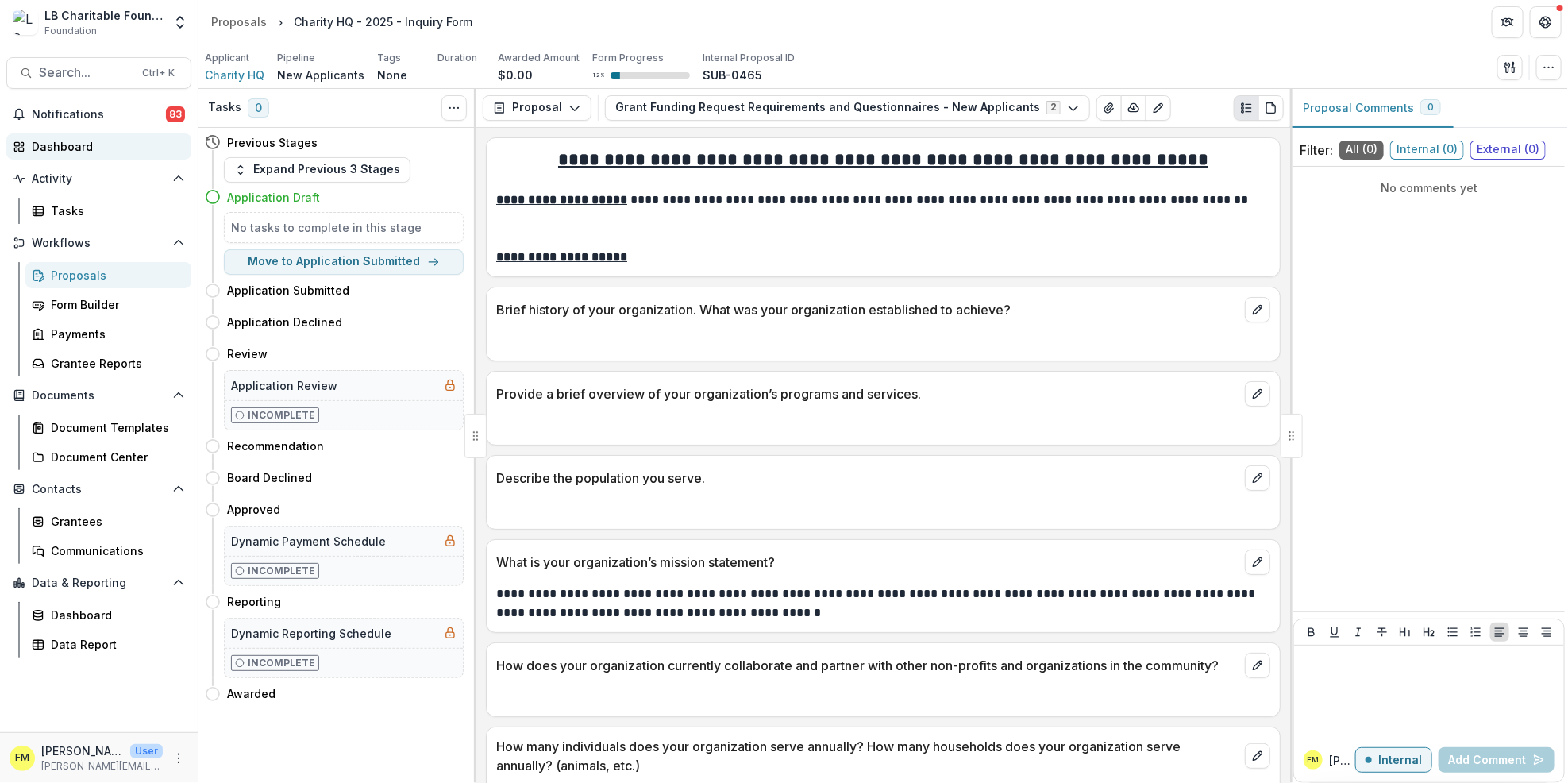
click at [128, 148] on div "Dashboard" at bounding box center [105, 146] width 147 height 17
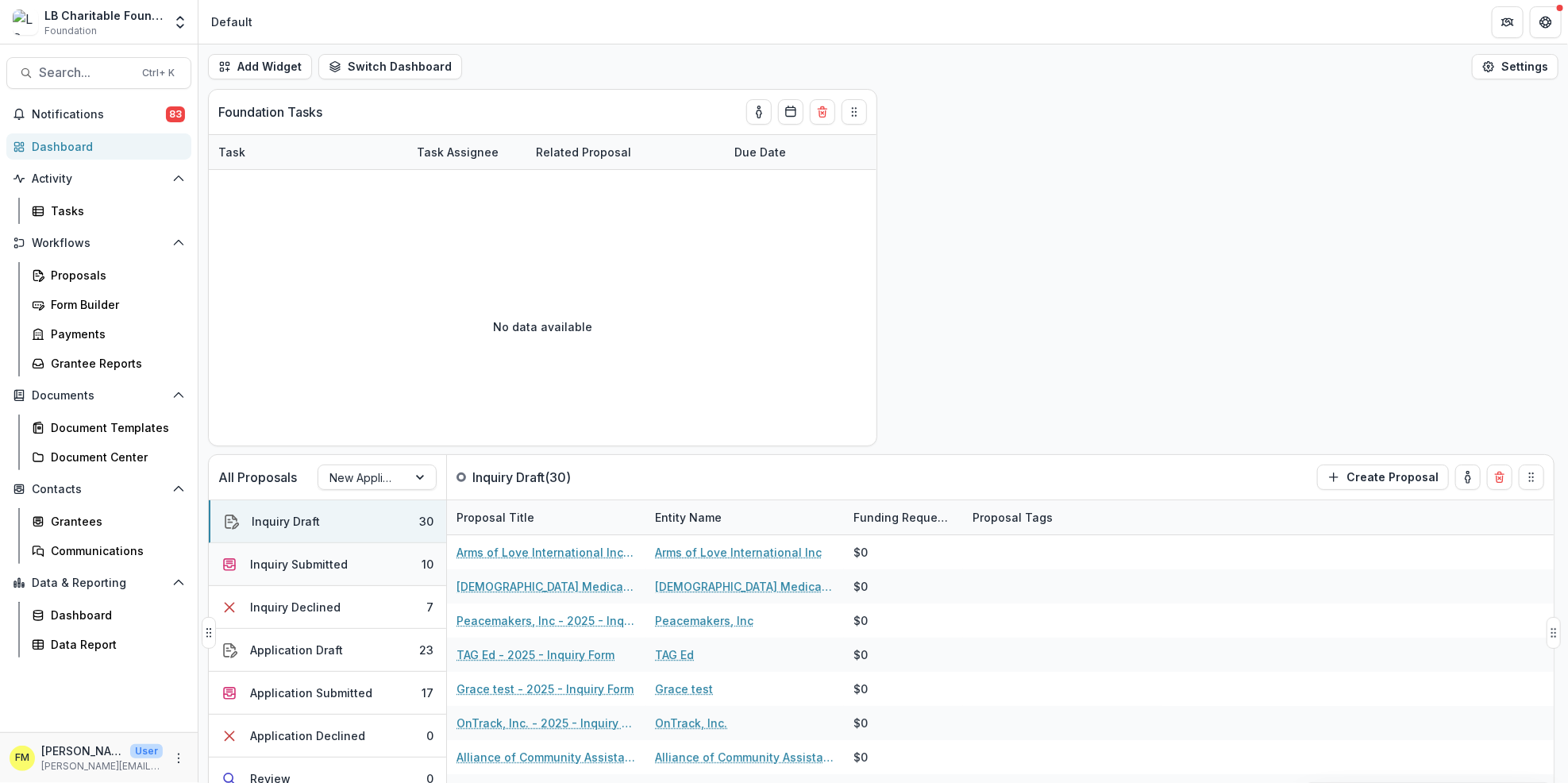
click at [429, 566] on div "10" at bounding box center [427, 564] width 12 height 17
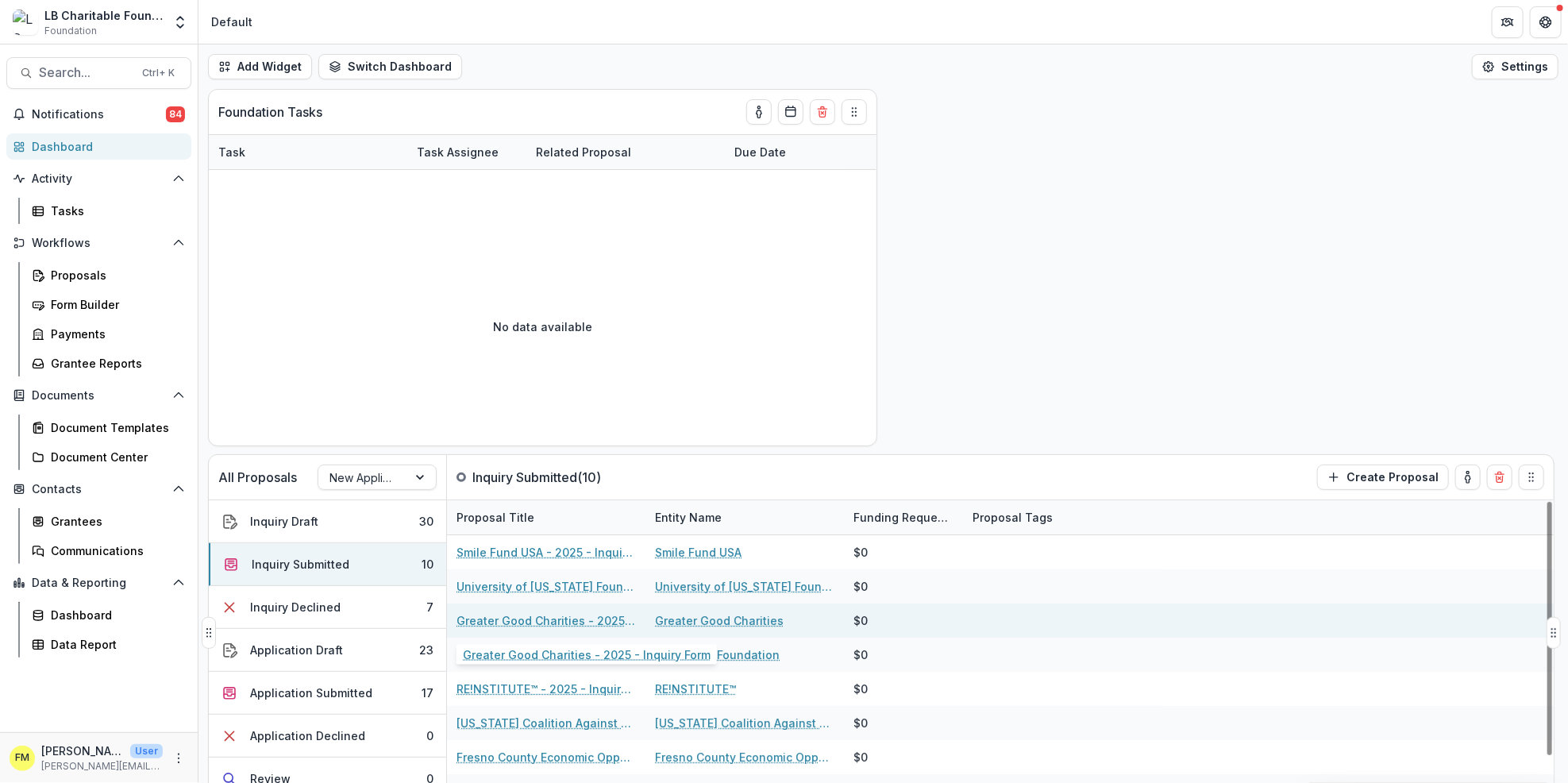
click at [536, 623] on link "Greater Good Charities - 2025 - Inquiry Form" at bounding box center [546, 621] width 179 height 17
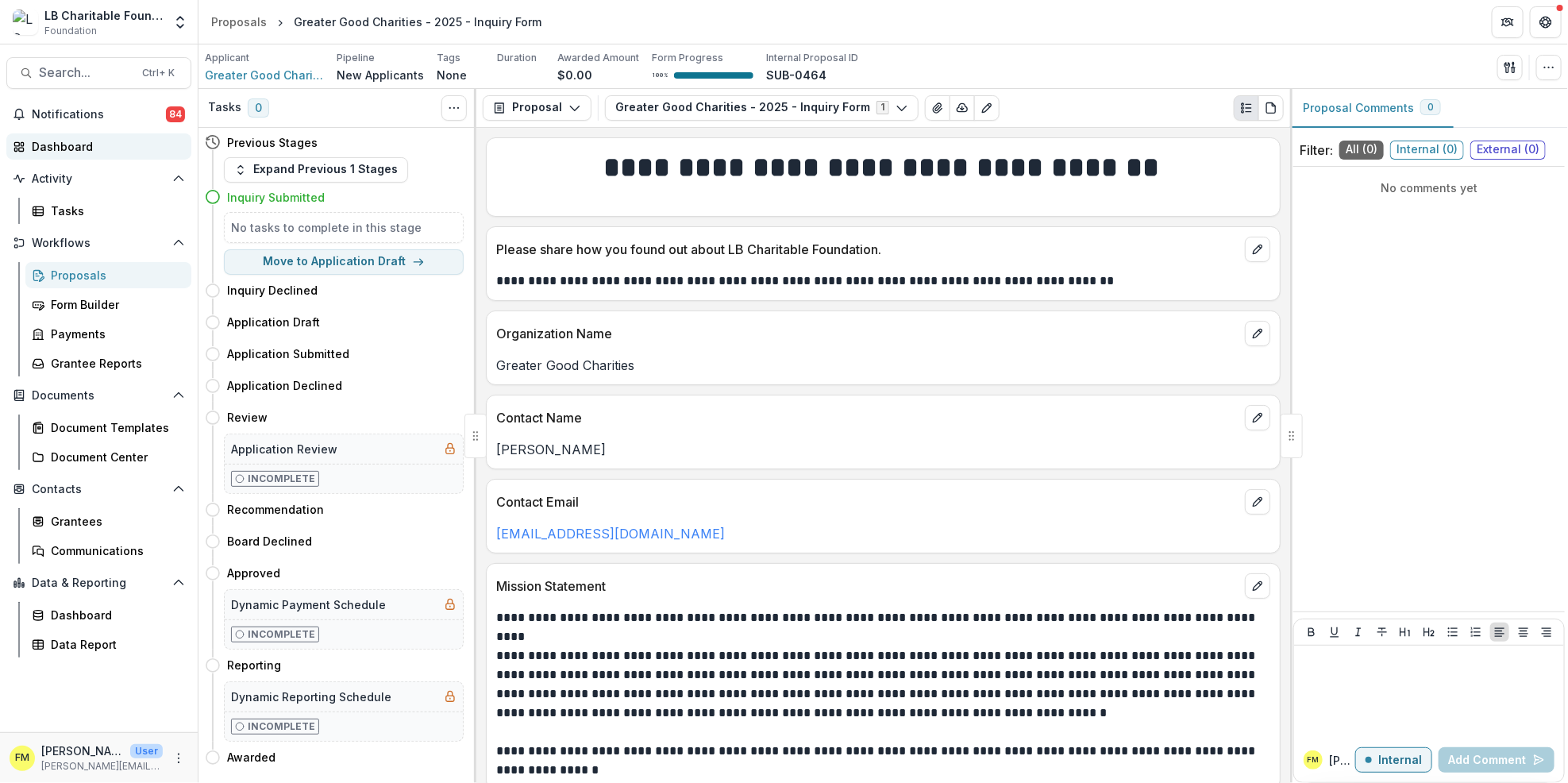
click at [107, 151] on div "Dashboard" at bounding box center [105, 146] width 147 height 17
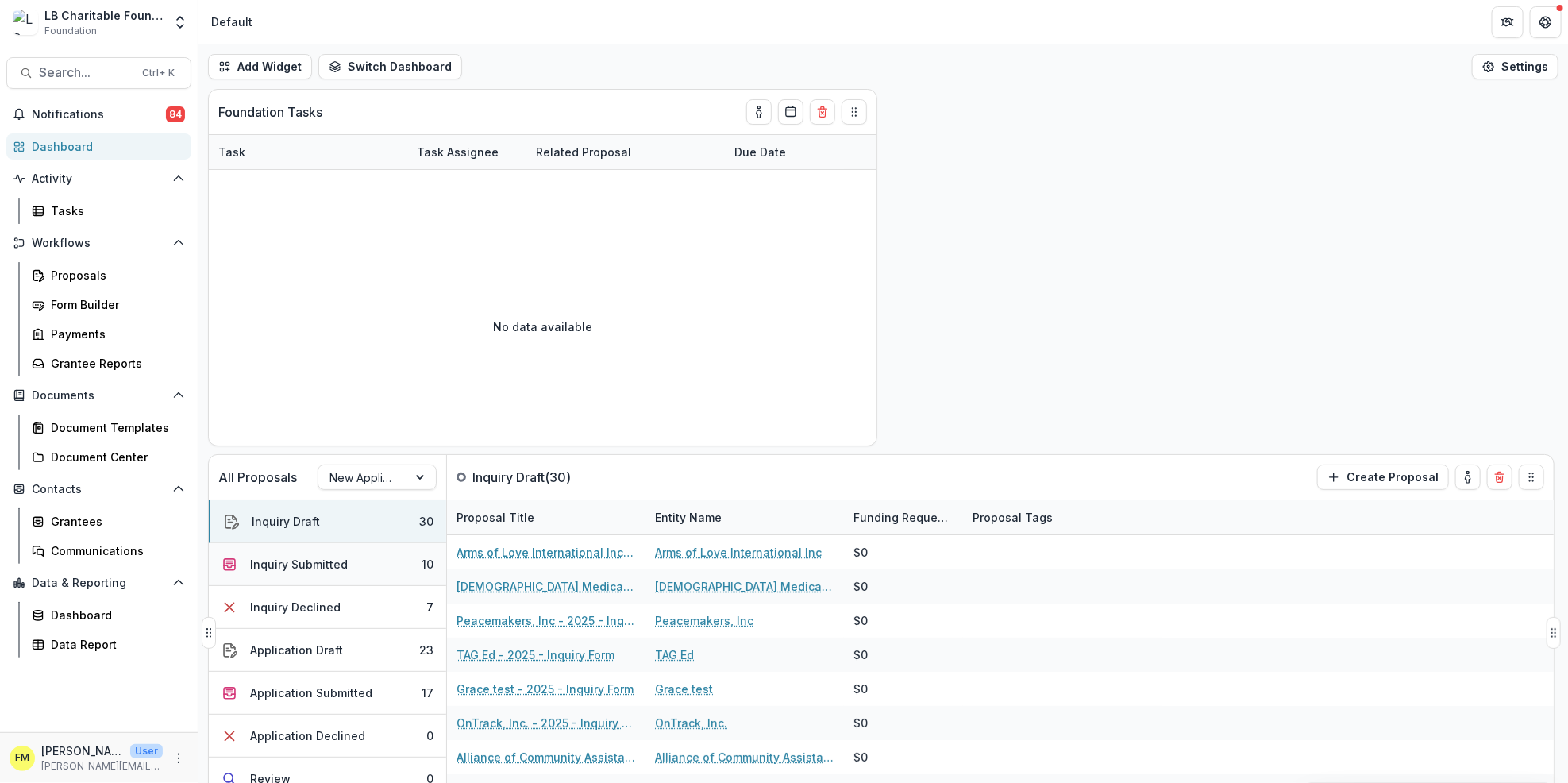
click at [401, 566] on button "Inquiry Submitted 10" at bounding box center [328, 564] width 238 height 43
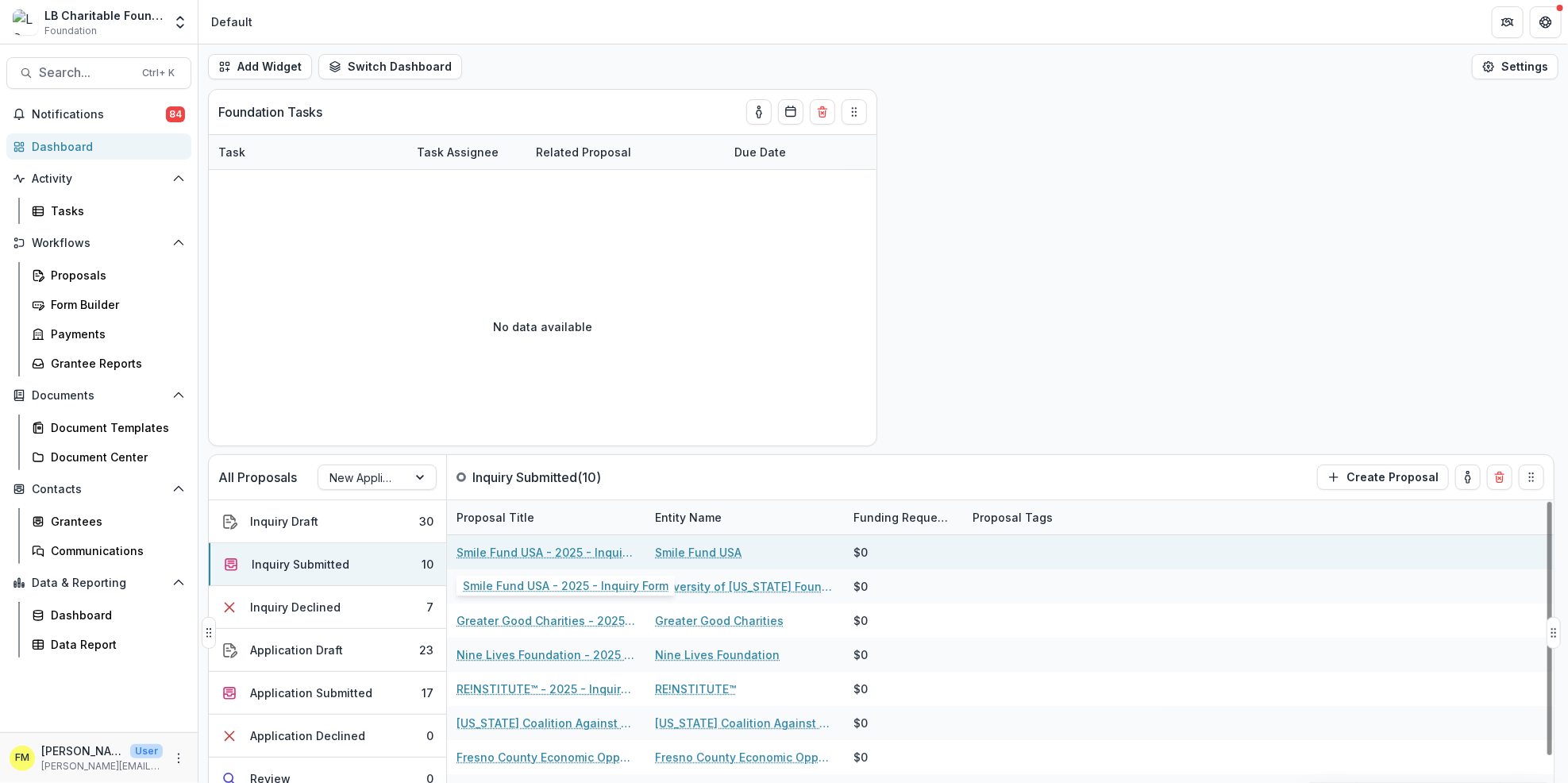
click at [533, 556] on link "Smile Fund USA - 2025 - Inquiry Form" at bounding box center [546, 552] width 179 height 17
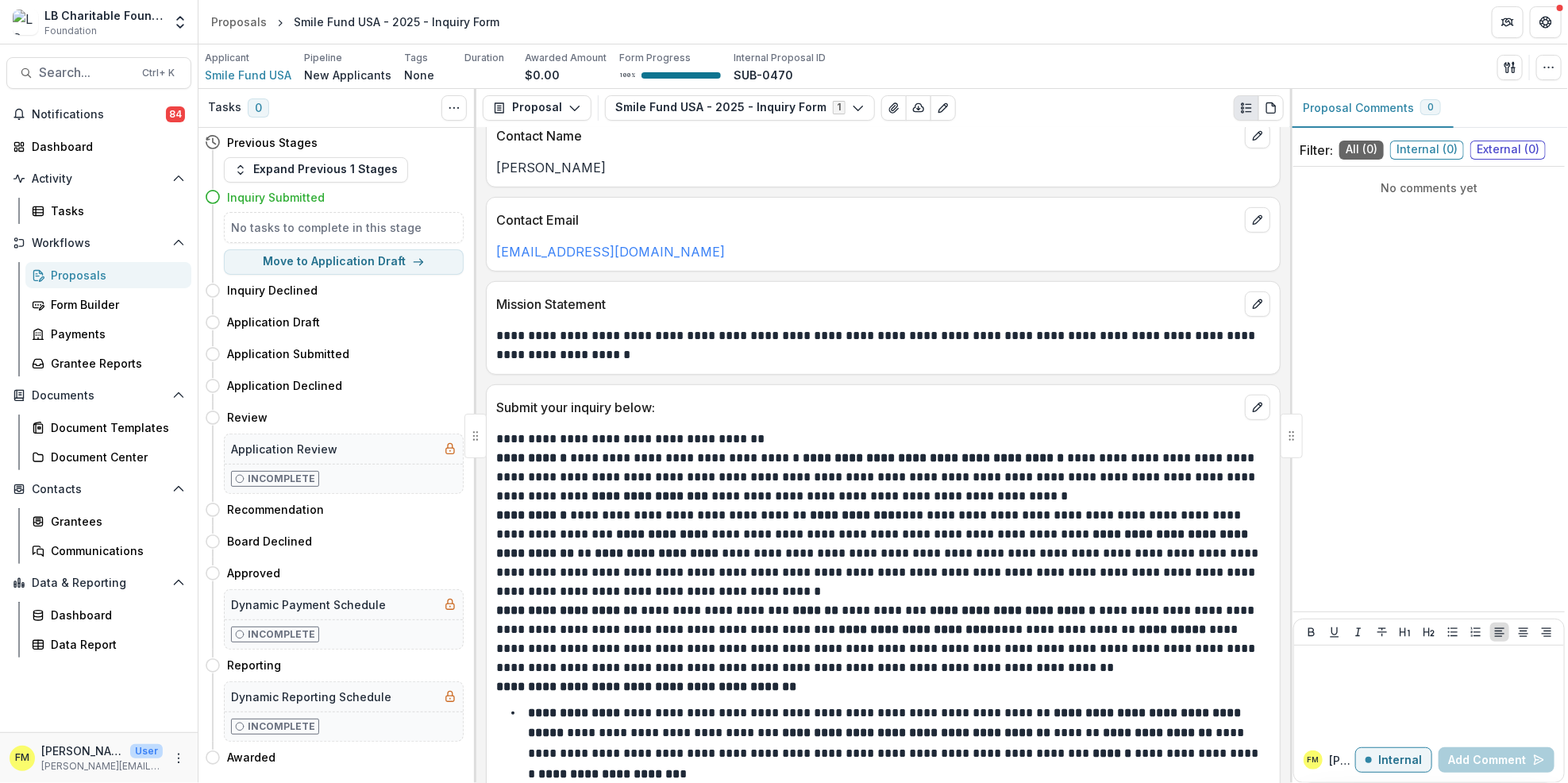
scroll to position [374, 0]
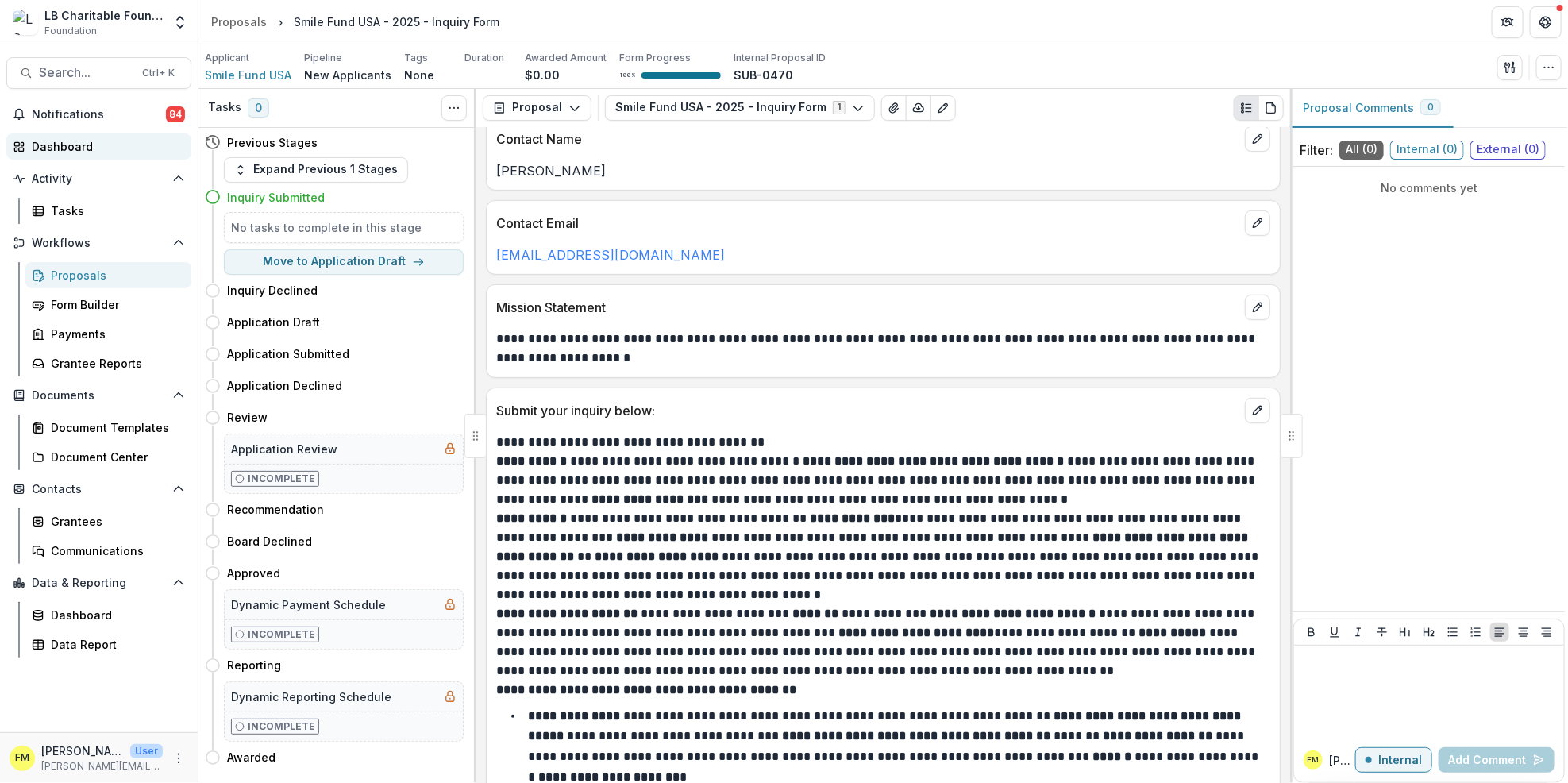
click at [97, 146] on div "Dashboard" at bounding box center [105, 146] width 147 height 17
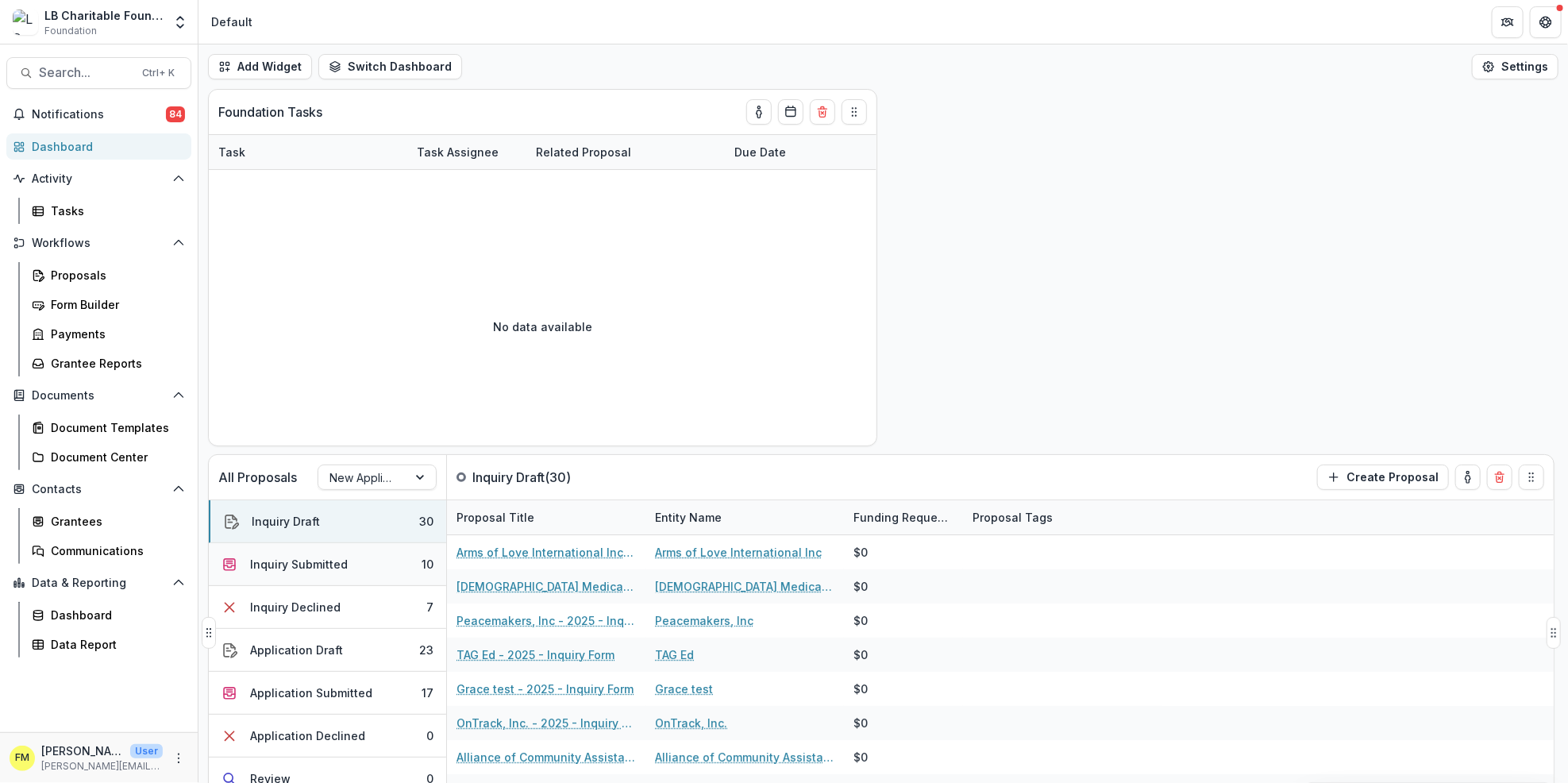
click at [414, 564] on button "Inquiry Submitted 10" at bounding box center [328, 564] width 238 height 43
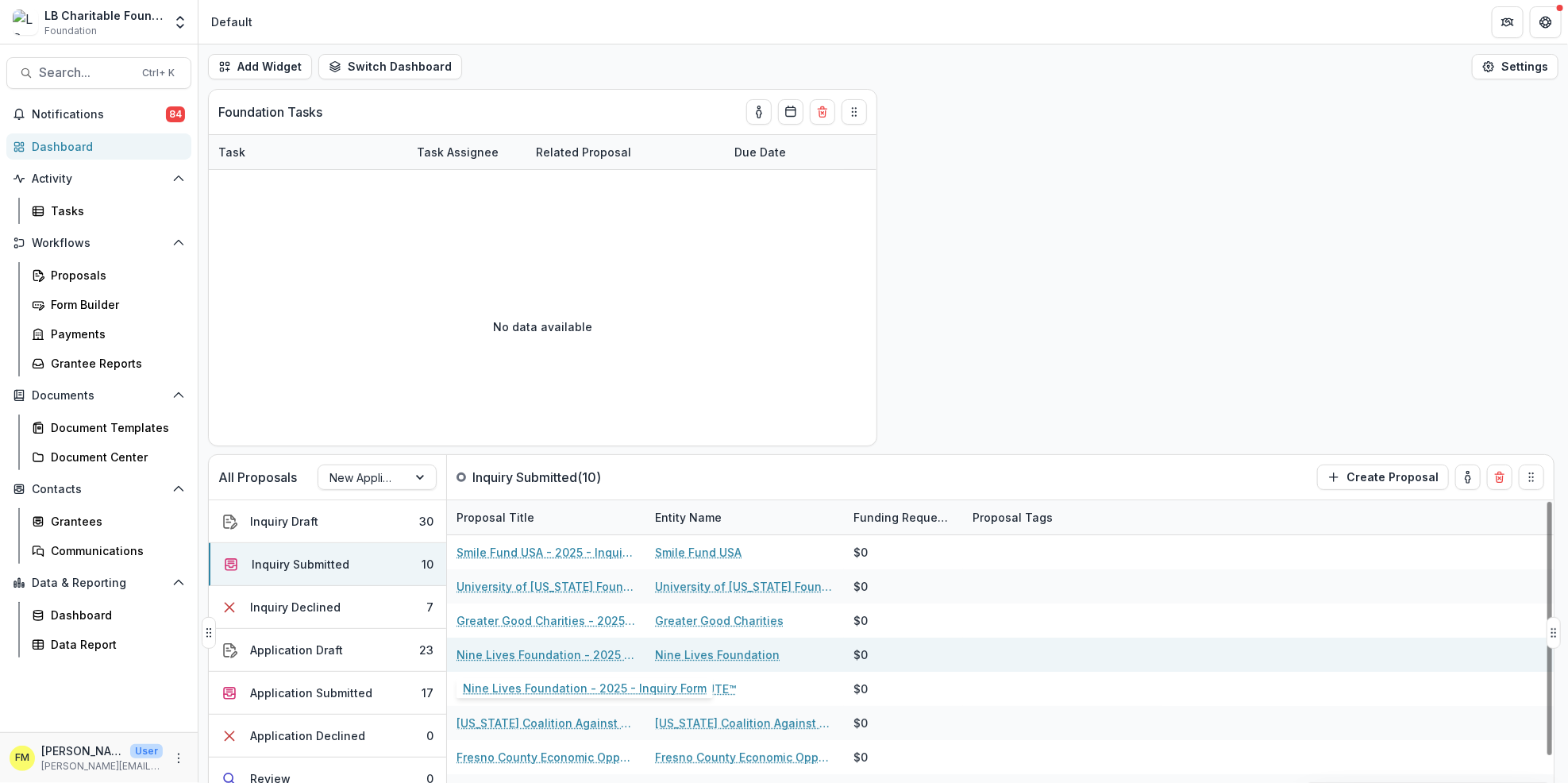
click at [522, 655] on link "Nine Lives Foundation - 2025 - Inquiry Form" at bounding box center [546, 655] width 179 height 17
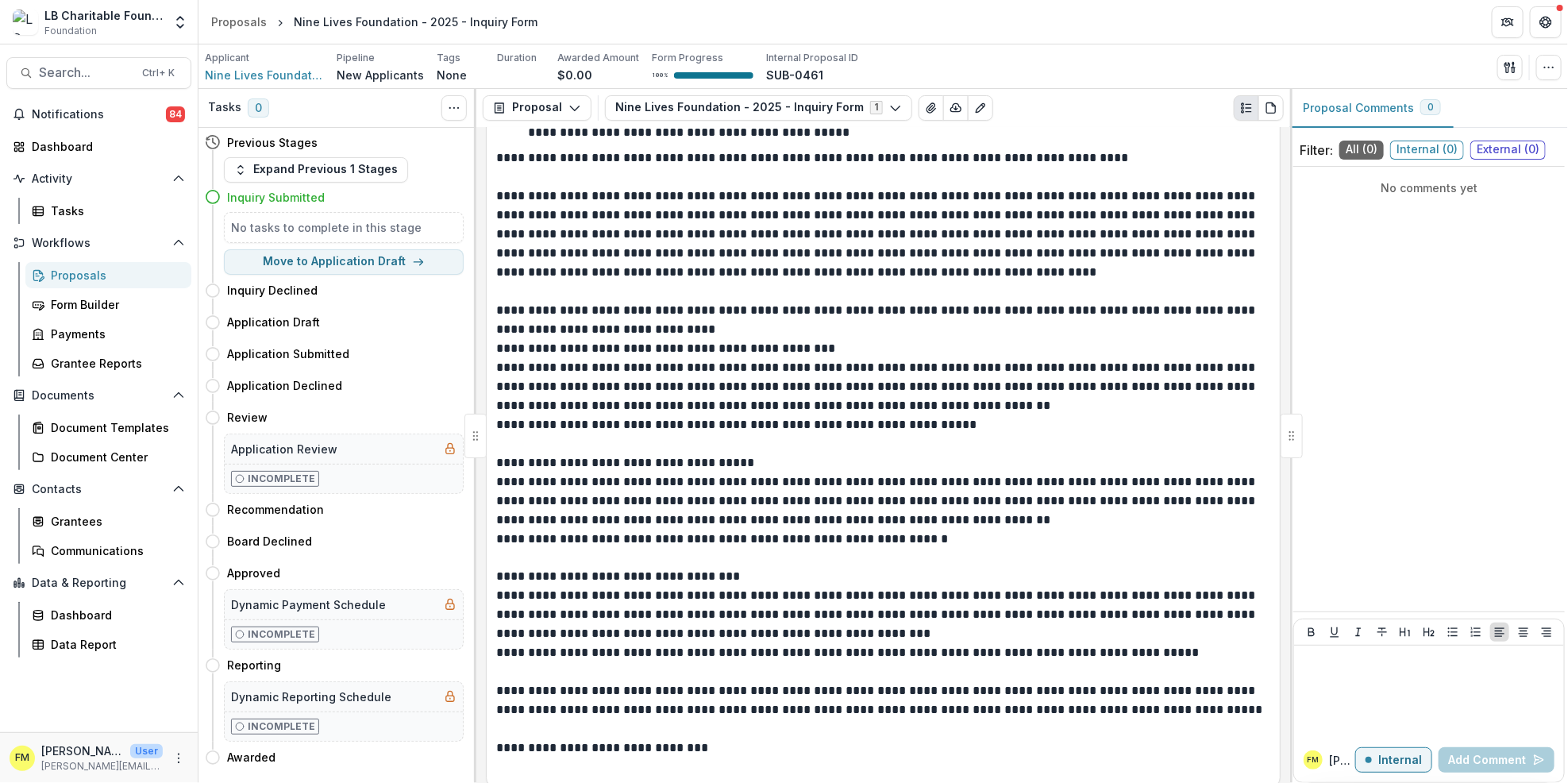
scroll to position [1252, 0]
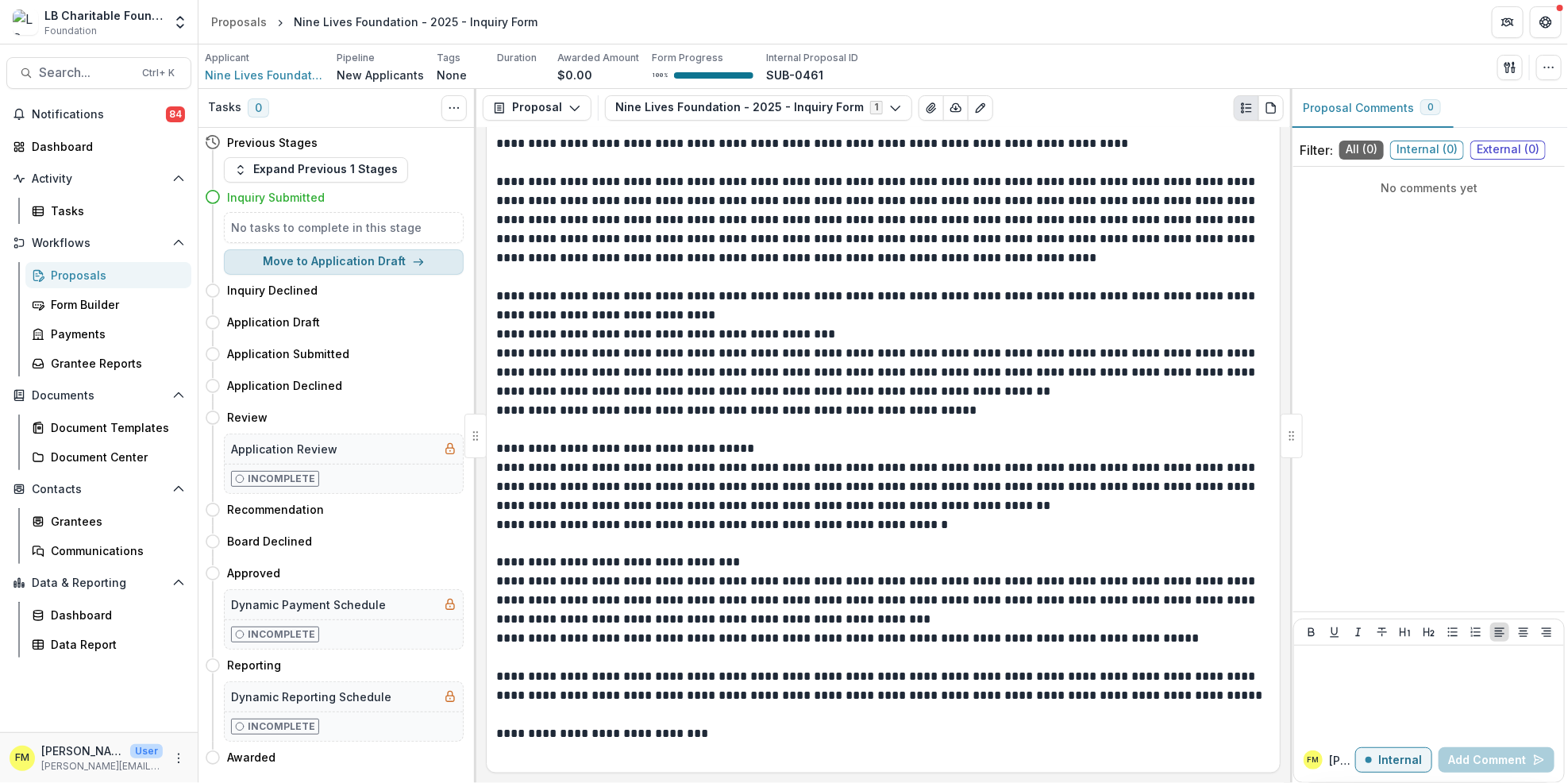
click at [420, 262] on polyline "button" at bounding box center [422, 262] width 3 height 6
select select "**********"
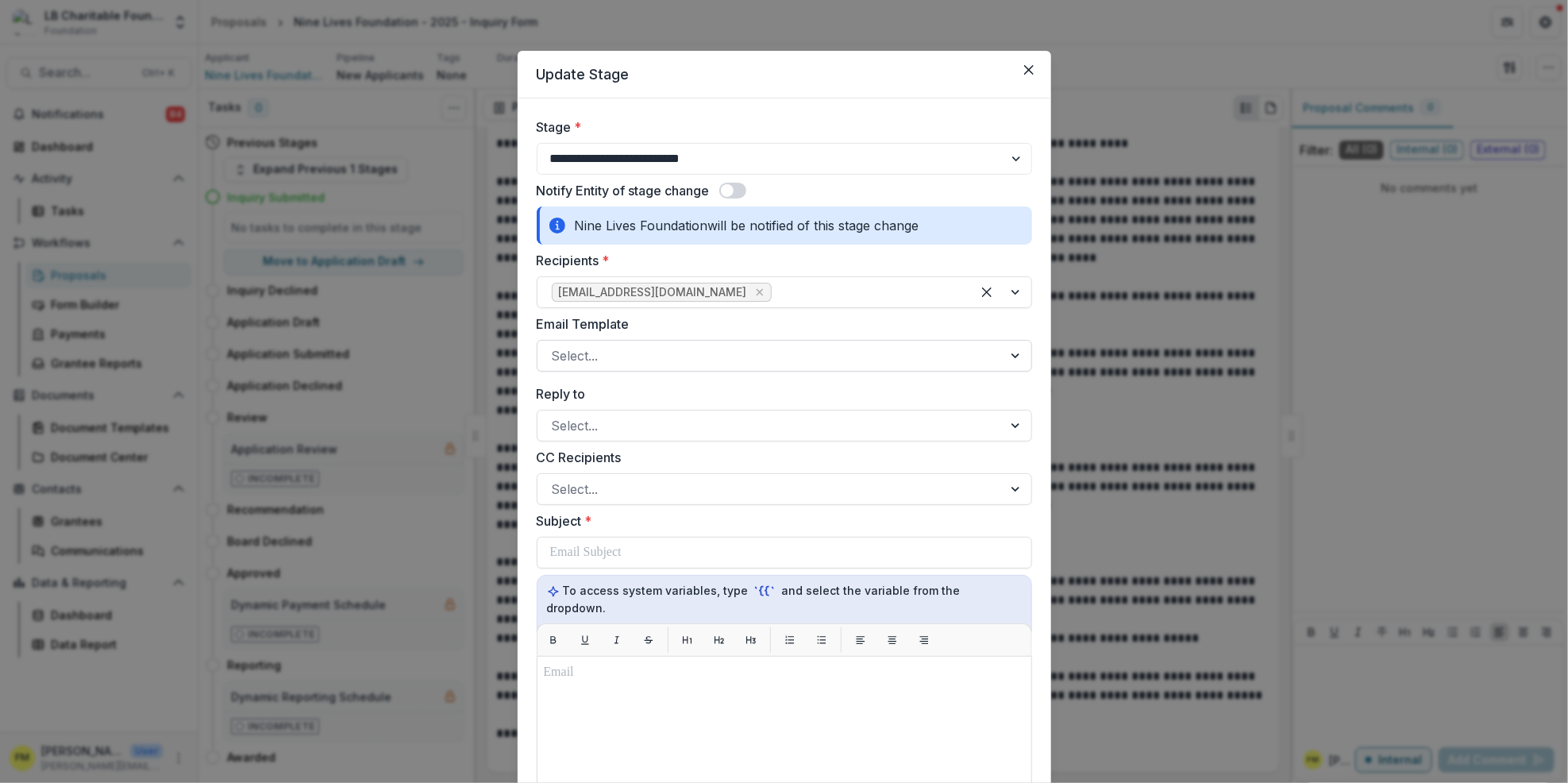
click at [1021, 353] on div at bounding box center [1017, 356] width 28 height 30
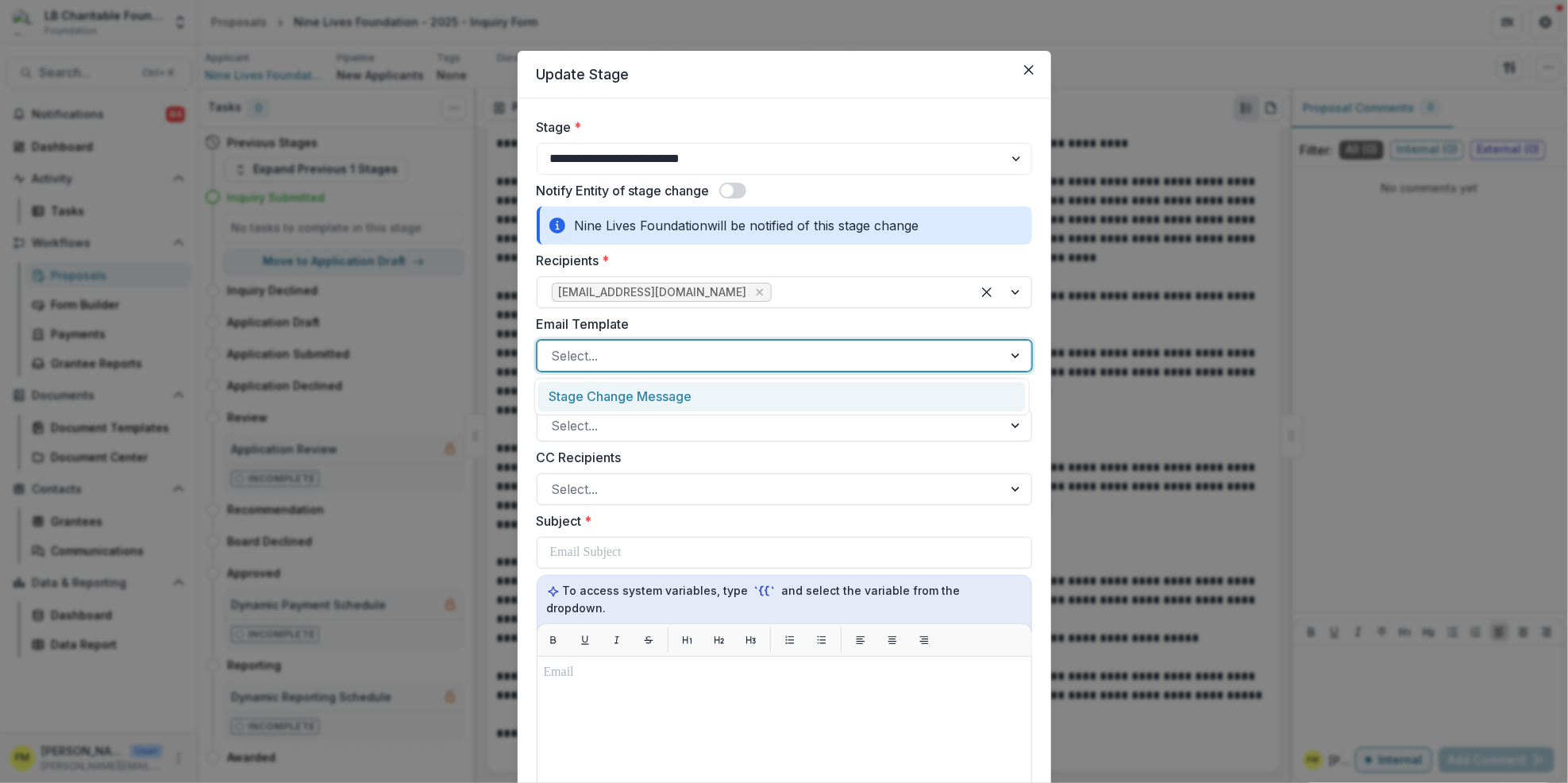
click at [702, 394] on div "Stage Change Message" at bounding box center [782, 397] width 488 height 29
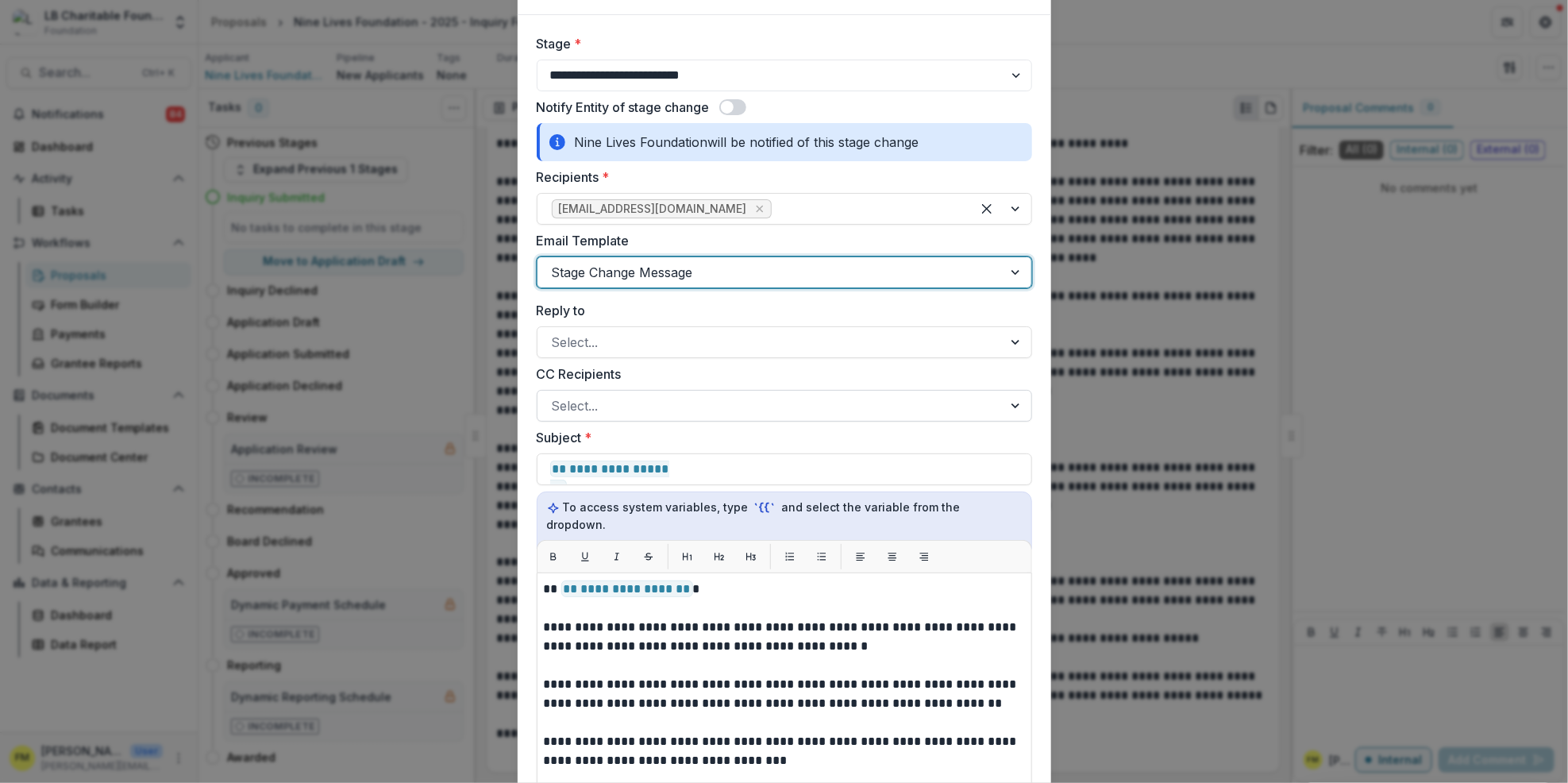
scroll to position [106, 0]
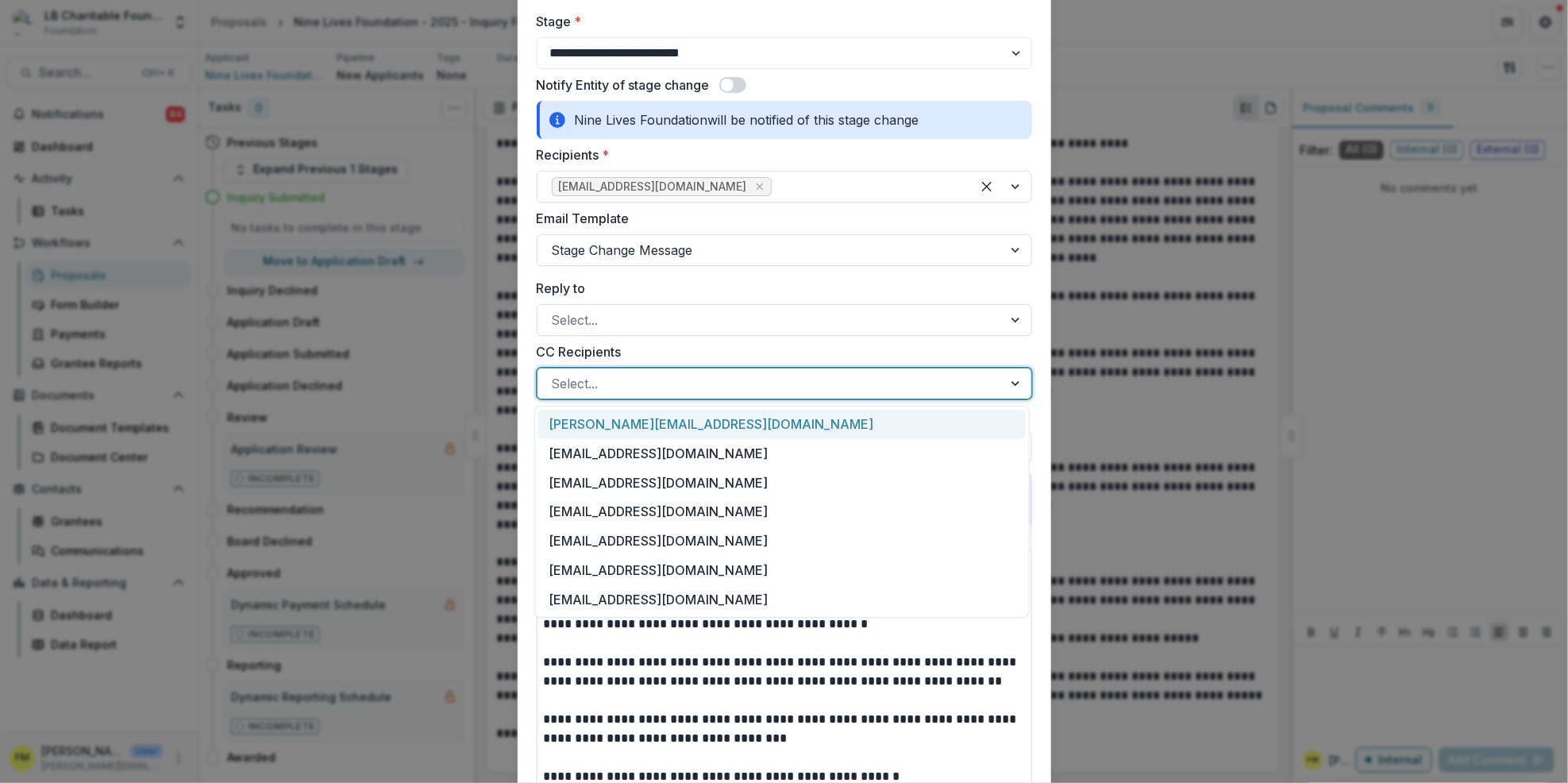
click at [1014, 388] on div at bounding box center [1017, 383] width 28 height 30
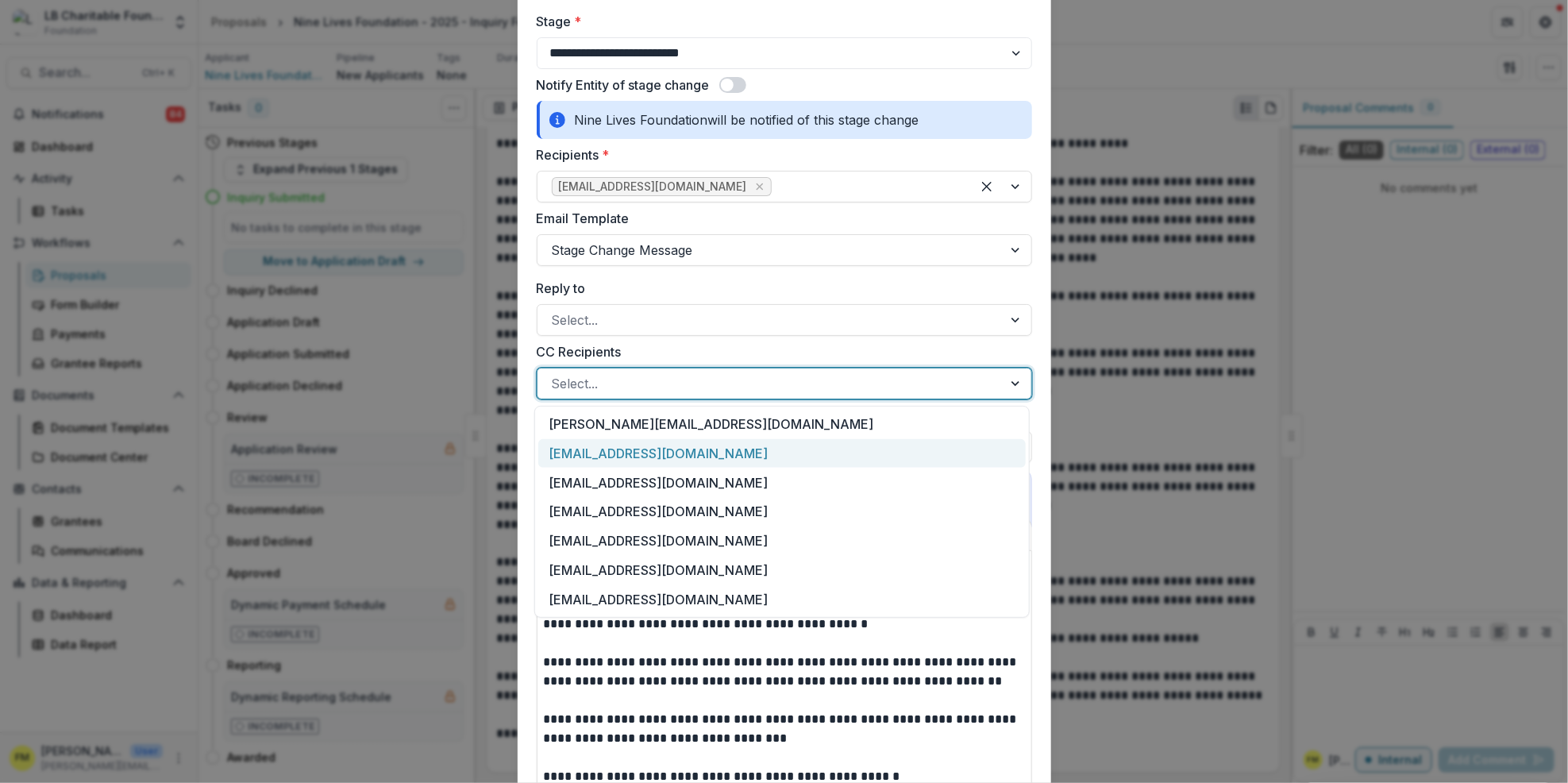
click at [641, 448] on div "[EMAIL_ADDRESS][DOMAIN_NAME]" at bounding box center [782, 454] width 488 height 29
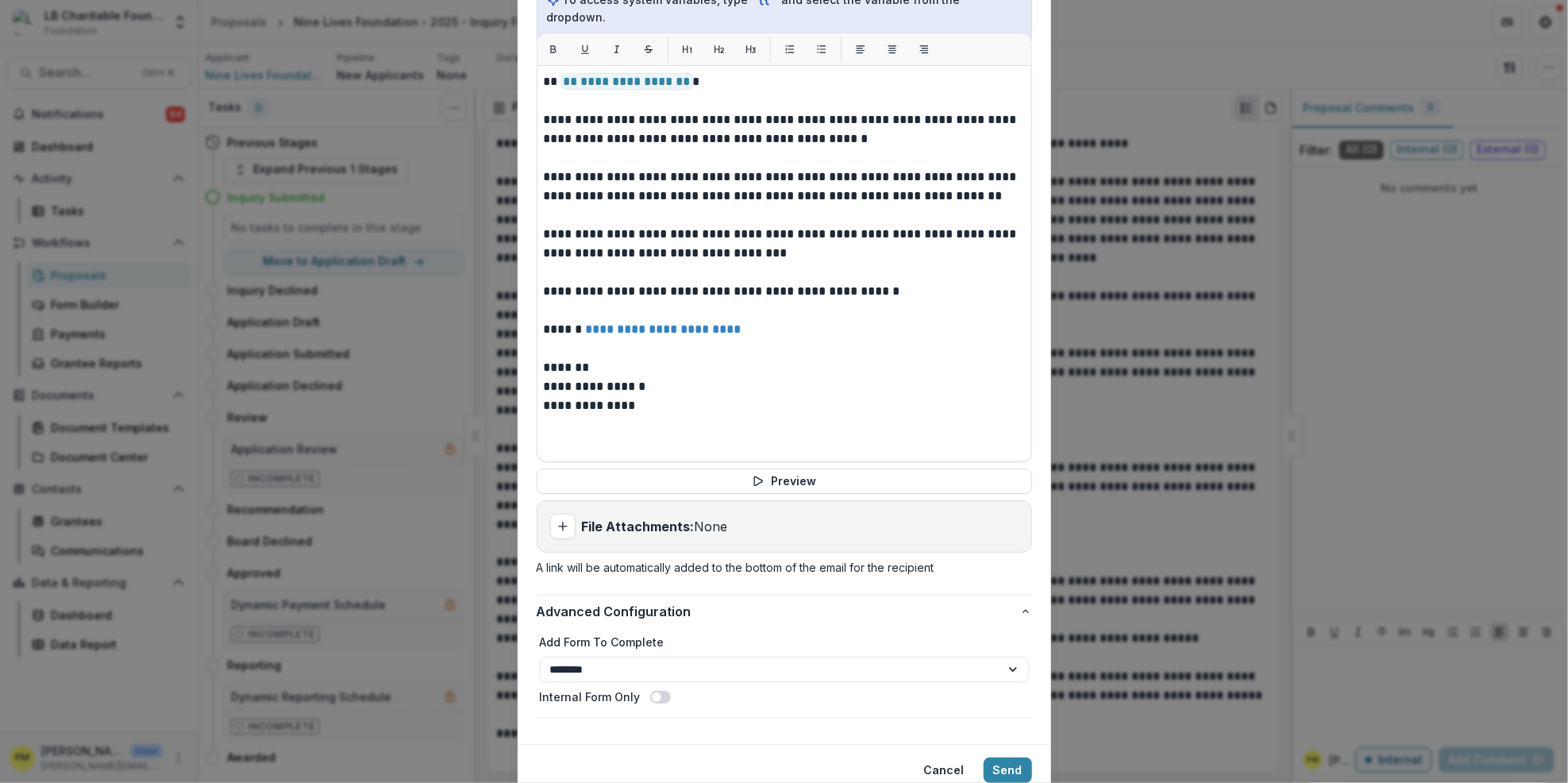
scroll to position [637, 0]
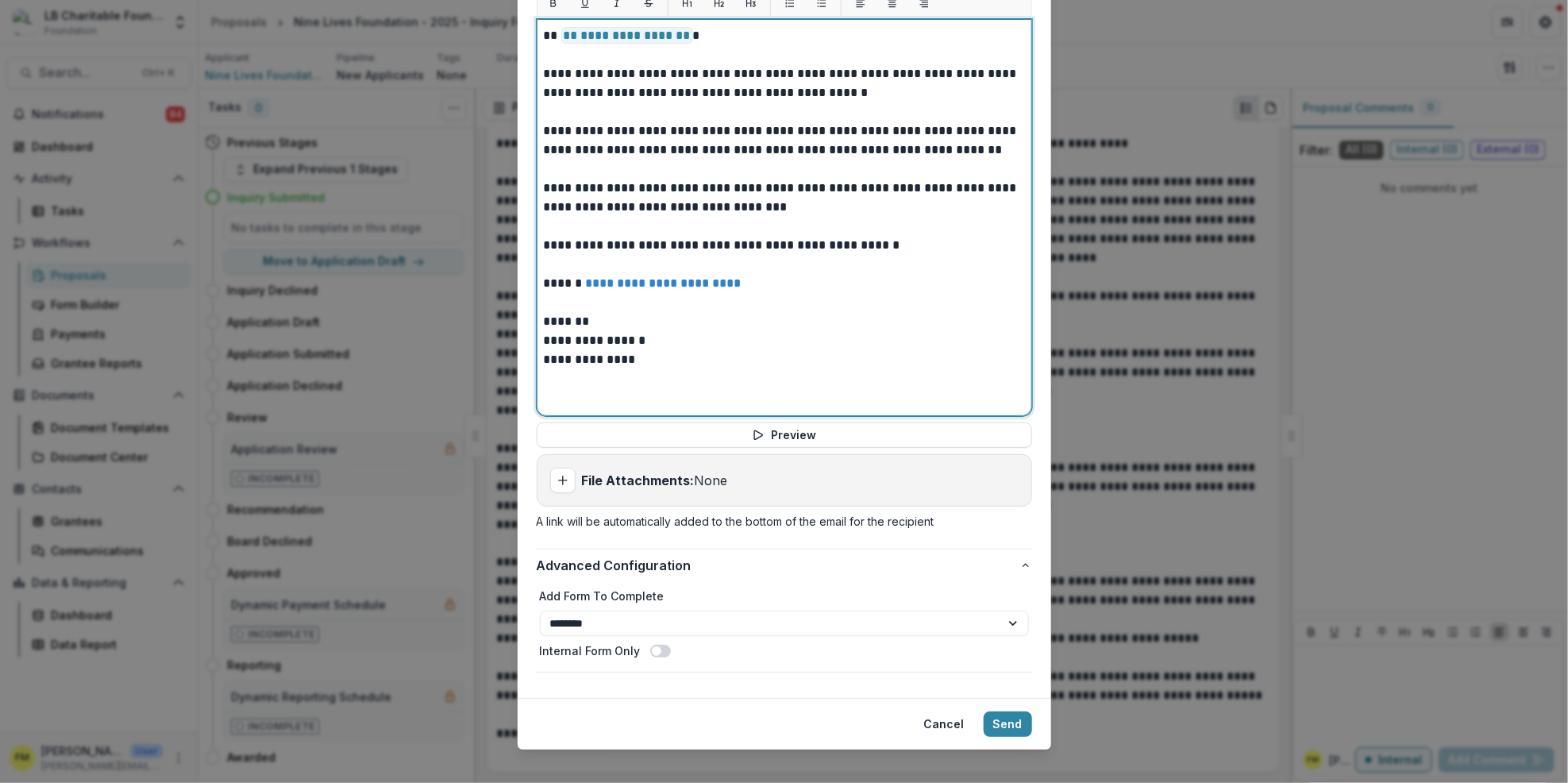
click at [582, 312] on p "*******" at bounding box center [784, 322] width 481 height 19
click at [595, 331] on p "**********" at bounding box center [784, 341] width 481 height 19
click at [590, 331] on p "**********" at bounding box center [784, 341] width 481 height 19
drag, startPoint x: 738, startPoint y: 333, endPoint x: 771, endPoint y: 339, distance: 33.5
click at [755, 351] on p "**********" at bounding box center [784, 360] width 481 height 19
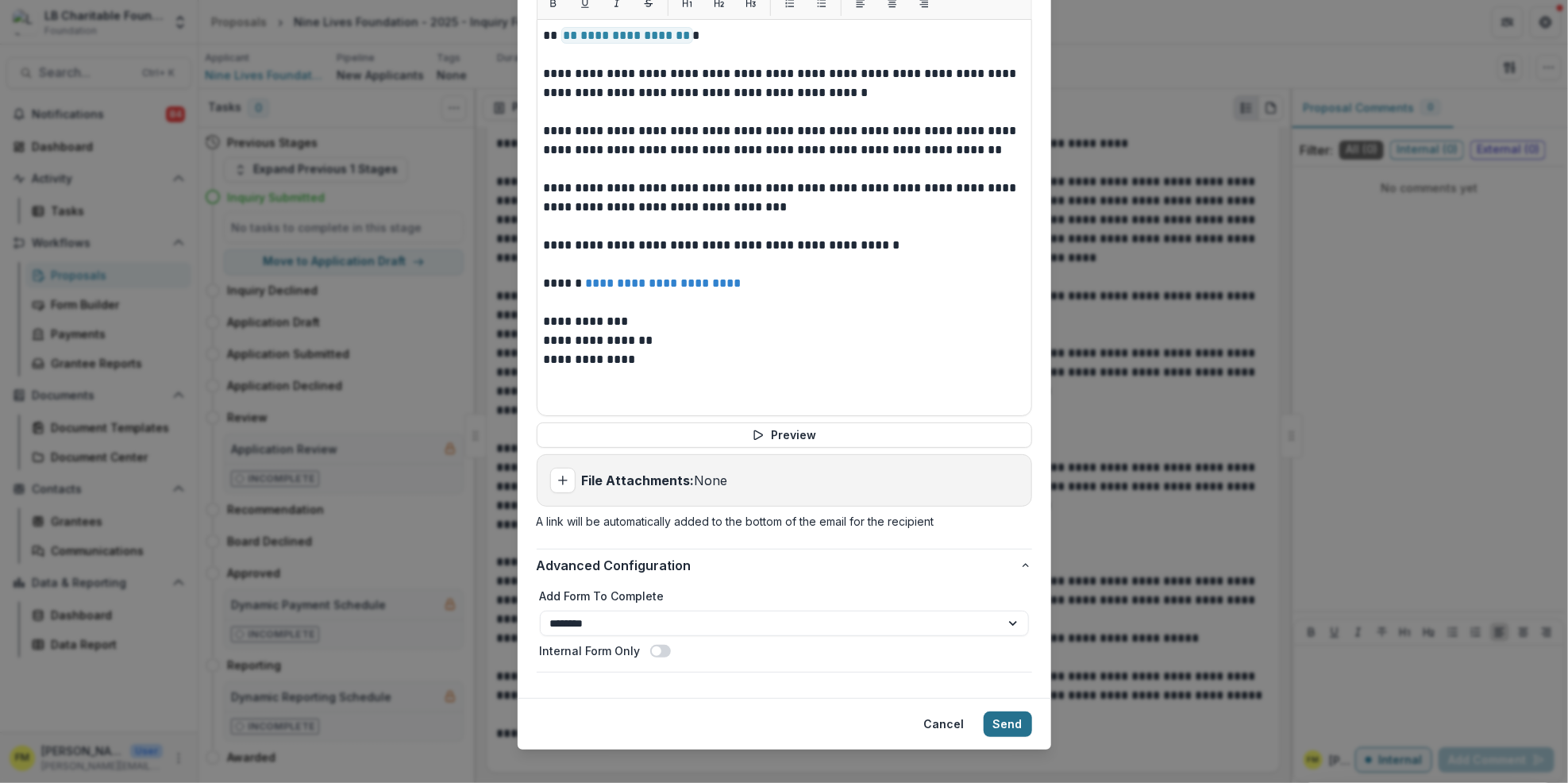
click at [1002, 712] on button "Send" at bounding box center [1008, 724] width 48 height 25
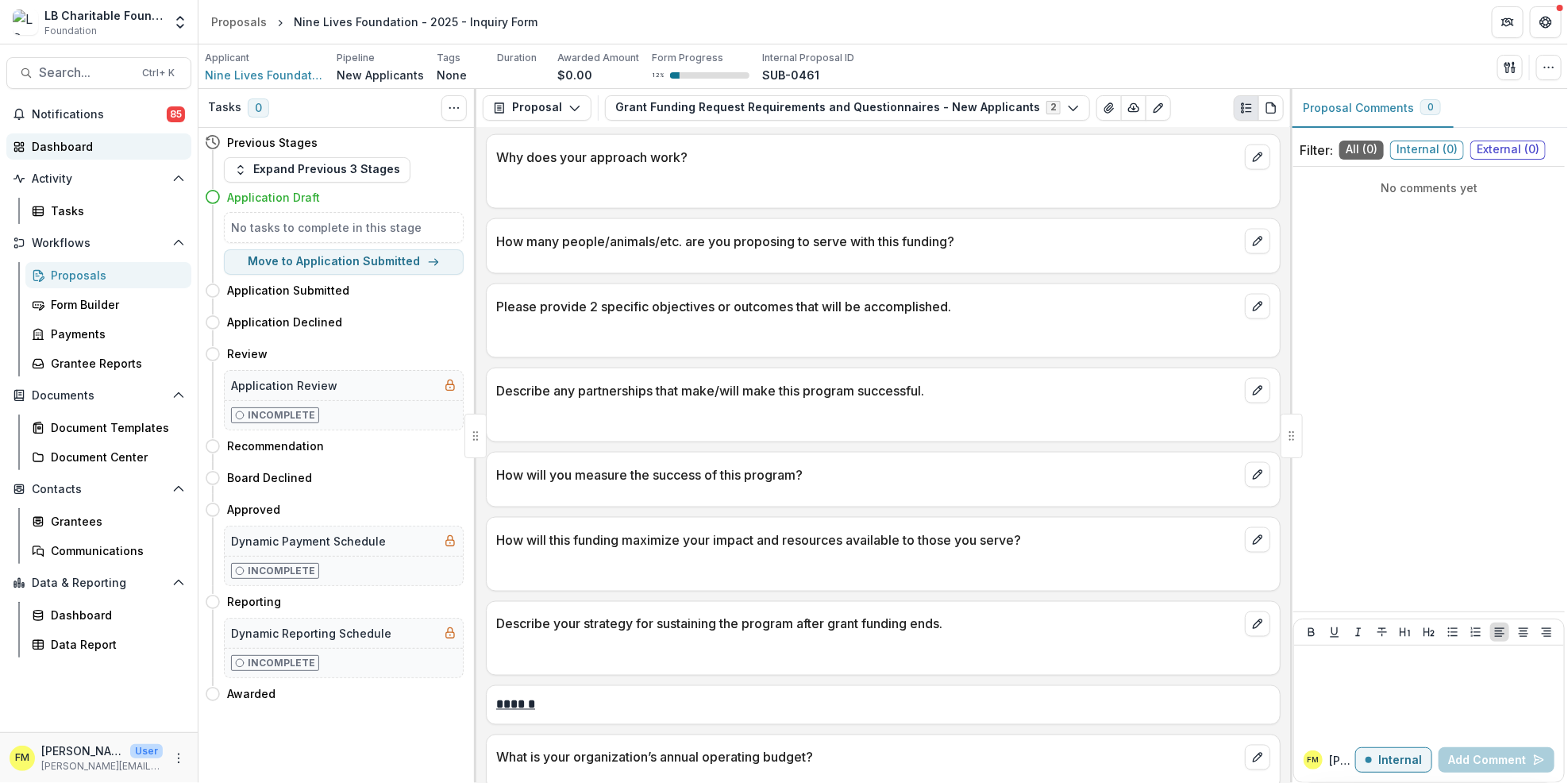
click at [102, 145] on div "Dashboard" at bounding box center [105, 146] width 147 height 17
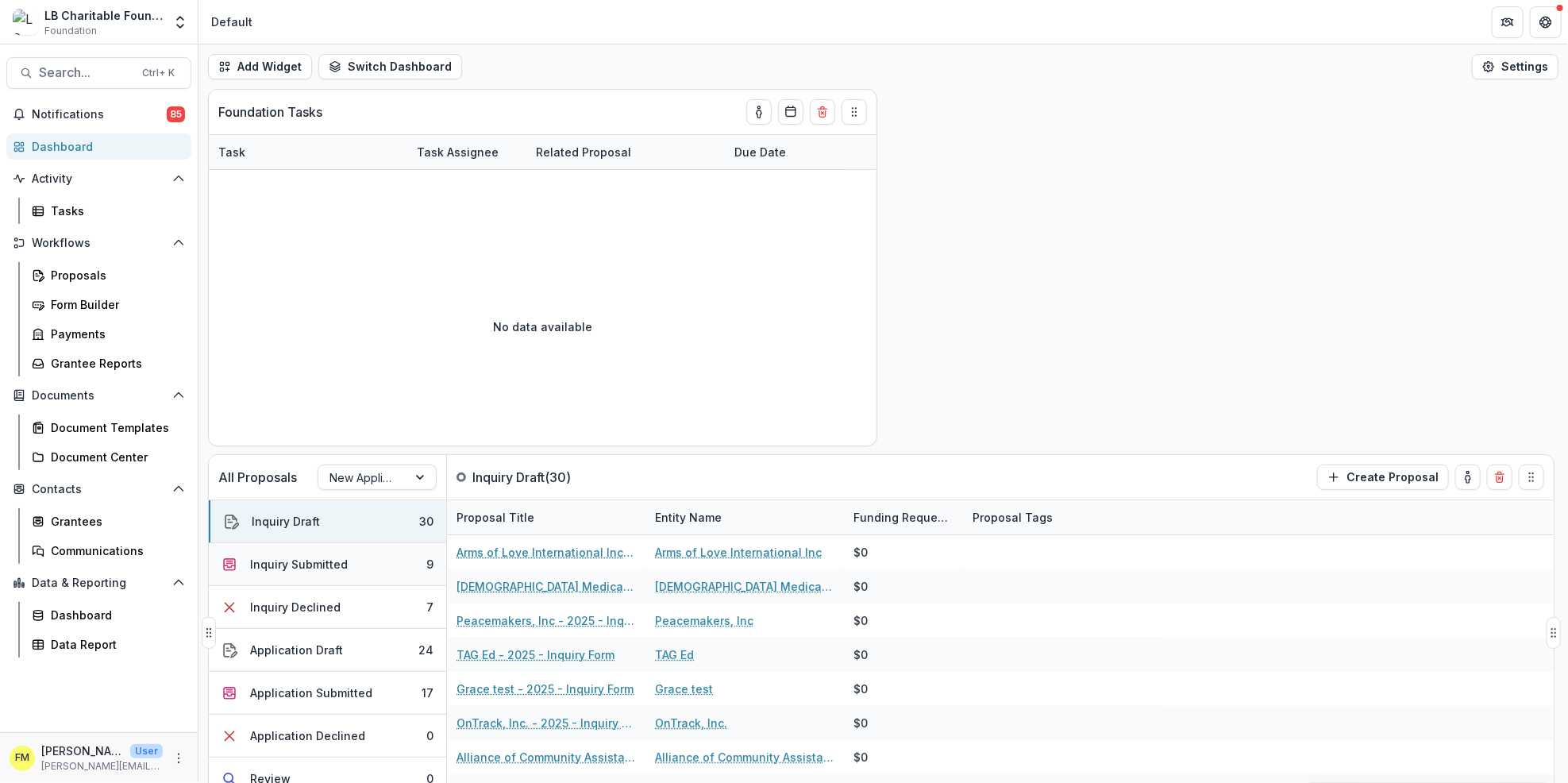
click at [421, 564] on button "Inquiry Submitted 9" at bounding box center [328, 564] width 238 height 43
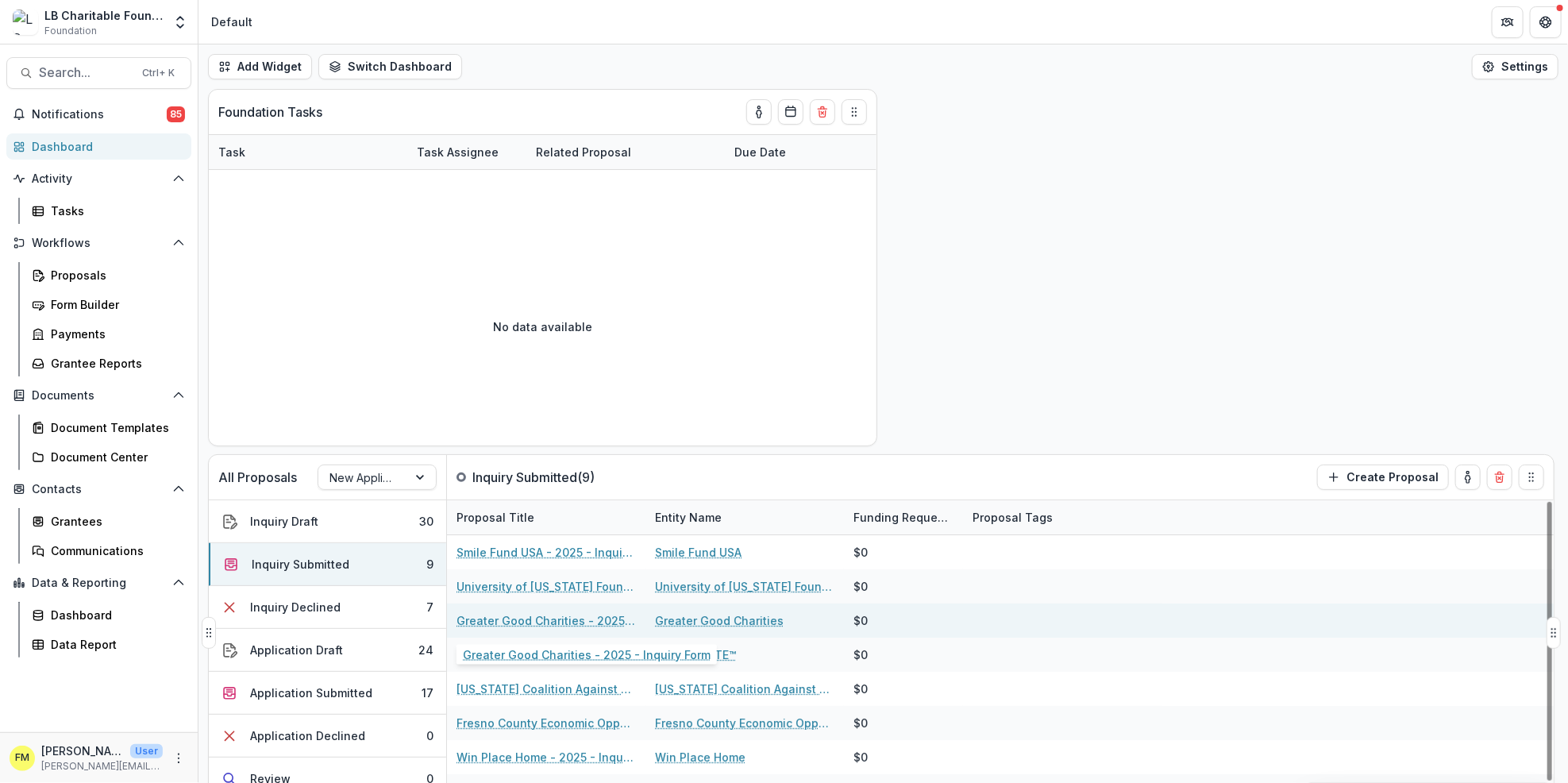
click at [561, 625] on link "Greater Good Charities - 2025 - Inquiry Form" at bounding box center [546, 621] width 179 height 17
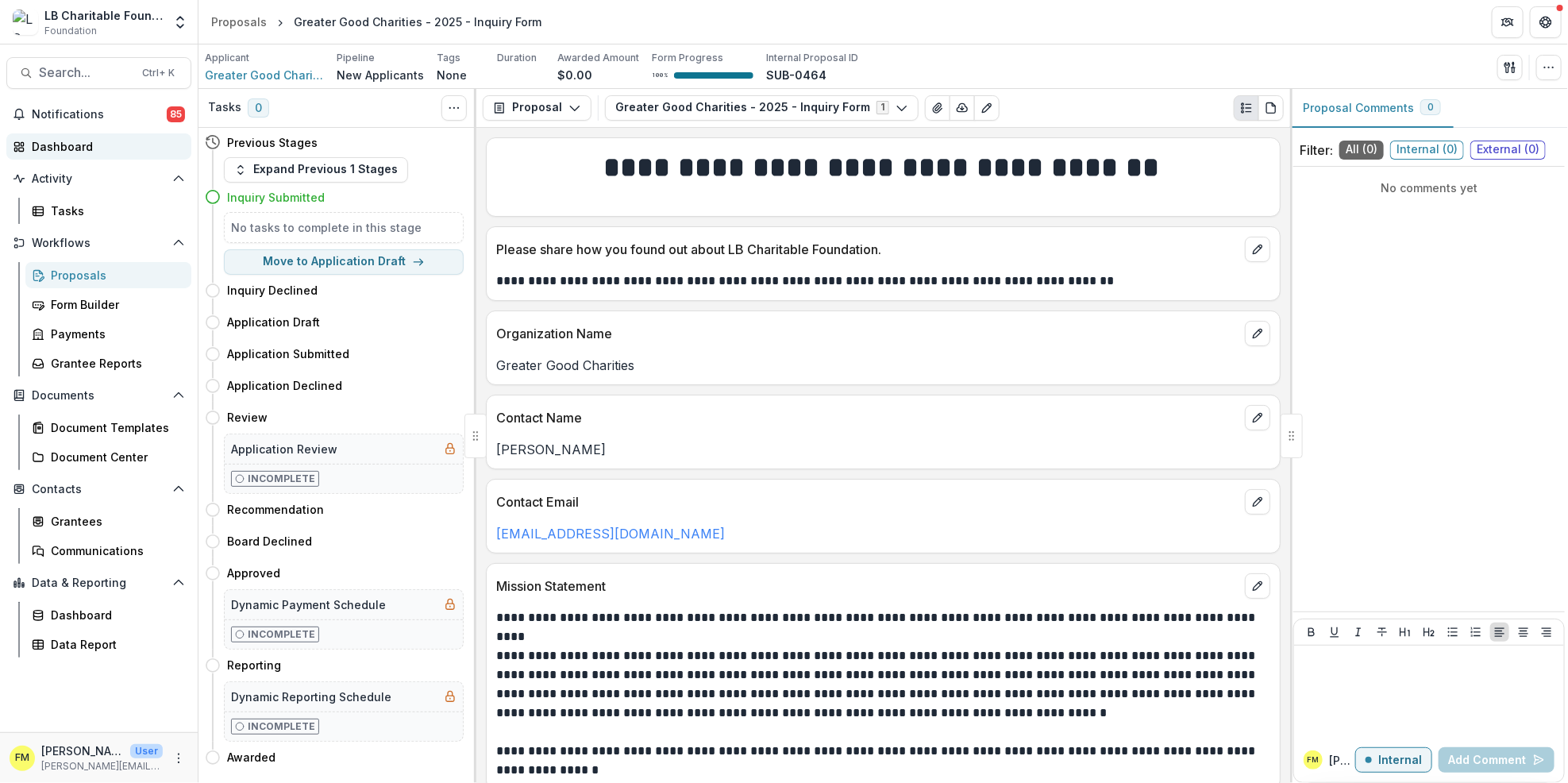
click at [95, 145] on div "Dashboard" at bounding box center [105, 146] width 147 height 17
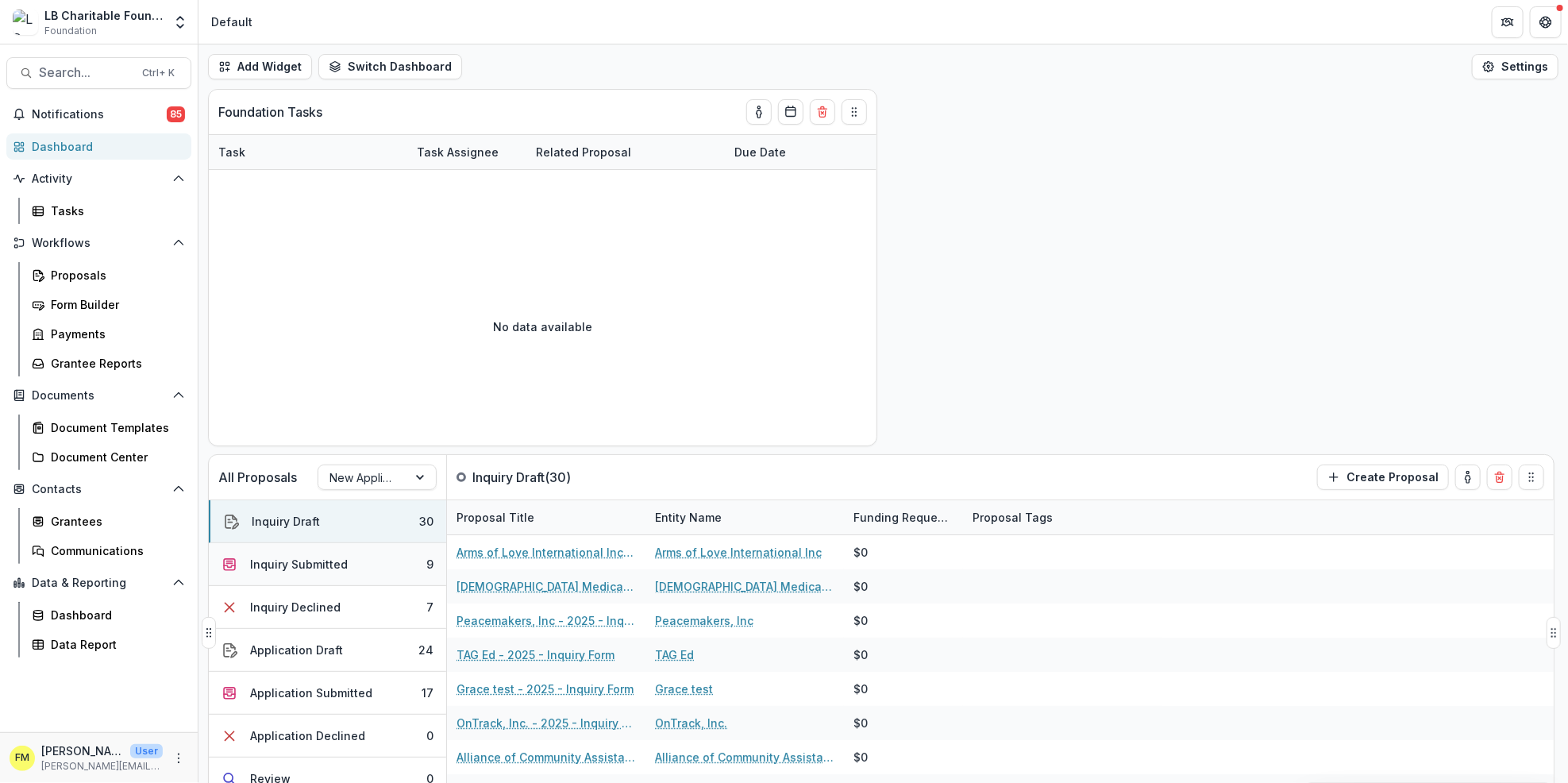
click at [410, 568] on button "Inquiry Submitted 9" at bounding box center [328, 564] width 238 height 43
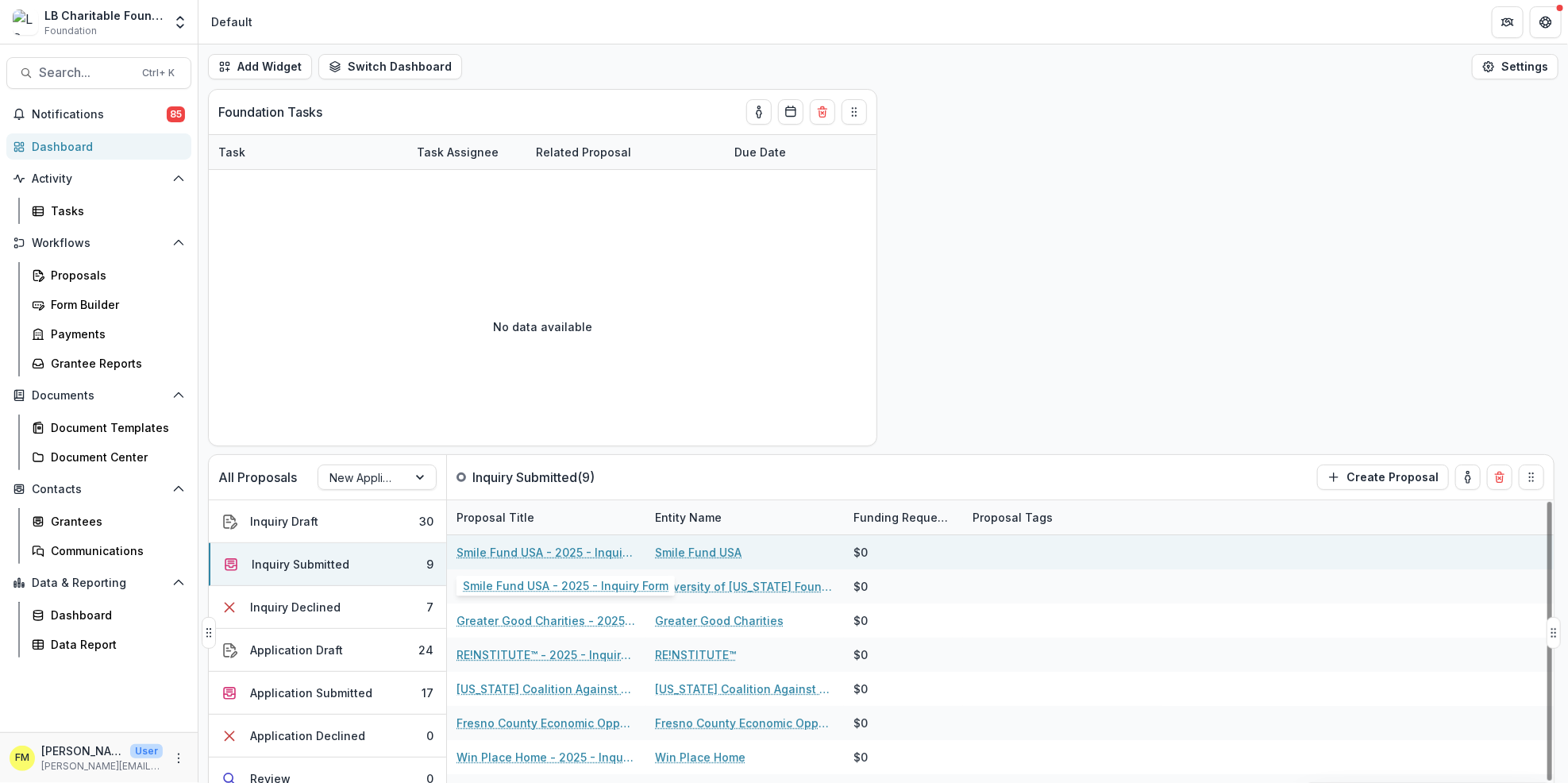
click at [521, 557] on link "Smile Fund USA - 2025 - Inquiry Form" at bounding box center [546, 552] width 179 height 17
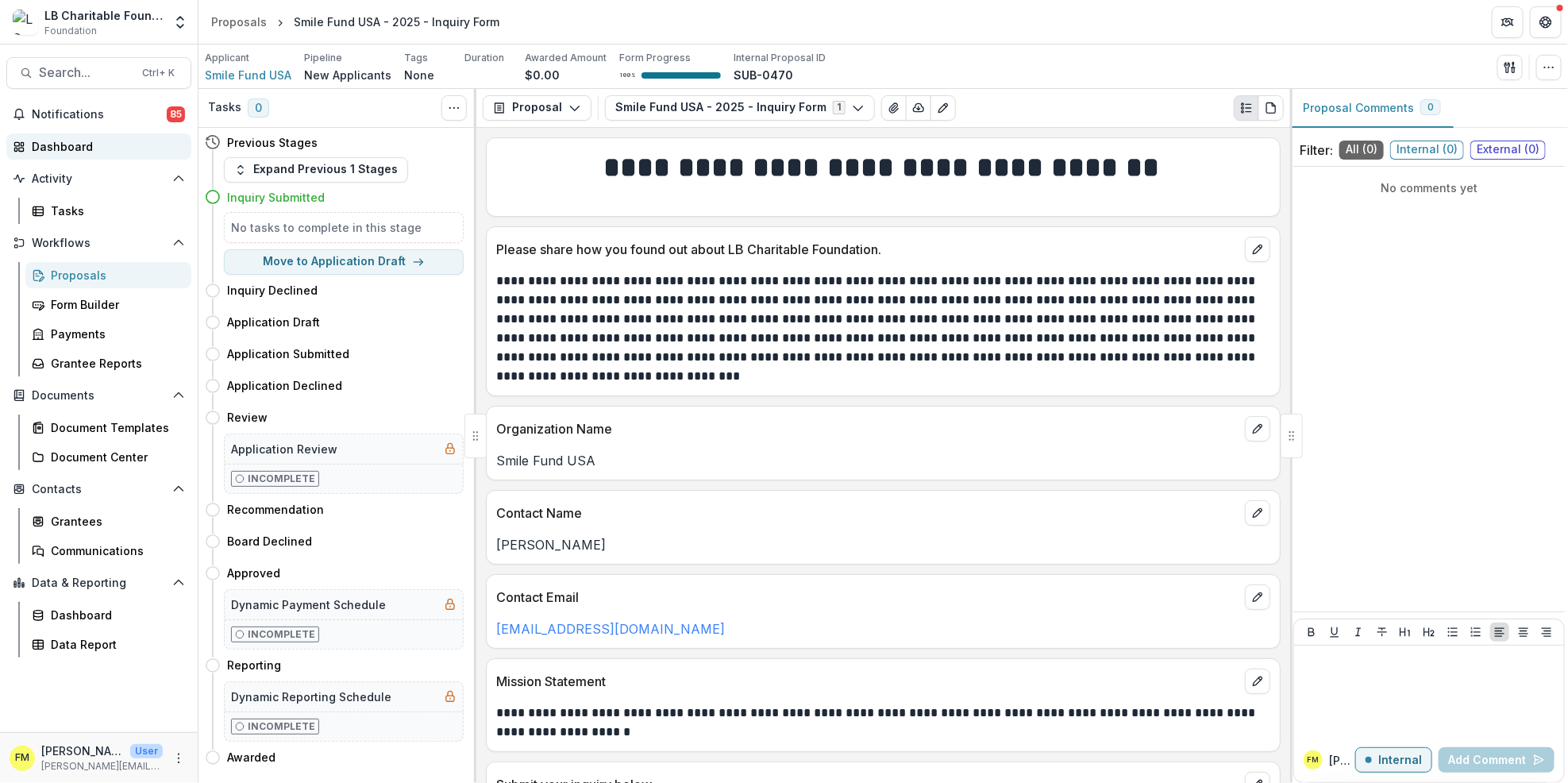
click at [105, 149] on div "Dashboard" at bounding box center [105, 146] width 147 height 17
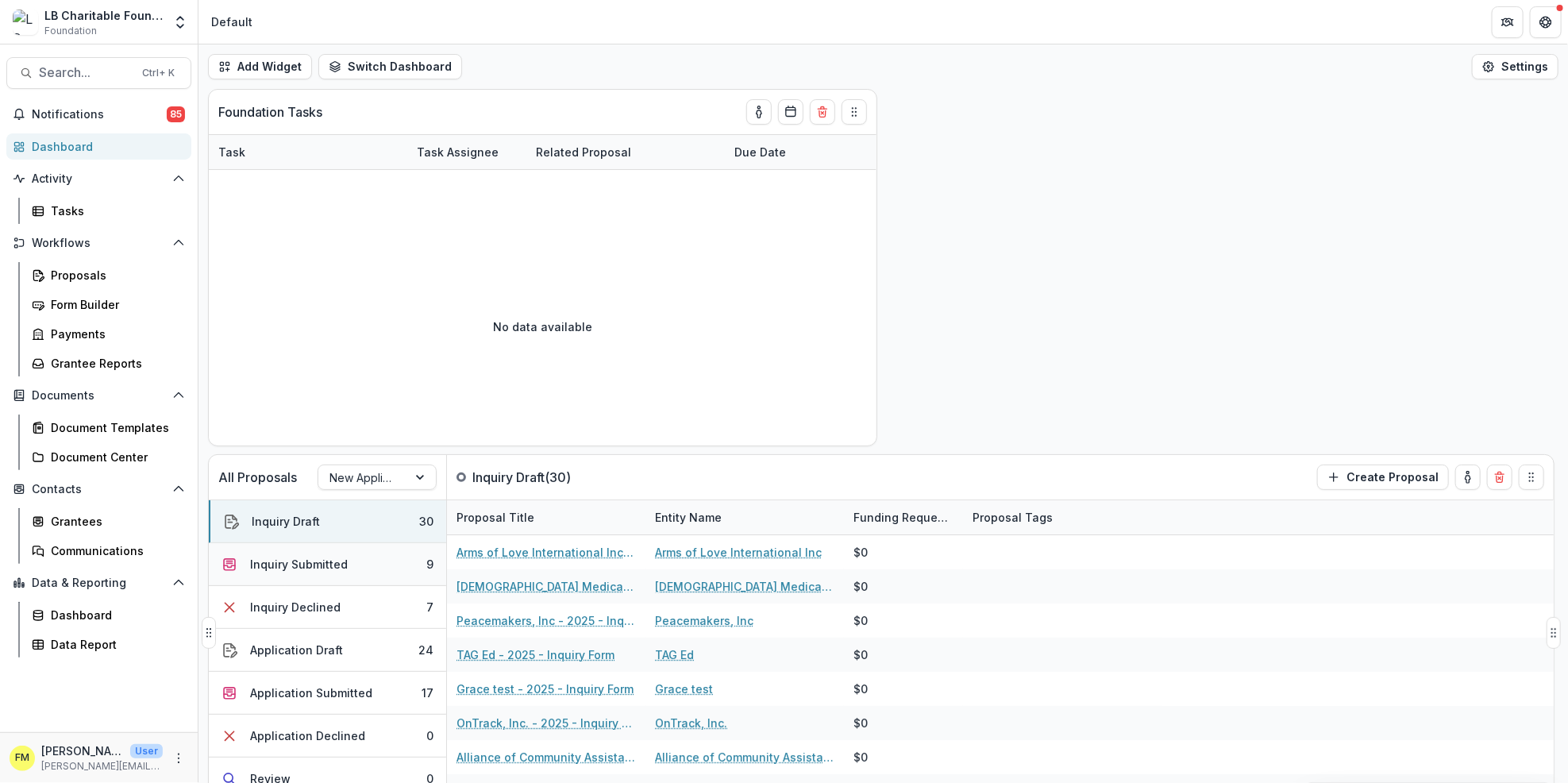
click at [406, 569] on button "Inquiry Submitted 9" at bounding box center [328, 564] width 238 height 43
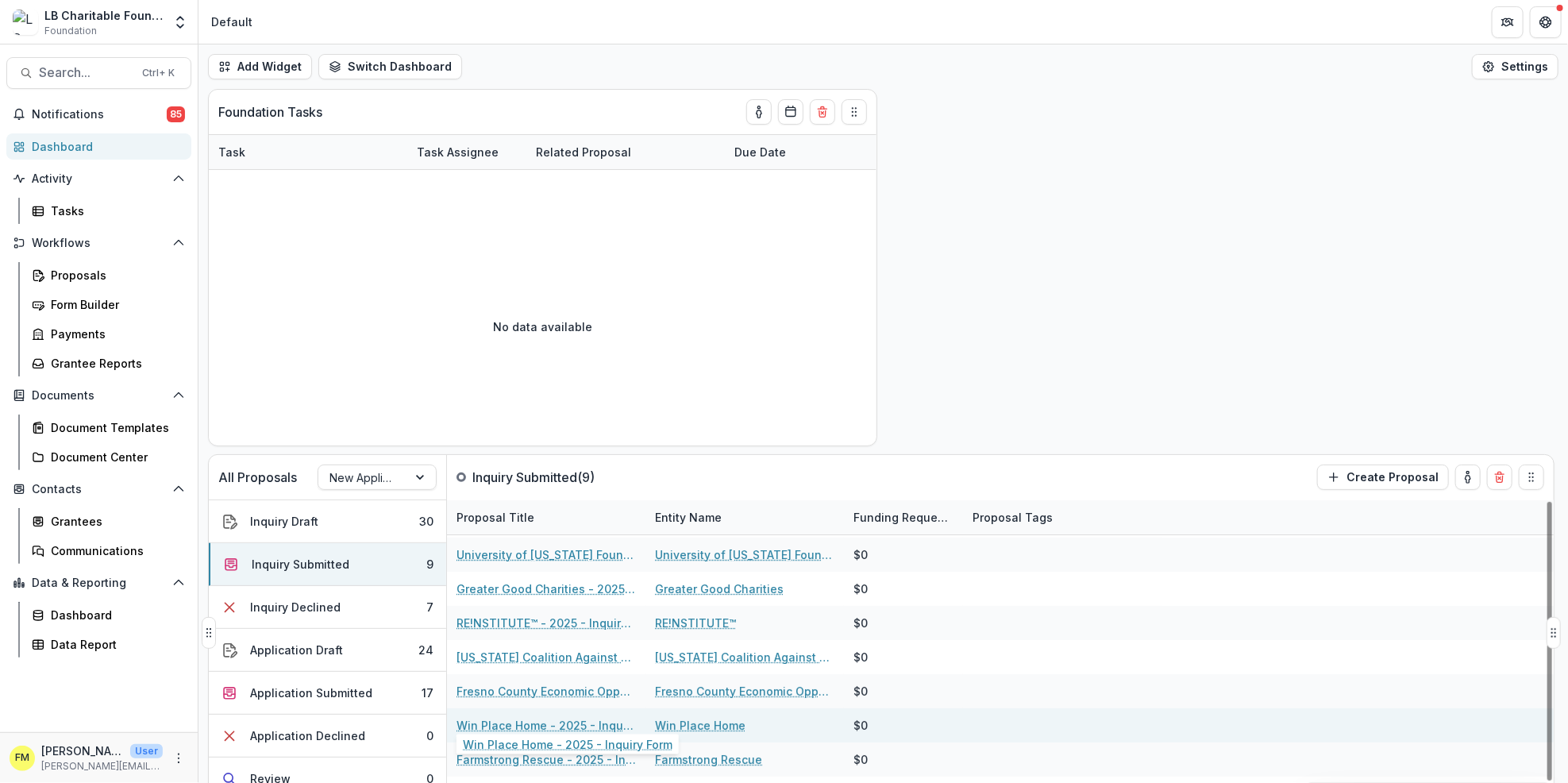
scroll to position [211, 0]
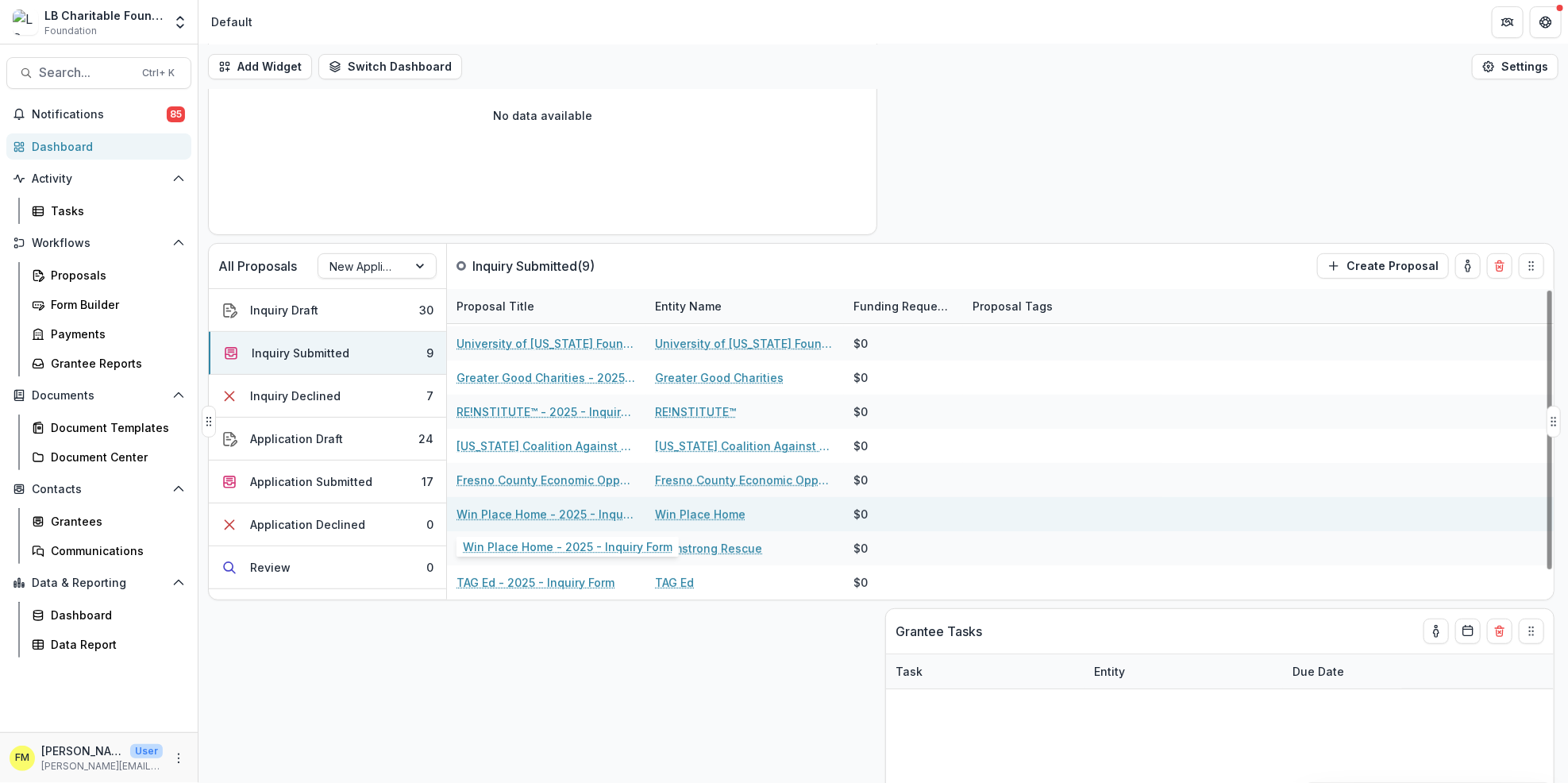
click at [526, 512] on link "Win Place Home - 2025 - Inquiry Form" at bounding box center [546, 514] width 179 height 17
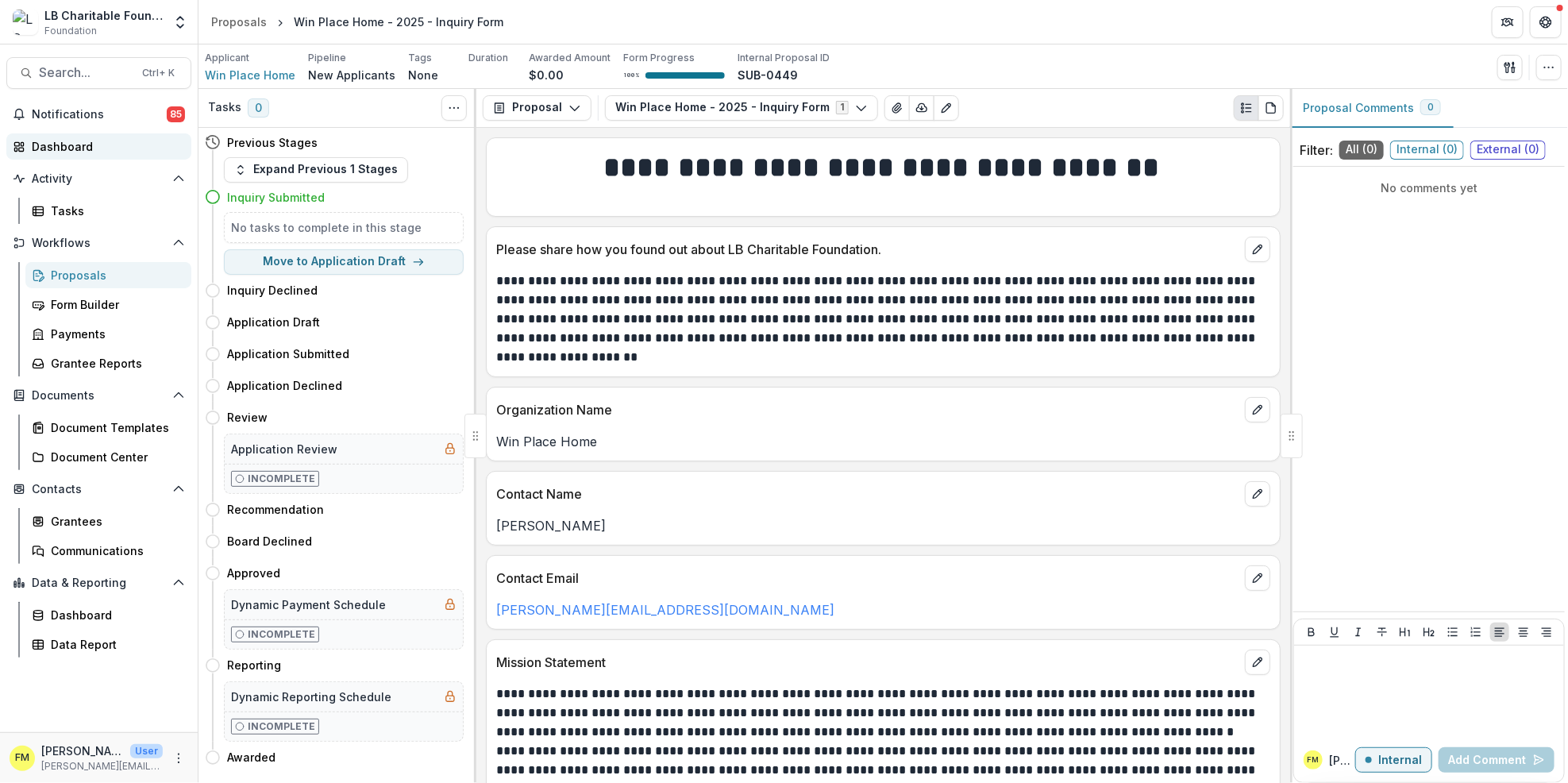
click at [89, 147] on div "Dashboard" at bounding box center [105, 146] width 147 height 17
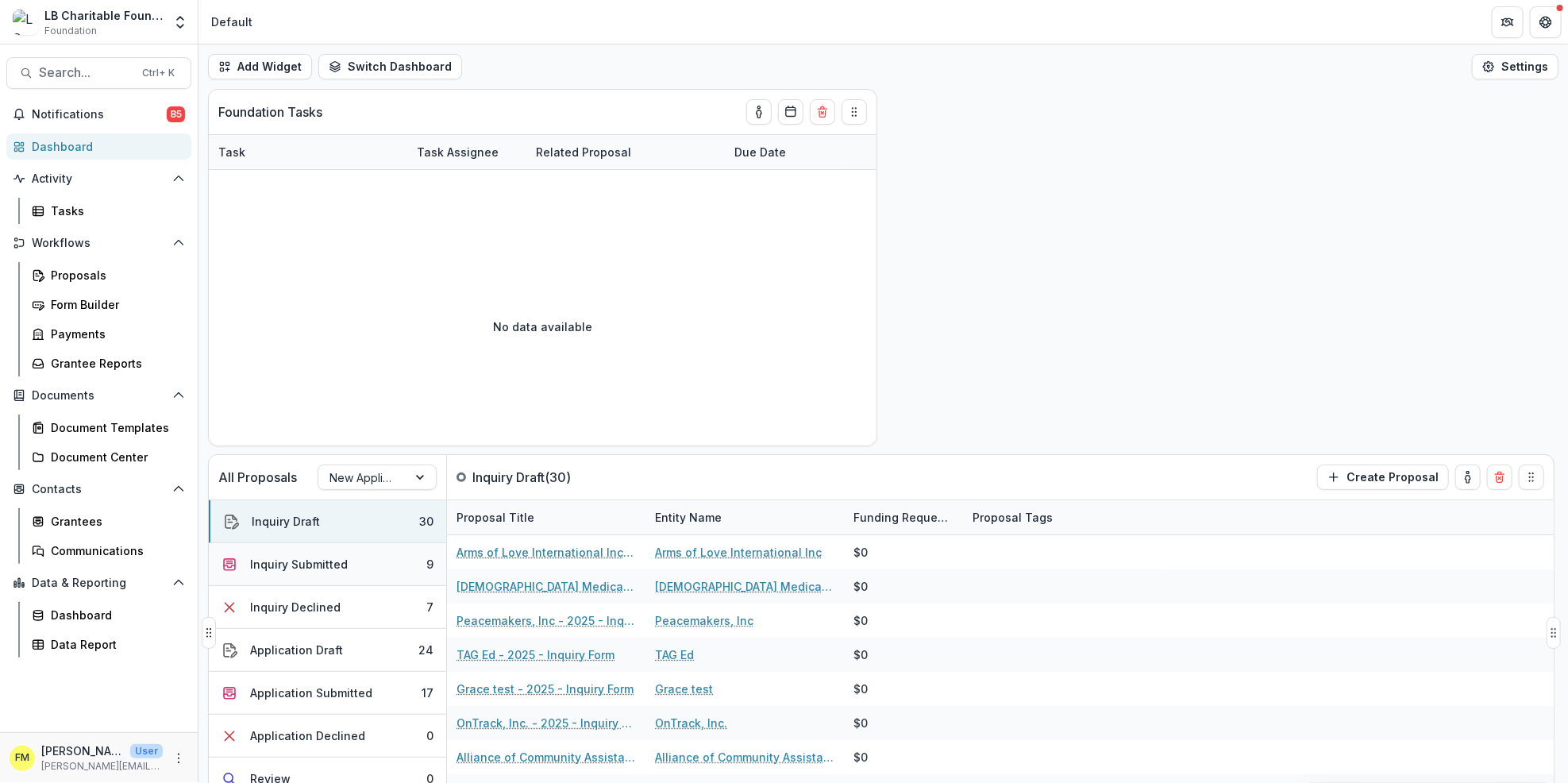
click at [421, 566] on button "Inquiry Submitted 9" at bounding box center [328, 564] width 238 height 43
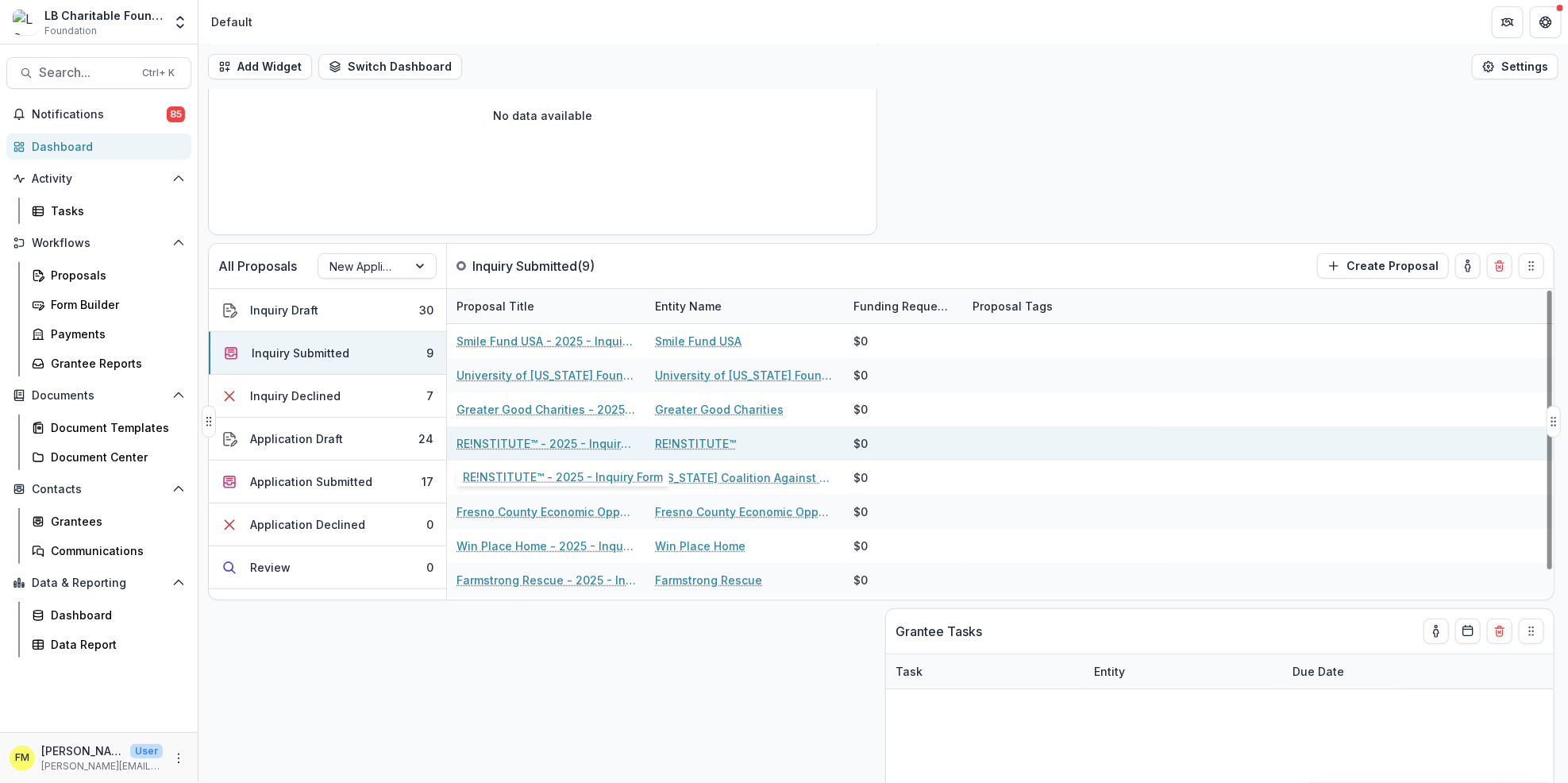
click at [535, 446] on link "RE!NSTITUTE™ - 2025 - Inquiry Form" at bounding box center [546, 444] width 179 height 17
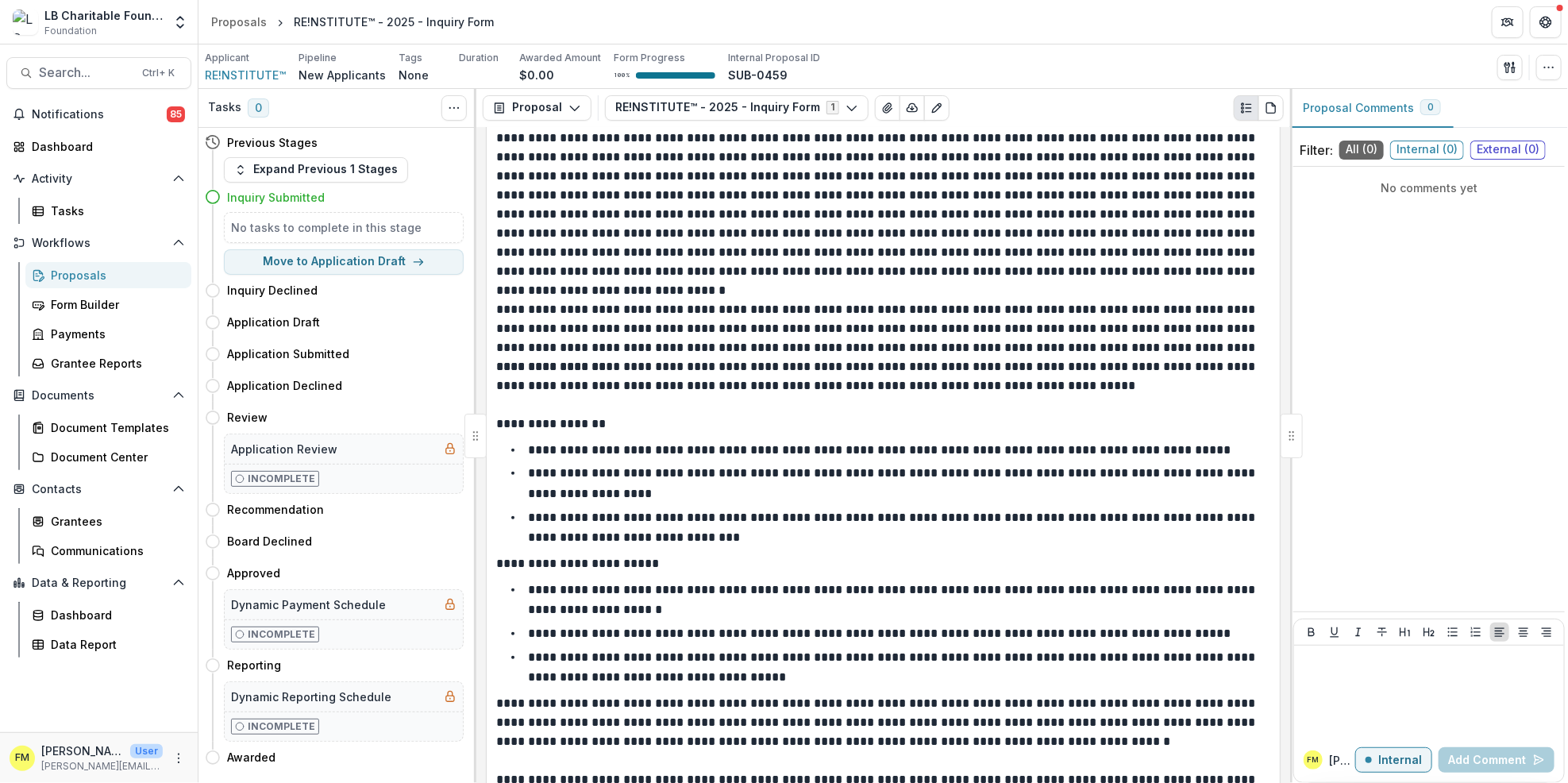
scroll to position [659, 0]
click at [448, 320] on button "Move here" at bounding box center [431, 322] width 66 height 19
select select "**********"
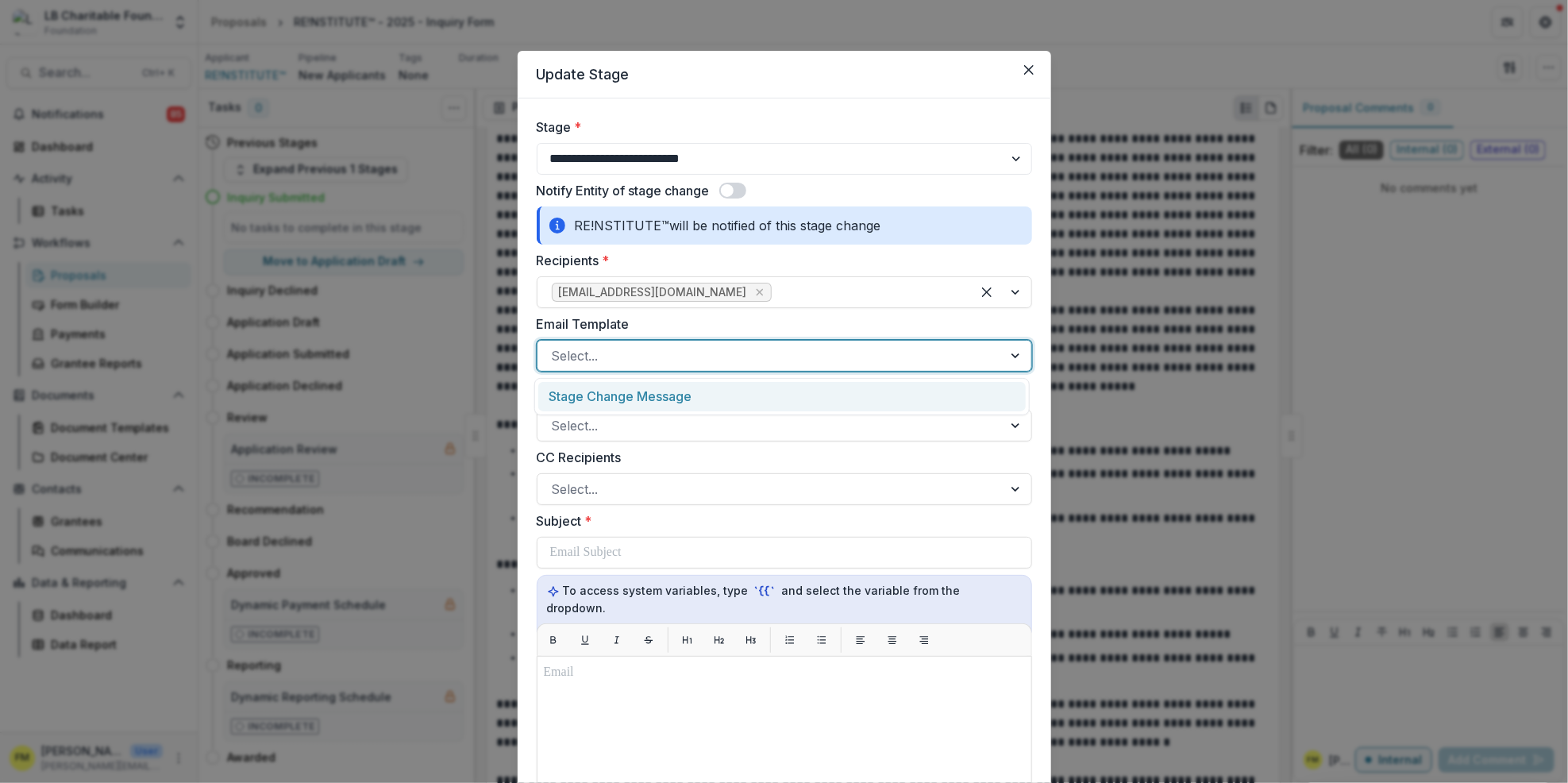
click at [1019, 354] on div at bounding box center [1017, 356] width 28 height 30
click at [811, 403] on div "Stage Change Message" at bounding box center [782, 397] width 488 height 29
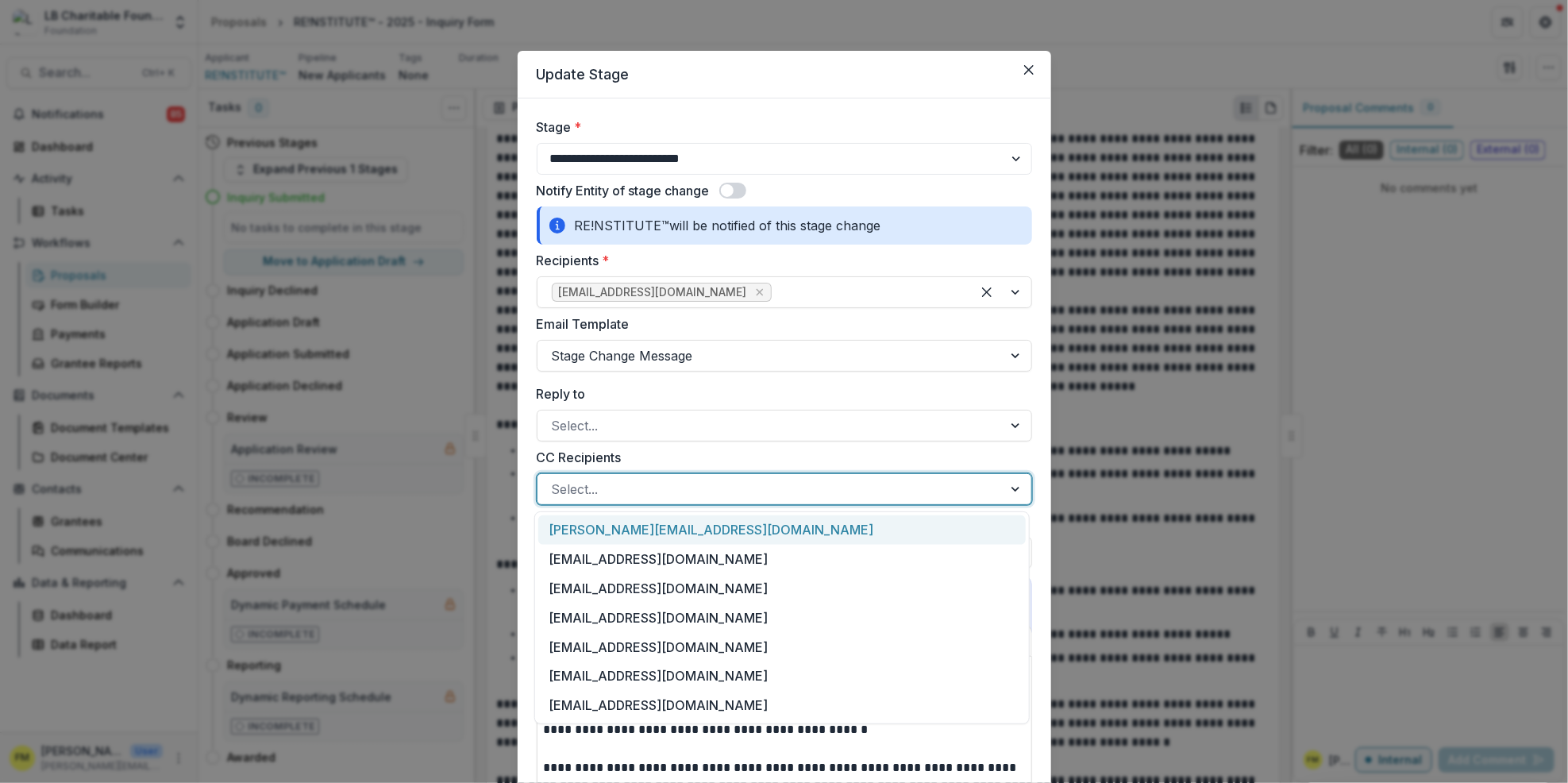
click at [1011, 490] on div at bounding box center [1017, 489] width 28 height 30
click at [692, 560] on div "[EMAIL_ADDRESS][DOMAIN_NAME]" at bounding box center [782, 559] width 488 height 29
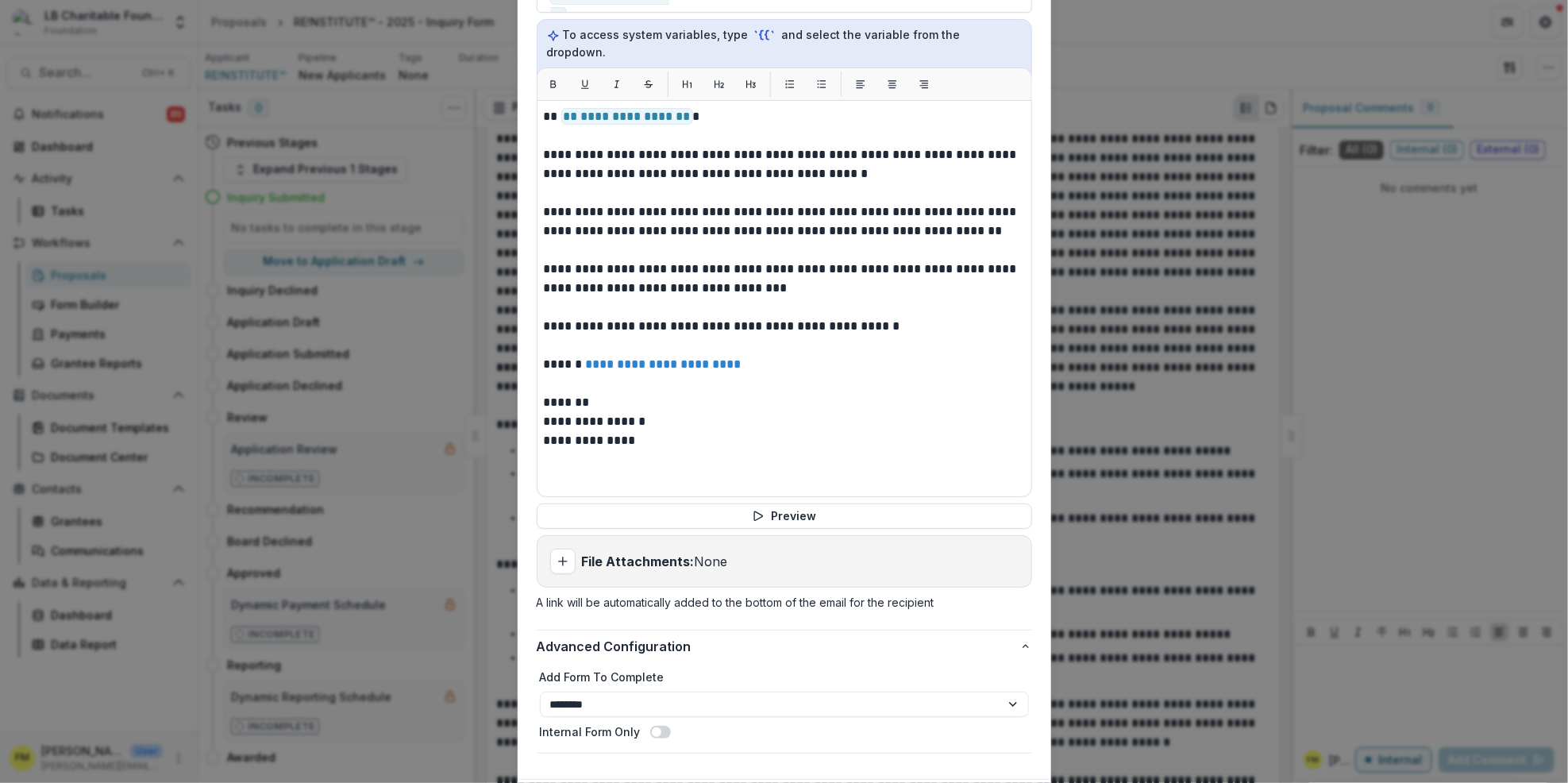
scroll to position [637, 0]
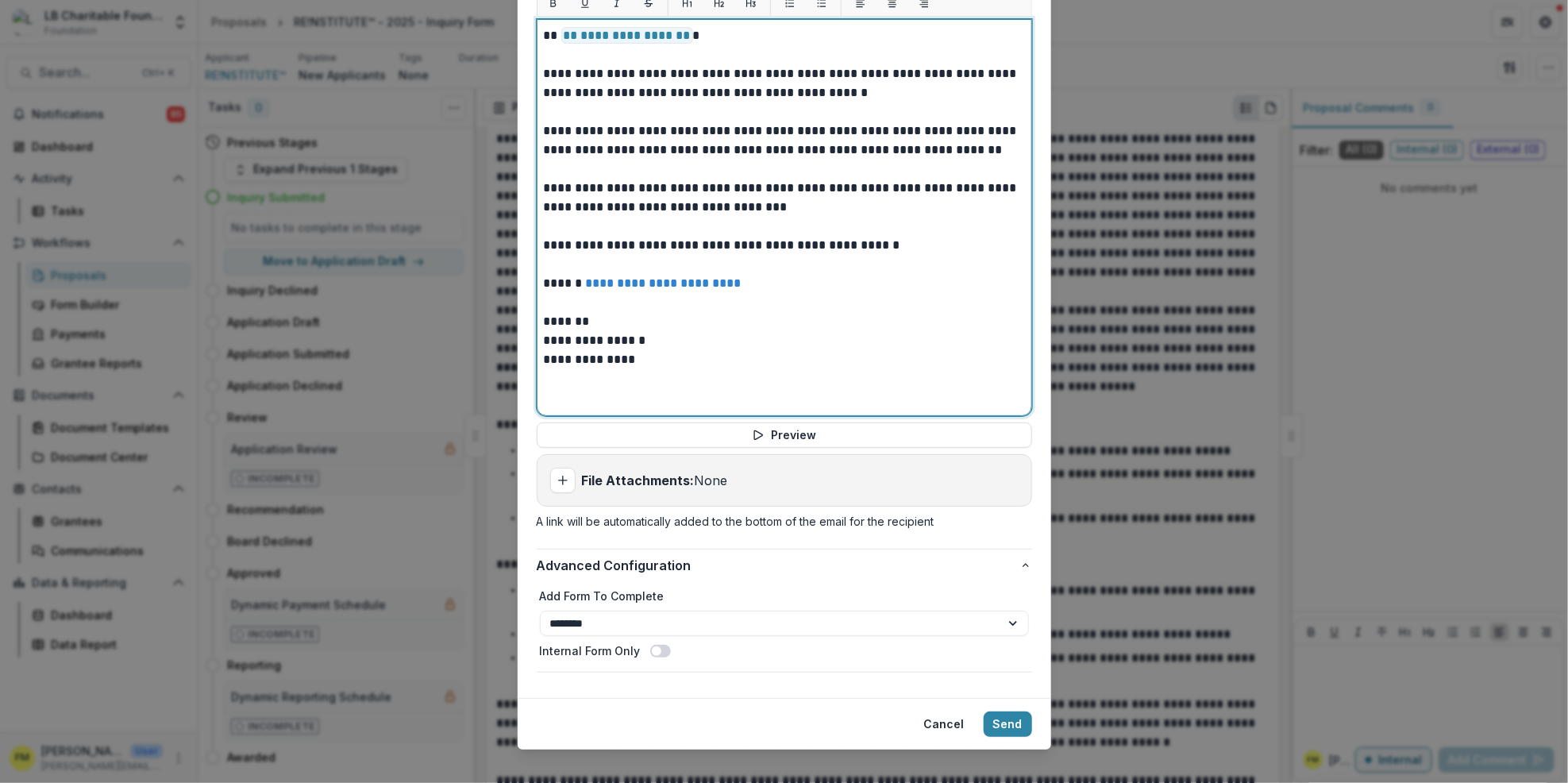
click at [590, 331] on p "**********" at bounding box center [784, 341] width 481 height 19
drag, startPoint x: 868, startPoint y: 360, endPoint x: 868, endPoint y: 348, distance: 12.0
click at [868, 353] on div "**********" at bounding box center [784, 217] width 481 height 383
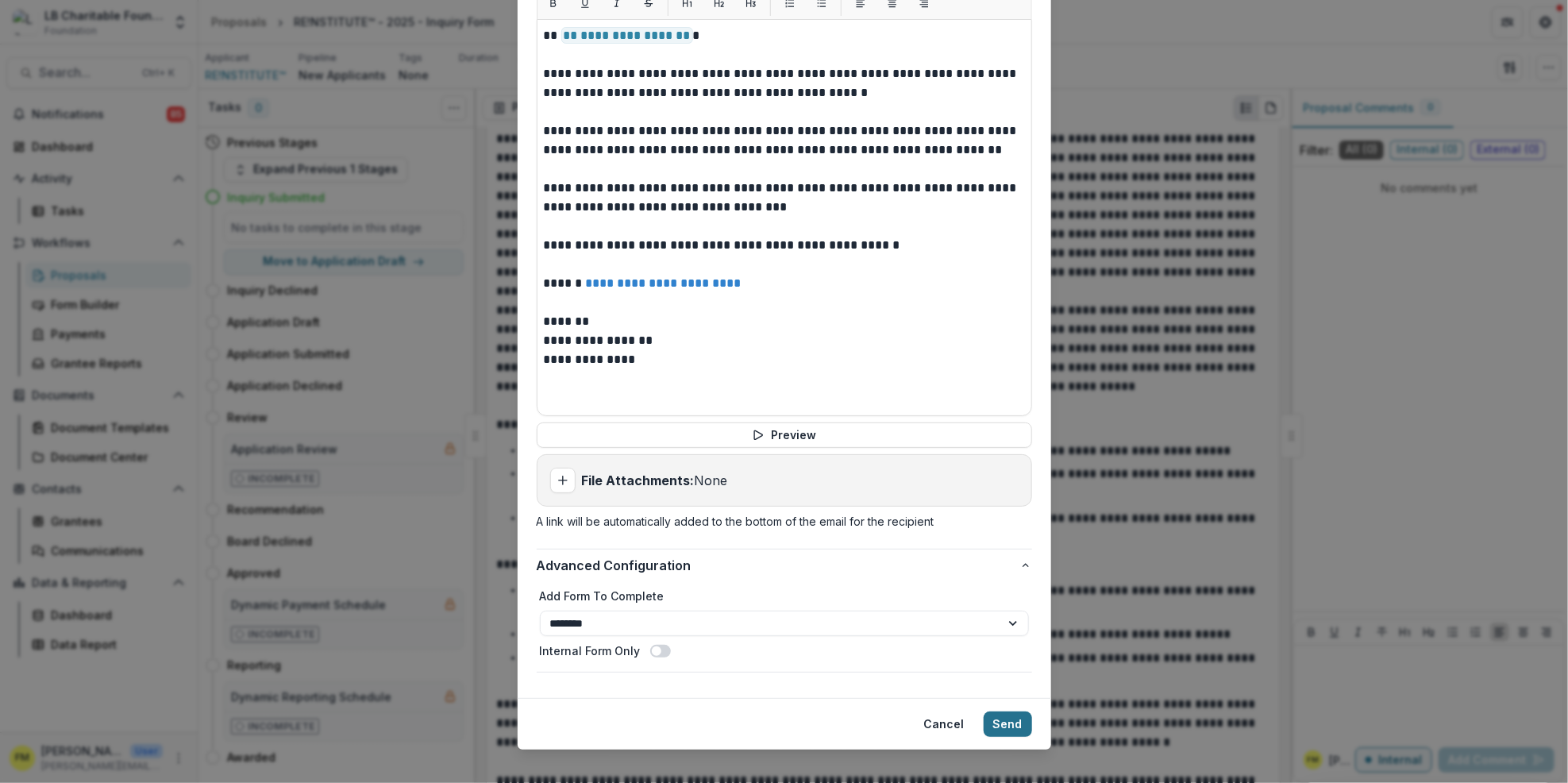
click at [1001, 712] on button "Send" at bounding box center [1008, 724] width 48 height 25
